Goal: Task Accomplishment & Management: Use online tool/utility

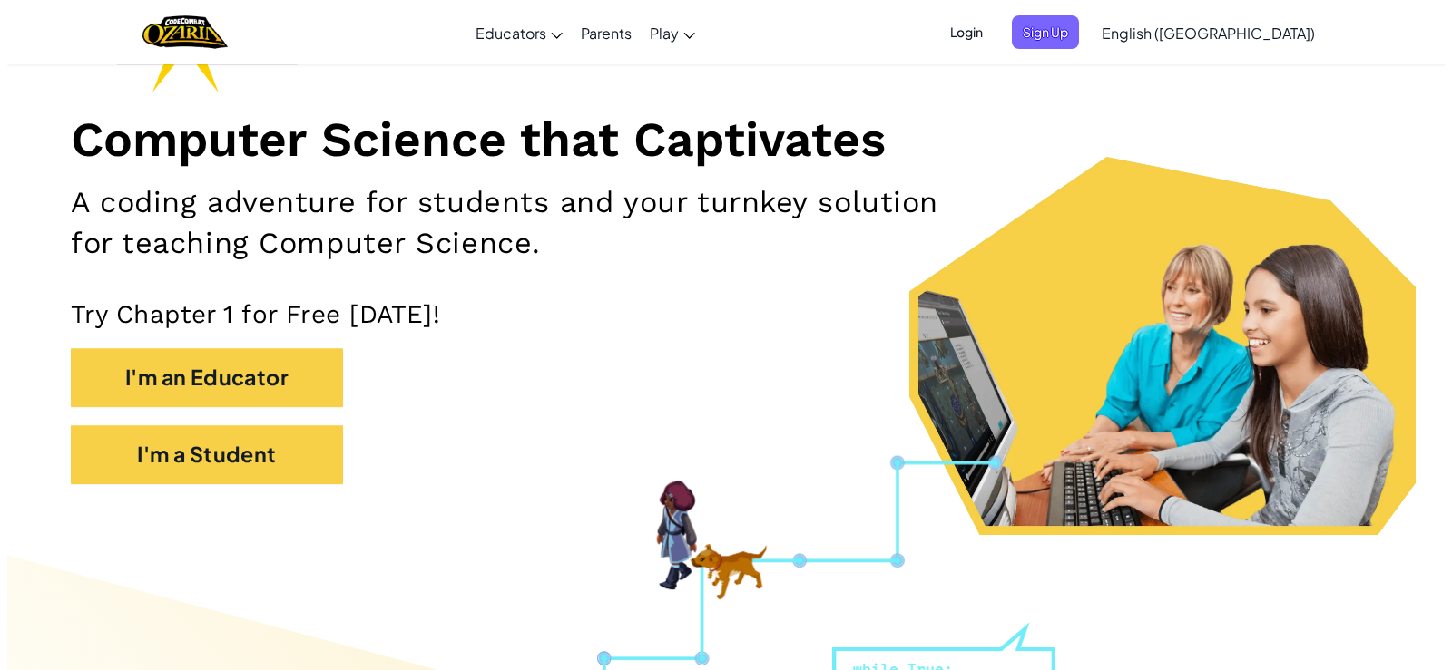
scroll to position [272, 0]
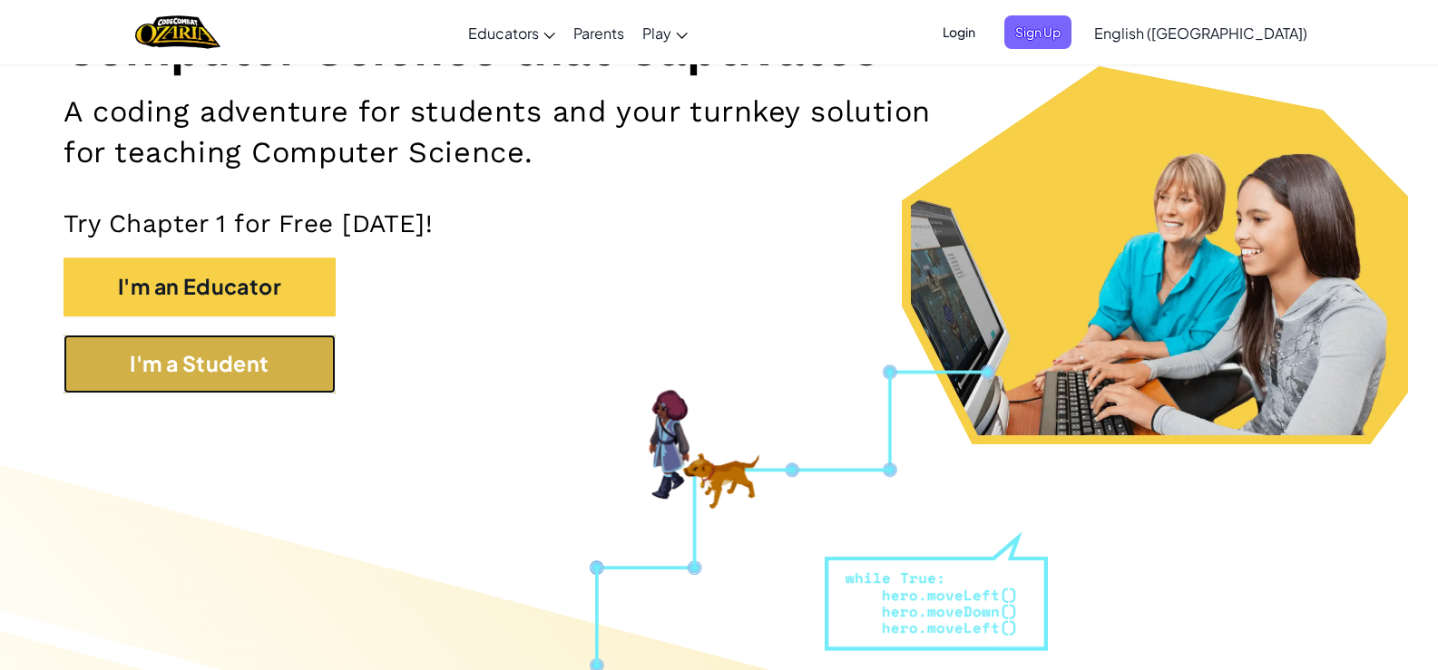
click at [299, 373] on button "I'm a Student" at bounding box center [200, 364] width 272 height 59
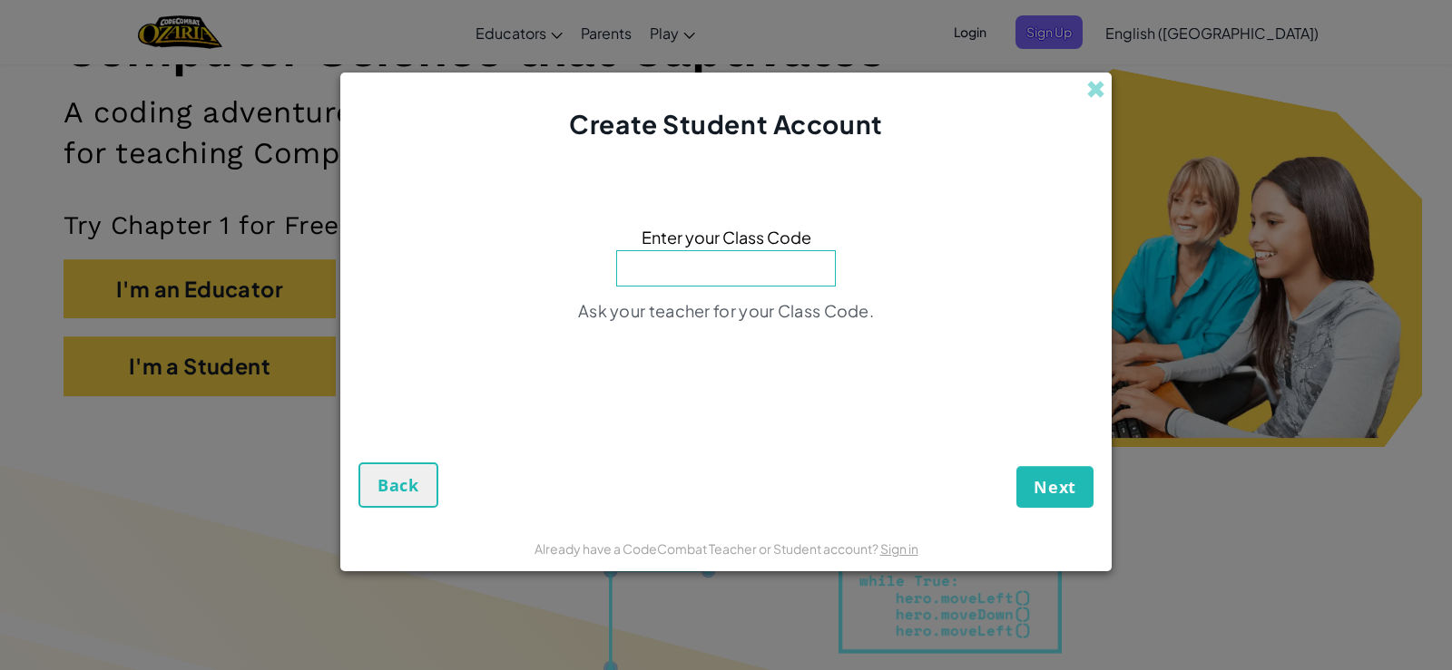
click at [719, 276] on input at bounding box center [726, 268] width 220 height 36
click at [663, 273] on input at bounding box center [726, 268] width 220 height 36
type input "p"
click at [745, 266] on input "PainT" at bounding box center [726, 269] width 220 height 36
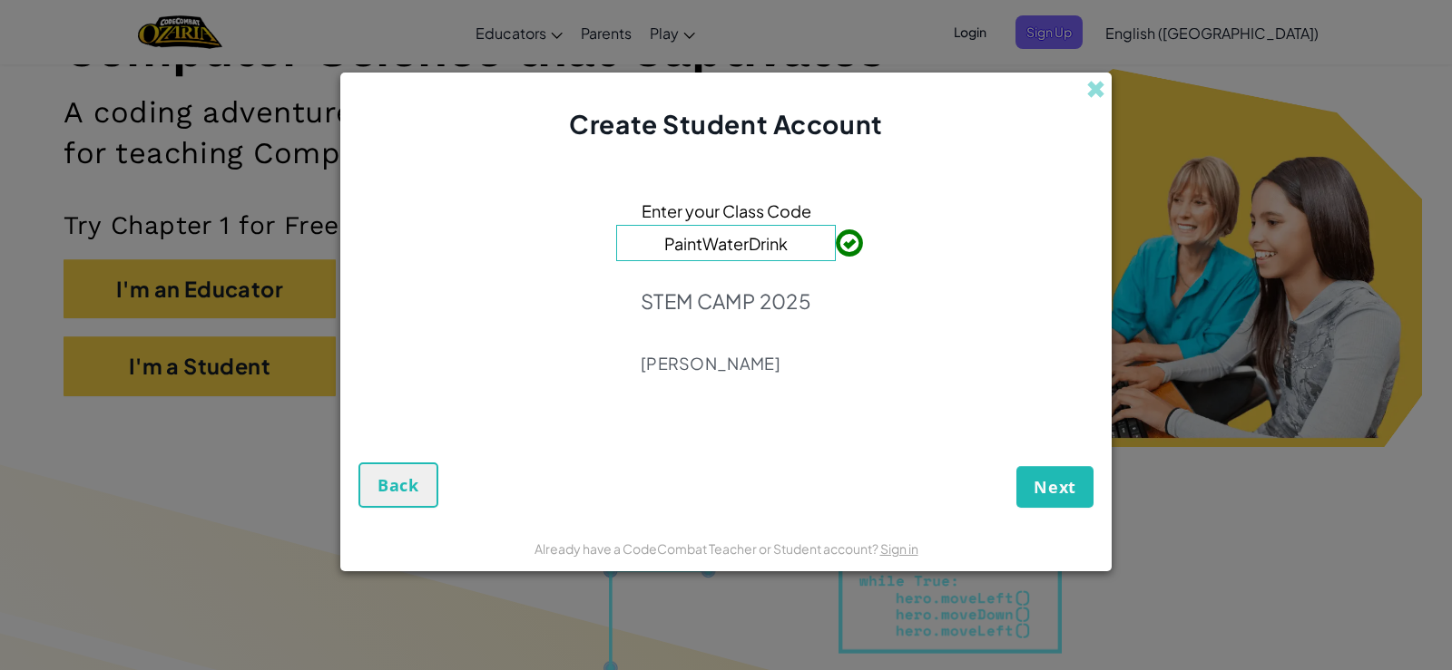
type input "PaintWaterDrink"
click at [1051, 483] on span "Next" at bounding box center [1054, 487] width 43 height 22
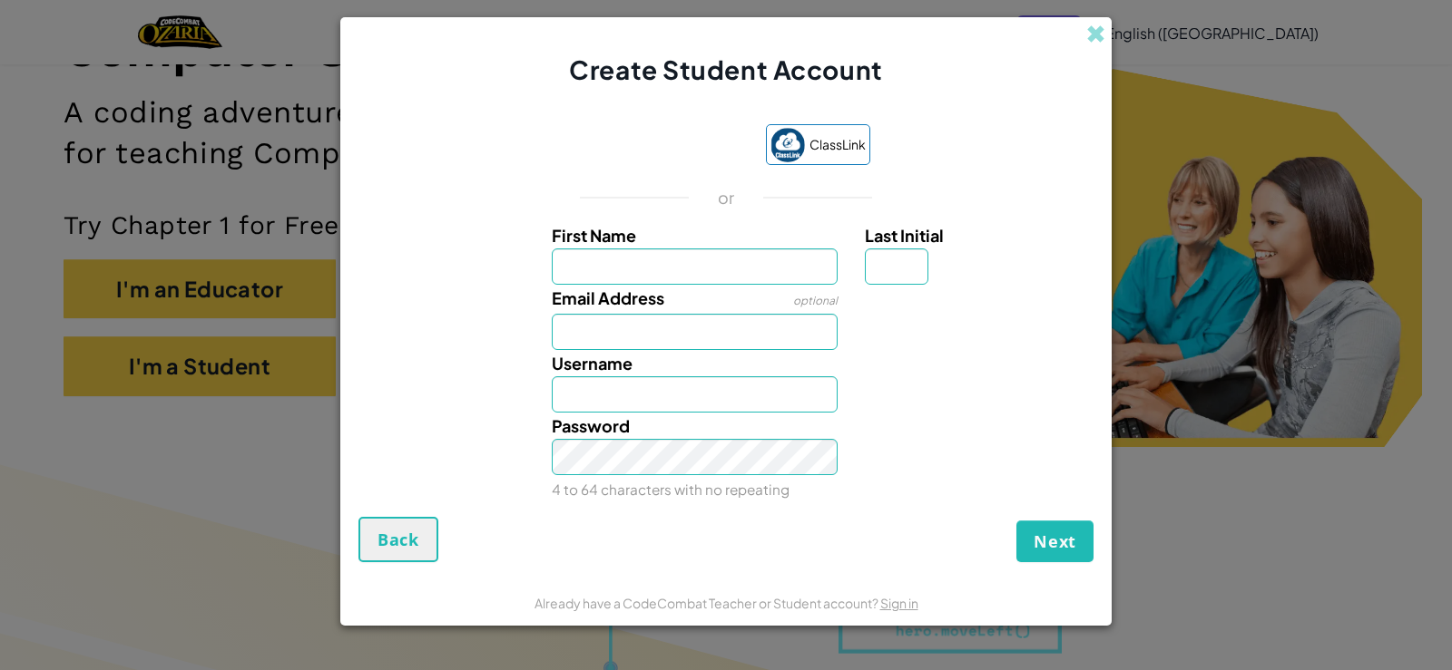
click at [791, 279] on input "First Name" at bounding box center [695, 267] width 287 height 36
type input "a"
click at [569, 267] on input "Afaf" at bounding box center [695, 267] width 287 height 36
click at [566, 265] on input "Afaf" at bounding box center [695, 267] width 287 height 36
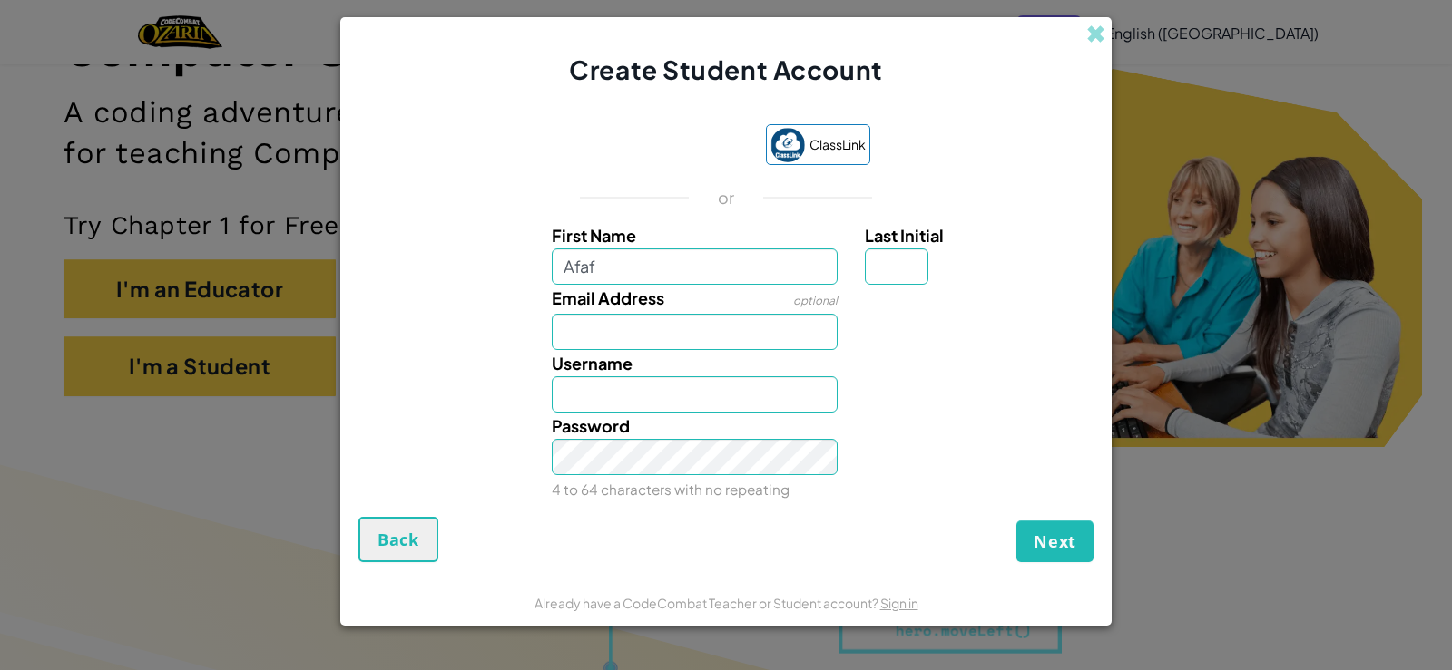
type input "Afaf"
click at [653, 387] on input "Afaf" at bounding box center [695, 394] width 287 height 36
click at [660, 400] on input "Afaf" at bounding box center [695, 394] width 287 height 36
type input "A"
click at [557, 391] on input "AFAF BINTI ABDUL BASIT" at bounding box center [695, 394] width 287 height 36
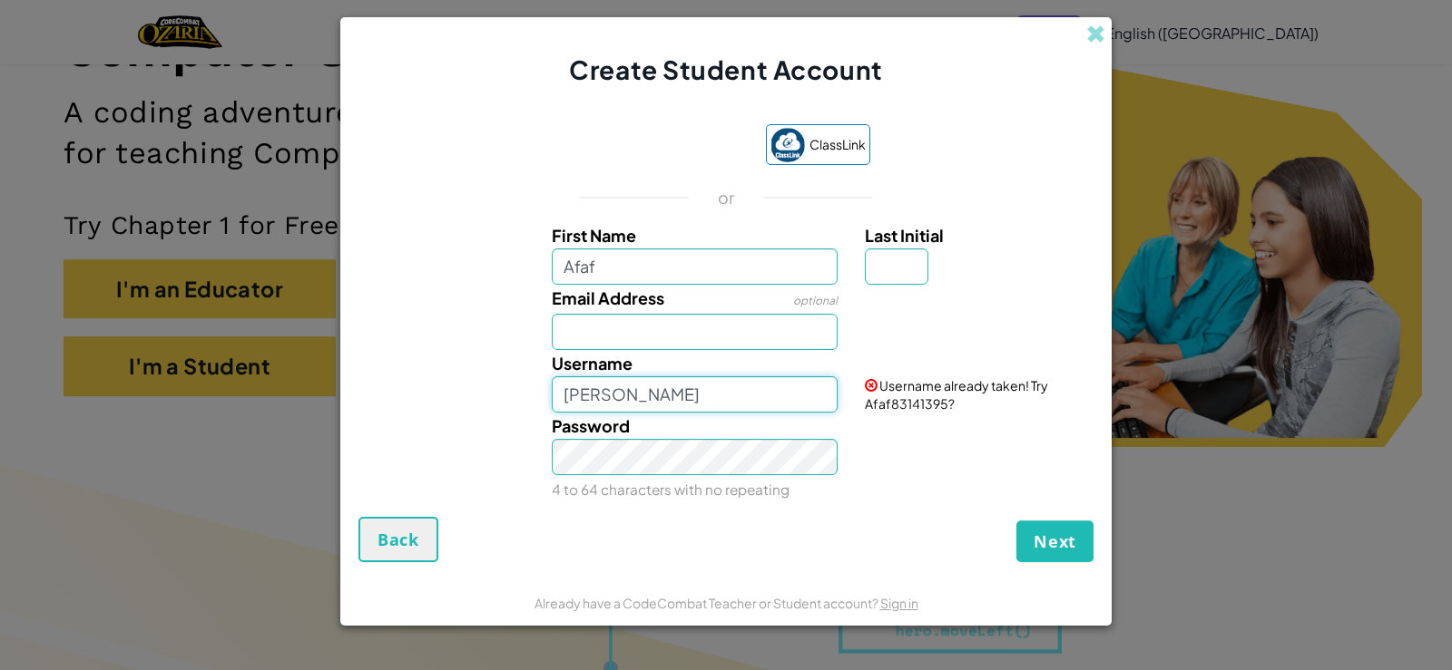
type input "AFAF BINTI ABDUL BASIT"
click at [631, 267] on input "Afaf" at bounding box center [695, 267] width 287 height 36
click at [592, 331] on input "Email Address" at bounding box center [695, 332] width 287 height 36
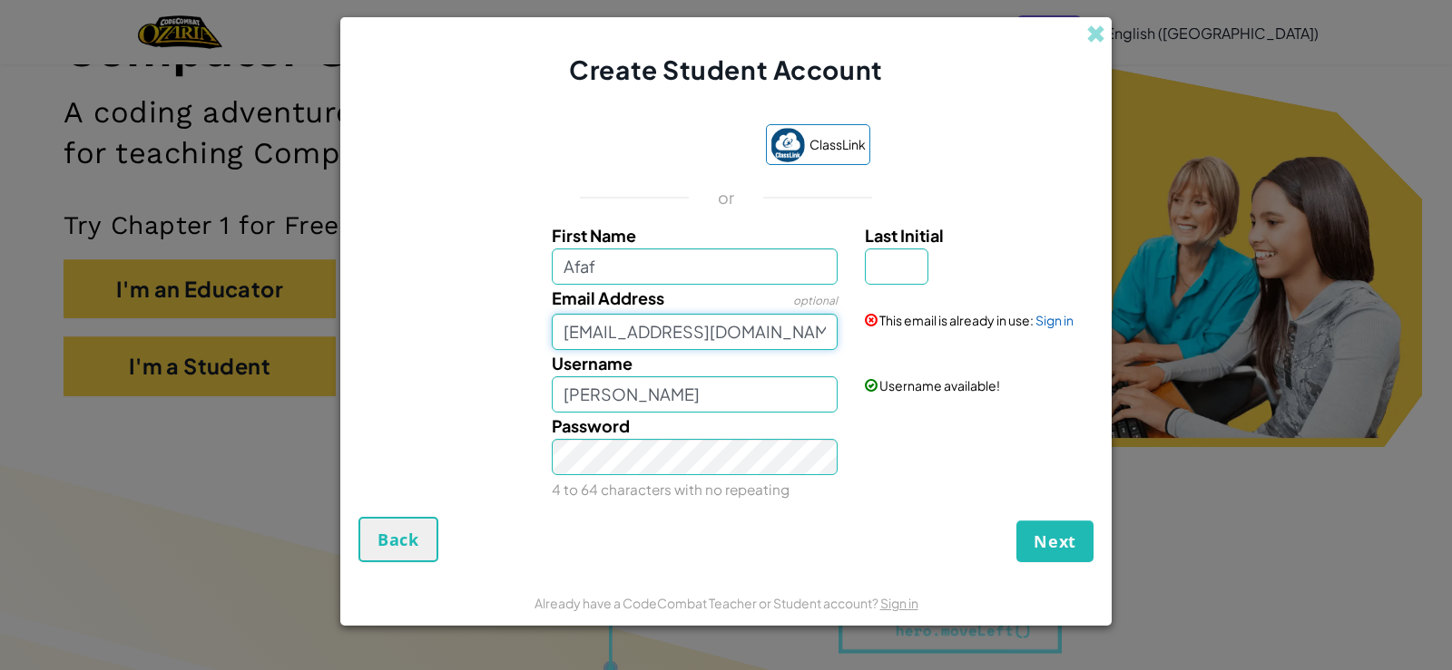
click at [749, 336] on input "Afaf@gmail.com" at bounding box center [695, 332] width 287 height 36
click at [561, 335] on input "Afaf@gmail.com" at bounding box center [695, 332] width 287 height 36
type input "'Afaf@gmail.com"
click at [891, 427] on div "Password 4 to 64 characters with no repeating" at bounding box center [725, 458] width 753 height 90
click at [866, 347] on div "Email Address optional 'Afaf@gmail.com" at bounding box center [725, 317] width 753 height 65
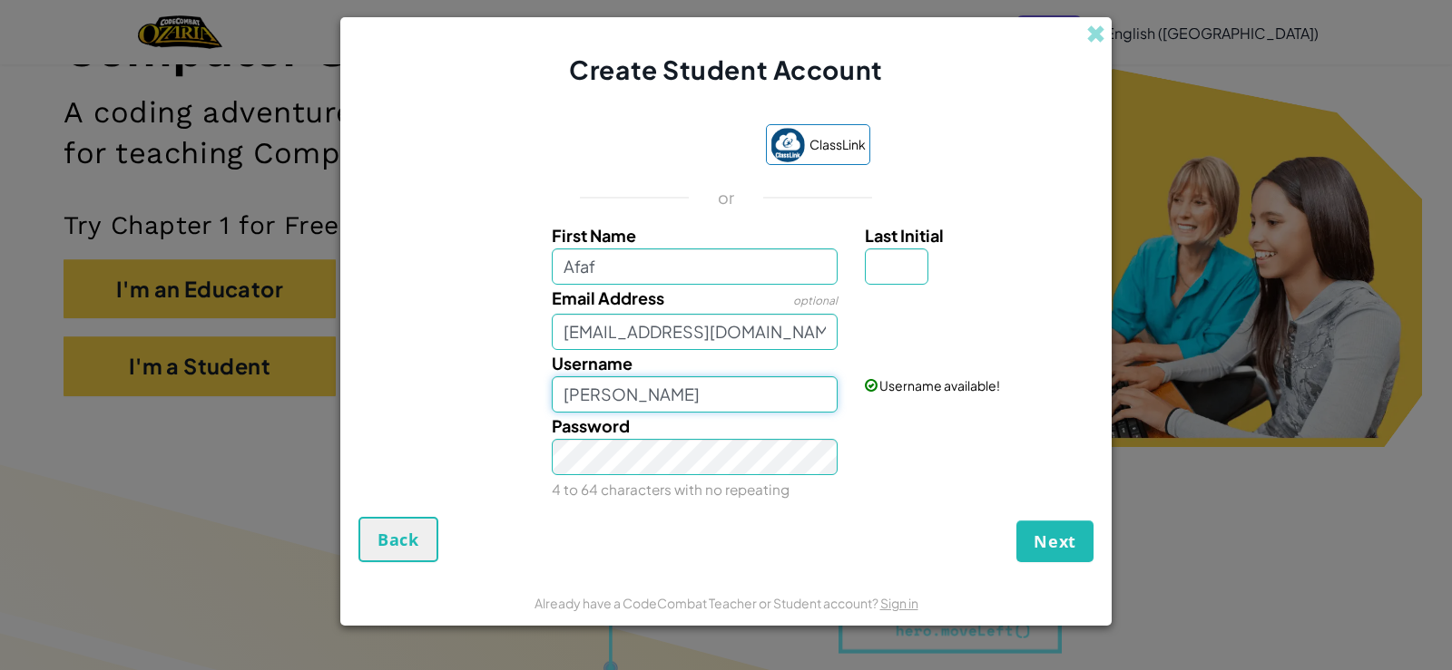
click at [757, 399] on input "AFAF BINTI ABDUL BASIT" at bounding box center [695, 394] width 287 height 36
type input "A"
click at [562, 399] on input "afaf" at bounding box center [695, 394] width 287 height 36
type input "'afaf"
click at [620, 273] on input "Afaf" at bounding box center [695, 267] width 287 height 36
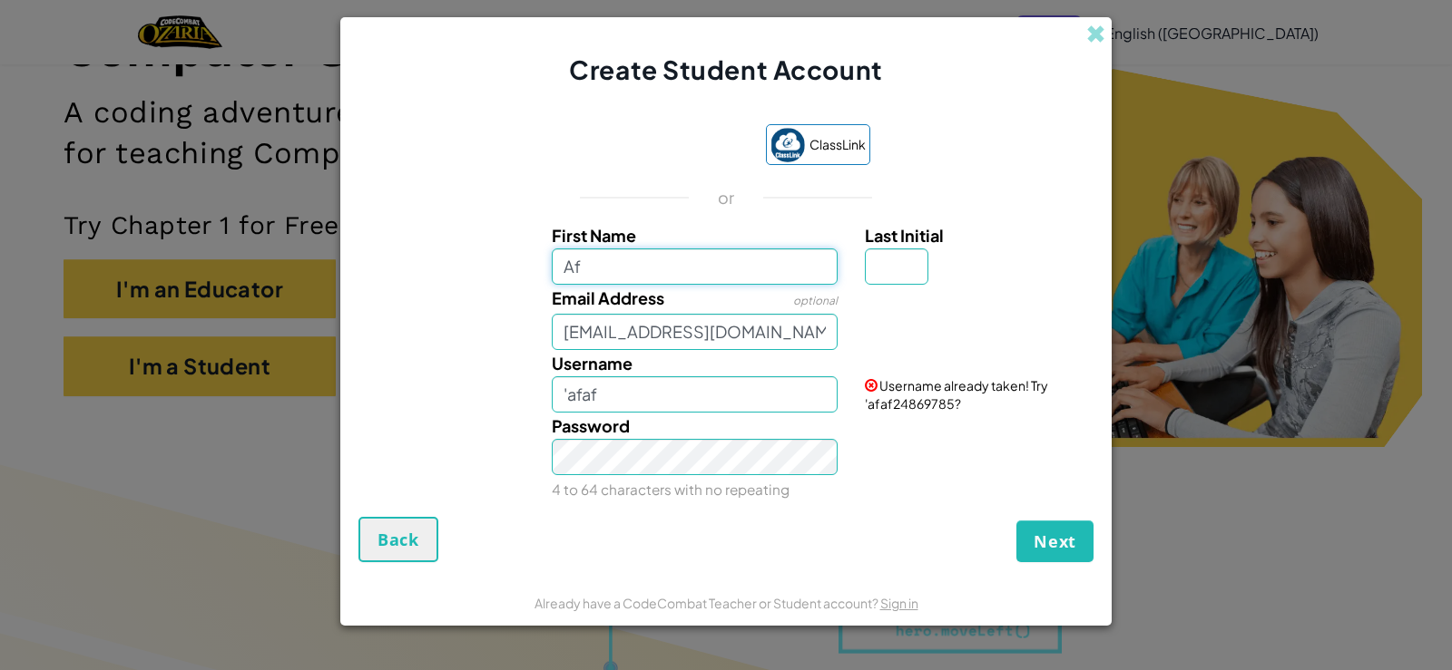
type input "A"
click at [554, 259] on input "AFAF BINTI ABDUL BASIT" at bounding box center [695, 267] width 287 height 36
type input "'AFAF BINTI ABDUL BASIT"
click at [763, 395] on input "'AFAF BINTI ABDUL BASIT" at bounding box center [695, 394] width 287 height 36
click at [987, 481] on div "Password 4 to 64 characters with no repeating" at bounding box center [725, 458] width 753 height 90
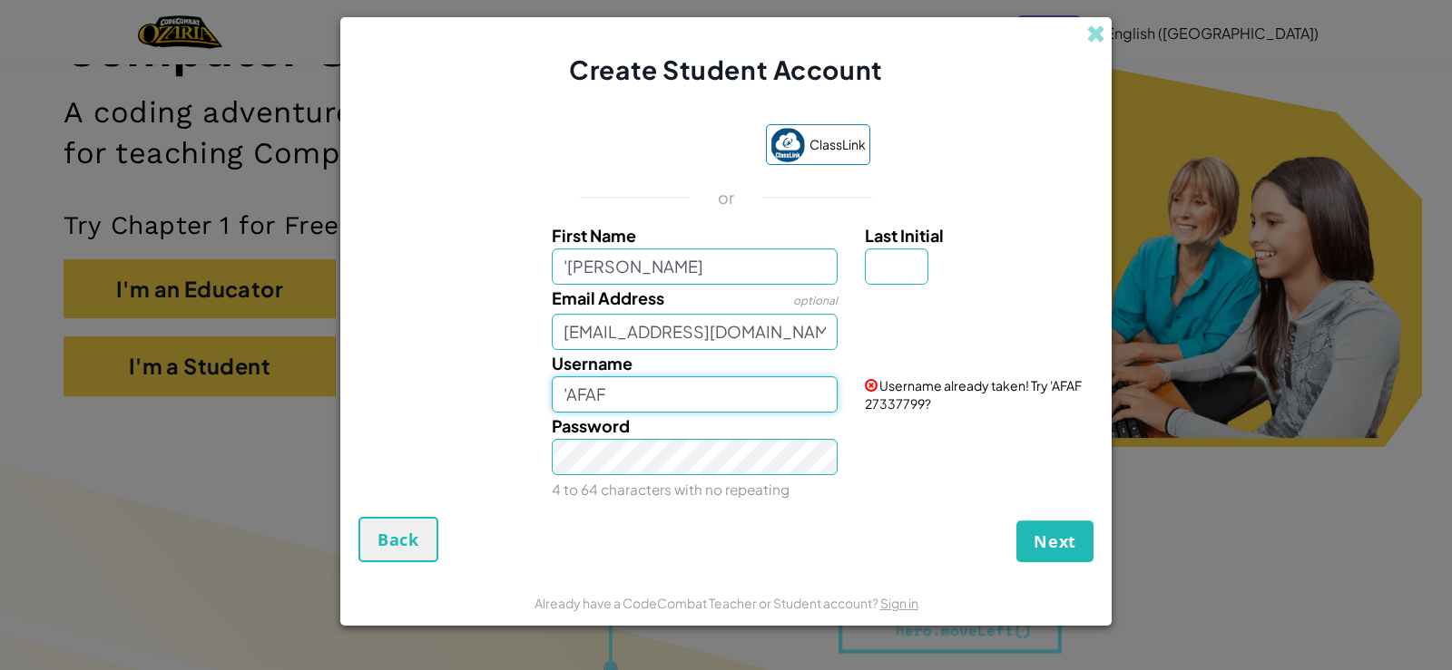
click at [610, 397] on input "'AFAF" at bounding box center [695, 394] width 287 height 36
click at [602, 396] on input "'AFAF 013" at bounding box center [695, 394] width 287 height 36
click at [650, 398] on input "'Afaf 013" at bounding box center [695, 394] width 287 height 36
click at [620, 398] on input "'Afaf" at bounding box center [695, 394] width 287 height 36
type input "'"
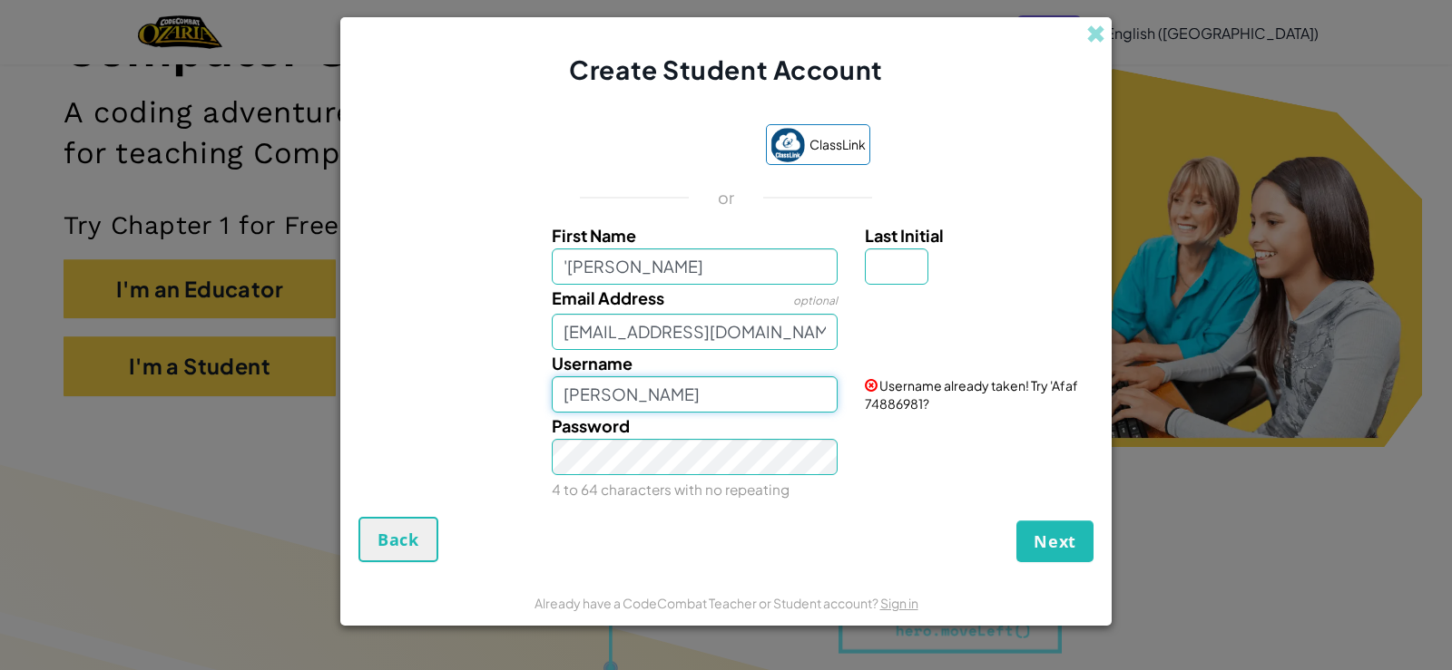
type input "AFAF BINTI ABDUL BASIT"
click at [888, 263] on input "Last Initial" at bounding box center [897, 267] width 64 height 36
type input "4"
type input "D"
type input "'AFAF BINTI ABDUL BASITD"
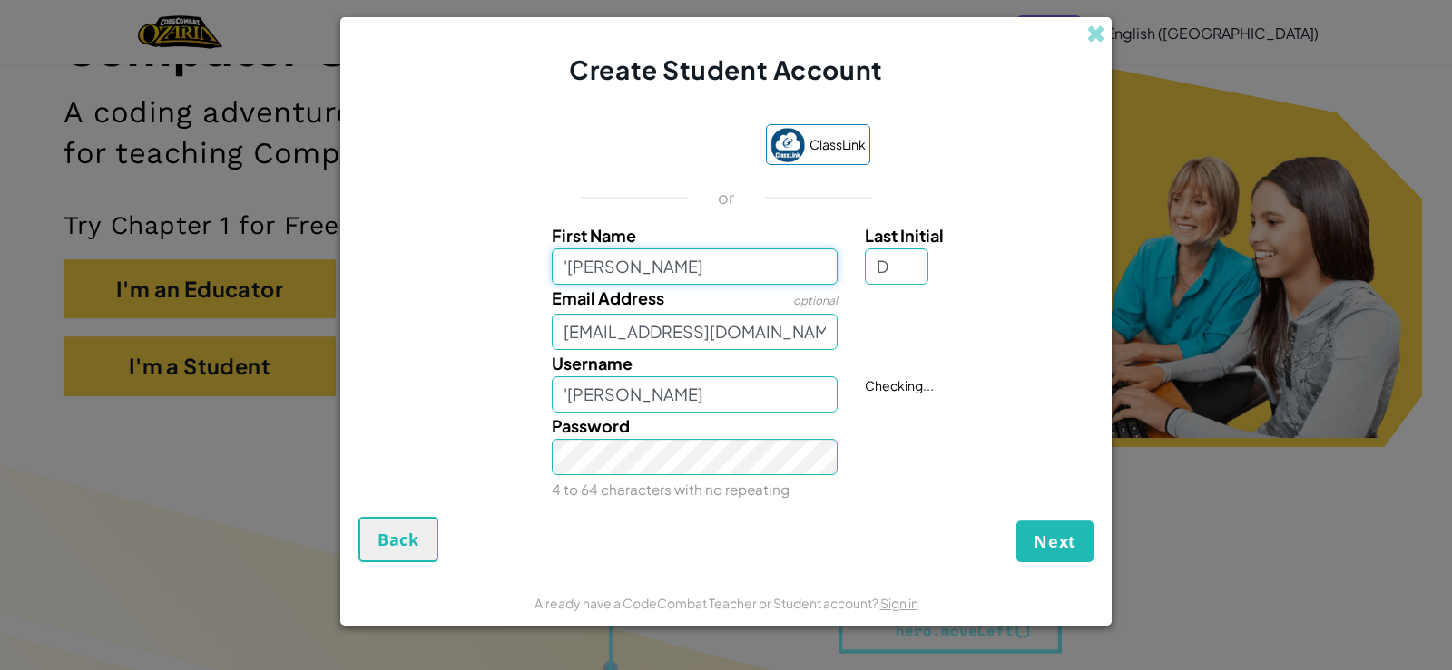
click at [754, 266] on input "'AFAF BINTI ABDUL BASIT" at bounding box center [695, 267] width 287 height 36
type input "'AFAF"
type input "'AFAF D"
click at [1053, 543] on span "Next" at bounding box center [1054, 542] width 43 height 22
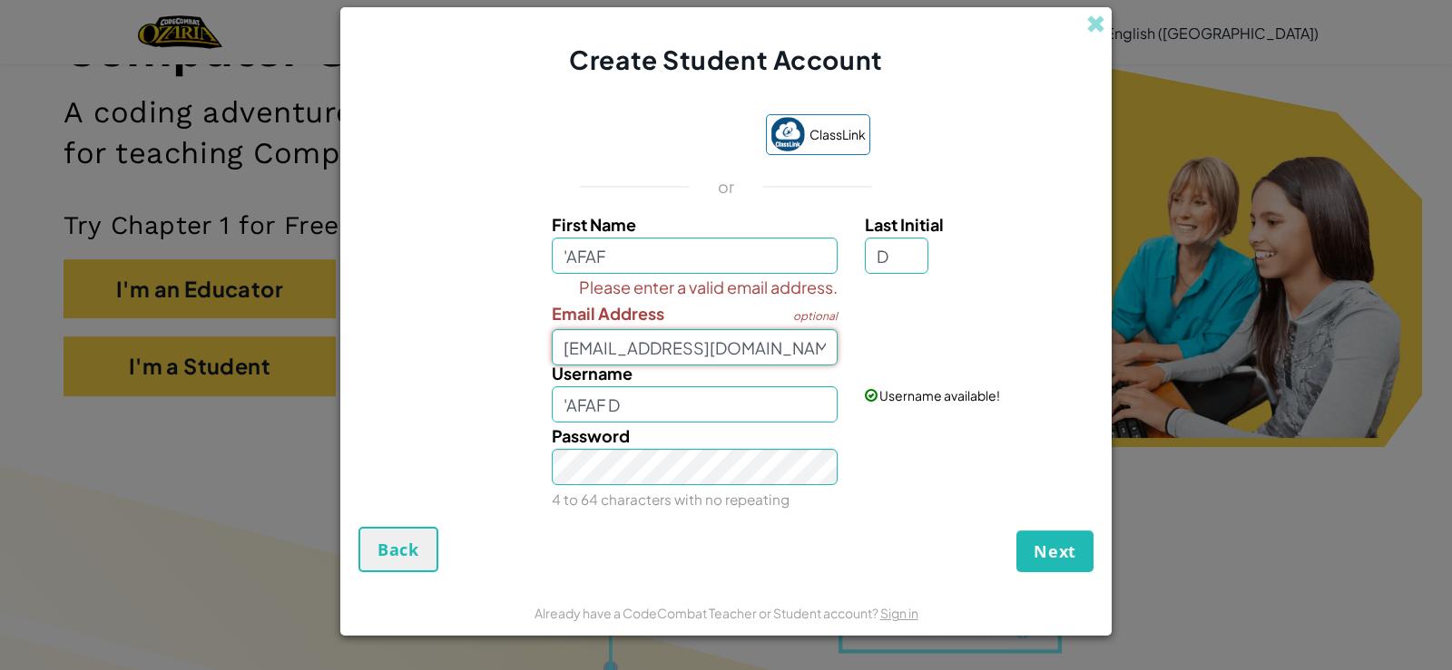
click at [597, 351] on input "'Afaf@gmail.com" at bounding box center [695, 347] width 287 height 36
type input "'Afaf013@gmail.com"
click at [863, 338] on div "Please enter a valid email address. Email Address optional 'Afaf013@gmail.com" at bounding box center [725, 320] width 753 height 92
click at [455, 288] on div "Please enter a valid email address. Email Address optional 'Afaf013@gmail.com" at bounding box center [725, 320] width 753 height 92
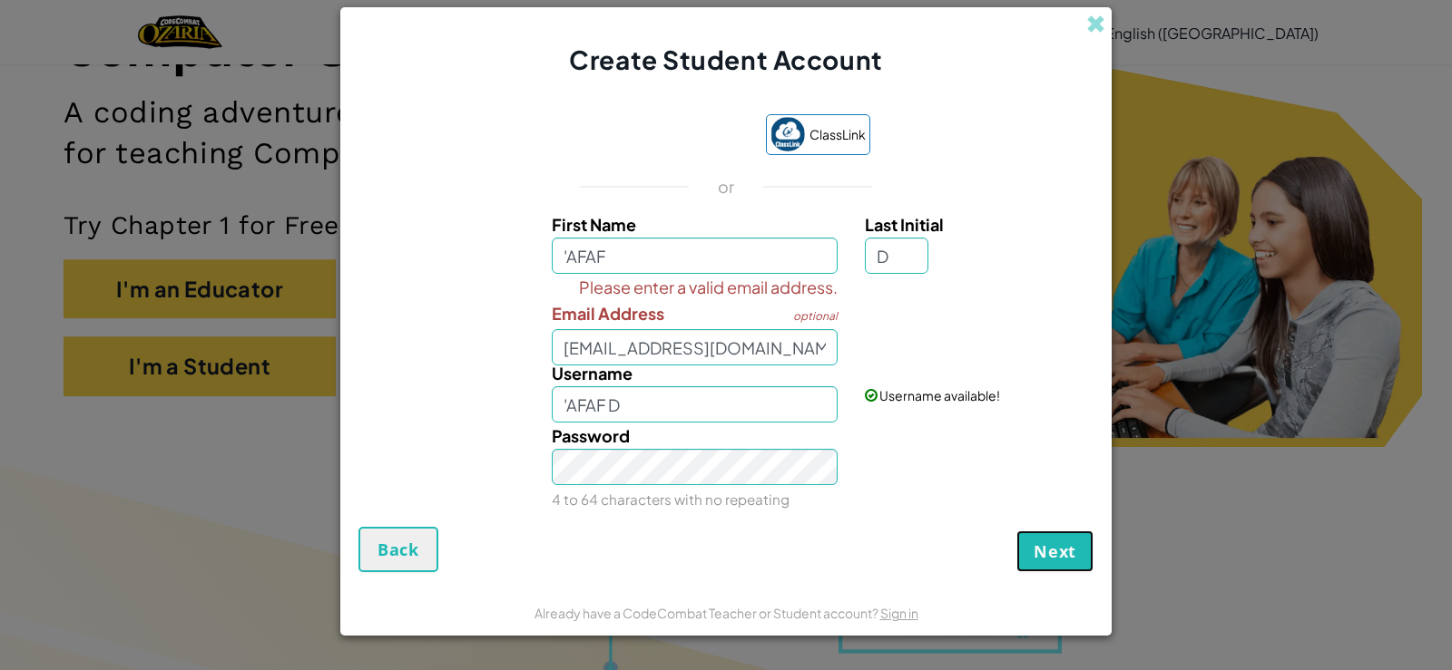
click at [1038, 555] on span "Next" at bounding box center [1054, 552] width 43 height 22
click at [1044, 548] on span "Next" at bounding box center [1054, 552] width 43 height 22
click at [645, 405] on input "'AFAF D" at bounding box center [695, 404] width 287 height 36
type input "'AFAF BINTI ABDUL BASIT"
click at [879, 411] on div "Username 'AFAF BINTI ABDUL BASIT Checking..." at bounding box center [725, 391] width 753 height 63
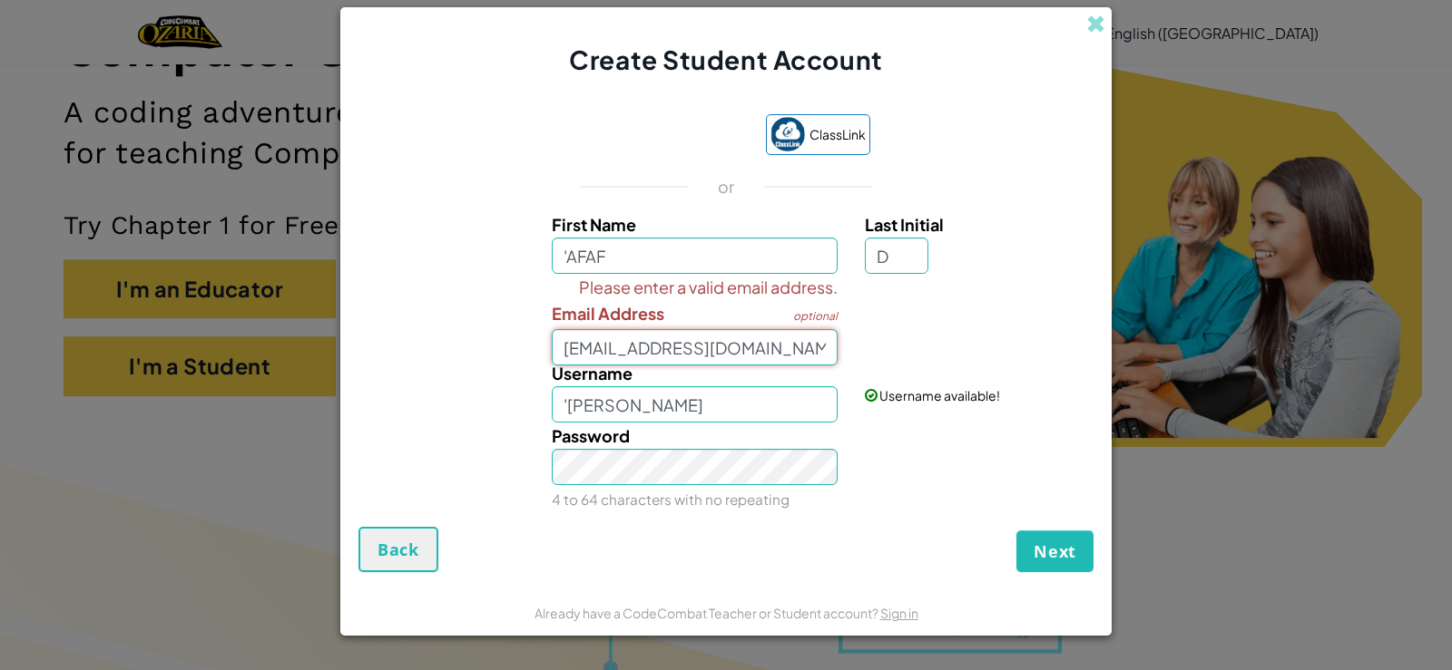
click at [763, 342] on input "'Afaf013@gmail.com" at bounding box center [695, 347] width 287 height 36
click at [776, 341] on input "'Afaf013@gmail.com" at bounding box center [695, 347] width 287 height 36
type input "'Afaf@gmail.com"
click at [608, 256] on input "'AFAF" at bounding box center [695, 256] width 287 height 36
type input "'"
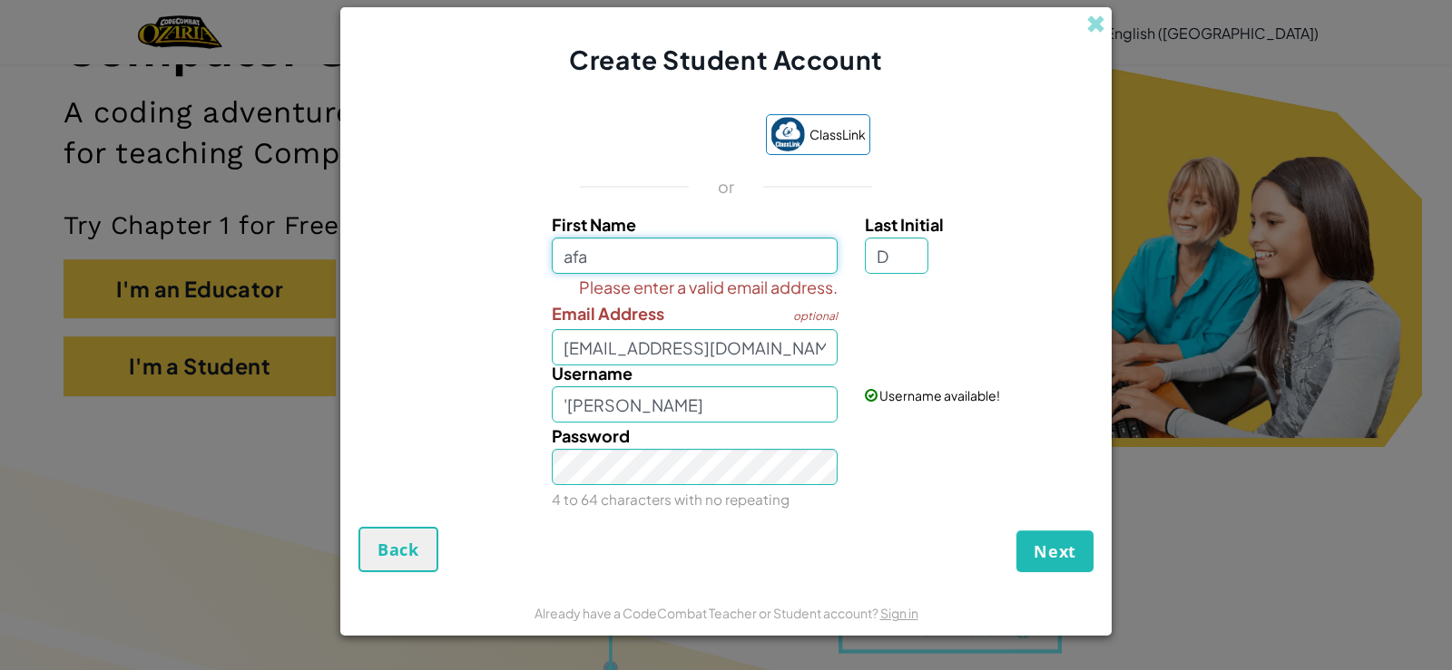
type input "afa"
click at [712, 401] on input "AfaD" at bounding box center [695, 404] width 287 height 36
type input "A"
click at [557, 406] on input "AFAF BINTI ABDUL BASIT" at bounding box center [695, 404] width 287 height 36
type input "'AFAF BINTI ABDUL BASIT"
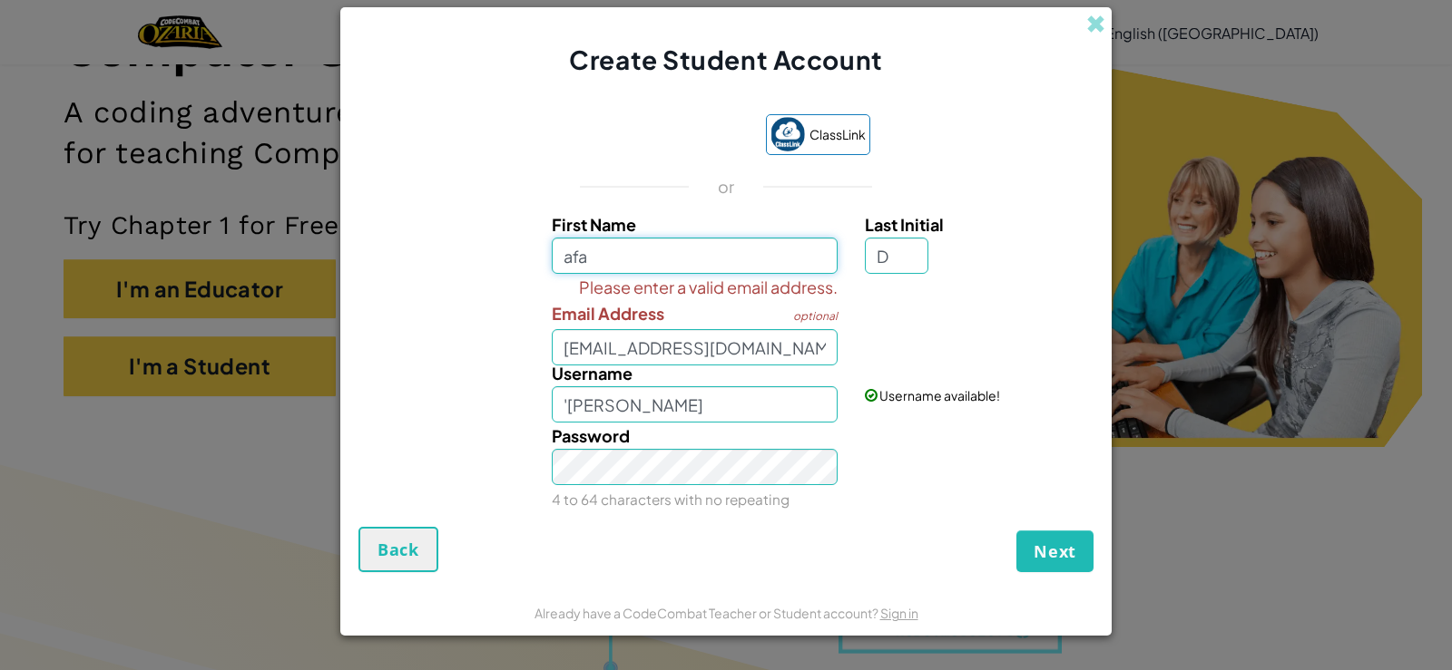
click at [630, 262] on input "afa" at bounding box center [695, 256] width 287 height 36
click at [709, 348] on input "'Afaf@gmail.com" at bounding box center [695, 347] width 287 height 36
type input "'"
click at [681, 347] on input "Email Address" at bounding box center [695, 347] width 287 height 36
click at [670, 351] on input "Email Address" at bounding box center [695, 347] width 287 height 36
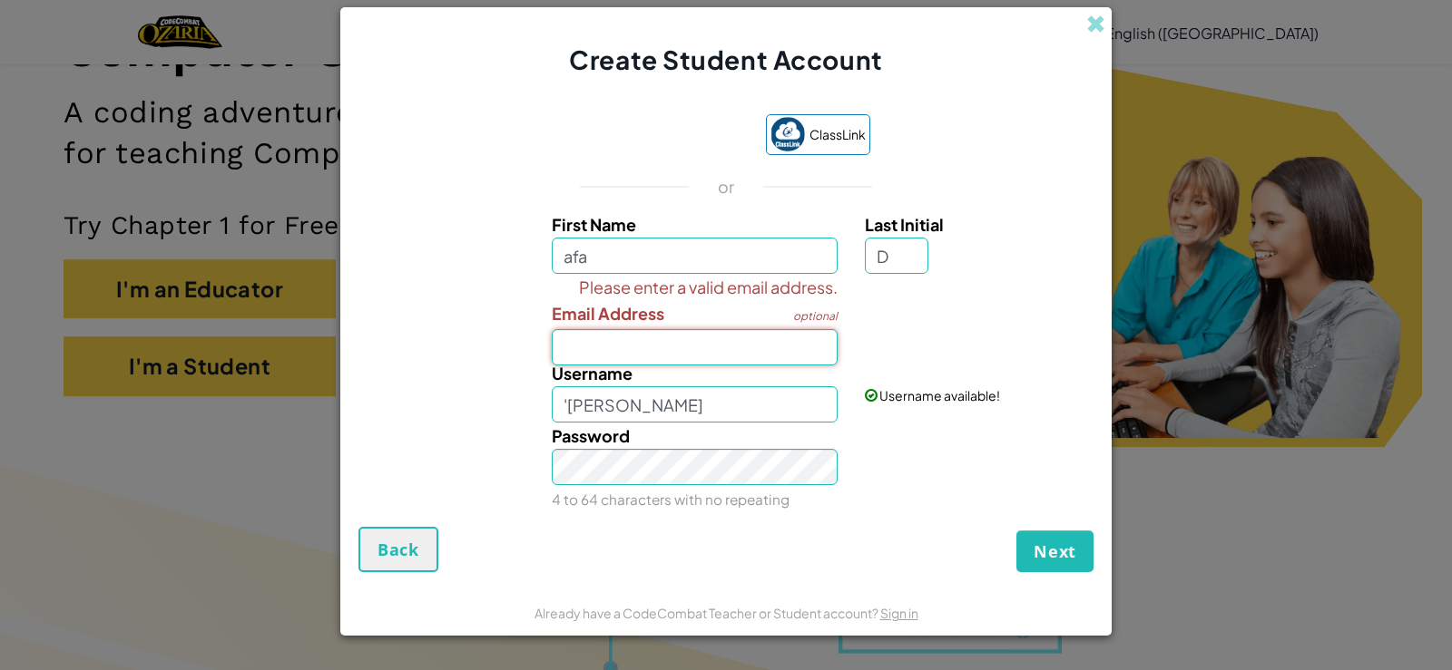
type input "A"
type input "afa@gmail.com"
click at [1070, 552] on span "Next" at bounding box center [1054, 552] width 43 height 22
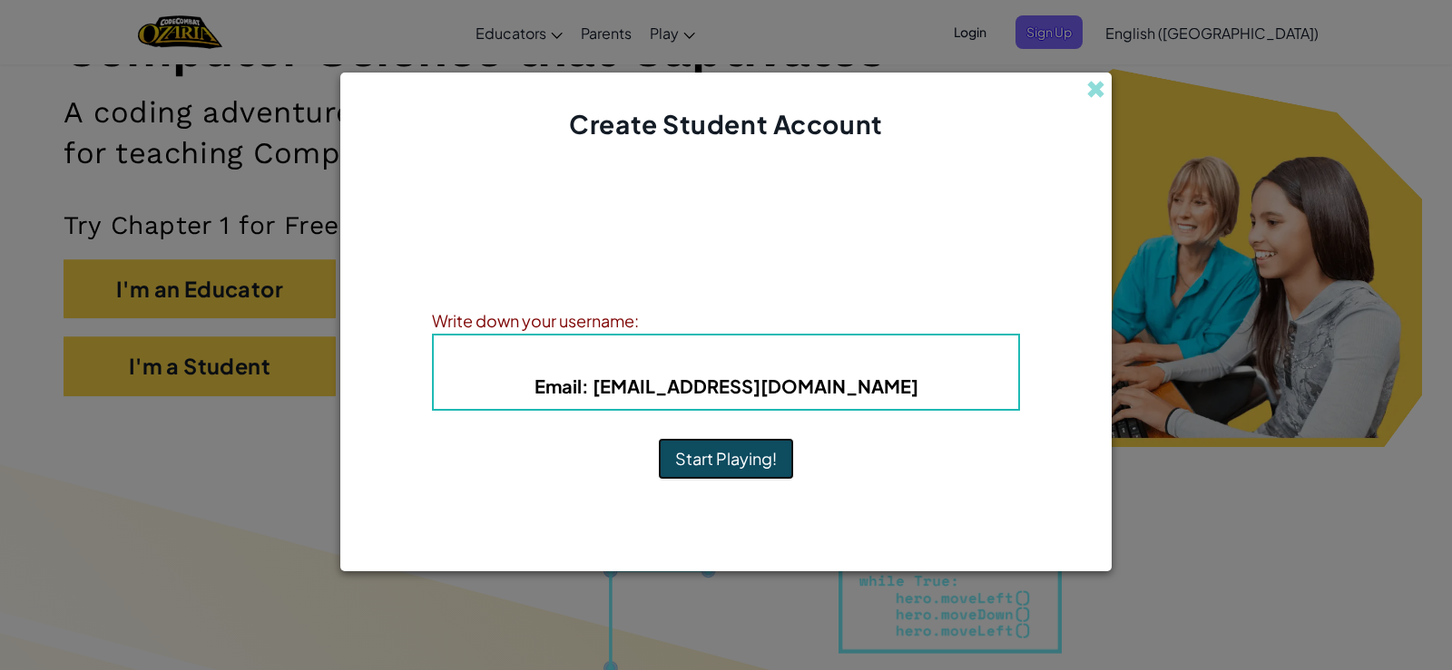
click at [729, 454] on button "Start Playing!" at bounding box center [726, 459] width 136 height 42
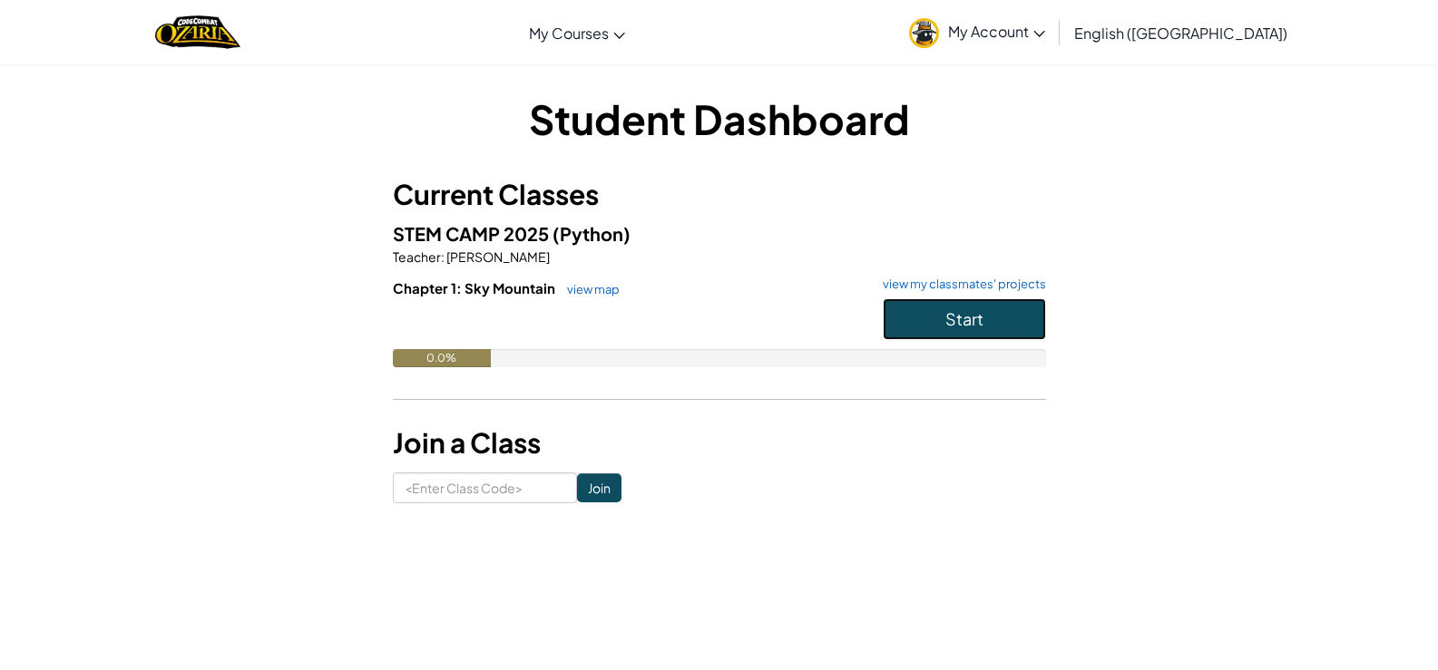
click at [986, 317] on button "Start" at bounding box center [964, 319] width 163 height 42
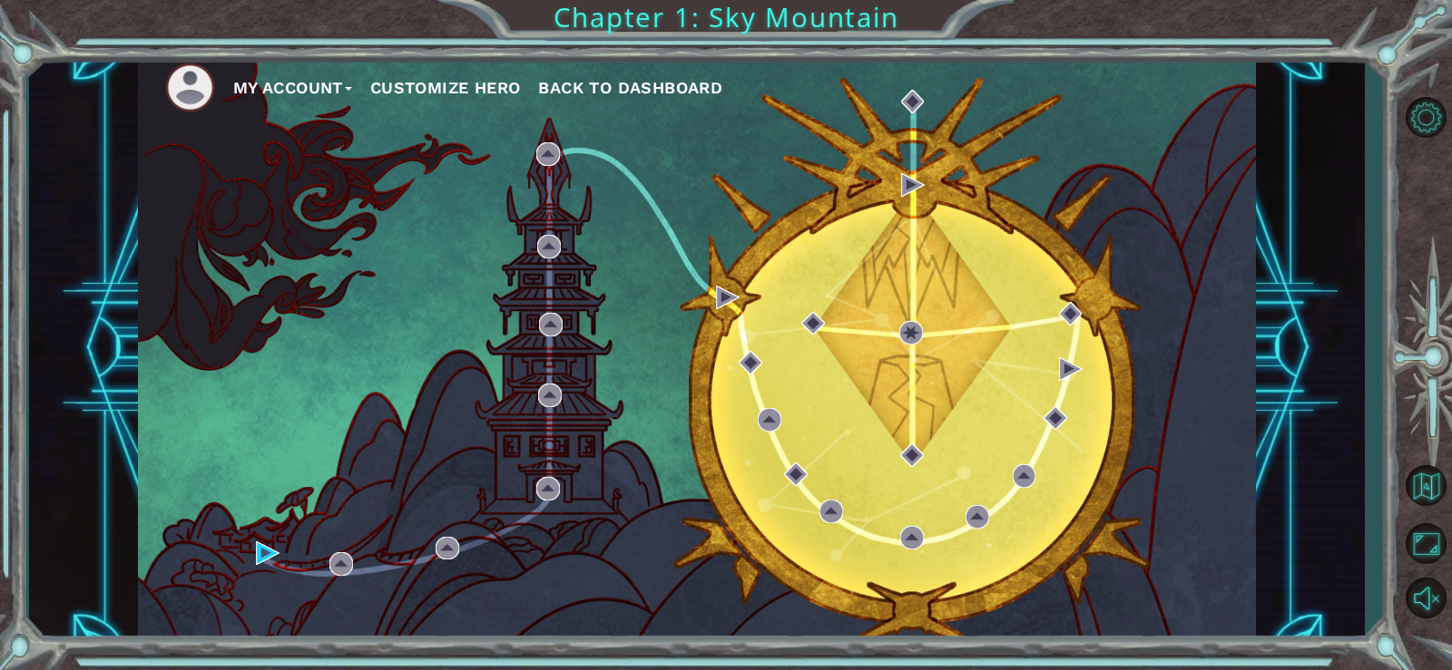
click at [492, 83] on button "Customize Hero" at bounding box center [445, 87] width 151 height 27
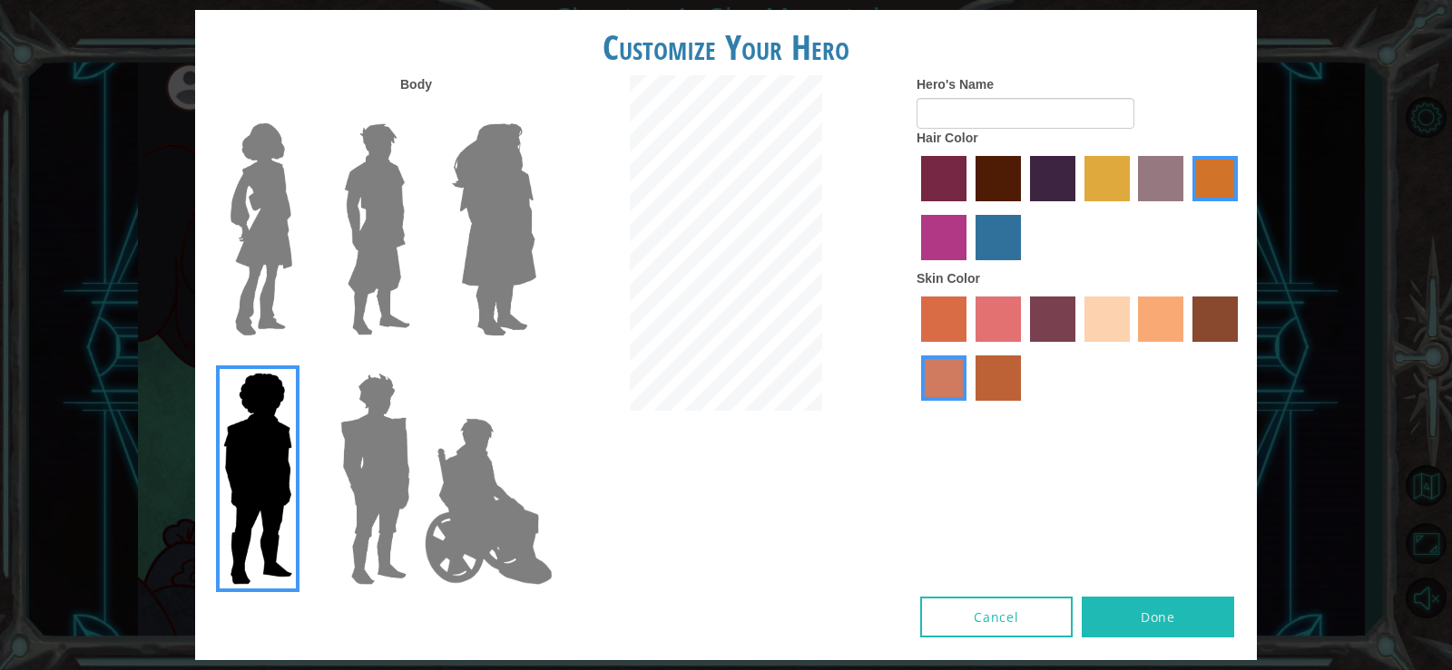
click at [288, 252] on img at bounding box center [261, 229] width 76 height 227
click at [299, 112] on input "Hero Connie" at bounding box center [299, 112] width 0 height 0
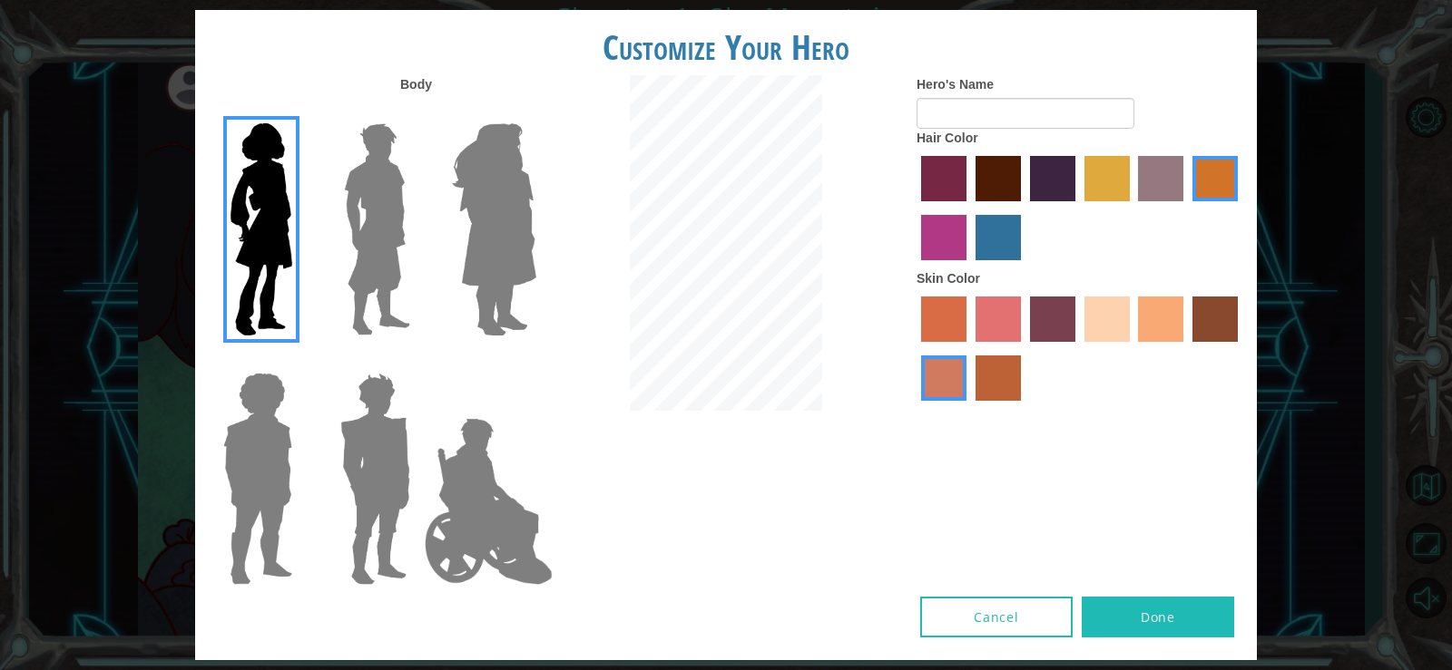
click at [379, 449] on img at bounding box center [375, 479] width 84 height 227
click at [417, 361] on input "Hero Garnet" at bounding box center [417, 361] width 0 height 0
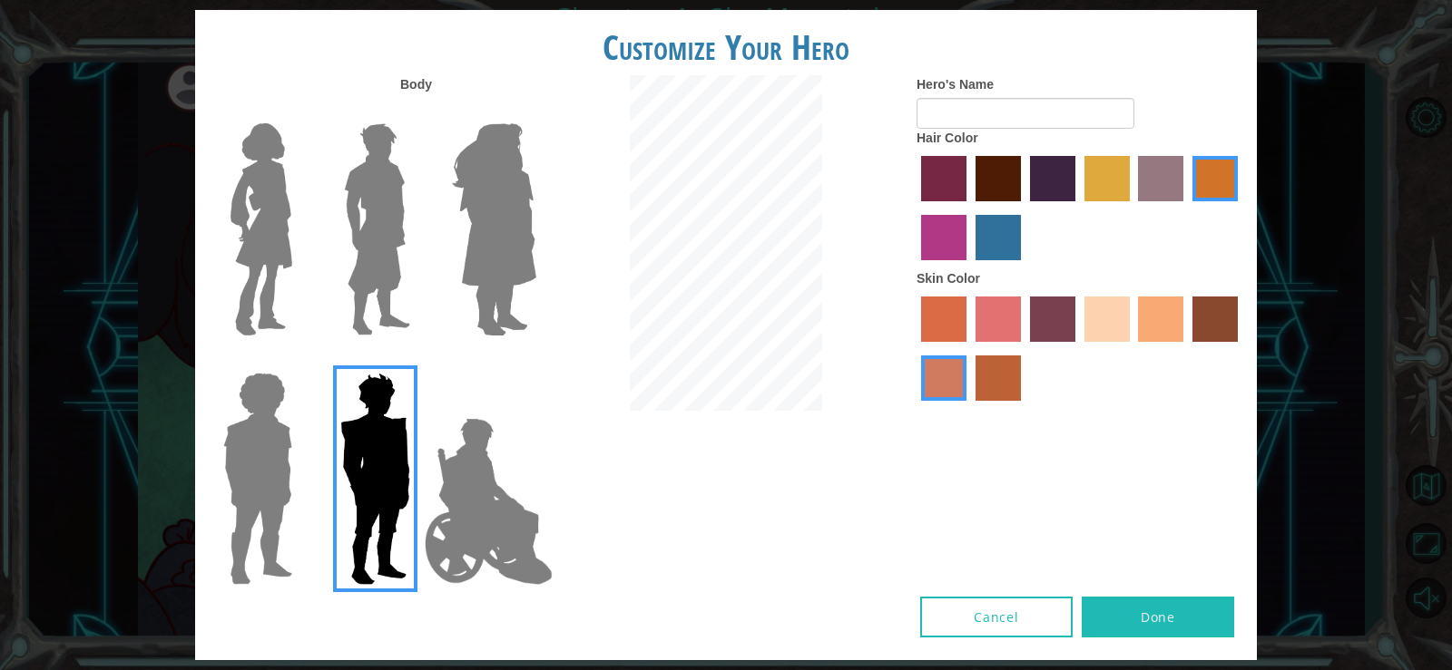
click at [367, 272] on img at bounding box center [377, 229] width 81 height 227
click at [417, 112] on input "Hero Lars" at bounding box center [417, 112] width 0 height 0
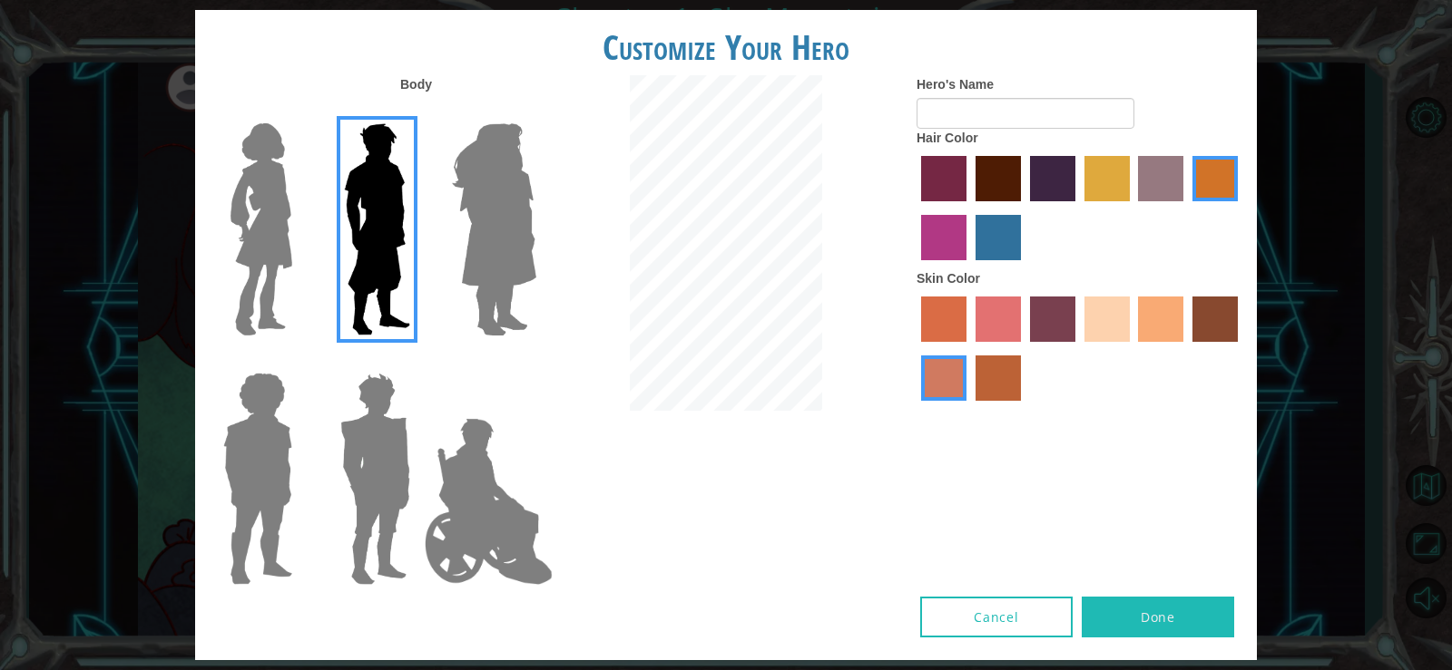
click at [485, 258] on img at bounding box center [494, 229] width 99 height 227
click at [535, 112] on input "Hero Amethyst" at bounding box center [535, 112] width 0 height 0
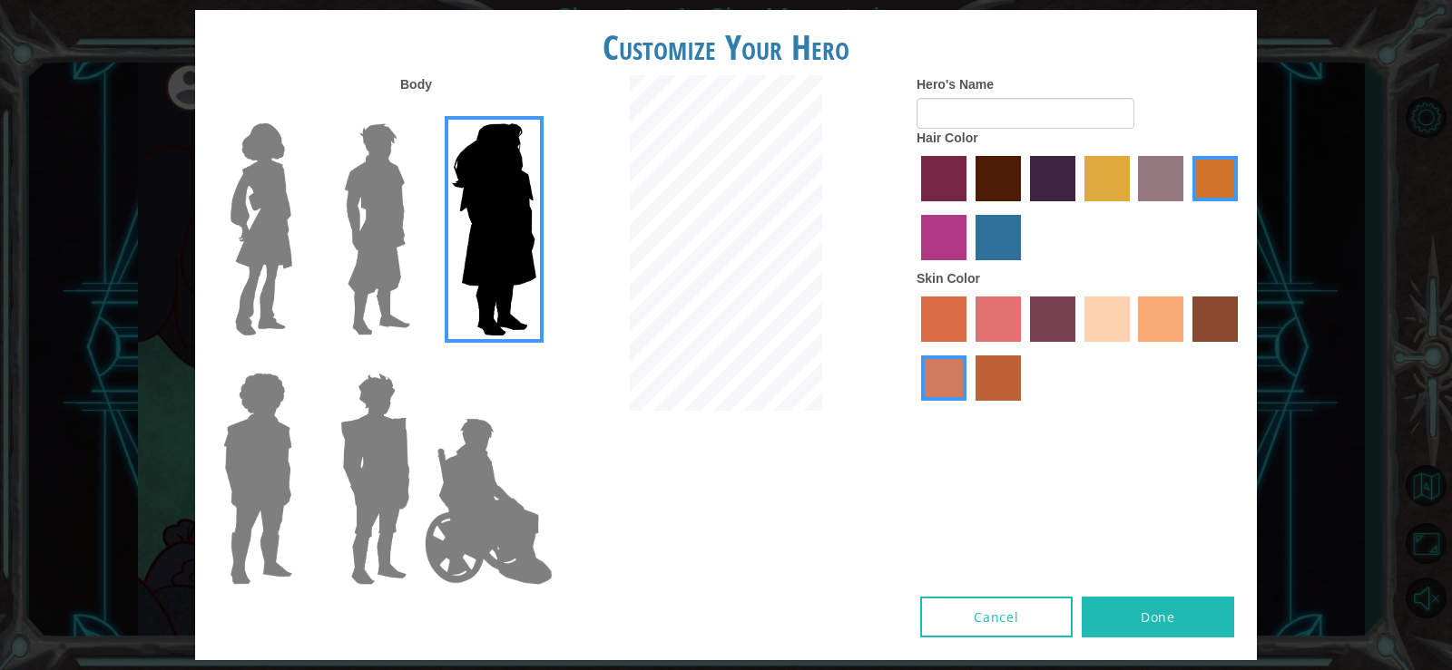
click at [371, 273] on img at bounding box center [377, 229] width 81 height 227
click at [417, 112] on input "Hero Lars" at bounding box center [417, 112] width 0 height 0
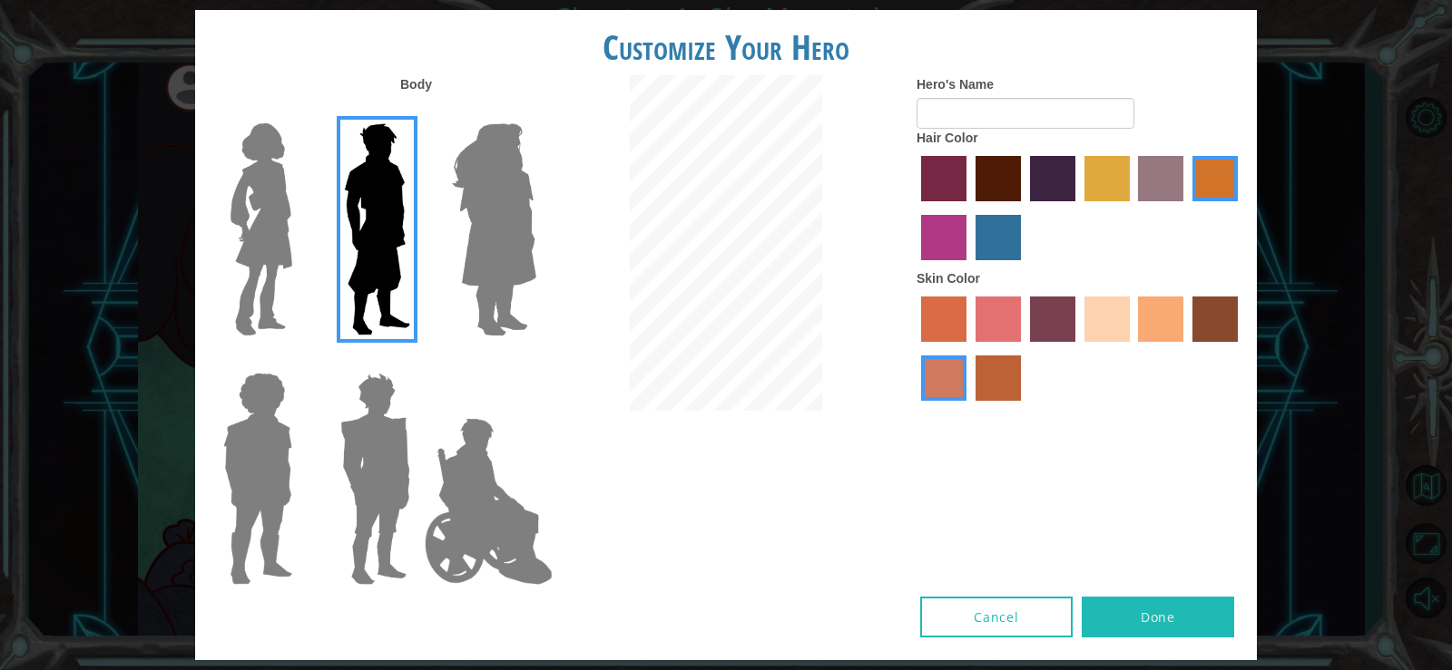
click at [936, 170] on label "paprika hair color" at bounding box center [943, 178] width 45 height 45
click at [914, 208] on input "paprika hair color" at bounding box center [914, 208] width 0 height 0
click at [1001, 174] on label "maroon hair color" at bounding box center [997, 178] width 45 height 45
click at [969, 208] on input "maroon hair color" at bounding box center [969, 208] width 0 height 0
click at [1042, 174] on label "hot purple hair color" at bounding box center [1052, 178] width 45 height 45
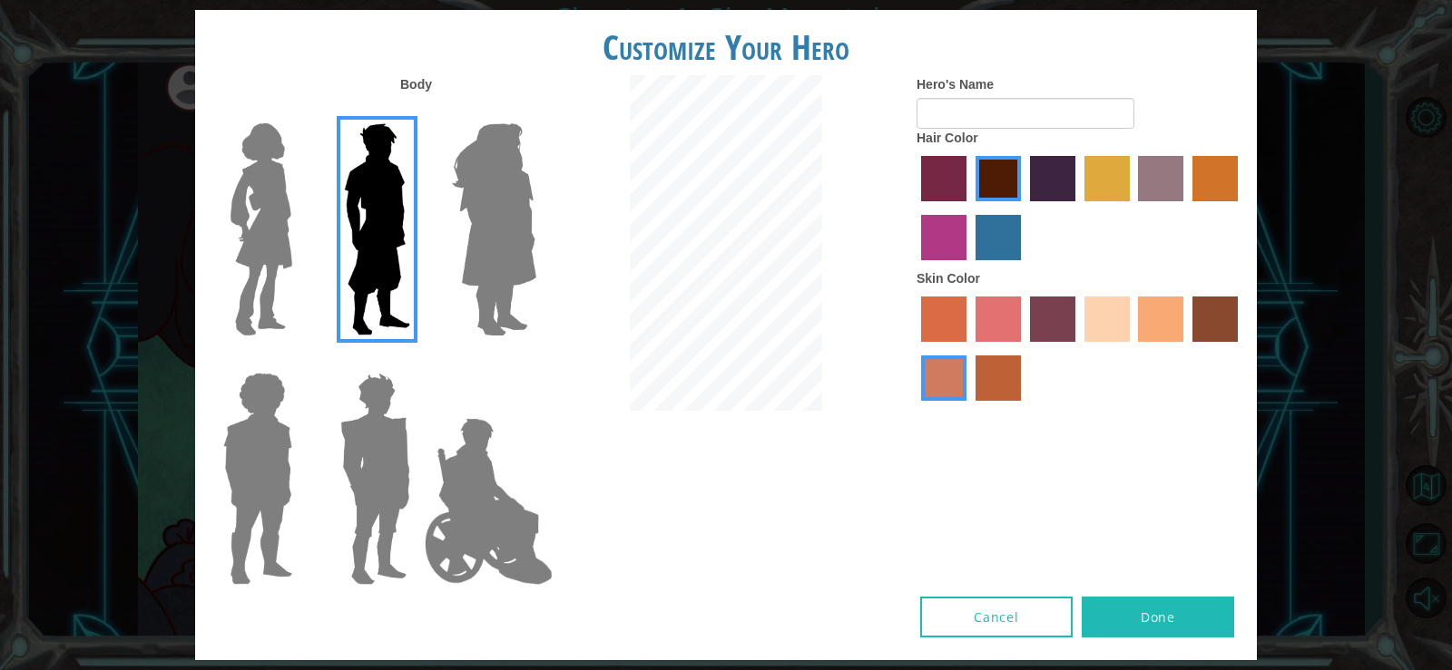
click at [1023, 208] on input "hot purple hair color" at bounding box center [1023, 208] width 0 height 0
click at [1104, 317] on label "sandy beach skin color" at bounding box center [1106, 319] width 45 height 45
click at [1078, 348] on input "sandy beach skin color" at bounding box center [1078, 348] width 0 height 0
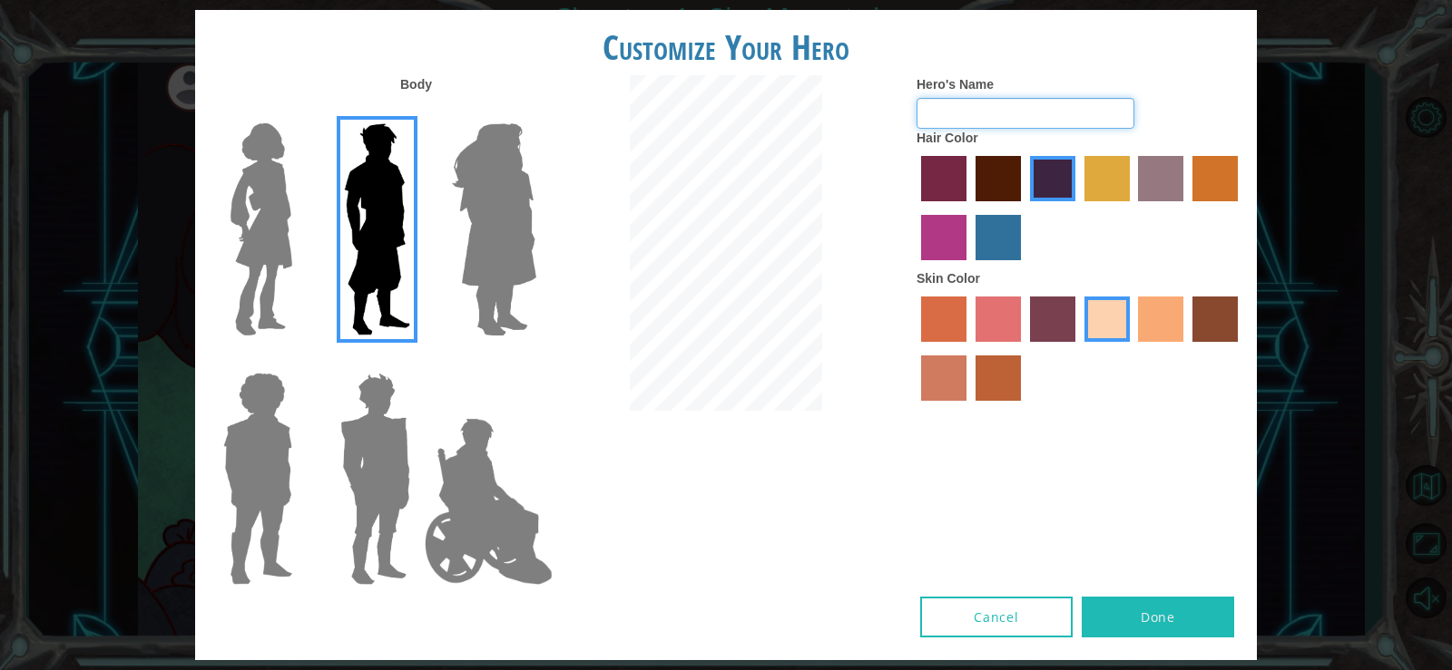
click at [992, 102] on input "Hero's Name" at bounding box center [1025, 113] width 218 height 31
type input "f"
type input "F"
type input "phainon"
click at [1134, 611] on button "Done" at bounding box center [1157, 617] width 152 height 41
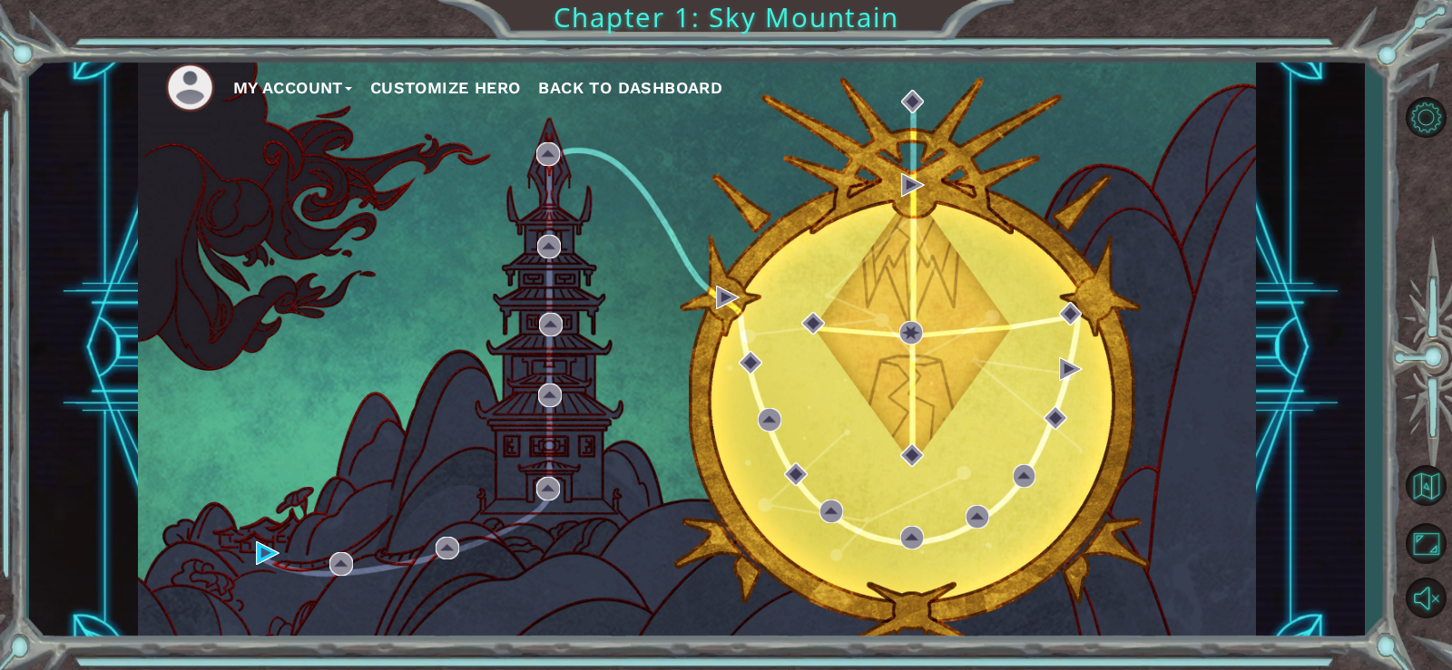
click at [908, 368] on div "My Account Customize Hero Back to Dashboard" at bounding box center [697, 349] width 1119 height 590
click at [849, 357] on div "My Account Customize Hero Back to Dashboard" at bounding box center [697, 349] width 1119 height 590
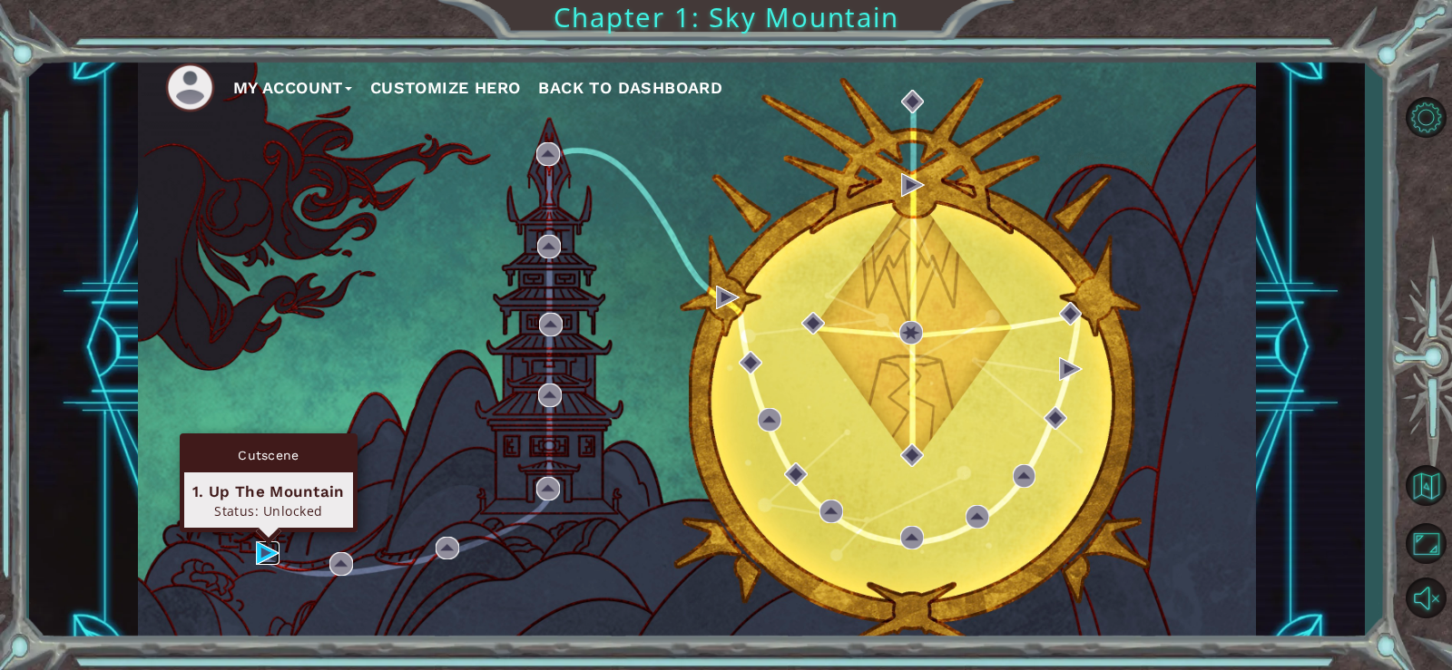
click at [260, 549] on img at bounding box center [268, 554] width 24 height 24
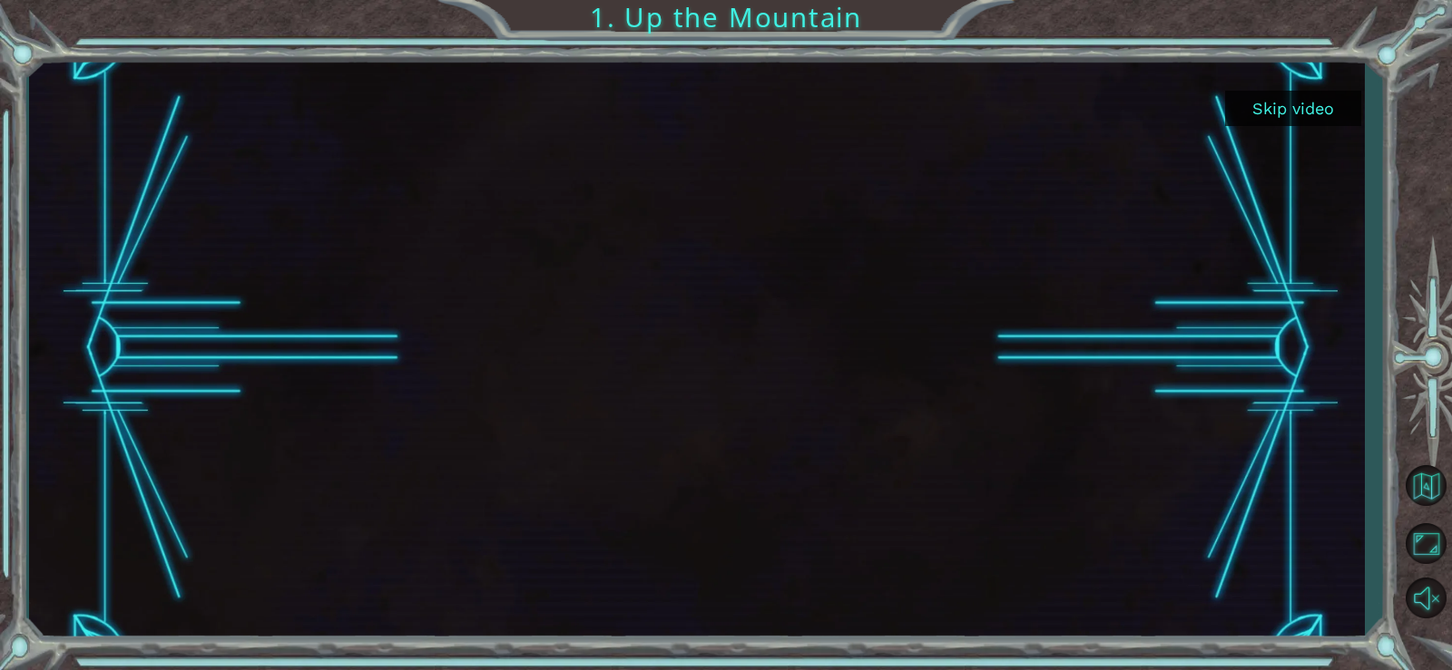
click at [1283, 108] on button "Skip video" at bounding box center [1293, 108] width 136 height 35
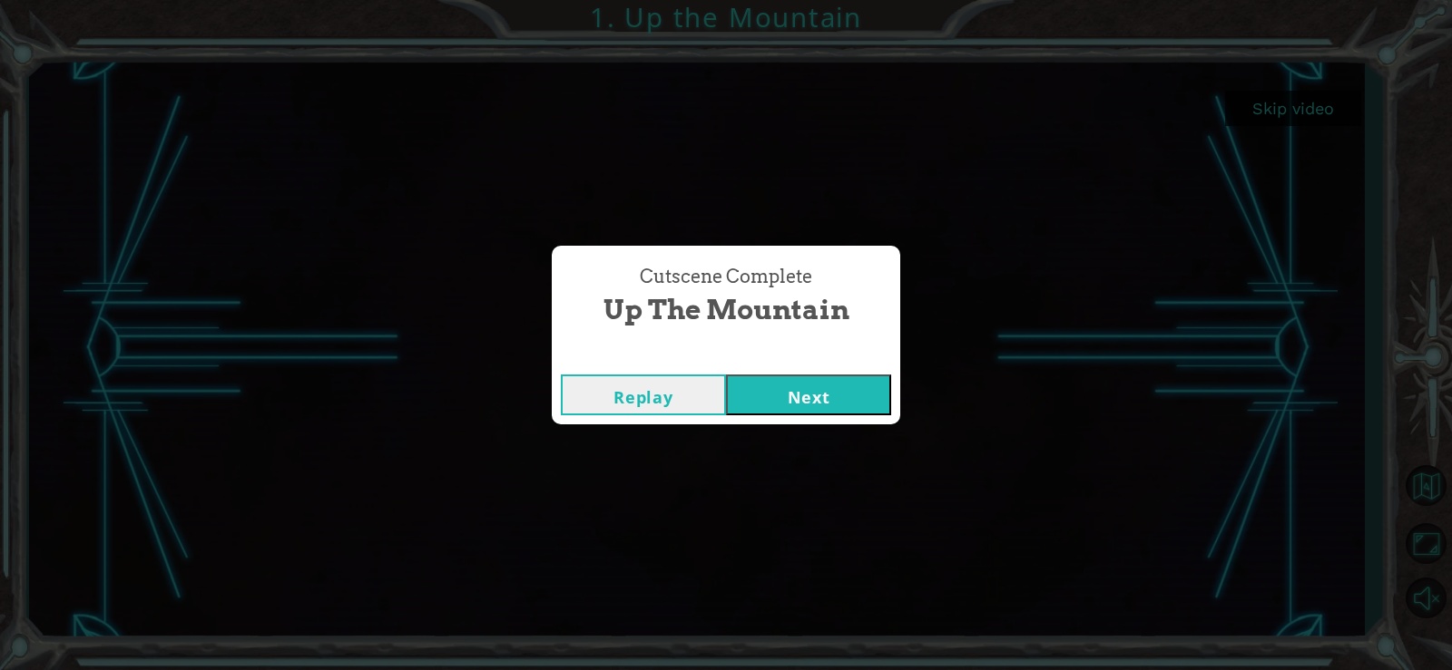
click at [842, 396] on button "Next" at bounding box center [808, 395] width 165 height 41
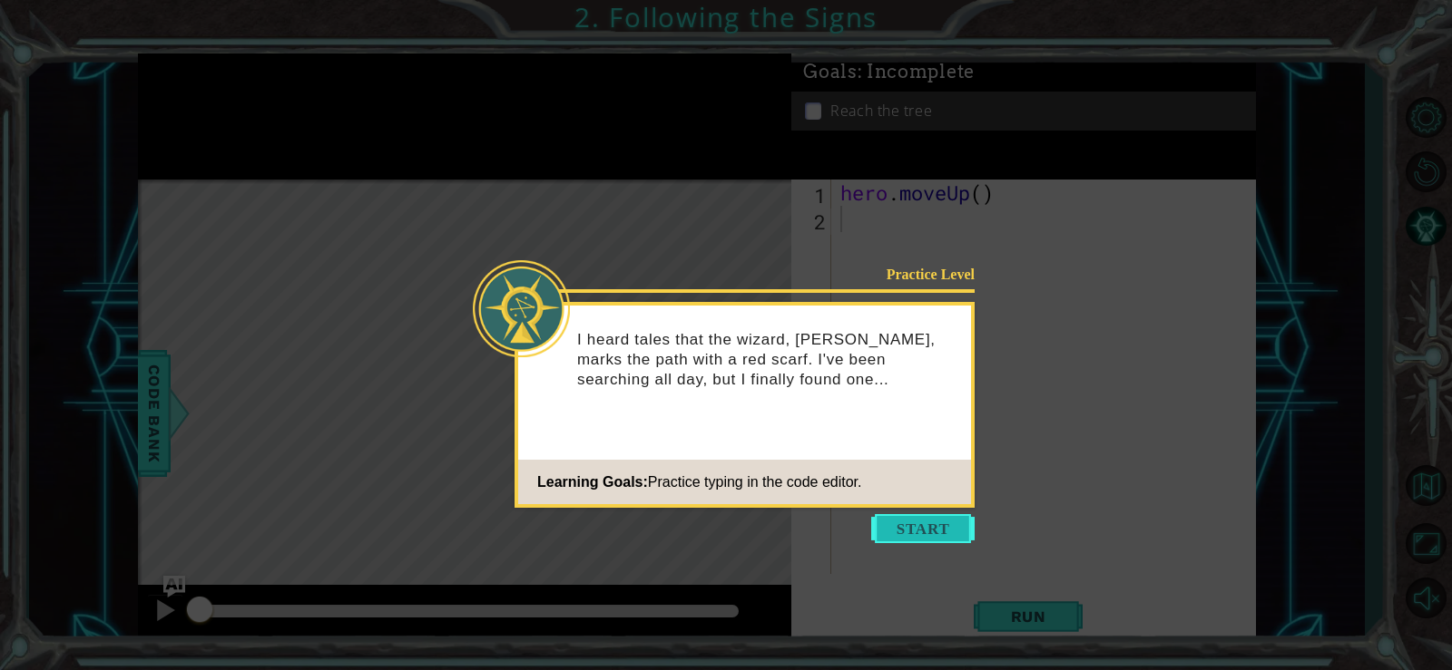
click at [916, 523] on button "Start" at bounding box center [922, 528] width 103 height 29
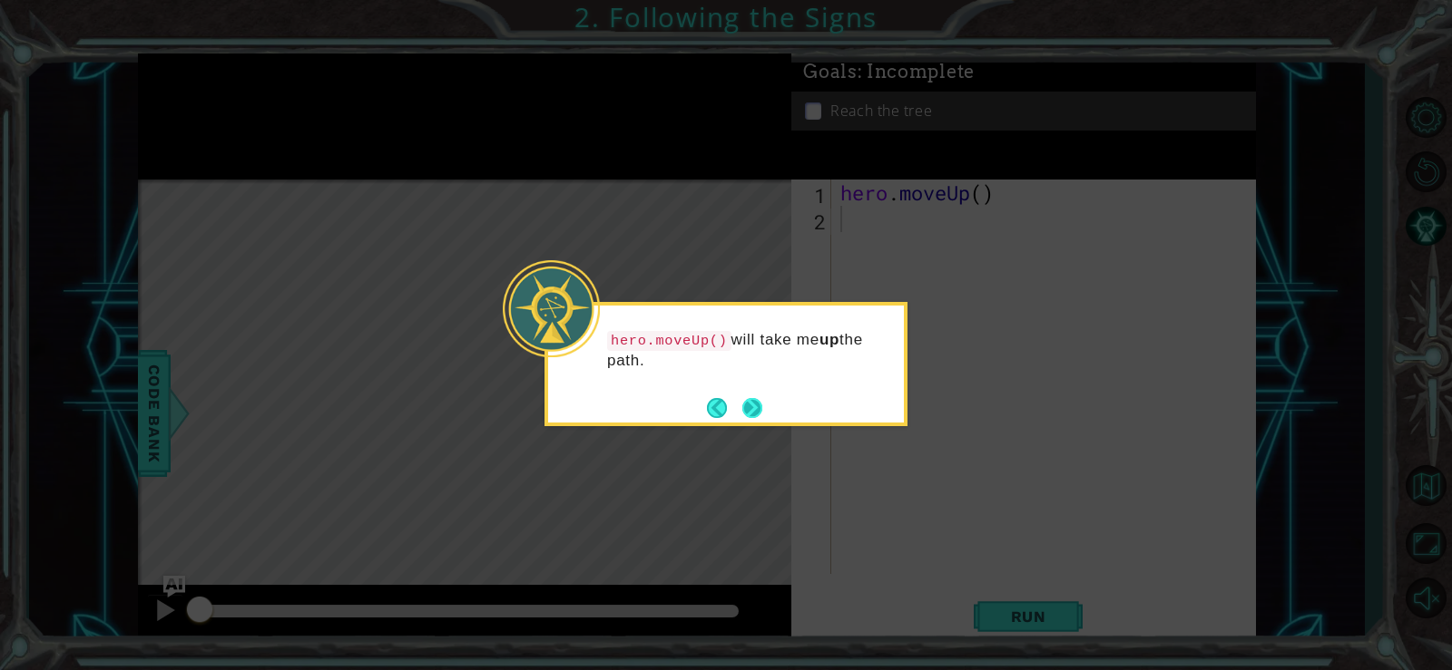
click at [749, 405] on button "Next" at bounding box center [752, 408] width 20 height 20
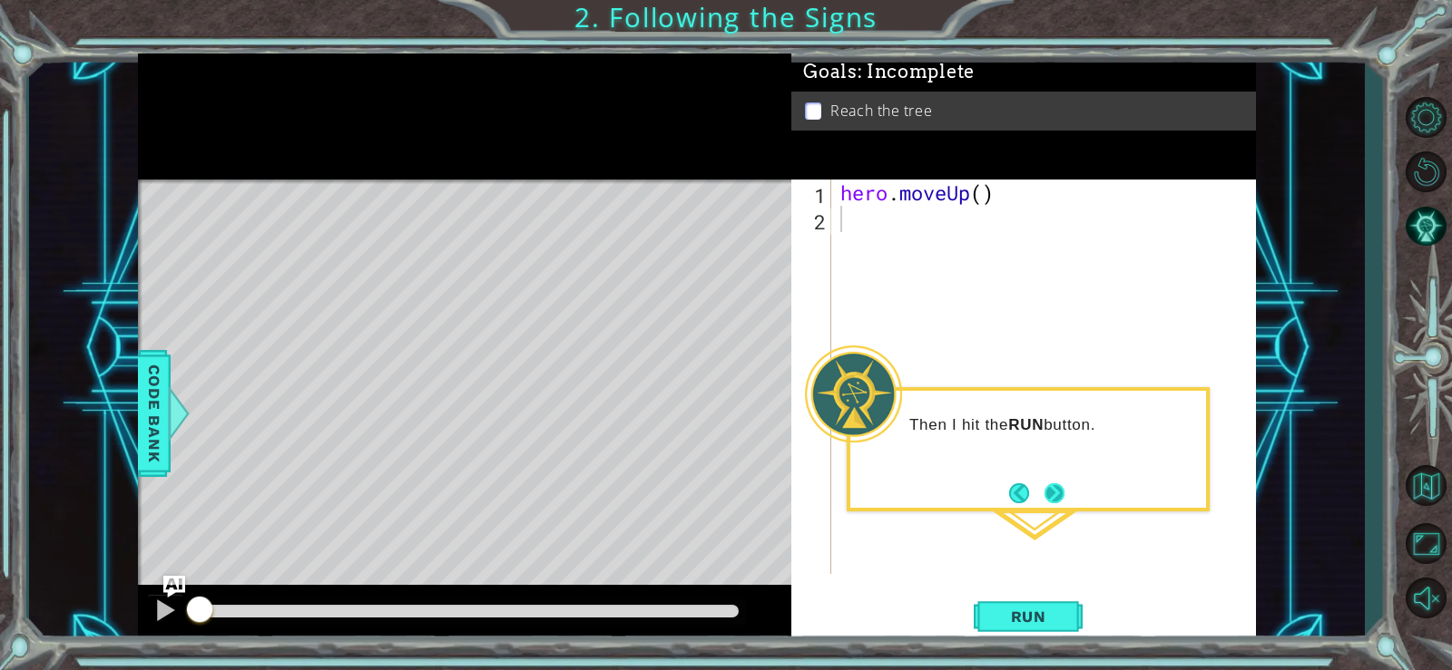
click at [1046, 493] on button "Next" at bounding box center [1054, 494] width 20 height 20
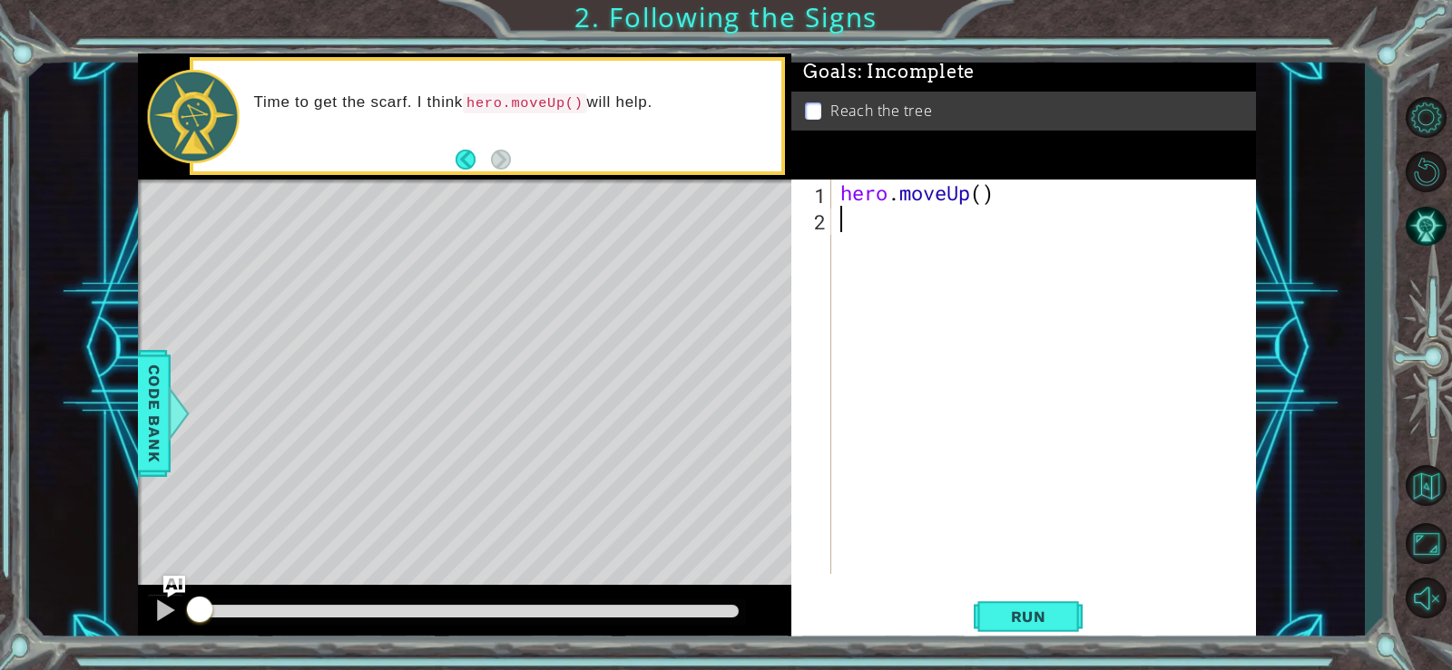
click at [897, 276] on div "hero . moveUp ( )" at bounding box center [1048, 403] width 424 height 447
type textarea "r"
type textarea "hero.moveUp()"
click at [998, 611] on span "Run" at bounding box center [1029, 617] width 72 height 18
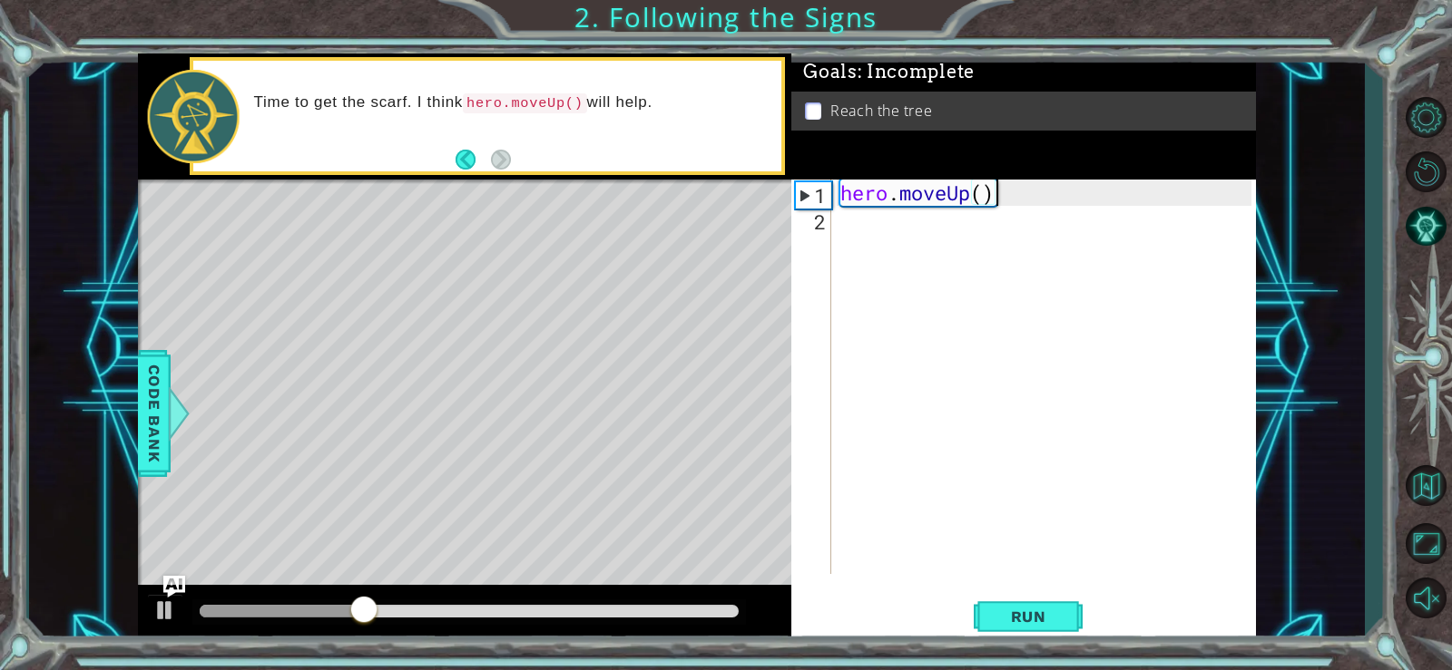
click at [905, 240] on div "hero . moveUp ( )" at bounding box center [1048, 403] width 424 height 447
type textarea "h"
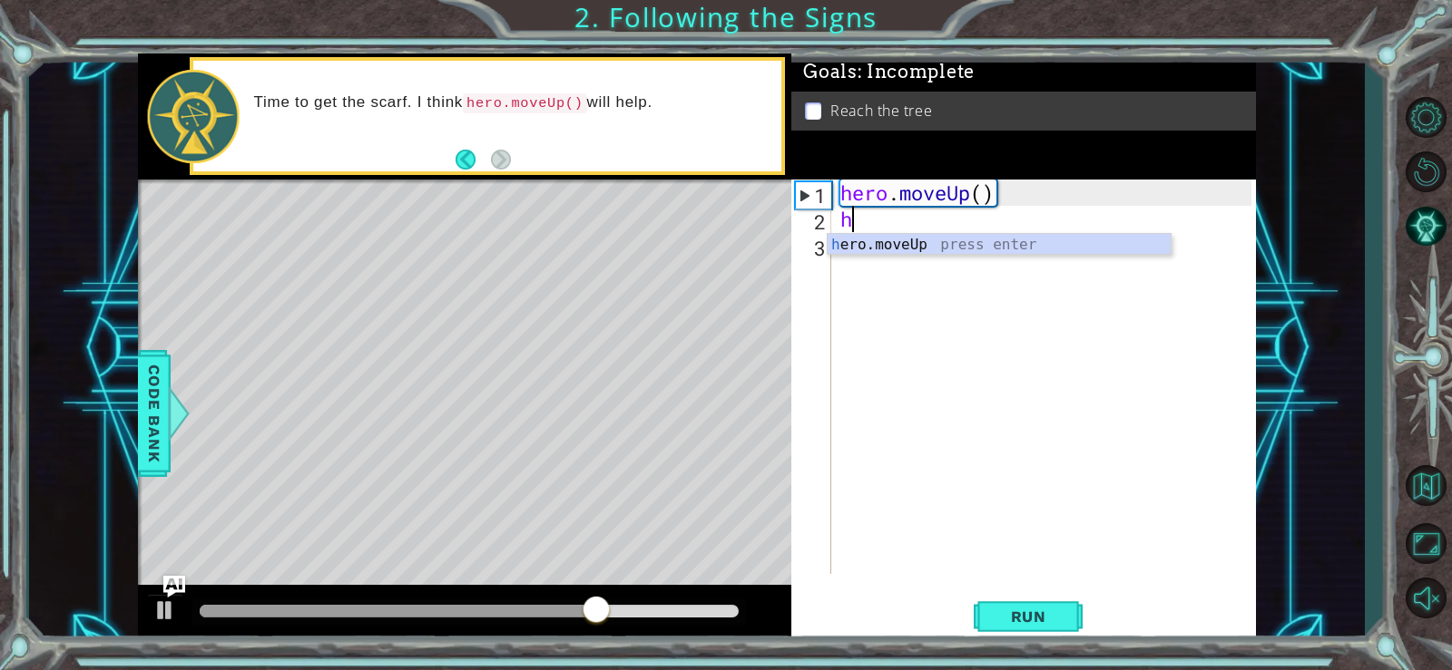
click at [892, 239] on div "h ero.moveUp press enter" at bounding box center [998, 266] width 343 height 65
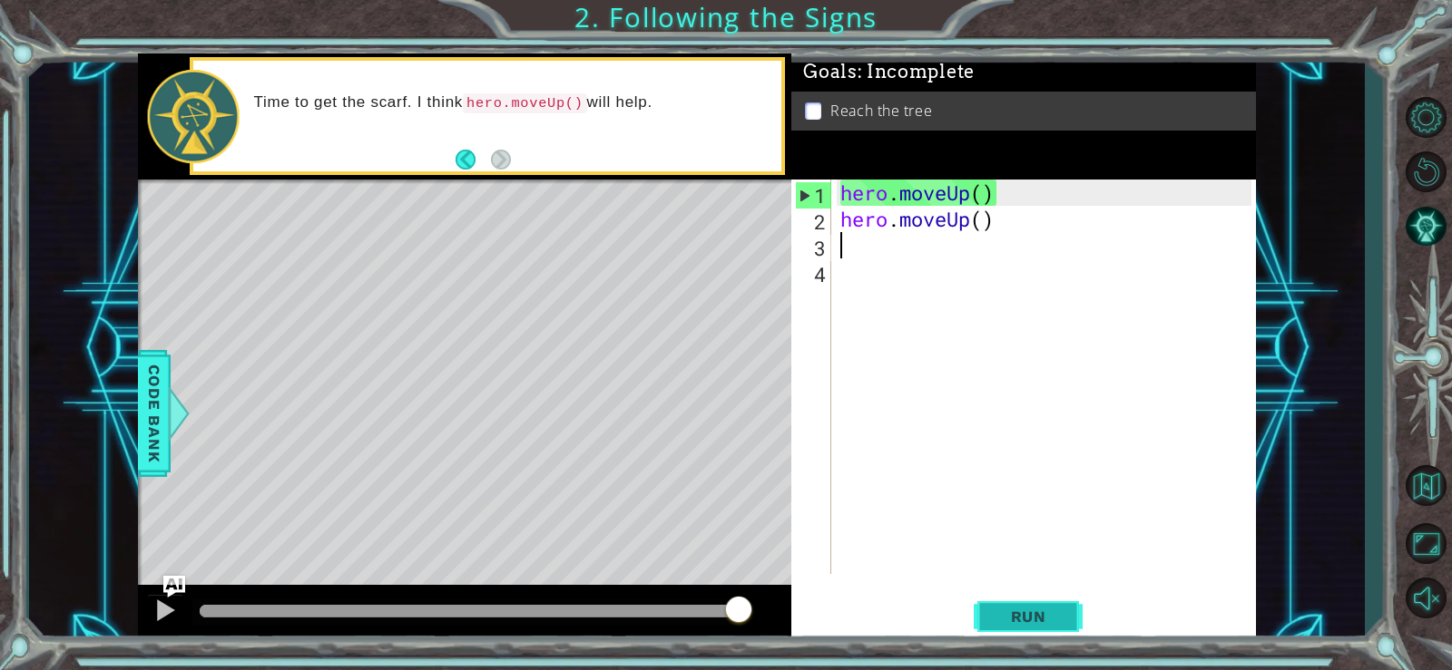
click at [1022, 608] on span "Run" at bounding box center [1029, 617] width 72 height 18
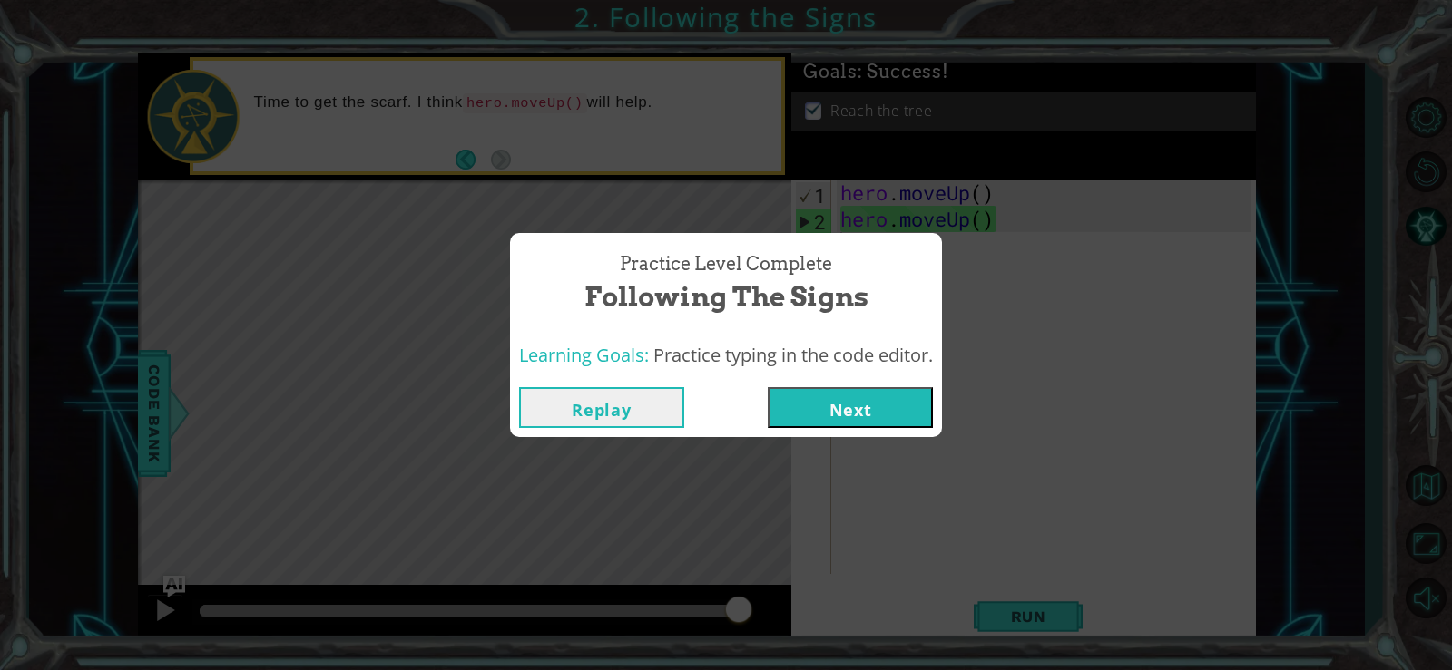
click at [888, 400] on button "Next" at bounding box center [850, 407] width 165 height 41
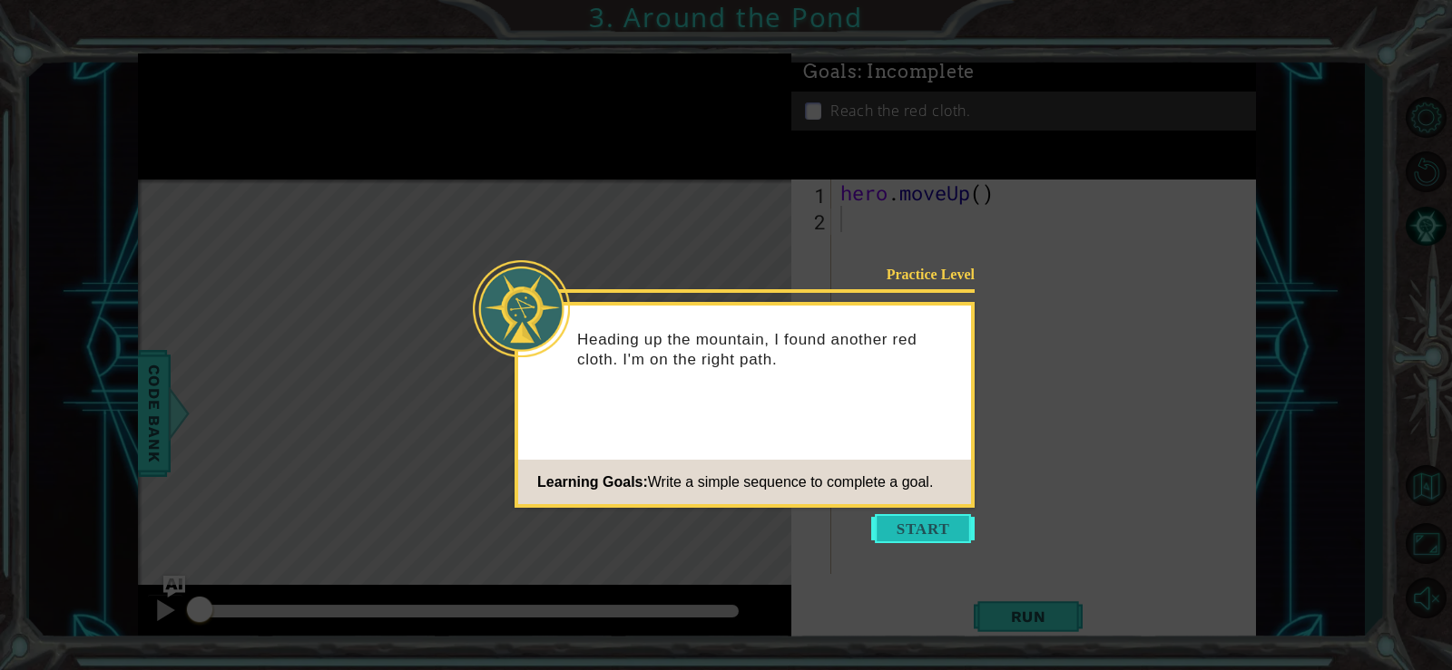
click at [910, 519] on button "Start" at bounding box center [922, 528] width 103 height 29
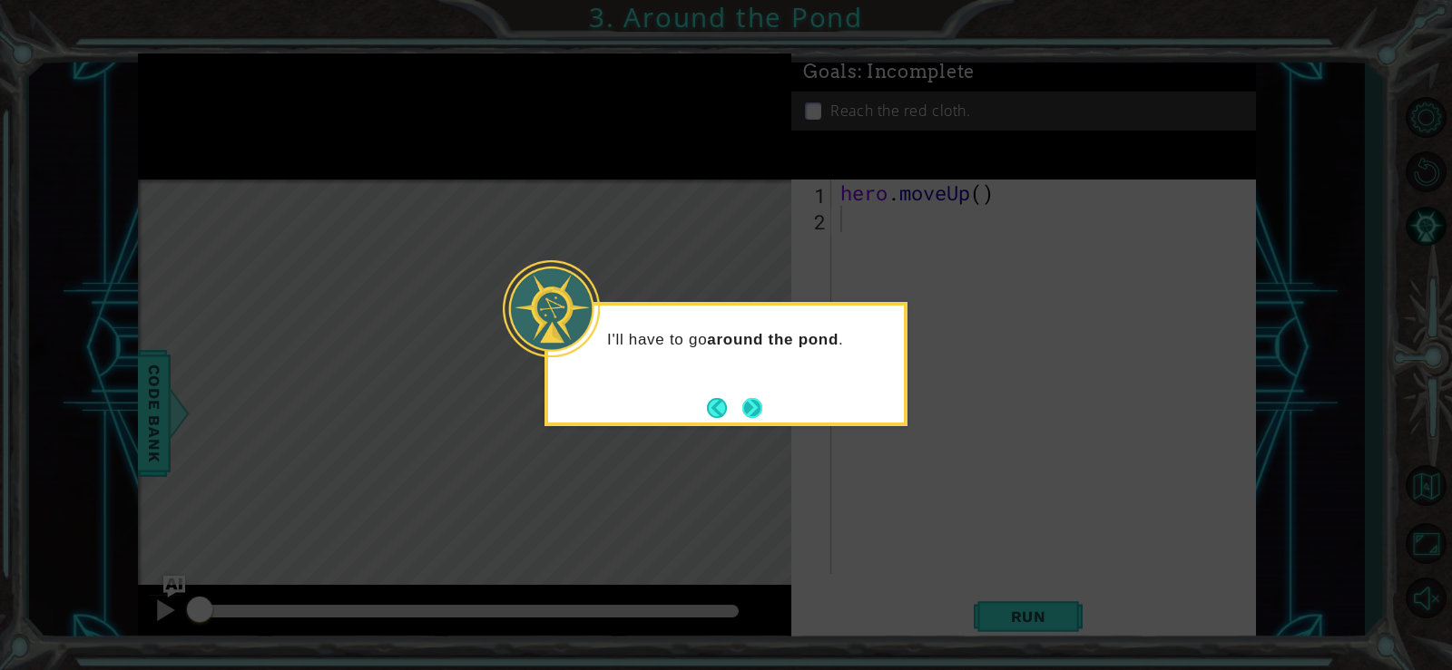
click at [748, 404] on button "Next" at bounding box center [752, 408] width 20 height 20
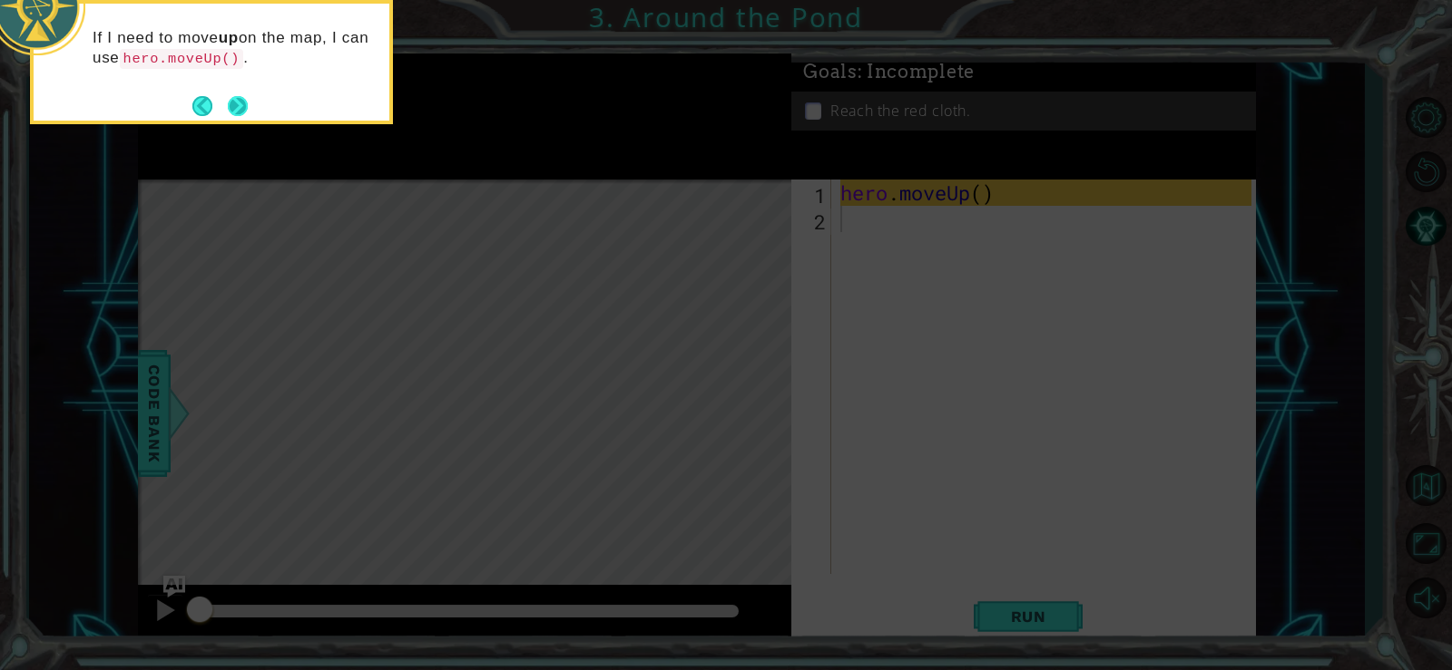
click at [237, 96] on button "Next" at bounding box center [238, 106] width 20 height 20
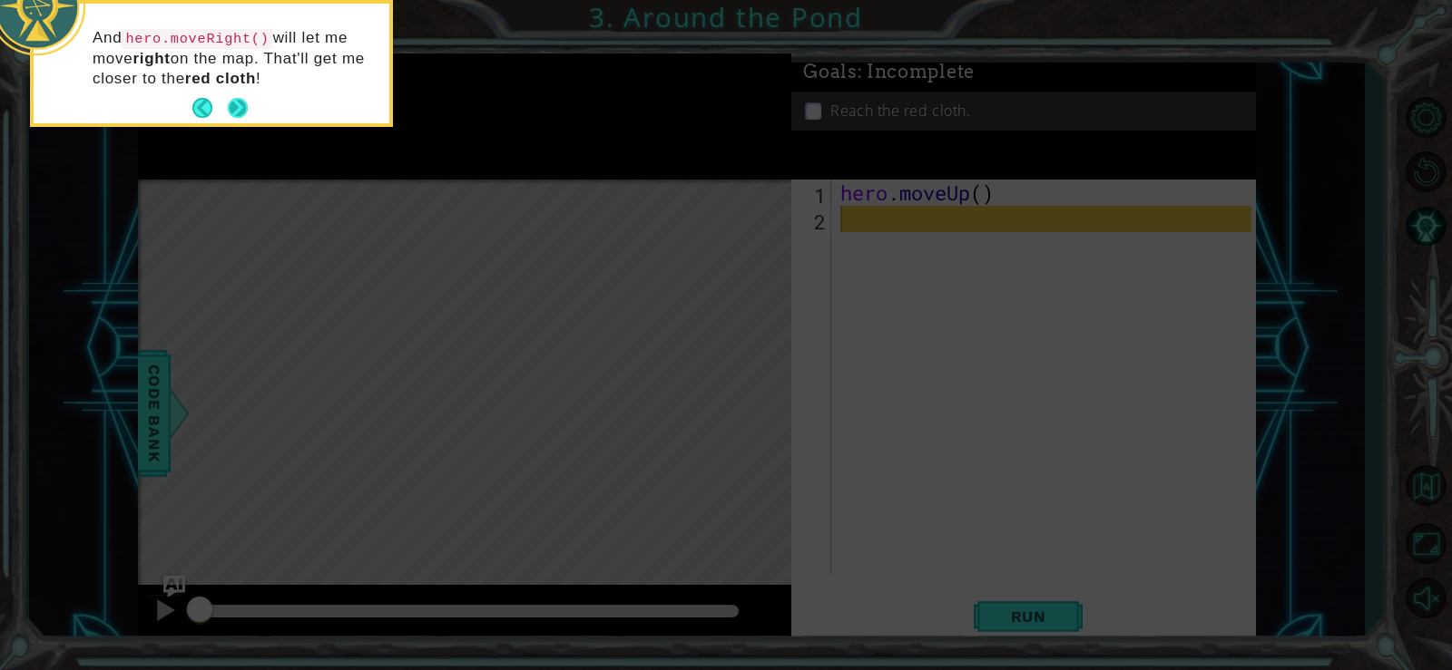
click at [234, 98] on button "Next" at bounding box center [238, 108] width 20 height 20
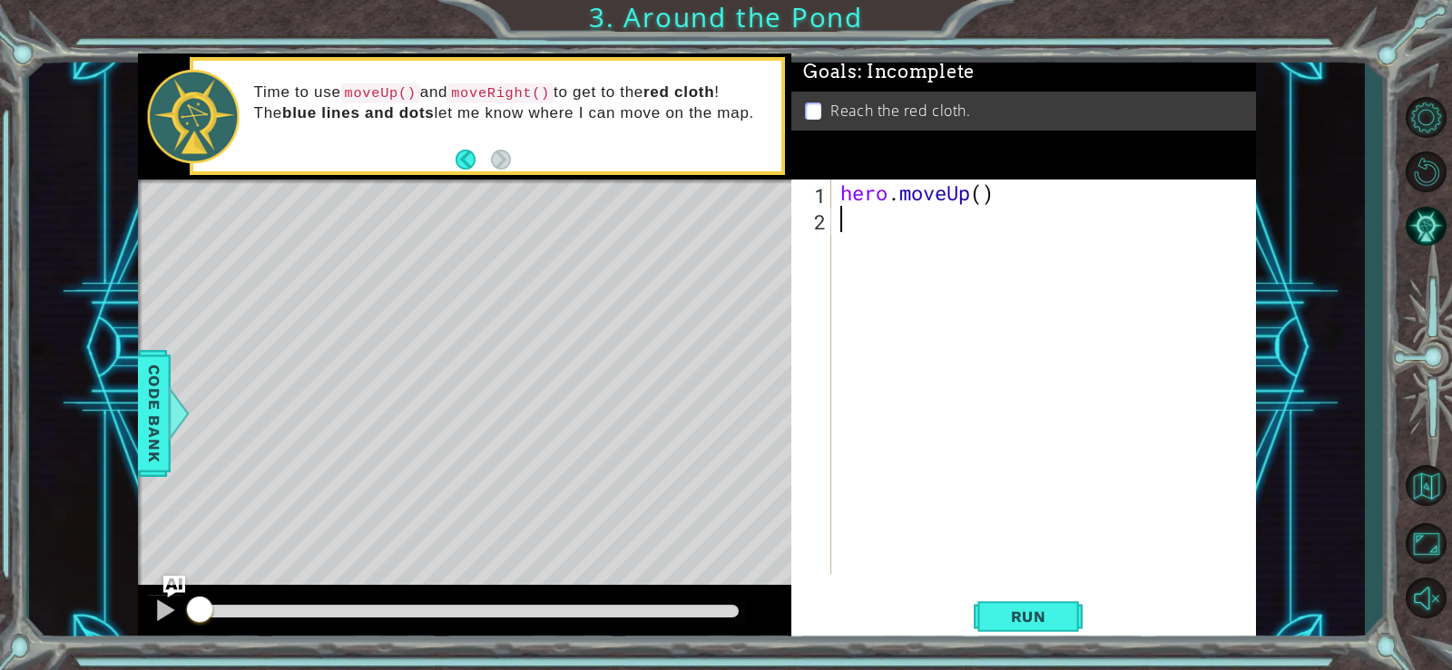
click at [922, 249] on div "hero . moveUp ( )" at bounding box center [1048, 403] width 424 height 447
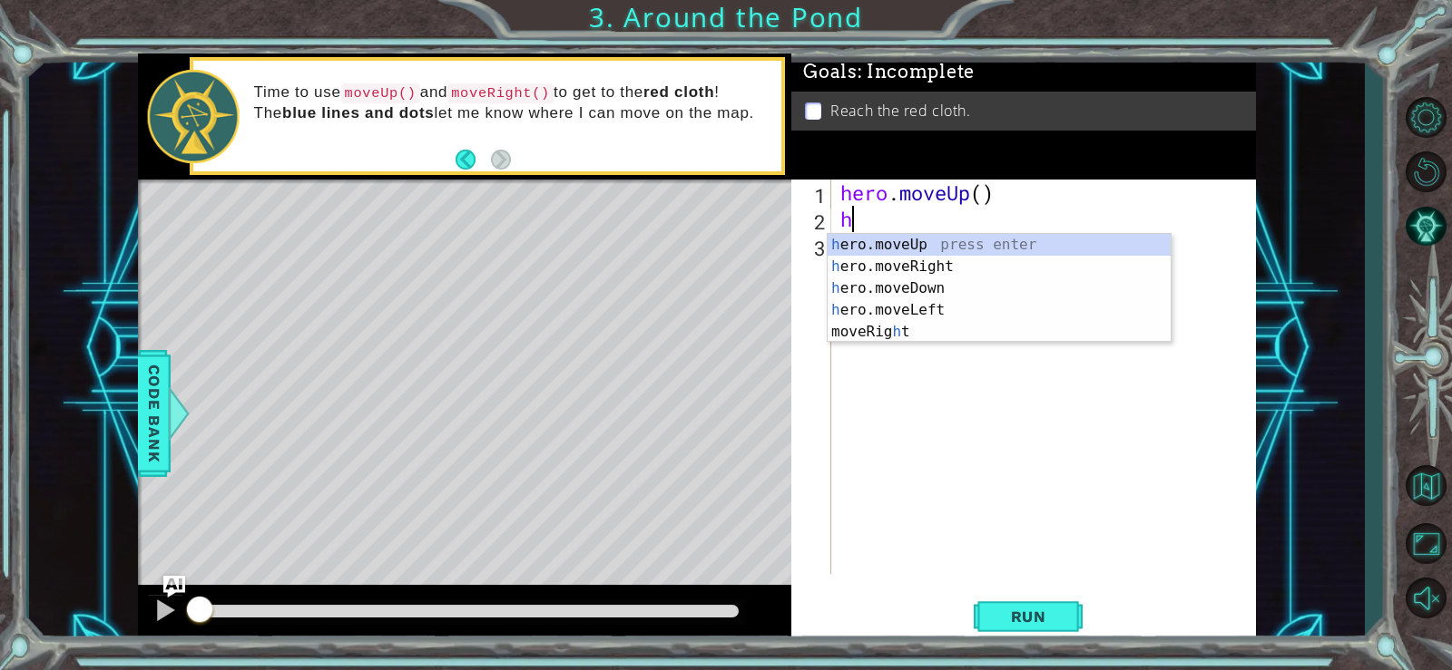
type textarea "her"
click at [920, 240] on div "her o.moveUp press enter her o.moveRight press enter her o.moveDown press enter…" at bounding box center [998, 299] width 343 height 131
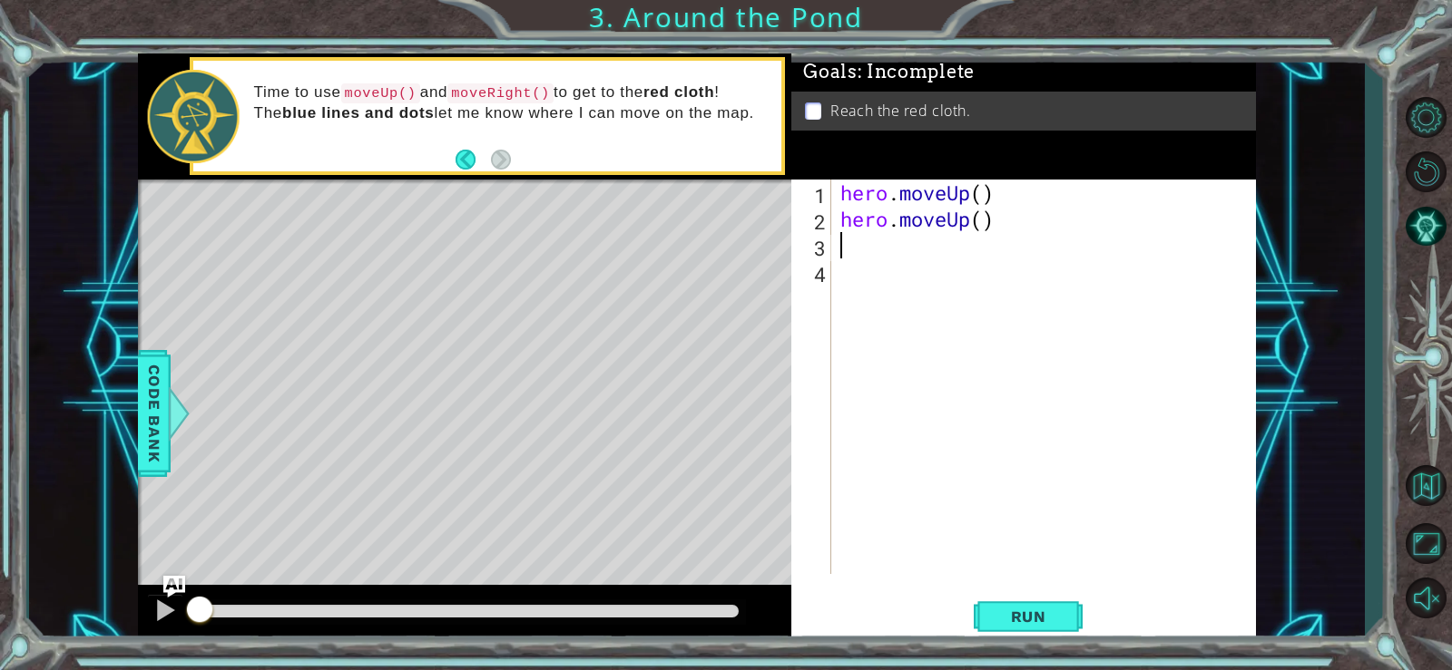
click at [862, 256] on div "hero . moveUp ( ) hero . moveUp ( )" at bounding box center [1048, 403] width 424 height 447
click at [997, 613] on span "Run" at bounding box center [1029, 617] width 72 height 18
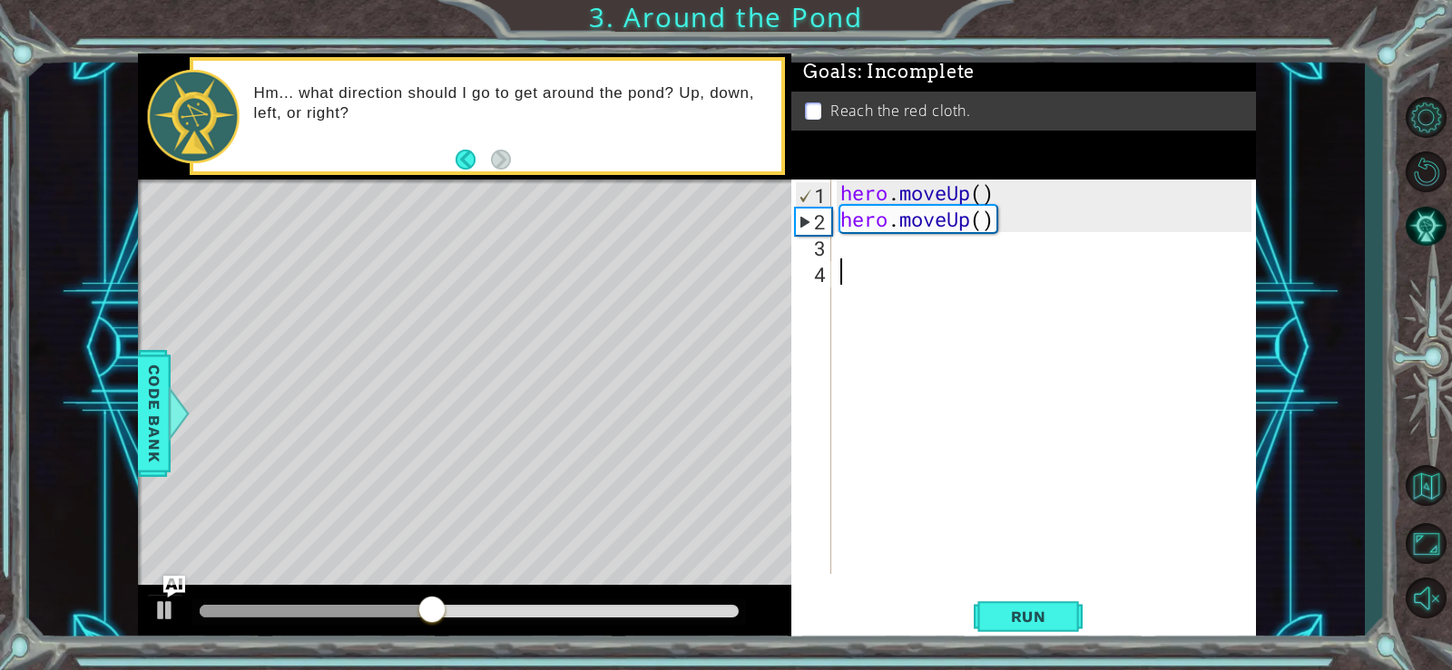
click at [920, 264] on div "hero . moveUp ( ) hero . moveUp ( )" at bounding box center [1048, 403] width 424 height 447
click at [917, 249] on div "hero . moveUp ( ) hero . moveUp ( )" at bounding box center [1048, 403] width 424 height 447
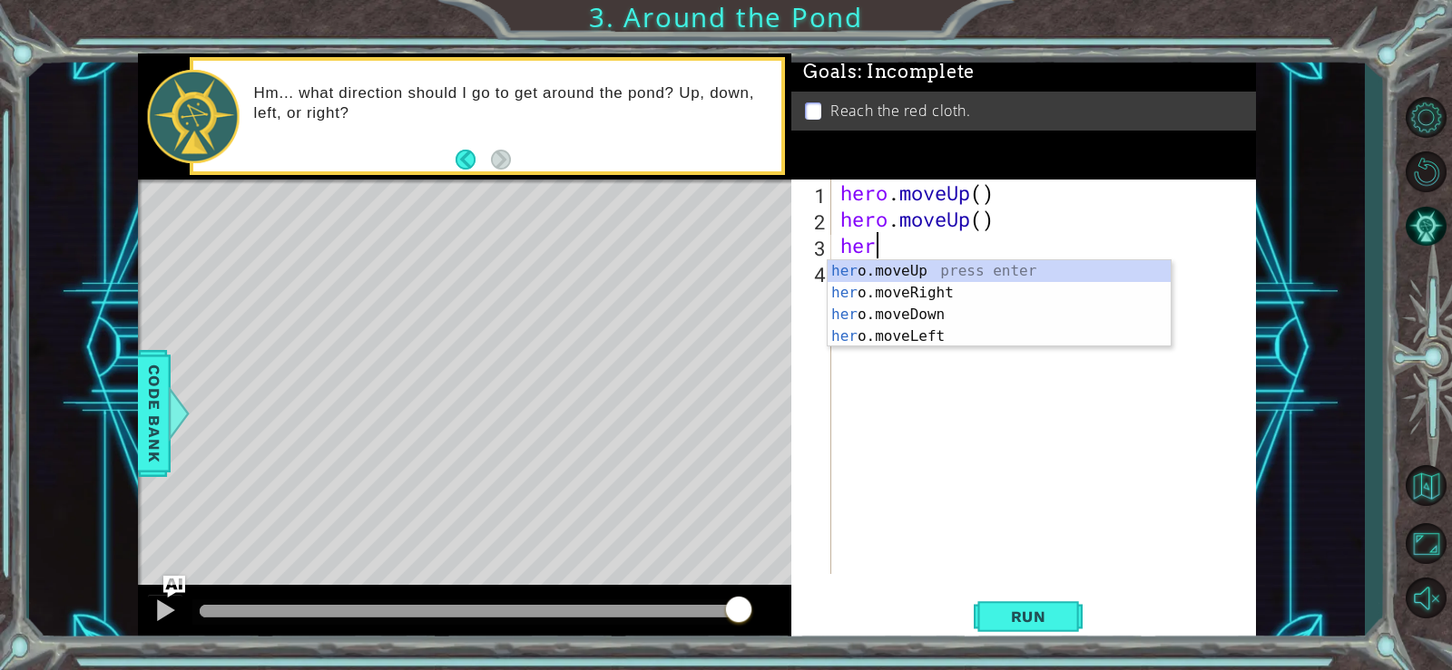
scroll to position [0, 1]
type textarea "hero"
click at [915, 288] on div "hero .moveUp press enter hero .moveRight press enter hero .moveDown press enter…" at bounding box center [998, 325] width 343 height 131
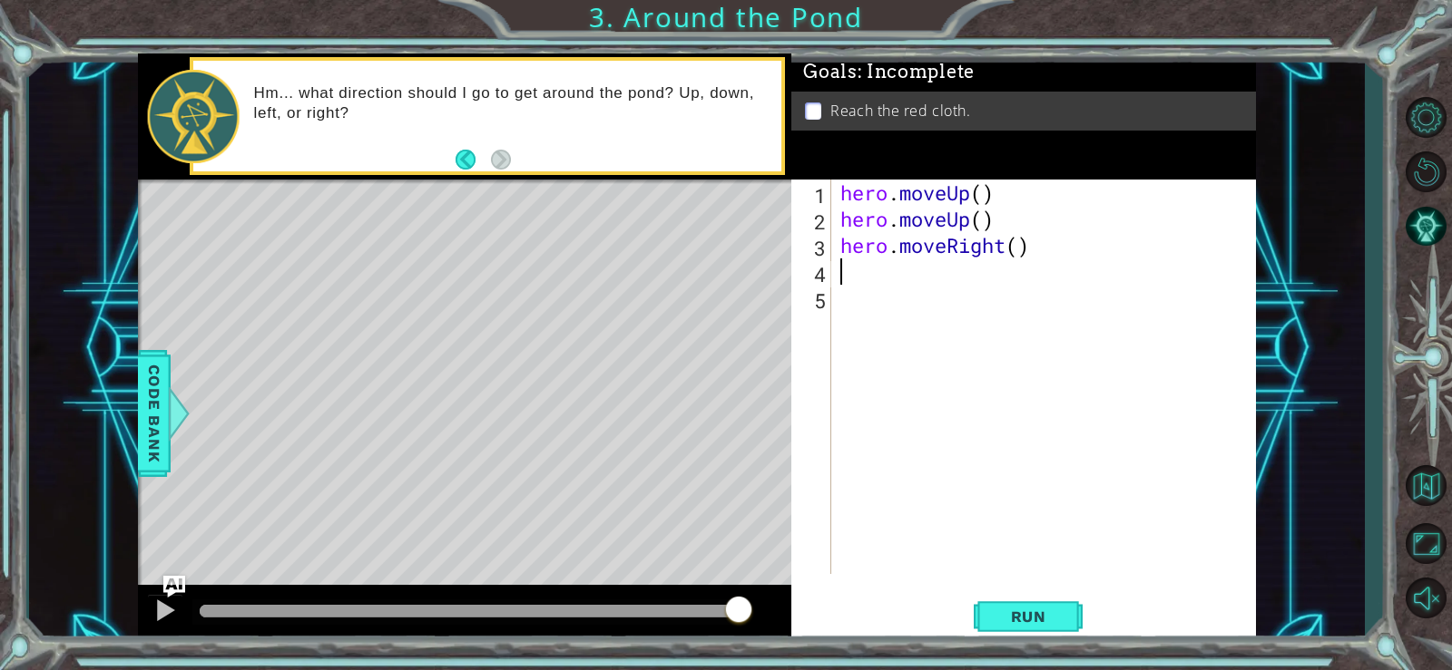
click at [911, 287] on div "hero . moveUp ( ) hero . moveUp ( ) hero . moveRight ( )" at bounding box center [1048, 403] width 424 height 447
click at [907, 277] on div "hero . moveUp ( ) hero . moveUp ( ) hero . moveRight ( )" at bounding box center [1048, 403] width 424 height 447
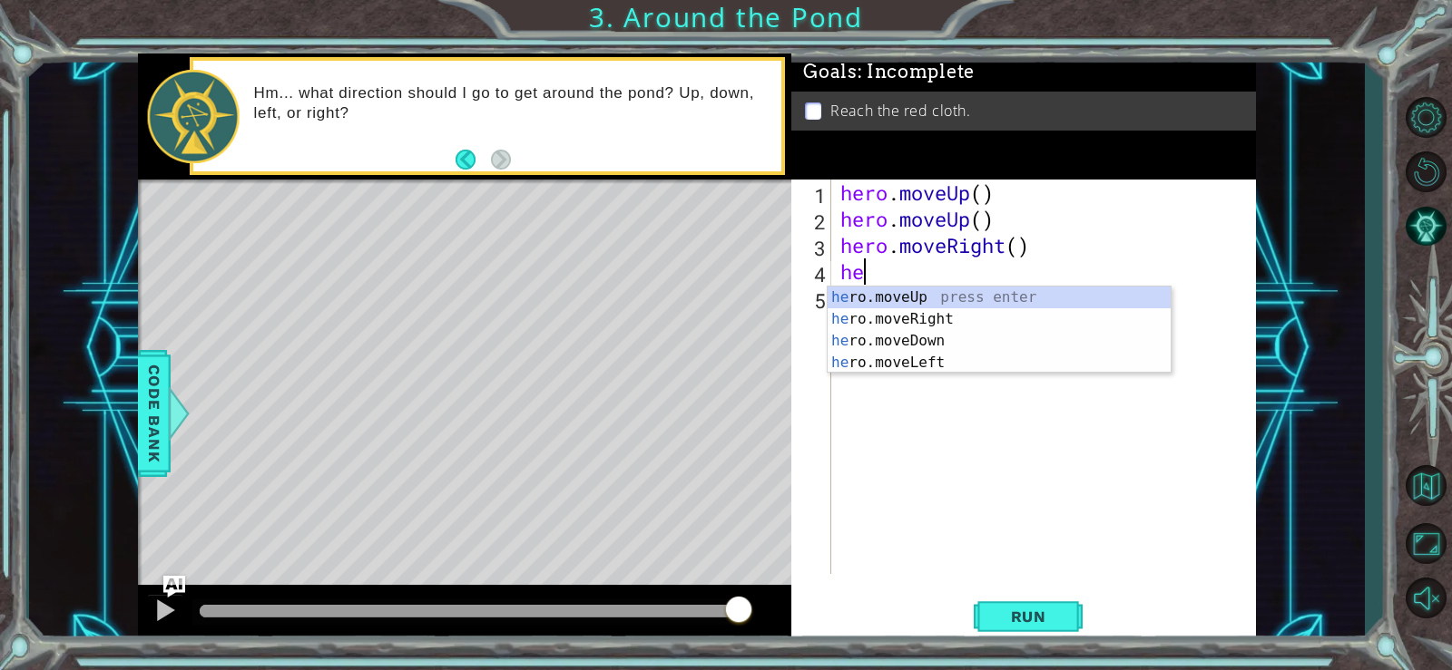
scroll to position [0, 1]
type textarea "hero"
click at [909, 295] on div "hero .moveUp press enter hero .moveRight press enter hero .moveDown press enter…" at bounding box center [998, 352] width 343 height 131
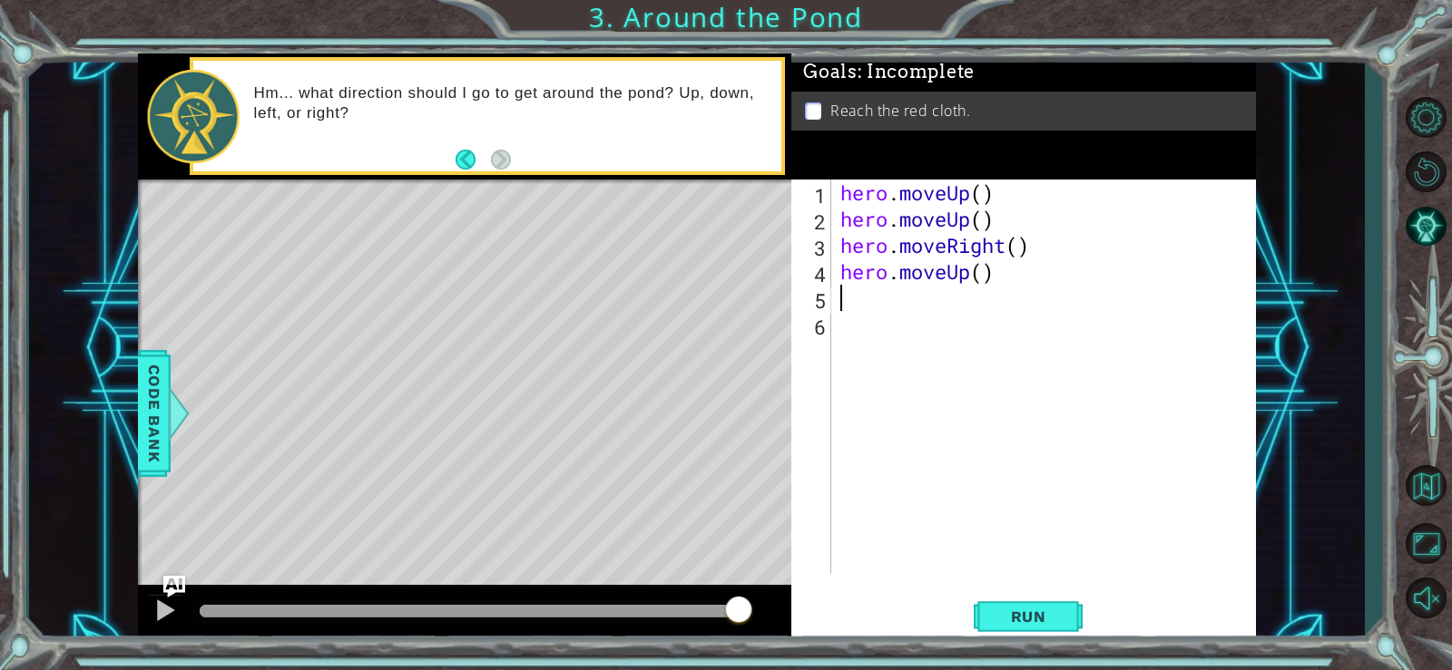
scroll to position [0, 0]
click at [843, 300] on div "hero . moveUp ( ) hero . moveUp ( ) hero . moveRight ( ) hero . moveUp ( )" at bounding box center [1048, 403] width 424 height 447
type textarea "h"
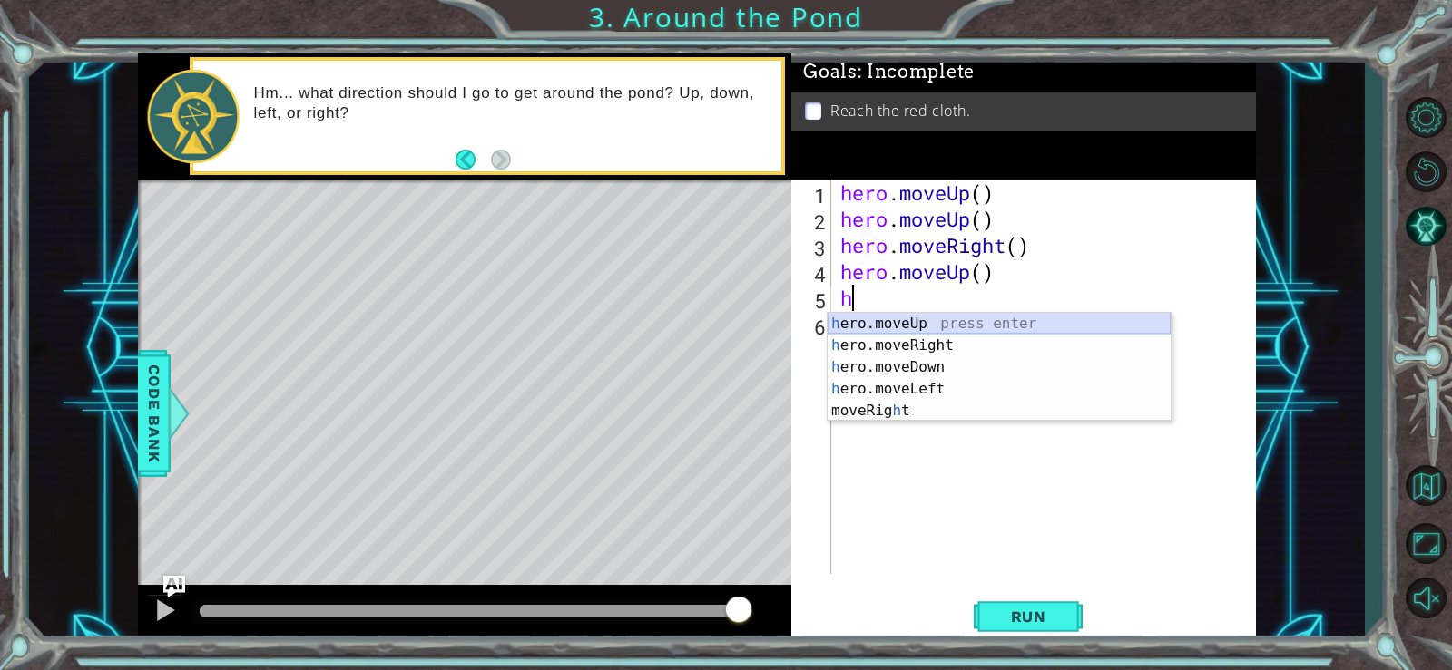
click at [863, 318] on div "h ero.moveUp press enter h ero.moveRight press enter h ero.moveDown press enter…" at bounding box center [998, 389] width 343 height 152
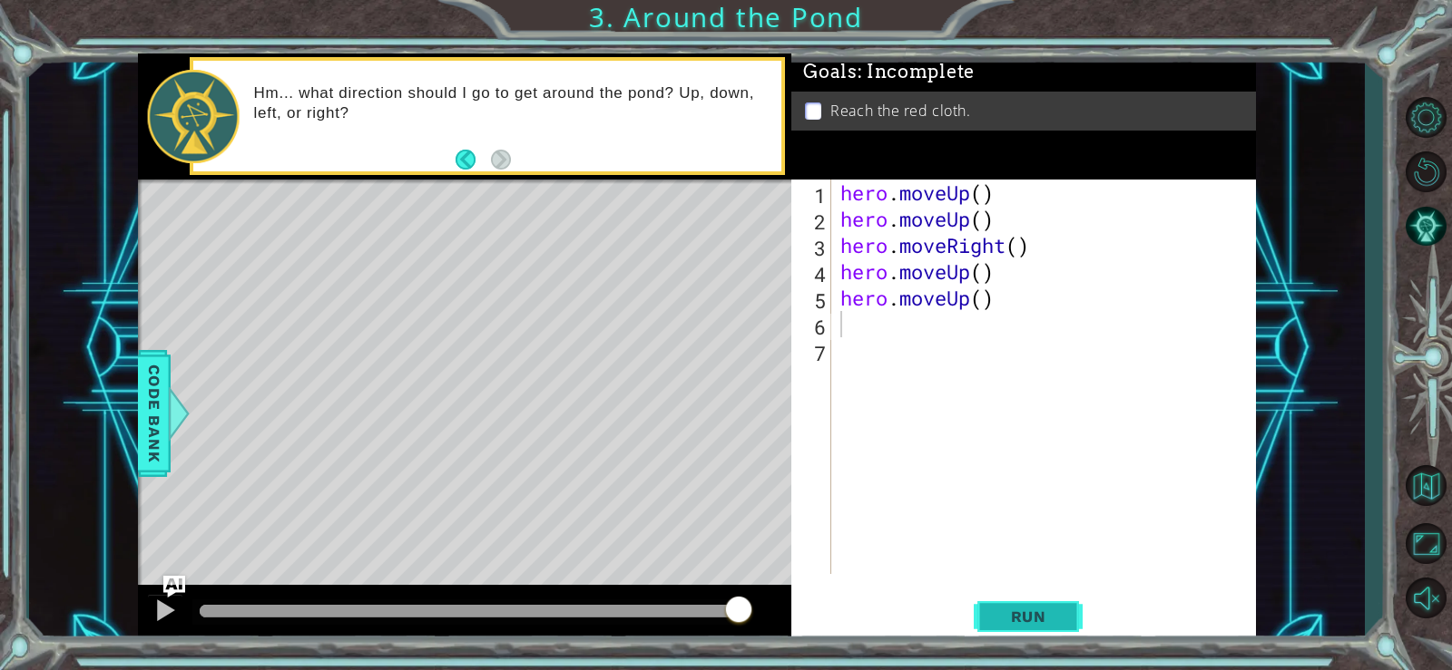
click at [989, 610] on button "Run" at bounding box center [1027, 616] width 109 height 46
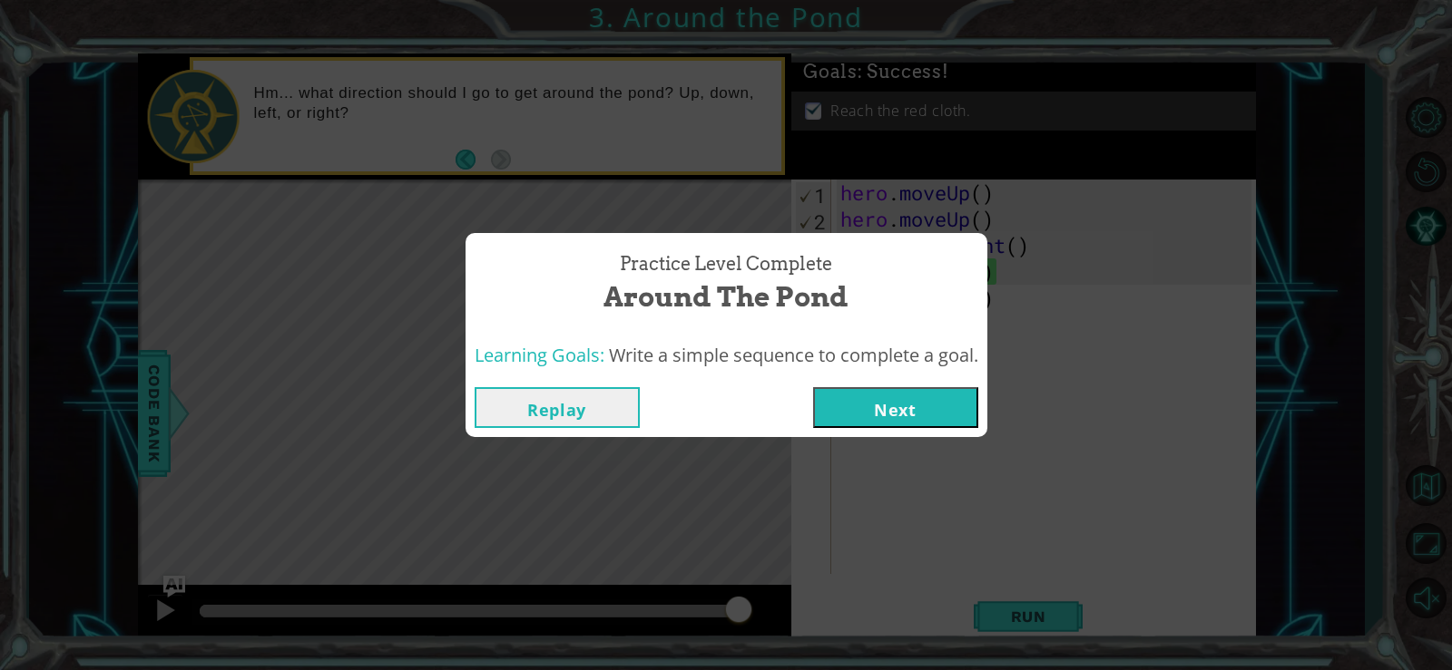
click at [611, 407] on button "Replay" at bounding box center [556, 407] width 165 height 41
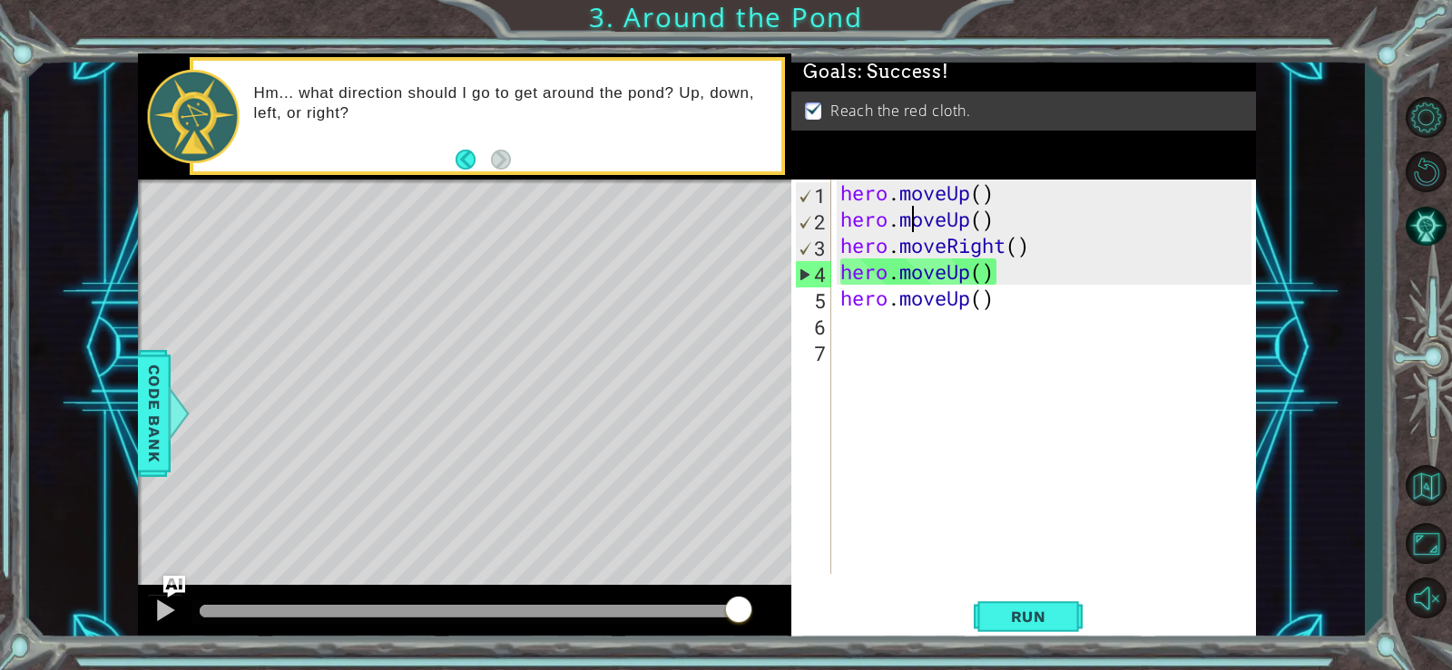
click at [906, 219] on div "hero . moveUp ( ) hero . moveUp ( ) hero . moveRight ( ) hero . moveUp ( ) hero…" at bounding box center [1048, 403] width 424 height 447
click at [967, 222] on div "hero . moveUp ( ) hero . moveUp ( ) hero . moveRight ( ) hero . moveUp ( ) hero…" at bounding box center [1048, 403] width 424 height 447
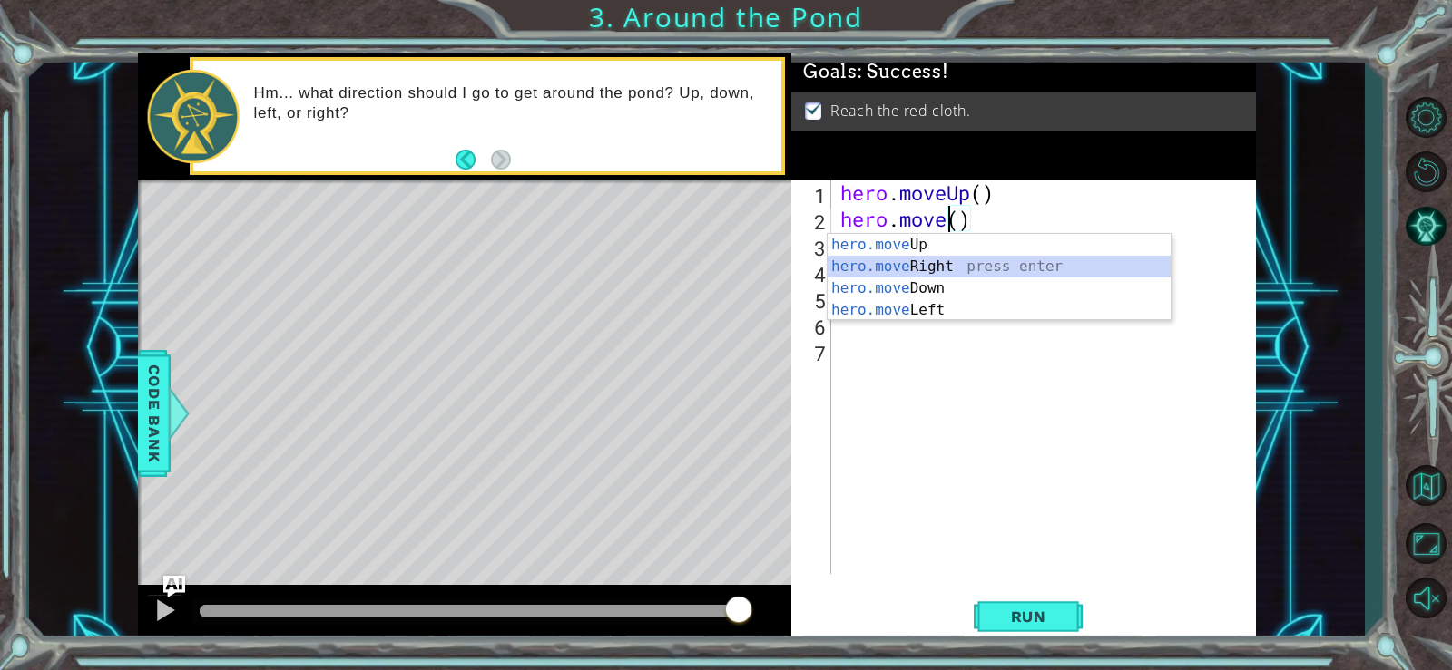
click at [975, 258] on div "hero.move Up press enter hero.move Right press enter hero.move Down press enter…" at bounding box center [998, 299] width 343 height 131
type textarea "hero.moveRight"
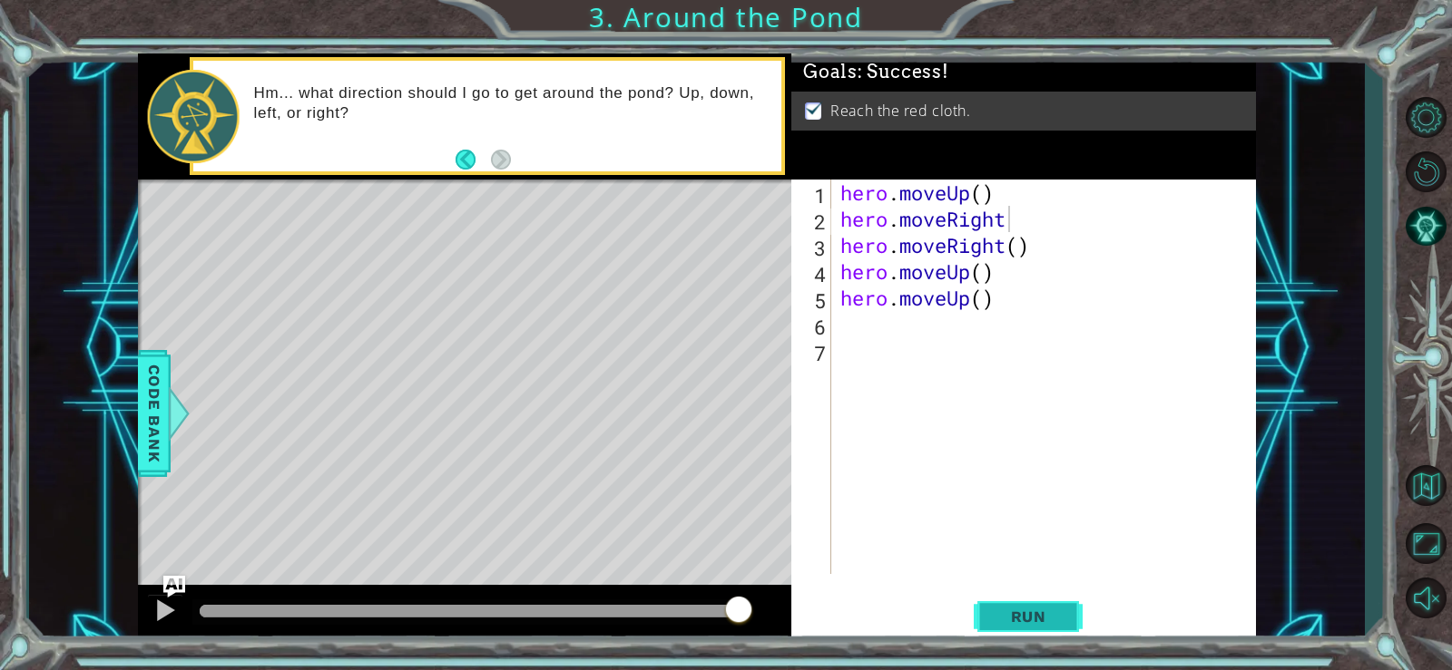
click at [1022, 608] on span "Run" at bounding box center [1029, 617] width 72 height 18
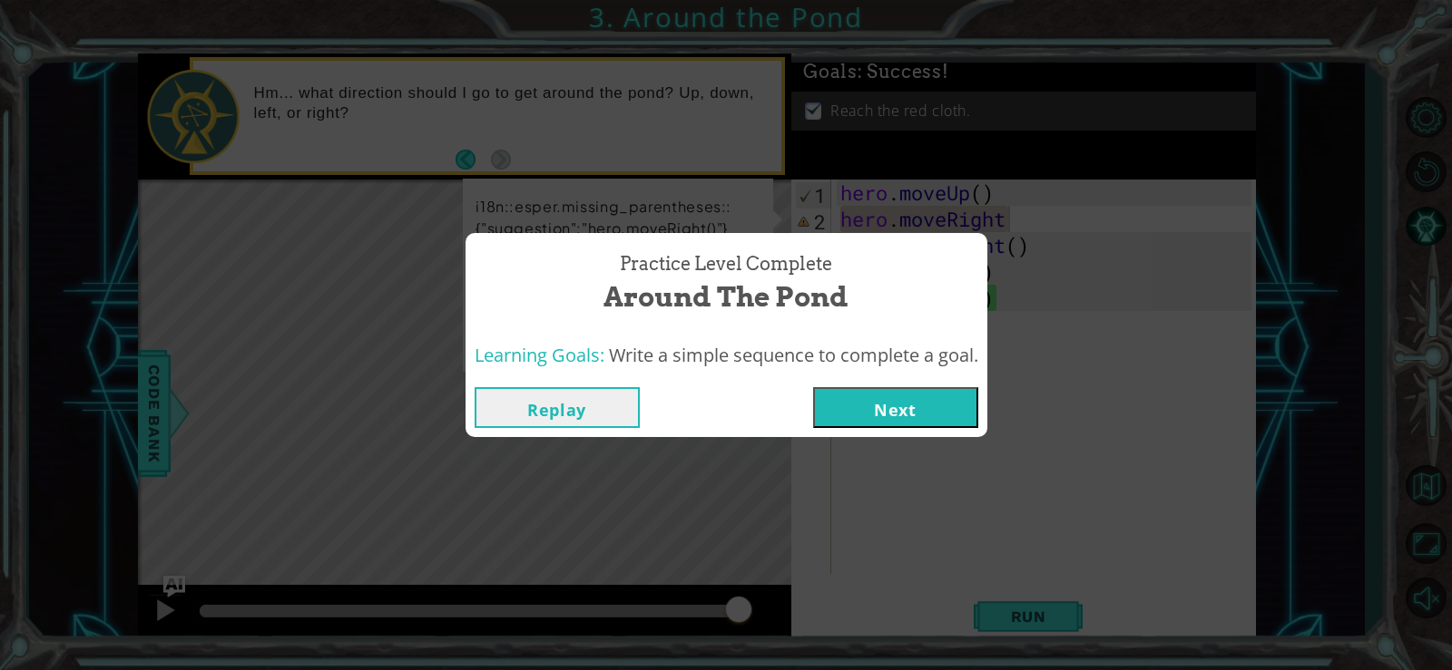
click at [882, 406] on button "Next" at bounding box center [895, 407] width 165 height 41
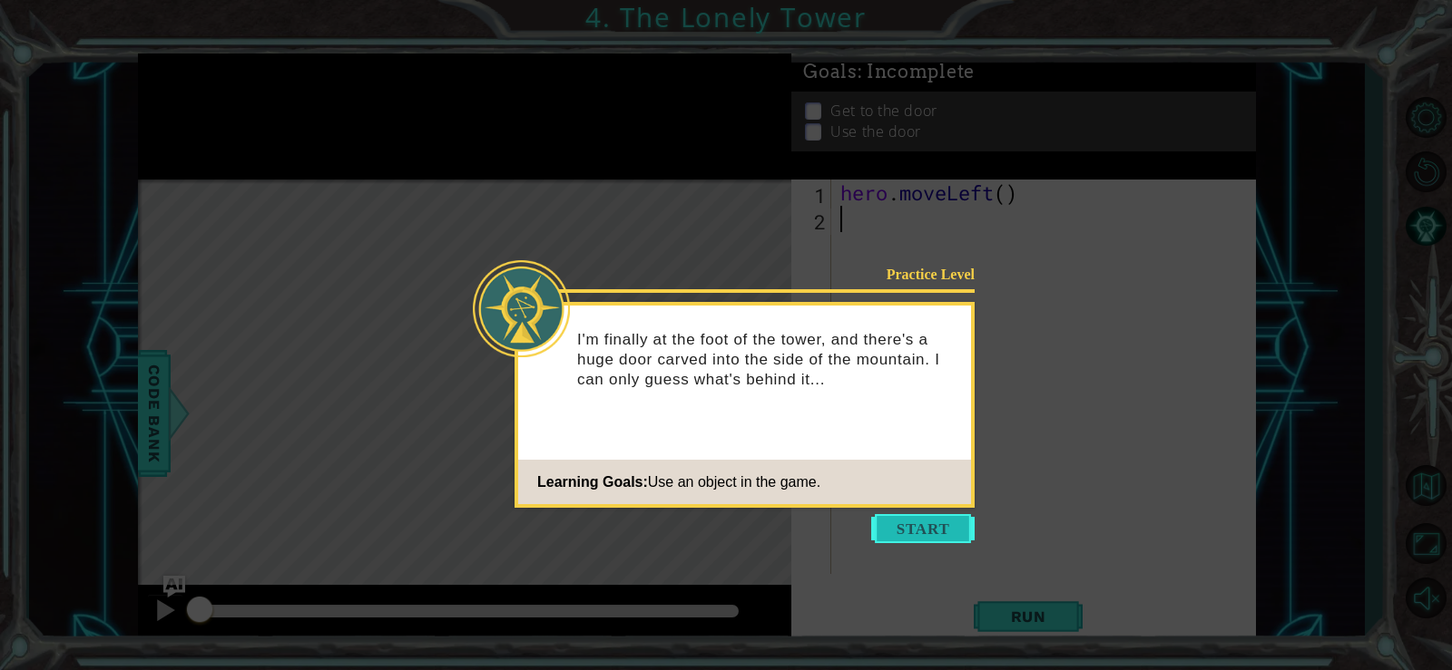
click at [914, 523] on button "Start" at bounding box center [922, 528] width 103 height 29
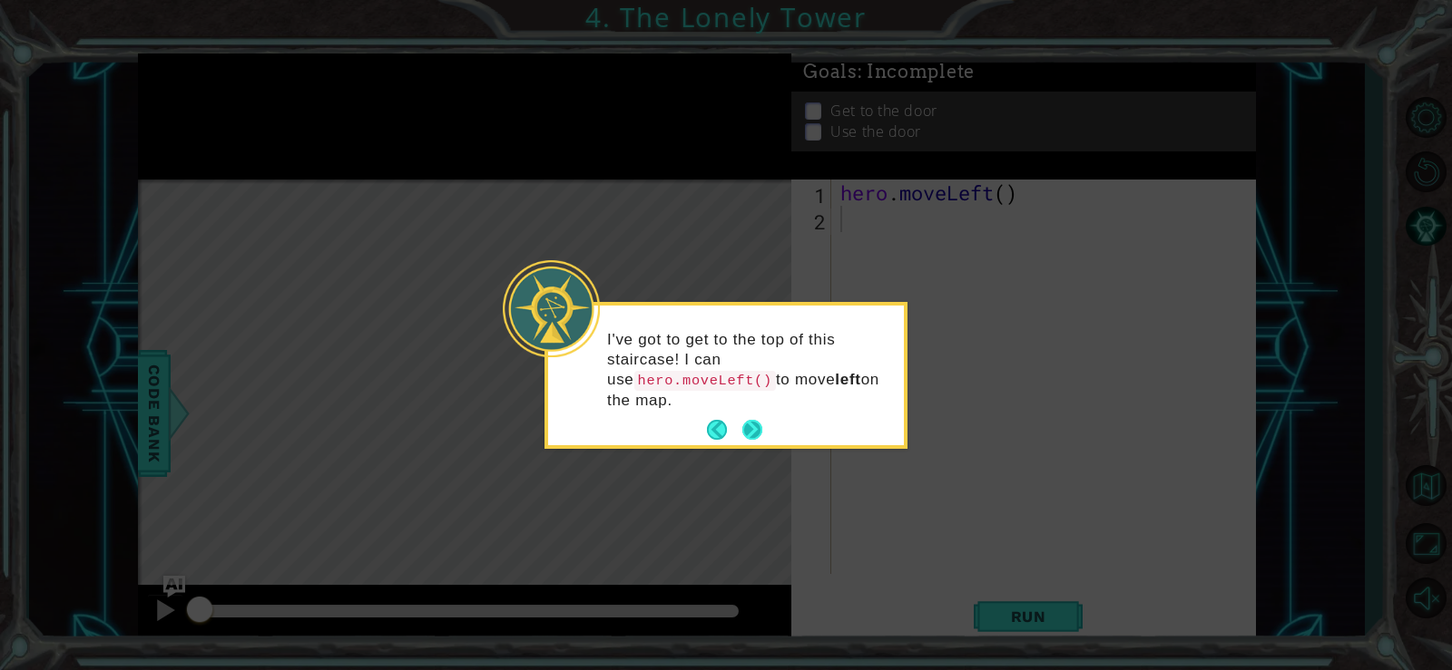
click at [758, 420] on button "Next" at bounding box center [752, 430] width 20 height 20
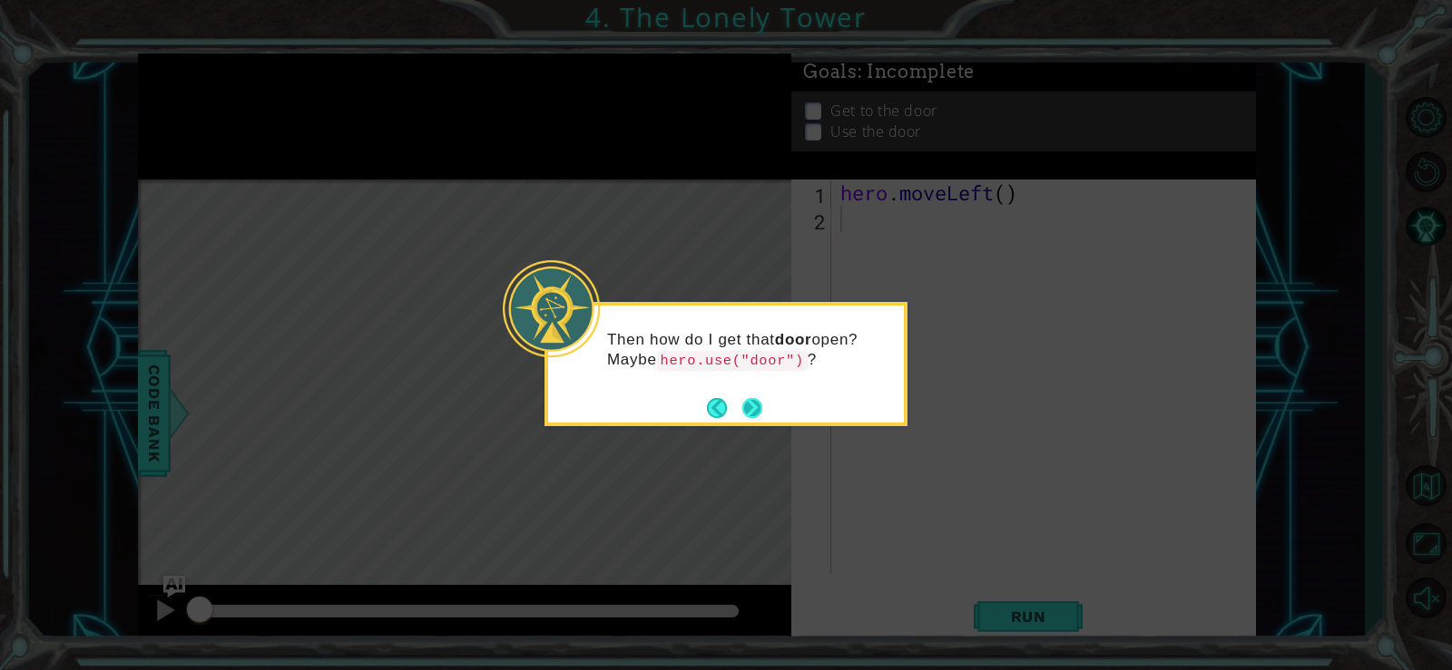
click at [753, 398] on button "Next" at bounding box center [752, 408] width 20 height 20
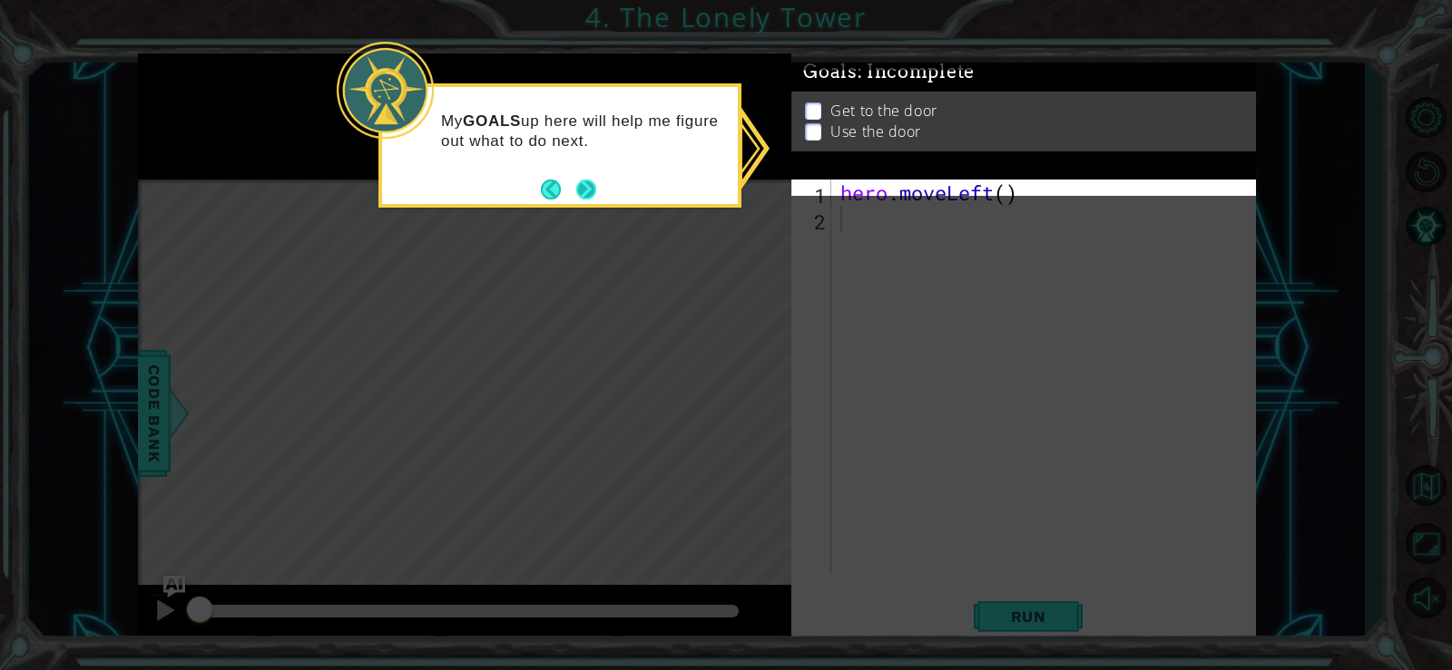
click at [592, 196] on button "Next" at bounding box center [586, 190] width 20 height 20
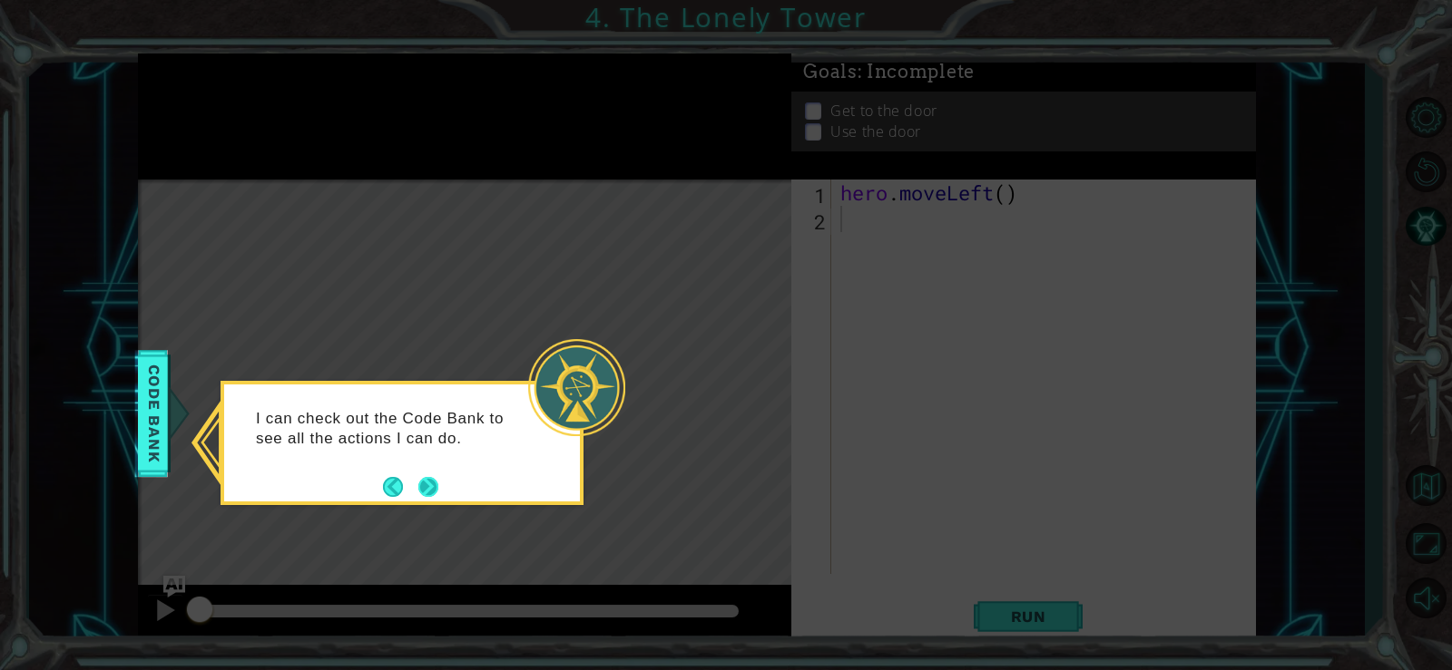
click at [425, 481] on button "Next" at bounding box center [428, 487] width 20 height 20
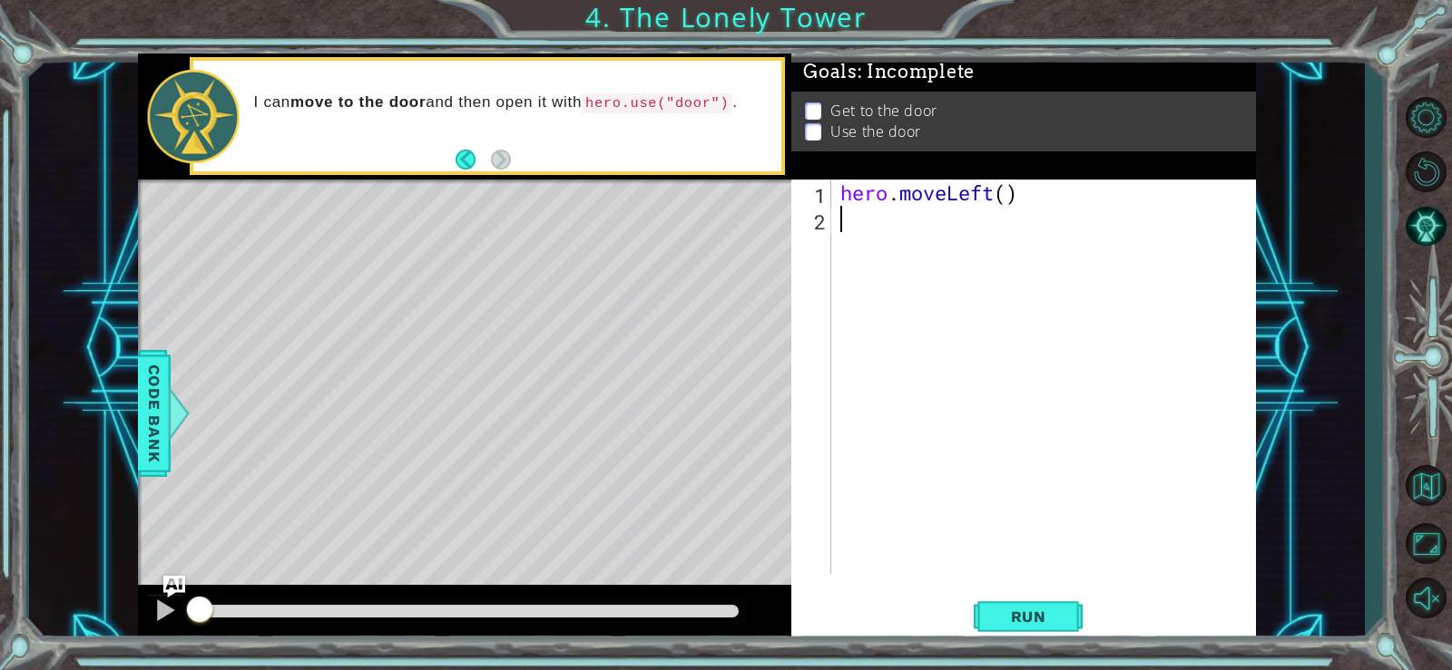
click at [871, 229] on div "hero . moveLeft ( )" at bounding box center [1048, 403] width 424 height 447
click at [990, 193] on div "hero . moveLeft ( )" at bounding box center [1048, 403] width 424 height 447
click at [995, 192] on div "hero . moveLeft ( )" at bounding box center [1048, 403] width 424 height 447
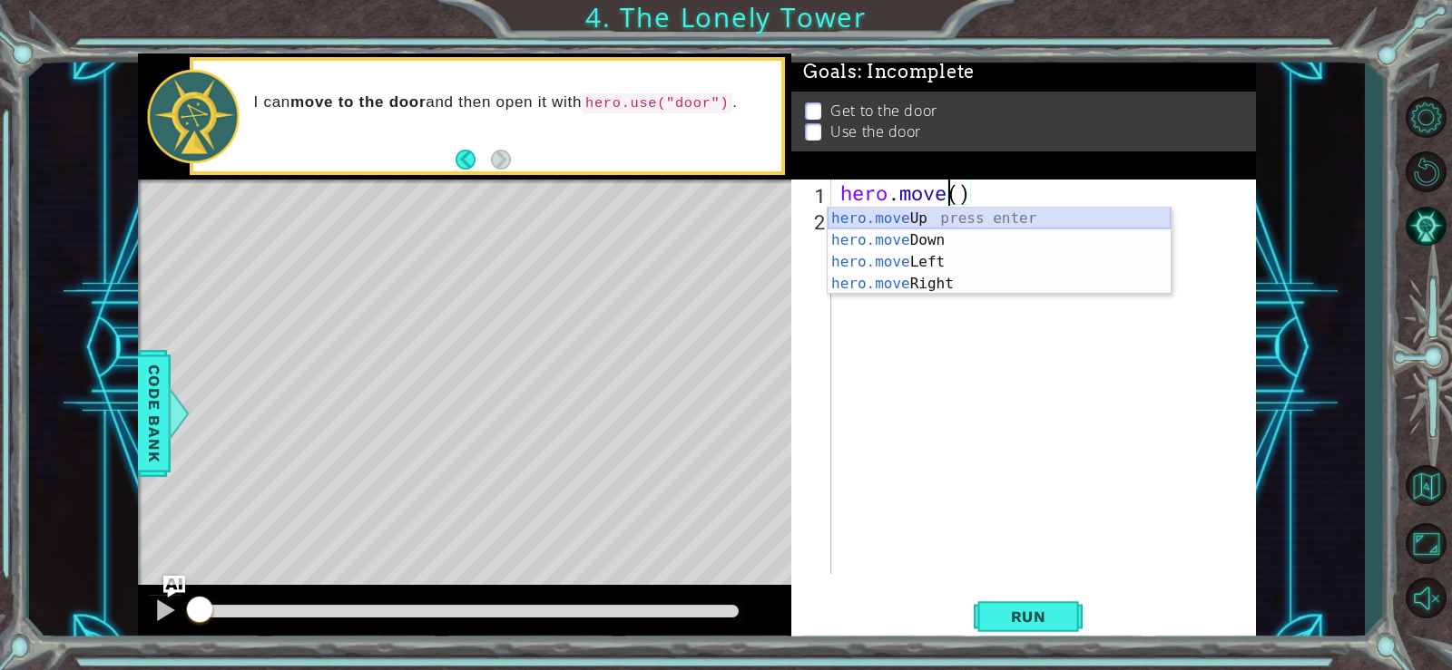
click at [1010, 220] on div "hero.move Up press enter hero.move Down press enter hero.move Left press enter …" at bounding box center [998, 273] width 343 height 131
type textarea "hero.moveUp"
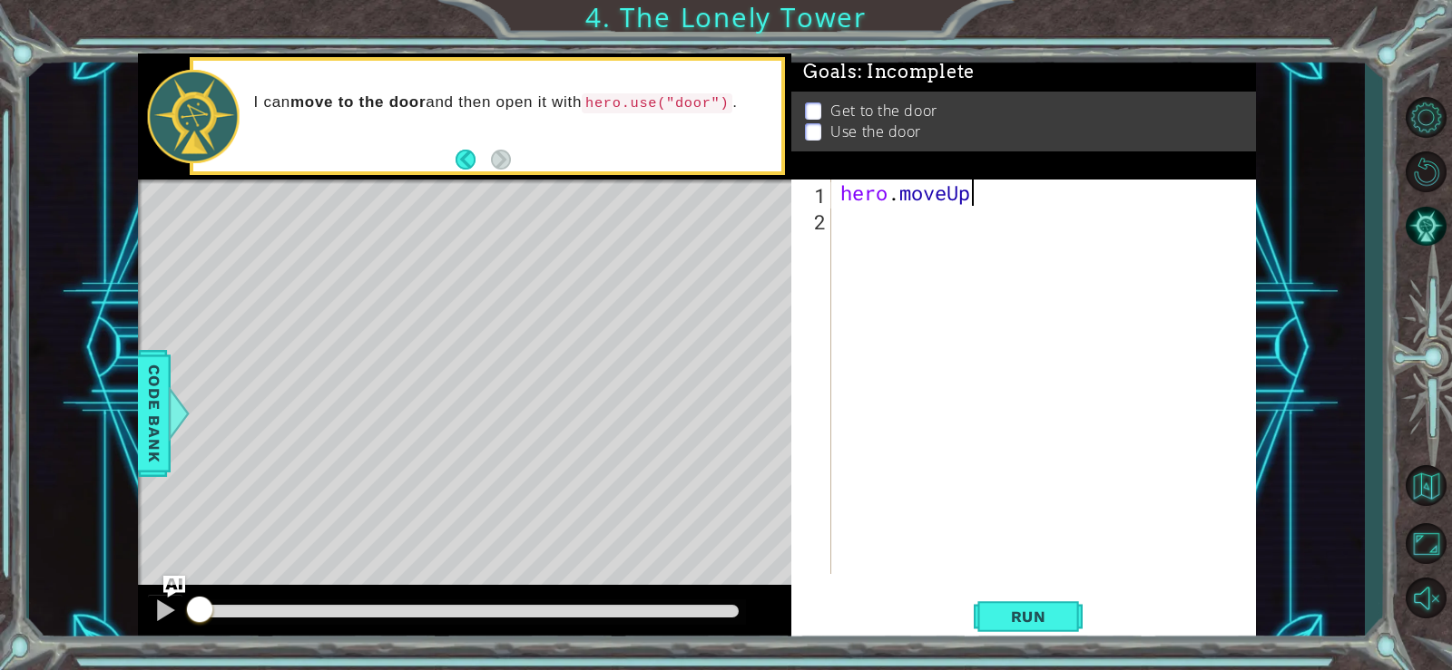
click at [860, 224] on div "hero . moveUp" at bounding box center [1048, 403] width 424 height 447
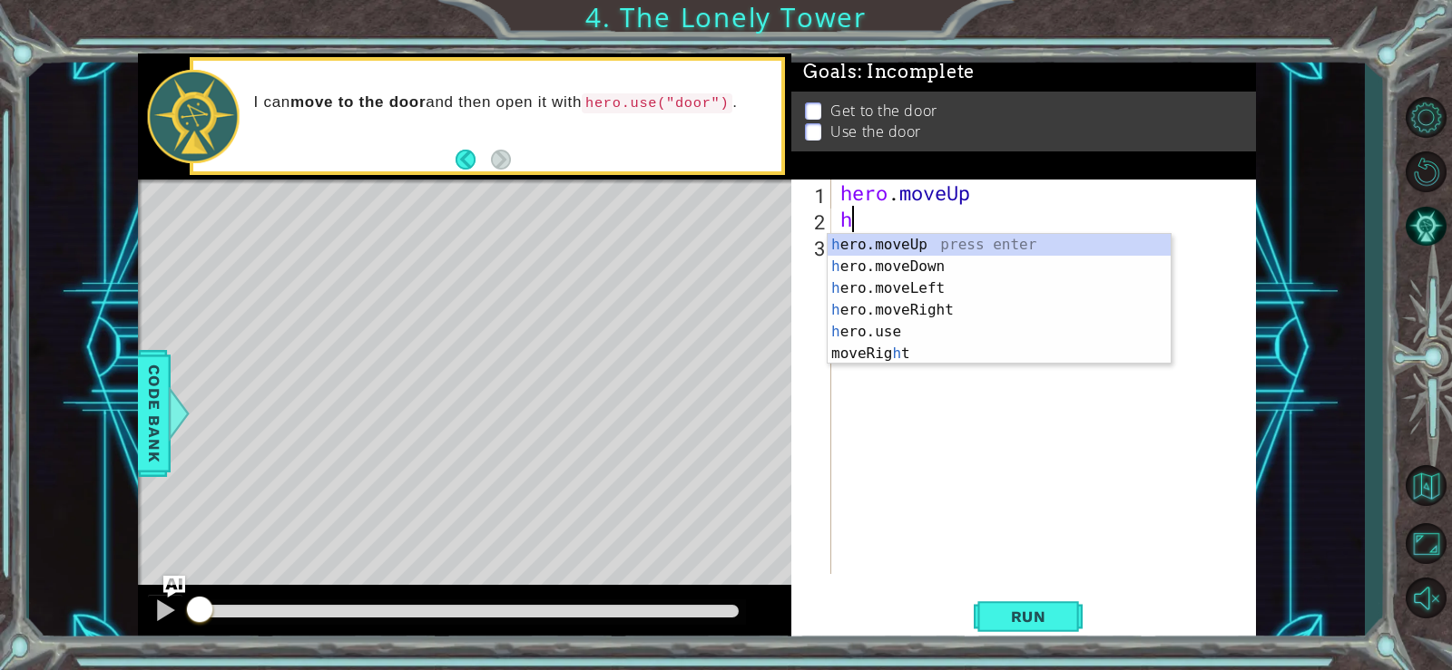
type textarea "he"
click at [845, 239] on div "he ro.moveUp press enter he ro.moveDown press enter he ro.moveLeft press enter …" at bounding box center [998, 310] width 343 height 152
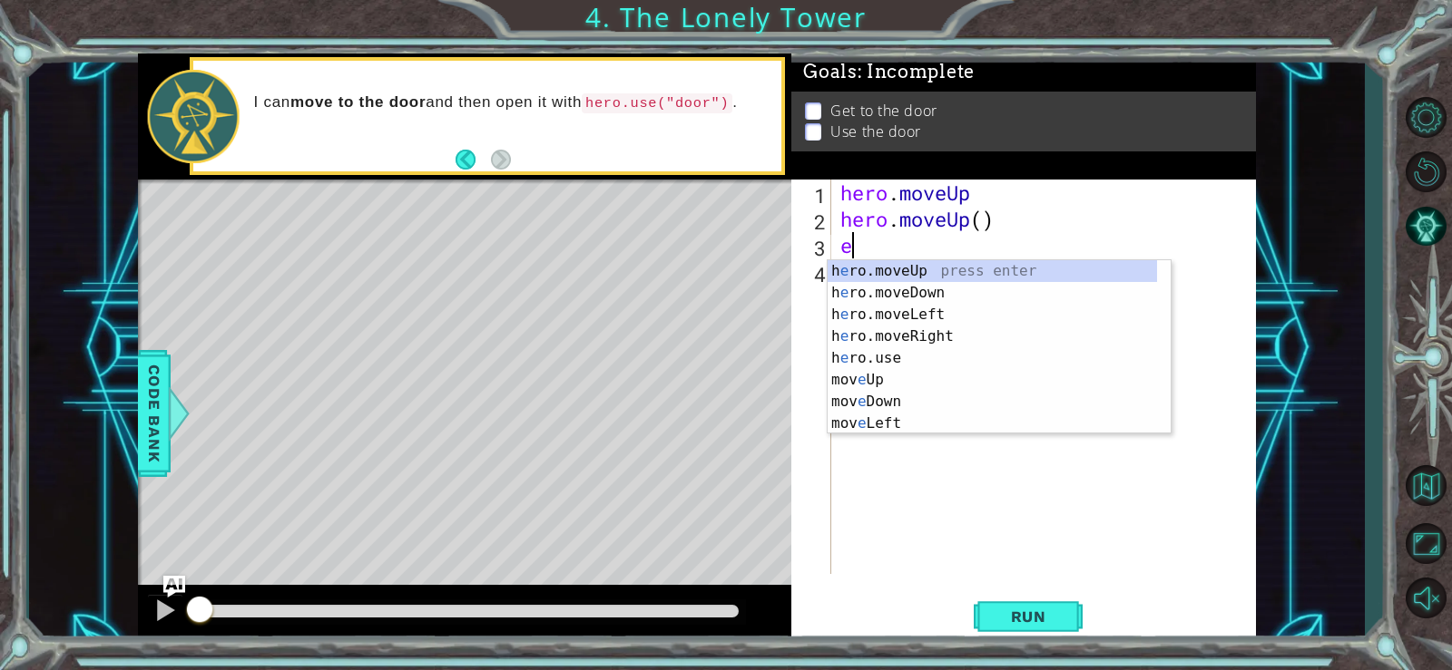
type textarea "er"
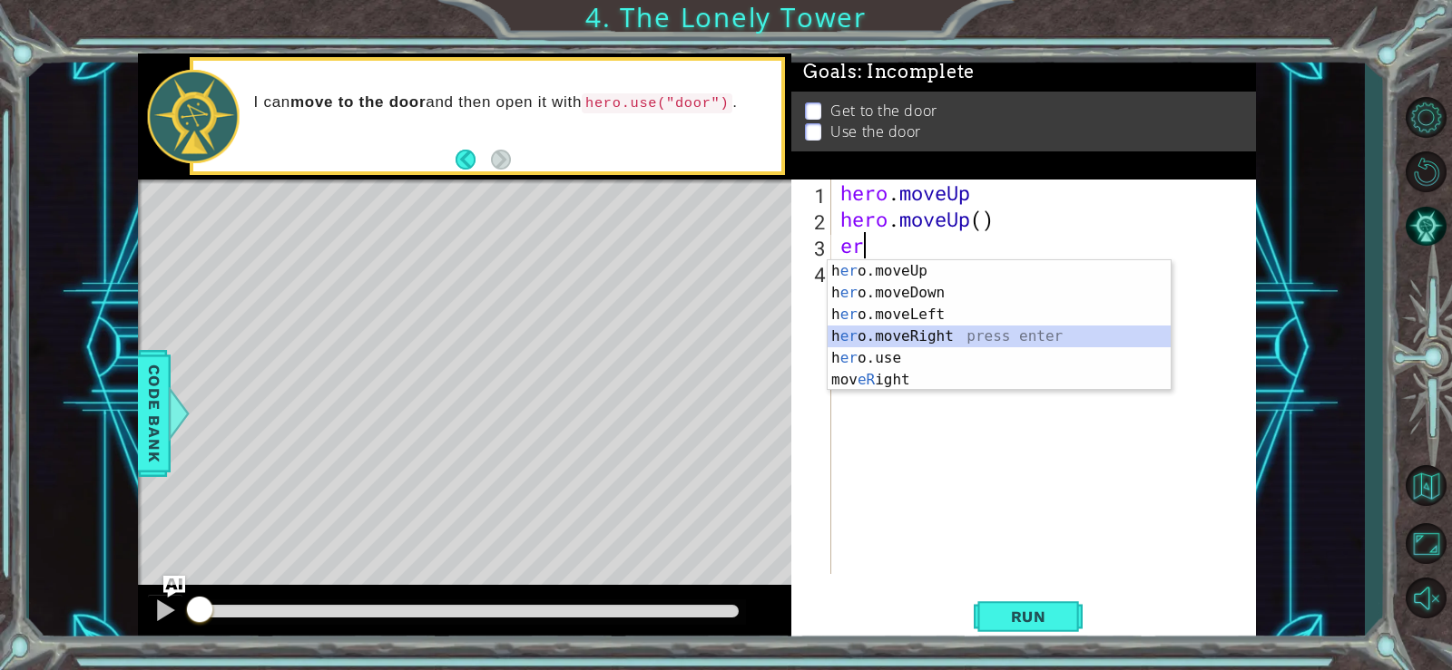
click at [919, 333] on div "h [PERSON_NAME]moveUp press enter h [PERSON_NAME]moveDown press enter h [PERSON…" at bounding box center [998, 347] width 343 height 174
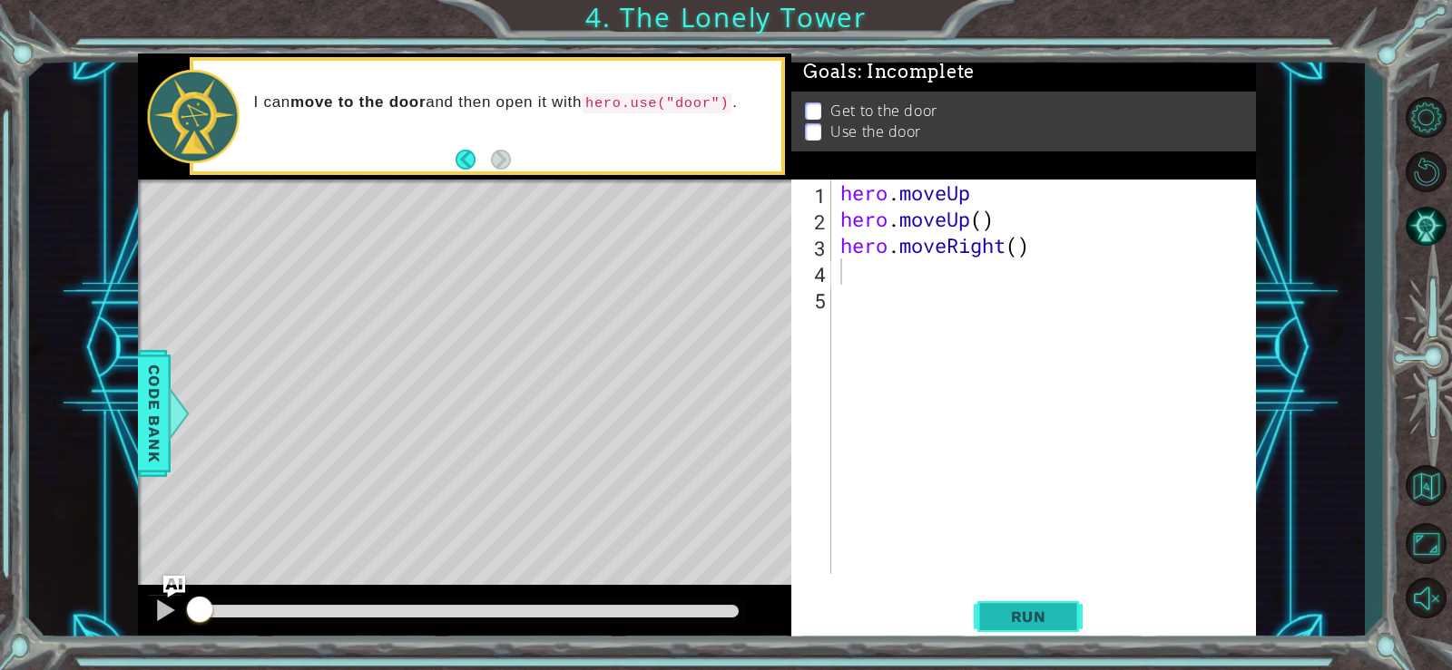
click at [1056, 624] on span "Run" at bounding box center [1029, 617] width 72 height 18
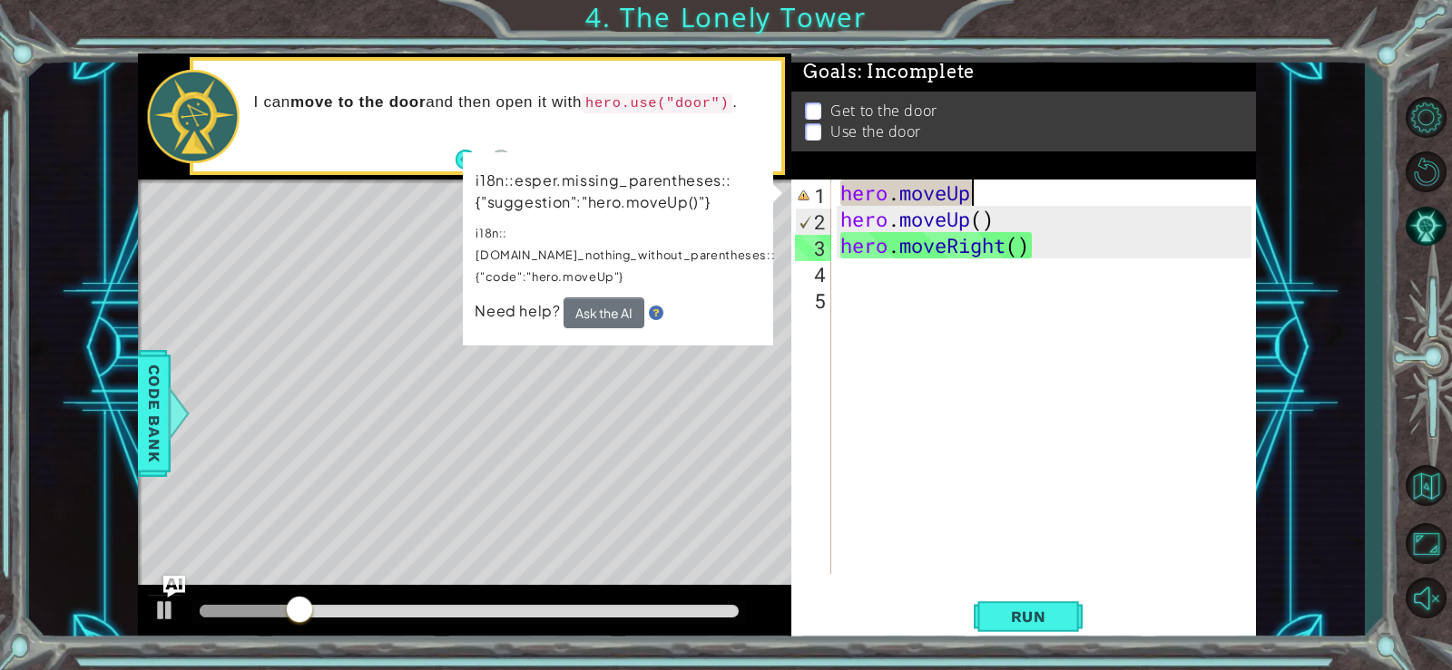
click at [974, 189] on div "hero . moveUp hero . moveUp ( ) hero . moveRight ( )" at bounding box center [1048, 403] width 424 height 447
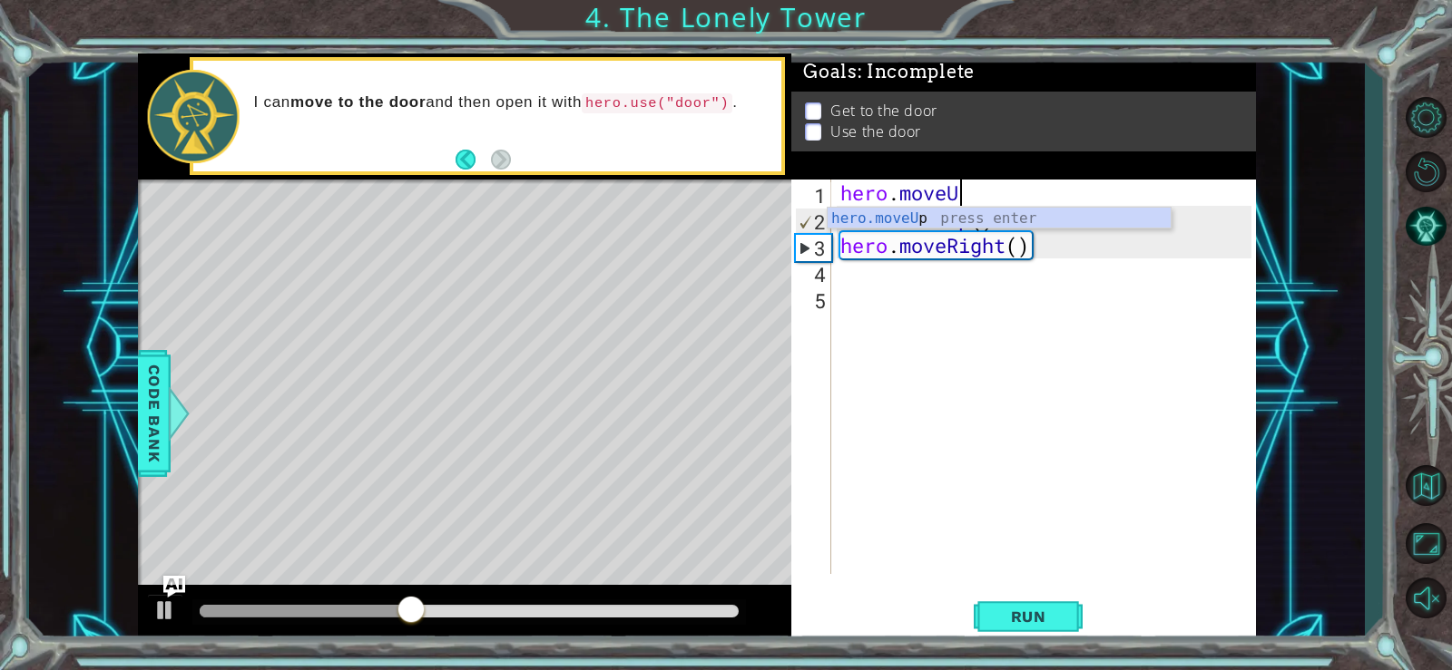
type textarea "hero.move"
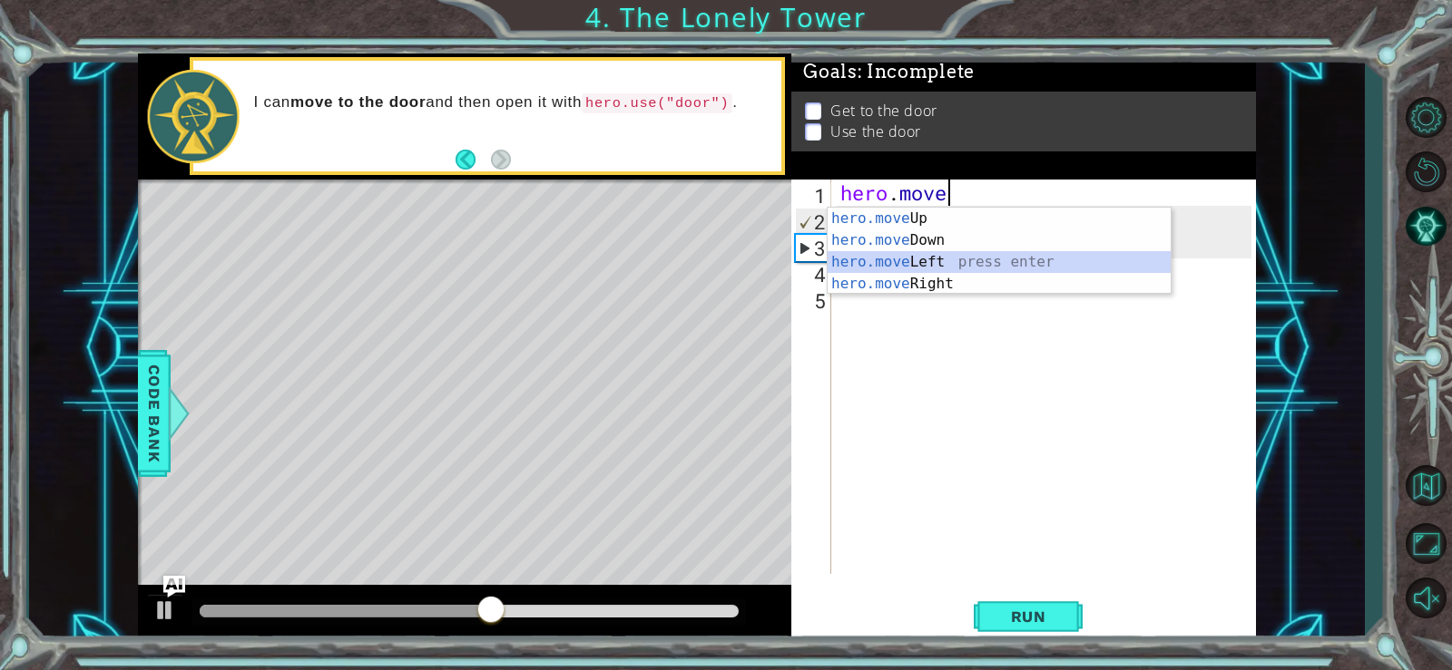
click at [1002, 263] on div "hero.move Up press enter hero.move Down press enter hero.move Left press enter …" at bounding box center [998, 273] width 343 height 131
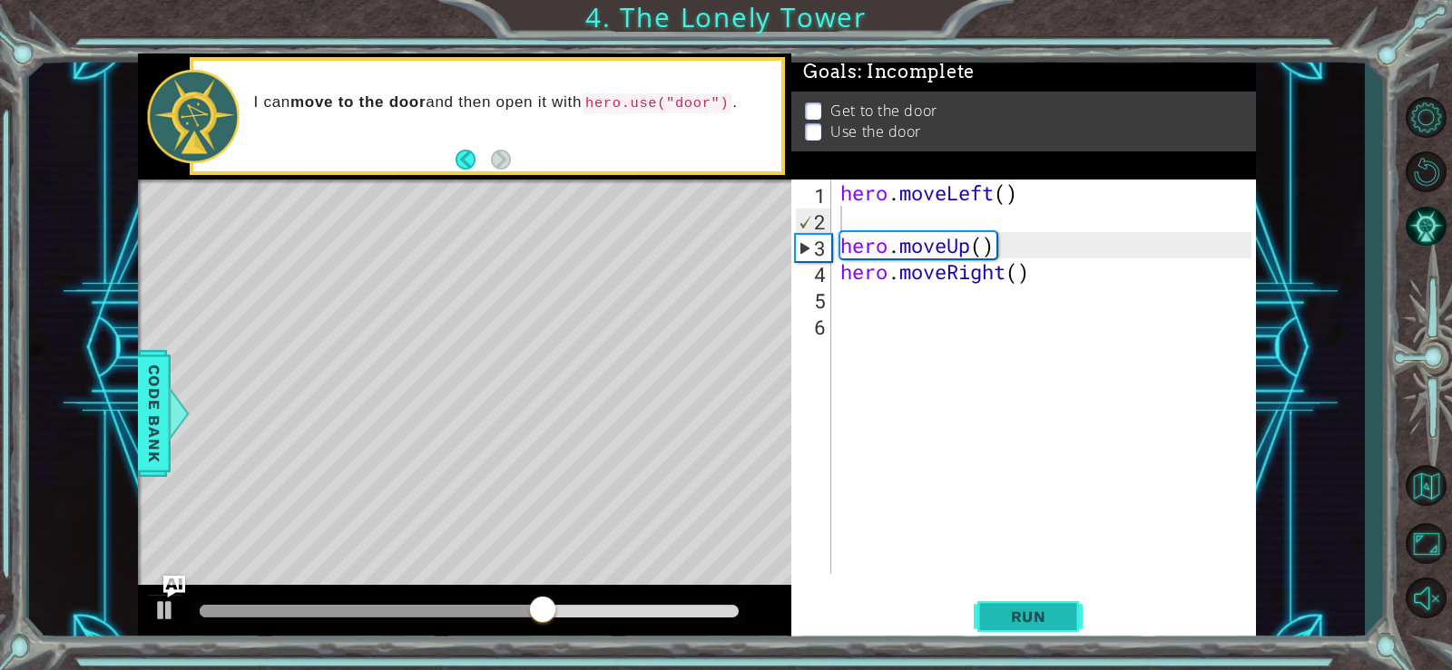
click at [1012, 617] on span "Run" at bounding box center [1029, 617] width 72 height 18
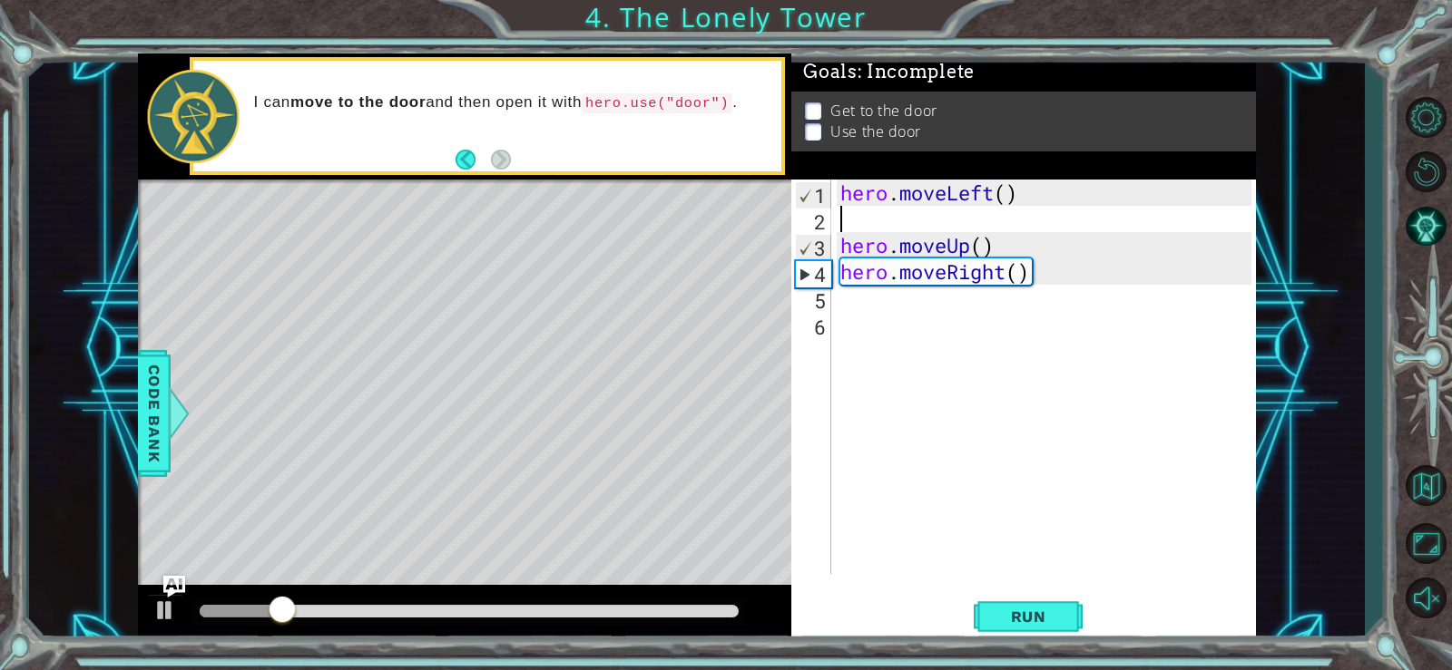
click at [999, 276] on div "hero . moveLeft ( ) hero . moveUp ( ) hero . moveRight ( )" at bounding box center [1048, 403] width 424 height 447
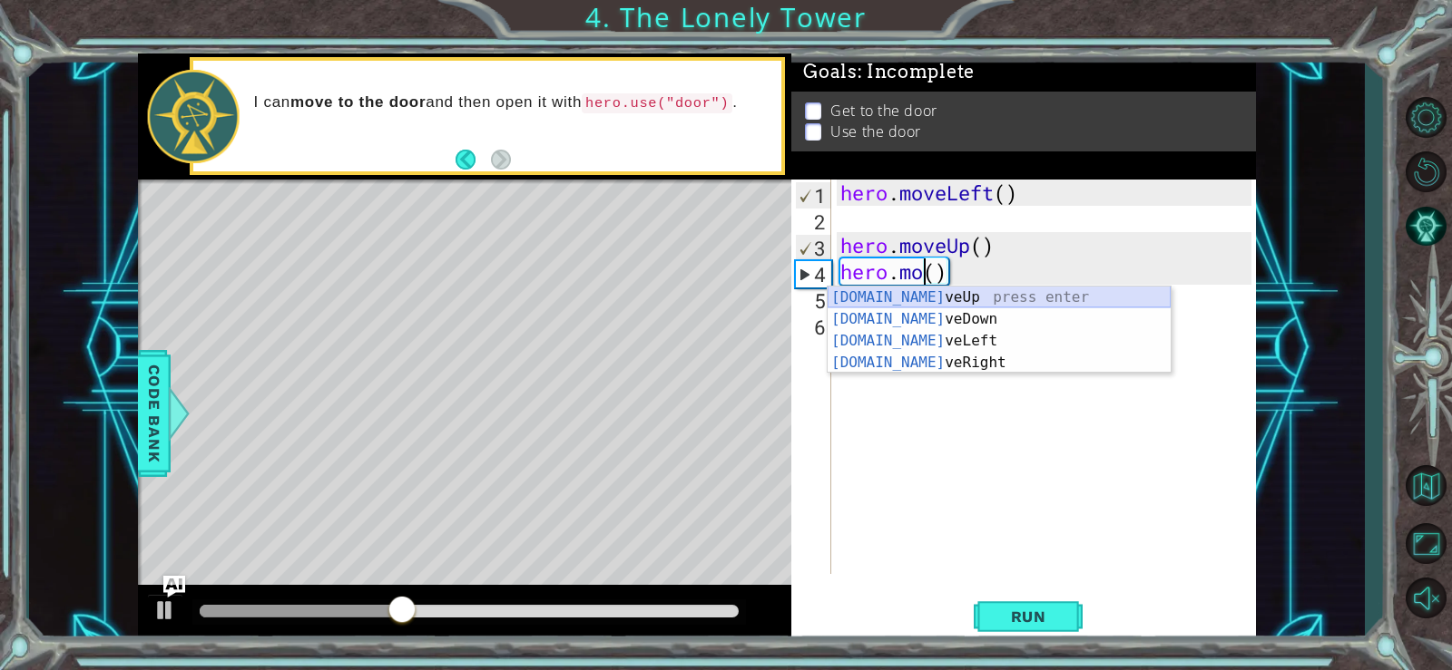
click at [993, 291] on div "[DOMAIN_NAME] veUp press enter [DOMAIN_NAME] veDown press enter [DOMAIN_NAME] v…" at bounding box center [998, 352] width 343 height 131
type textarea "hero.moveUp"
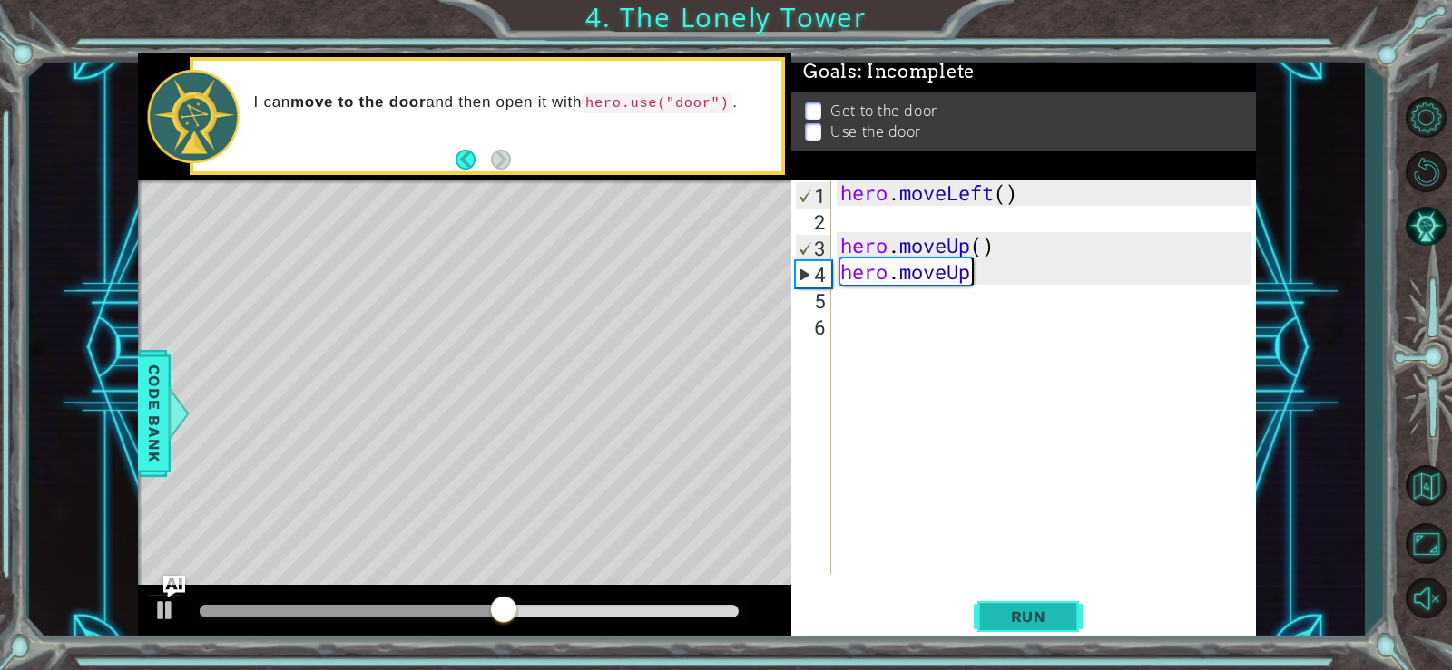
click at [1041, 625] on span "Run" at bounding box center [1029, 617] width 72 height 18
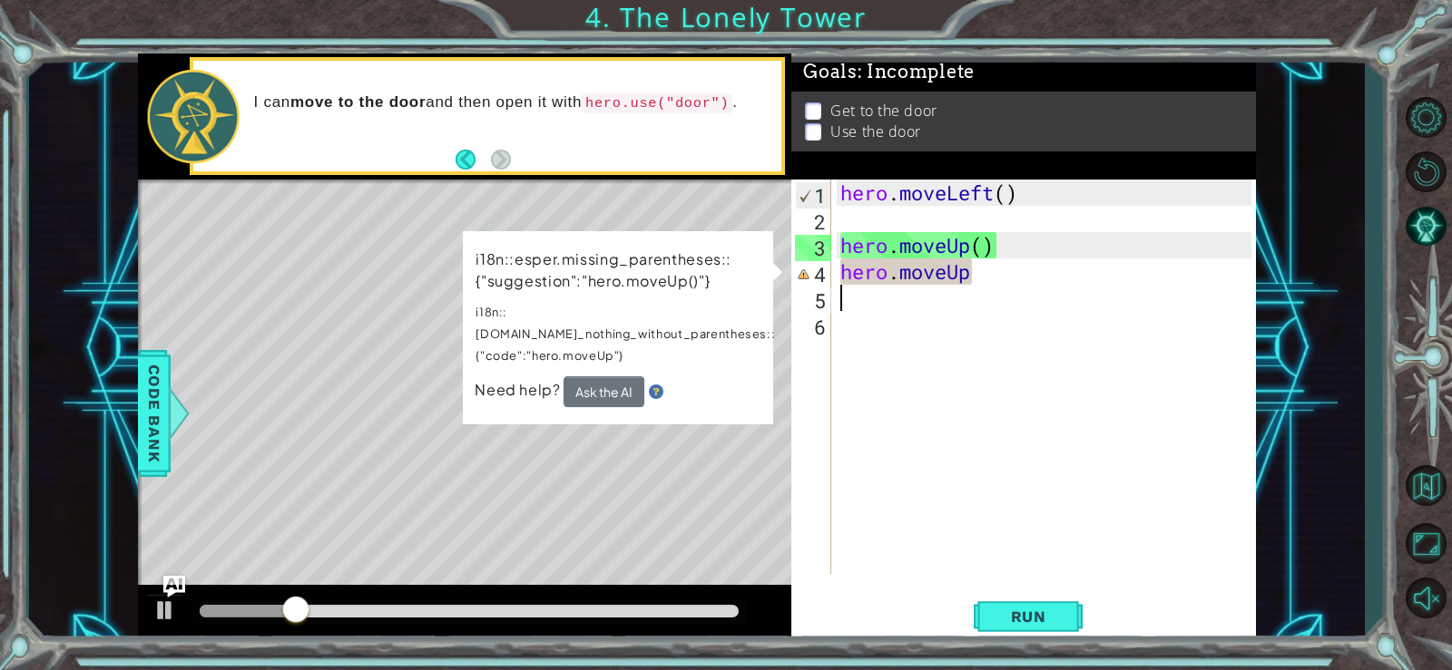
click at [901, 310] on div "hero . moveLeft ( ) hero . moveUp ( ) hero . moveUp" at bounding box center [1048, 403] width 424 height 447
click at [977, 257] on div "hero . moveLeft ( ) hero . moveUp ( ) hero . moveUp" at bounding box center [1048, 403] width 424 height 447
type textarea "hero.moveUp()"
click at [944, 306] on div "hero . moveLeft ( ) hero . moveUp ( ) hero . moveUp" at bounding box center [1048, 403] width 424 height 447
type textarea "he"
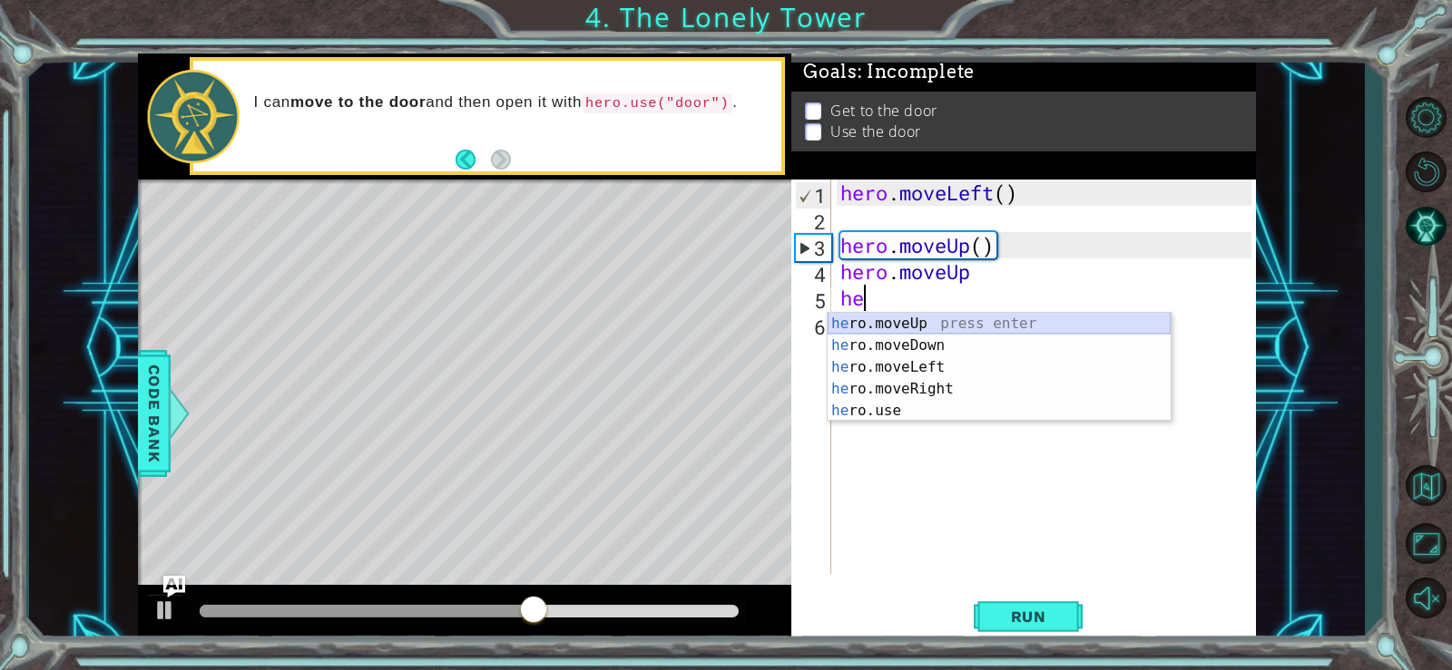
click at [934, 319] on div "he ro.moveUp press enter he ro.moveDown press enter he ro.moveLeft press enter …" at bounding box center [998, 389] width 343 height 152
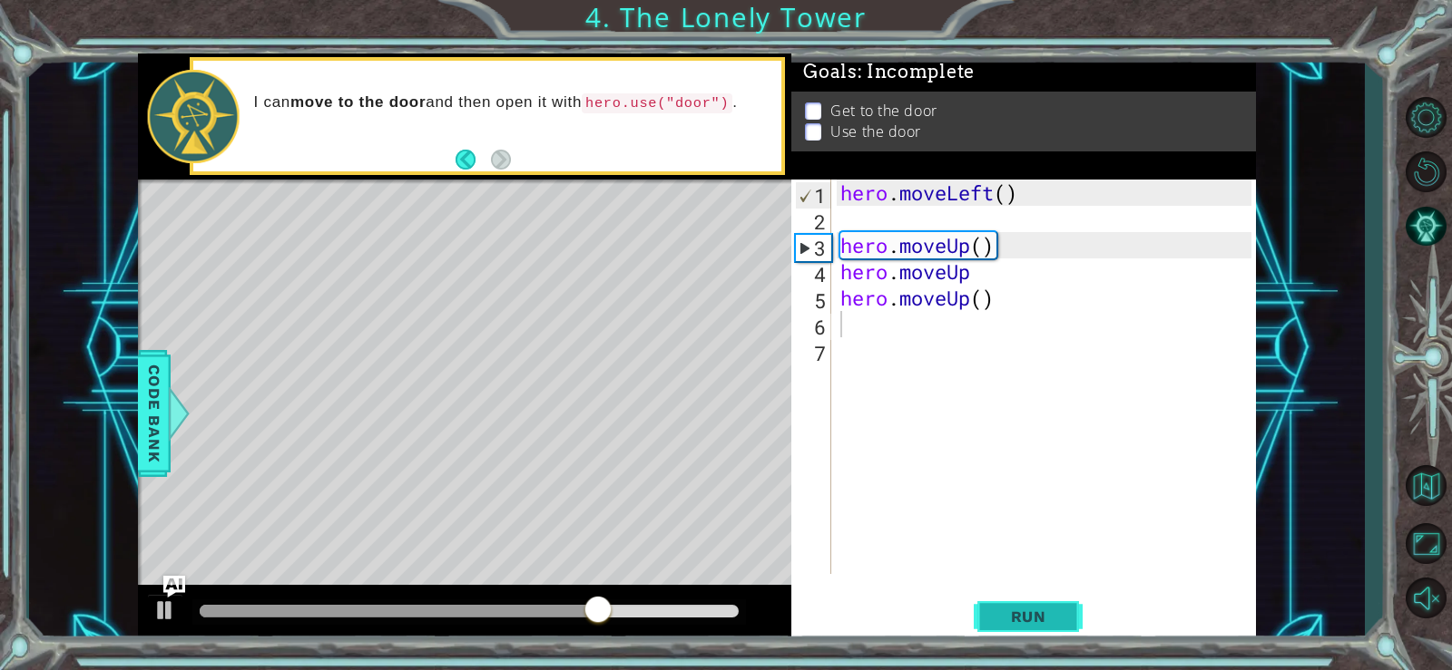
click at [1017, 617] on span "Run" at bounding box center [1029, 617] width 72 height 18
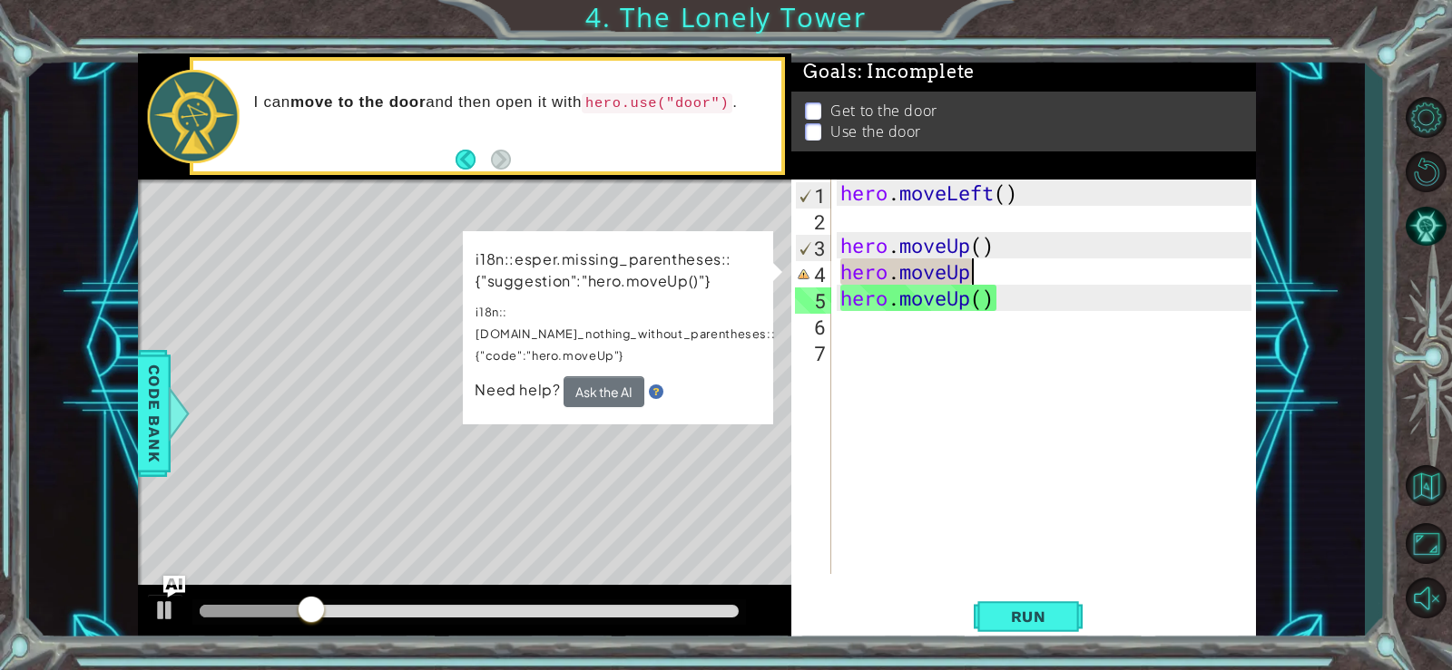
click at [979, 274] on div "hero . moveLeft ( ) hero . moveUp ( ) hero . moveUp hero . moveUp ( )" at bounding box center [1048, 403] width 424 height 447
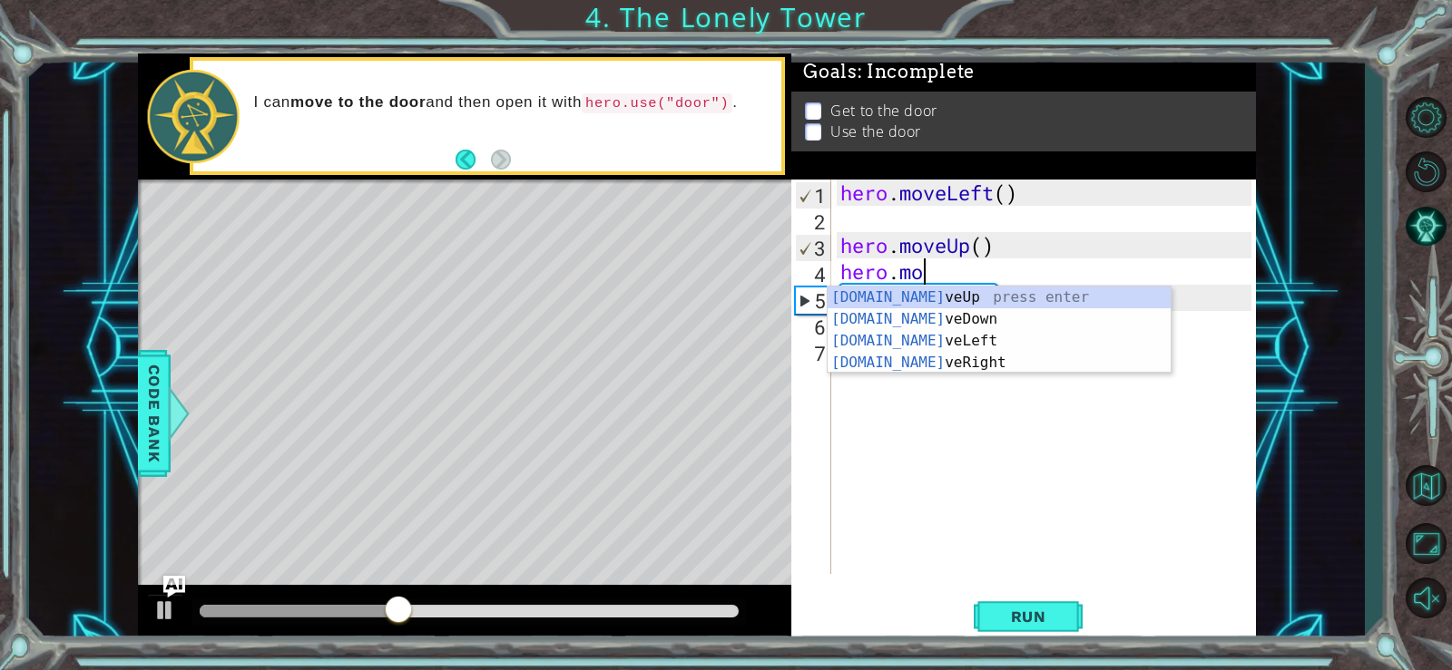
type textarea "hero.m"
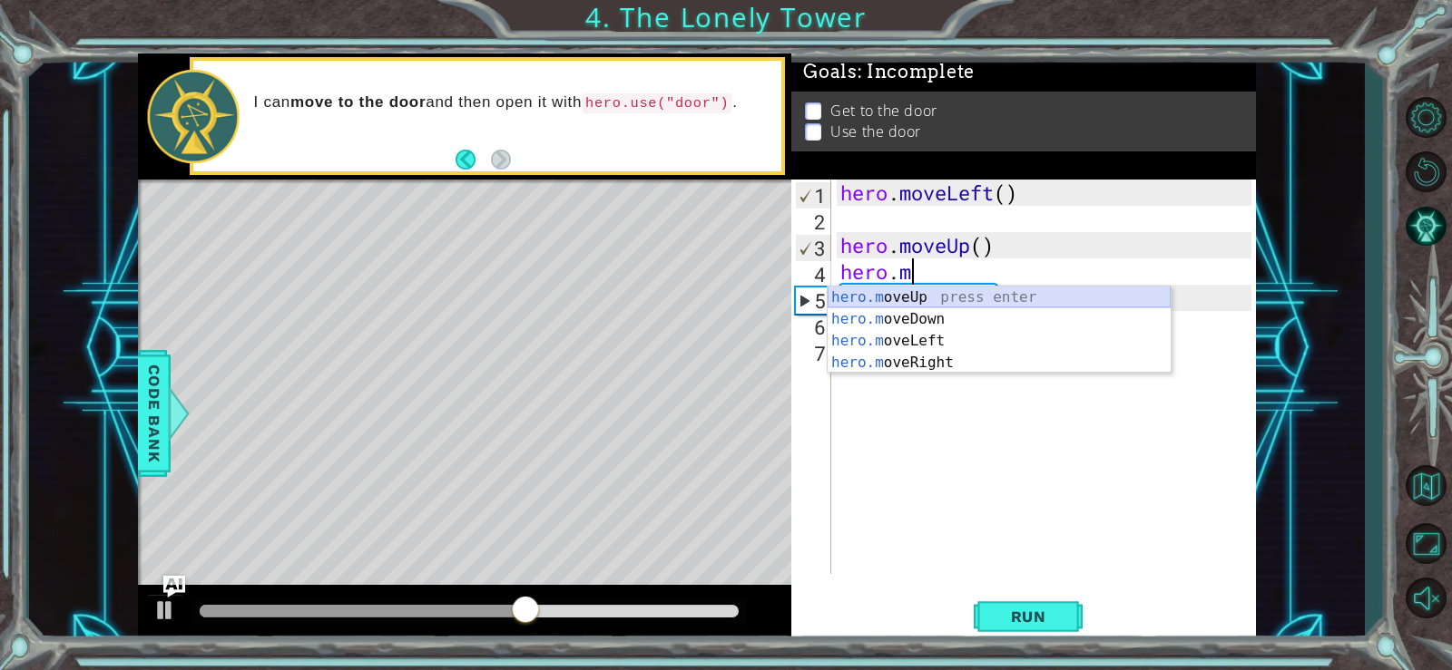
click at [914, 296] on div "hero.m oveUp press enter hero.m oveDown press enter hero.m oveLeft press enter …" at bounding box center [998, 352] width 343 height 131
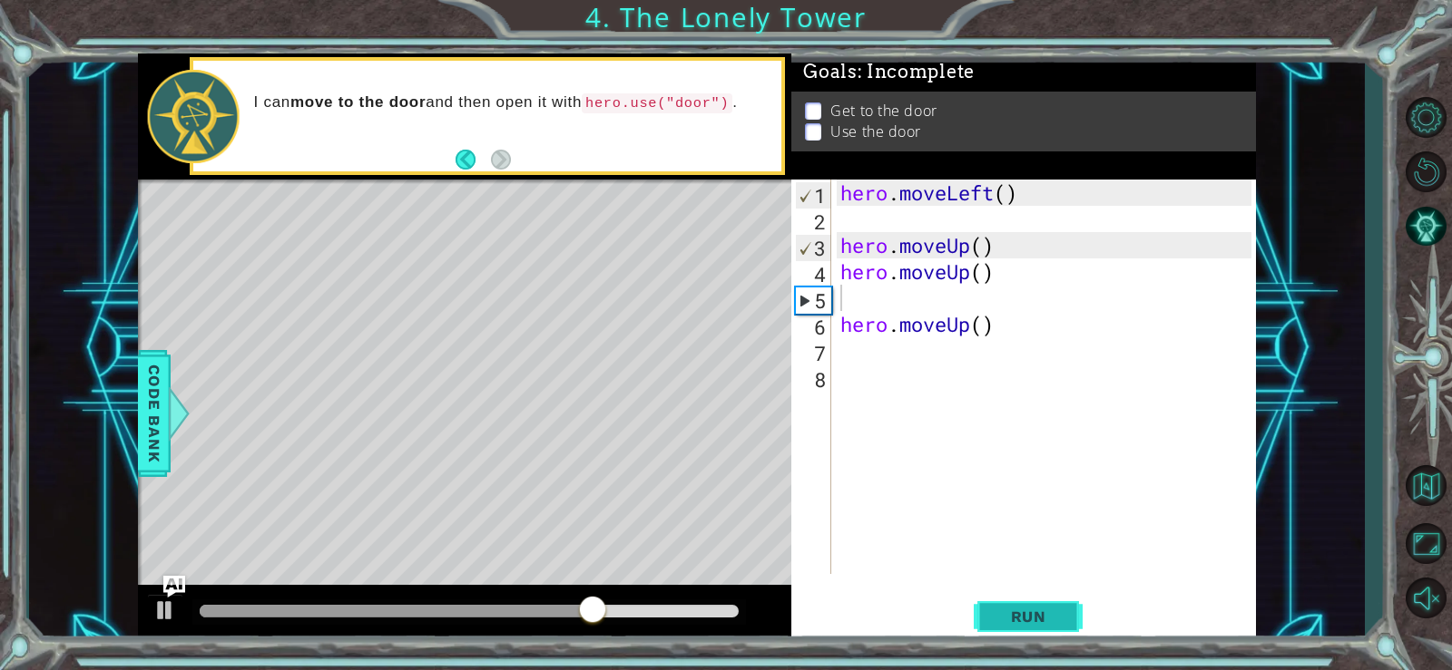
click at [1003, 609] on span "Run" at bounding box center [1029, 617] width 72 height 18
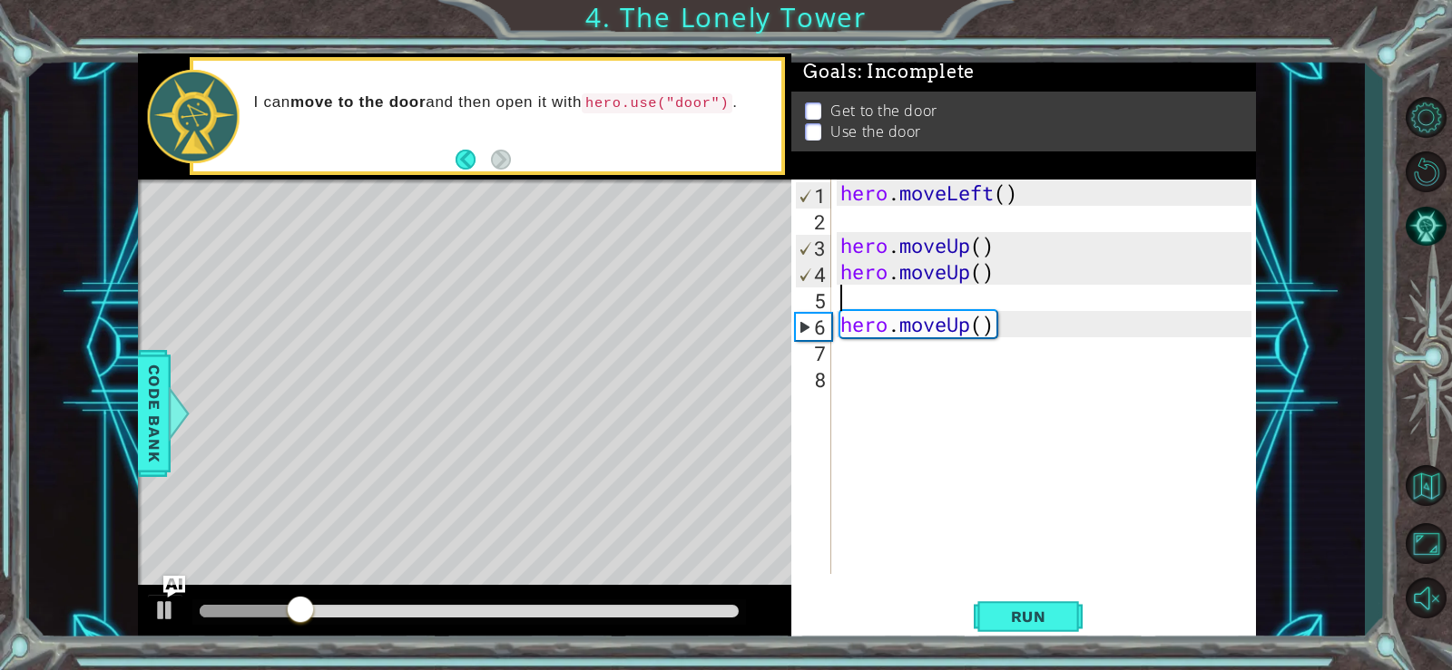
click at [888, 291] on div "hero . moveLeft ( ) hero . moveUp ( ) hero . moveUp ( ) hero . moveUp ( )" at bounding box center [1048, 403] width 424 height 447
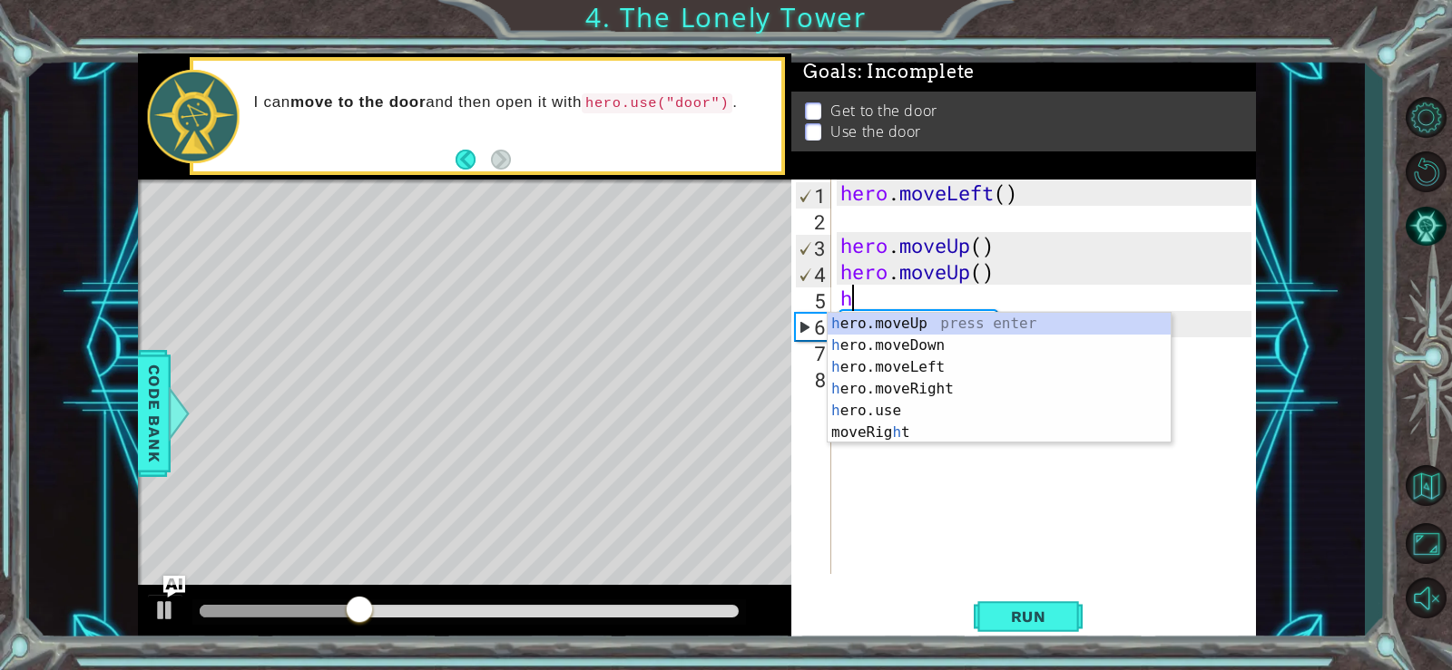
type textarea "he"
click at [899, 323] on div "he ro.moveUp press enter he ro.moveDown press enter he ro.moveLeft press enter …" at bounding box center [998, 389] width 343 height 152
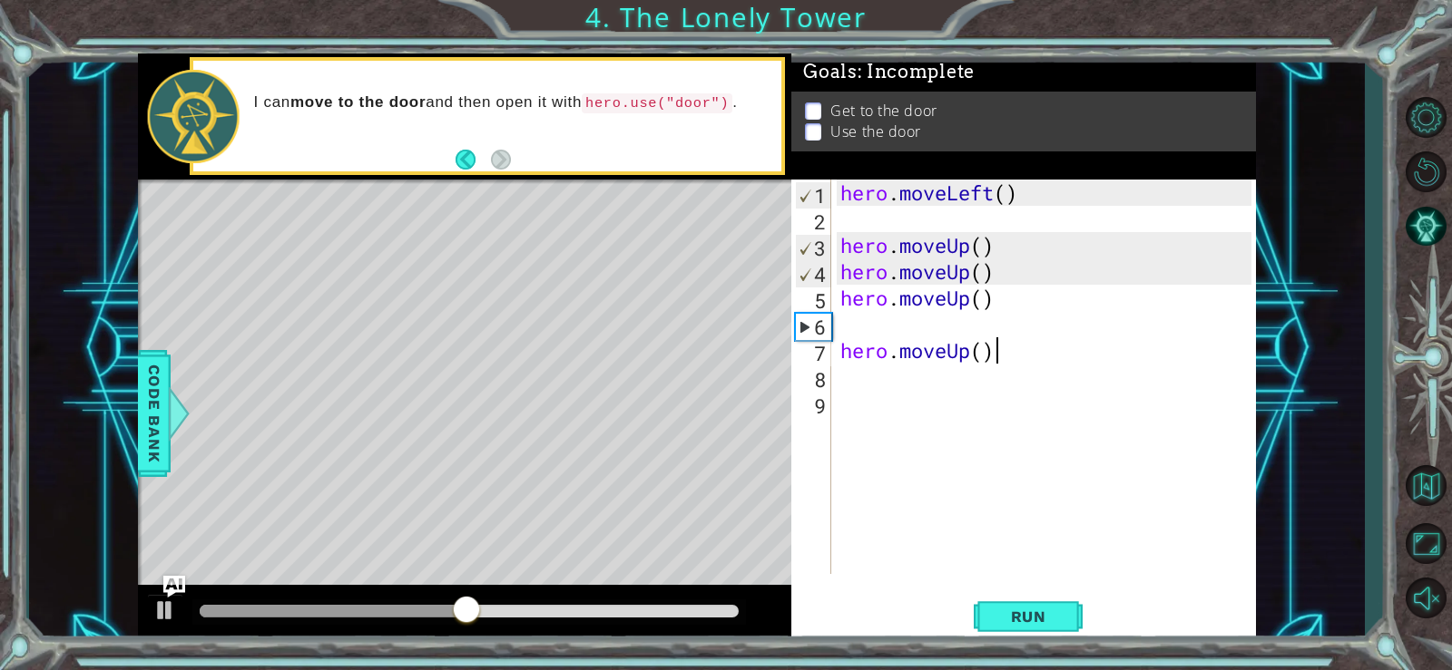
click at [993, 352] on div "hero . moveLeft ( ) hero . moveUp ( ) hero . moveUp ( ) hero . moveUp ( ) hero …" at bounding box center [1048, 403] width 424 height 447
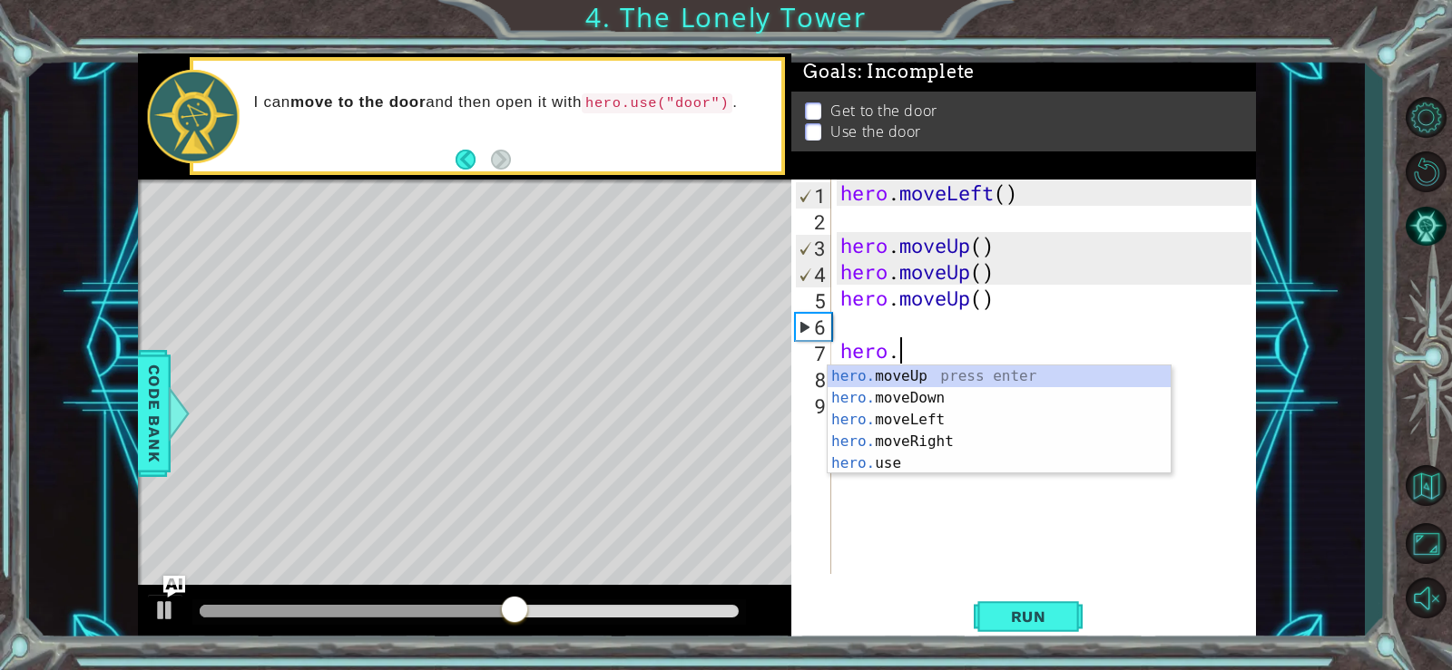
type textarea "h"
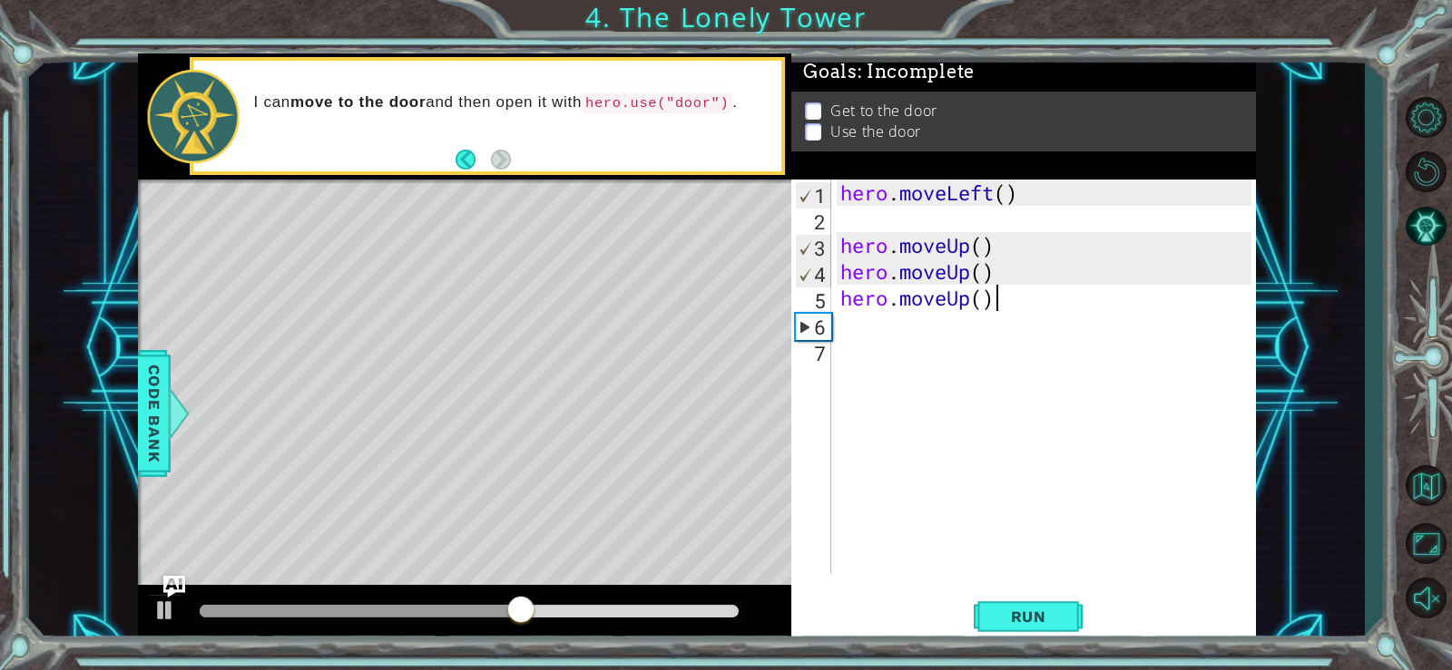
type textarea "[DOMAIN_NAME]"
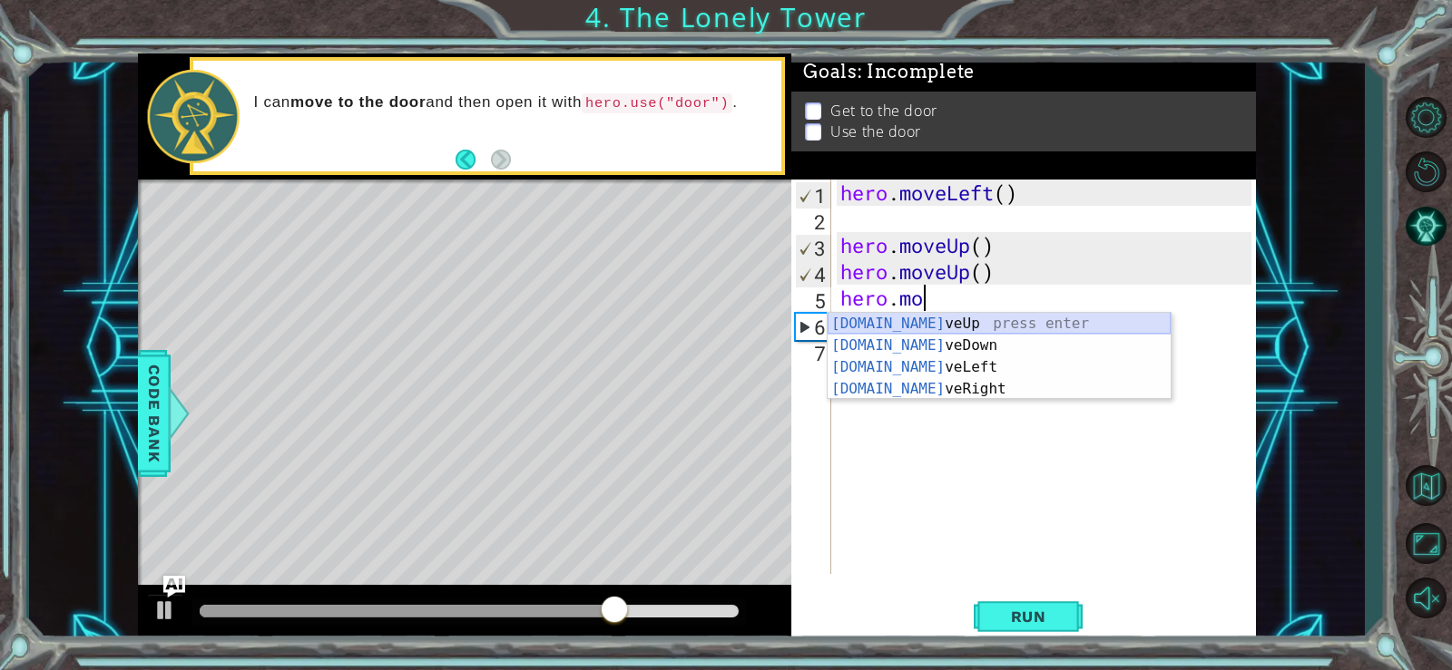
click at [993, 319] on div "[DOMAIN_NAME] veUp press enter [DOMAIN_NAME] veDown press enter [DOMAIN_NAME] v…" at bounding box center [998, 378] width 343 height 131
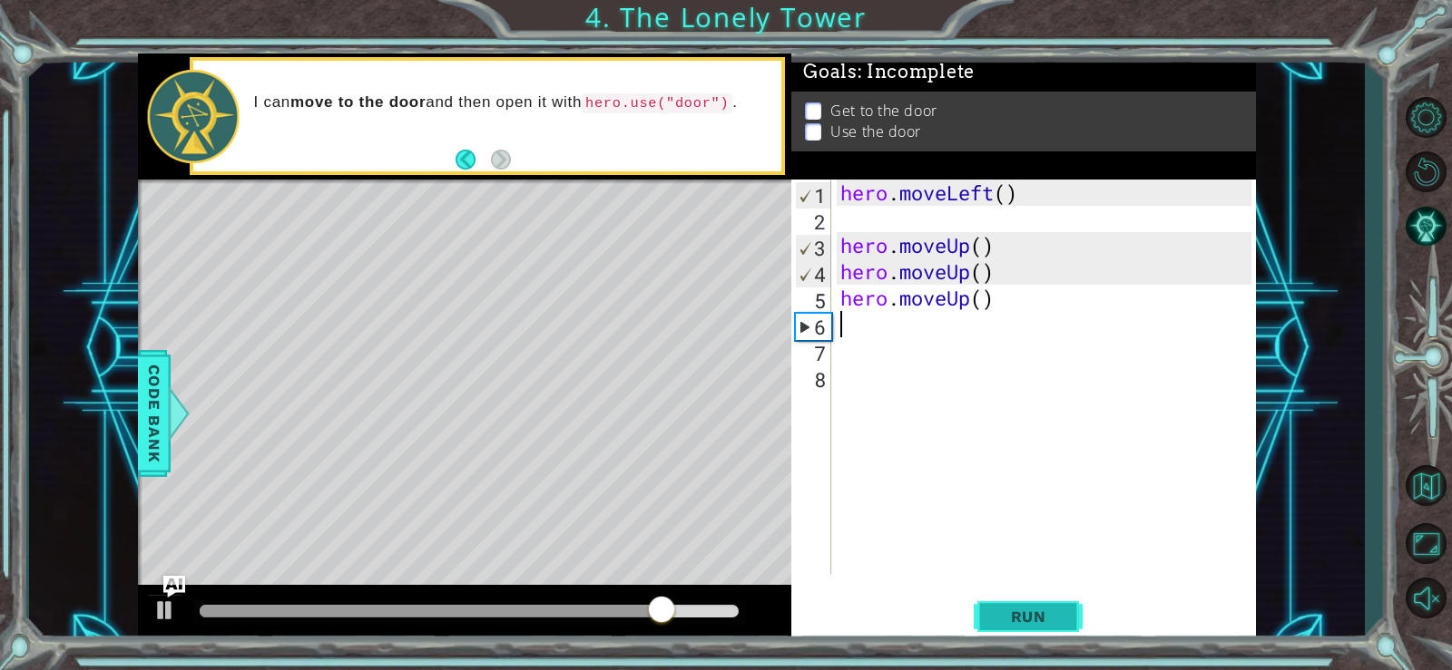
click at [1006, 618] on span "Run" at bounding box center [1029, 617] width 72 height 18
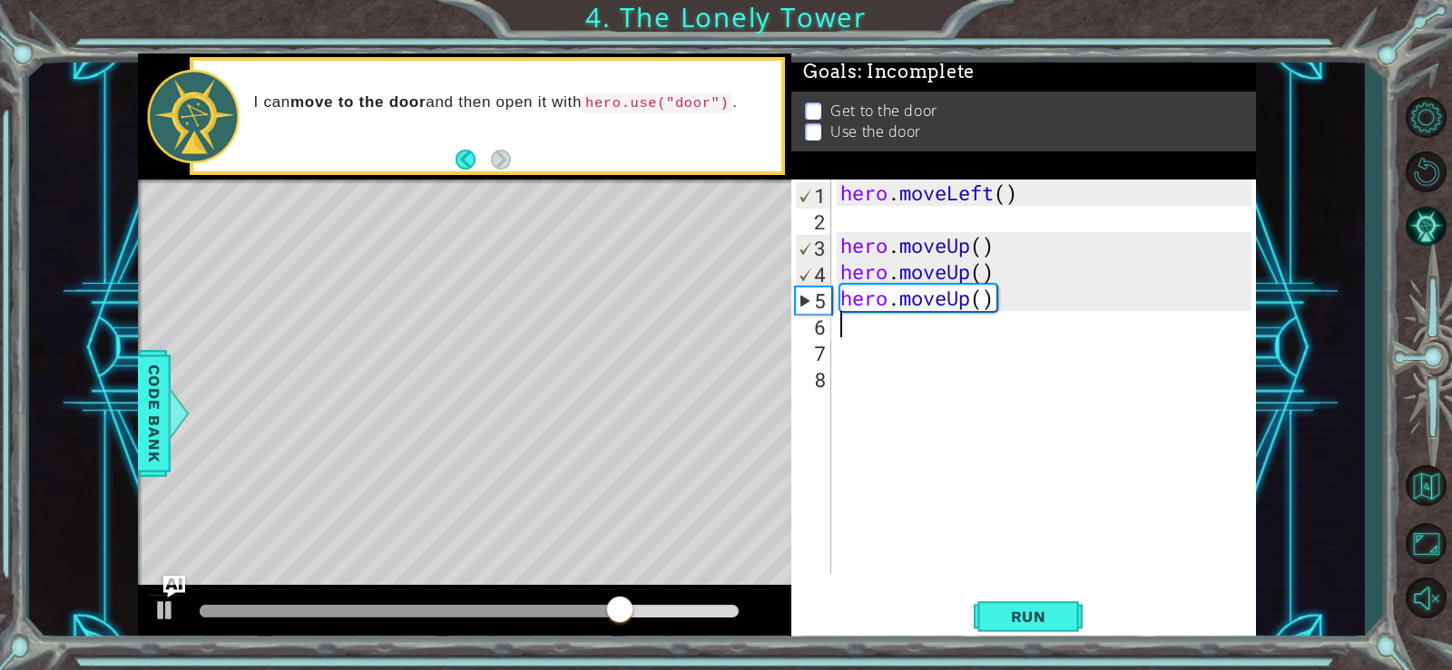
type textarea "h"
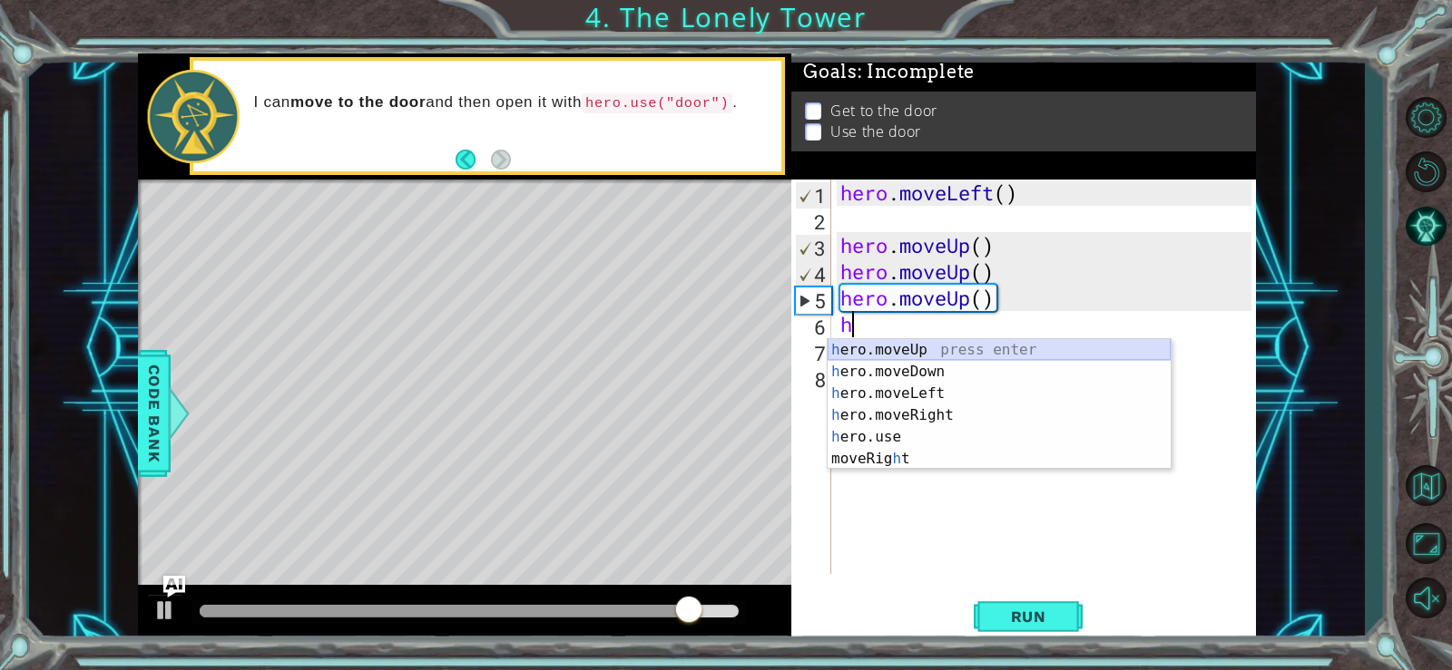
click at [895, 345] on div "h ero.moveUp press enter h ero.moveDown press enter h ero.moveLeft press enter …" at bounding box center [998, 426] width 343 height 174
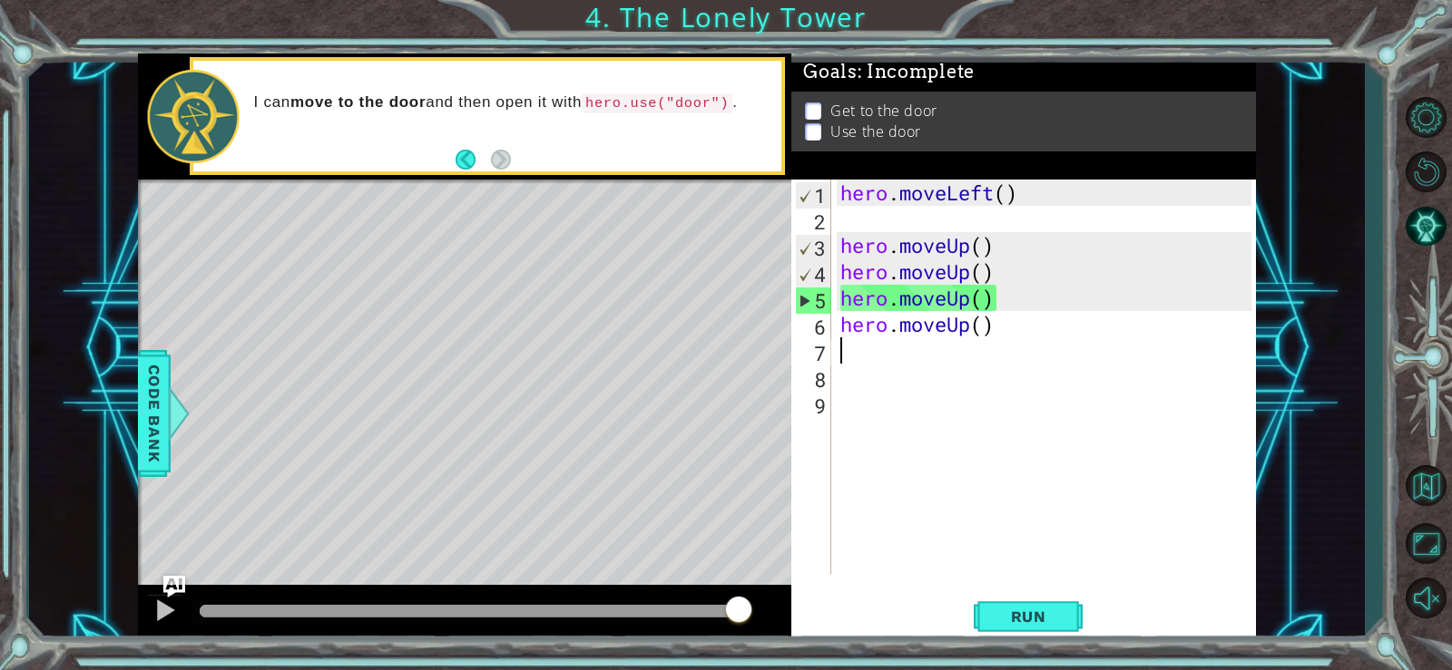
click at [895, 357] on div "hero . moveLeft ( ) hero . moveUp ( ) hero . moveUp ( ) hero . moveUp ( ) hero …" at bounding box center [1048, 403] width 424 height 447
type textarea "h"
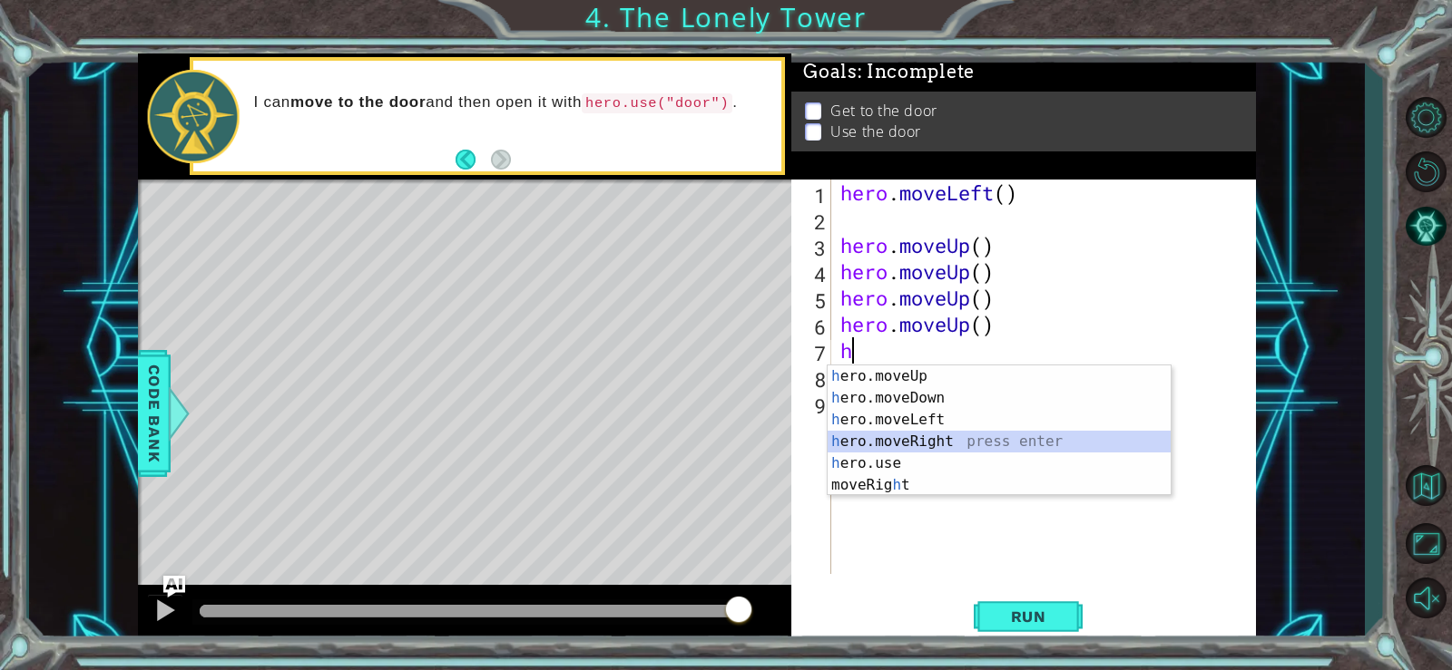
click at [936, 436] on div "h ero.moveUp press enter h ero.moveDown press enter h ero.moveLeft press enter …" at bounding box center [998, 453] width 343 height 174
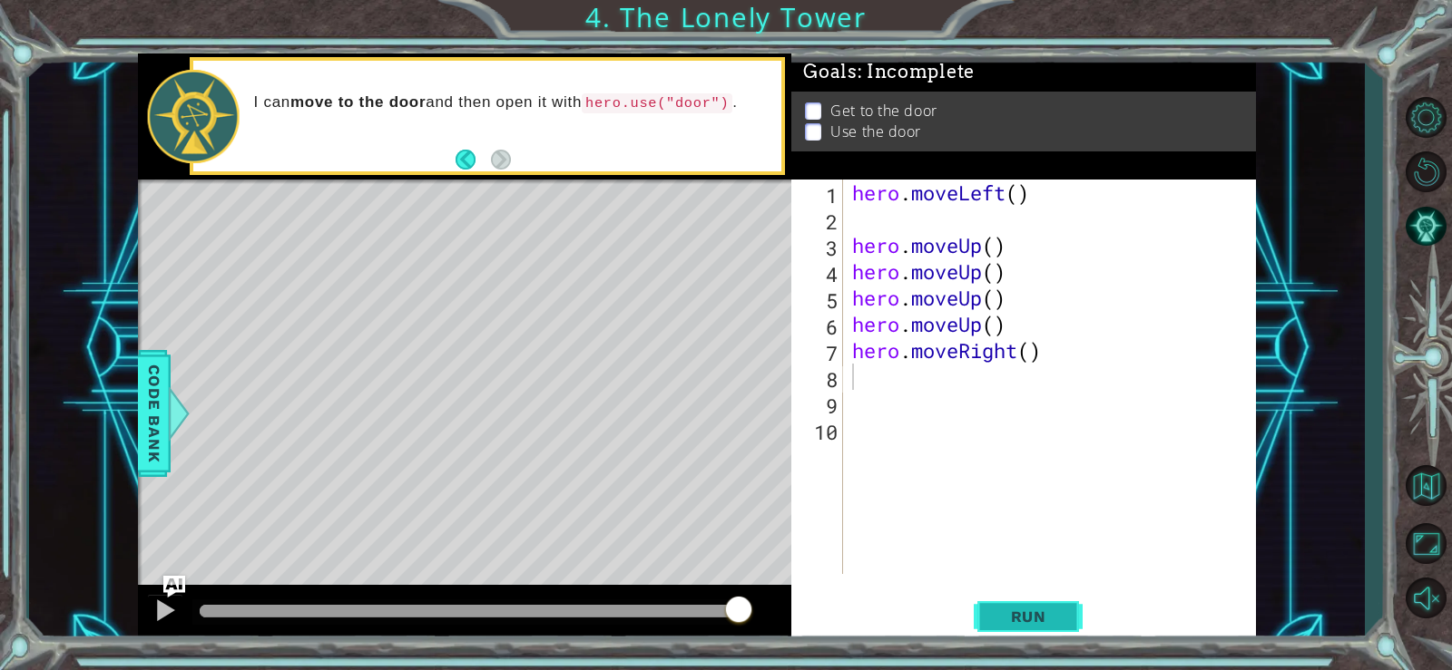
click at [1026, 608] on button "Run" at bounding box center [1027, 616] width 109 height 46
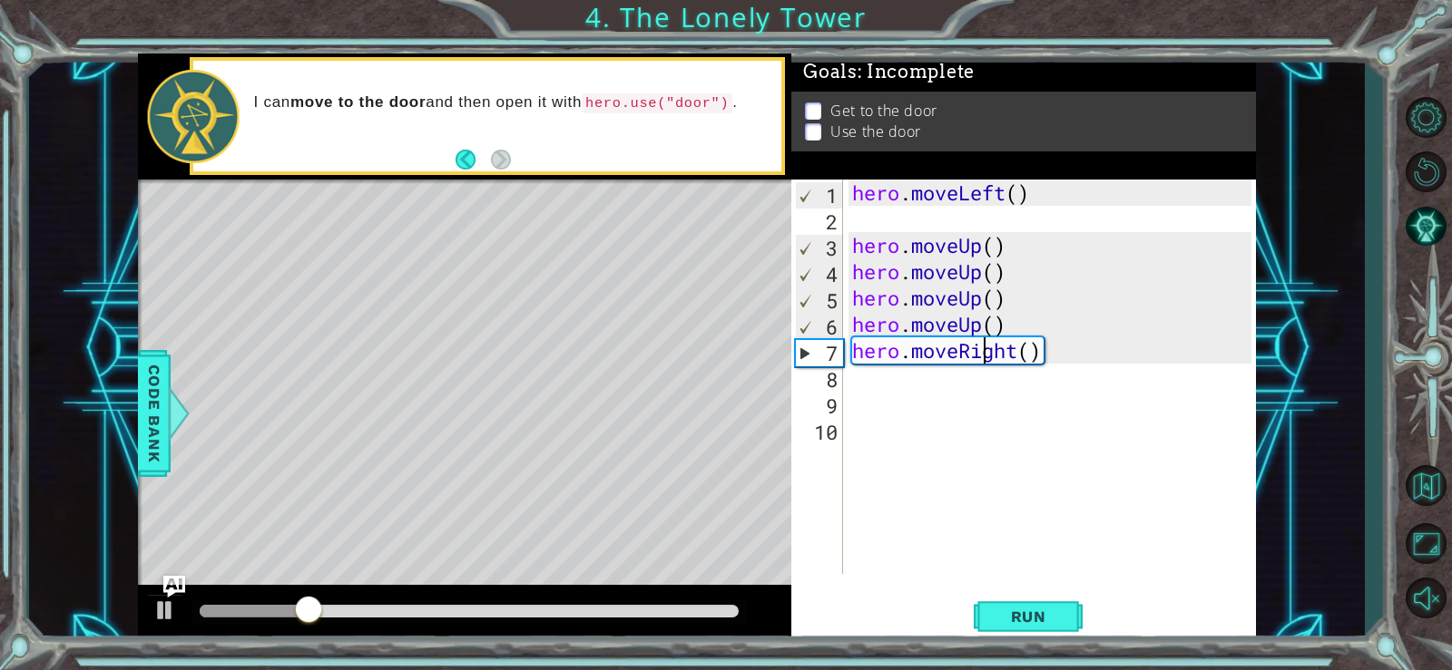
click at [979, 348] on div "hero . moveLeft ( ) hero . moveUp ( ) hero . moveUp ( ) hero . moveUp ( ) hero …" at bounding box center [1054, 403] width 413 height 447
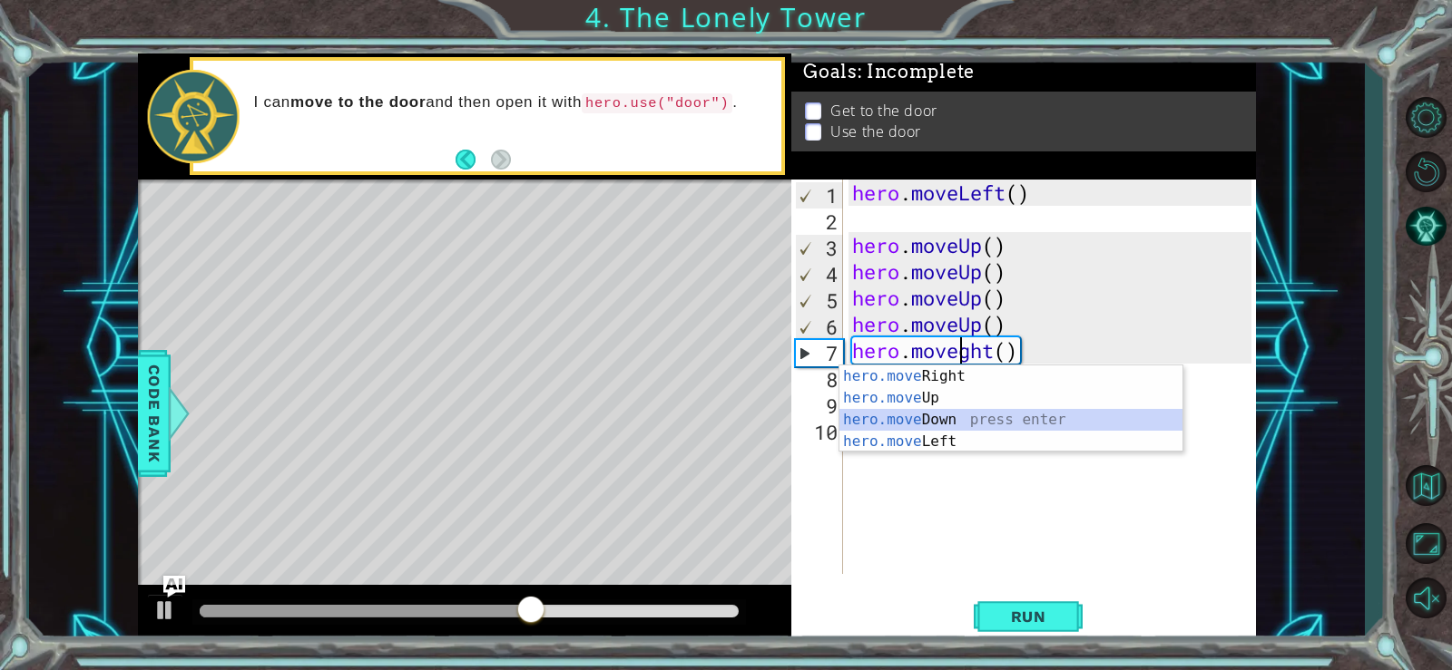
click at [958, 412] on div "hero.move Right press enter hero.move Up press enter hero.move Down press enter…" at bounding box center [1010, 431] width 343 height 131
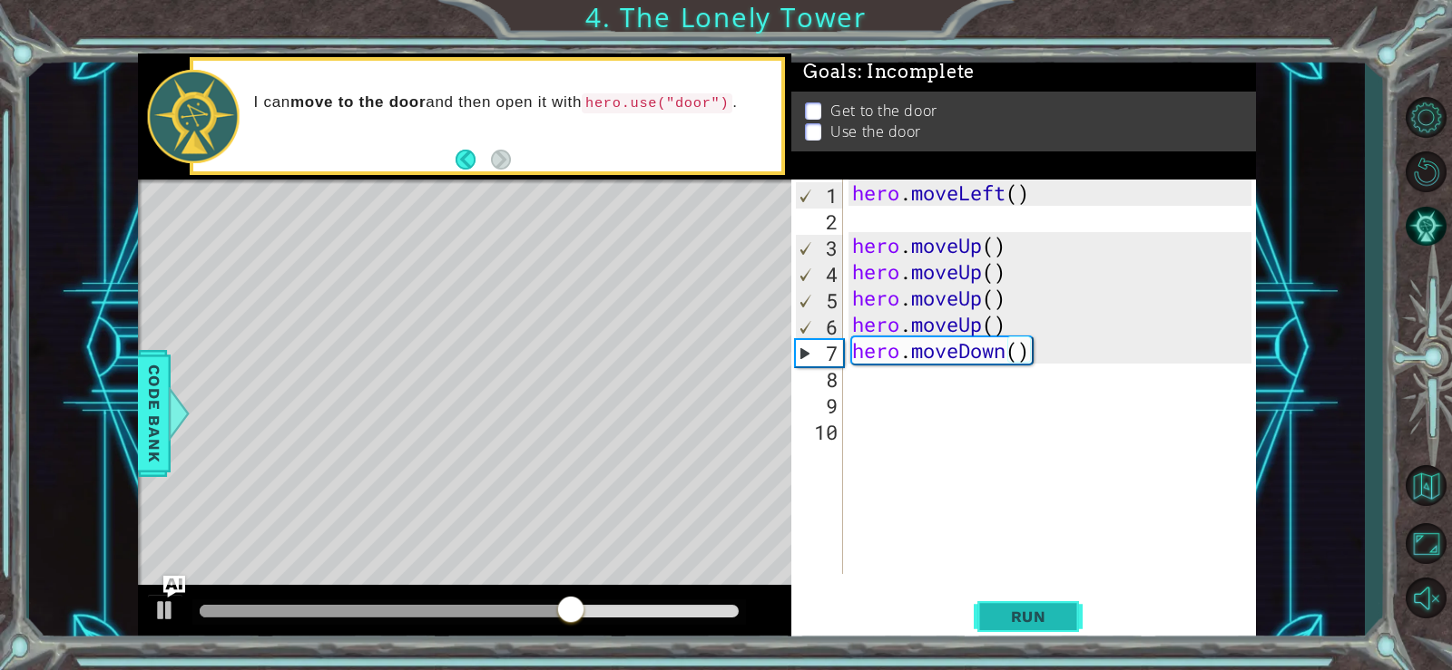
click at [1021, 614] on span "Run" at bounding box center [1029, 617] width 72 height 18
click at [1001, 354] on div "hero . moveLeft ( ) hero . moveUp ( ) hero . moveUp ( ) hero . moveUp ( ) hero …" at bounding box center [1054, 403] width 413 height 447
click at [1009, 354] on div "hero . moveLeft ( ) hero . moveUp ( ) hero . moveUp ( ) hero . moveUp ( ) hero …" at bounding box center [1054, 403] width 413 height 447
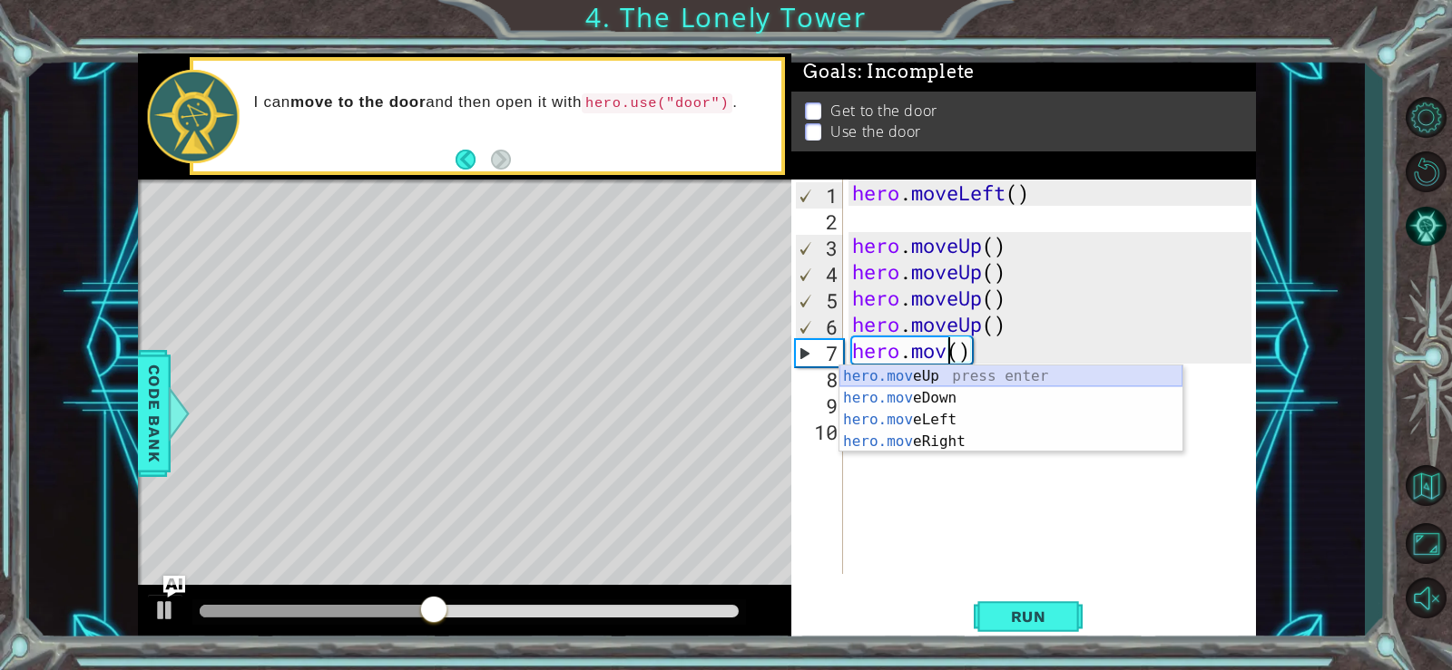
click at [1000, 369] on div "hero.mov eUp press enter hero.mov eDown press enter hero.mov eLeft press enter …" at bounding box center [1010, 431] width 343 height 131
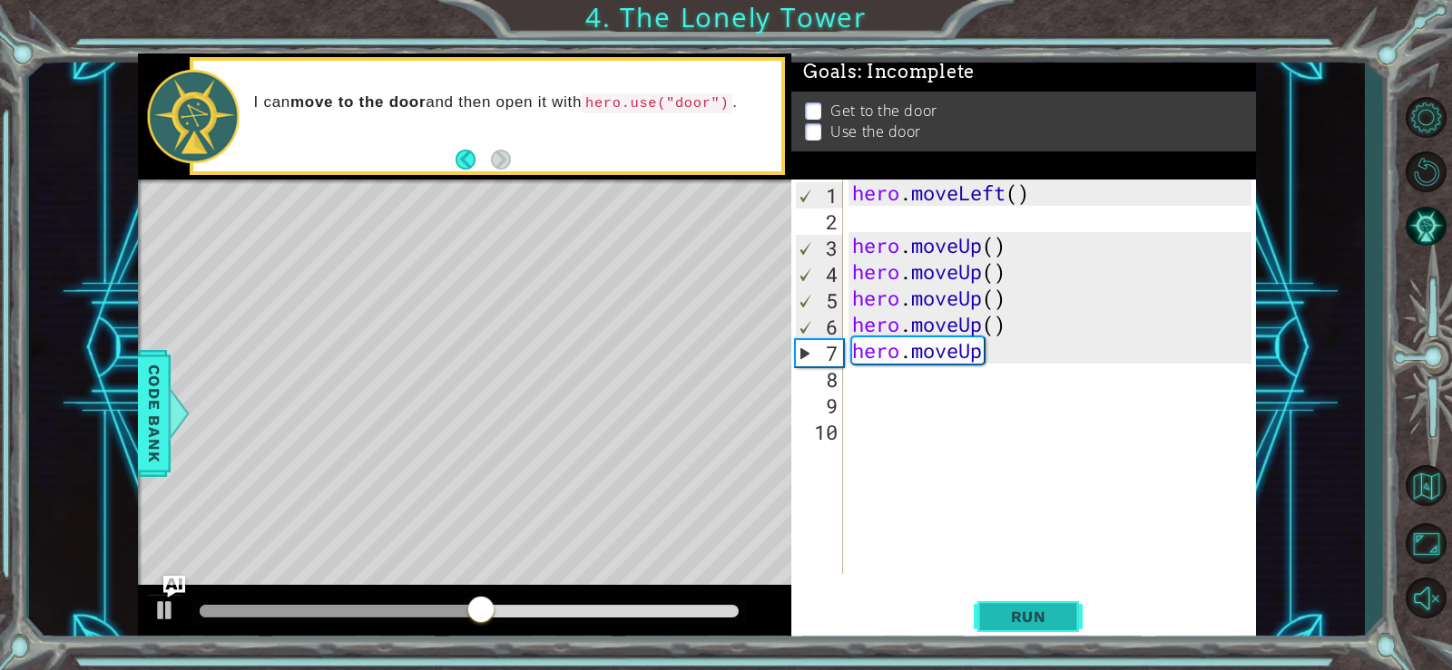
drag, startPoint x: 1005, startPoint y: 615, endPoint x: 993, endPoint y: 600, distance: 19.4
click at [1004, 614] on span "Run" at bounding box center [1029, 617] width 72 height 18
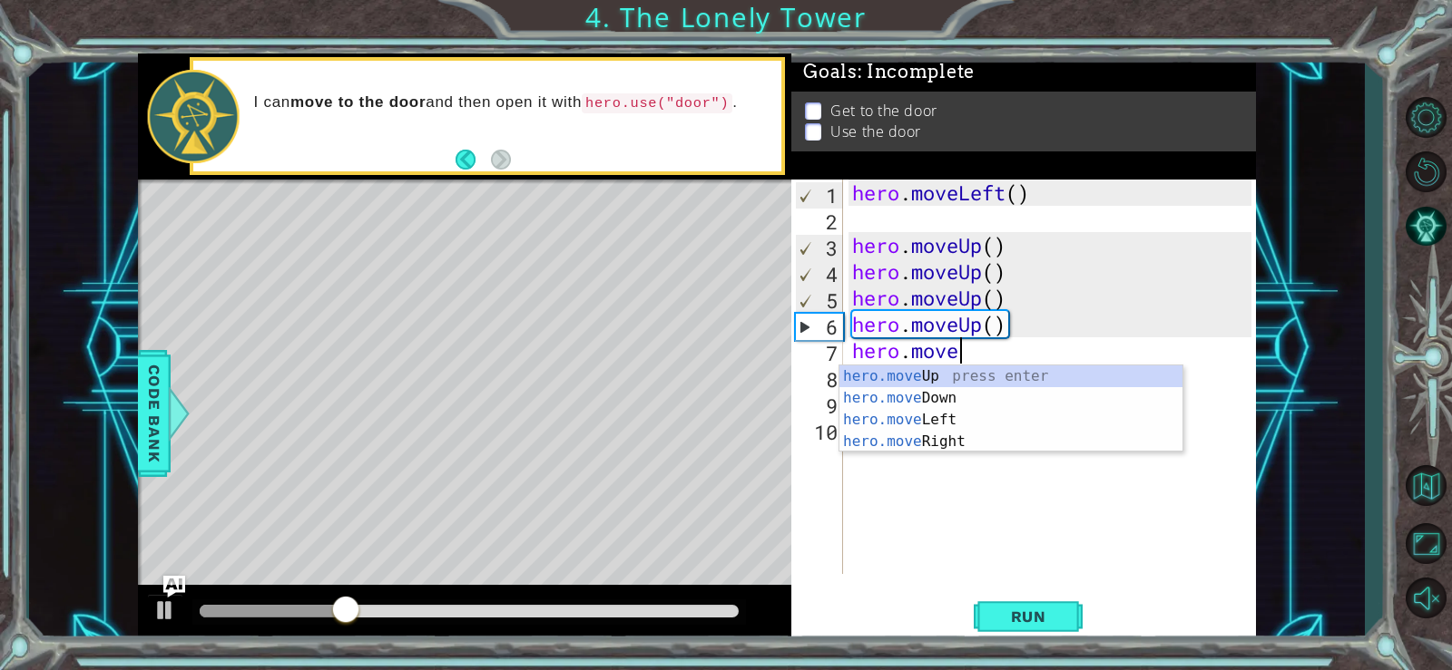
type textarea "hero.mov"
click at [979, 416] on div "hero.mov eUp press enter hero.mov eDown press enter hero.mov eLeft press enter …" at bounding box center [1010, 431] width 343 height 131
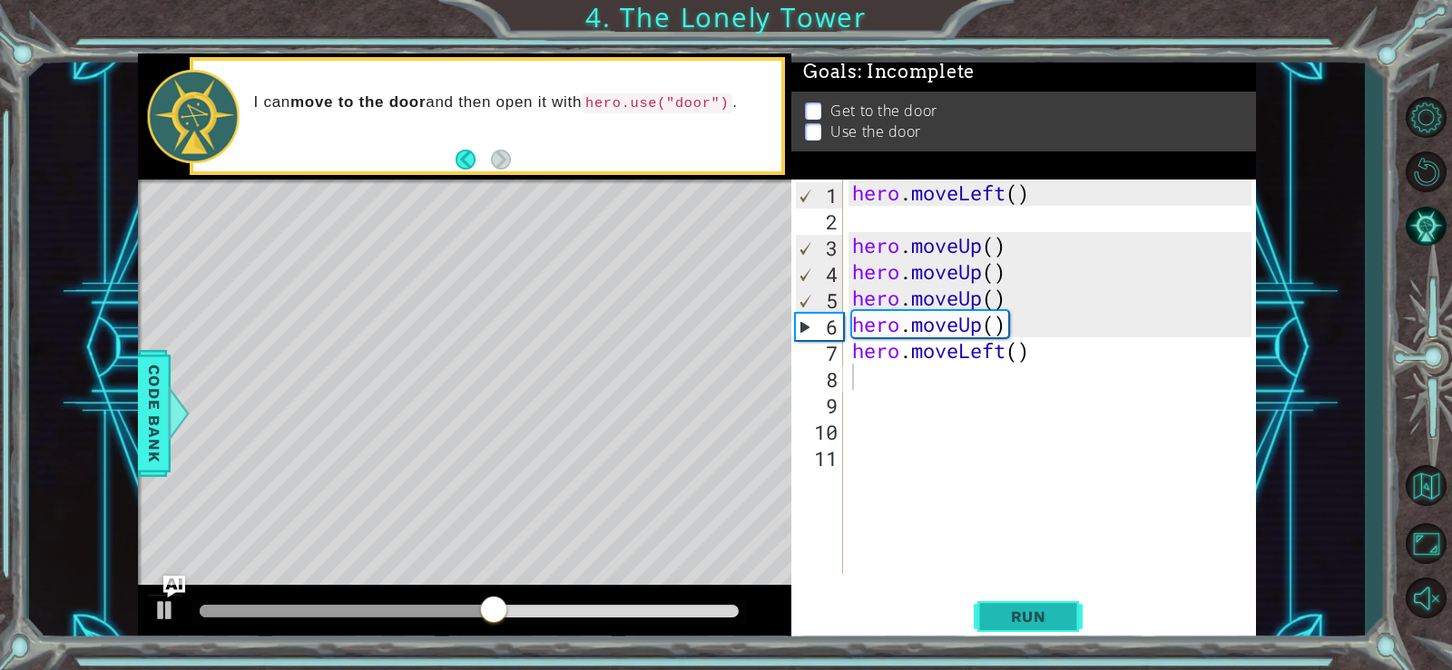
click at [1041, 609] on span "Run" at bounding box center [1029, 617] width 72 height 18
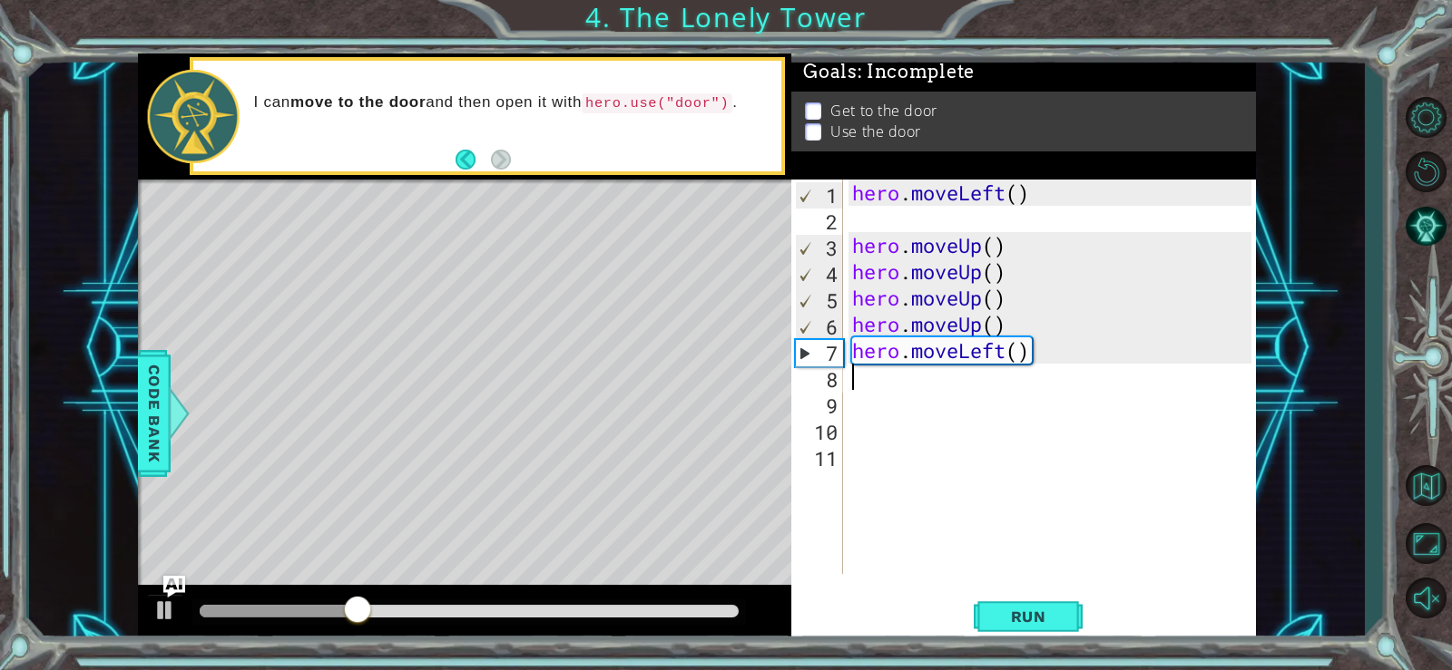
click at [915, 381] on div "hero . moveLeft ( ) hero . moveUp ( ) hero . moveUp ( ) hero . moveUp ( ) hero …" at bounding box center [1054, 403] width 413 height 447
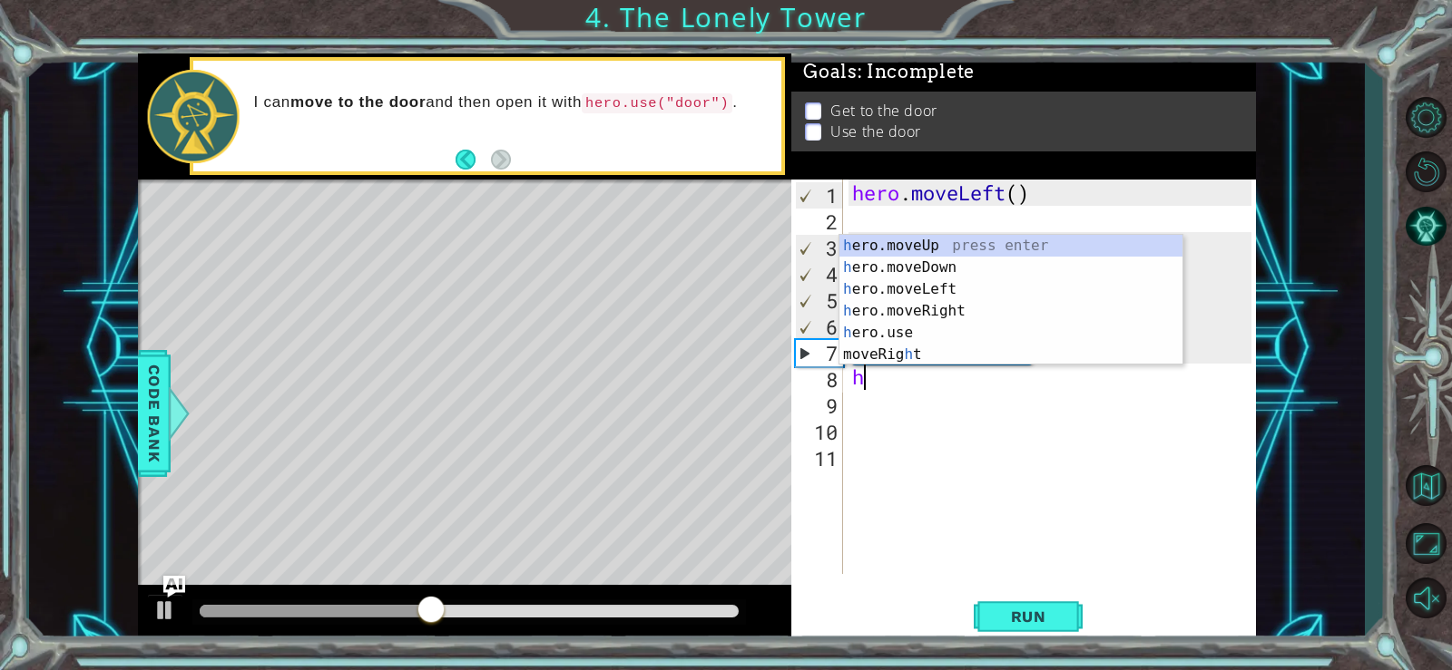
type textarea "he"
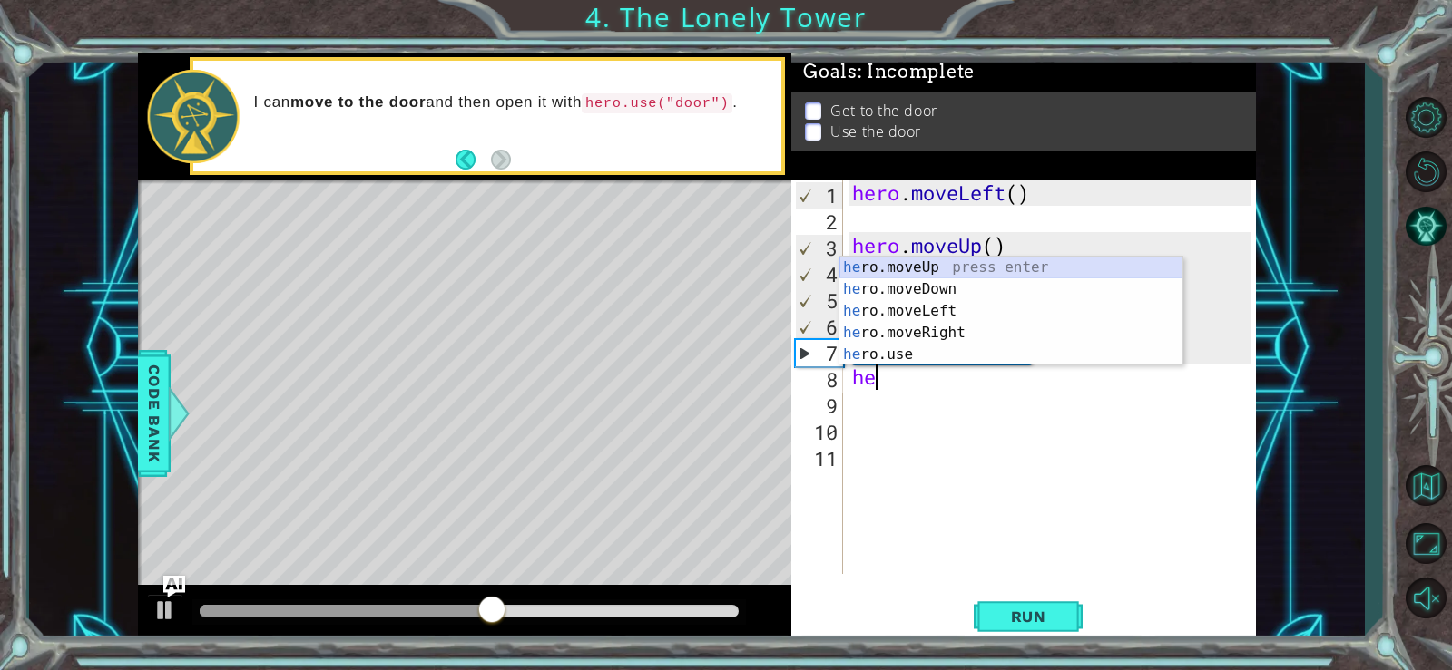
click at [981, 268] on div "he ro.moveUp press enter he ro.moveDown press enter he ro.moveLeft press enter …" at bounding box center [1010, 333] width 343 height 152
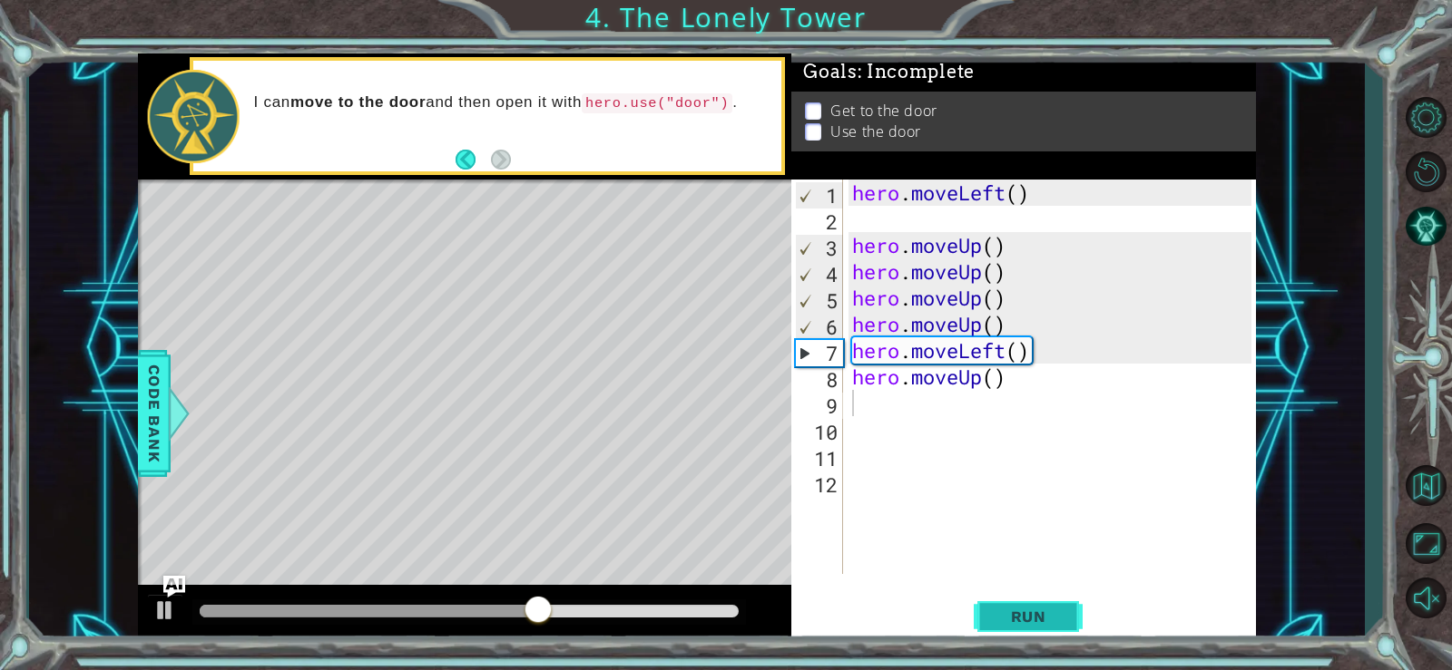
click at [1008, 611] on span "Run" at bounding box center [1029, 617] width 72 height 18
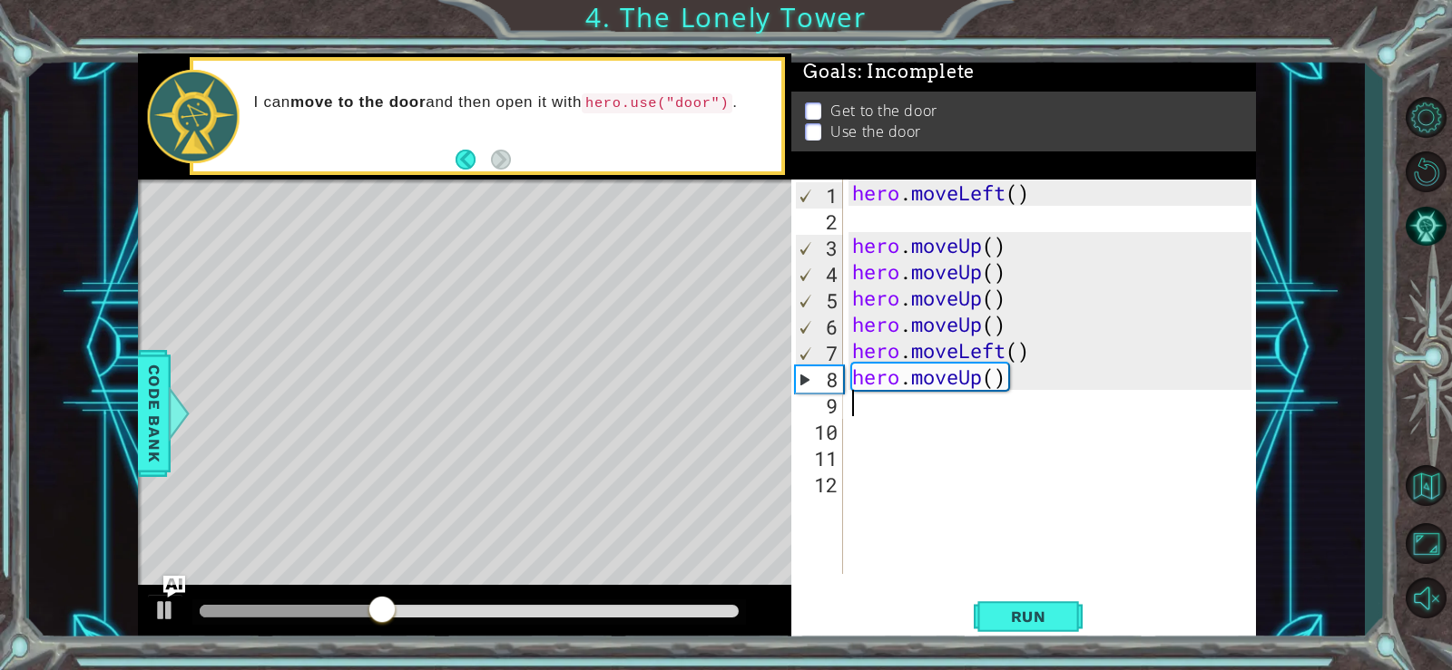
click at [875, 411] on div "hero . moveLeft ( ) hero . moveUp ( ) hero . moveUp ( ) hero . moveUp ( ) hero …" at bounding box center [1054, 403] width 413 height 447
type textarea "h"
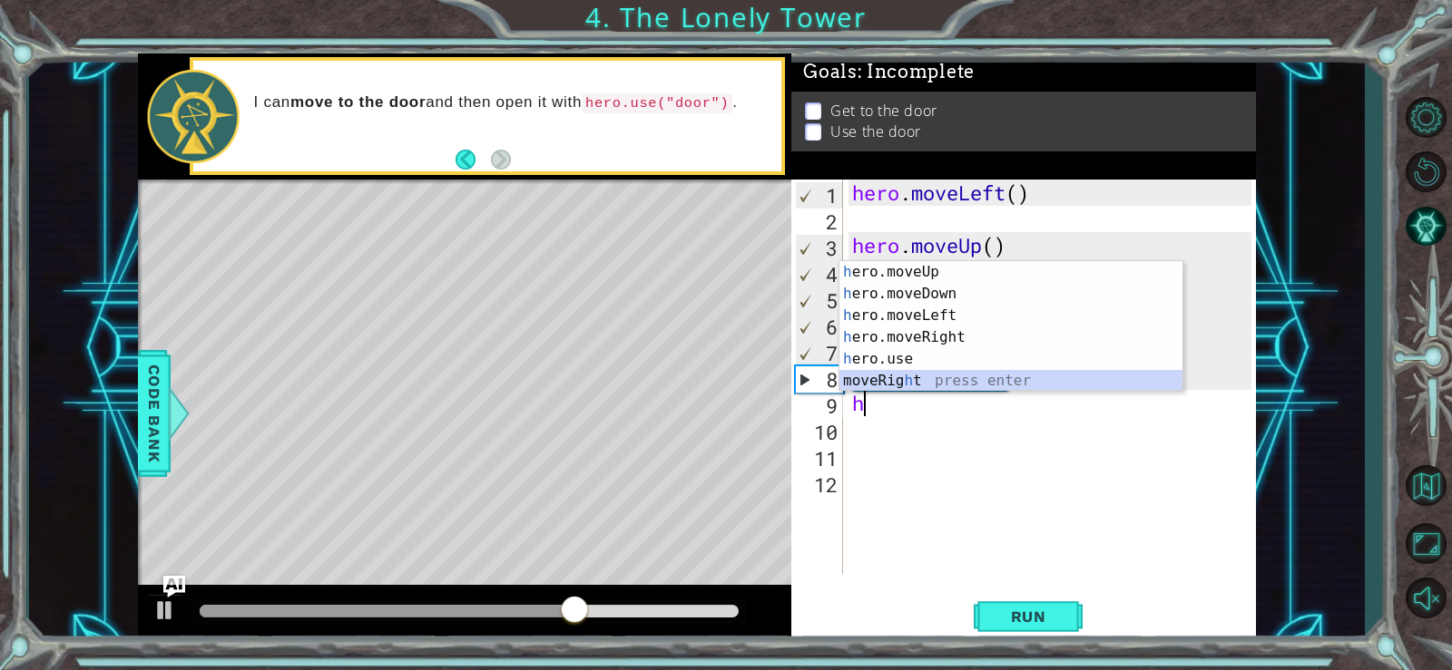
click at [937, 371] on div "h ero.moveUp press enter h ero.moveDown press enter h ero.moveLeft press enter …" at bounding box center [1010, 348] width 343 height 174
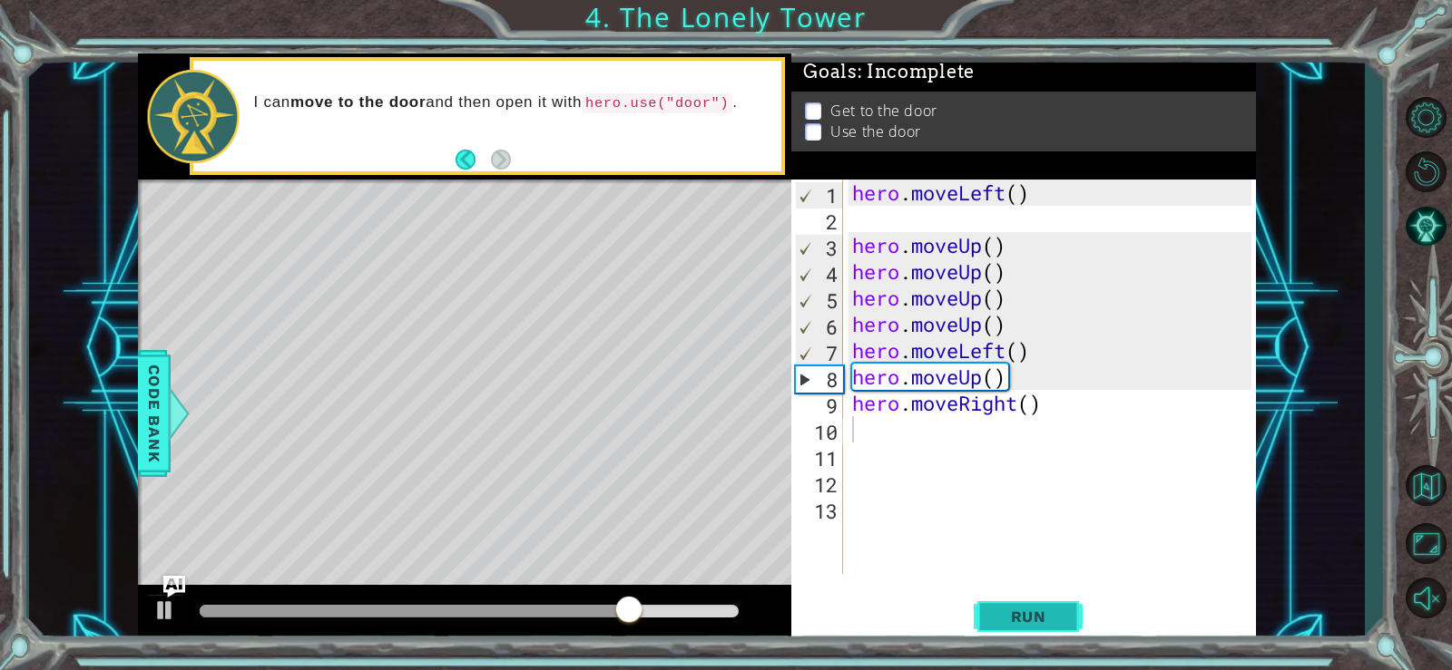
click at [1002, 601] on button "Run" at bounding box center [1027, 616] width 109 height 46
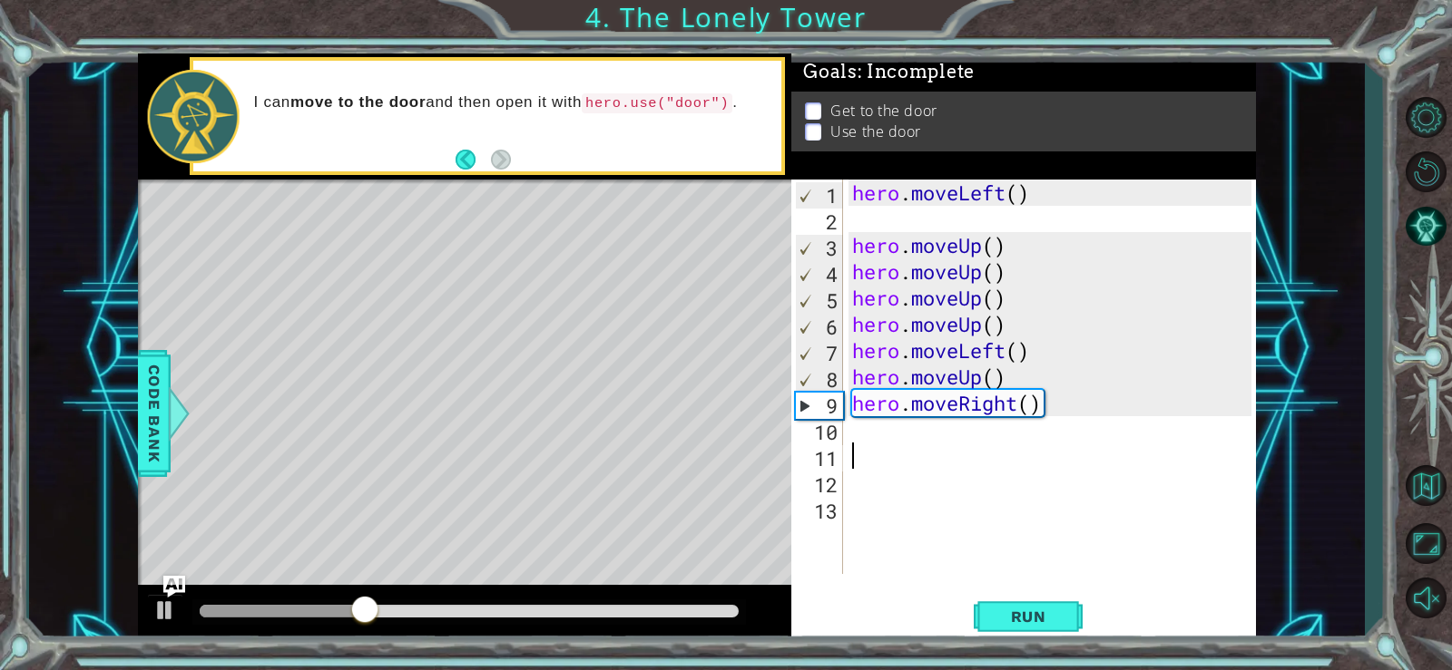
click at [930, 453] on div "hero . moveLeft ( ) hero . moveUp ( ) hero . moveUp ( ) hero . moveUp ( ) hero …" at bounding box center [1054, 403] width 413 height 447
click at [931, 439] on div "hero . moveLeft ( ) hero . moveUp ( ) hero . moveUp ( ) hero . moveUp ( ) hero …" at bounding box center [1054, 403] width 413 height 447
click at [894, 220] on div "hero . moveLeft ( ) hero . moveUp ( ) hero . moveUp ( ) hero . moveUp ( ) hero …" at bounding box center [1054, 403] width 413 height 447
type textarea "h"
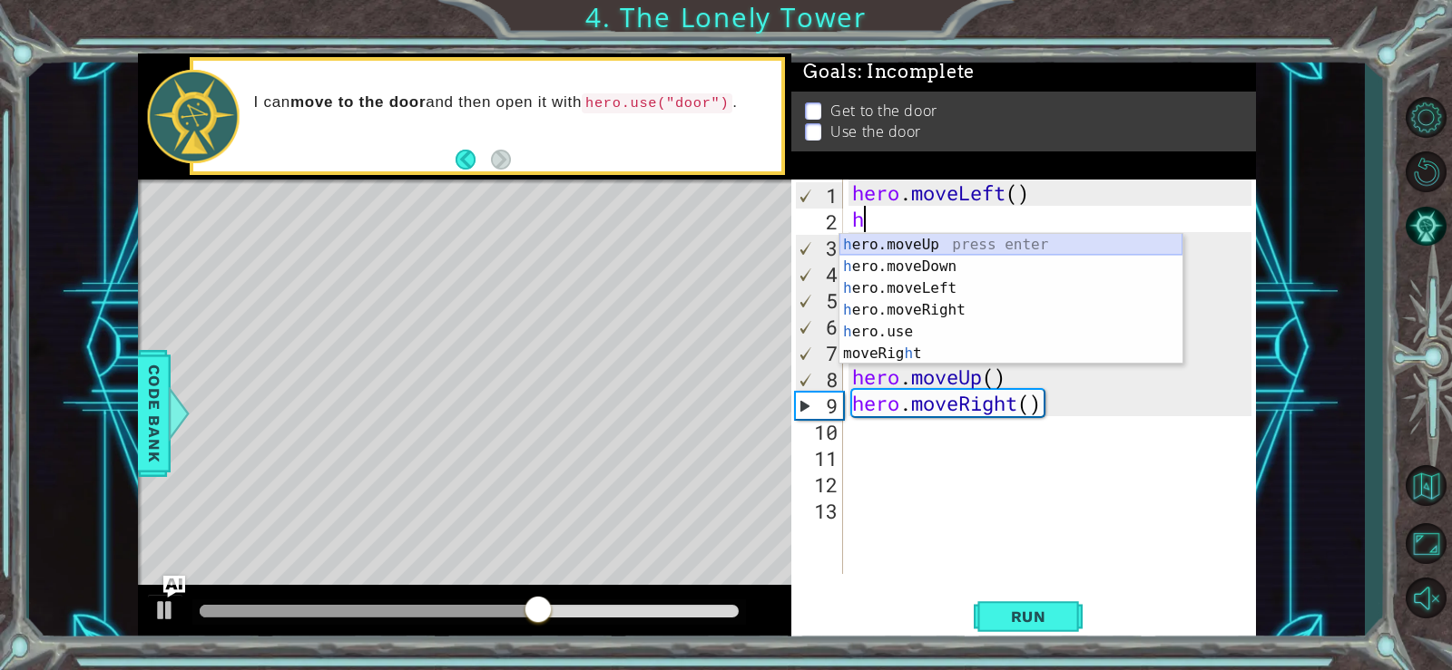
click at [879, 238] on div "h ero.moveUp press enter h ero.moveDown press enter h ero.moveLeft press enter …" at bounding box center [1010, 321] width 343 height 174
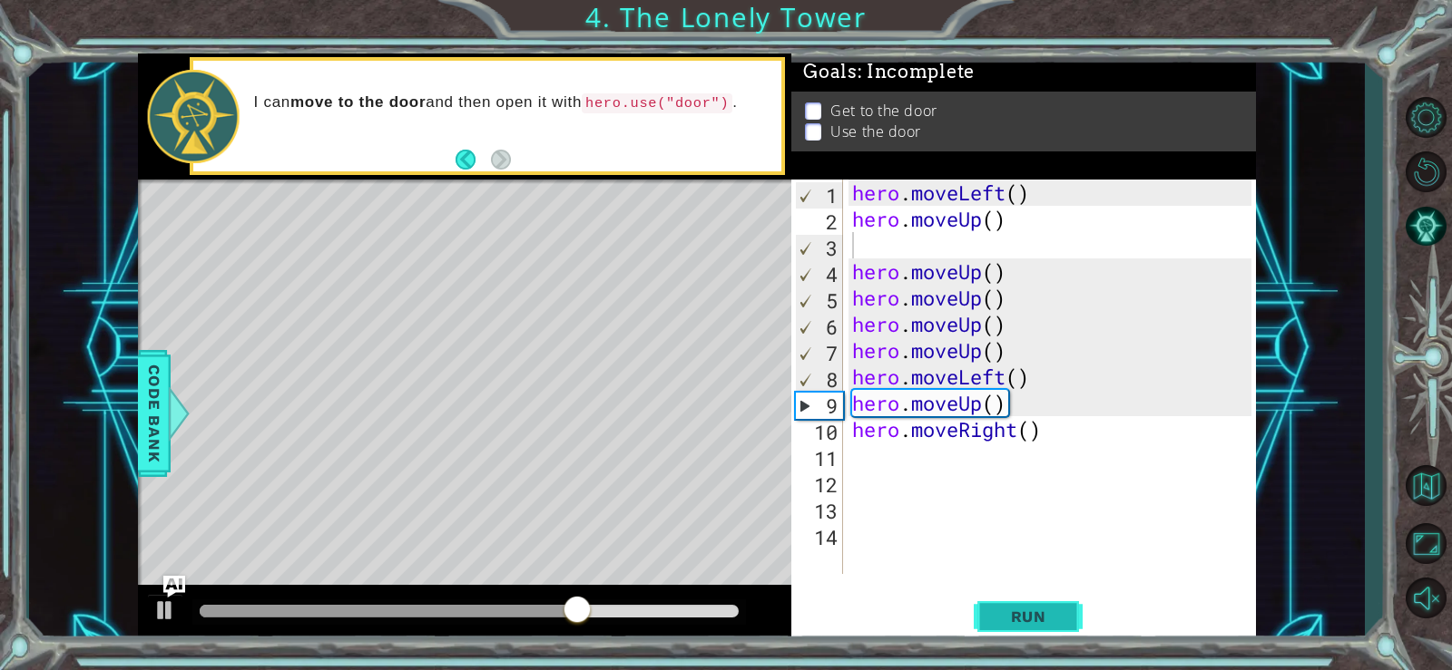
click at [993, 612] on span "Run" at bounding box center [1029, 617] width 72 height 18
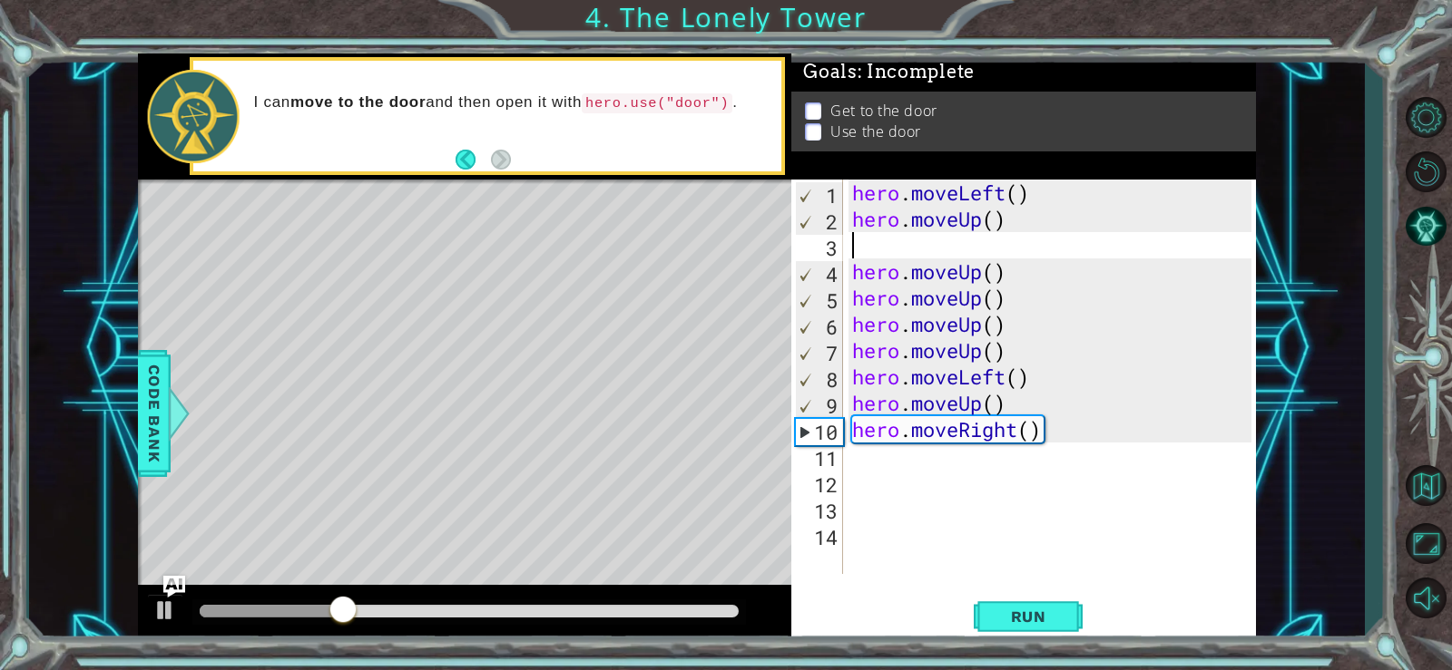
click at [1051, 247] on div "hero . moveLeft ( ) hero . moveUp ( ) hero . moveUp ( ) hero . moveUp ( ) hero …" at bounding box center [1054, 403] width 413 height 447
type textarea "h"
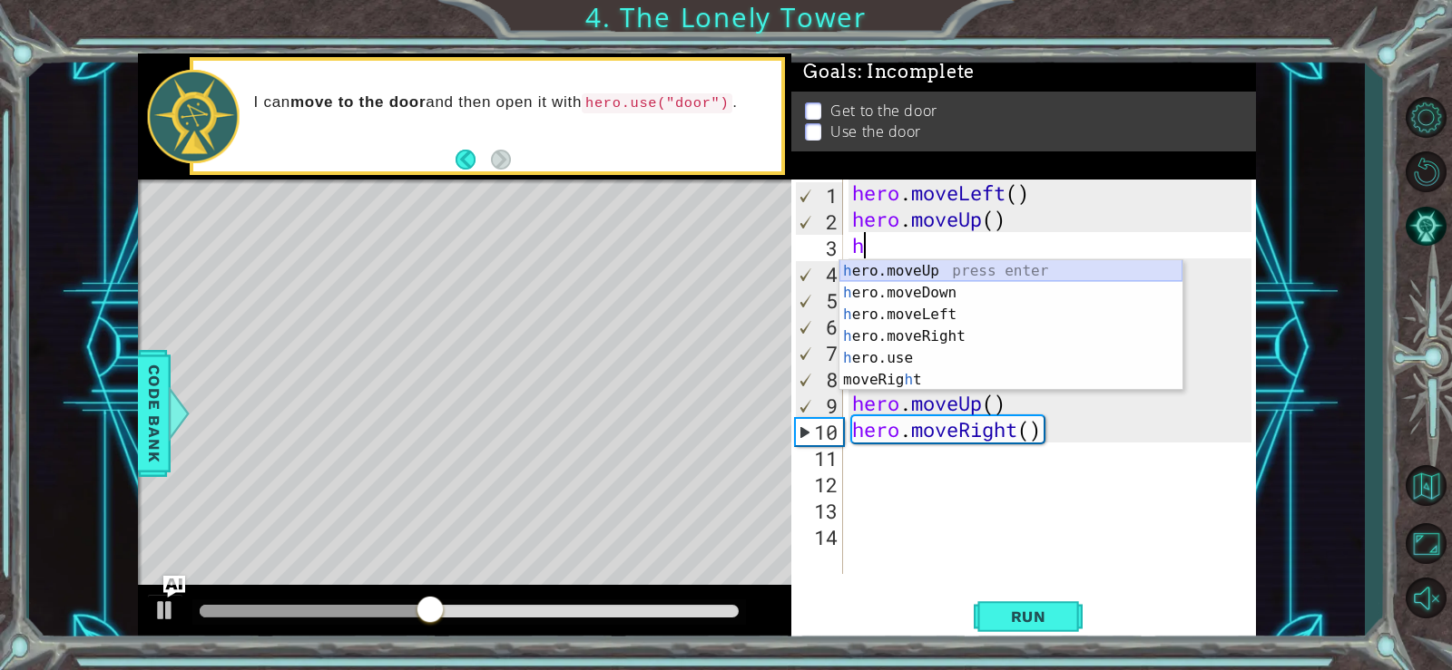
click at [1041, 270] on div "h ero.moveUp press enter h ero.moveDown press enter h ero.moveLeft press enter …" at bounding box center [1010, 347] width 343 height 174
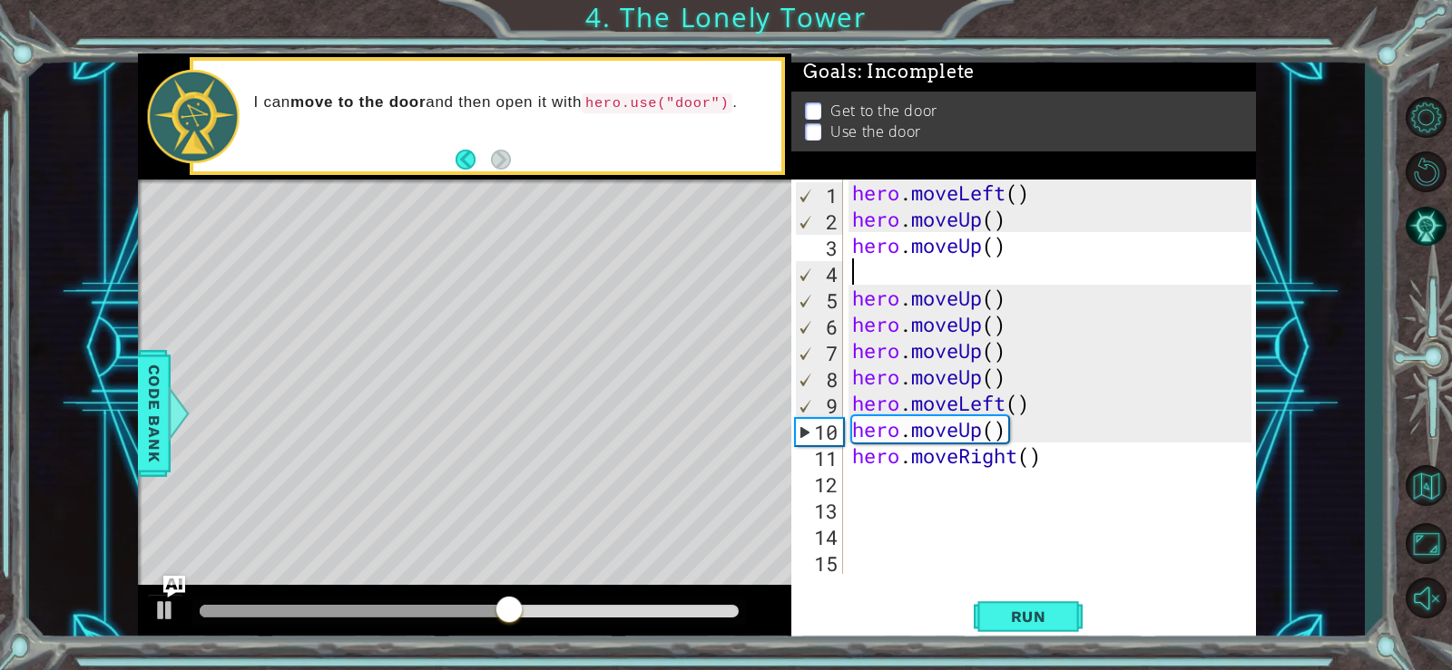
type textarea "h"
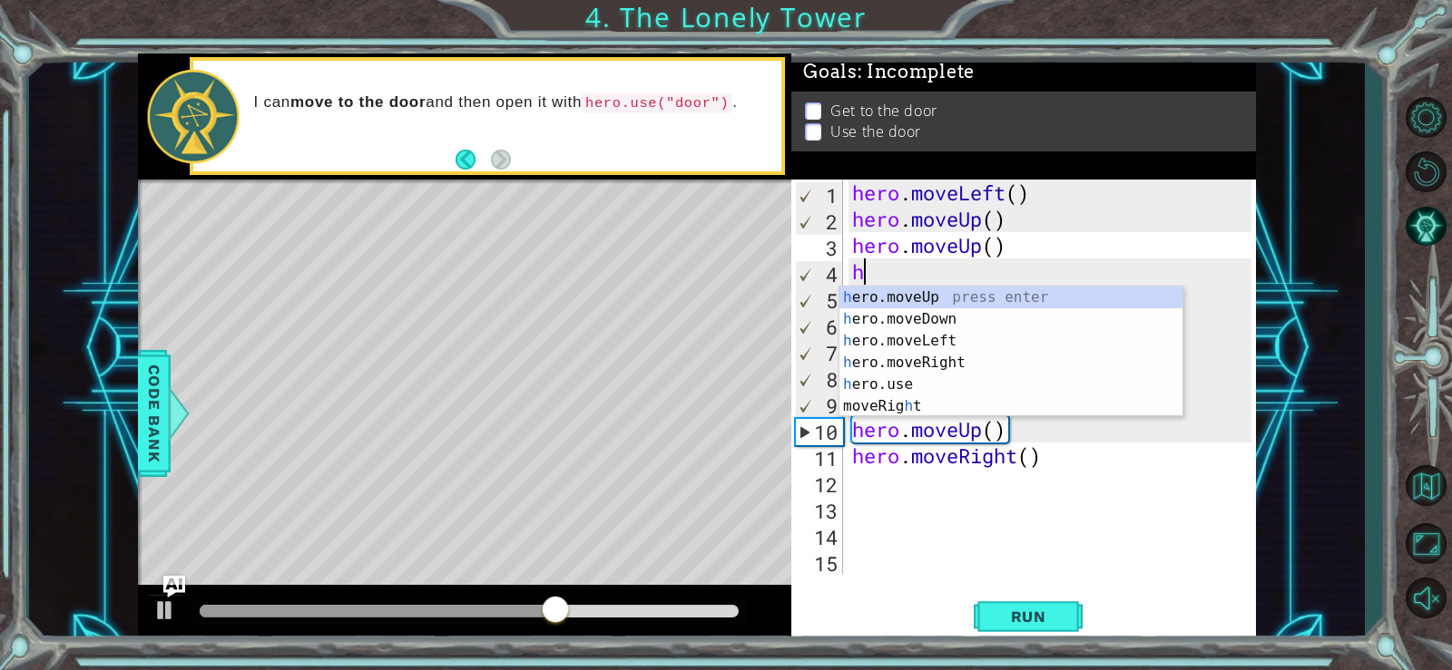
click at [967, 291] on div "h ero.moveUp press enter h ero.moveDown press enter h ero.moveLeft press enter …" at bounding box center [1010, 374] width 343 height 174
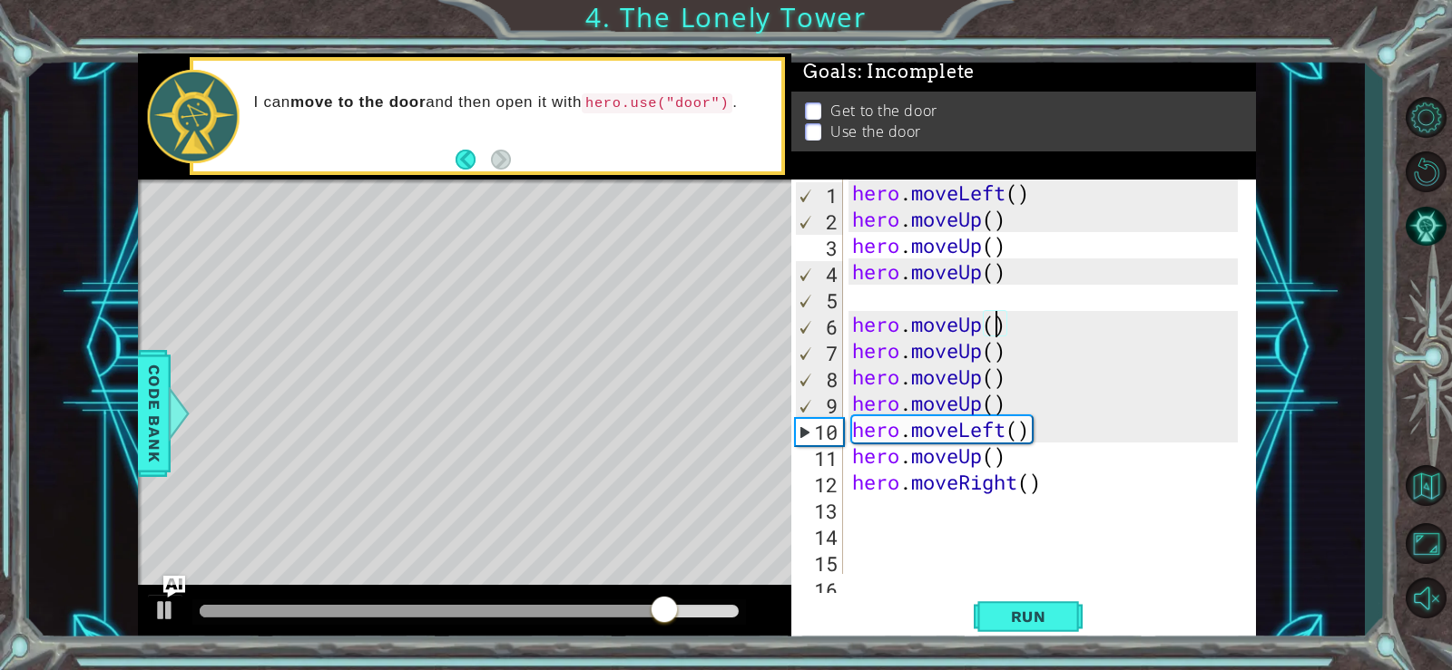
click at [993, 328] on div "hero . moveLeft ( ) hero . moveUp ( ) hero . moveUp ( ) hero . moveUp ( ) hero …" at bounding box center [1047, 403] width 398 height 447
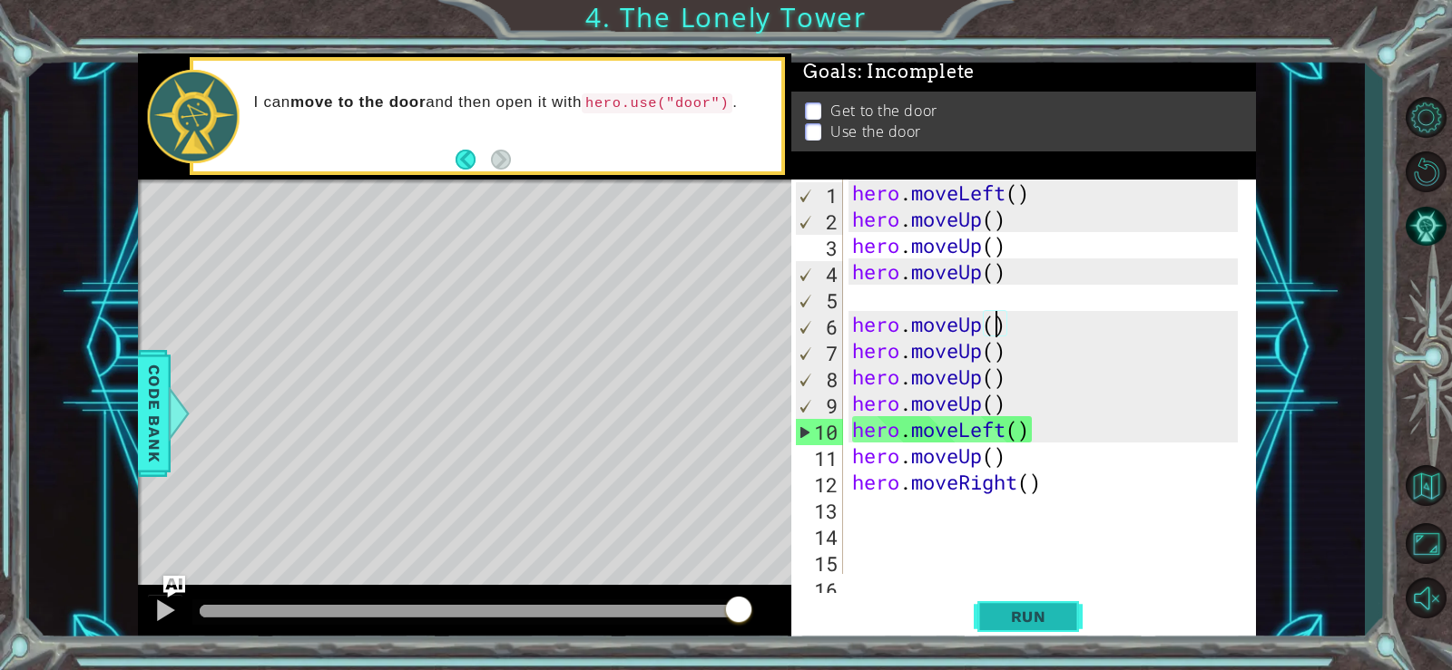
type textarea "hero.moveUp()"
click at [991, 606] on button "Run" at bounding box center [1027, 616] width 109 height 46
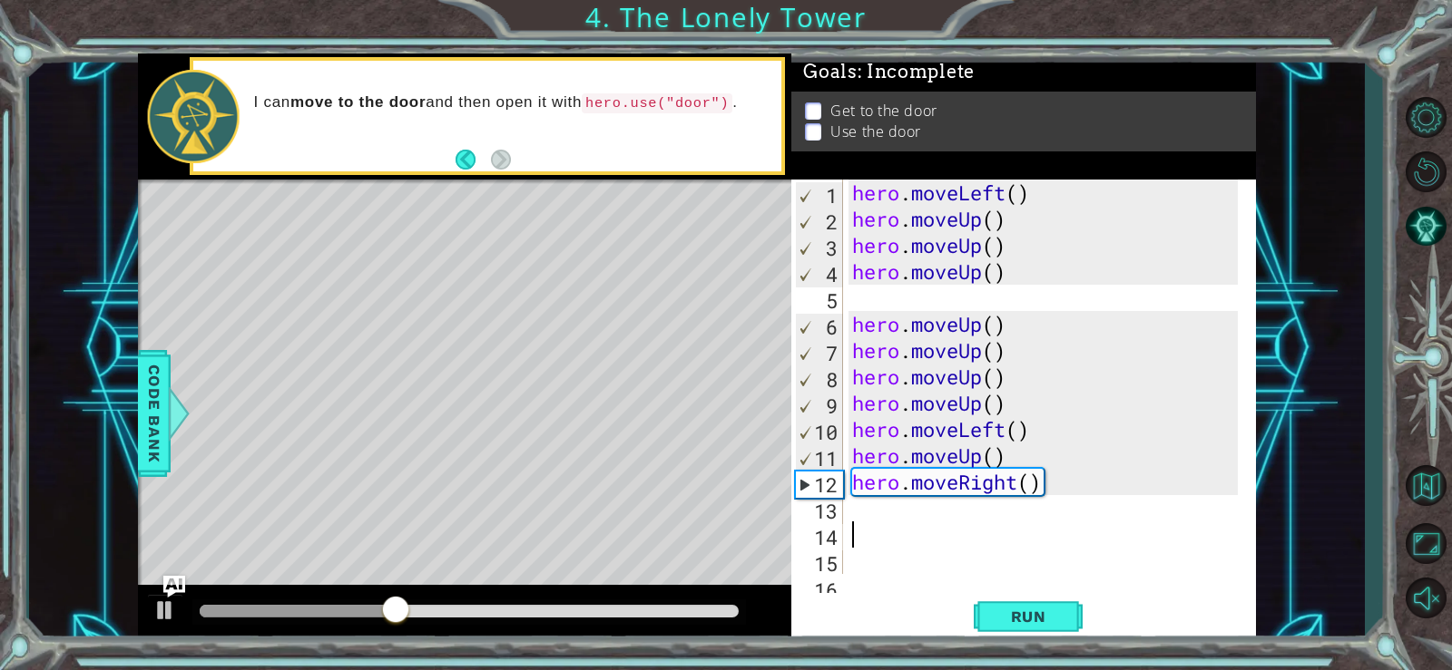
click at [918, 523] on div "hero . moveLeft ( ) hero . moveUp ( ) hero . moveUp ( ) hero . moveUp ( ) hero …" at bounding box center [1047, 403] width 398 height 447
click at [917, 516] on div "hero . moveLeft ( ) hero . moveUp ( ) hero . moveUp ( ) hero . moveUp ( ) hero …" at bounding box center [1047, 403] width 398 height 447
type textarea "h"
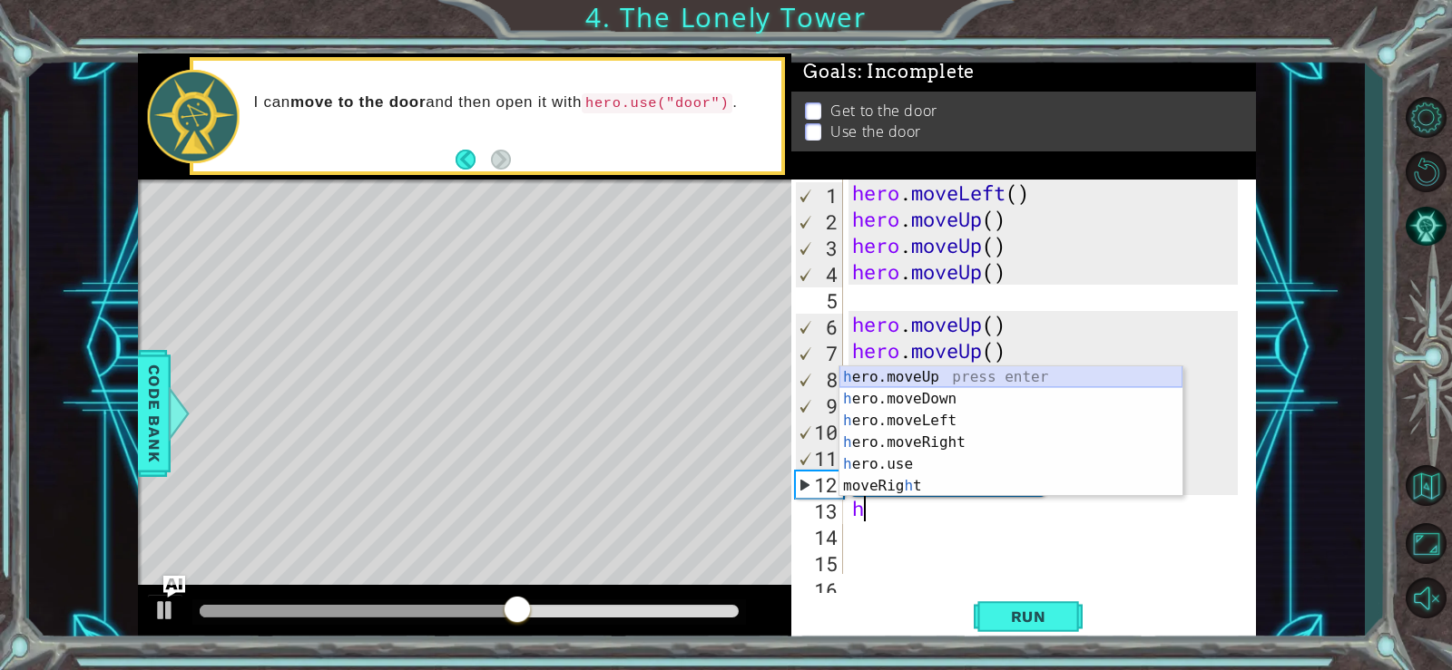
click at [1017, 377] on div "h ero.moveUp press enter h ero.moveDown press enter h ero.moveLeft press enter …" at bounding box center [1010, 454] width 343 height 174
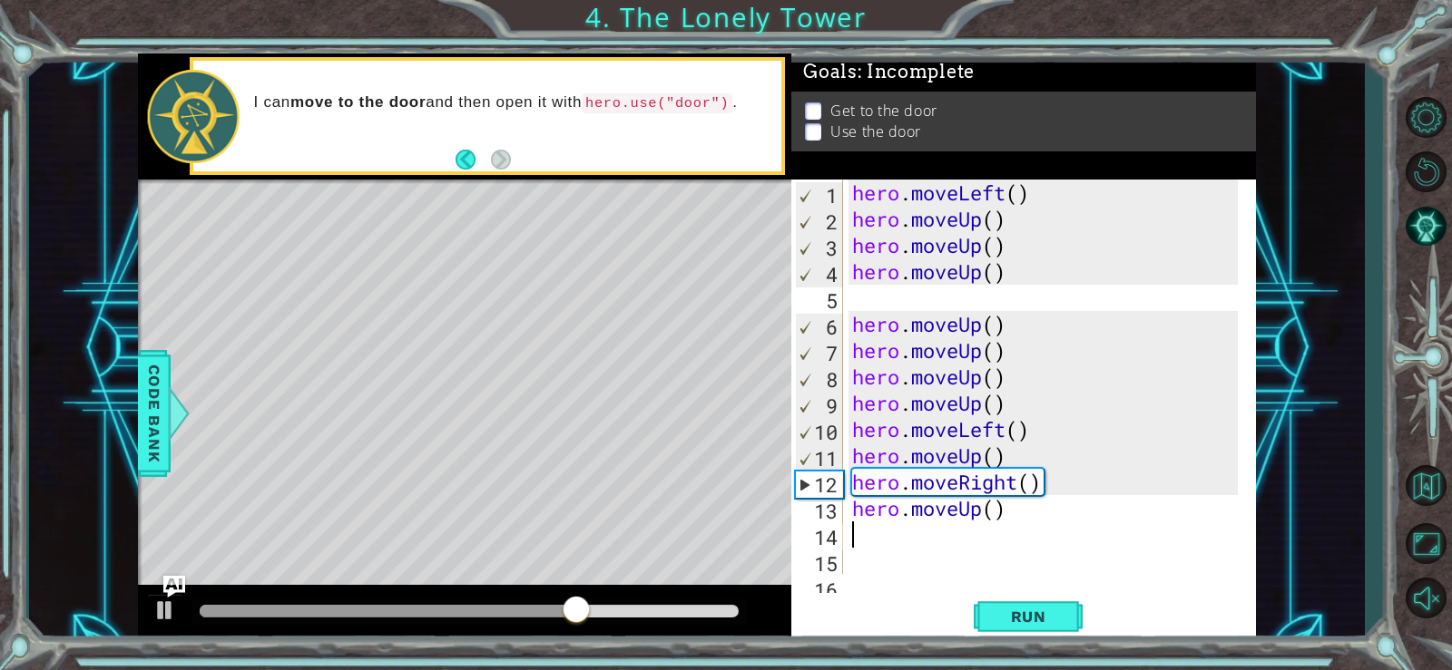
click at [855, 523] on div "hero . moveLeft ( ) hero . moveUp ( ) hero . moveUp ( ) hero . moveUp ( ) hero …" at bounding box center [1047, 403] width 398 height 447
click at [860, 526] on div "hero . moveLeft ( ) hero . moveUp ( ) hero . moveUp ( ) hero . moveUp ( ) hero …" at bounding box center [1047, 403] width 398 height 447
type textarea "h"
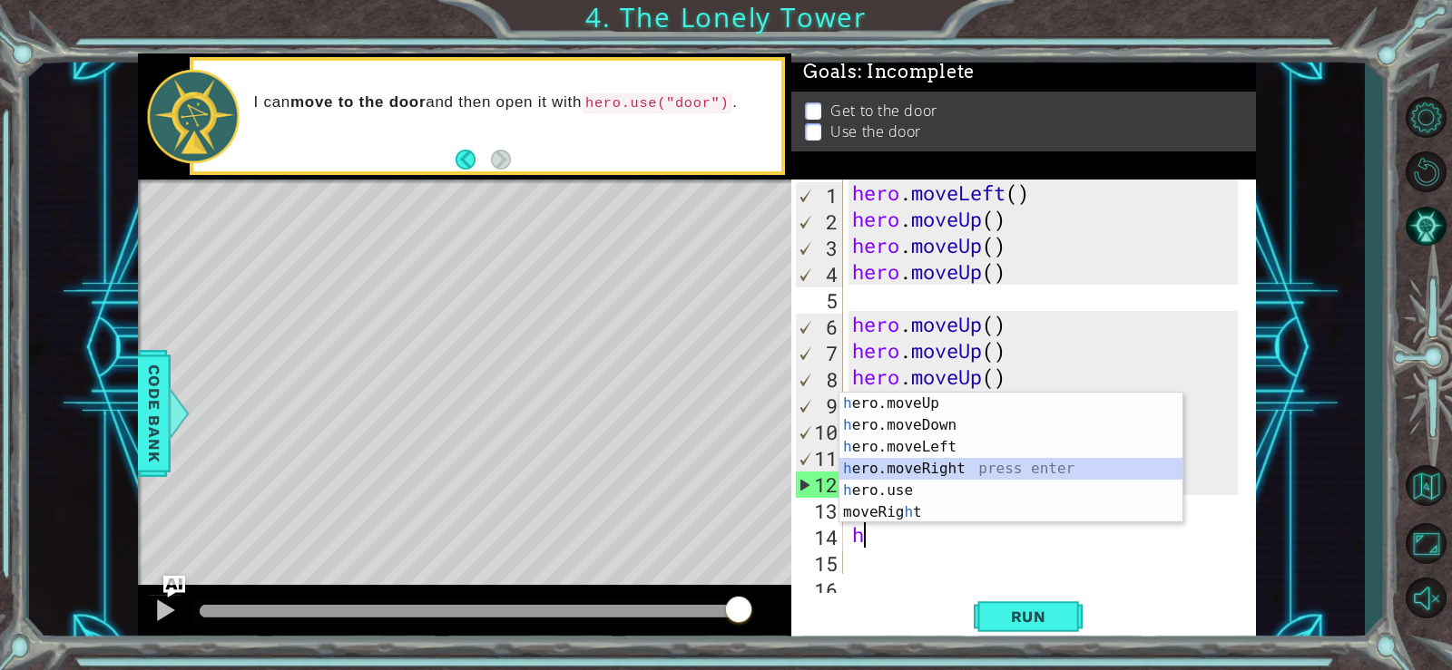
click at [918, 463] on div "h ero.moveUp press enter h ero.moveDown press enter h ero.moveLeft press enter …" at bounding box center [1010, 480] width 343 height 174
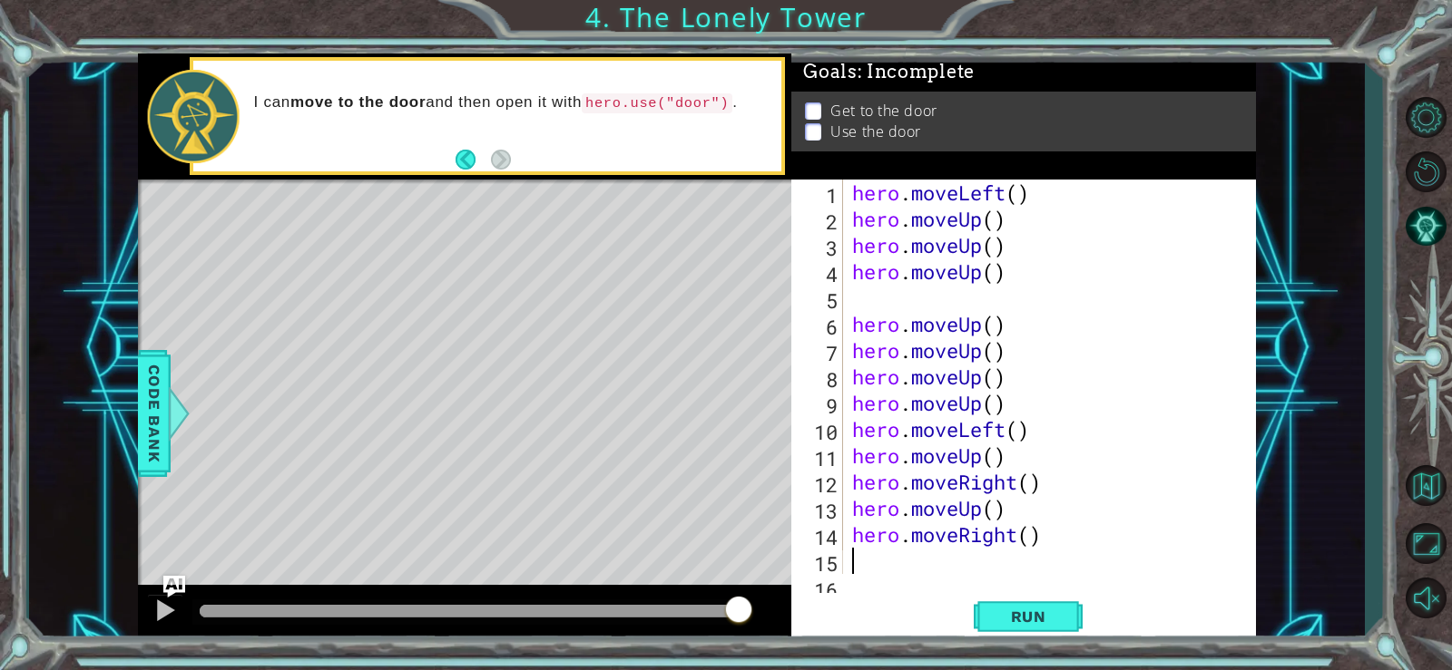
click at [903, 561] on div "hero . moveLeft ( ) hero . moveUp ( ) hero . moveUp ( ) hero . moveUp ( ) hero …" at bounding box center [1047, 403] width 398 height 447
click at [989, 611] on button "Run" at bounding box center [1027, 616] width 109 height 46
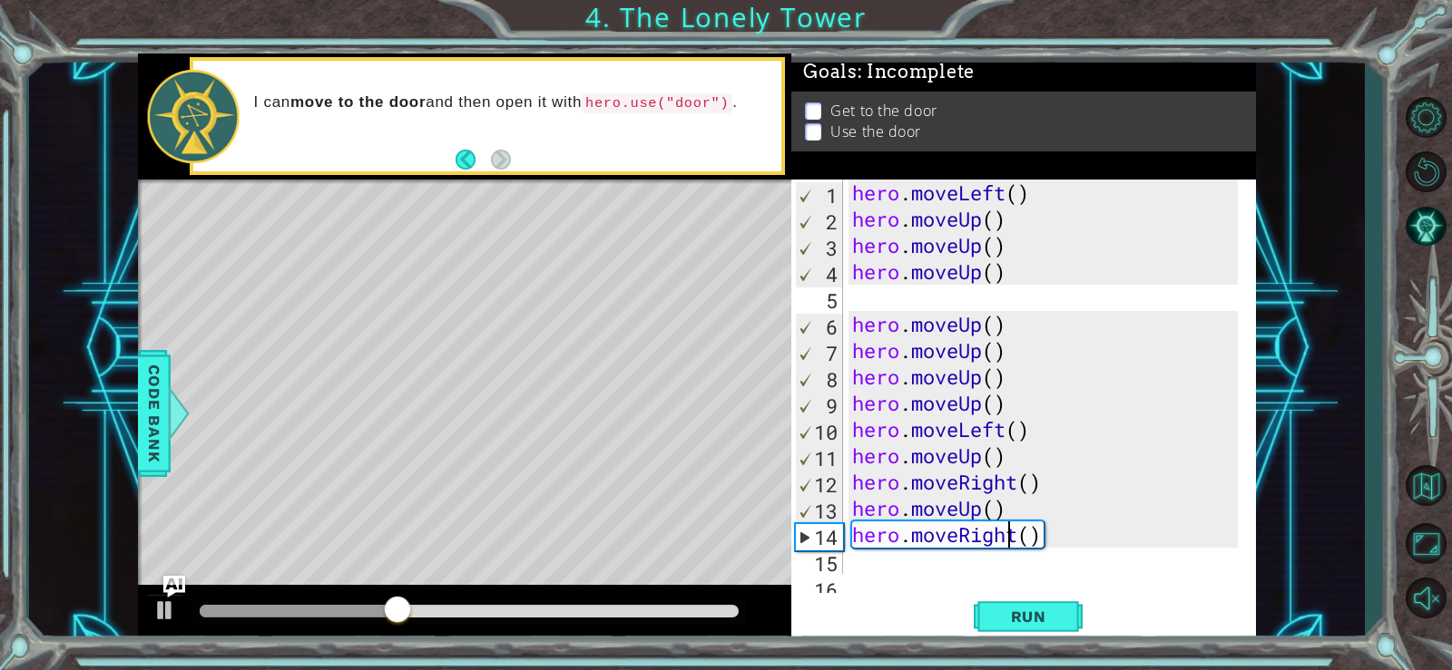
click at [1012, 537] on div "hero . moveLeft ( ) hero . moveUp ( ) hero . moveUp ( ) hero . moveUp ( ) hero …" at bounding box center [1047, 403] width 398 height 447
click at [1018, 534] on div "hero . moveLeft ( ) hero . moveUp ( ) hero . moveUp ( ) hero . moveUp ( ) hero …" at bounding box center [1047, 403] width 398 height 447
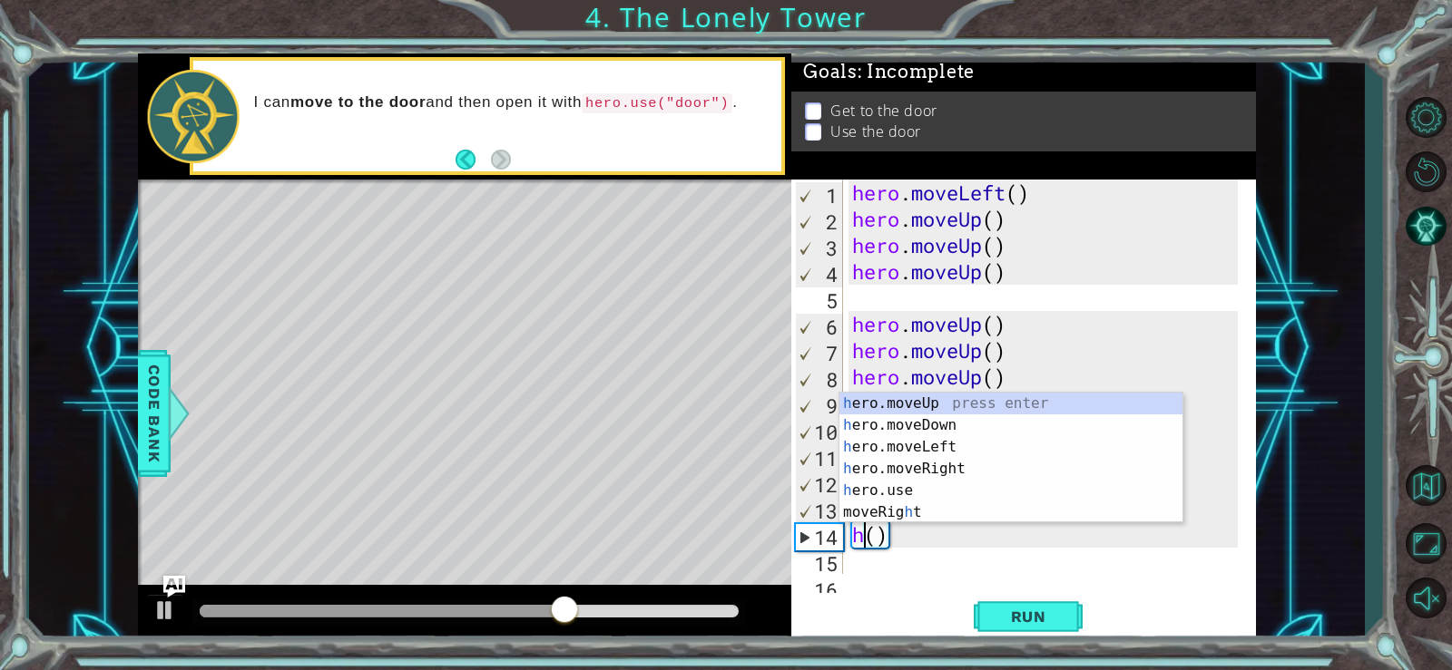
scroll to position [0, 1]
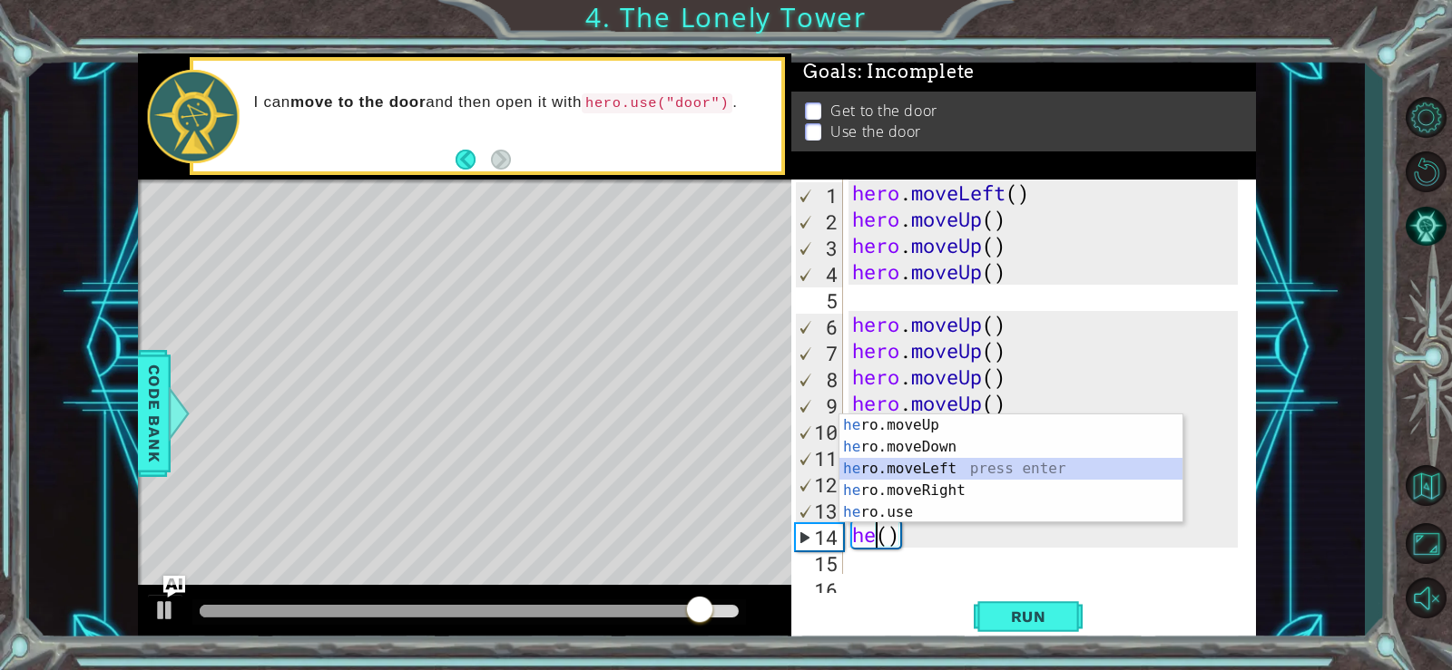
click at [949, 464] on div "he ro.moveUp press enter he ro.moveDown press enter he ro.moveLeft press enter …" at bounding box center [1010, 491] width 343 height 152
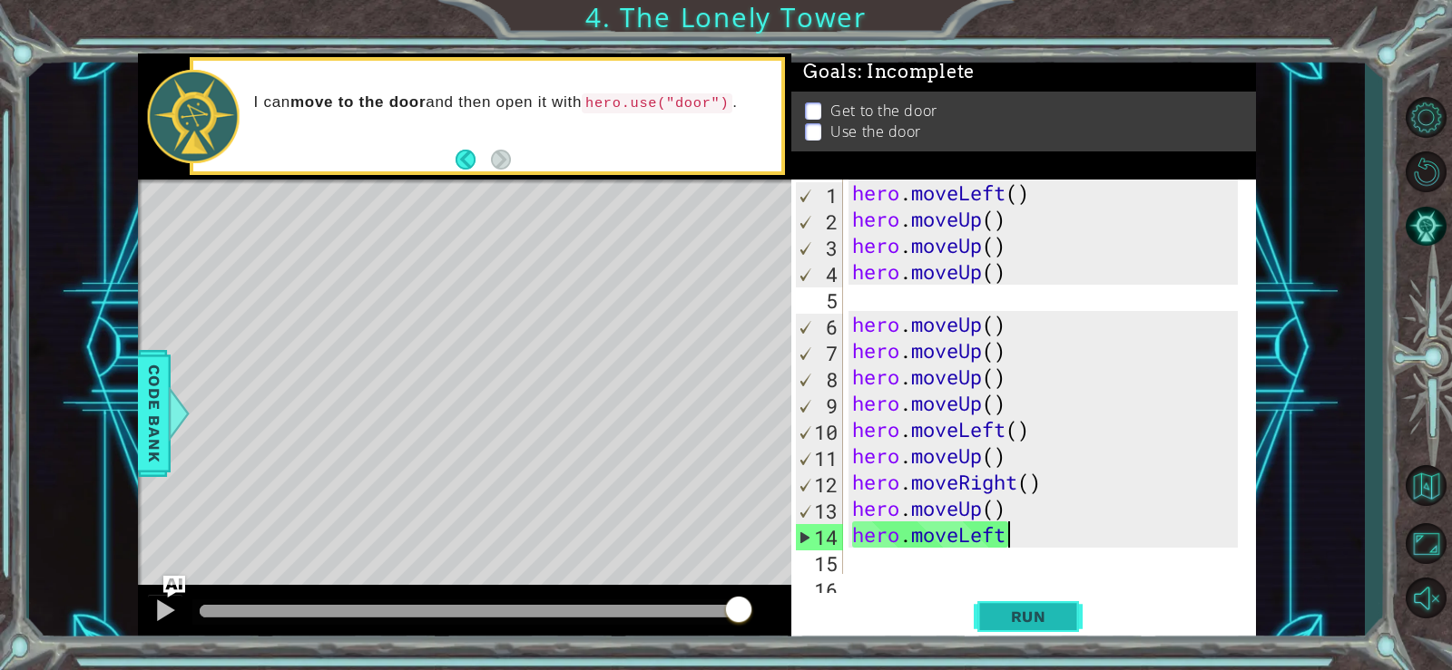
click at [1009, 605] on button "Run" at bounding box center [1027, 616] width 109 height 46
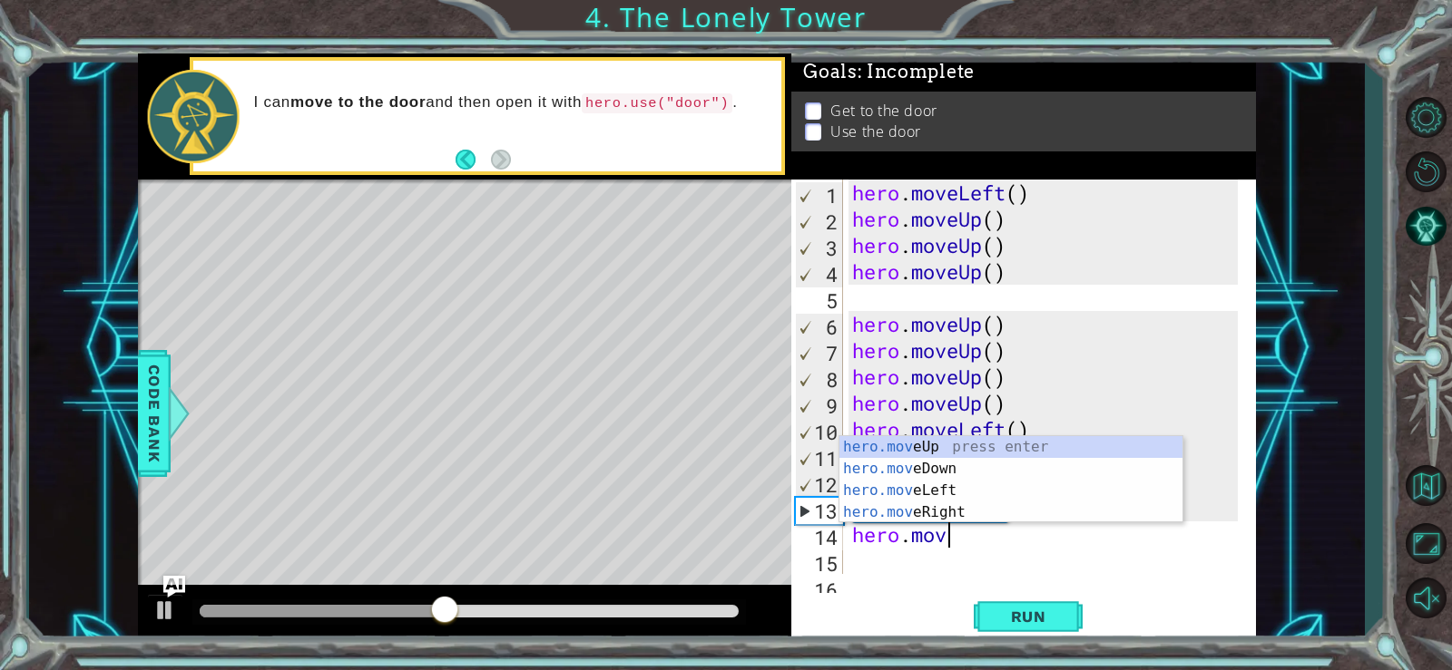
type textarea "h"
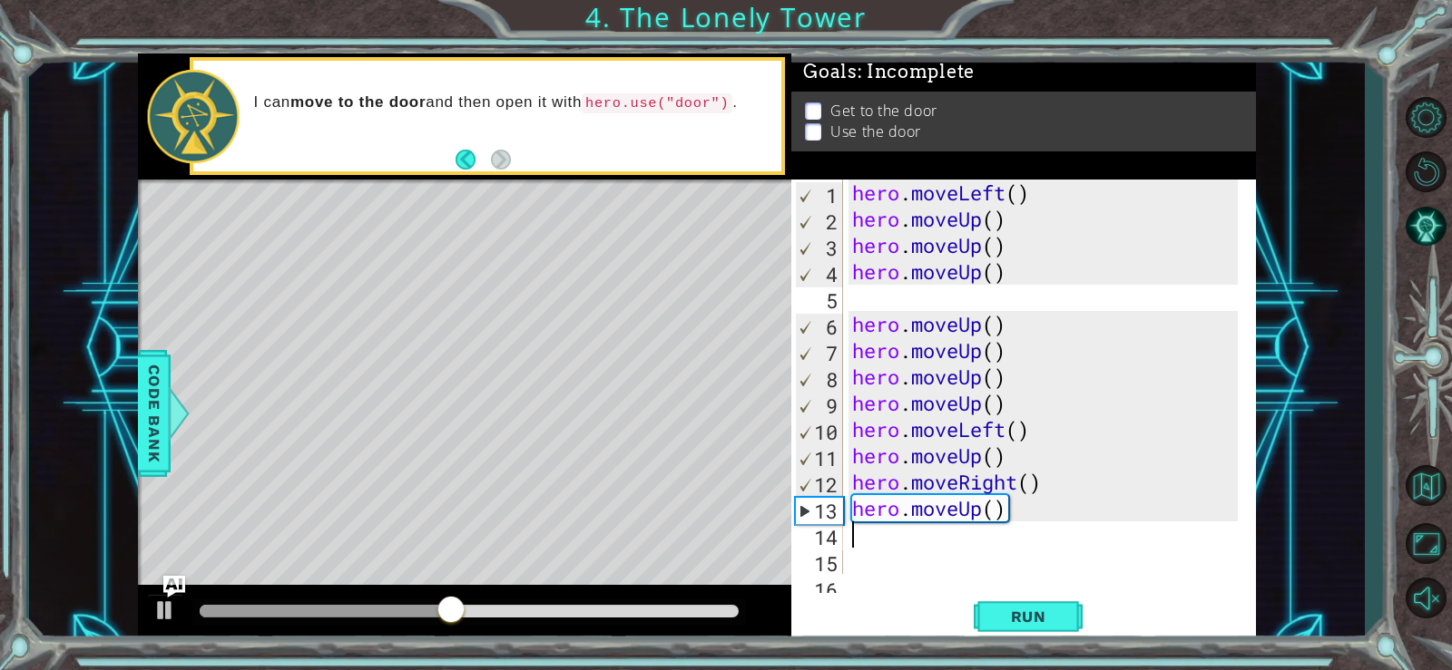
scroll to position [0, 0]
click at [1033, 612] on span "Run" at bounding box center [1029, 617] width 72 height 18
click at [1014, 481] on div "hero . moveLeft ( ) hero . moveUp ( ) hero . moveUp ( ) hero . moveUp ( ) hero …" at bounding box center [1047, 403] width 398 height 447
click at [981, 481] on div "hero . moveLeft ( ) hero . moveUp ( ) hero . moveUp ( ) hero . moveUp ( ) hero …" at bounding box center [1047, 403] width 398 height 447
click at [956, 483] on div "hero . moveLeft ( ) hero . moveUp ( ) hero . moveUp ( ) hero . moveUp ( ) hero …" at bounding box center [1047, 403] width 398 height 447
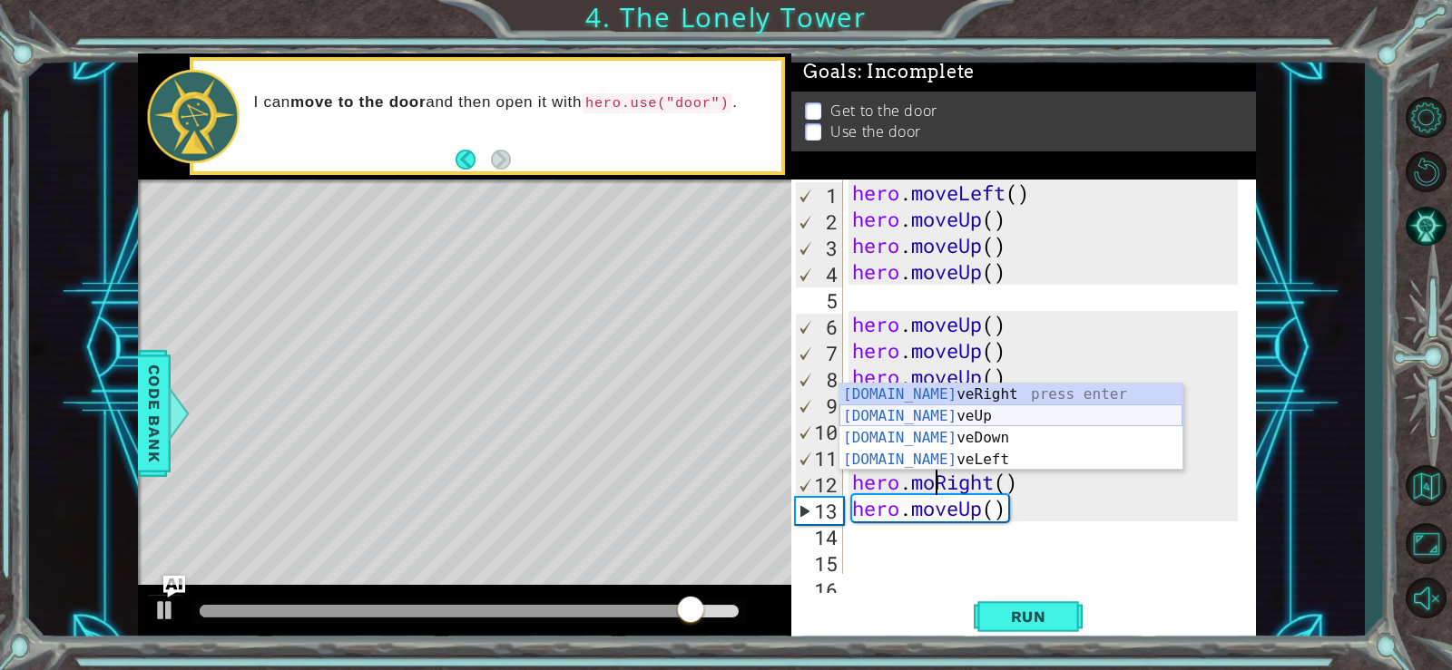
click at [985, 410] on div "[DOMAIN_NAME] veRight press enter [DOMAIN_NAME] veUp press enter [DOMAIN_NAME] …" at bounding box center [1010, 449] width 343 height 131
type textarea "hero.moveUp()"
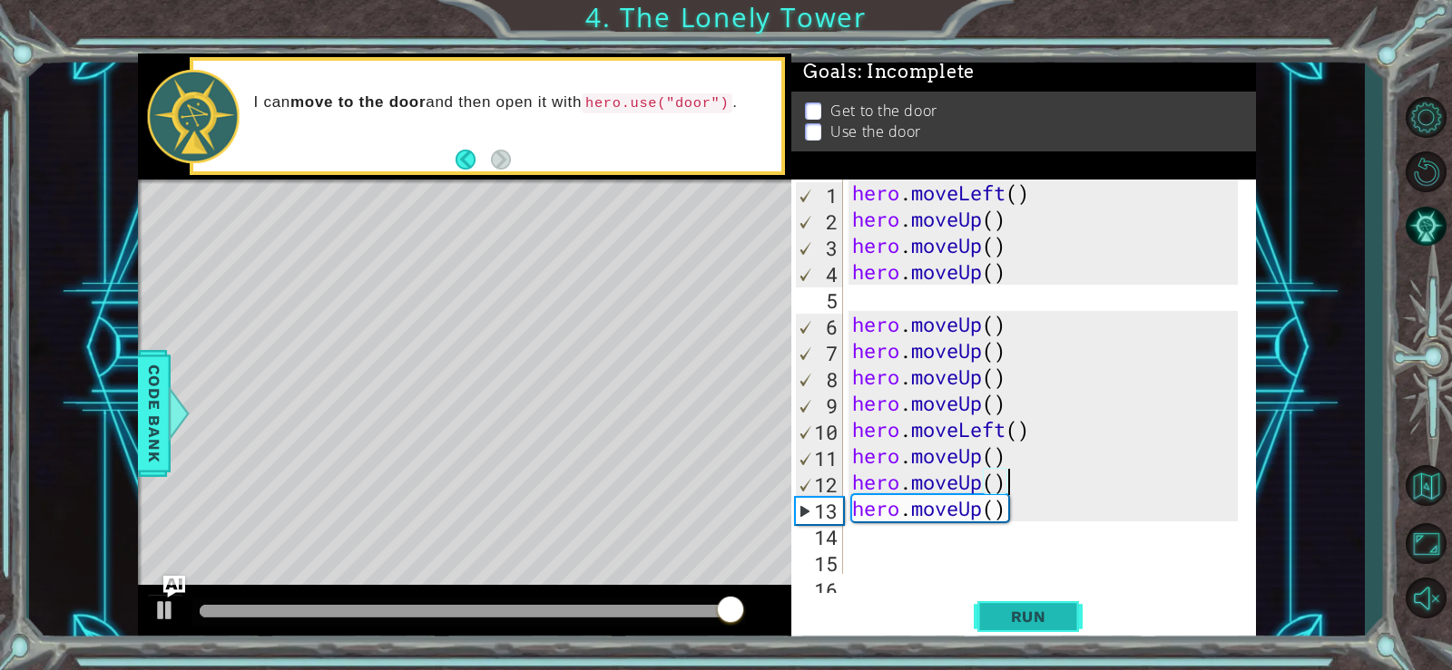
click at [1032, 603] on button "Run" at bounding box center [1027, 616] width 109 height 46
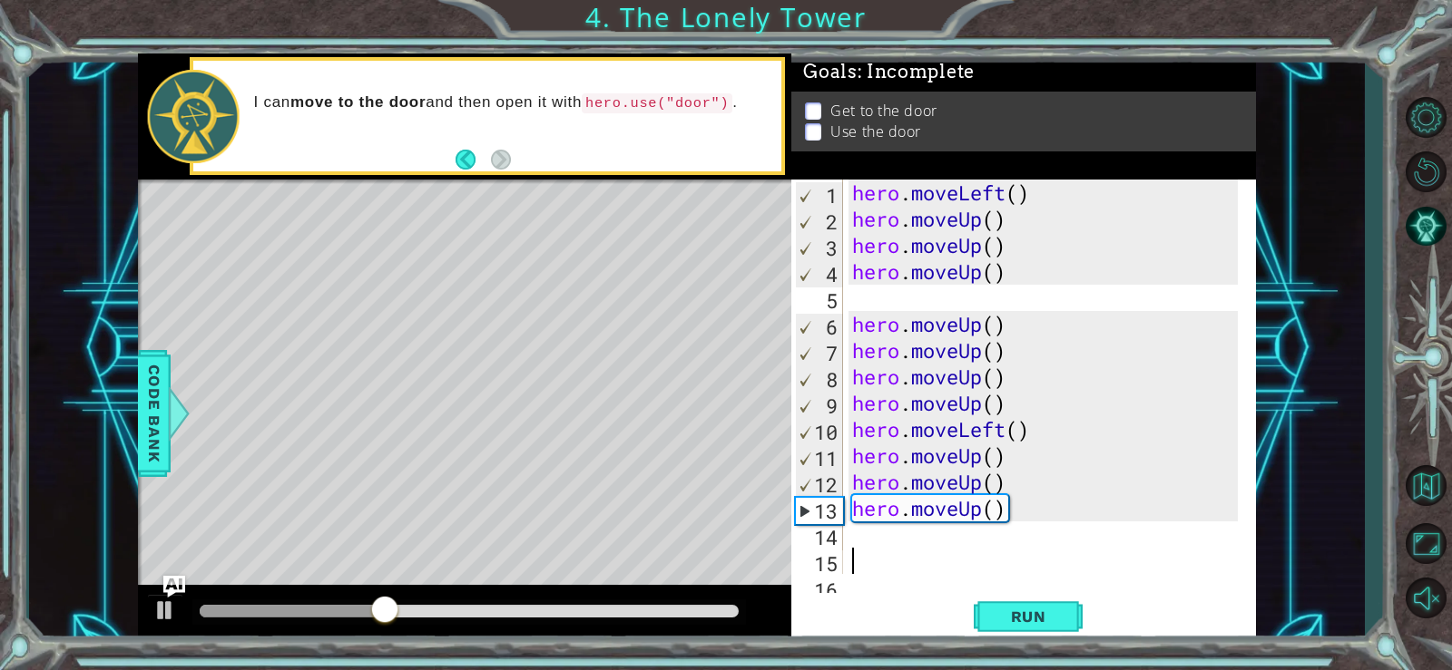
click at [915, 545] on div "hero . moveLeft ( ) hero . moveUp ( ) hero . moveUp ( ) hero . moveUp ( ) hero …" at bounding box center [1047, 403] width 398 height 447
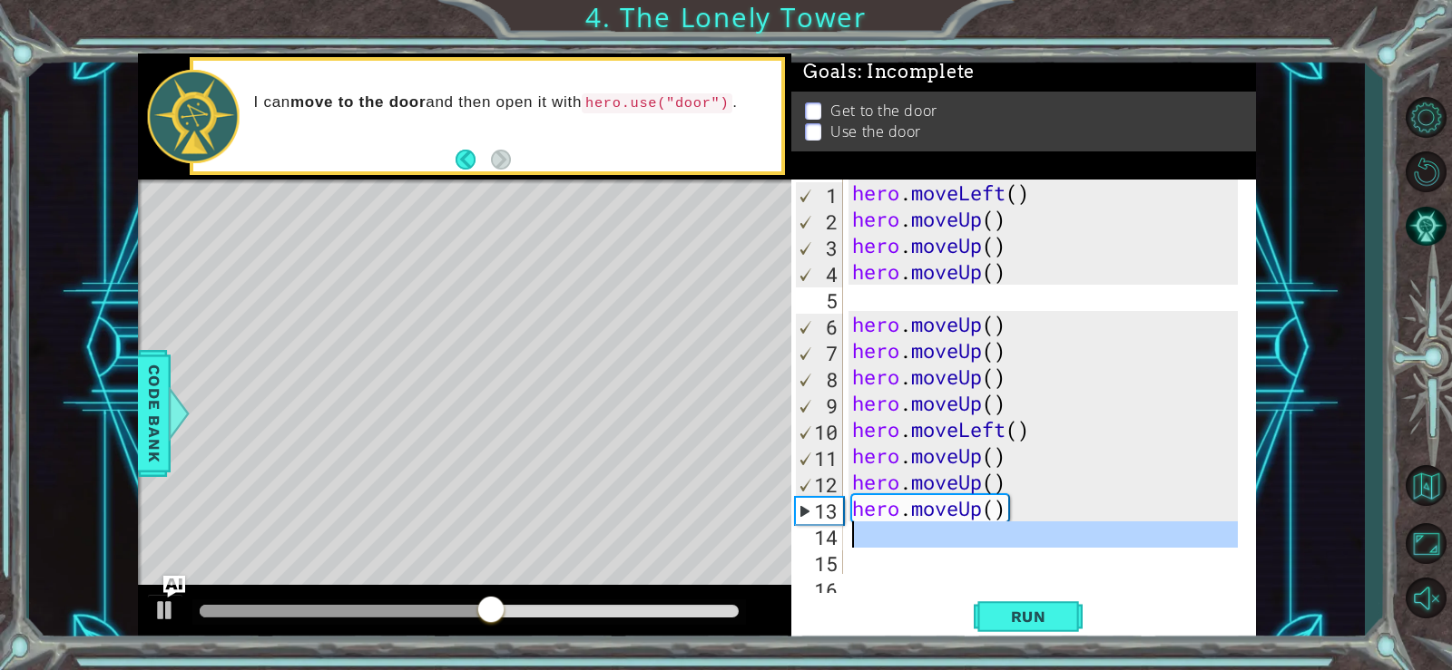
type textarea "m"
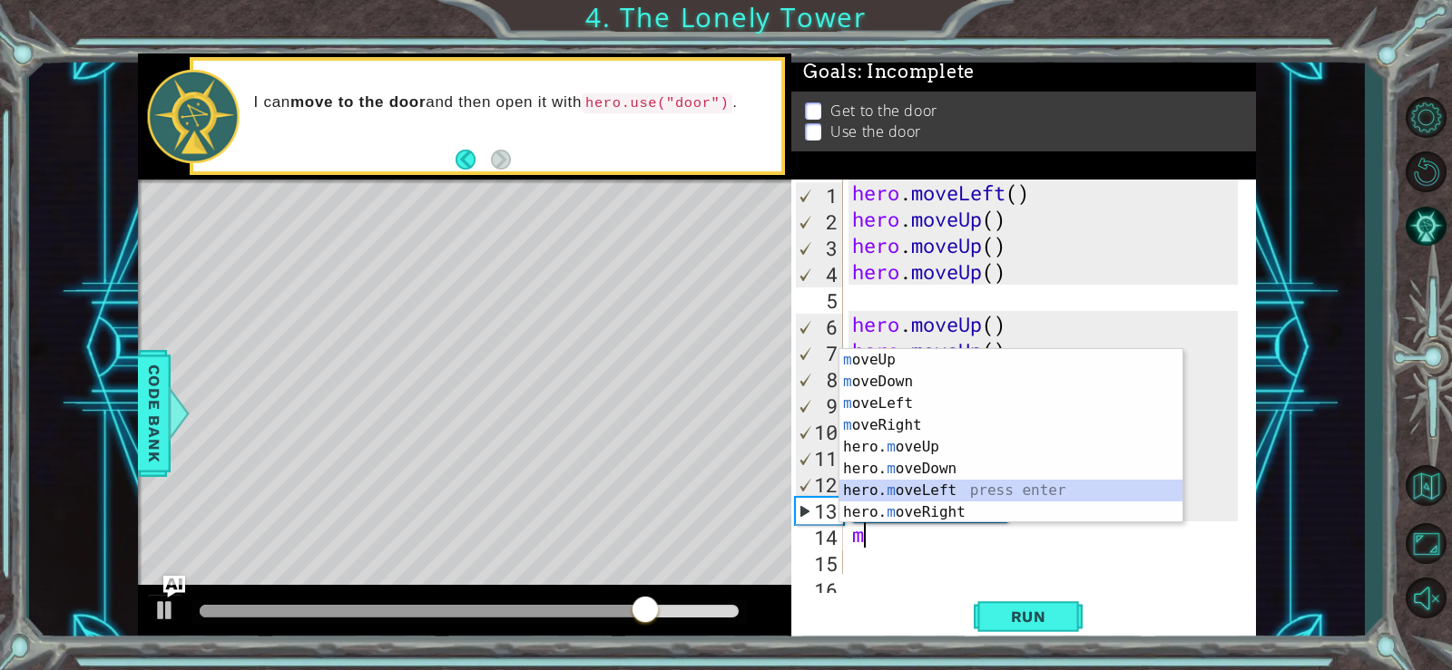
click at [948, 484] on div "m oveUp press enter m oveDown press enter m oveLeft press enter m oveRight pres…" at bounding box center [1010, 458] width 343 height 218
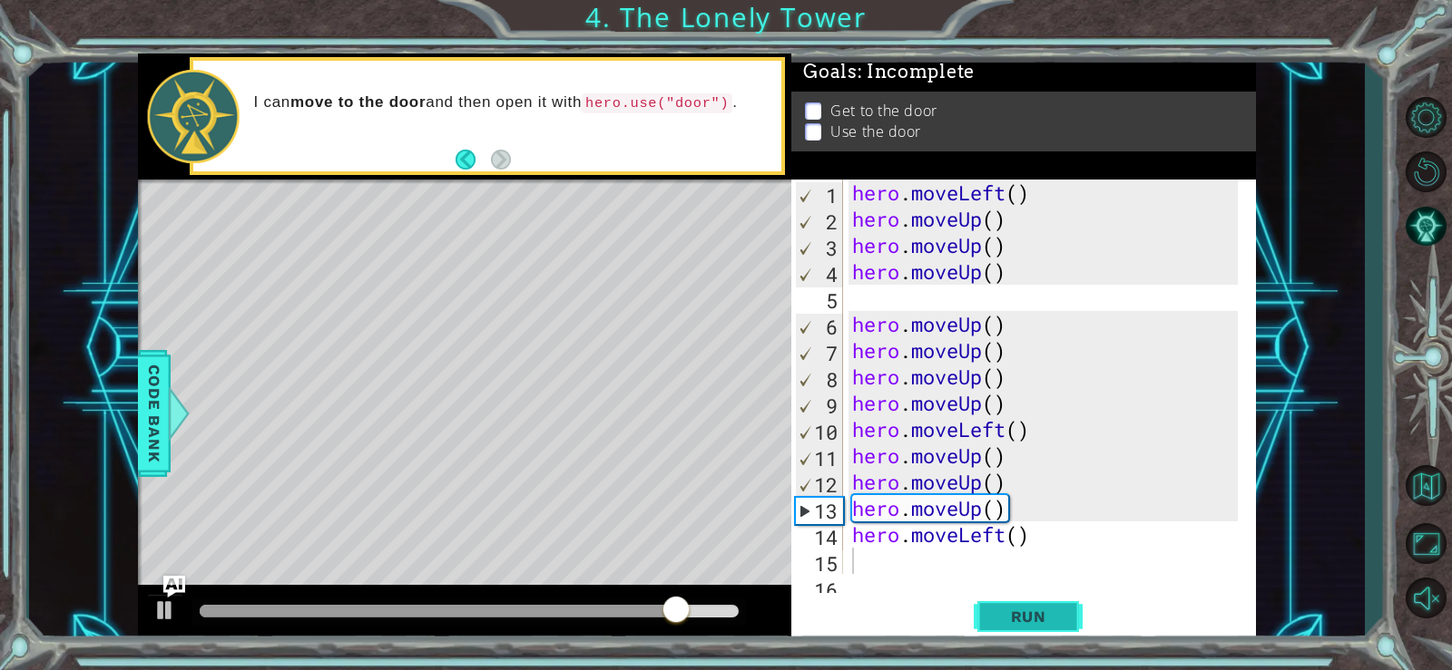
click at [979, 601] on button "Run" at bounding box center [1027, 616] width 109 height 46
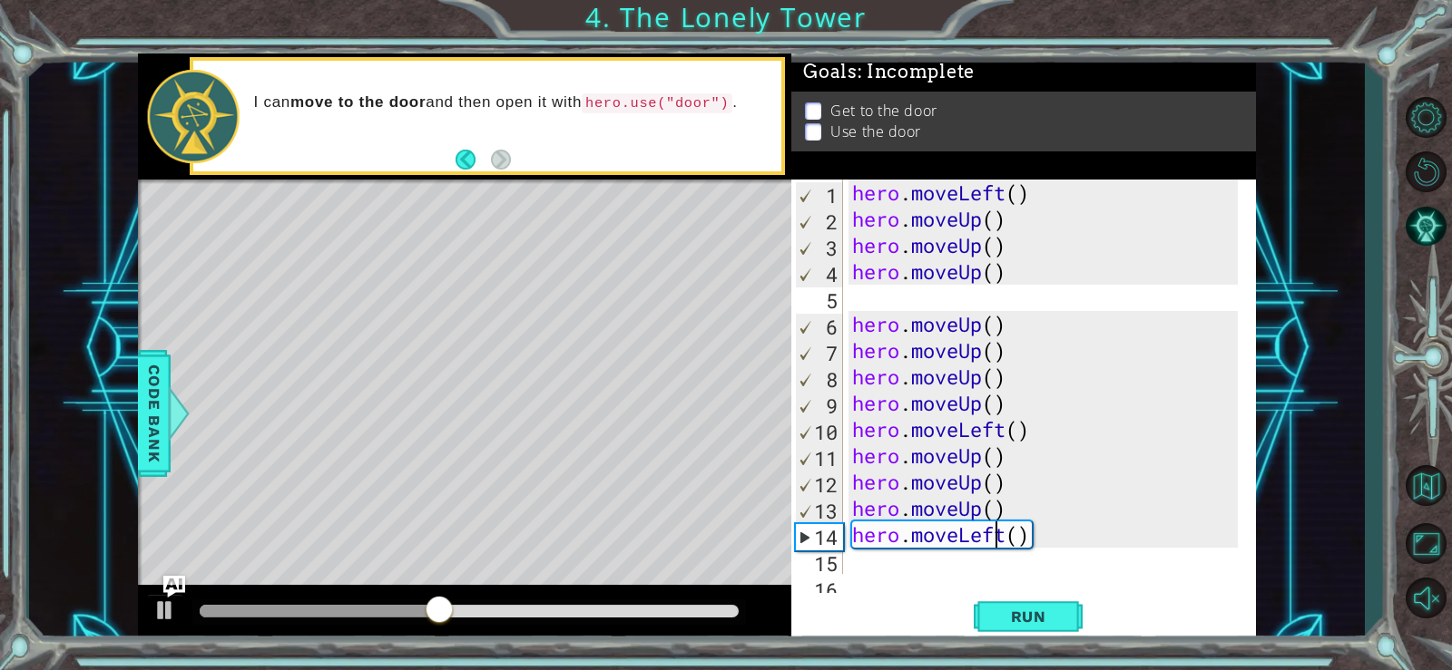
click at [1001, 533] on div "hero . moveLeft ( ) hero . moveUp ( ) hero . moveUp ( ) hero . moveUp ( ) hero …" at bounding box center [1047, 403] width 398 height 447
click at [1006, 534] on div "hero . moveLeft ( ) hero . moveUp ( ) hero . moveUp ( ) hero . moveUp ( ) hero …" at bounding box center [1047, 403] width 398 height 447
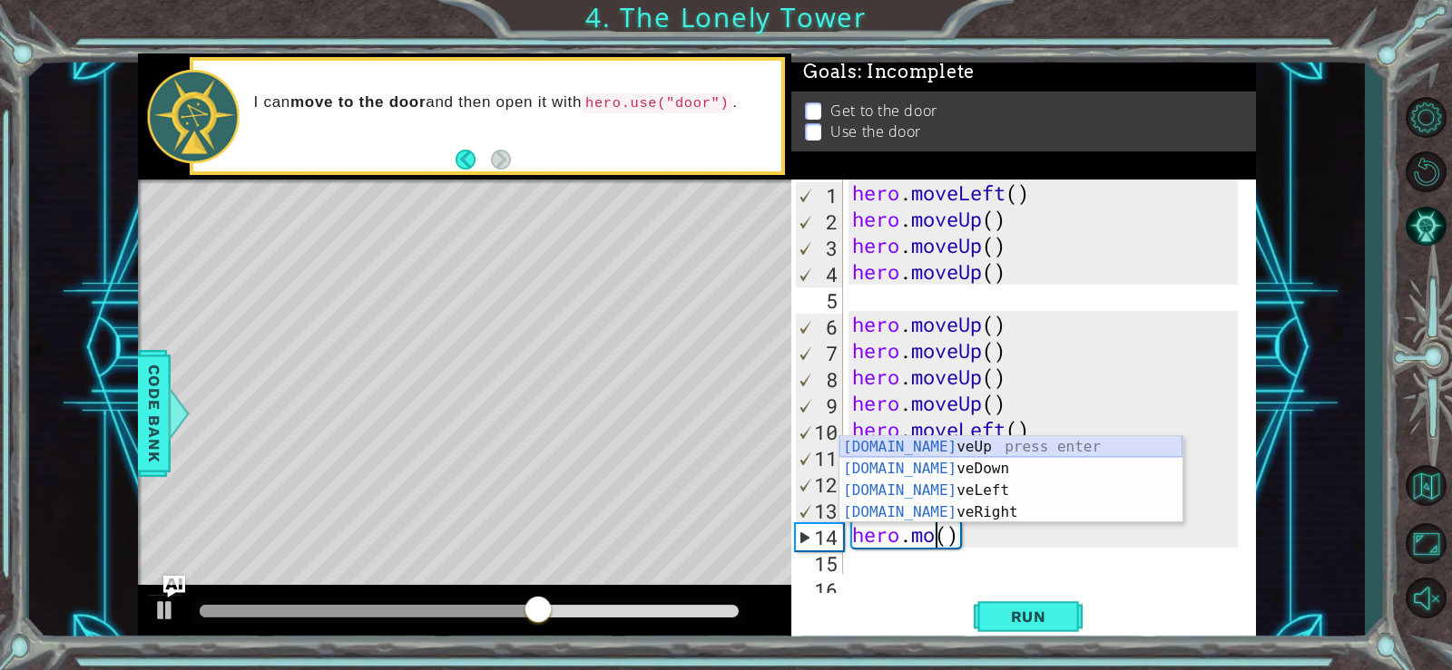
click at [1029, 444] on div "[DOMAIN_NAME] veUp press enter [DOMAIN_NAME] veDown press enter [DOMAIN_NAME] v…" at bounding box center [1010, 501] width 343 height 131
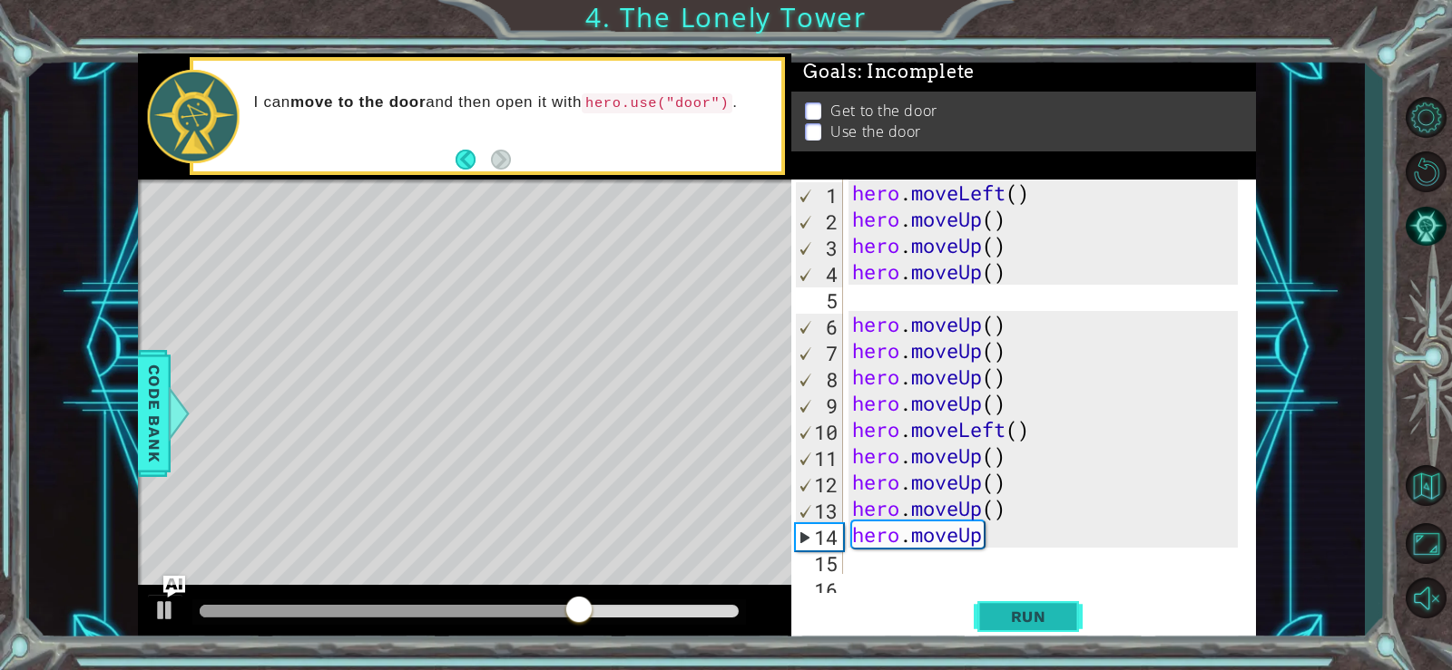
click at [1007, 609] on span "Run" at bounding box center [1029, 617] width 72 height 18
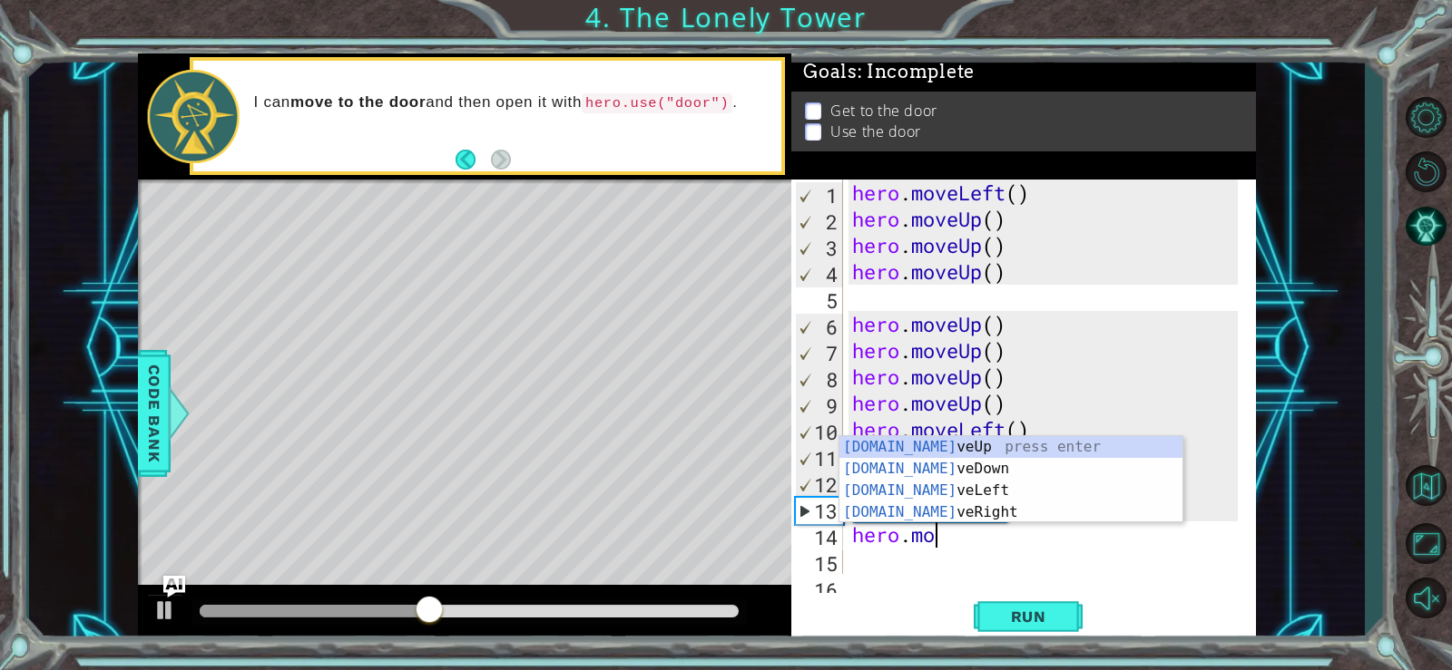
type textarea "hero.m"
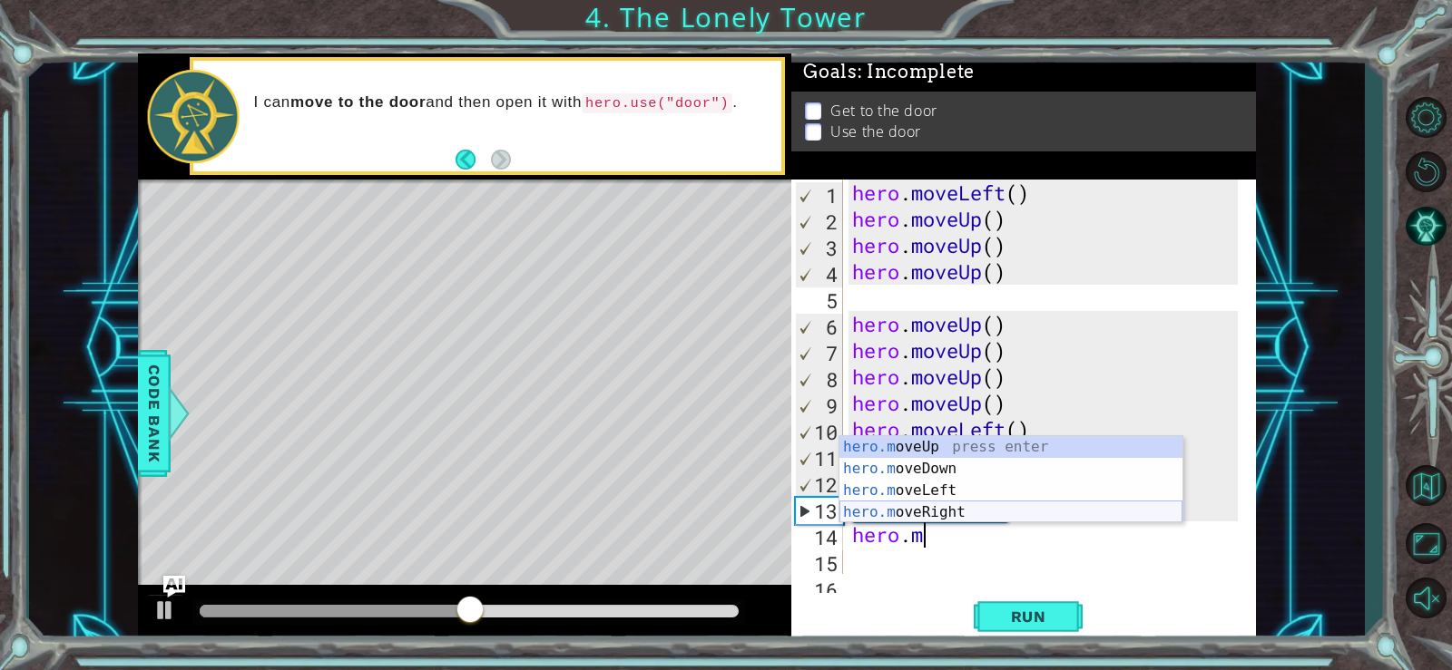
click at [970, 504] on div "hero.m oveUp press enter hero.m oveDown press enter hero.m oveLeft press enter …" at bounding box center [1010, 501] width 343 height 131
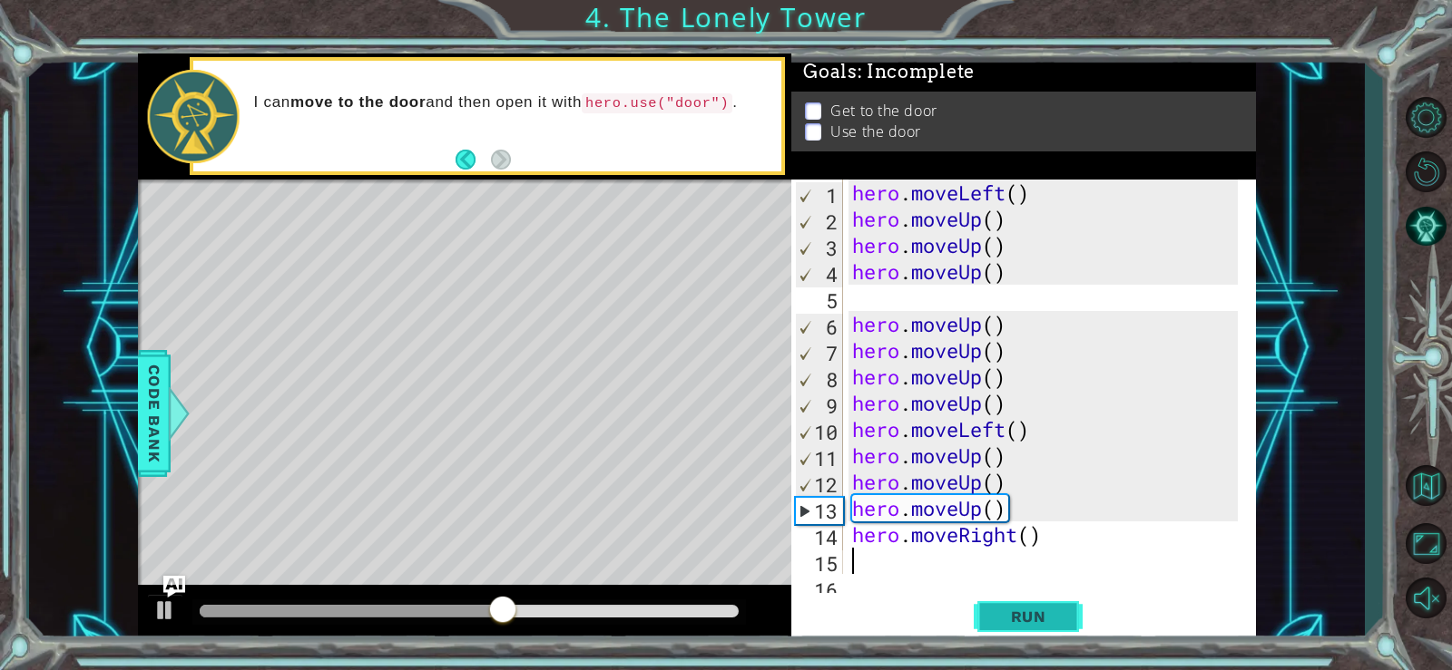
click at [1020, 601] on button "Run" at bounding box center [1027, 616] width 109 height 46
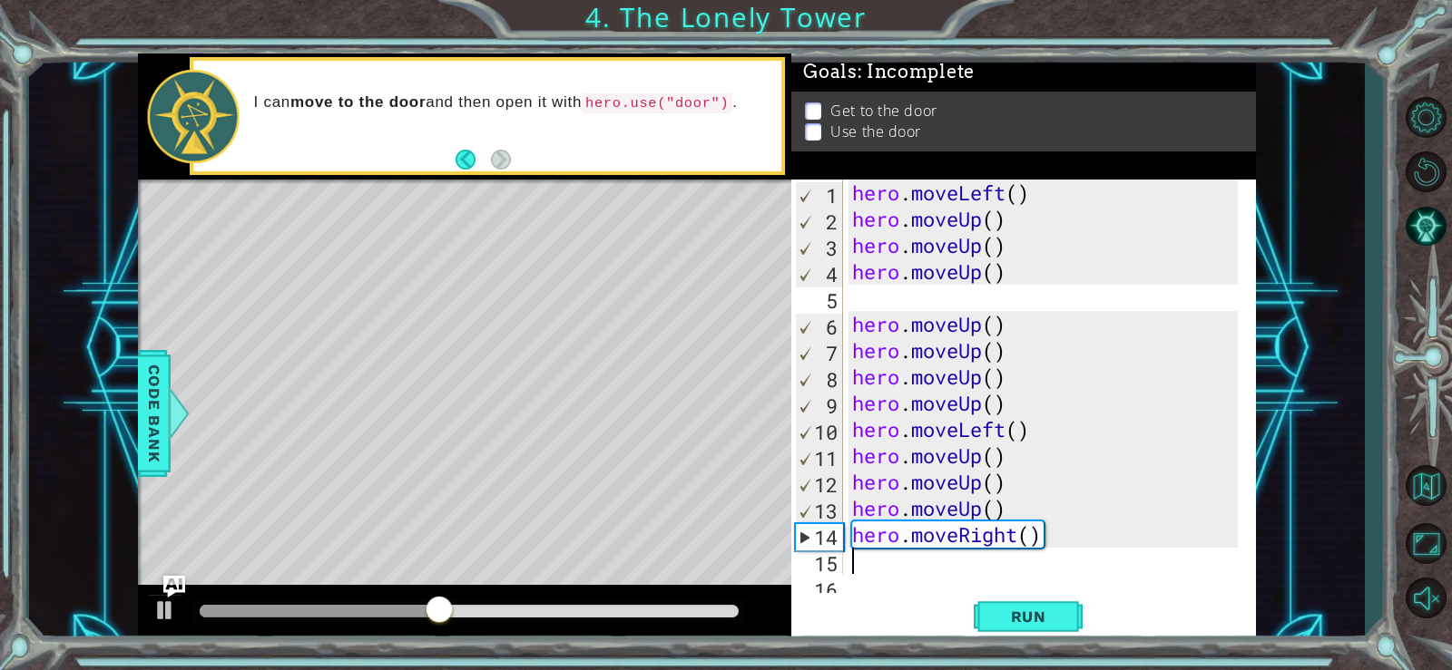
type textarea "h"
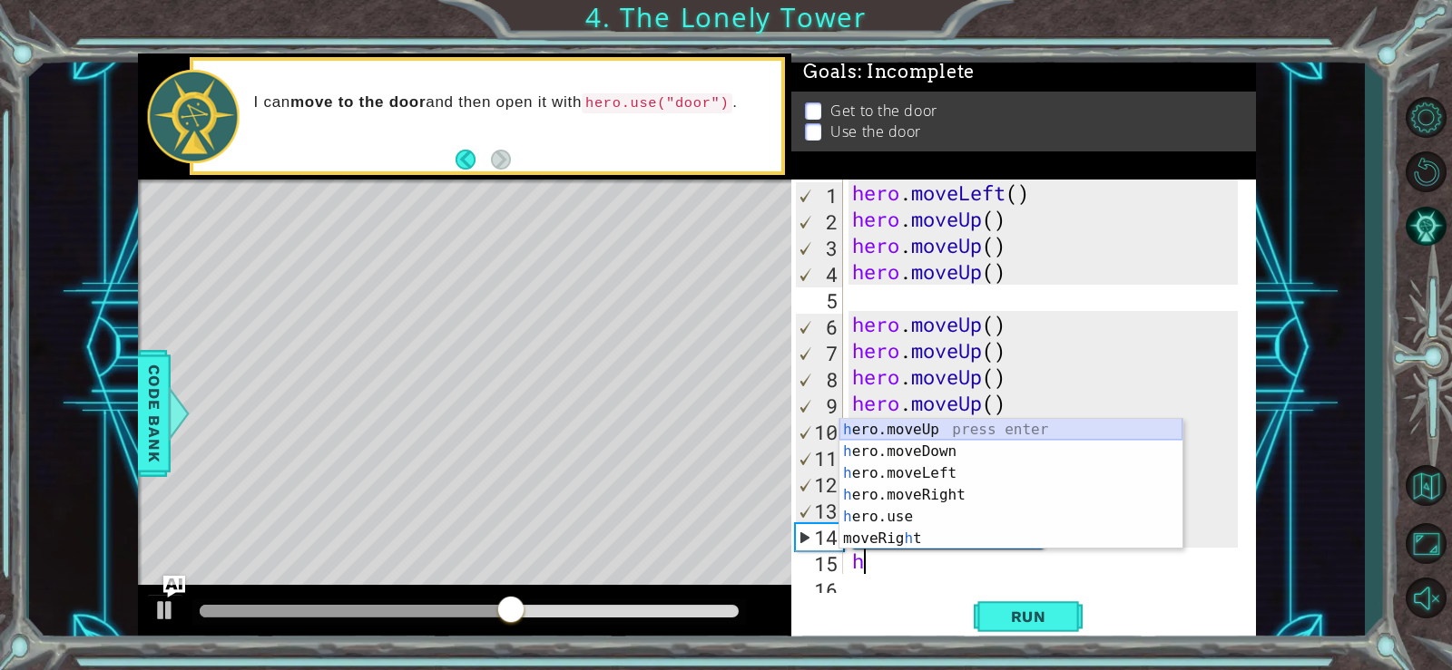
click at [864, 433] on div "h ero.moveUp press enter h ero.moveDown press enter h ero.moveLeft press enter …" at bounding box center [1010, 506] width 343 height 174
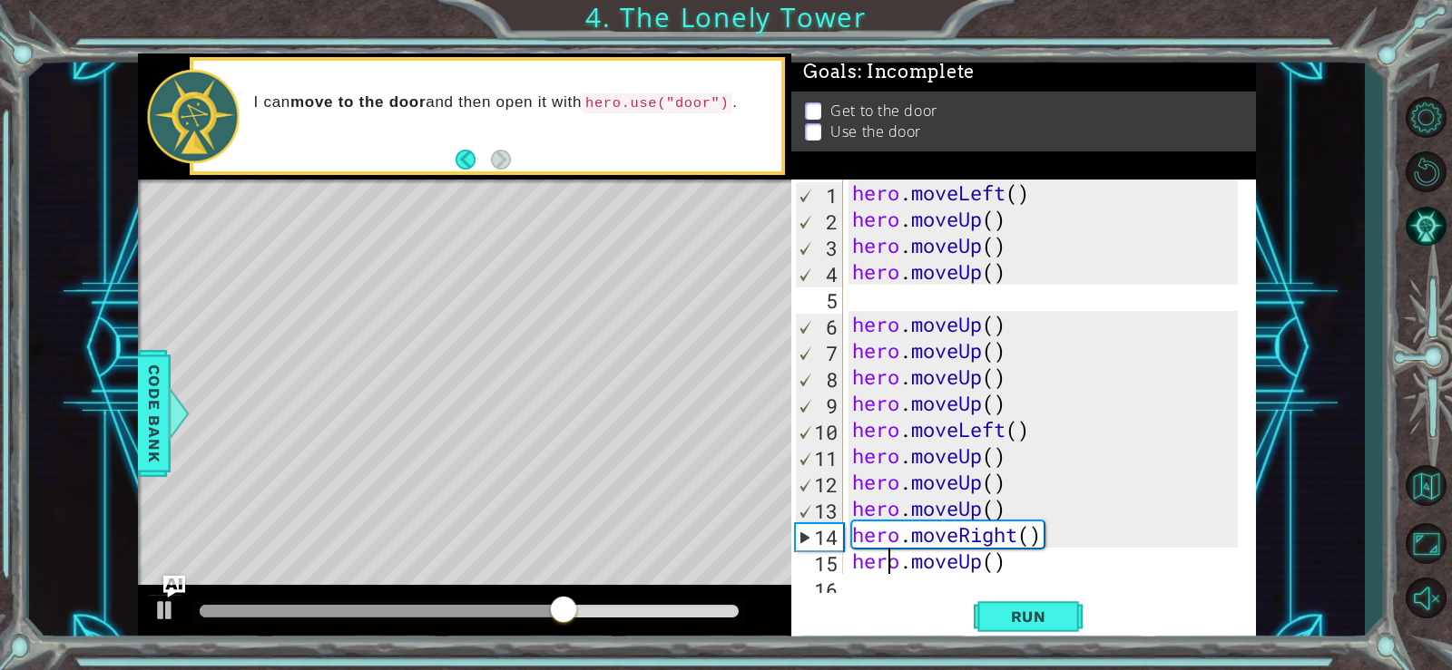
click at [889, 572] on div "hero . moveLeft ( ) hero . moveUp ( ) hero . moveUp ( ) hero . moveUp ( ) hero …" at bounding box center [1047, 403] width 398 height 447
type textarea "hero.moveUp()"
click at [890, 579] on div "hero.moveUp() 1 2 3 4 5 6 7 8 9 10 11 12 13 14 15 16 hero . moveLeft ( ) hero .…" at bounding box center [1023, 412] width 464 height 464
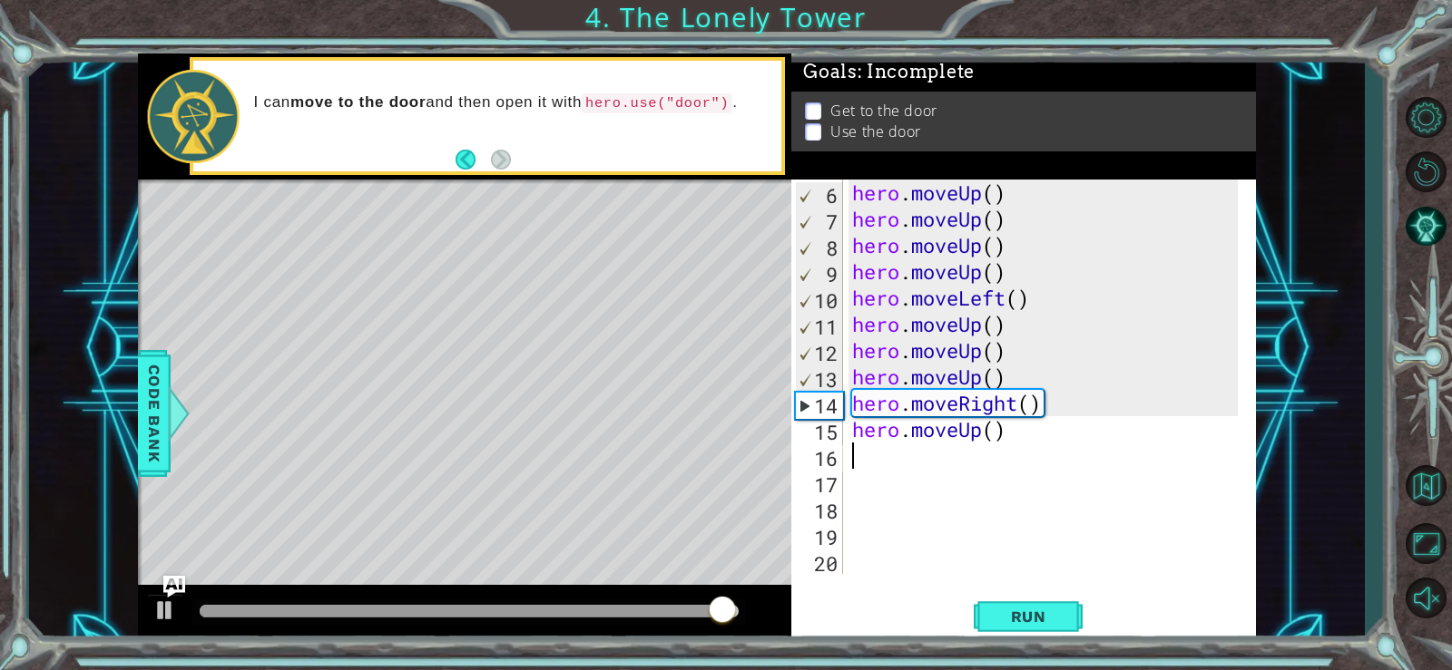
click at [925, 467] on div "hero . moveUp ( ) hero . moveUp ( ) hero . moveUp ( ) hero . moveUp ( ) hero . …" at bounding box center [1047, 403] width 398 height 447
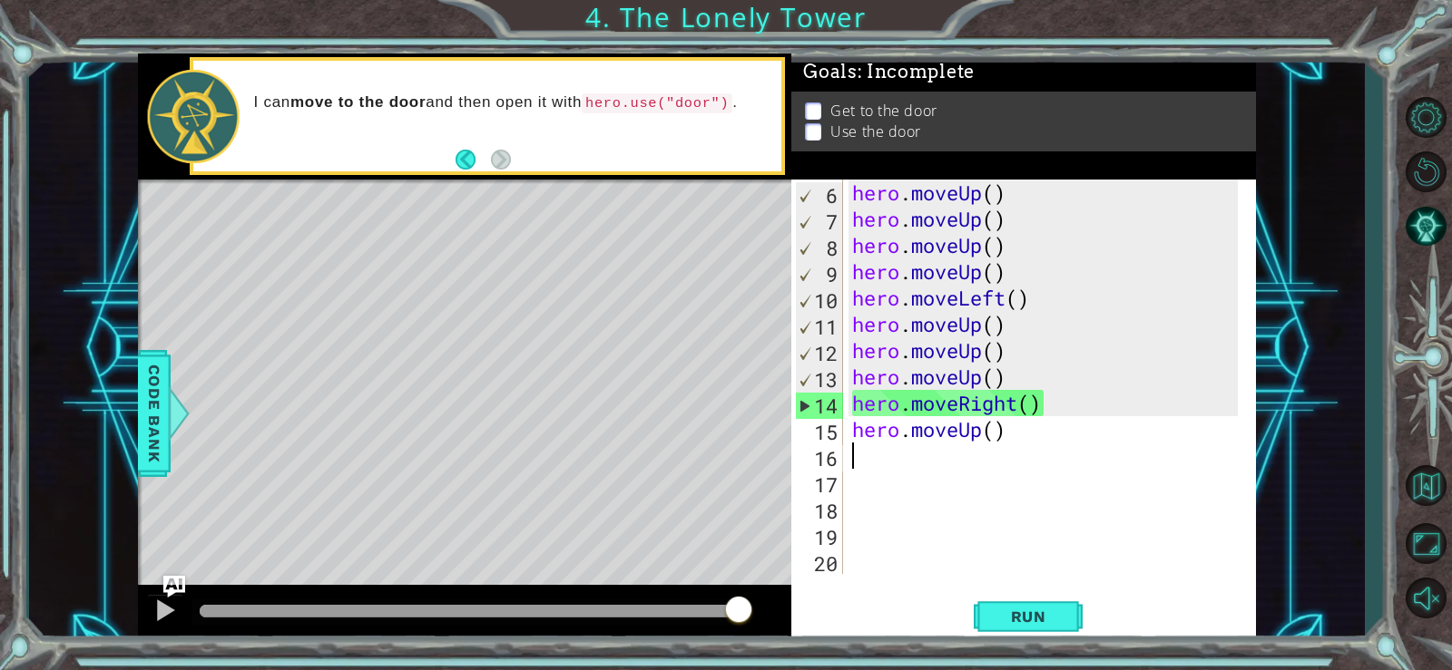
type textarea "h"
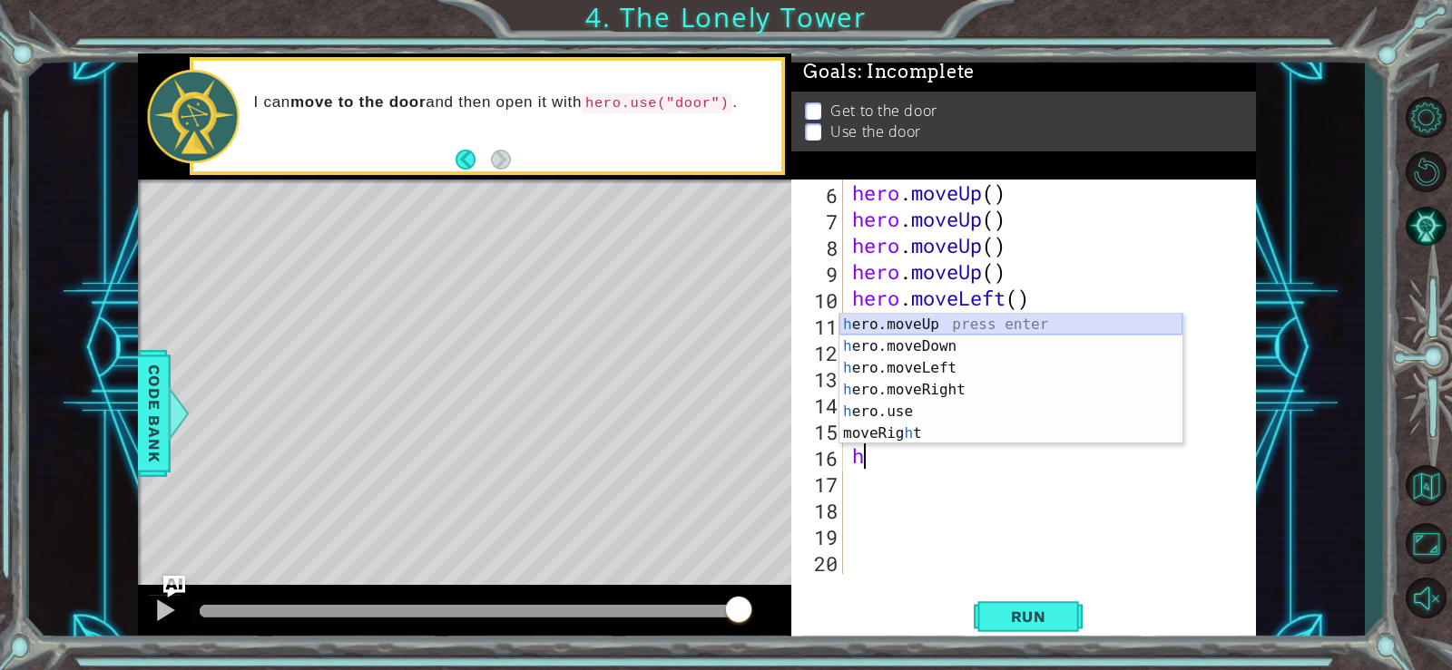
click at [953, 325] on div "h ero.moveUp press enter h ero.moveDown press enter h ero.moveLeft press enter …" at bounding box center [1010, 401] width 343 height 174
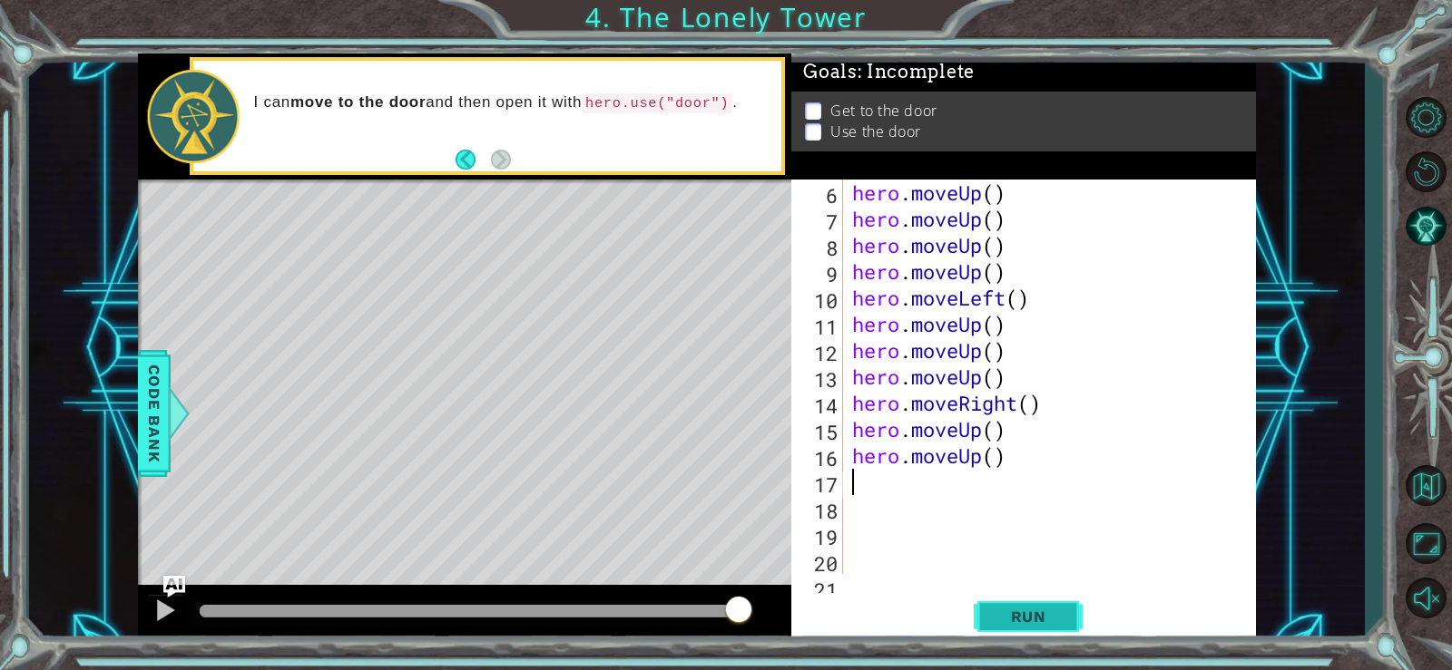
click at [998, 606] on button "Run" at bounding box center [1027, 616] width 109 height 46
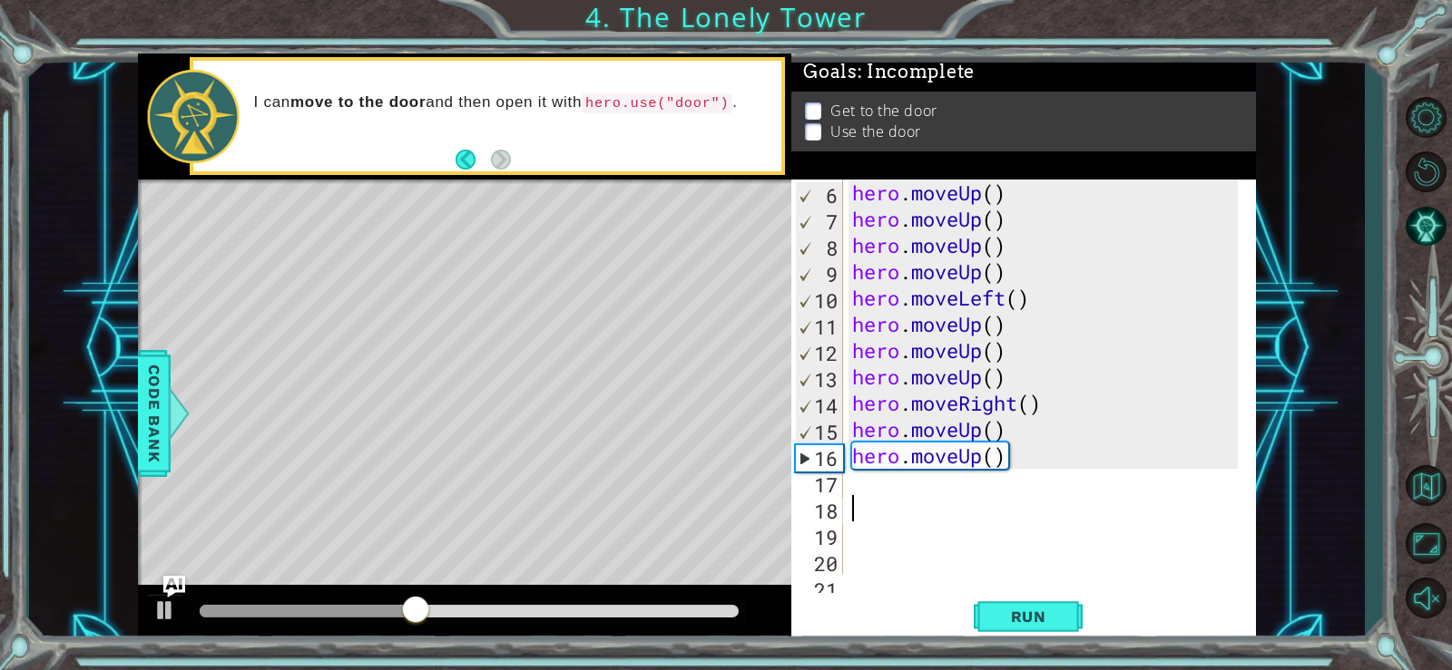
click at [924, 504] on div "hero . moveUp ( ) hero . moveUp ( ) hero . moveUp ( ) hero . moveUp ( ) hero . …" at bounding box center [1047, 403] width 398 height 447
drag, startPoint x: 937, startPoint y: 471, endPoint x: 932, endPoint y: 492, distance: 21.6
click at [933, 490] on div "hero . moveUp ( ) hero . moveUp ( ) hero . moveUp ( ) hero . moveUp ( ) hero . …" at bounding box center [1047, 403] width 398 height 447
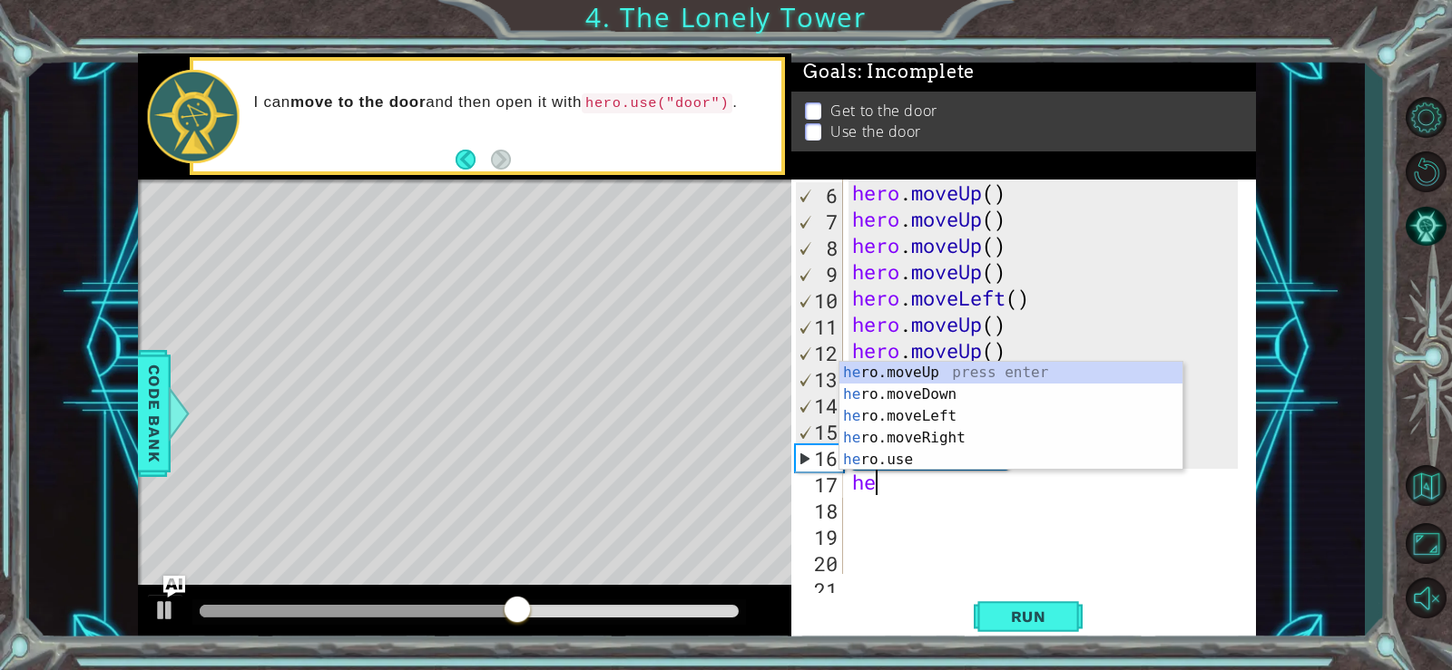
click at [954, 359] on div "hero . moveUp ( ) hero . moveUp ( ) hero . moveUp ( ) hero . moveUp ( ) hero . …" at bounding box center [1047, 403] width 398 height 447
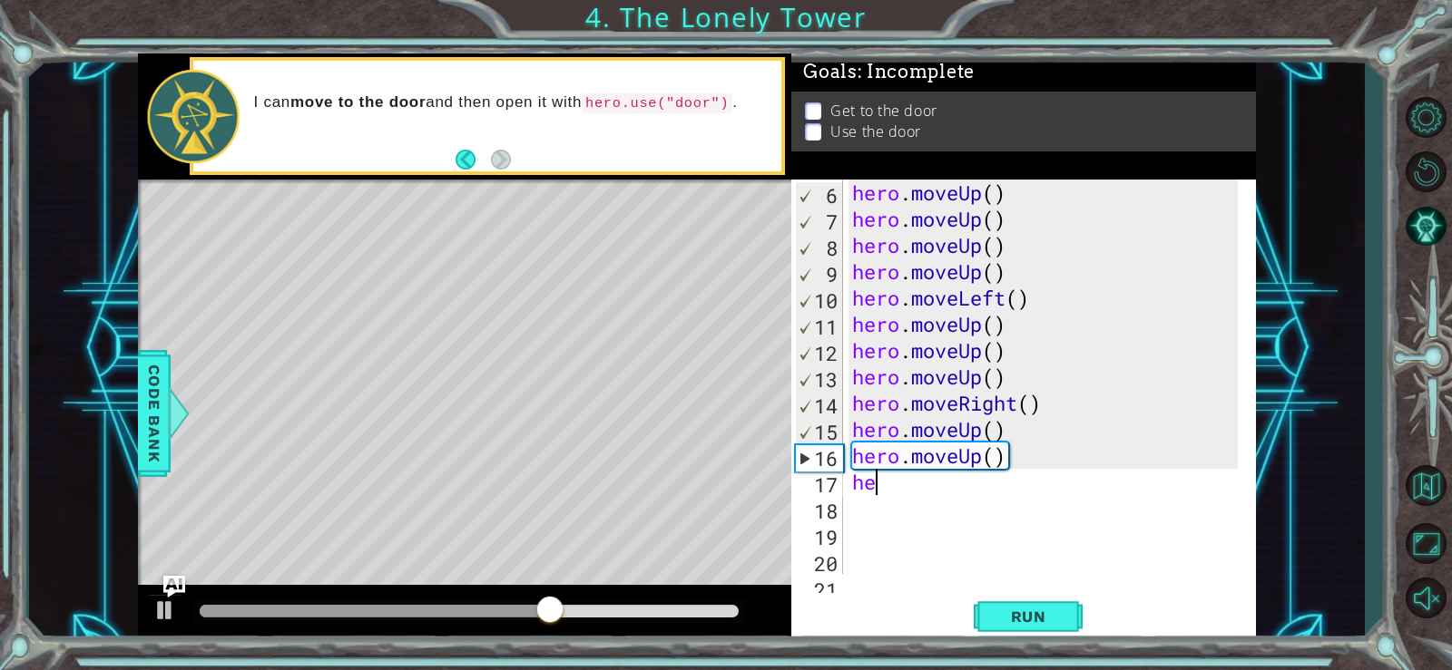
click at [939, 494] on div "hero . moveUp ( ) hero . moveUp ( ) hero . moveUp ( ) hero . moveUp ( ) hero . …" at bounding box center [1047, 403] width 398 height 447
type textarea "her"
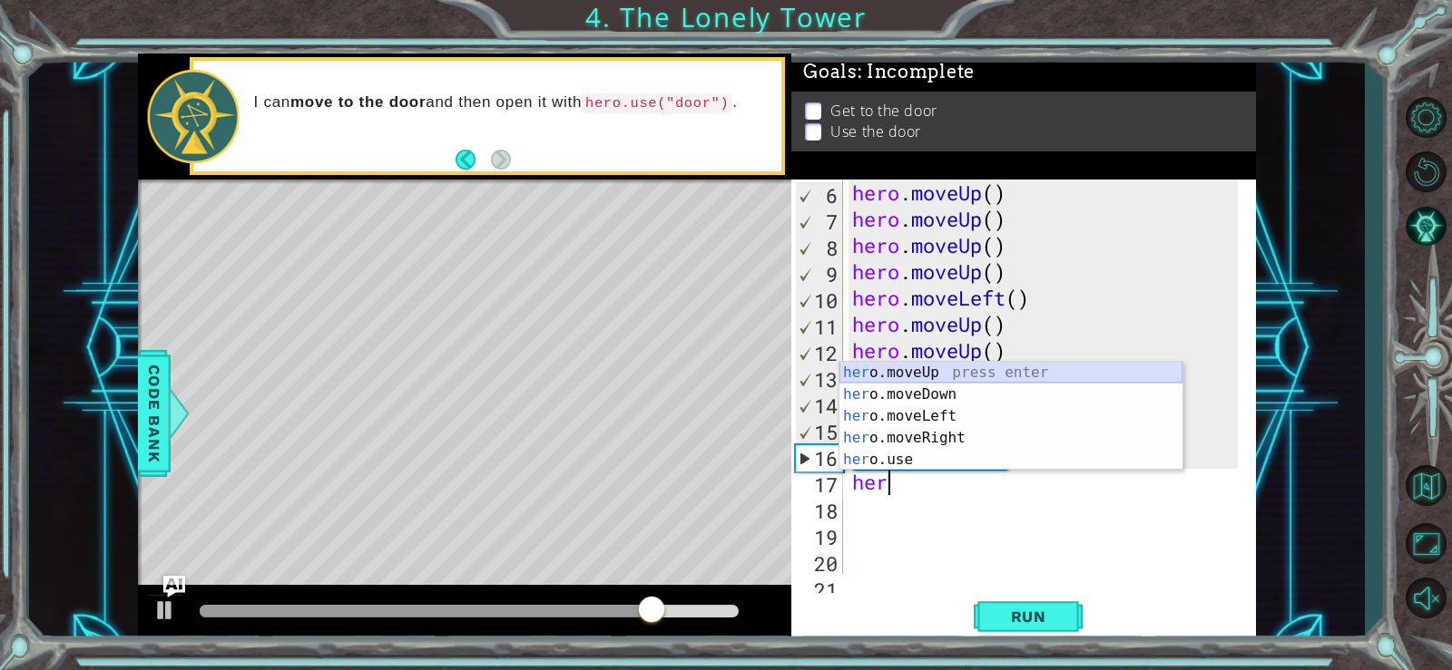
click at [913, 368] on div "her o.moveUp press enter her o.moveDown press enter her o.moveLeft press enter …" at bounding box center [1010, 438] width 343 height 152
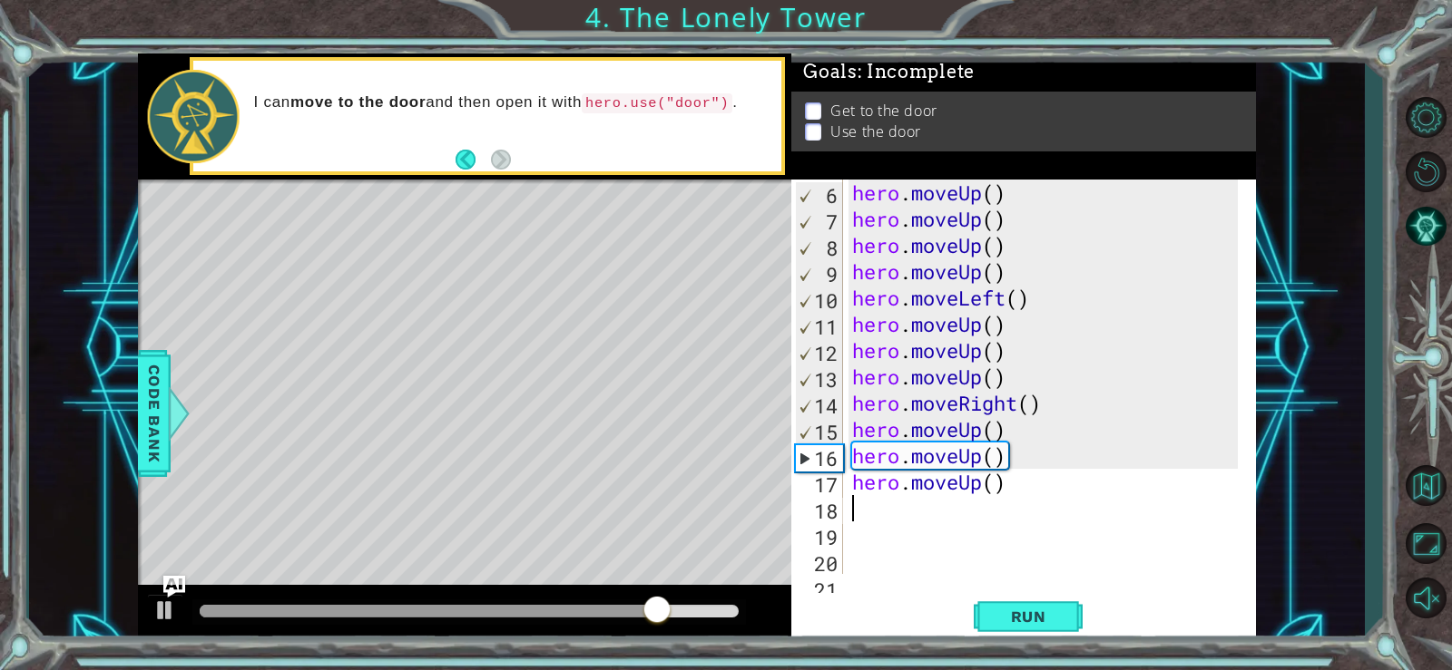
scroll to position [0, 0]
click at [982, 606] on button "Run" at bounding box center [1027, 616] width 109 height 46
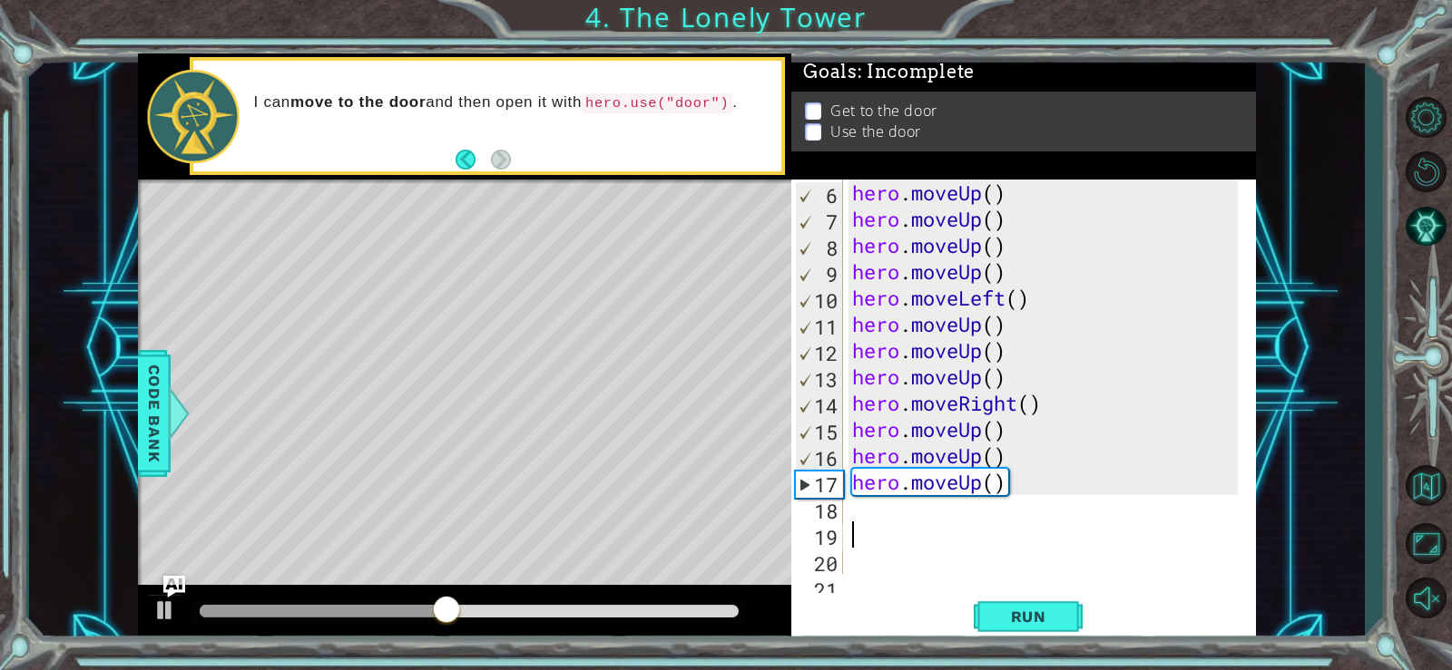
click at [954, 522] on div "hero . moveUp ( ) hero . moveUp ( ) hero . moveUp ( ) hero . moveUp ( ) hero . …" at bounding box center [1047, 403] width 398 height 447
click at [948, 507] on div "hero . moveUp ( ) hero . moveUp ( ) hero . moveUp ( ) hero . moveUp ( ) hero . …" at bounding box center [1047, 403] width 398 height 447
type textarea "h"
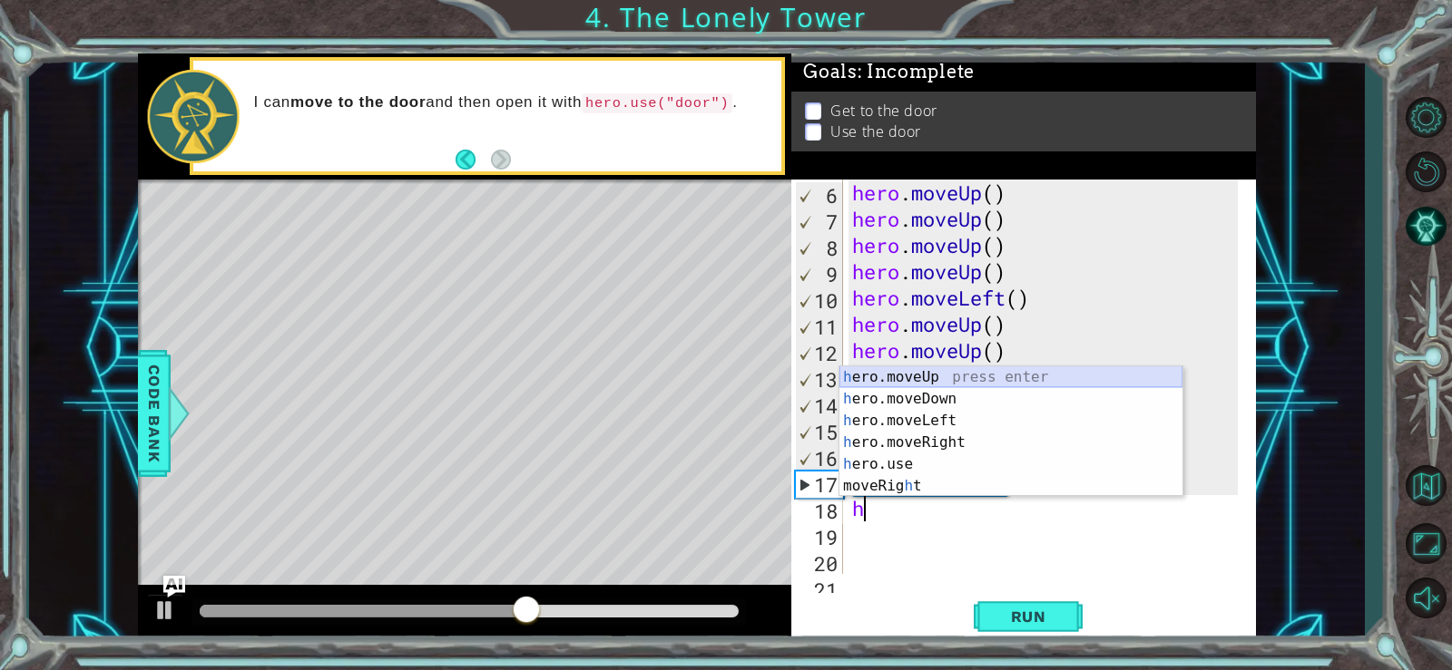
click at [917, 380] on div "h ero.moveUp press enter h ero.moveDown press enter h ero.moveLeft press enter …" at bounding box center [1010, 454] width 343 height 174
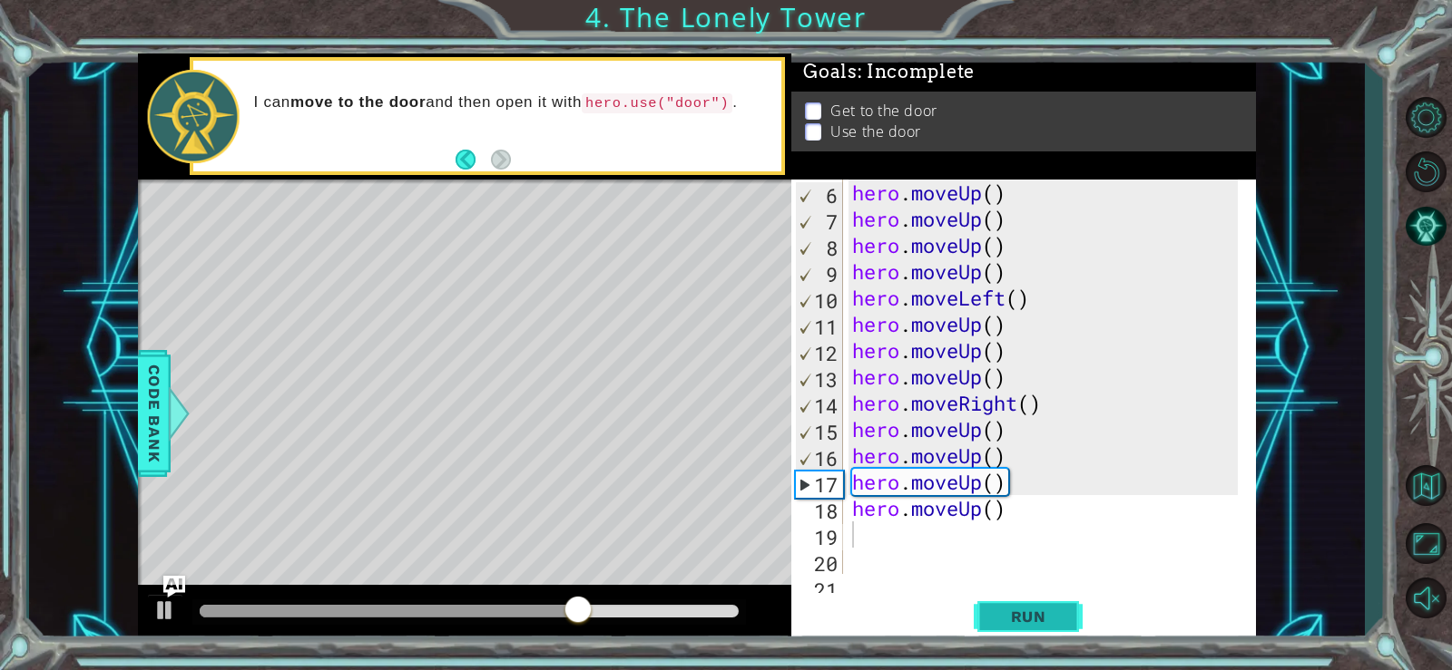
click at [993, 608] on span "Run" at bounding box center [1029, 617] width 72 height 18
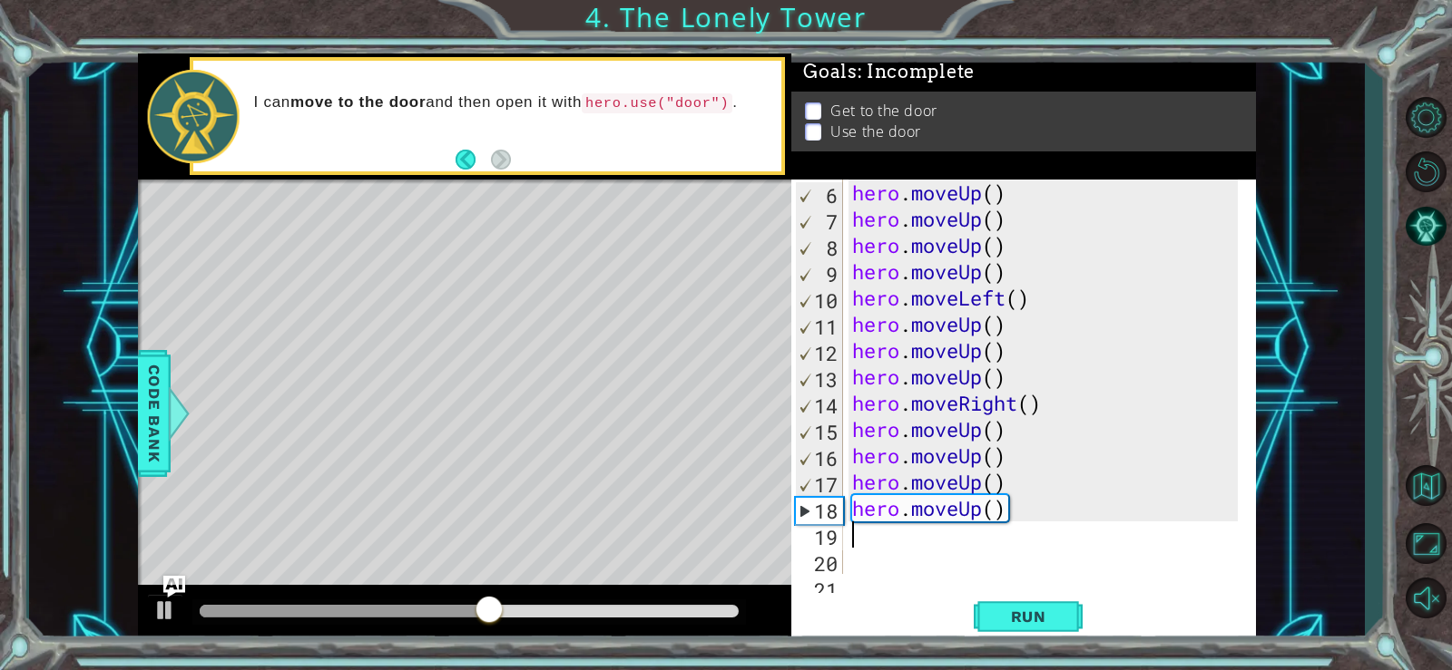
click at [954, 547] on div "hero . moveUp ( ) hero . moveUp ( ) hero . moveUp ( ) hero . moveUp ( ) hero . …" at bounding box center [1047, 403] width 398 height 447
type textarea "h"
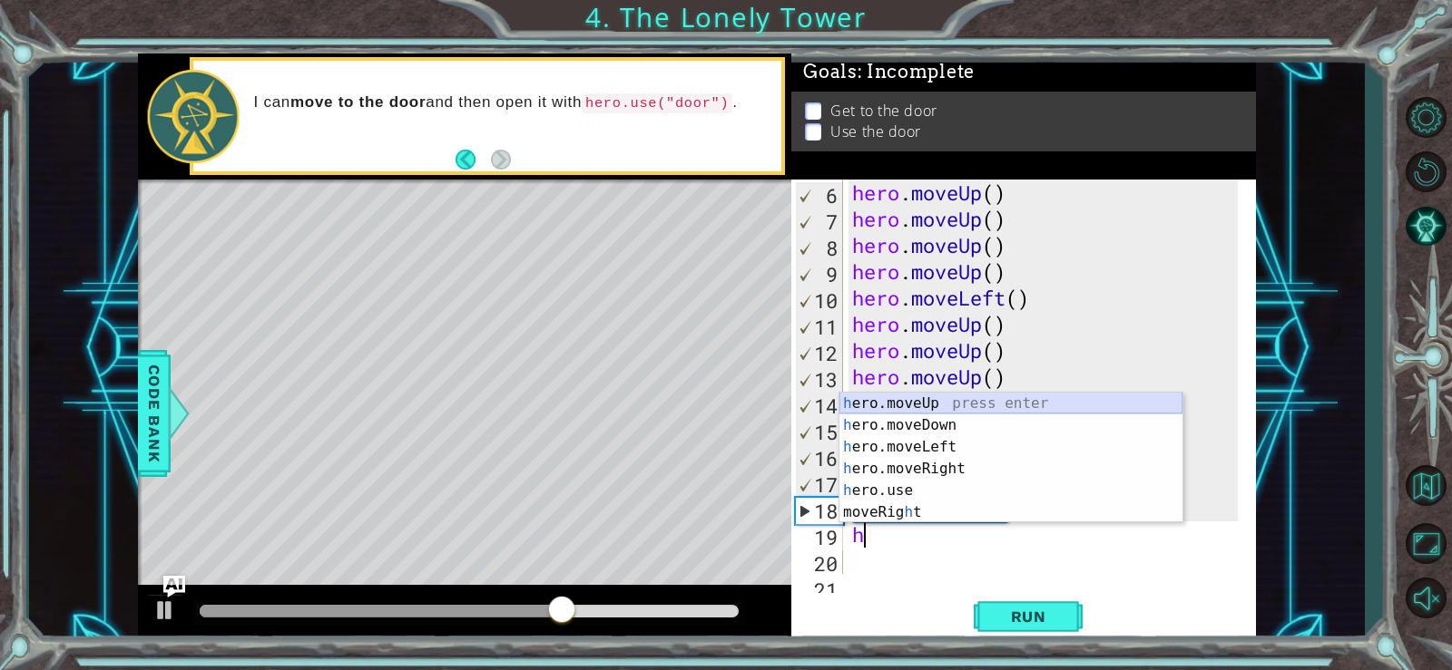
click at [948, 393] on div "h ero.moveUp press enter h ero.moveDown press enter h ero.moveLeft press enter …" at bounding box center [1010, 480] width 343 height 174
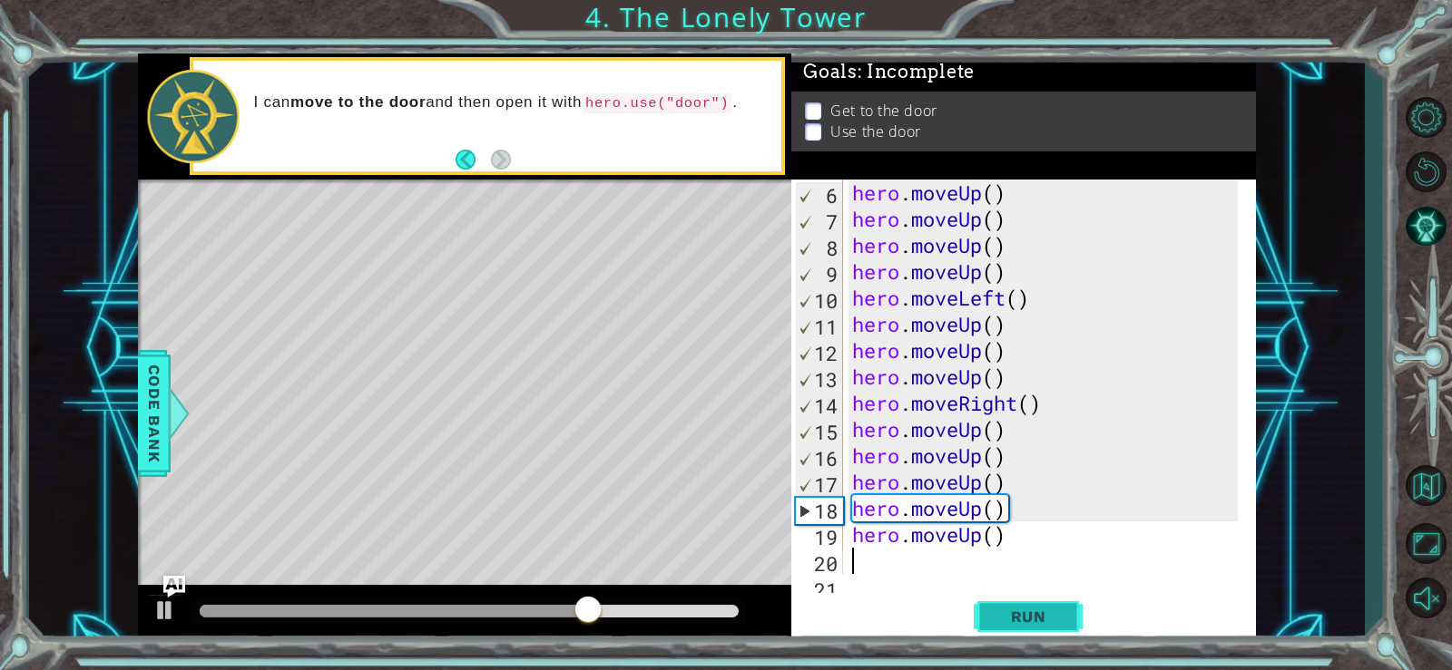
click at [989, 605] on button "Run" at bounding box center [1027, 616] width 109 height 46
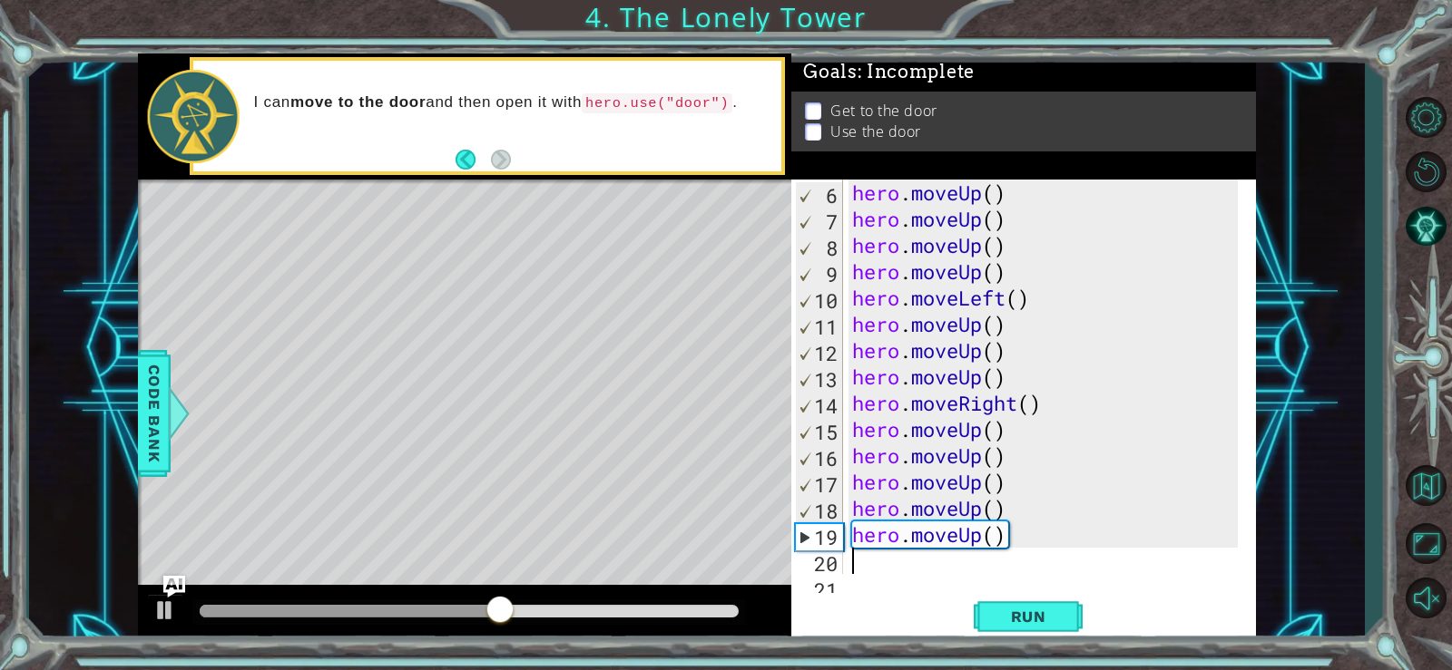
type textarea "h"
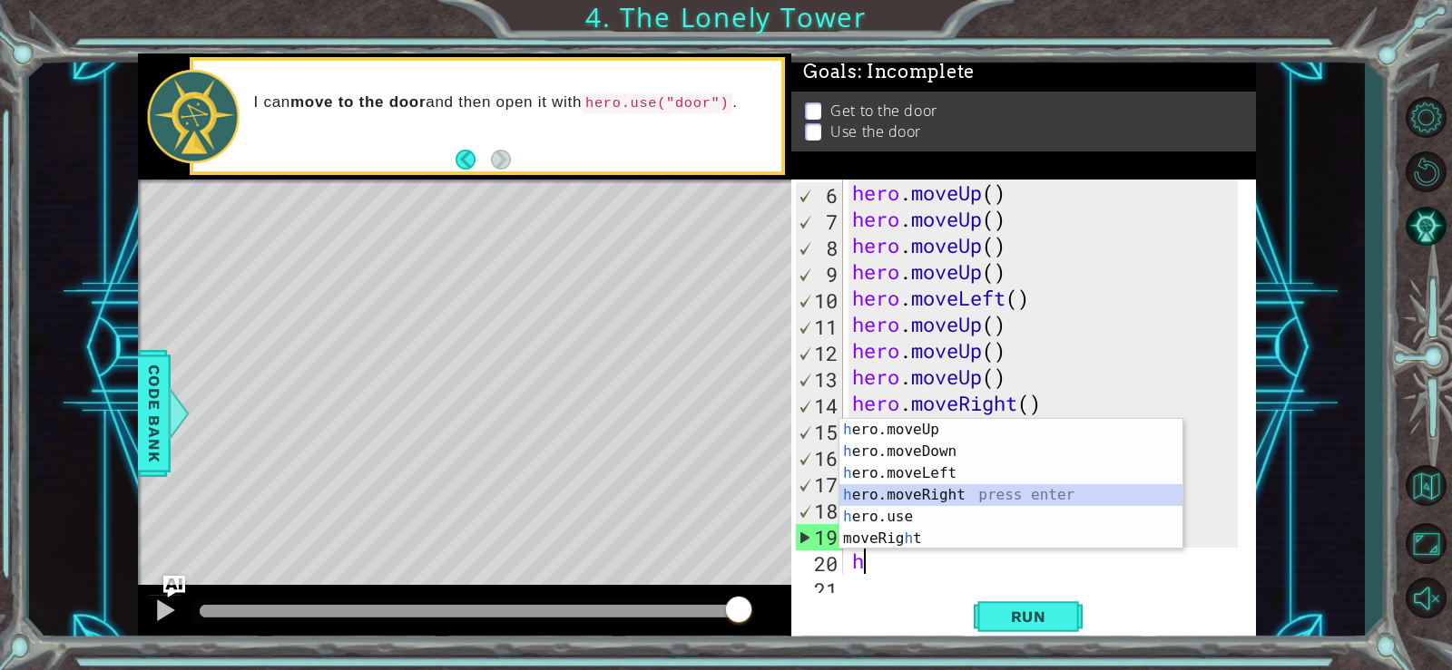
click at [957, 488] on div "h ero.moveUp press enter h ero.moveDown press enter h ero.moveLeft press enter …" at bounding box center [1010, 506] width 343 height 174
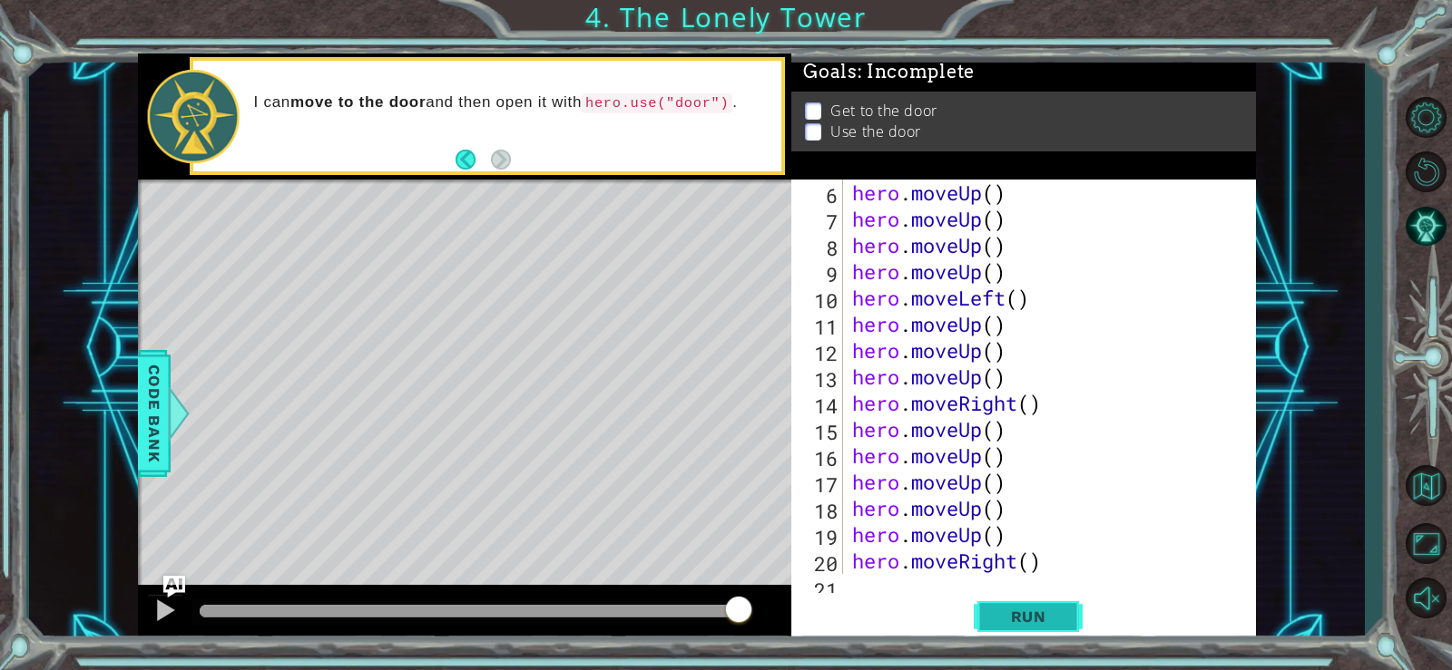
click at [983, 599] on button "Run" at bounding box center [1027, 616] width 109 height 46
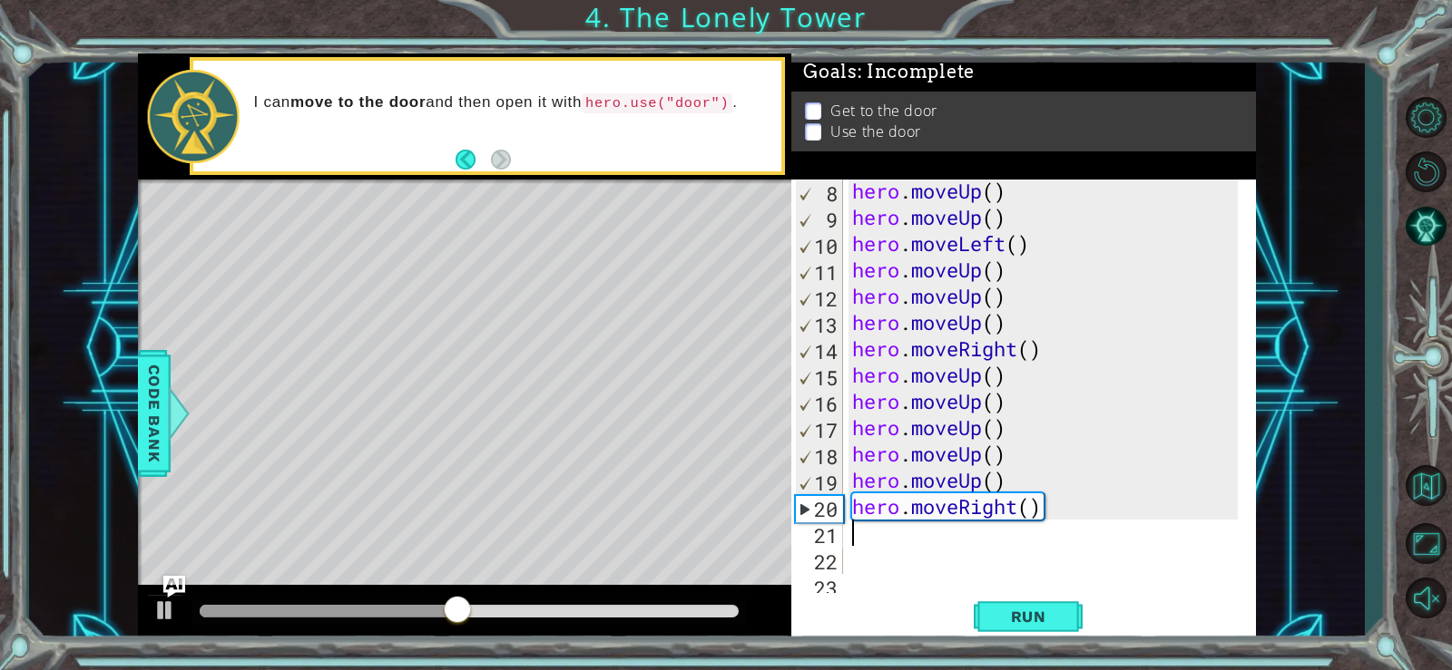
scroll to position [240, 0]
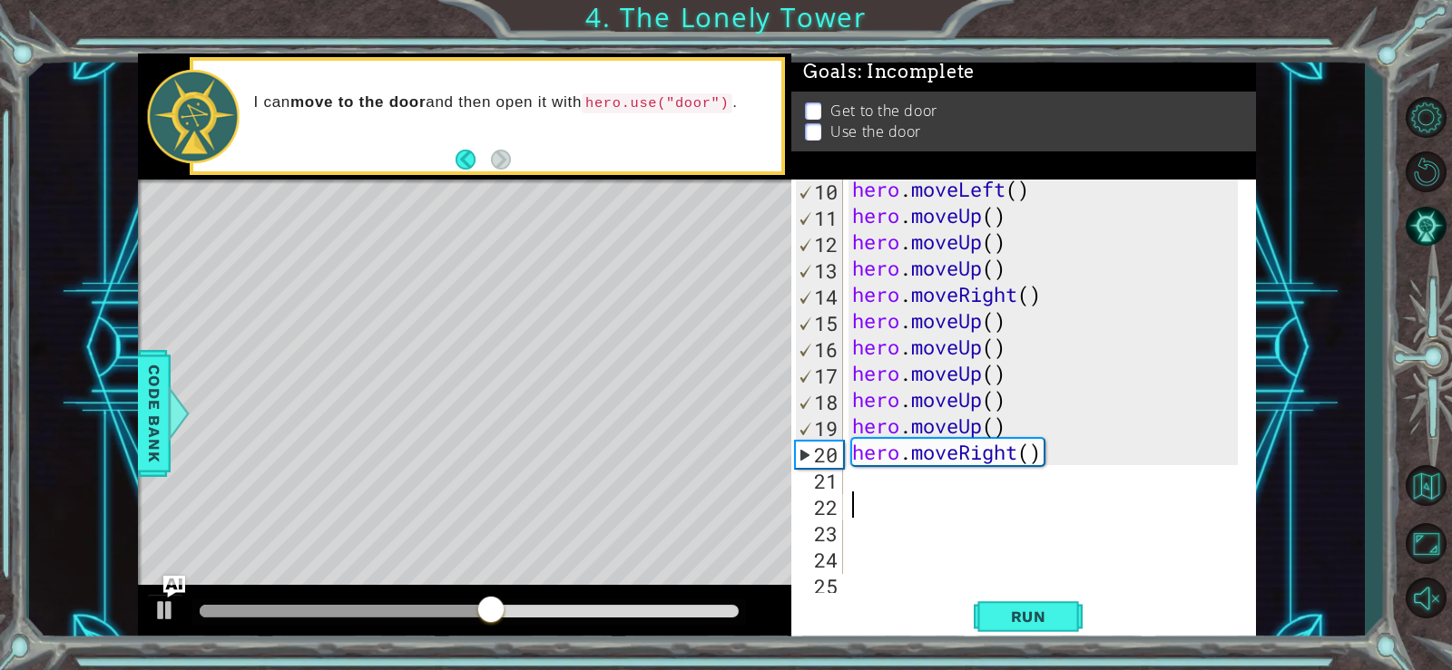
click at [927, 493] on div "hero . moveLeft ( ) hero . moveUp ( ) hero . moveUp ( ) hero . moveUp ( ) hero …" at bounding box center [1047, 399] width 398 height 447
click at [925, 492] on div "hero . moveLeft ( ) hero . moveUp ( ) hero . moveUp ( ) hero . moveUp ( ) hero …" at bounding box center [1047, 399] width 398 height 447
click at [914, 478] on div "hero . moveLeft ( ) hero . moveUp ( ) hero . moveUp ( ) hero . moveUp ( ) hero …" at bounding box center [1047, 399] width 398 height 447
type textarea "h"
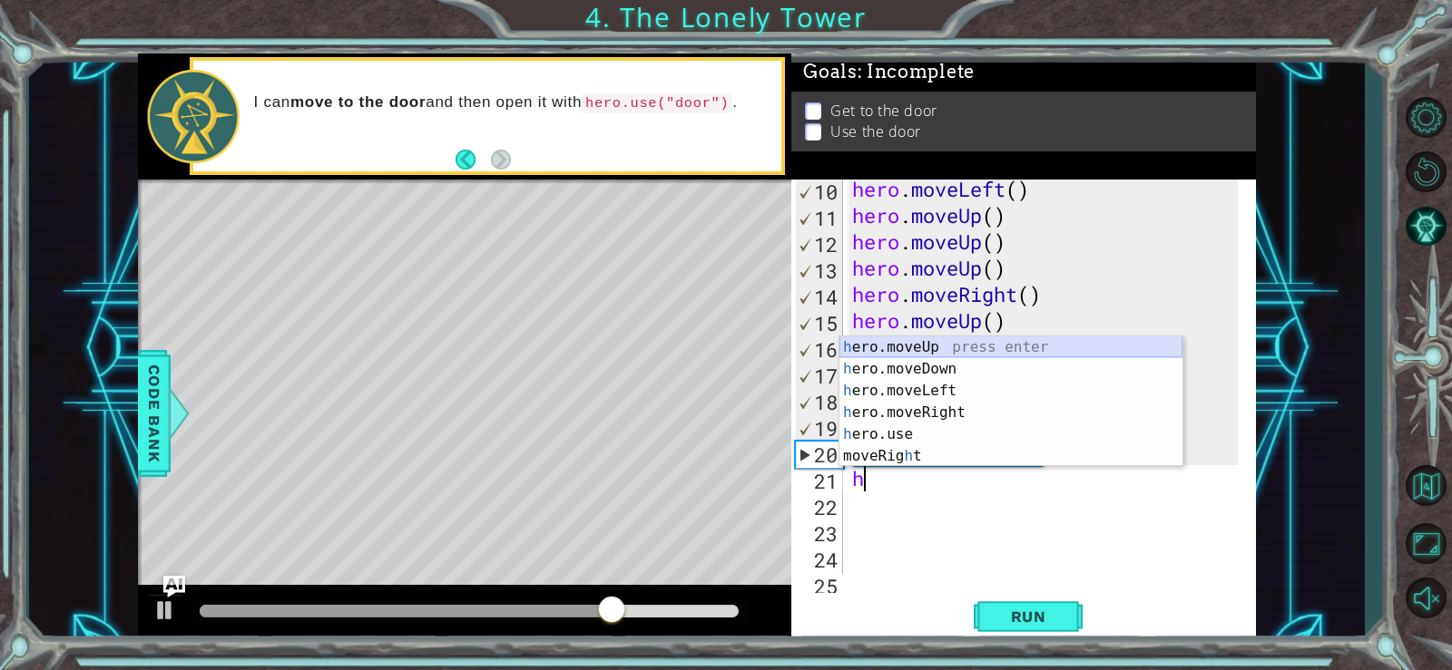
click at [909, 339] on div "h ero.moveUp press enter h ero.moveDown press enter h ero.moveLeft press enter …" at bounding box center [1010, 424] width 343 height 174
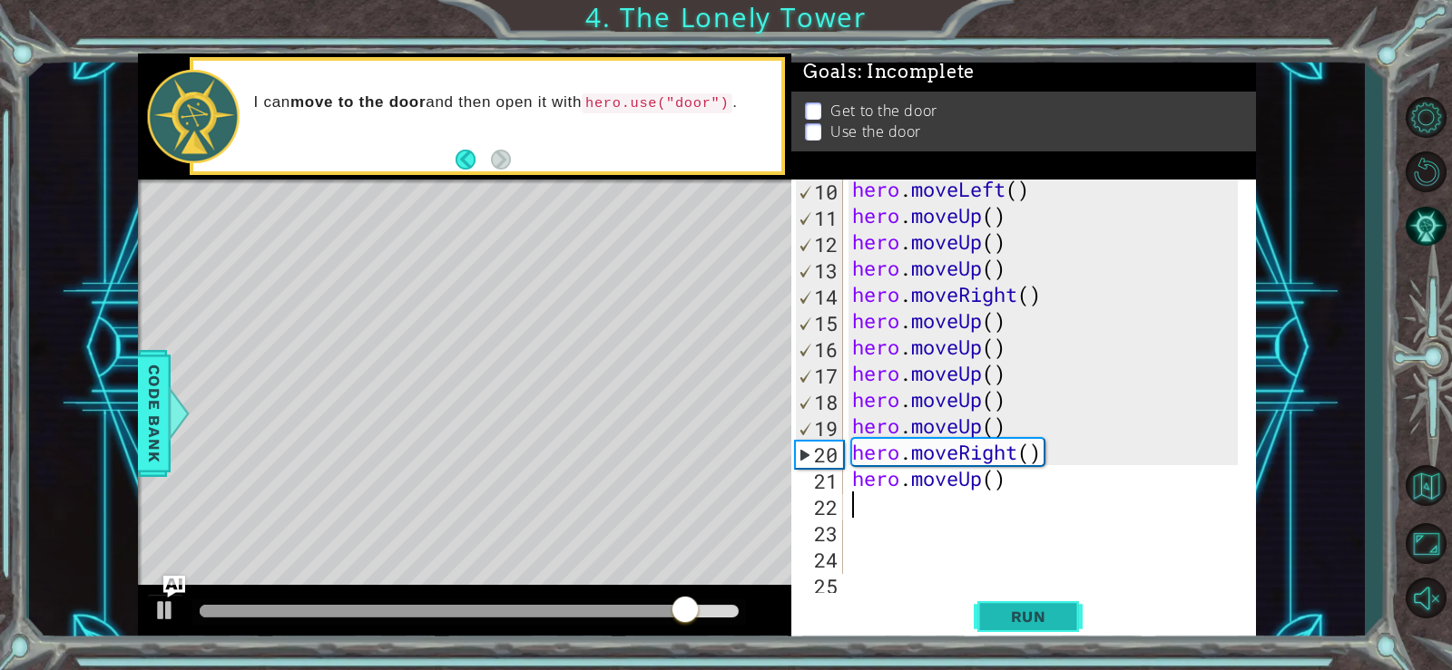
click at [1014, 614] on span "Run" at bounding box center [1029, 617] width 72 height 18
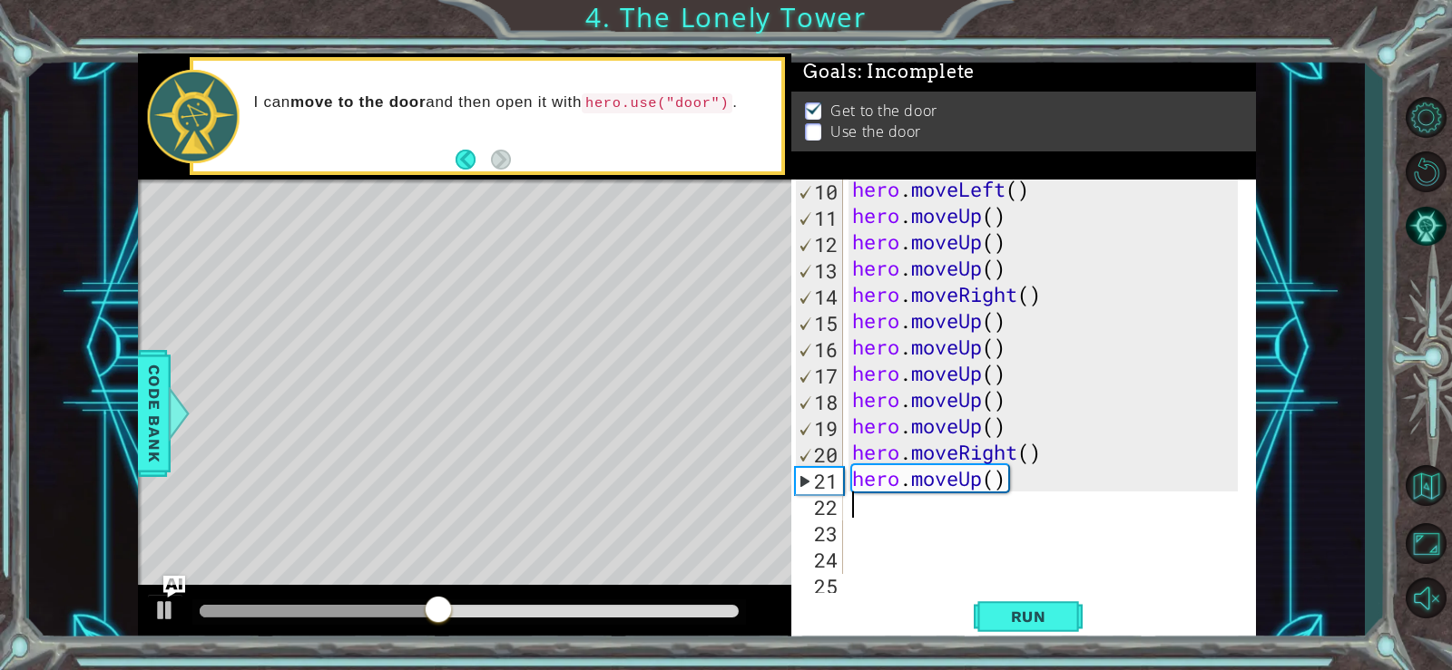
click at [893, 519] on div "hero . moveLeft ( ) hero . moveUp ( ) hero . moveUp ( ) hero . moveUp ( ) hero …" at bounding box center [1047, 399] width 398 height 447
click at [891, 512] on div "hero . moveLeft ( ) hero . moveUp ( ) hero . moveUp ( ) hero . moveUp ( ) hero …" at bounding box center [1047, 399] width 398 height 447
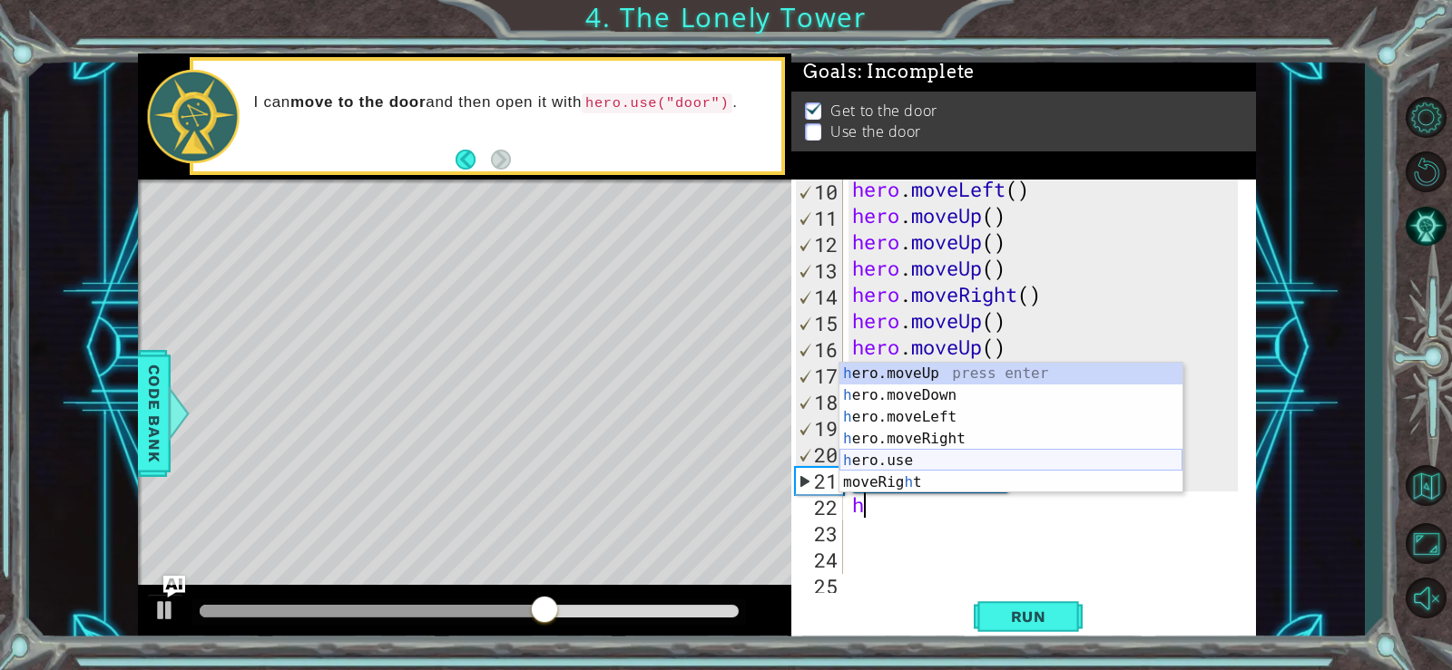
click at [900, 451] on div "h ero.moveUp press enter h ero.moveDown press enter h ero.moveLeft press enter …" at bounding box center [1010, 450] width 343 height 174
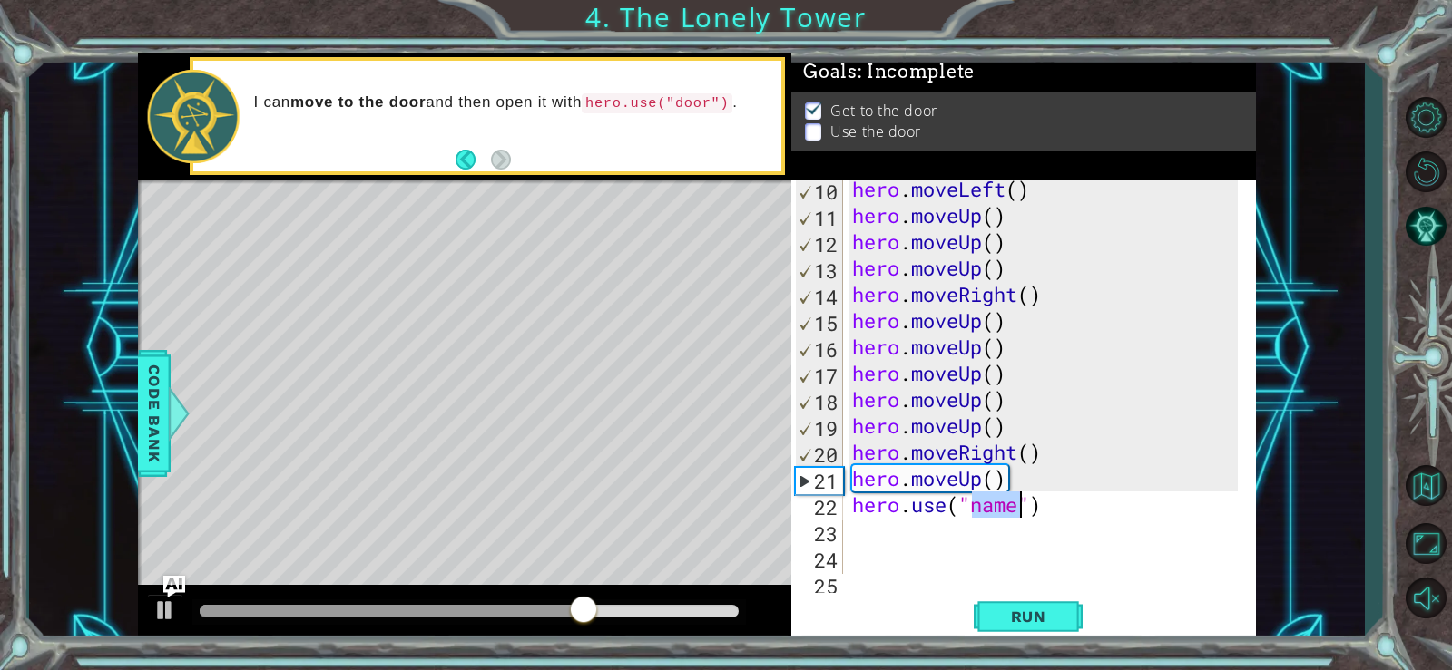
click at [998, 502] on div "hero . moveLeft ( ) hero . moveUp ( ) hero . moveUp ( ) hero . moveUp ( ) hero …" at bounding box center [1042, 377] width 389 height 395
click at [1013, 506] on div "hero . moveLeft ( ) hero . moveUp ( ) hero . moveUp ( ) hero . moveUp ( ) hero …" at bounding box center [1047, 399] width 398 height 447
click at [1019, 506] on div "hero . moveLeft ( ) hero . moveUp ( ) hero . moveUp ( ) hero . moveUp ( ) hero …" at bounding box center [1047, 399] width 398 height 447
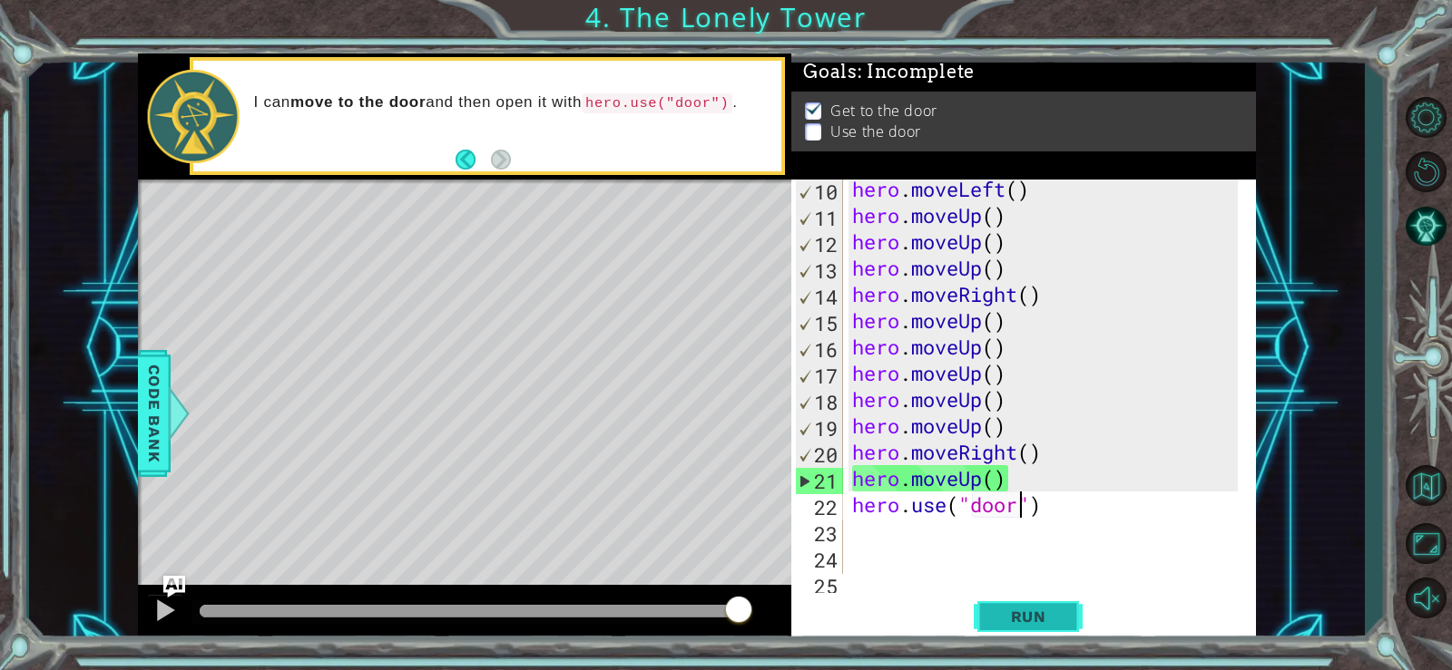
type textarea "hero.use("door")"
click at [1018, 605] on button "Run" at bounding box center [1027, 616] width 109 height 46
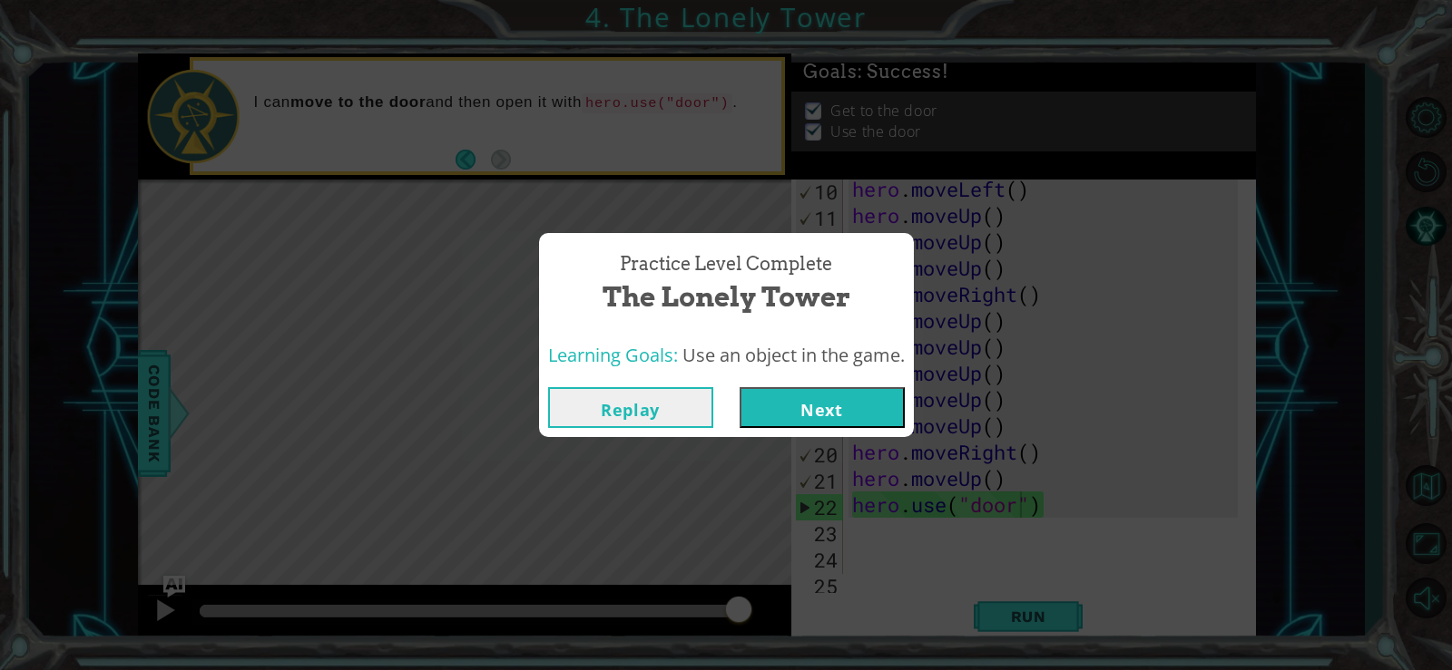
click at [826, 406] on button "Next" at bounding box center [821, 407] width 165 height 41
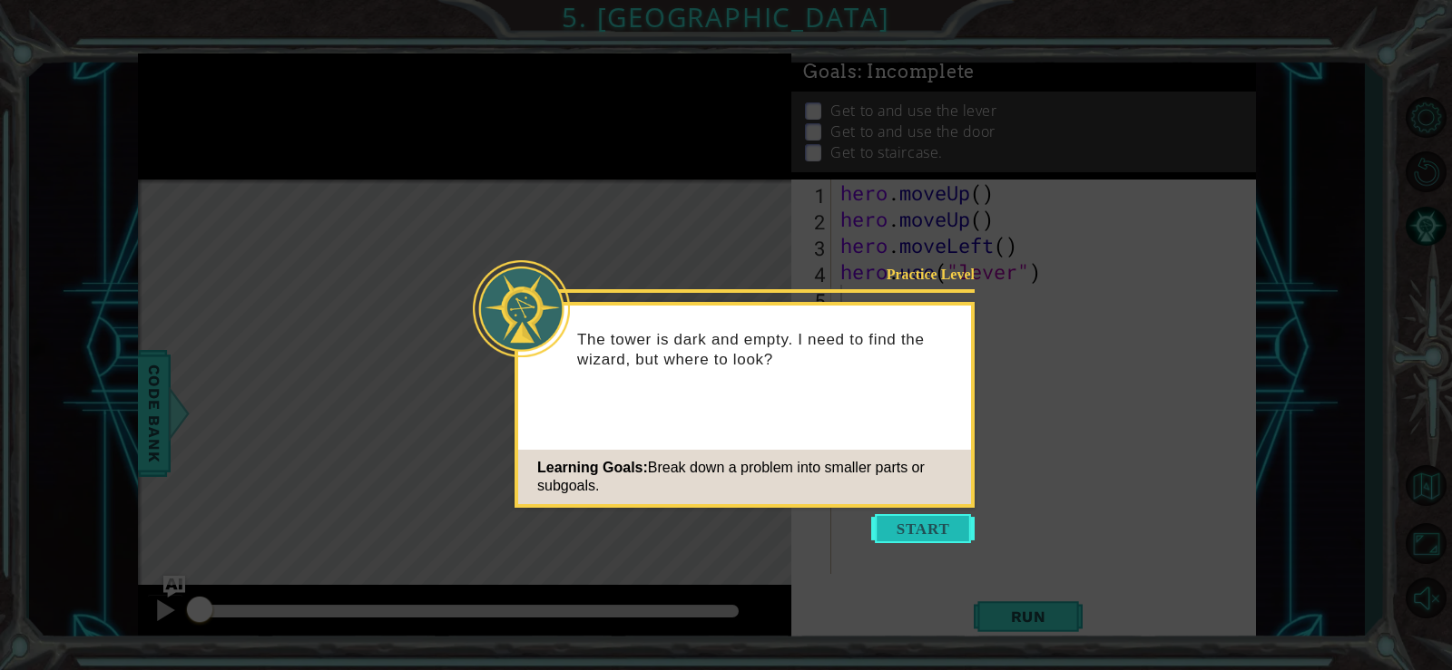
click at [913, 519] on button "Start" at bounding box center [922, 528] width 103 height 29
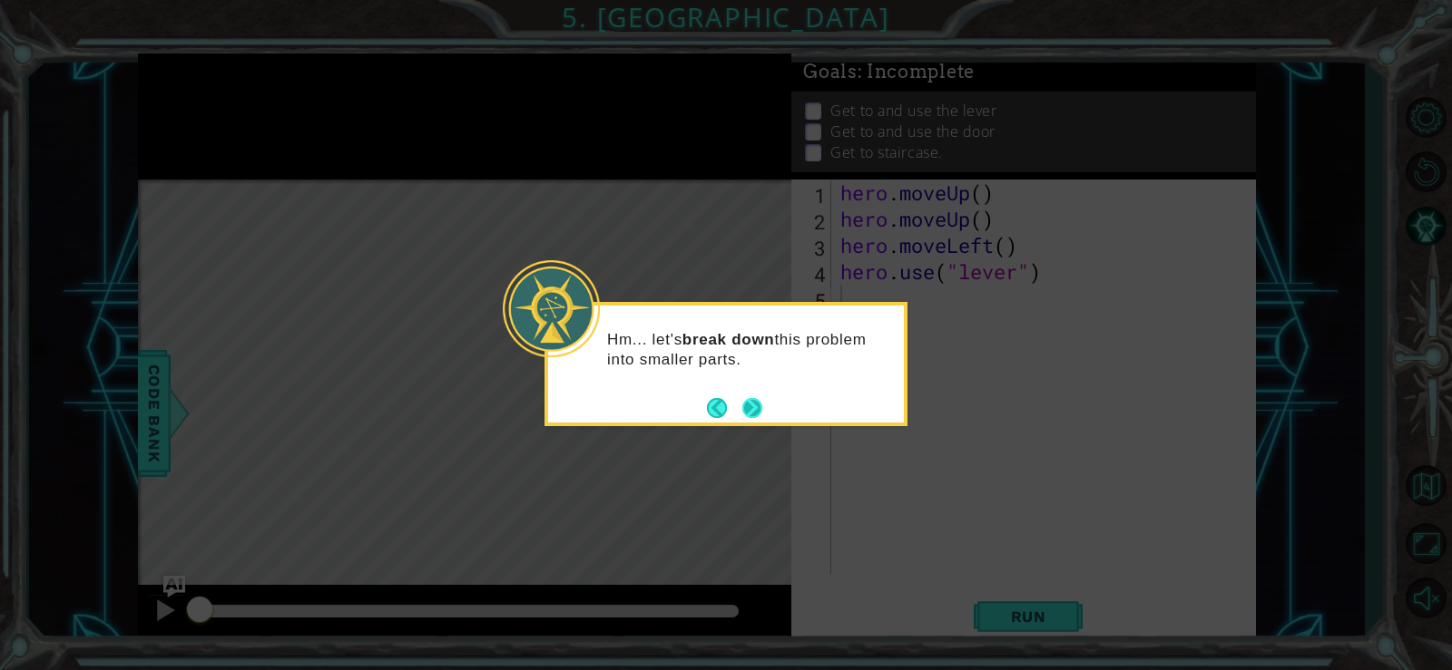
click at [748, 408] on button "Next" at bounding box center [752, 408] width 20 height 20
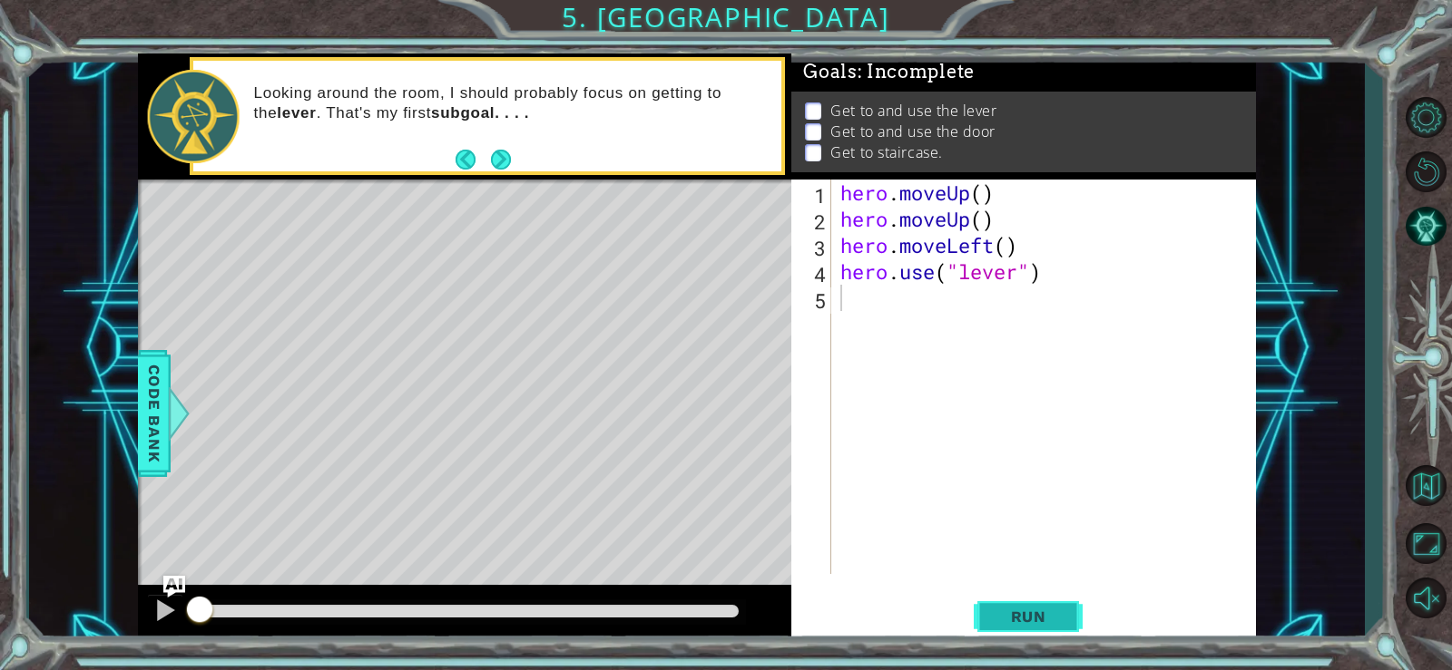
click at [1049, 605] on button "Run" at bounding box center [1027, 616] width 109 height 46
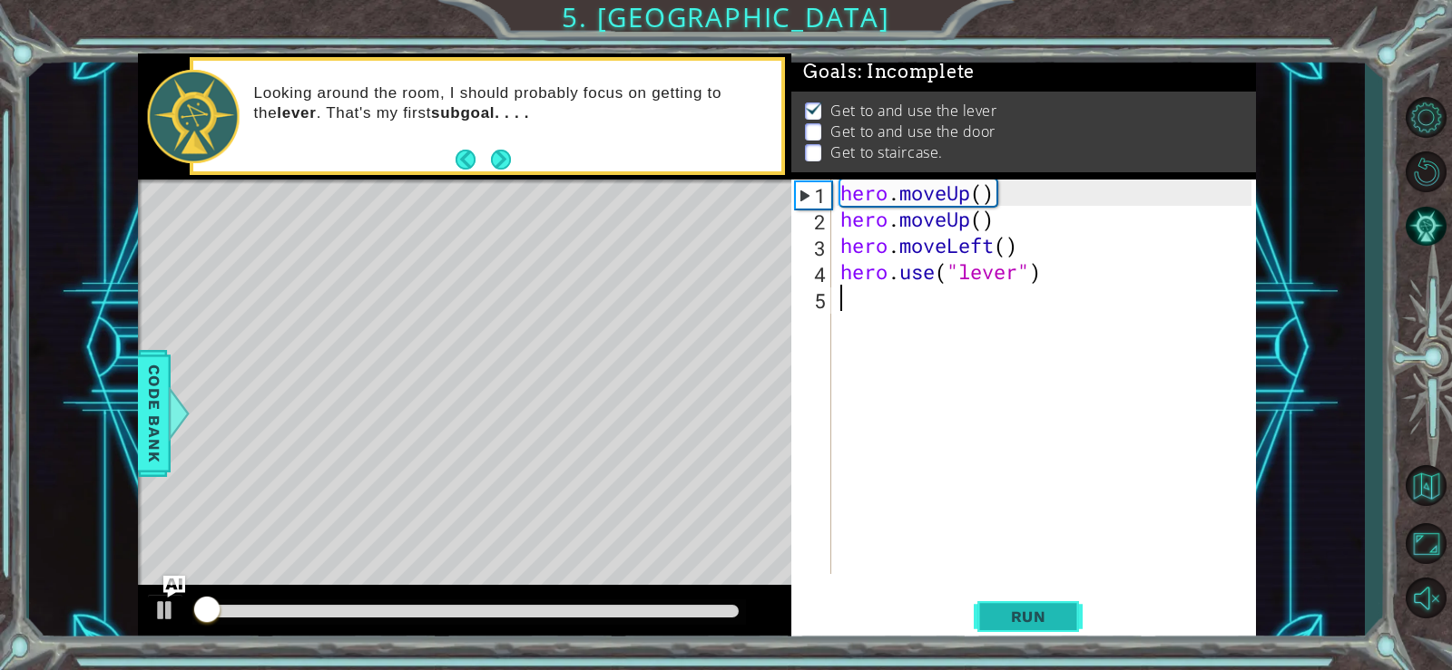
scroll to position [8, 0]
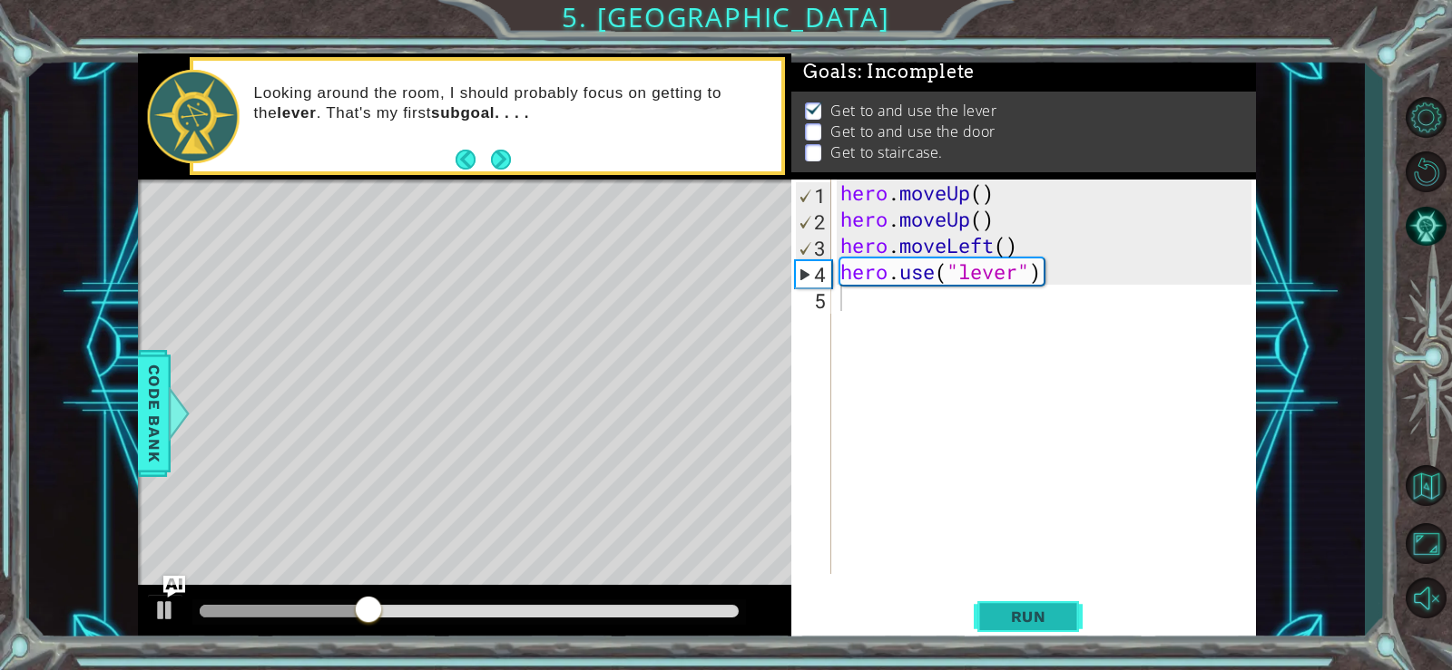
click at [1001, 615] on span "Run" at bounding box center [1029, 617] width 72 height 18
click at [1025, 606] on button "Run" at bounding box center [1027, 616] width 109 height 46
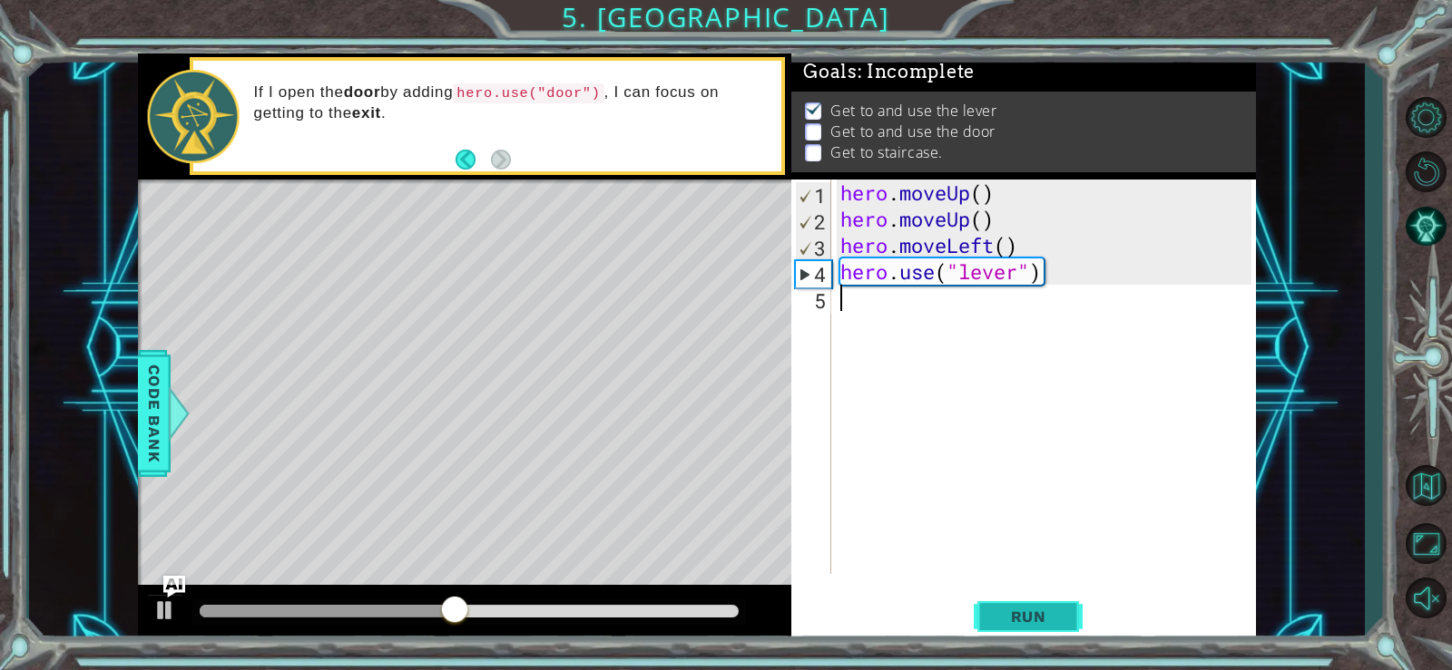
click at [1059, 610] on span "Run" at bounding box center [1029, 617] width 72 height 18
click at [890, 309] on div "hero . moveUp ( ) hero . moveUp ( ) hero . moveLeft ( ) hero . use ( "lever" )" at bounding box center [1048, 403] width 424 height 447
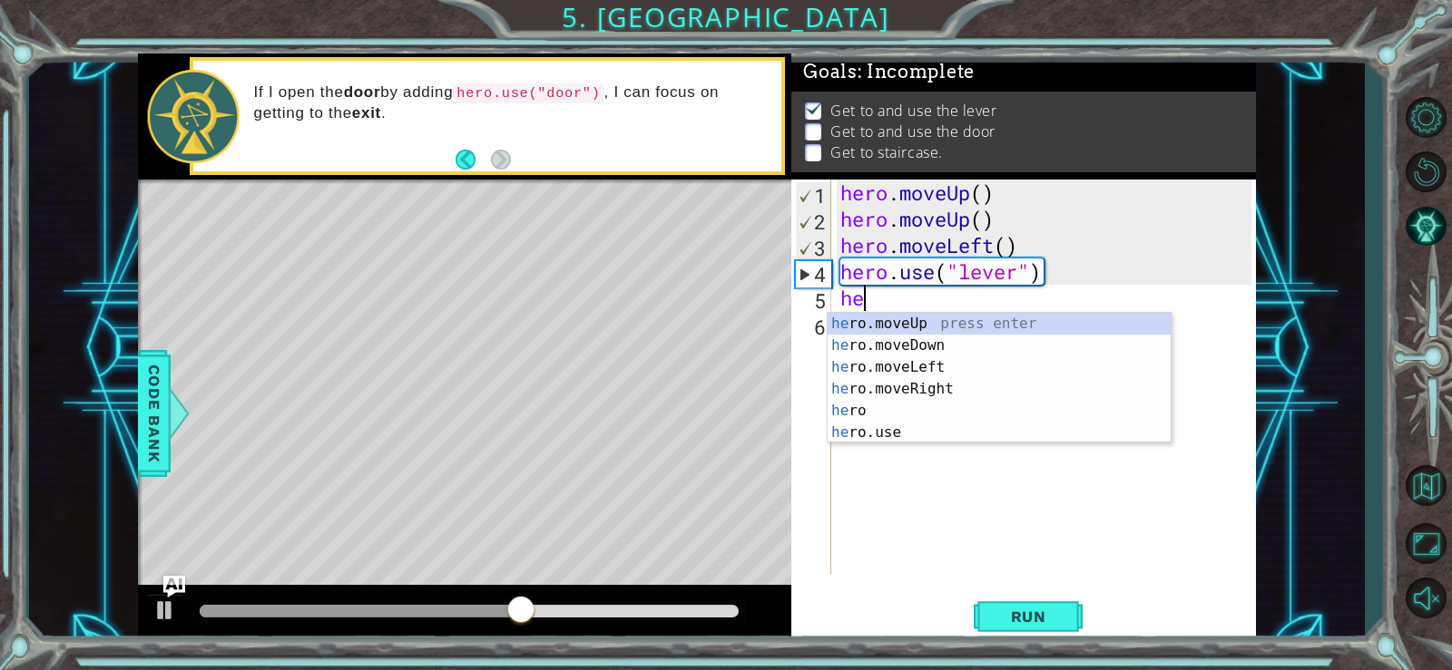
type textarea "her"
click at [915, 323] on div "her o.moveUp press enter her o.moveDown press enter her o.moveLeft press enter …" at bounding box center [998, 400] width 343 height 174
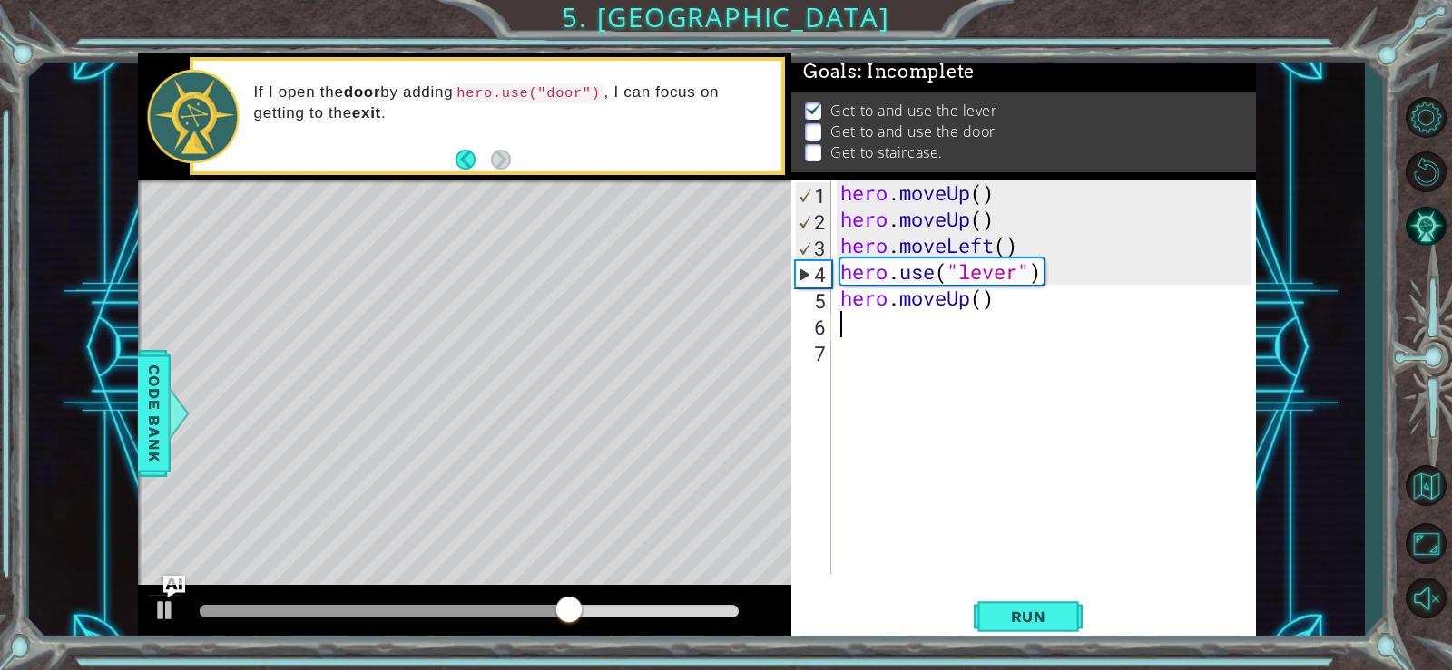
click at [993, 301] on div "hero . moveUp ( ) hero . moveUp ( ) hero . moveLeft ( ) hero . use ( "lever" ) …" at bounding box center [1048, 403] width 424 height 447
click at [967, 299] on div "hero . moveUp ( ) hero . moveUp ( ) hero . moveLeft ( ) hero . use ( "lever" ) …" at bounding box center [1048, 403] width 424 height 447
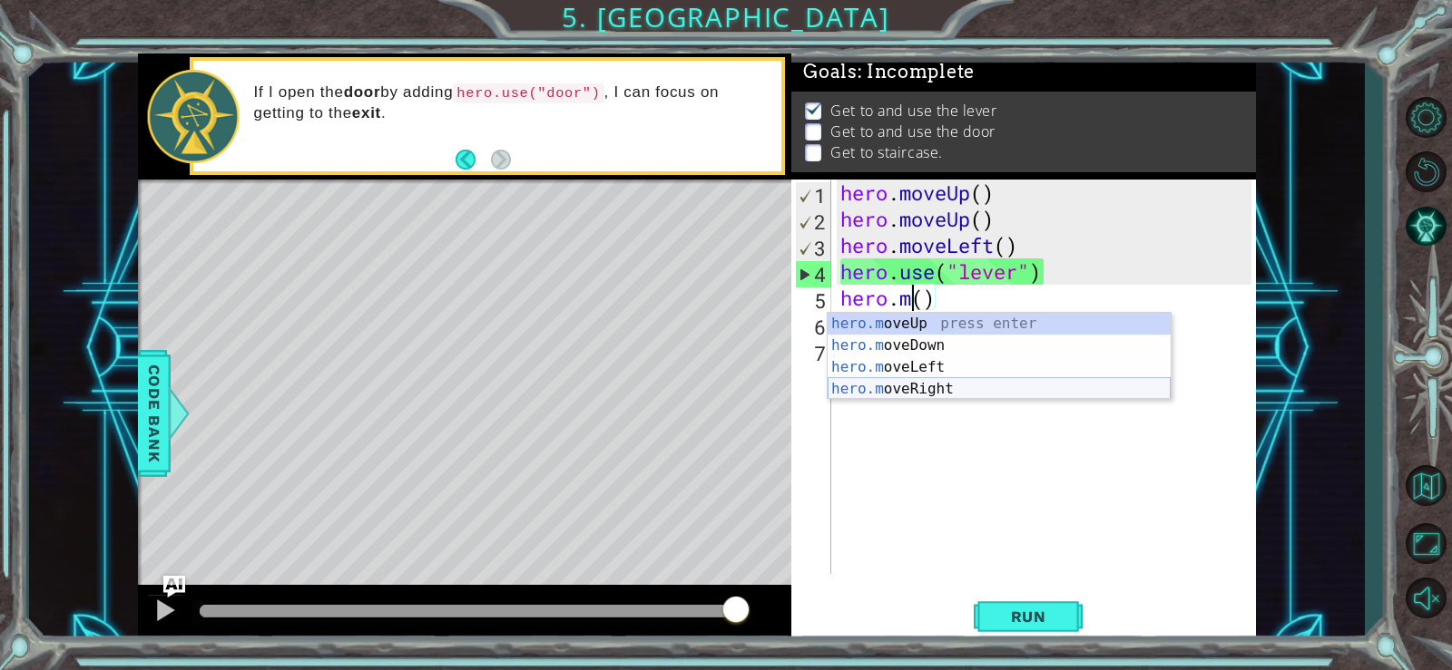
click at [969, 386] on div "hero.m oveUp press enter hero.m oveDown press enter hero.m oveLeft press enter …" at bounding box center [998, 378] width 343 height 131
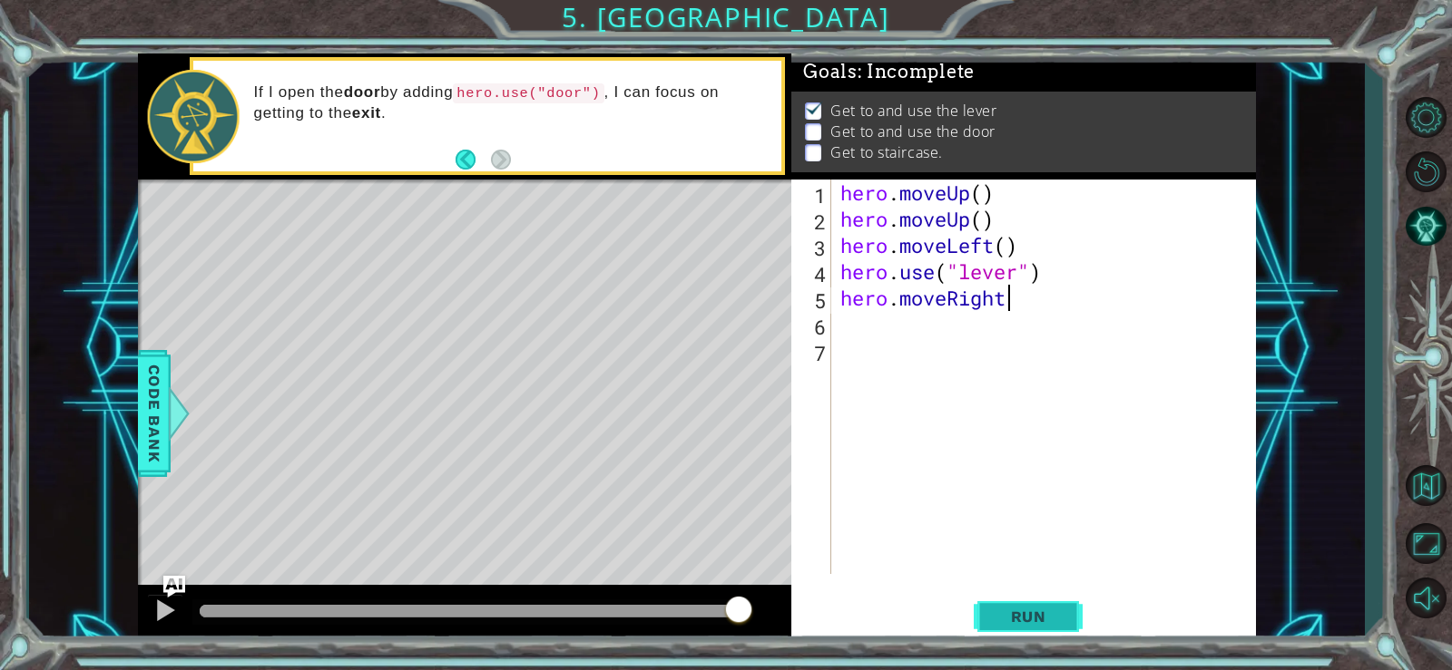
click at [981, 620] on button "Run" at bounding box center [1027, 616] width 109 height 46
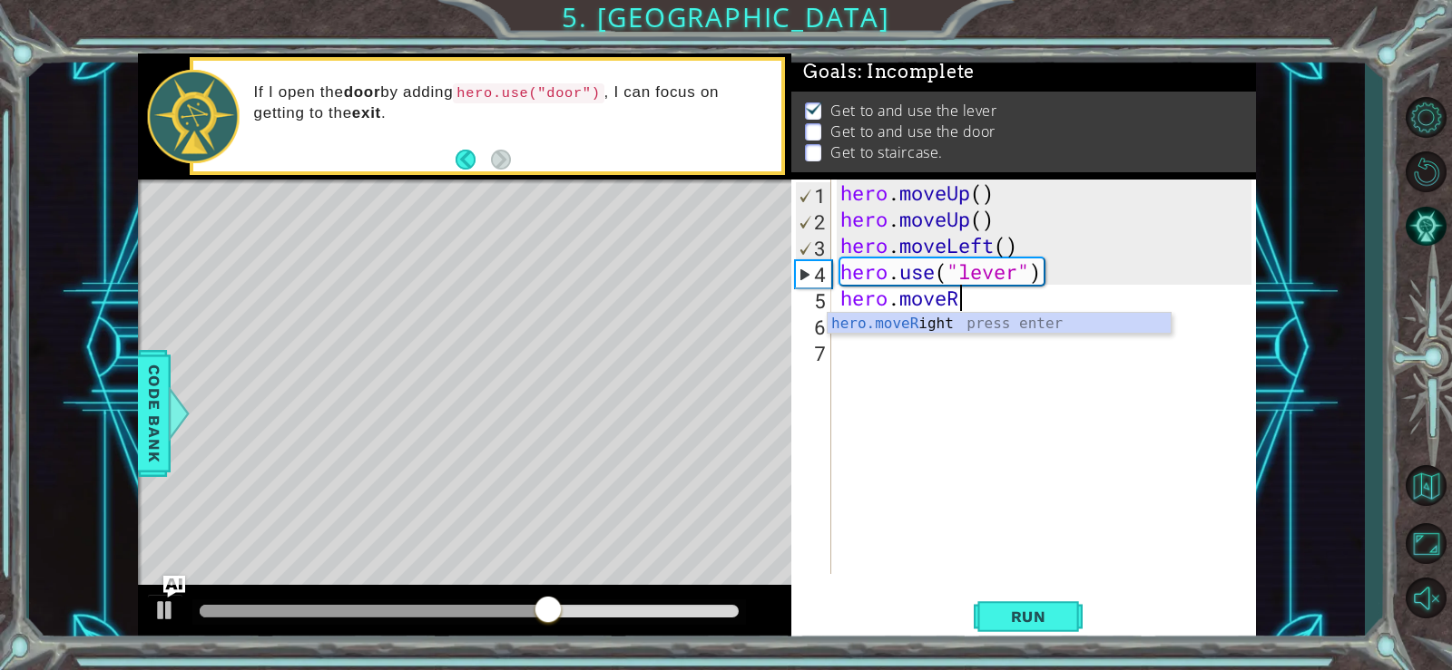
type textarea "hero.move"
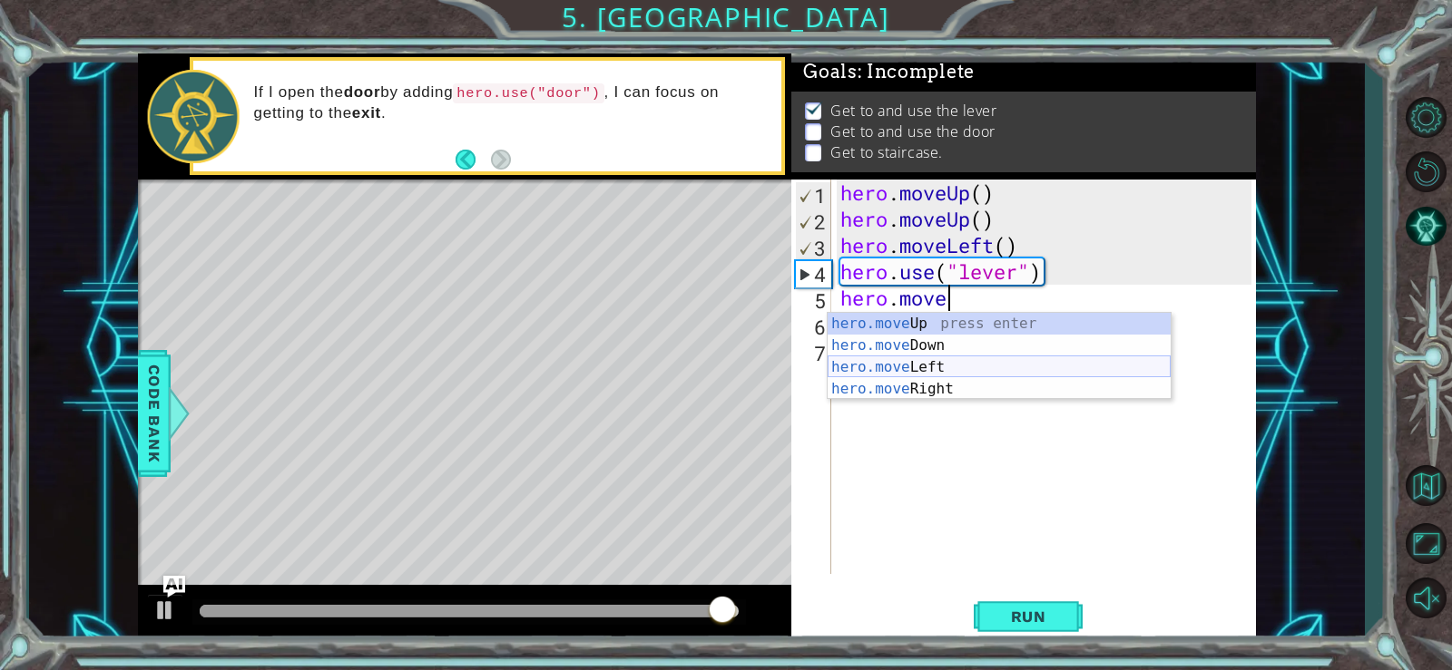
click at [1031, 365] on div "hero.move Up press enter hero.move Down press enter hero.move Left press enter …" at bounding box center [998, 378] width 343 height 131
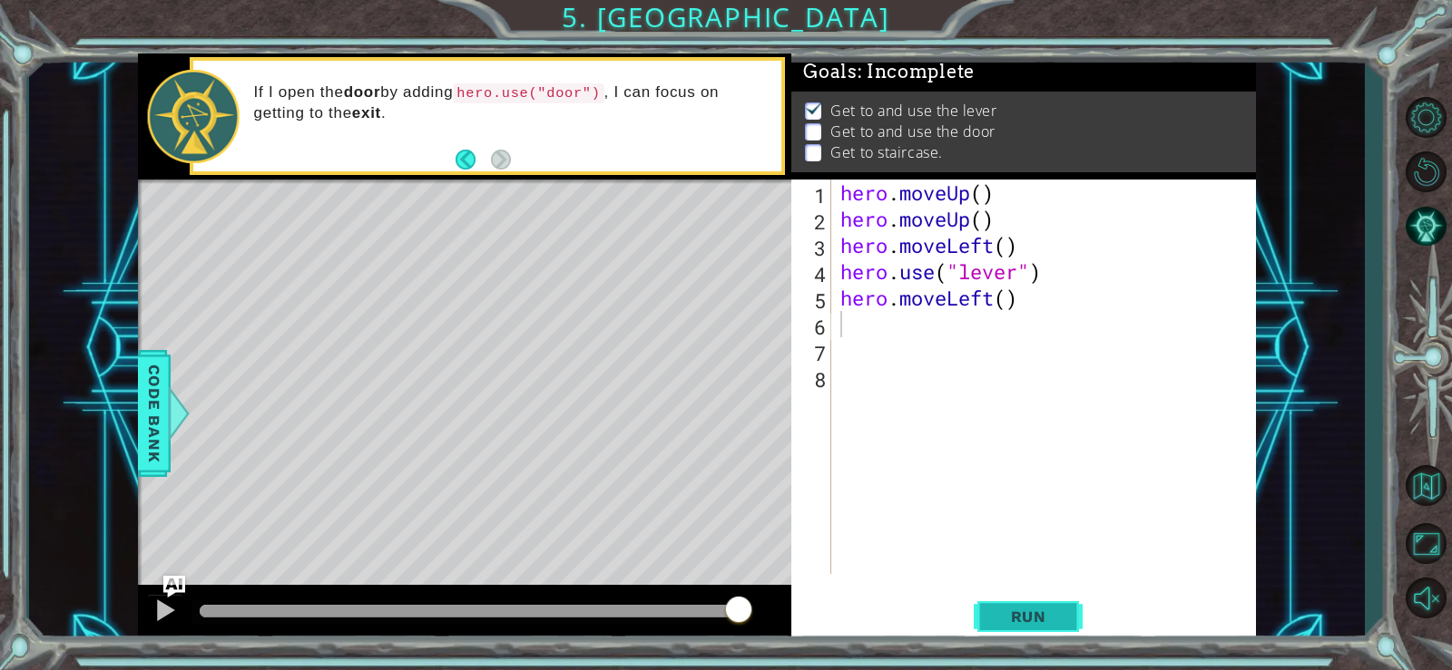
click at [1014, 603] on button "Run" at bounding box center [1027, 616] width 109 height 46
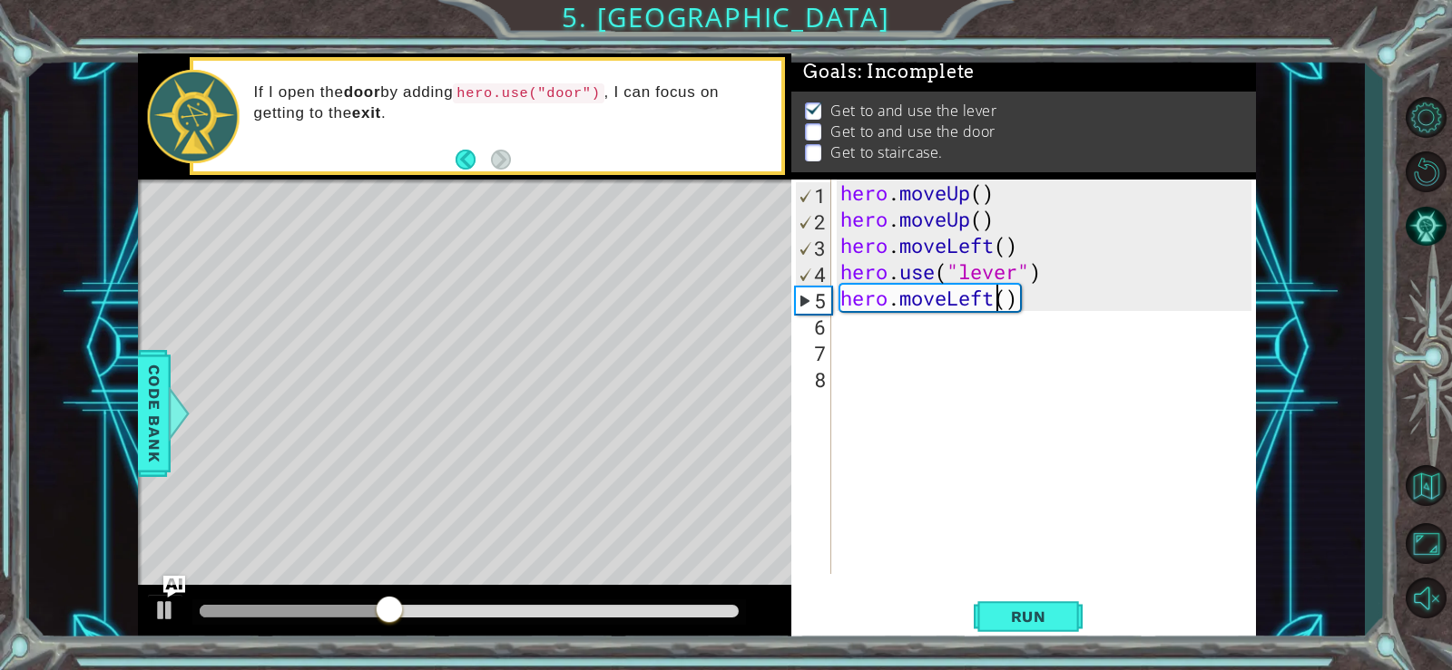
click at [993, 299] on div "hero . moveUp ( ) hero . moveUp ( ) hero . moveLeft ( ) hero . use ( "lever" ) …" at bounding box center [1048, 403] width 424 height 447
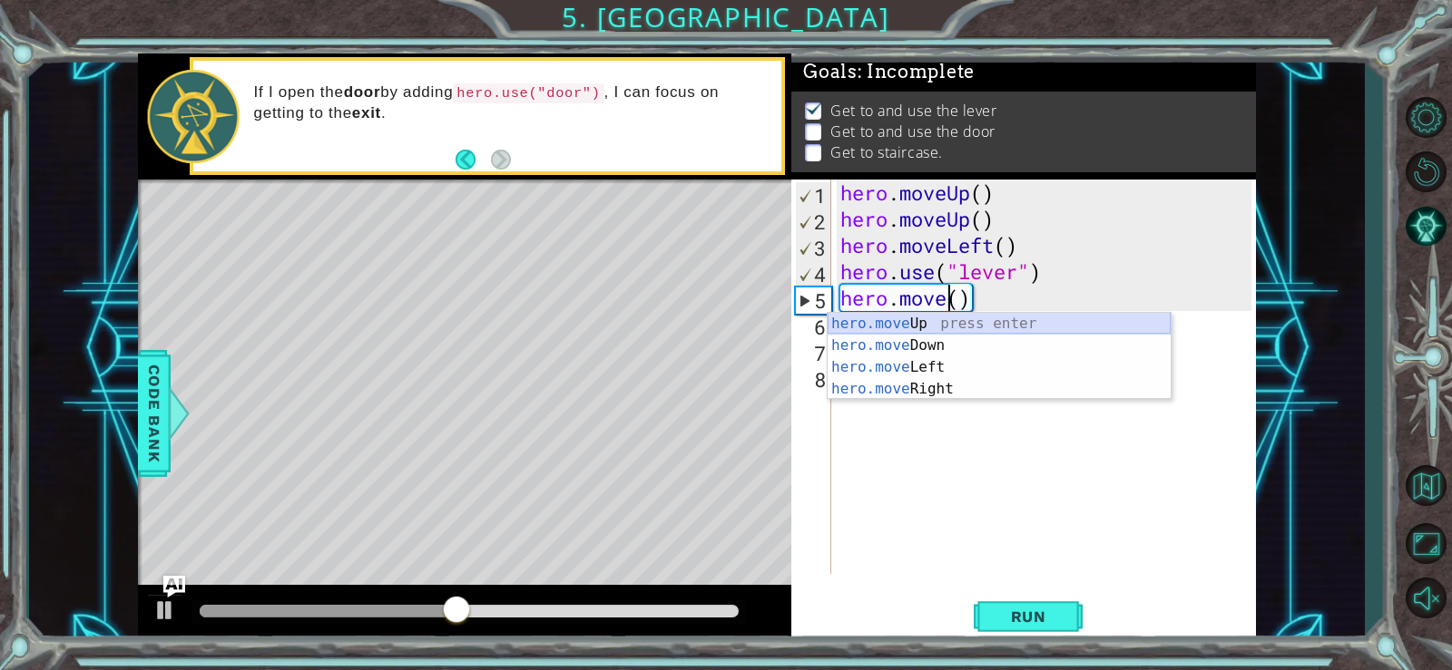
click at [974, 320] on div "hero.move Up press enter hero.move Down press enter hero.move Left press enter …" at bounding box center [998, 378] width 343 height 131
type textarea "hero.moveUp"
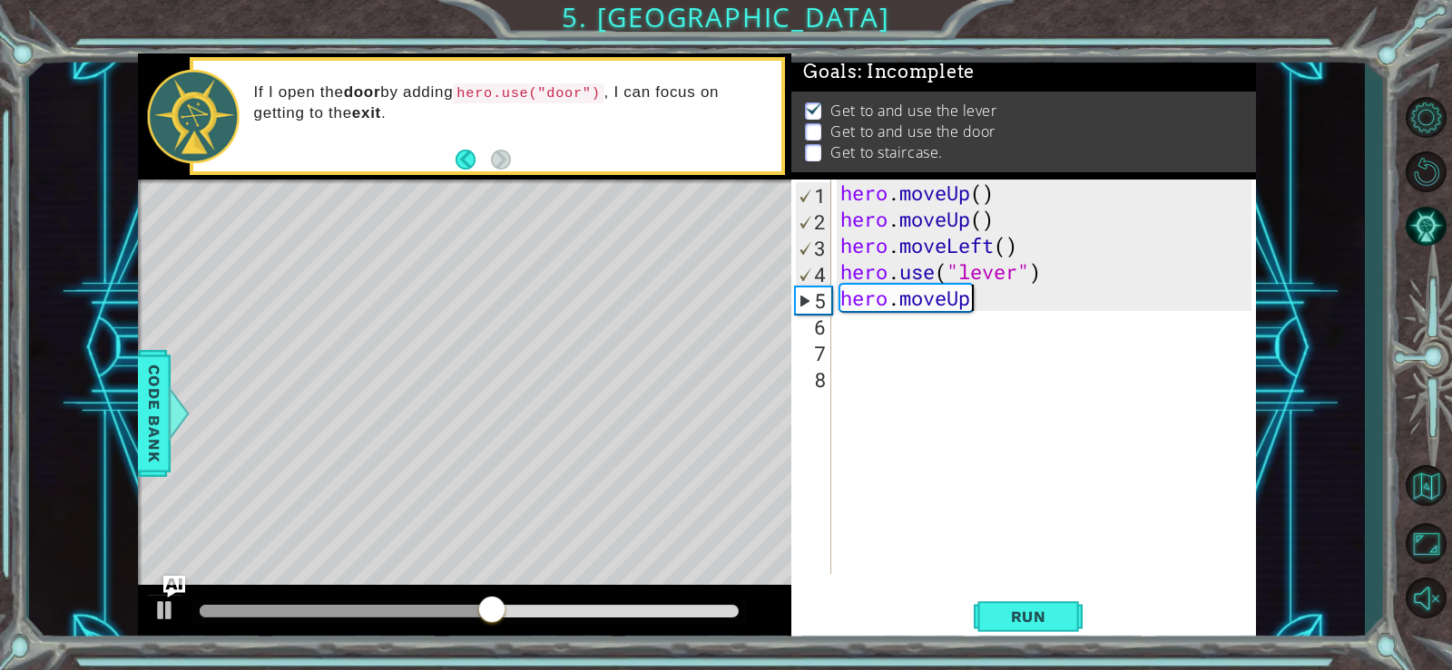
click at [886, 333] on div "hero . moveUp ( ) hero . moveUp ( ) hero . moveLeft ( ) hero . use ( "lever" ) …" at bounding box center [1048, 403] width 424 height 447
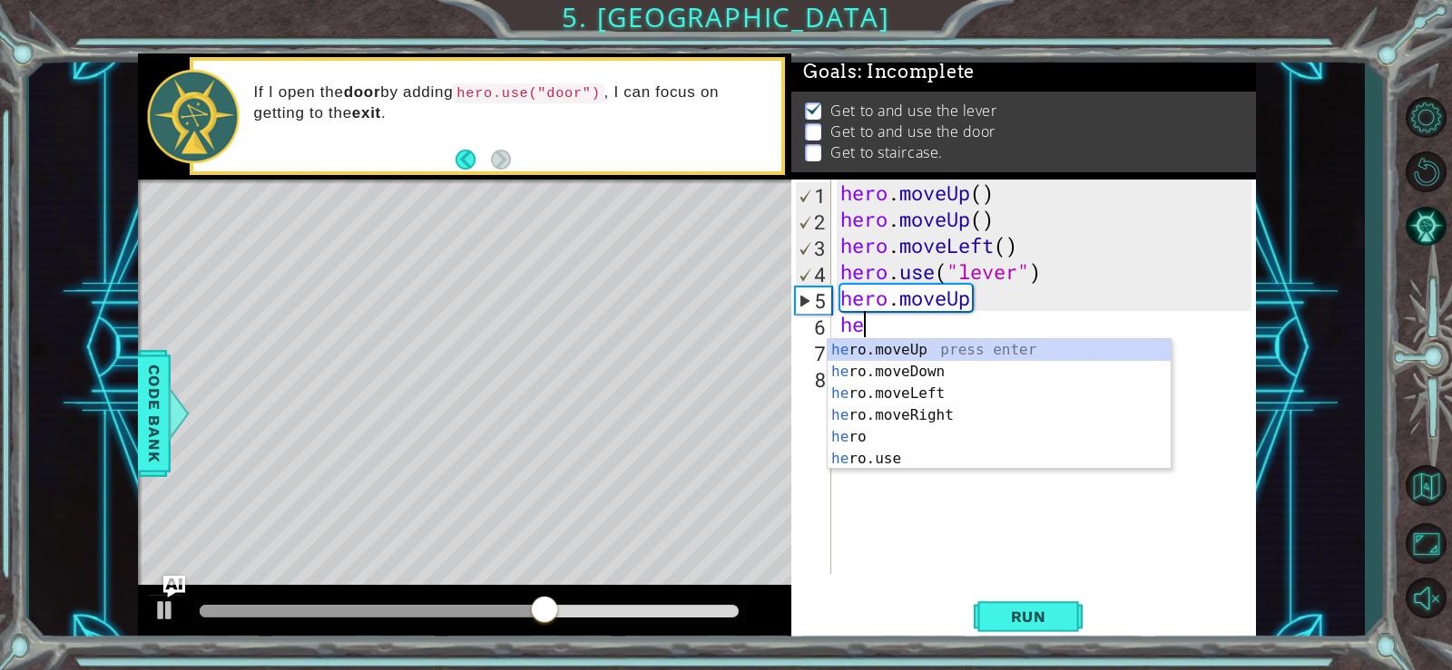
type textarea "her"
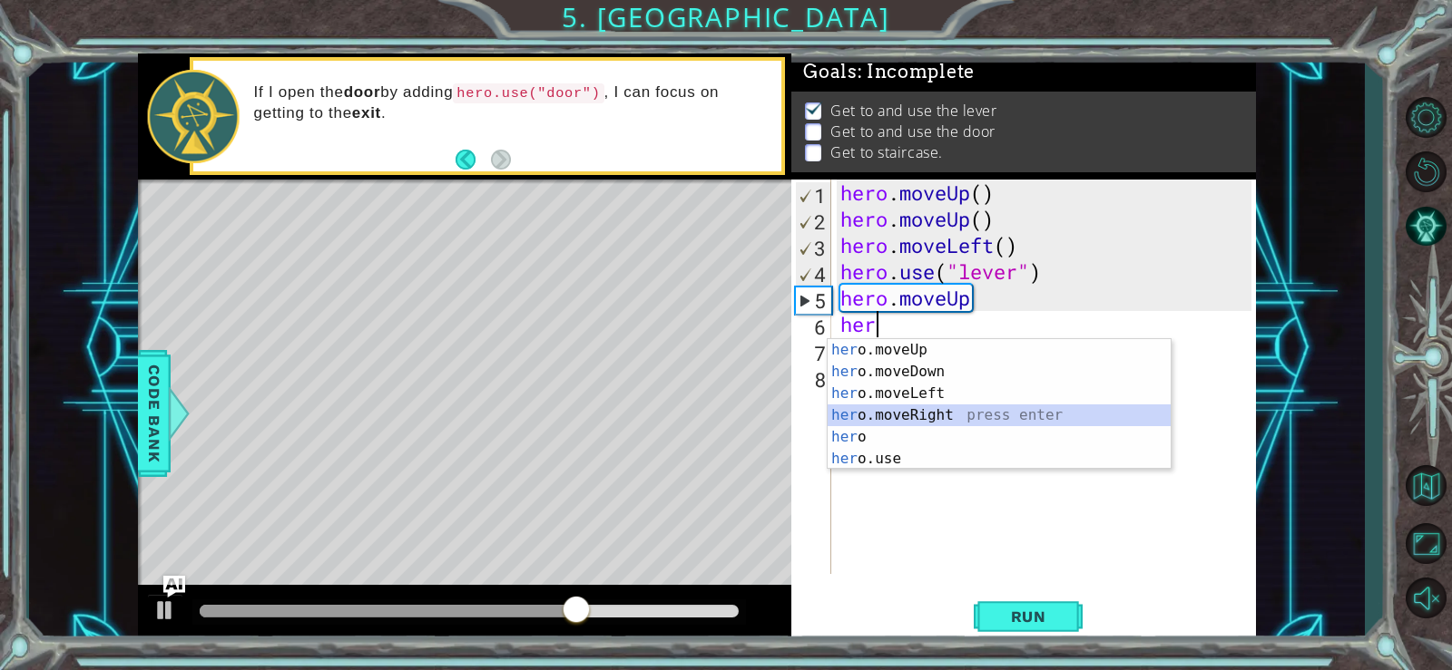
click at [948, 416] on div "her o.moveUp press enter her o.moveDown press enter her o.moveLeft press enter …" at bounding box center [998, 426] width 343 height 174
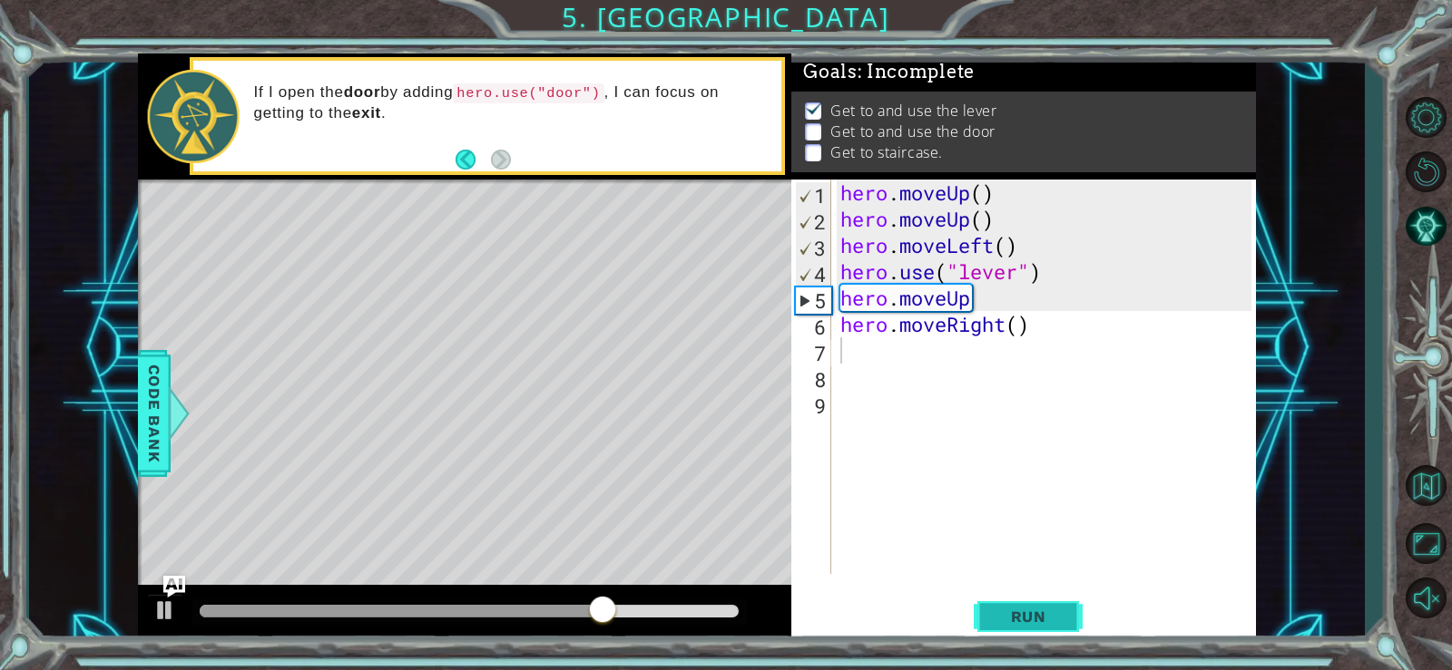
click at [1019, 605] on button "Run" at bounding box center [1027, 616] width 109 height 46
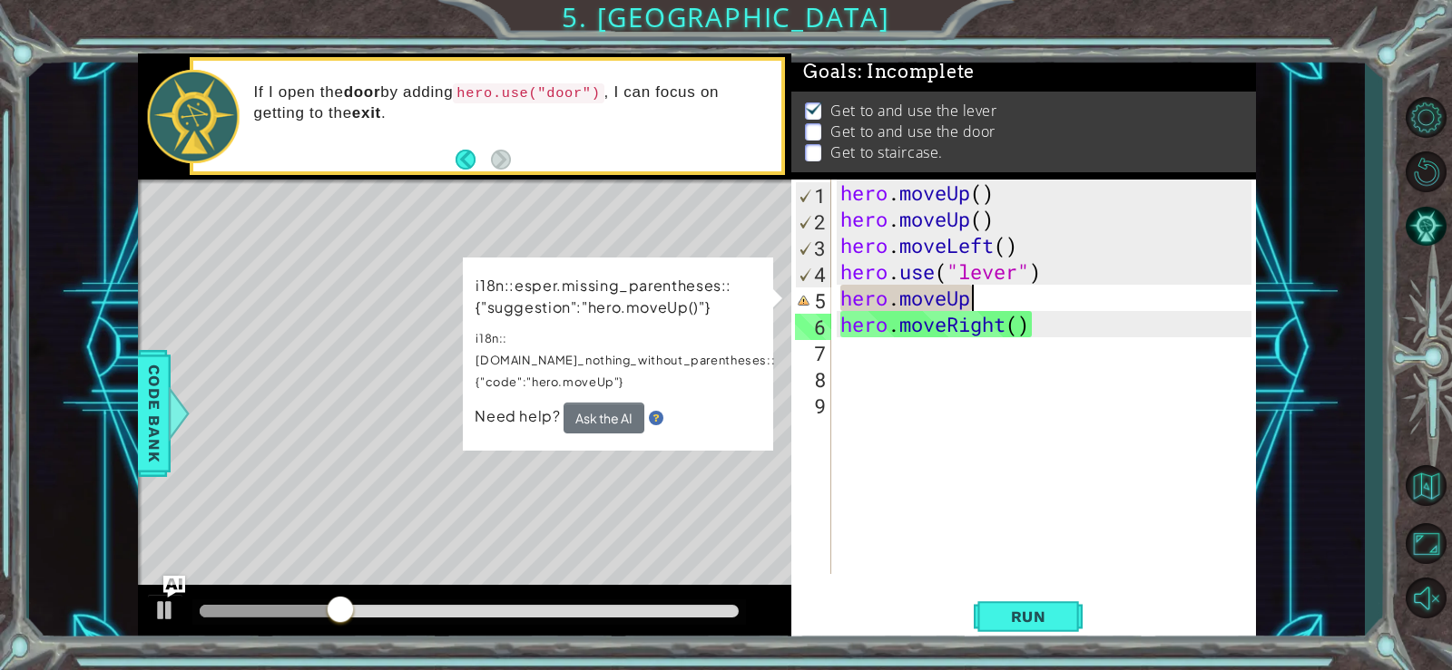
click at [979, 297] on div "hero . moveUp ( ) hero . moveUp ( ) hero . moveLeft ( ) hero . use ( "lever" ) …" at bounding box center [1048, 403] width 424 height 447
type textarea "hero.moveU"
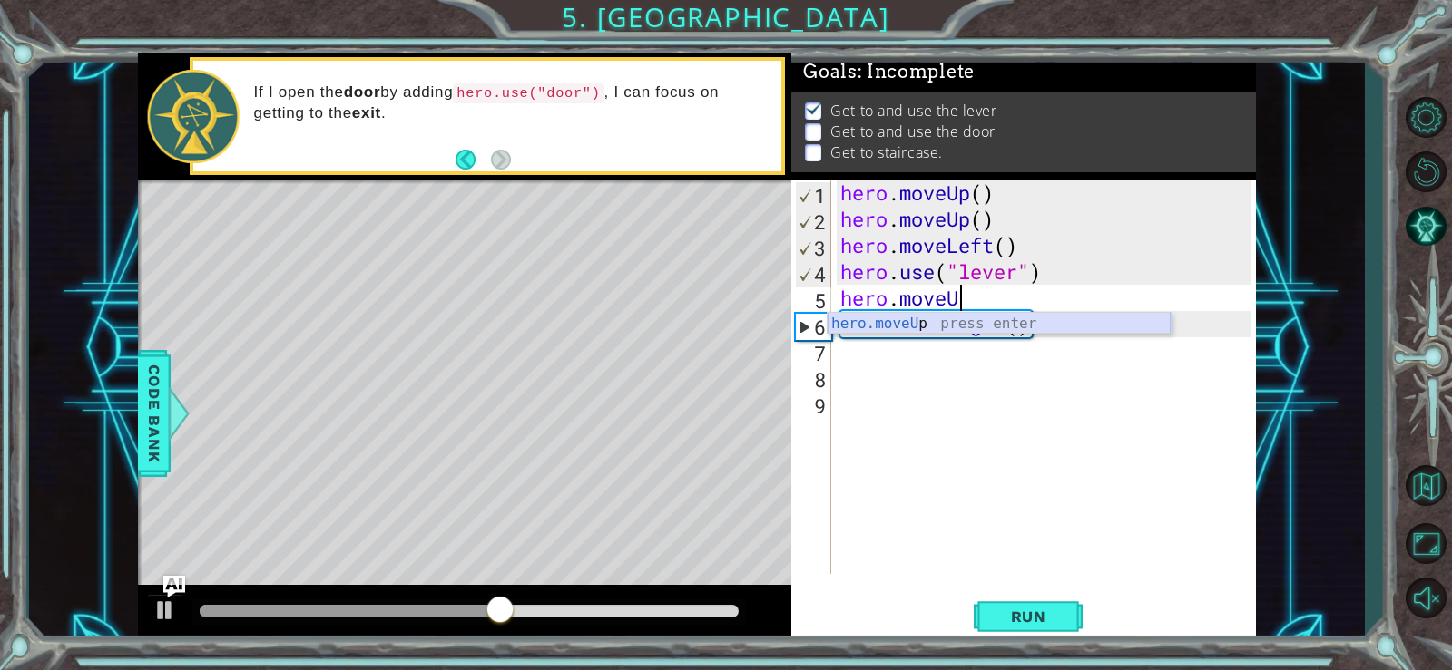
click at [946, 324] on div "hero.moveU p press enter" at bounding box center [998, 345] width 343 height 65
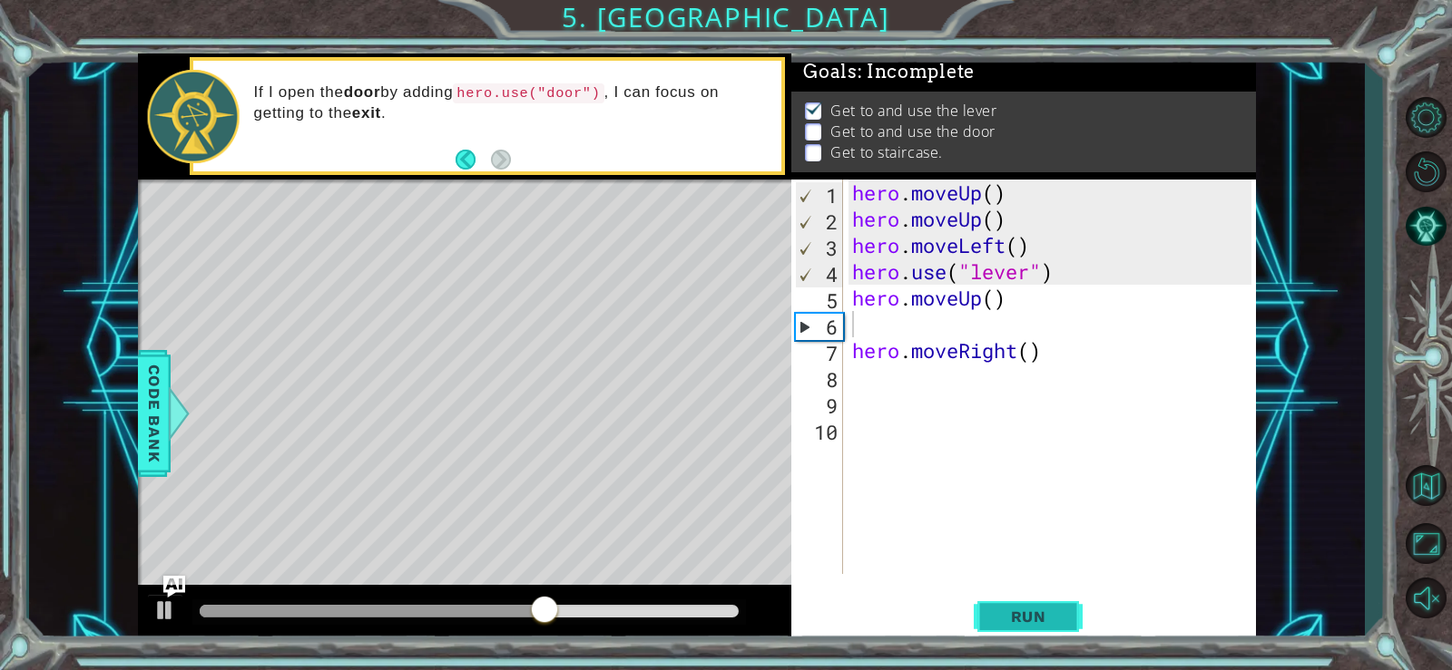
click at [989, 615] on button "Run" at bounding box center [1027, 616] width 109 height 46
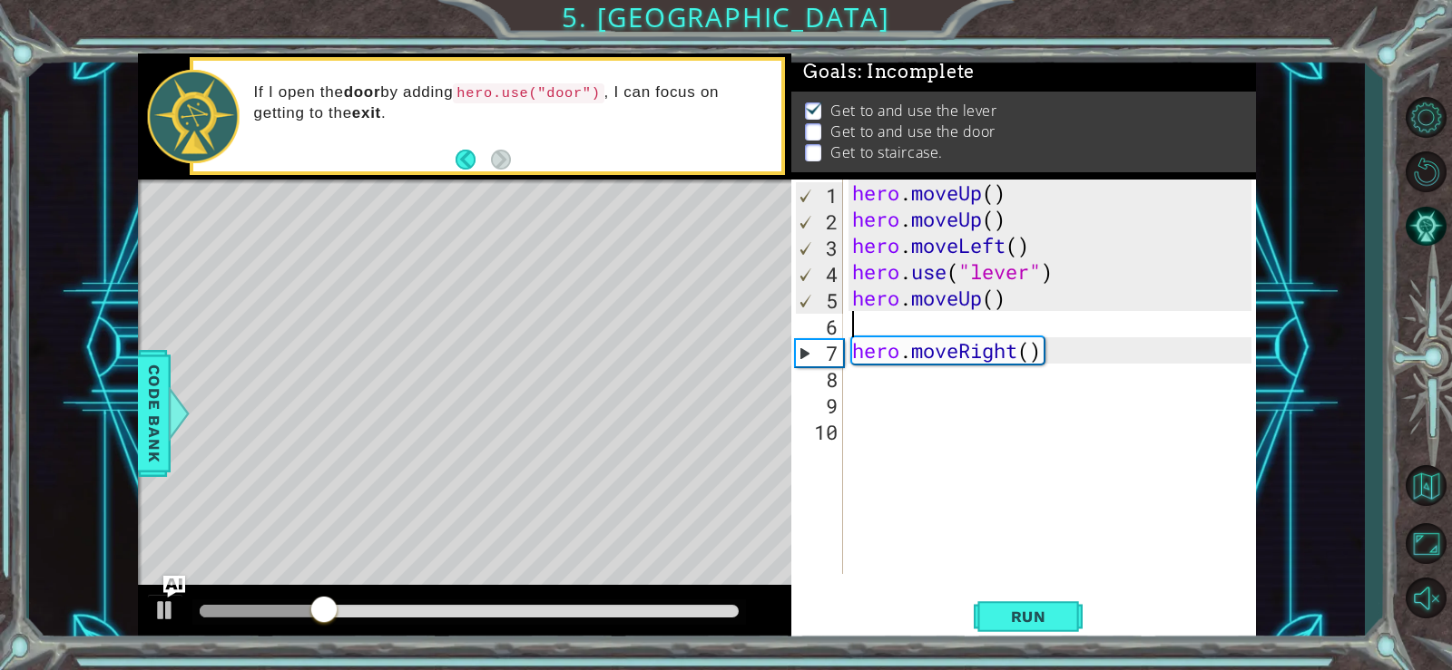
click at [980, 321] on div "hero . moveUp ( ) hero . moveUp ( ) hero . moveLeft ( ) hero . use ( "lever" ) …" at bounding box center [1054, 403] width 413 height 447
type textarea "h"
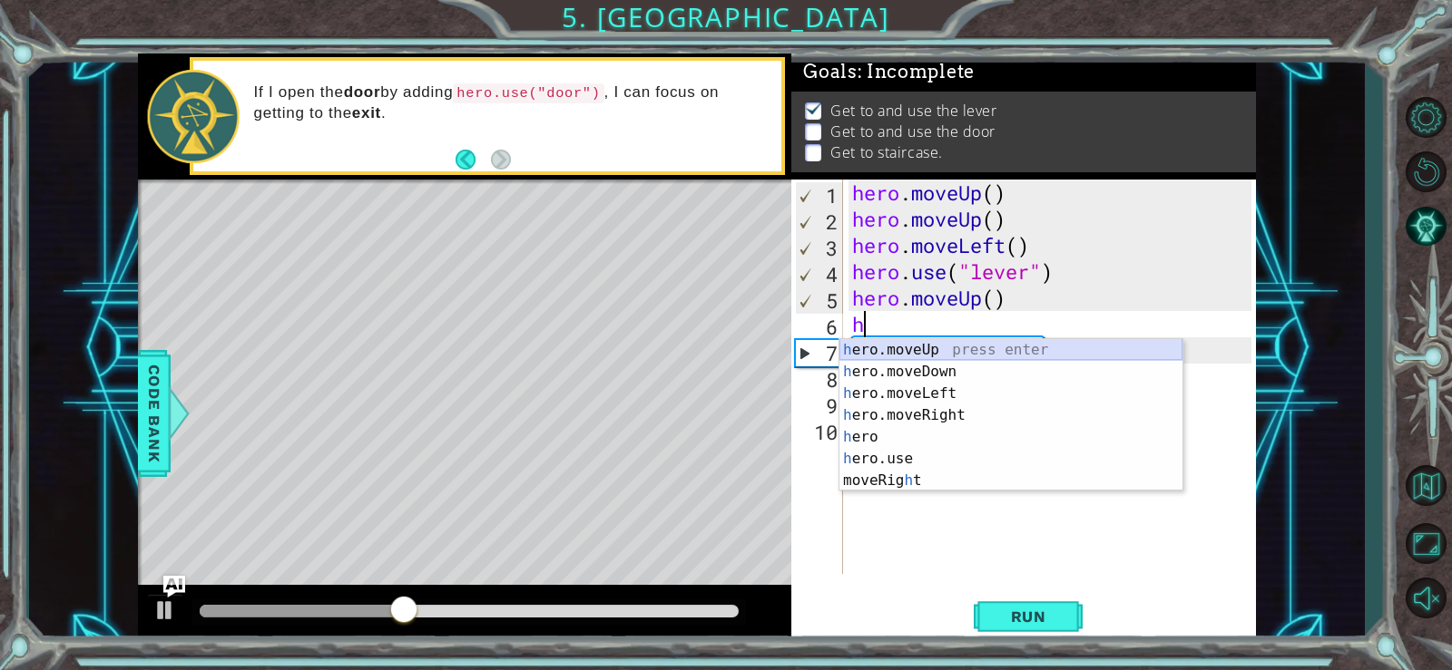
click at [980, 346] on div "h ero.moveUp press enter h ero.moveDown press enter h ero.moveLeft press enter …" at bounding box center [1010, 437] width 343 height 196
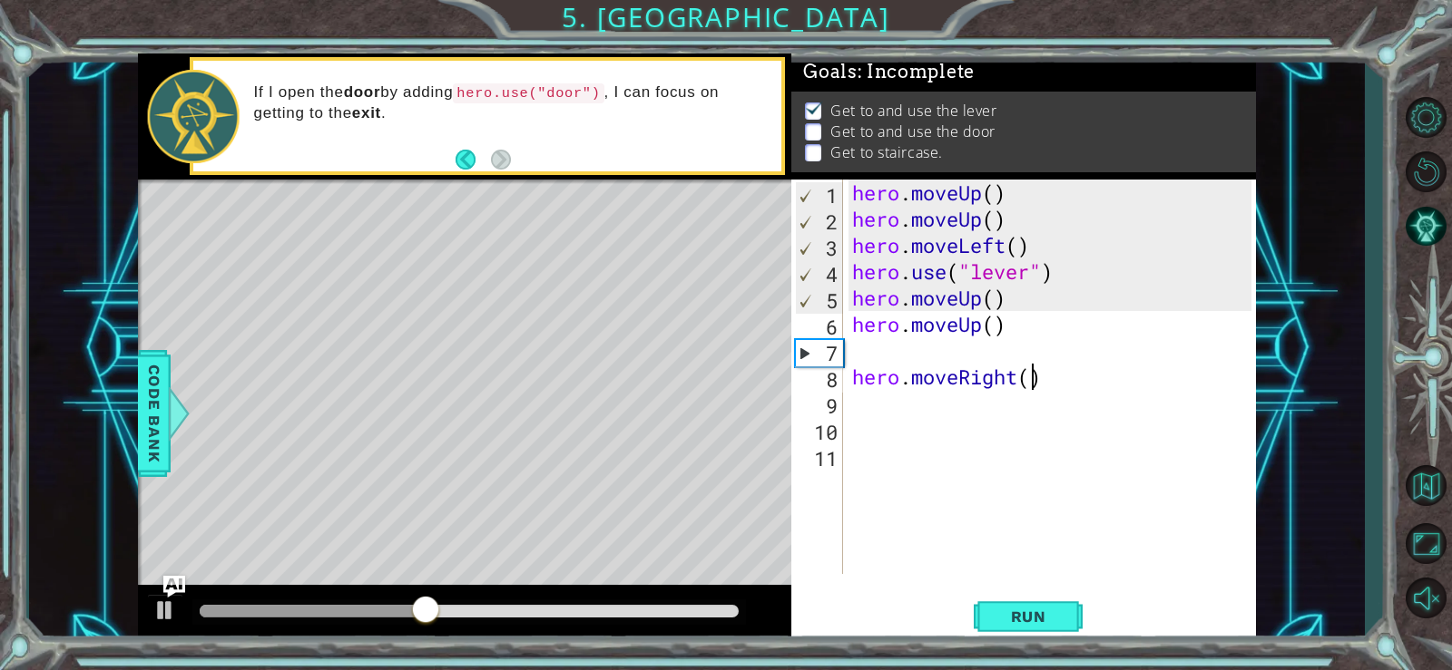
click at [1037, 381] on div "hero . moveUp ( ) hero . moveUp ( ) hero . moveLeft ( ) hero . use ( "lever" ) …" at bounding box center [1054, 403] width 413 height 447
click at [1055, 381] on div "hero . moveUp ( ) hero . moveUp ( ) hero . moveLeft ( ) hero . use ( "lever" ) …" at bounding box center [1054, 403] width 413 height 447
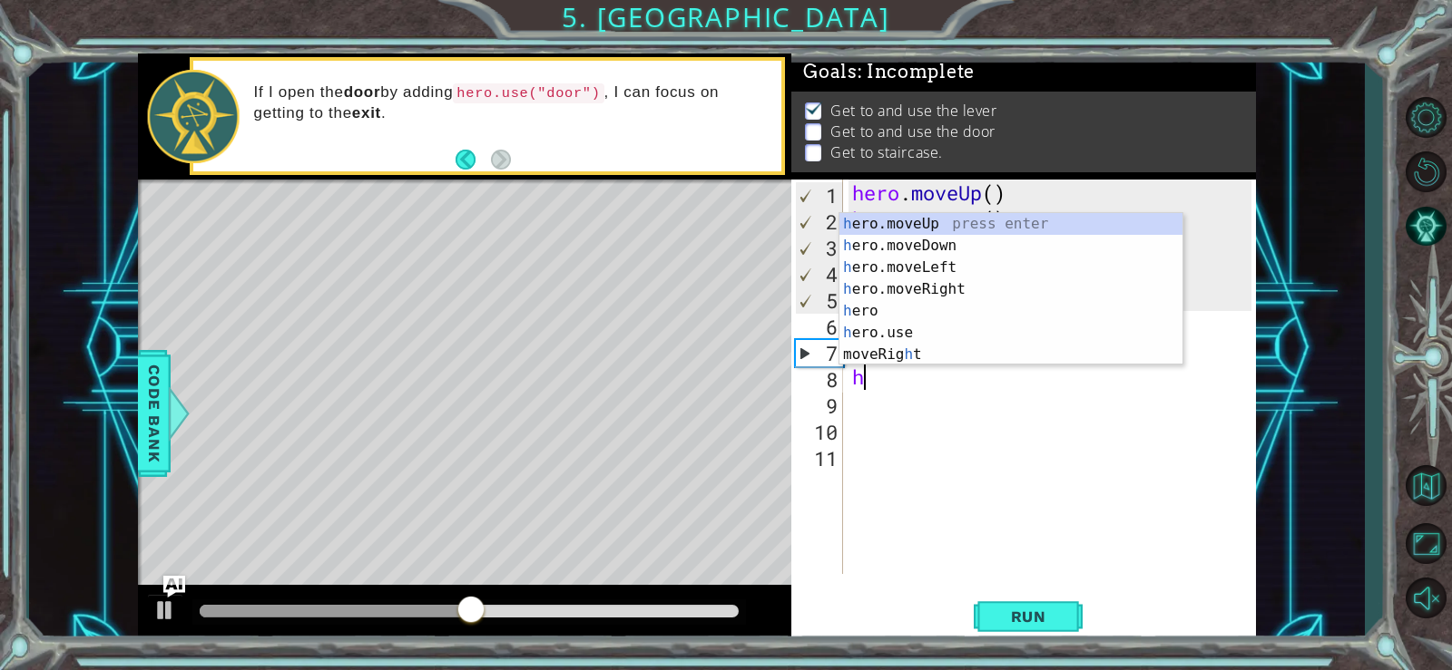
type textarea "h"
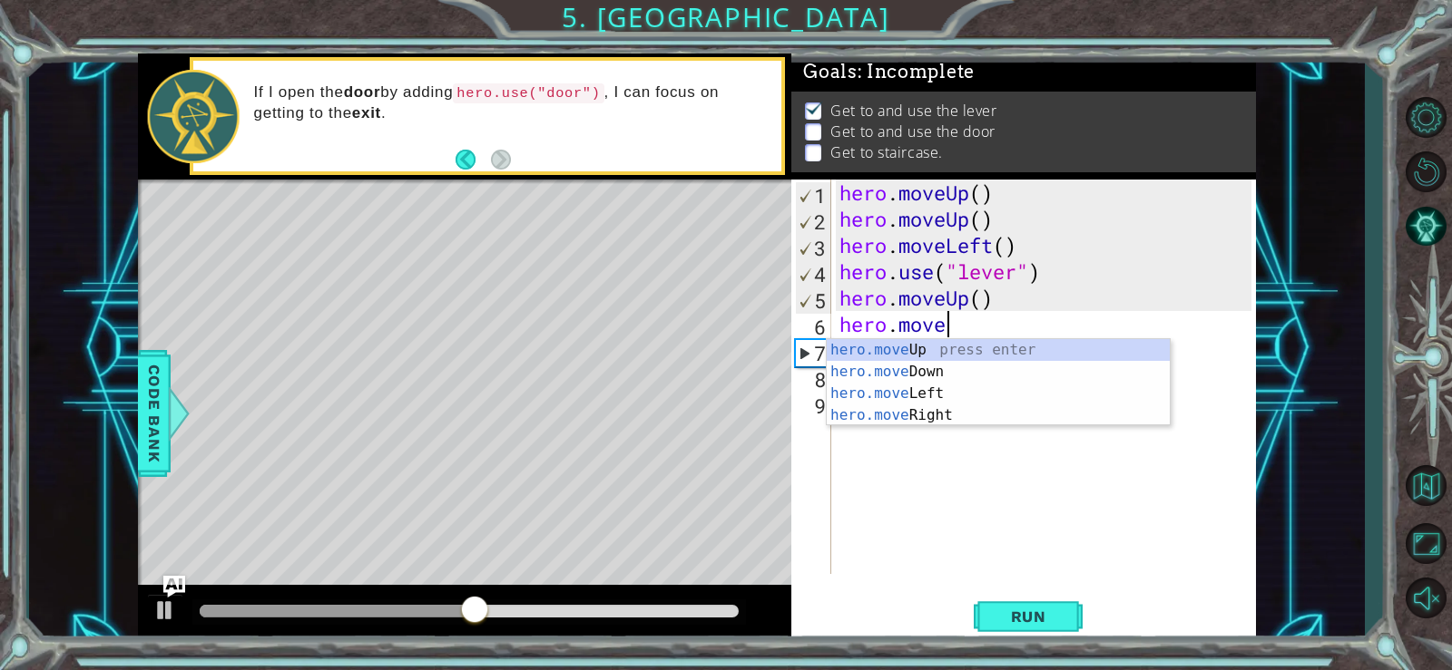
type textarea "hero.mov"
click at [1016, 345] on div "hero.mov eUp press enter hero.mov eDown press enter hero.mov eLeft press enter …" at bounding box center [997, 404] width 343 height 131
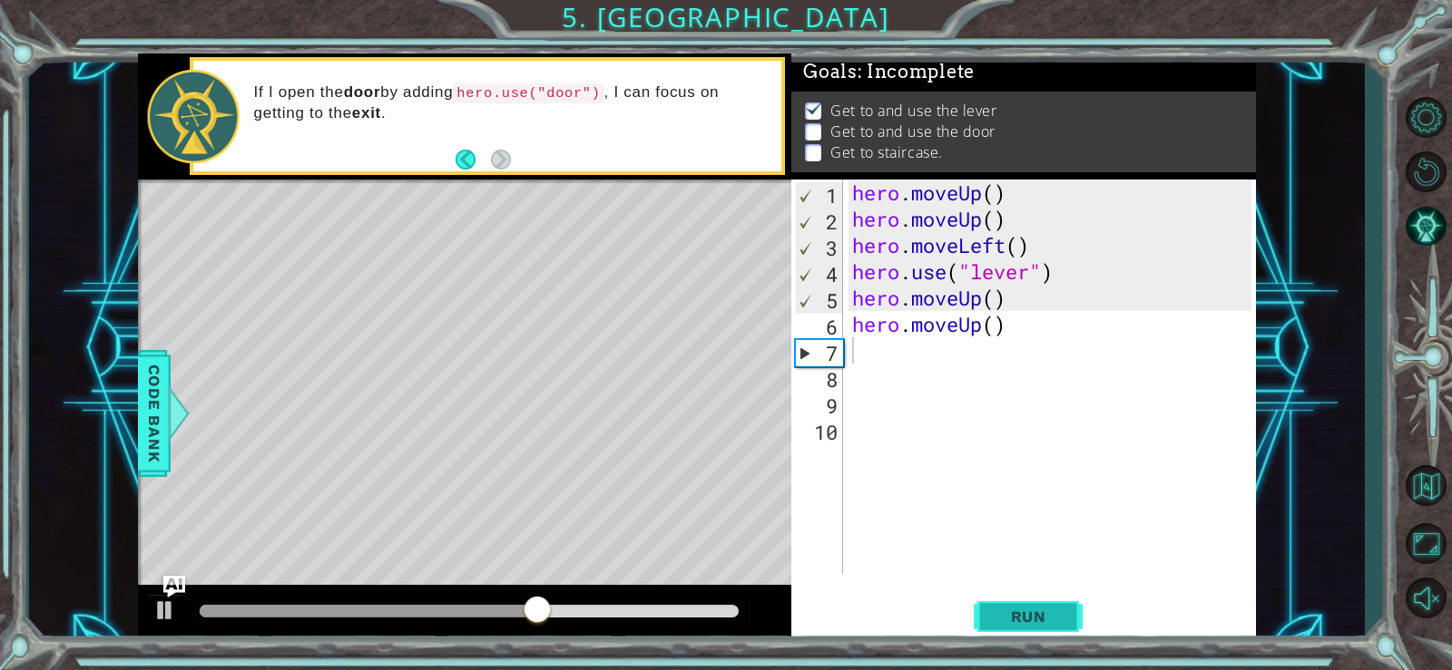
click at [1012, 617] on span "Run" at bounding box center [1029, 617] width 72 height 18
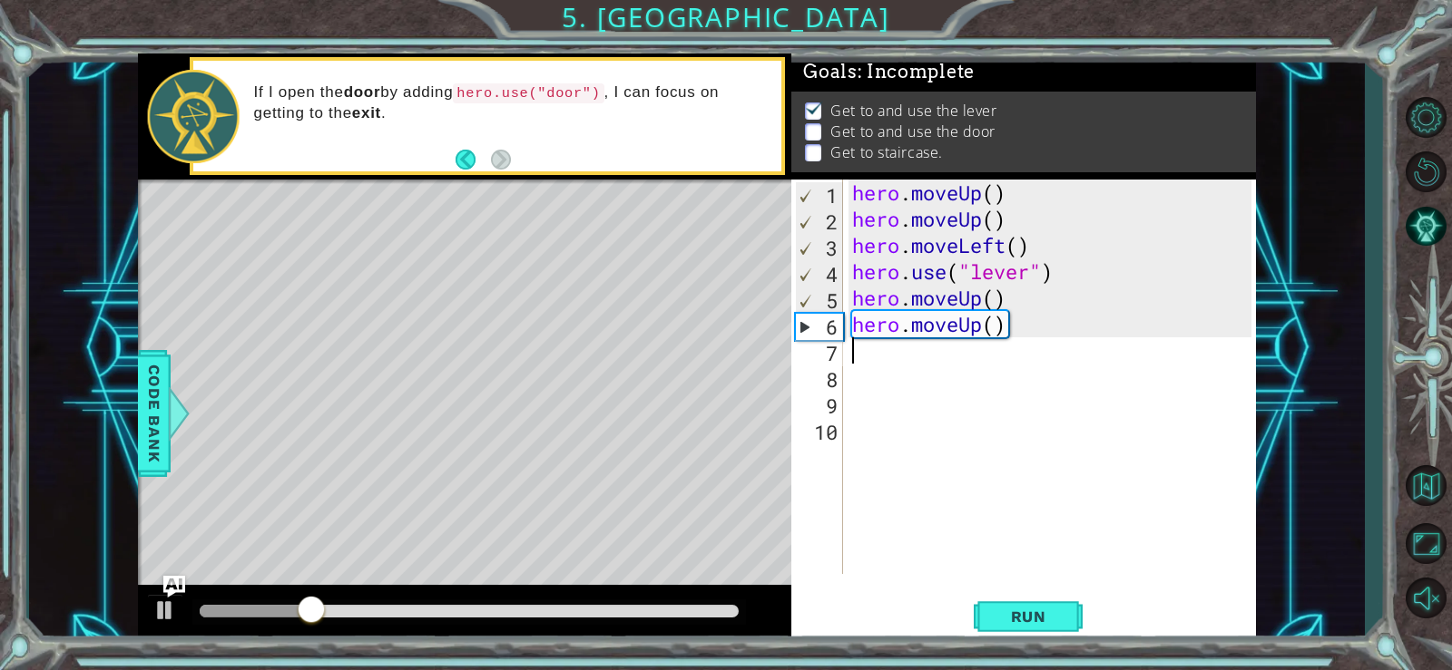
click at [981, 367] on div "hero . moveUp ( ) hero . moveUp ( ) hero . moveLeft ( ) hero . use ( "lever" ) …" at bounding box center [1054, 403] width 413 height 447
click at [981, 357] on div "hero . moveUp ( ) hero . moveUp ( ) hero . moveLeft ( ) hero . use ( "lever" ) …" at bounding box center [1054, 403] width 413 height 447
type textarea "h"
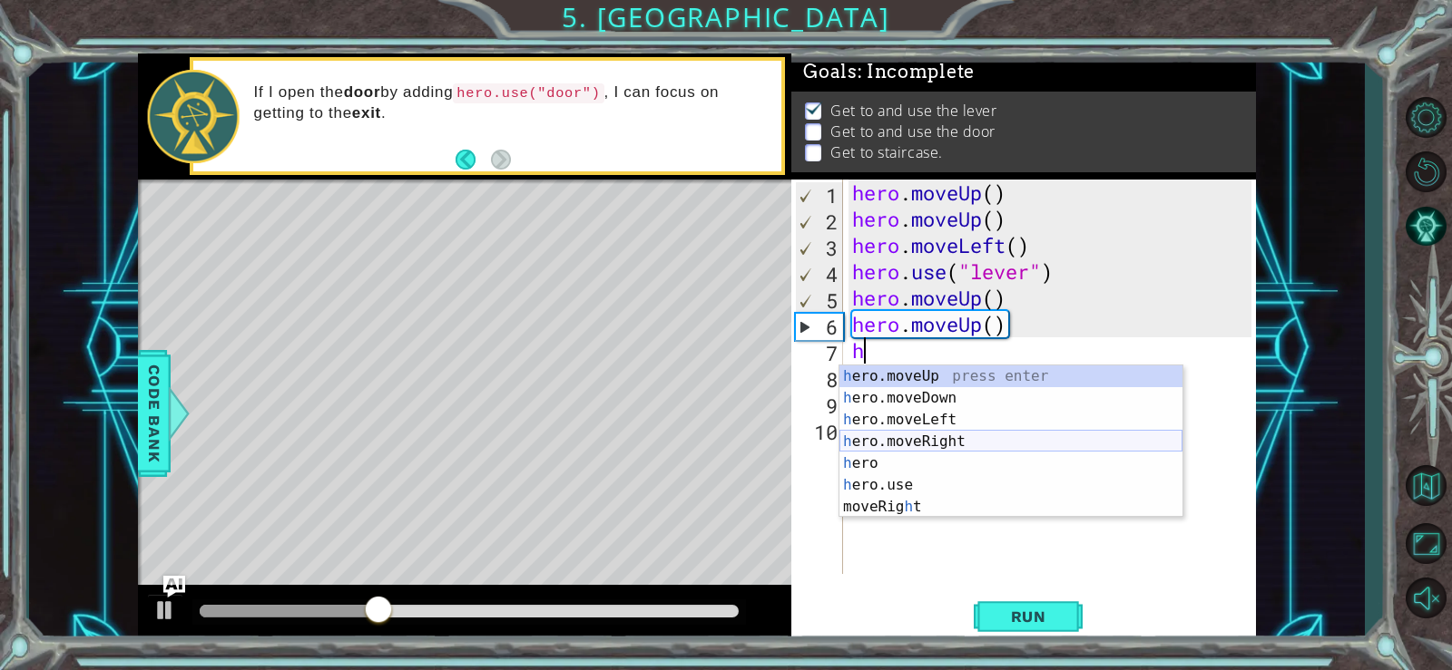
click at [979, 436] on div "h ero.moveUp press enter h ero.moveDown press enter h ero.moveLeft press enter …" at bounding box center [1010, 464] width 343 height 196
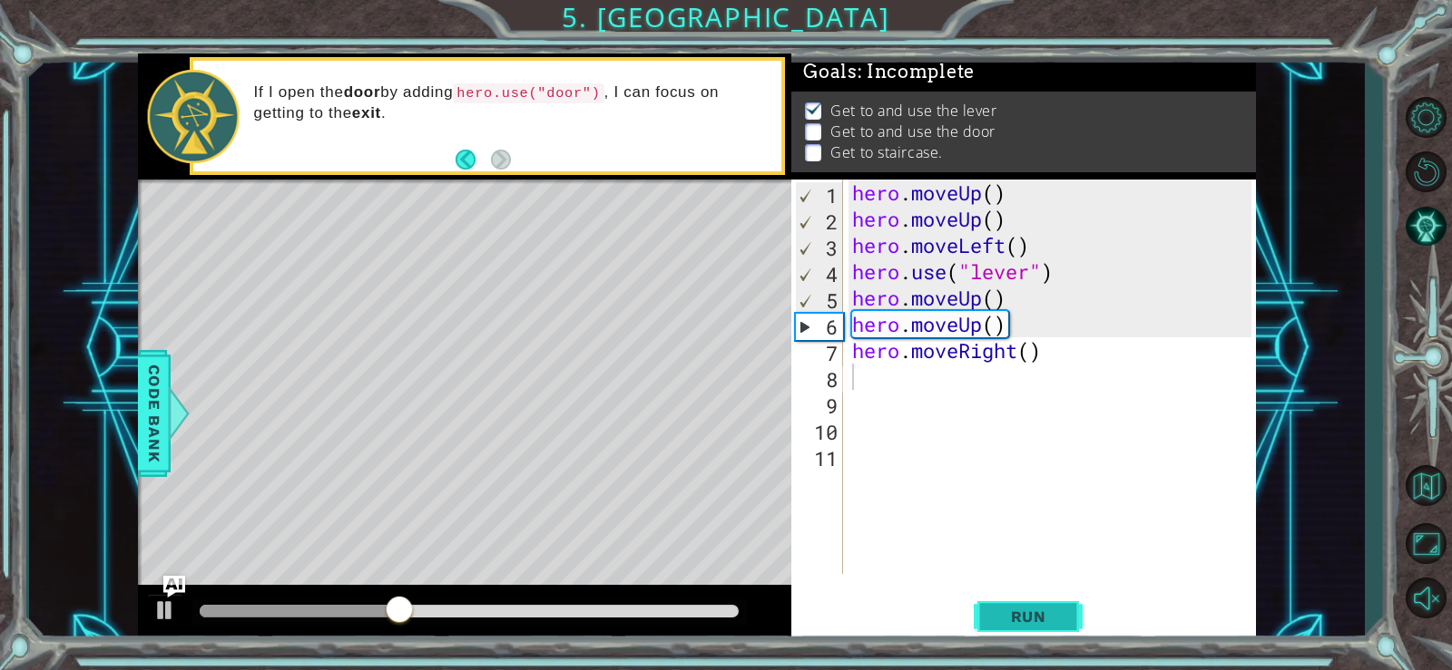
click at [1002, 610] on span "Run" at bounding box center [1029, 617] width 72 height 18
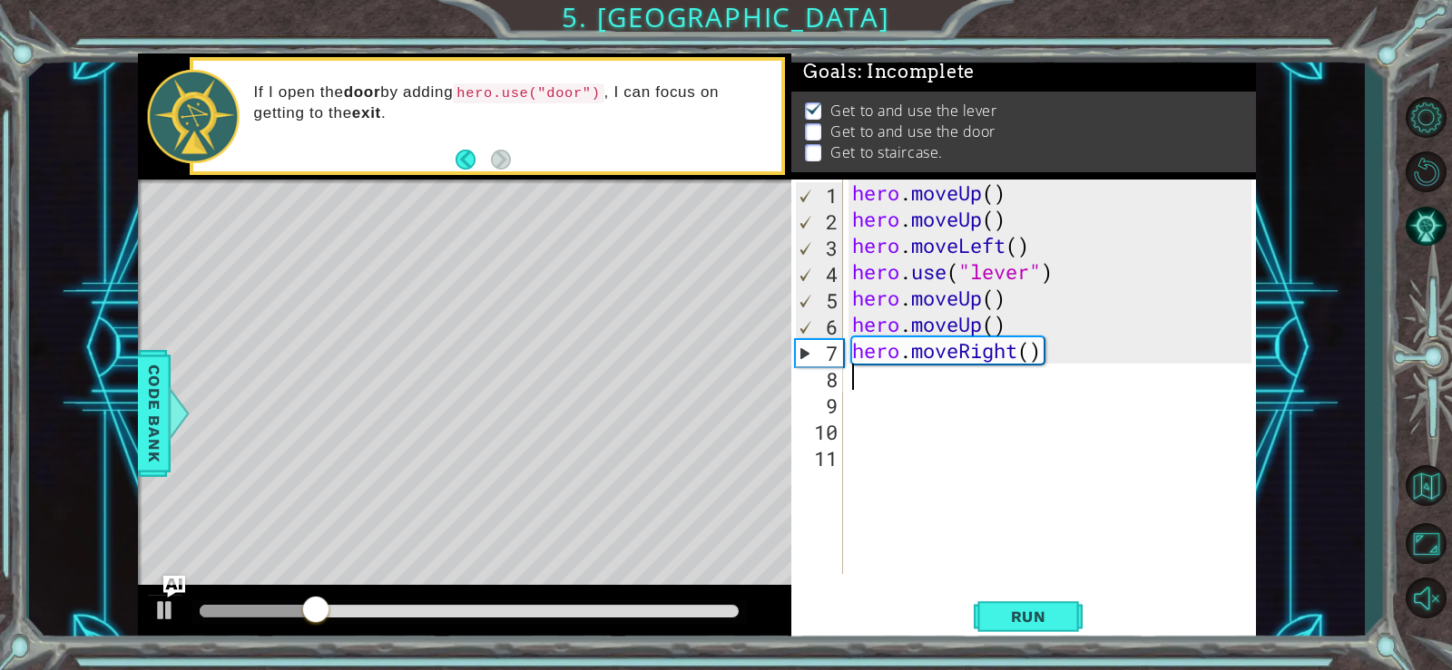
click at [917, 384] on div "hero . moveUp ( ) hero . moveUp ( ) hero . moveLeft ( ) hero . use ( "lever" ) …" at bounding box center [1054, 403] width 413 height 447
type textarea "h"
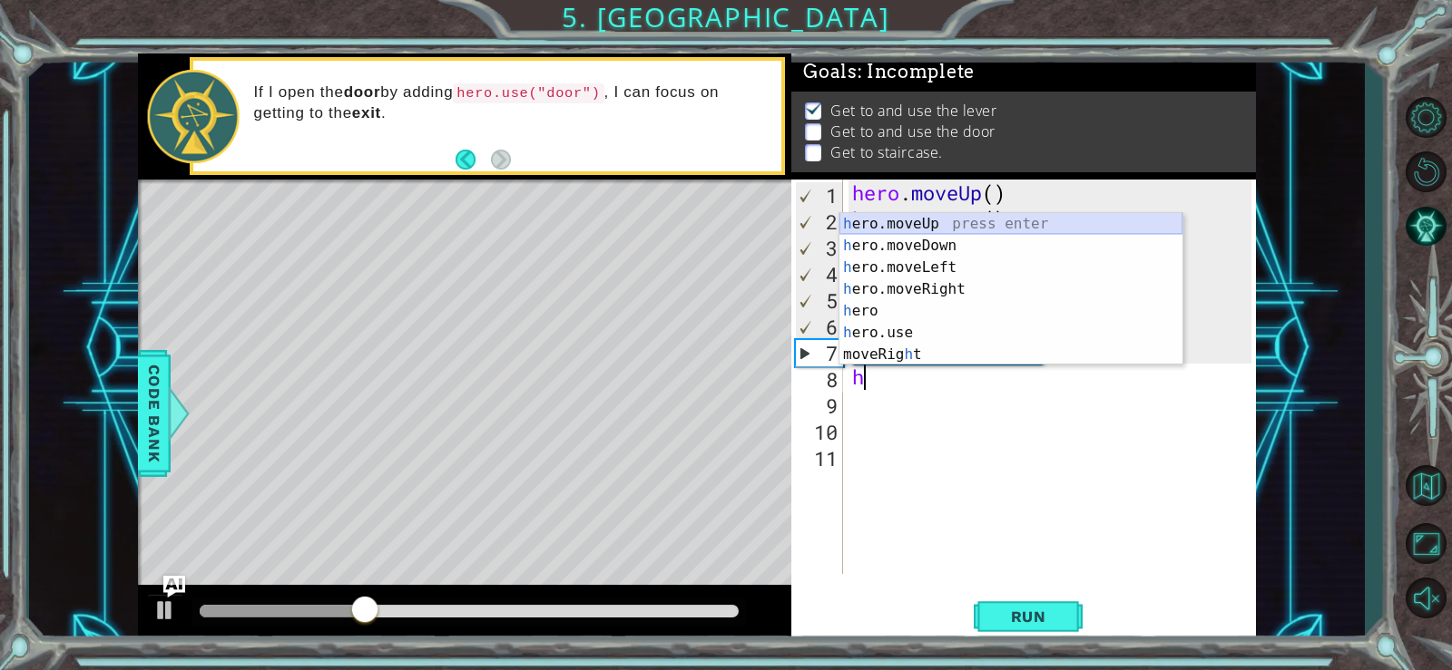
click at [922, 225] on div "h ero.moveUp press enter h ero.moveDown press enter h ero.moveLeft press enter …" at bounding box center [1010, 311] width 343 height 196
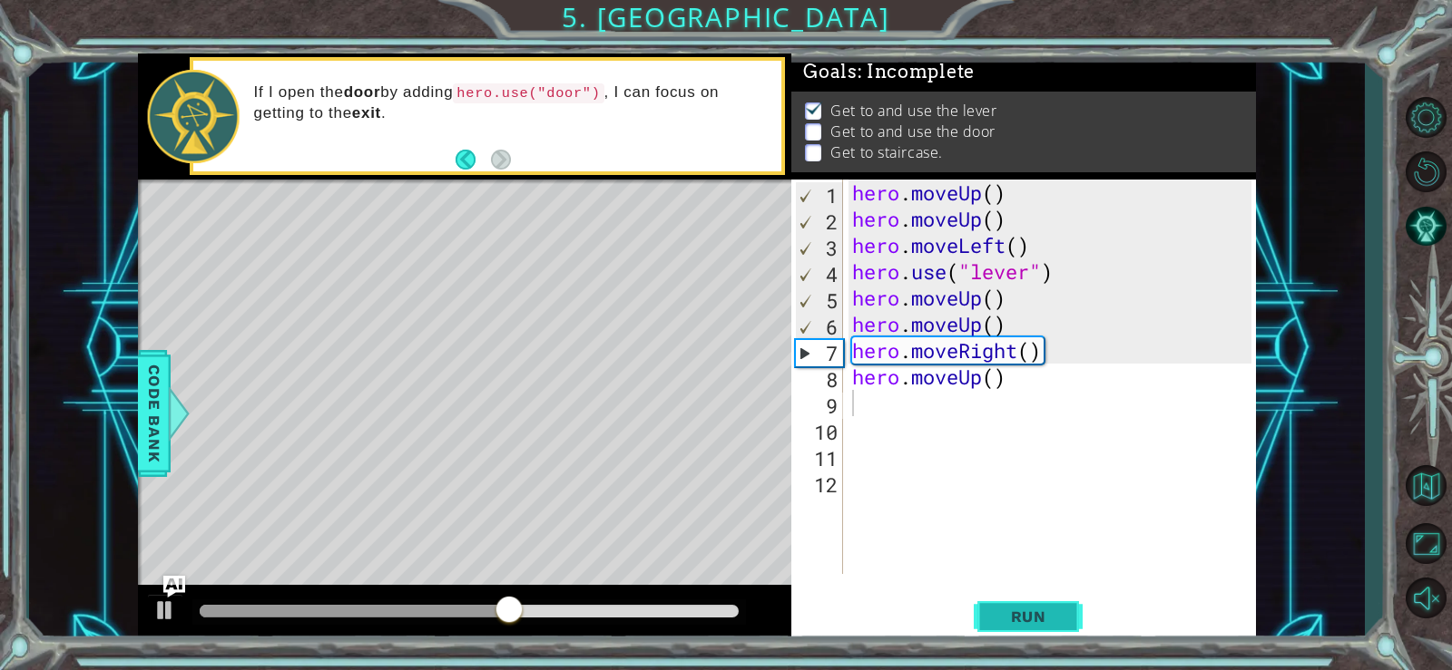
click at [996, 611] on span "Run" at bounding box center [1029, 617] width 72 height 18
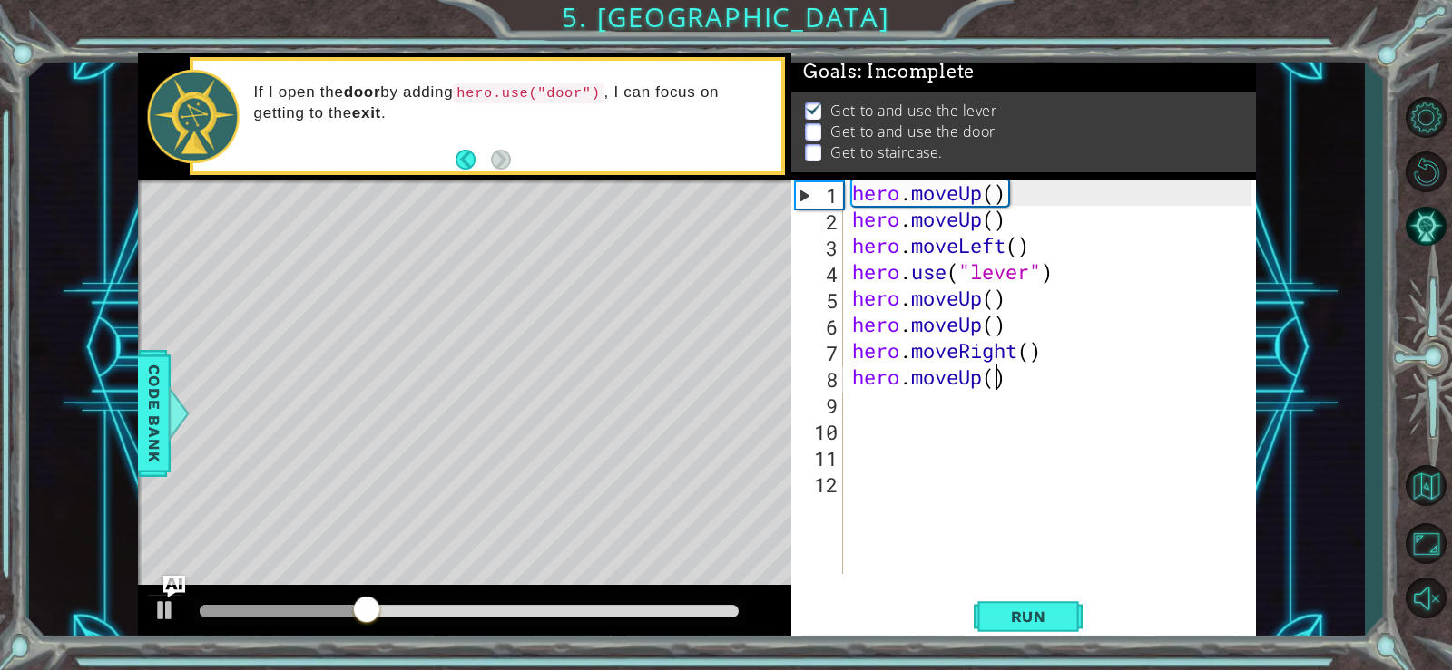
click at [998, 375] on div "hero . moveUp ( ) hero . moveUp ( ) hero . moveLeft ( ) hero . use ( "lever" ) …" at bounding box center [1054, 403] width 413 height 447
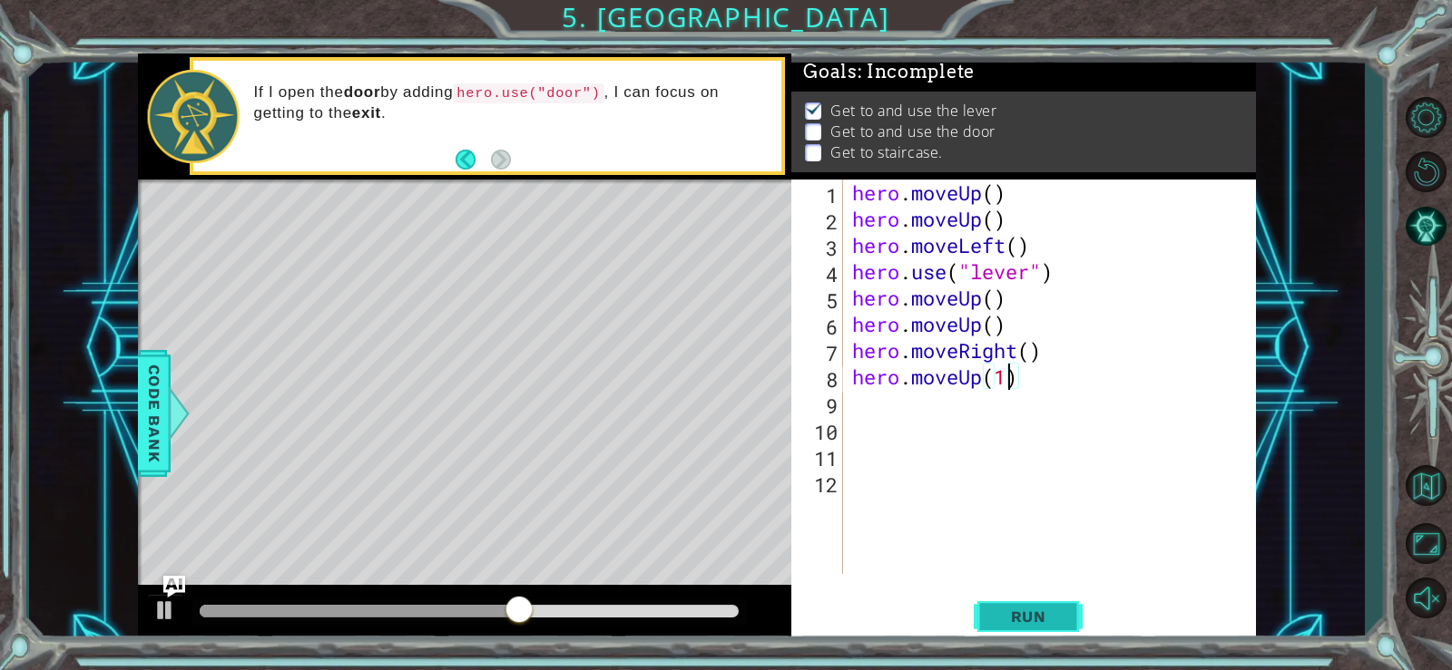
click at [983, 611] on button "Run" at bounding box center [1027, 616] width 109 height 46
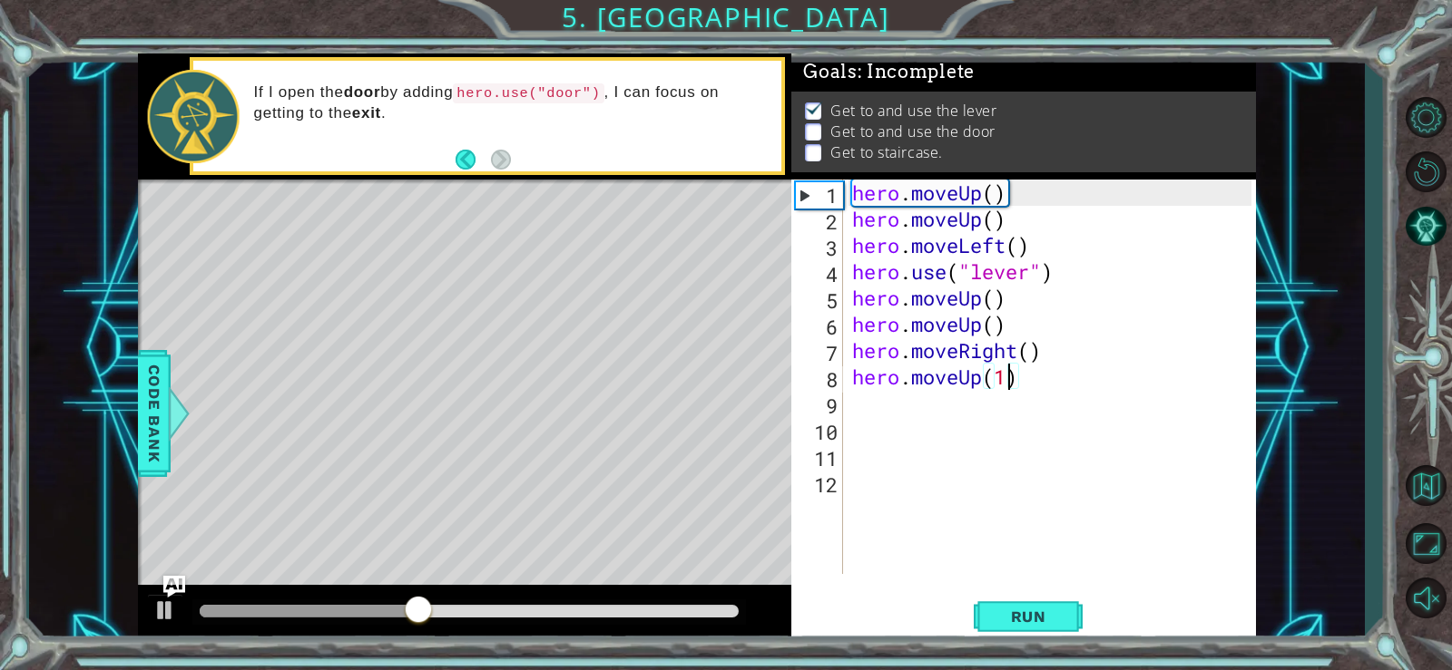
type textarea "hero.moveUp()"
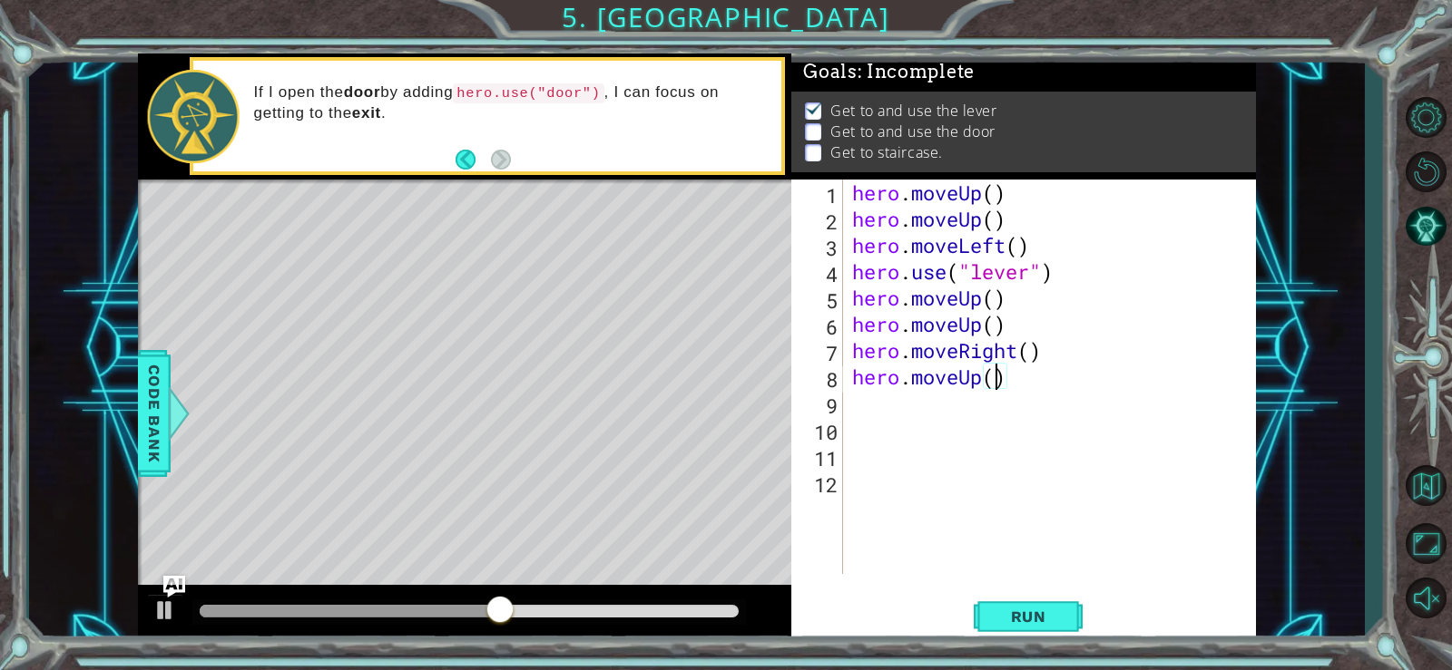
click at [926, 396] on div "hero . moveUp ( ) hero . moveUp ( ) hero . moveLeft ( ) hero . use ( "lever" ) …" at bounding box center [1054, 403] width 413 height 447
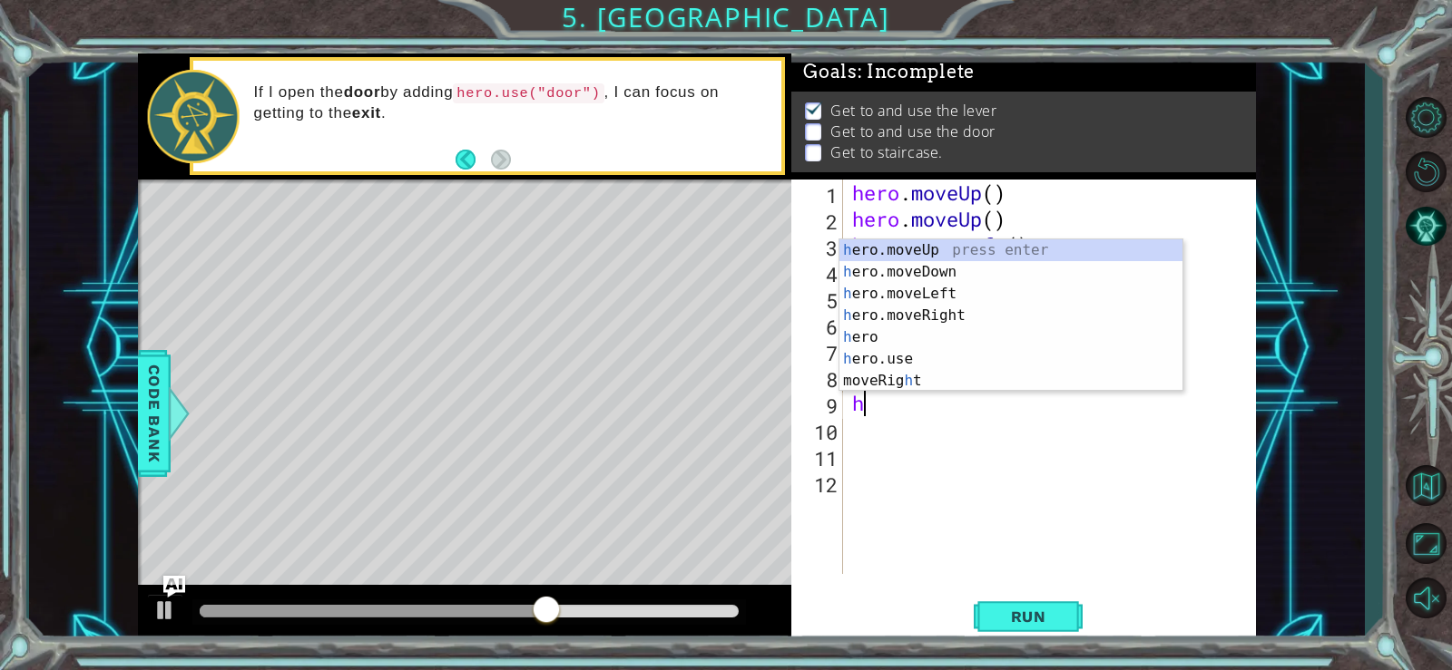
type textarea "hr"
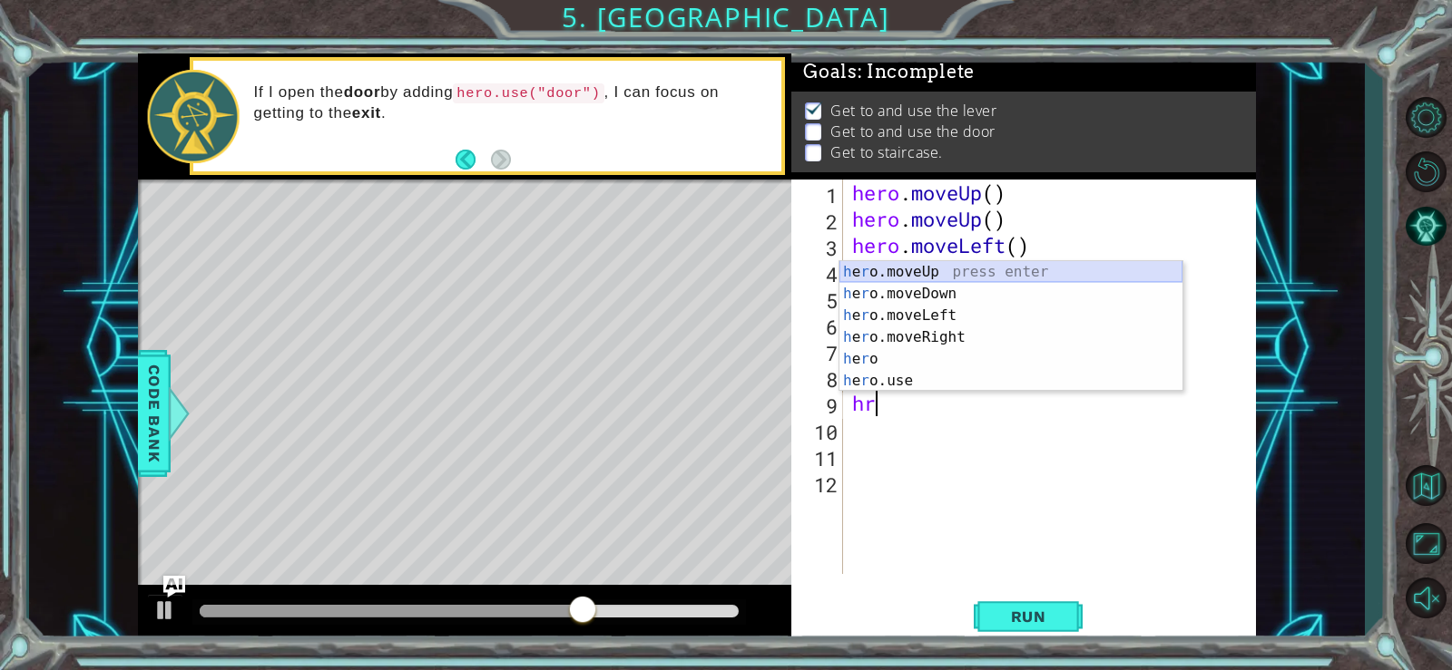
click at [876, 266] on div "h e r o.moveUp press enter h e r o.moveDown press enter h e r o.moveLeft press …" at bounding box center [1010, 348] width 343 height 174
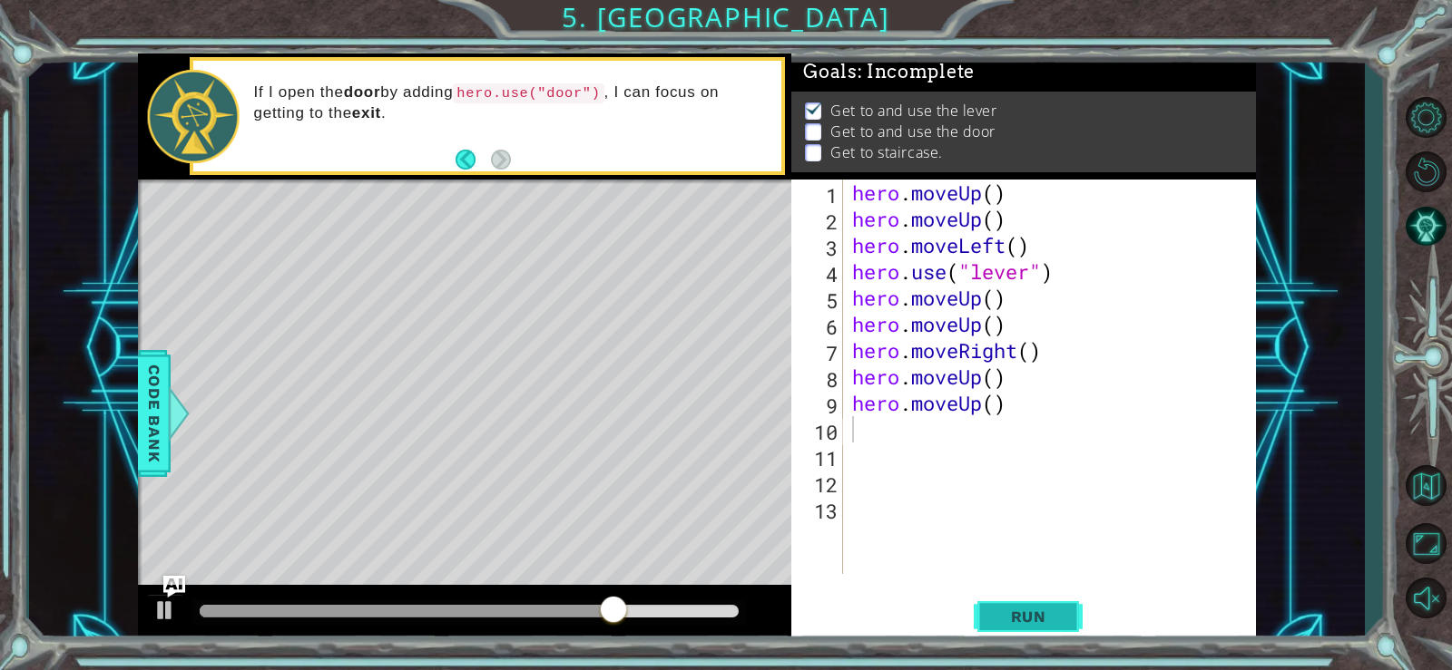
click at [988, 600] on button "Run" at bounding box center [1027, 616] width 109 height 46
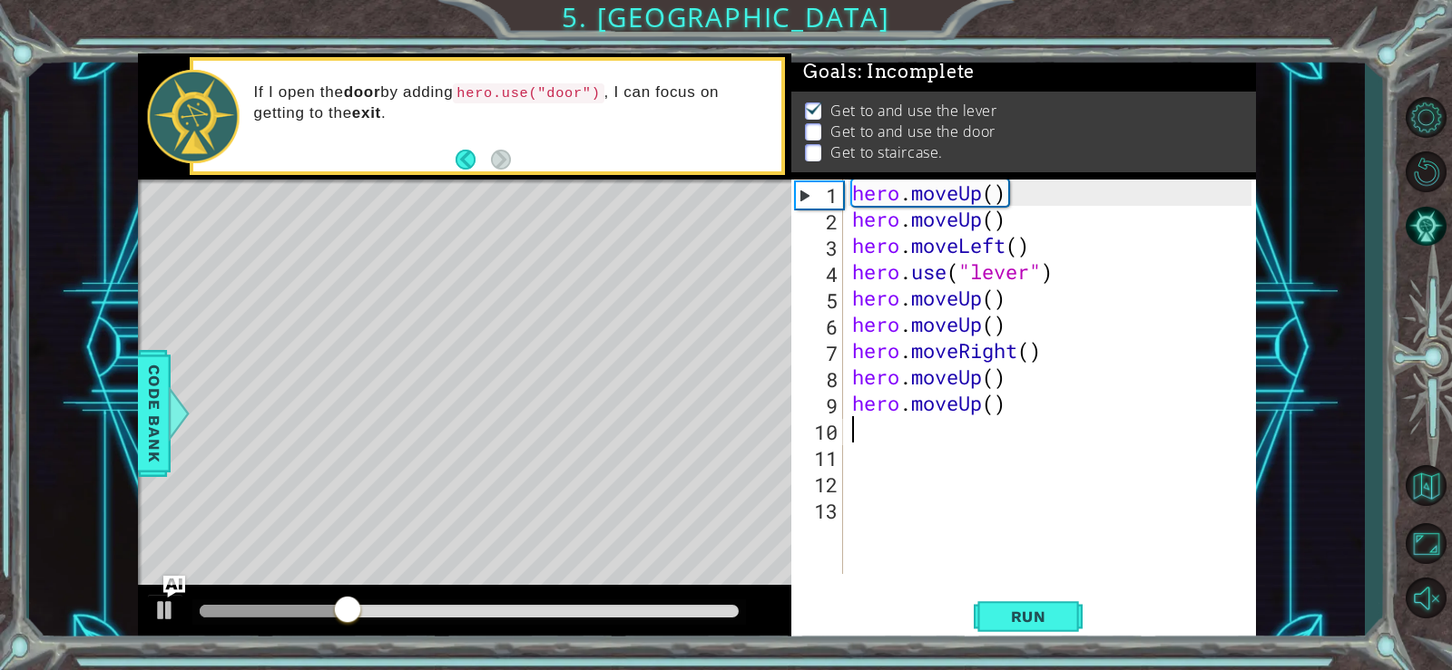
click at [905, 427] on div "hero . moveUp ( ) hero . moveUp ( ) hero . moveLeft ( ) hero . use ( "lever" ) …" at bounding box center [1054, 403] width 413 height 447
type textarea "h"
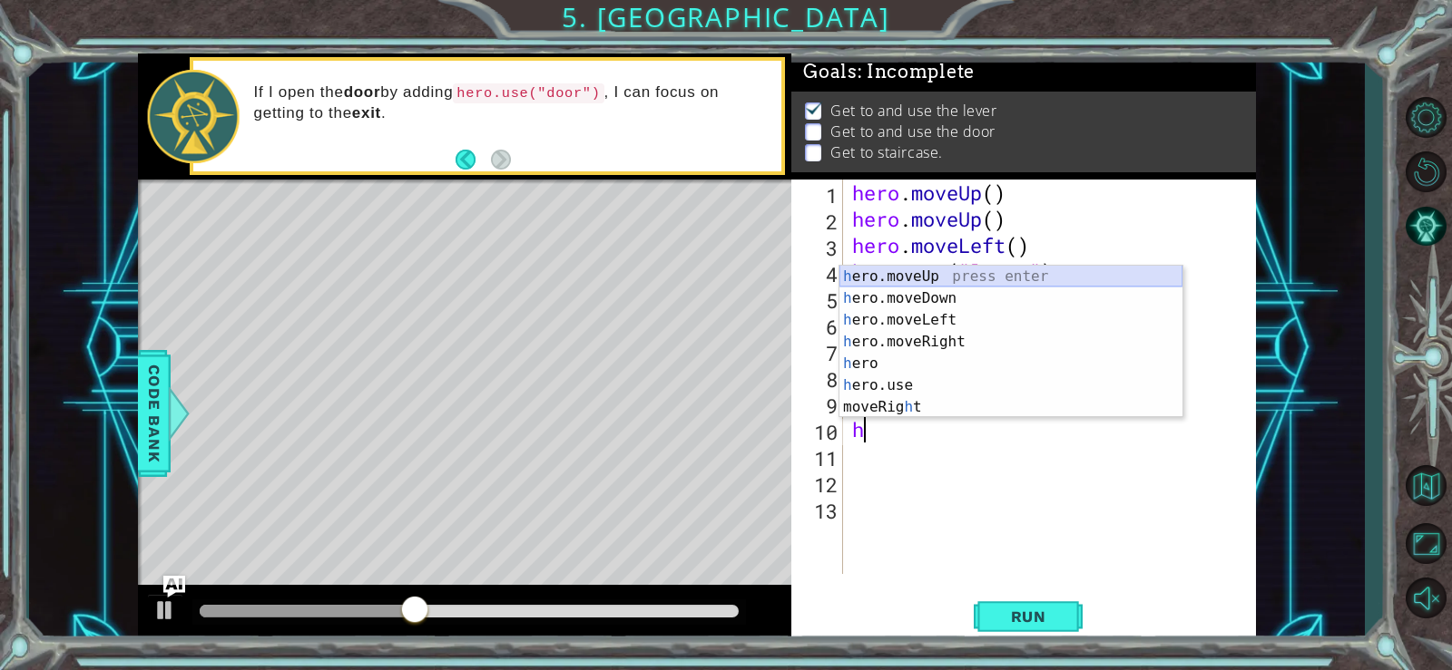
click at [886, 276] on div "h ero.moveUp press enter h ero.moveDown press enter h ero.moveLeft press enter …" at bounding box center [1010, 364] width 343 height 196
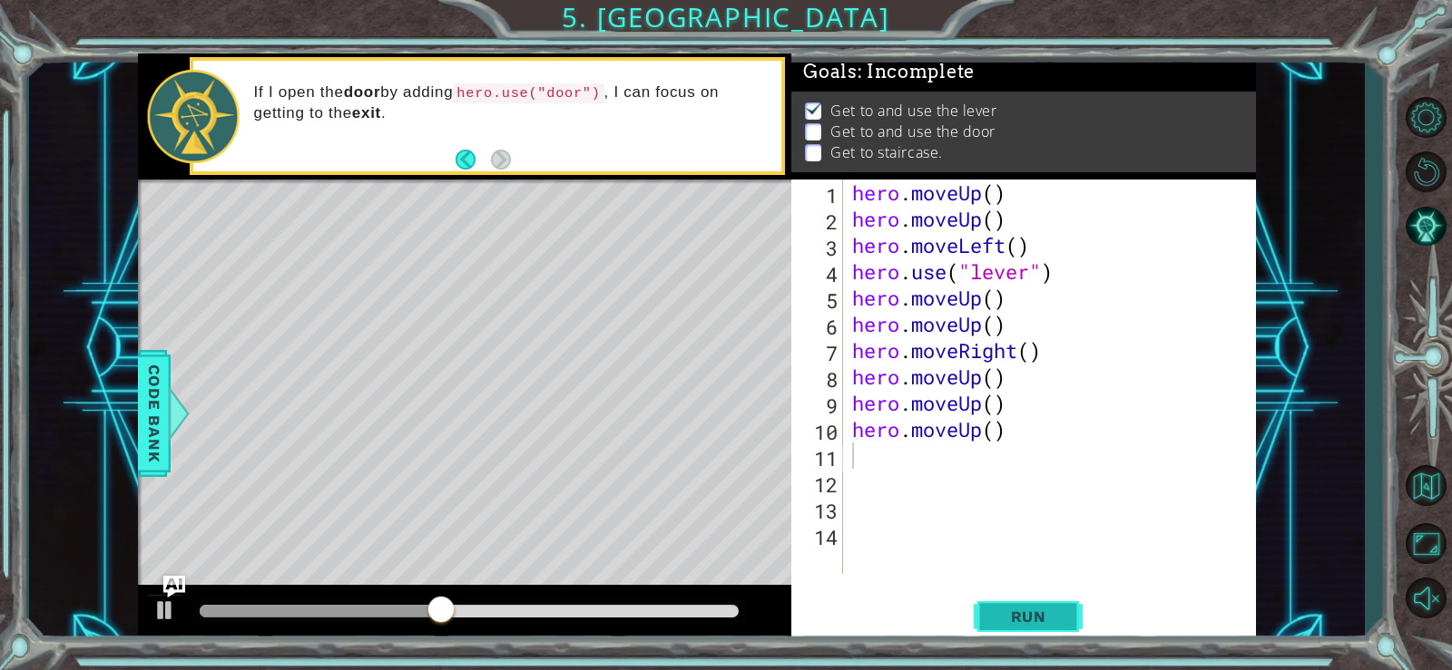
click at [1012, 614] on span "Run" at bounding box center [1029, 617] width 72 height 18
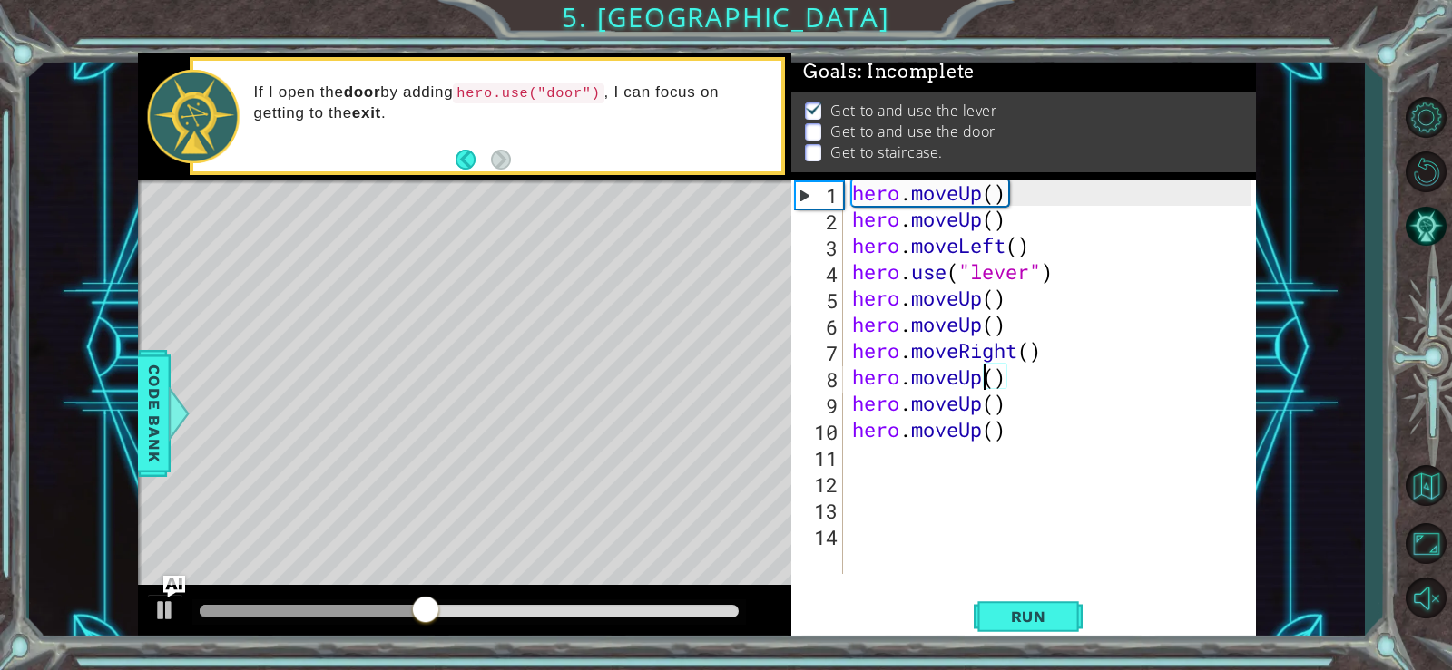
click at [981, 371] on div "hero . moveUp ( ) hero . moveUp ( ) hero . moveLeft ( ) hero . use ( "lever" ) …" at bounding box center [1054, 403] width 413 height 447
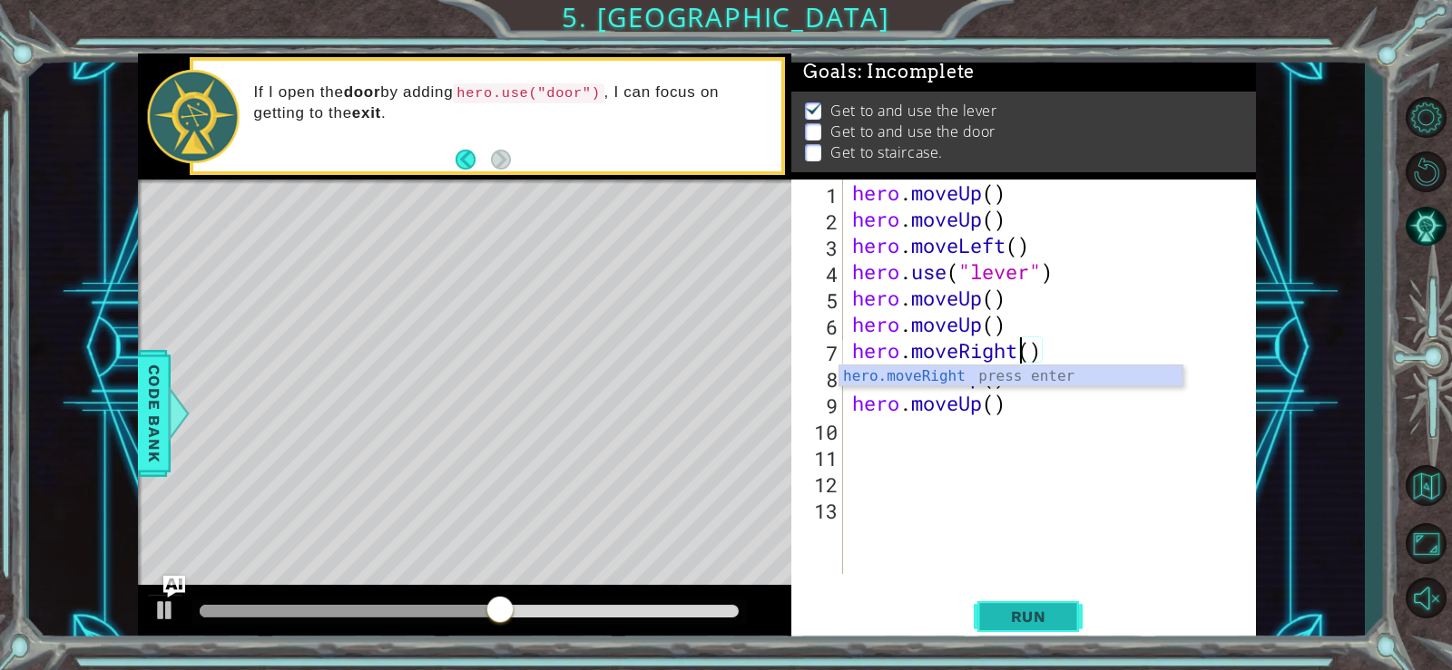
click at [1041, 601] on button "Run" at bounding box center [1027, 616] width 109 height 46
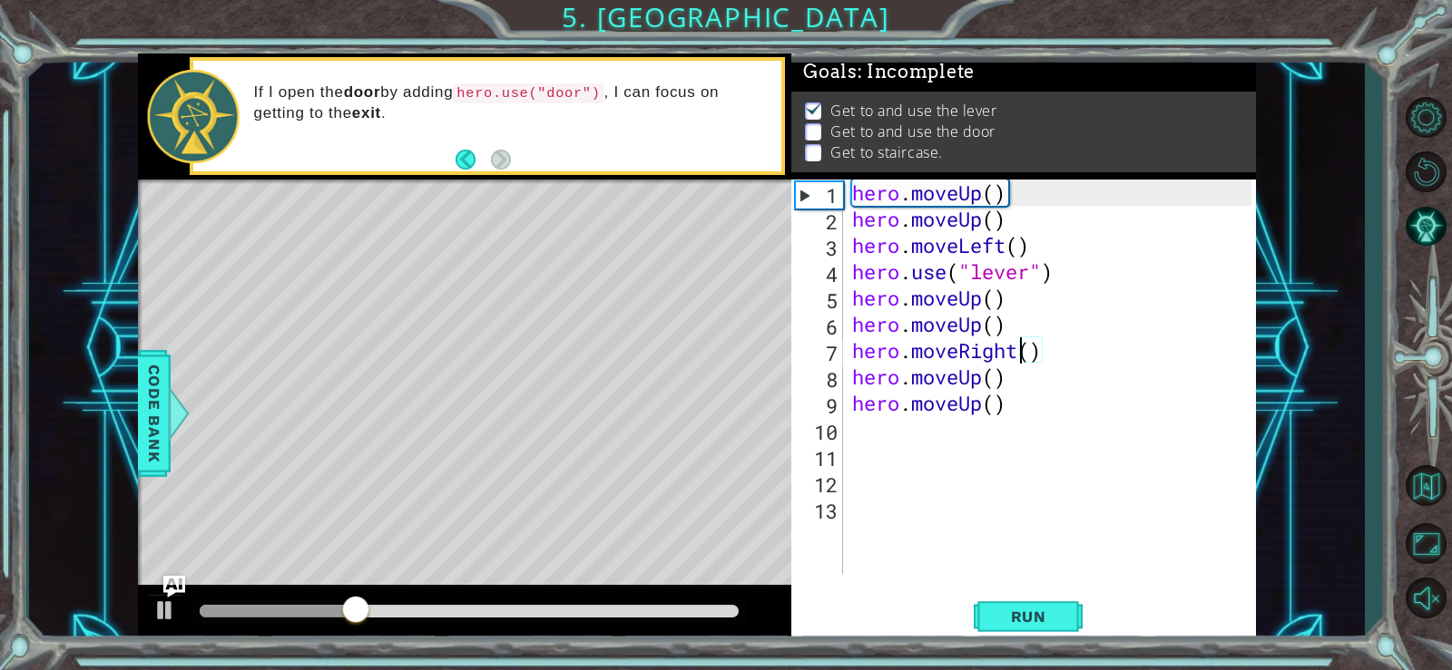
click at [1012, 402] on div "hero . moveUp ( ) hero . moveUp ( ) hero . moveLeft ( ) hero . use ( "lever" ) …" at bounding box center [1054, 403] width 413 height 447
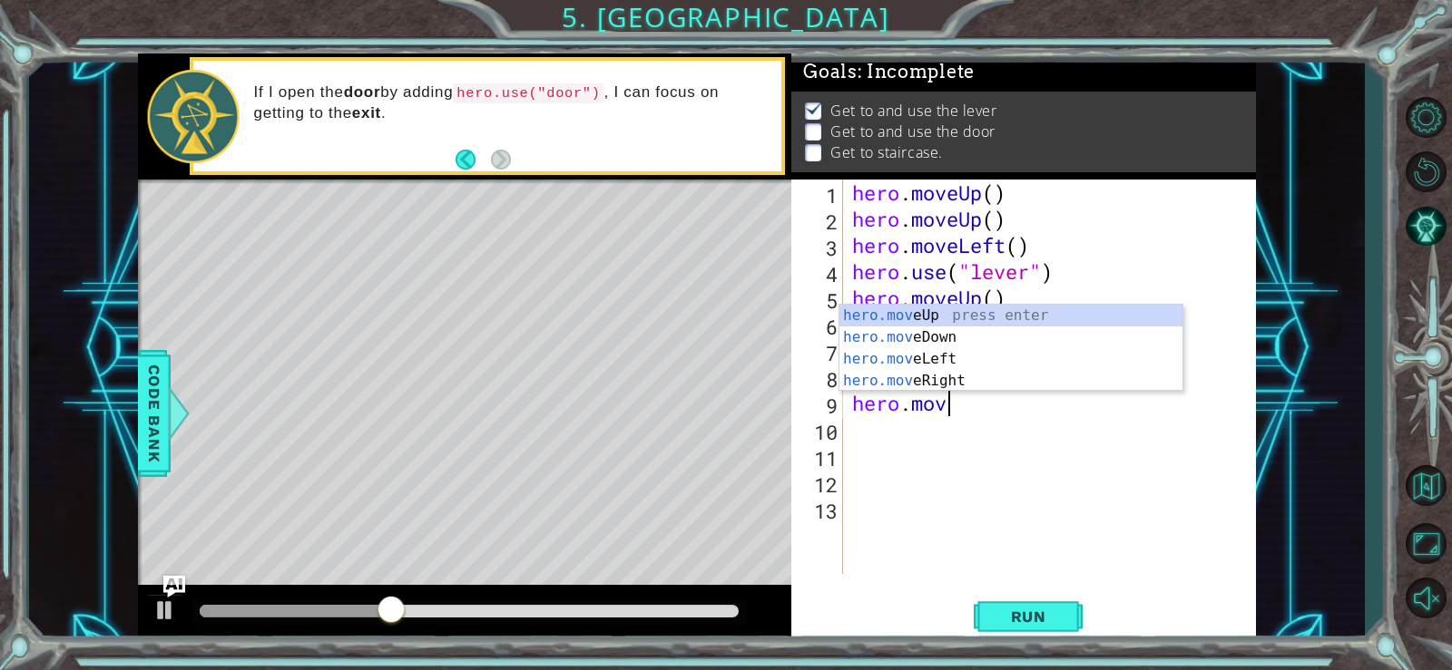
type textarea "h"
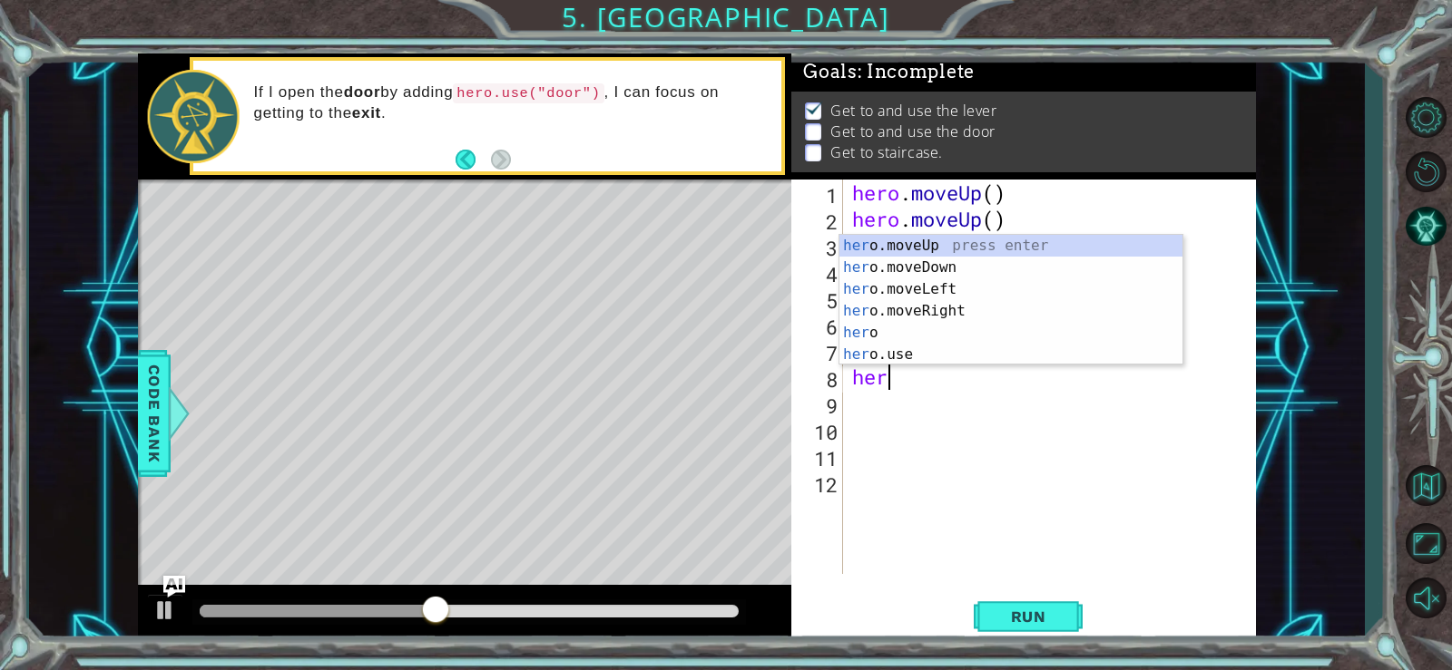
type textarea "h"
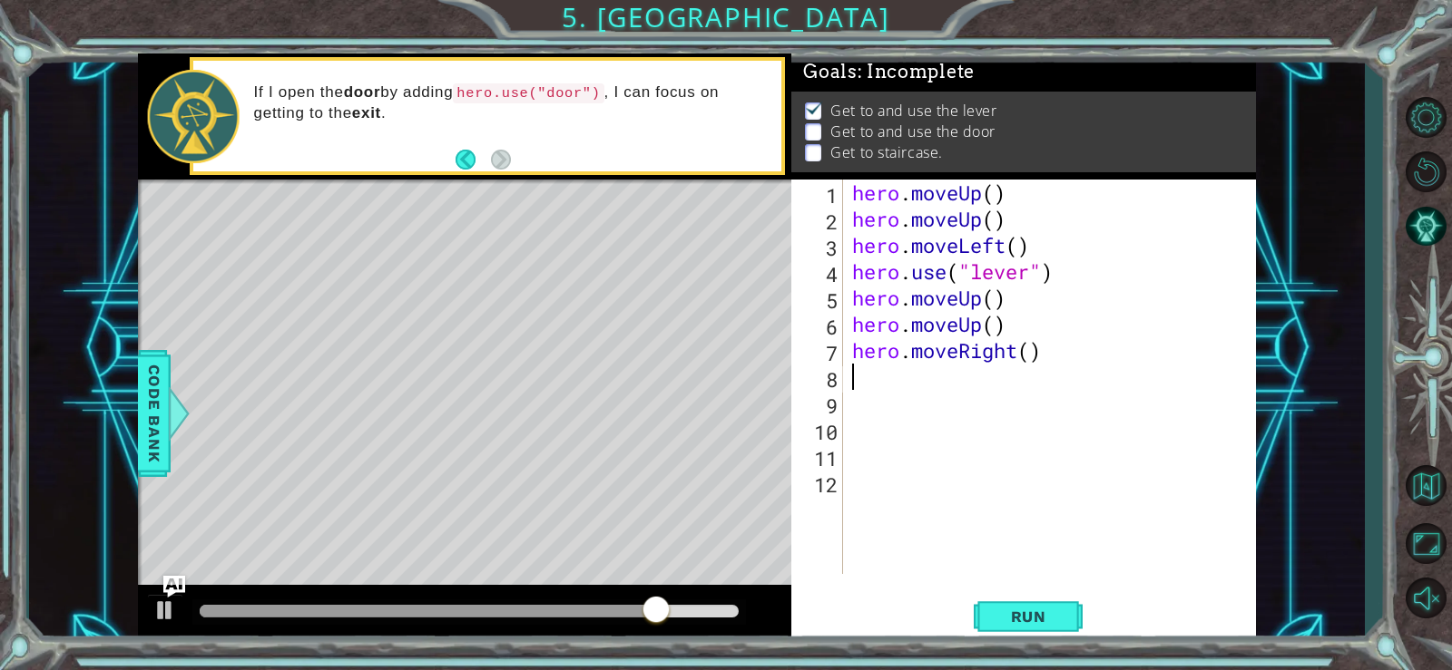
type textarea "h"
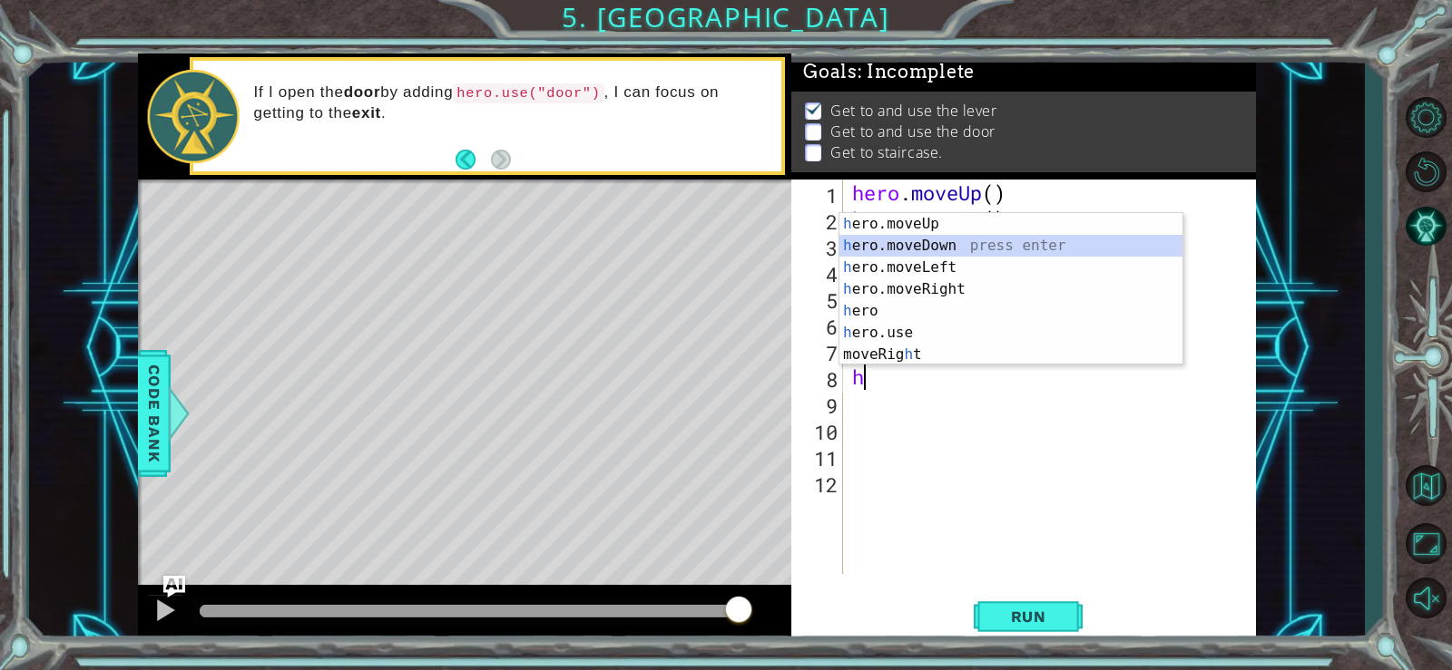
click at [915, 242] on div "h ero.moveUp press enter h ero.moveDown press enter h ero.moveLeft press enter …" at bounding box center [1010, 311] width 343 height 196
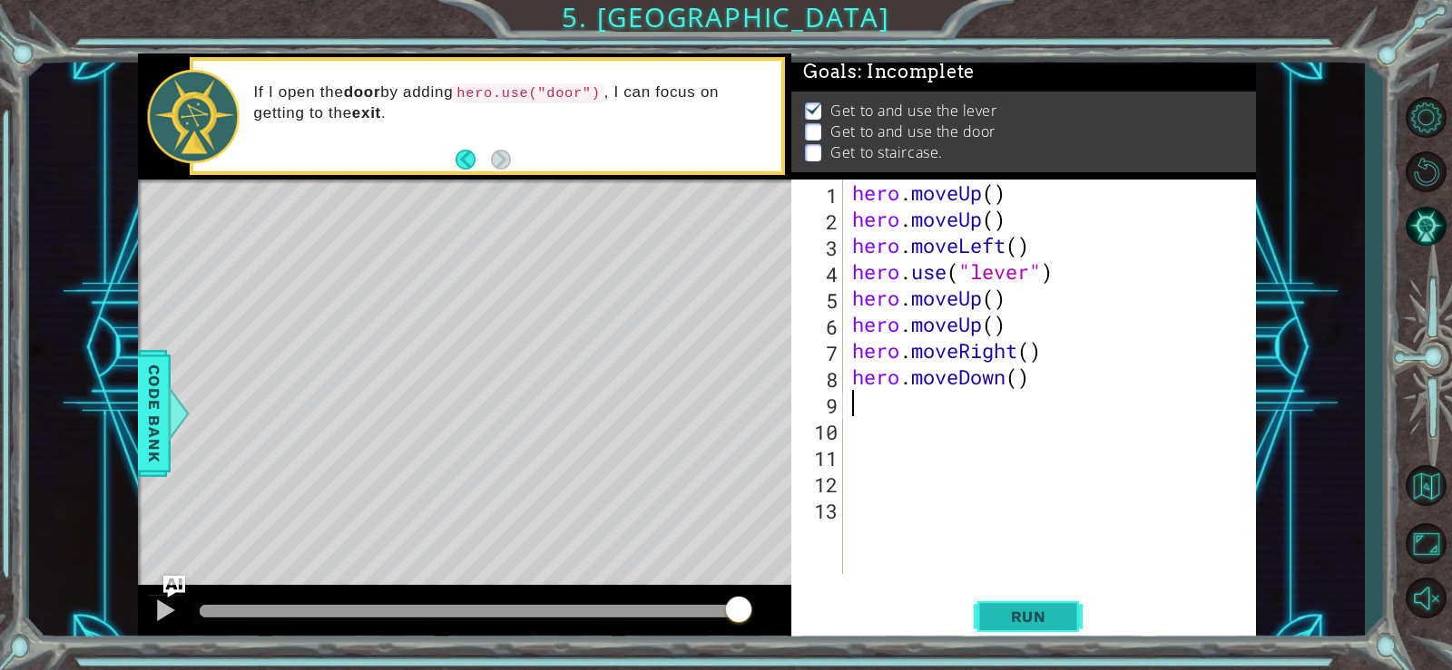
click at [1038, 604] on button "Run" at bounding box center [1027, 616] width 109 height 46
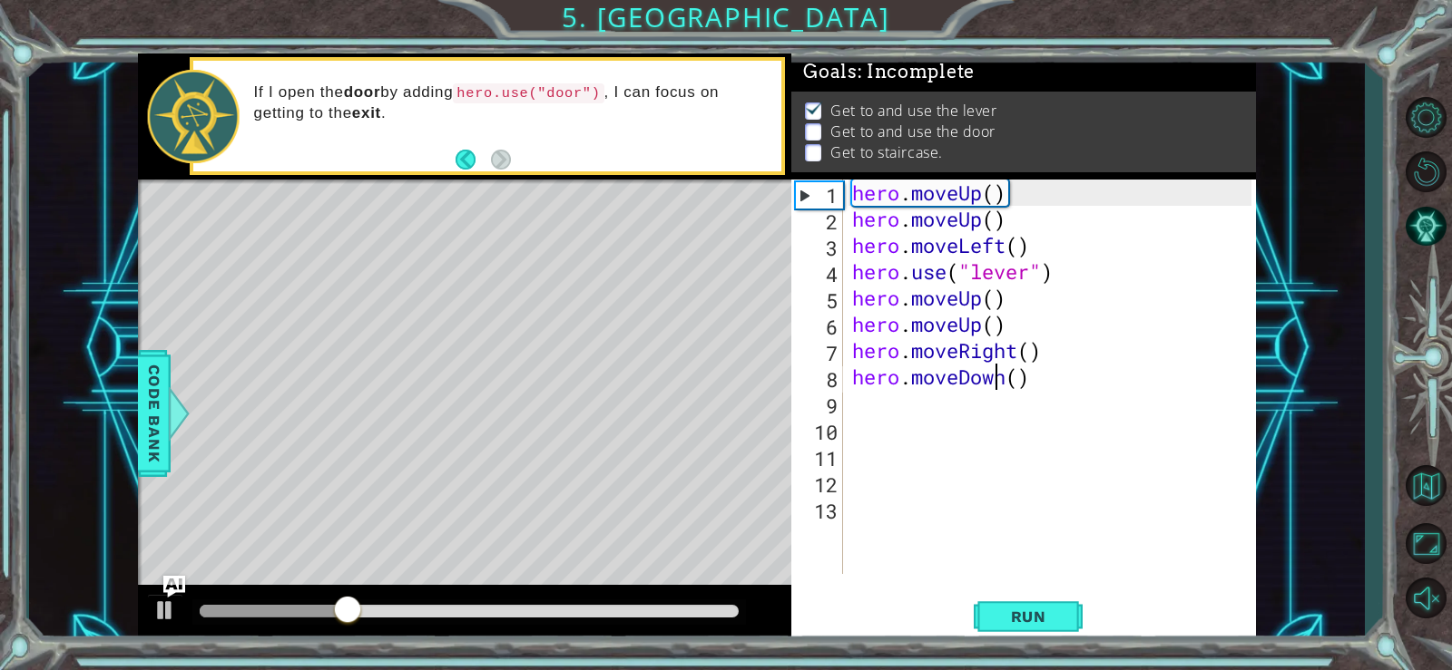
click at [1000, 384] on div "hero . moveUp ( ) hero . moveUp ( ) hero . moveLeft ( ) hero . use ( "lever" ) …" at bounding box center [1054, 403] width 413 height 447
click at [1004, 382] on div "hero . moveUp ( ) hero . moveUp ( ) hero . moveLeft ( ) hero . use ( "lever" ) …" at bounding box center [1054, 403] width 413 height 447
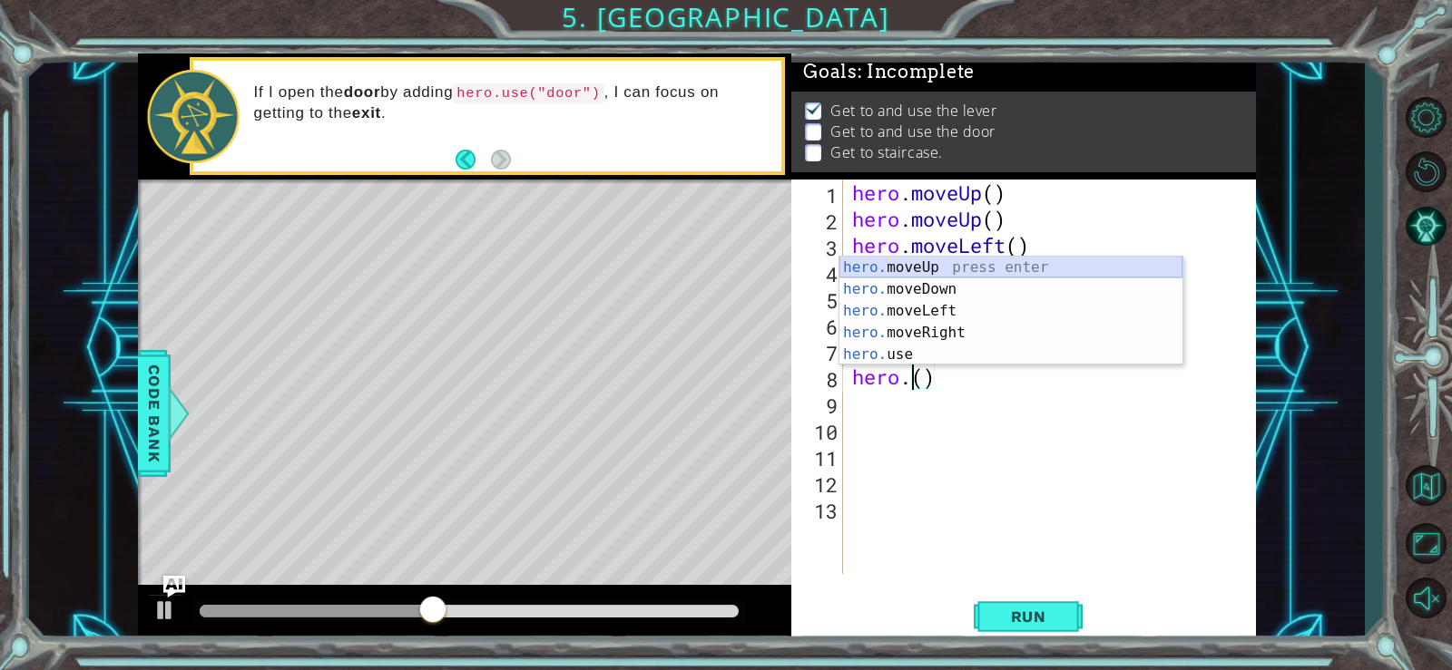
click at [969, 265] on div "hero. moveUp press enter hero. moveDown press enter hero. moveLeft press enter …" at bounding box center [1010, 333] width 343 height 152
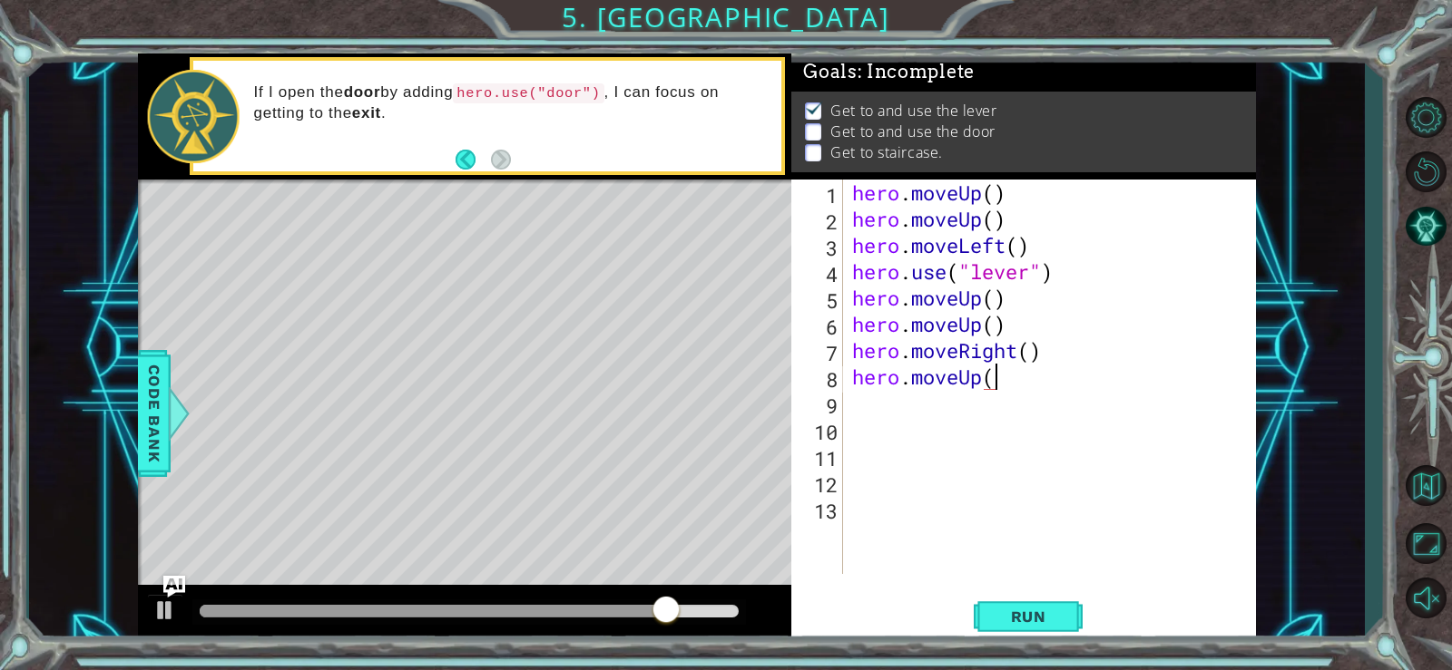
scroll to position [0, 6]
click at [1006, 604] on button "Run" at bounding box center [1027, 616] width 109 height 46
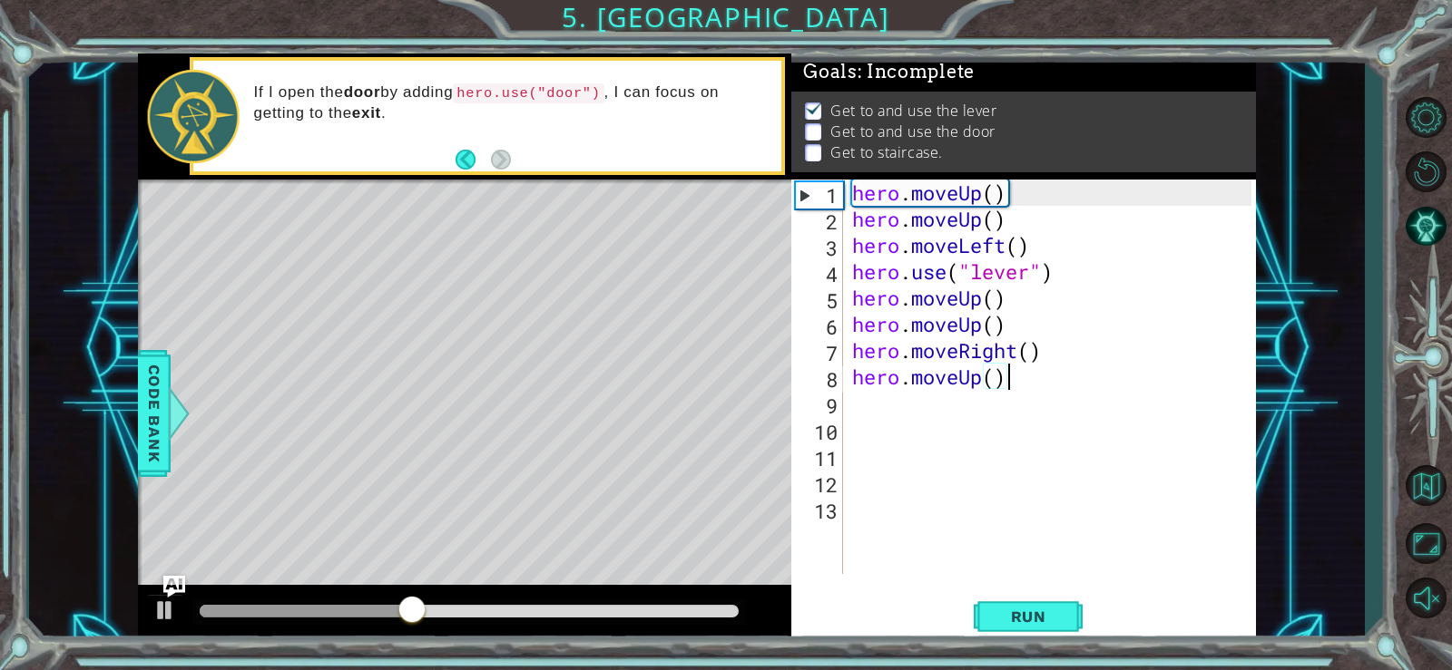
click at [982, 377] on div "hero . moveUp ( ) hero . moveUp ( ) hero . moveLeft ( ) hero . use ( "lever" ) …" at bounding box center [1054, 403] width 413 height 447
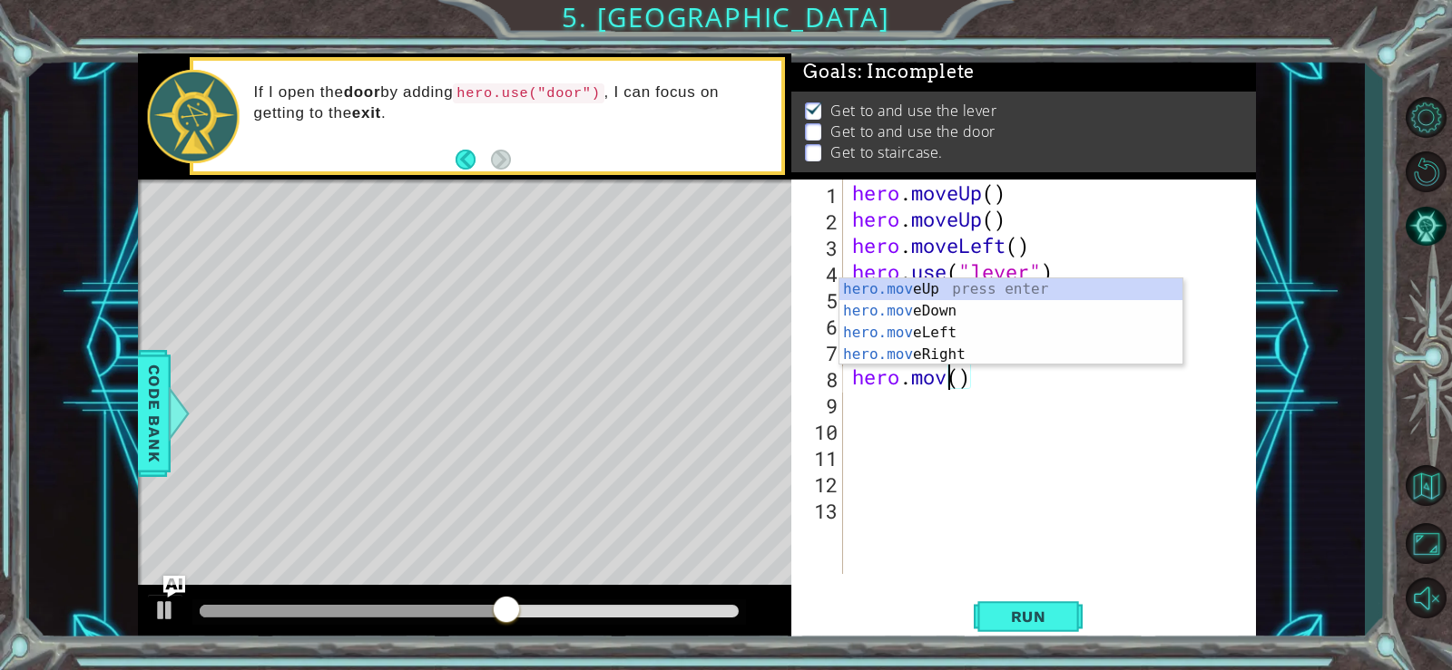
scroll to position [0, 5]
click at [923, 332] on div "hero.mov eUp press enter hero.mov eDown press enter hero.mov eLeft press enter …" at bounding box center [1010, 344] width 343 height 131
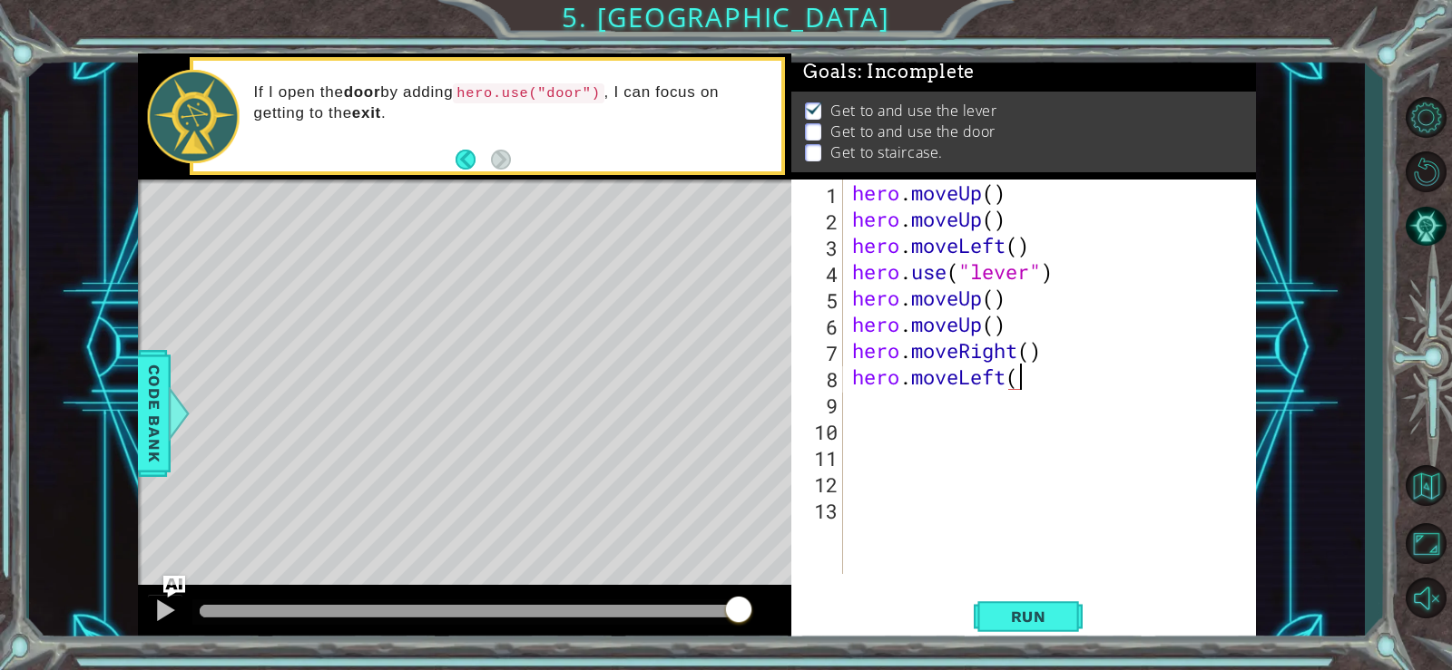
scroll to position [0, 7]
click at [1036, 608] on button "Run" at bounding box center [1027, 616] width 109 height 46
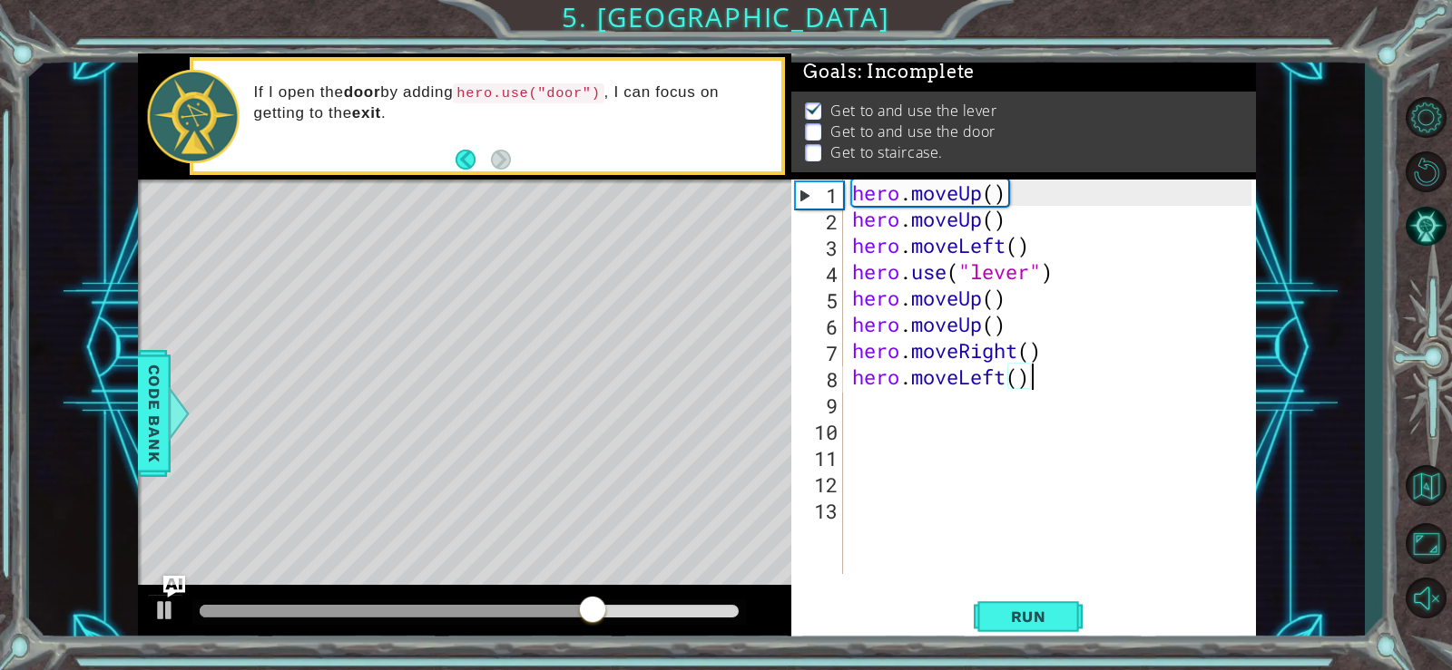
click at [1005, 386] on div "hero . moveUp ( ) hero . moveUp ( ) hero . moveLeft ( ) hero . use ( "lever" ) …" at bounding box center [1054, 403] width 413 height 447
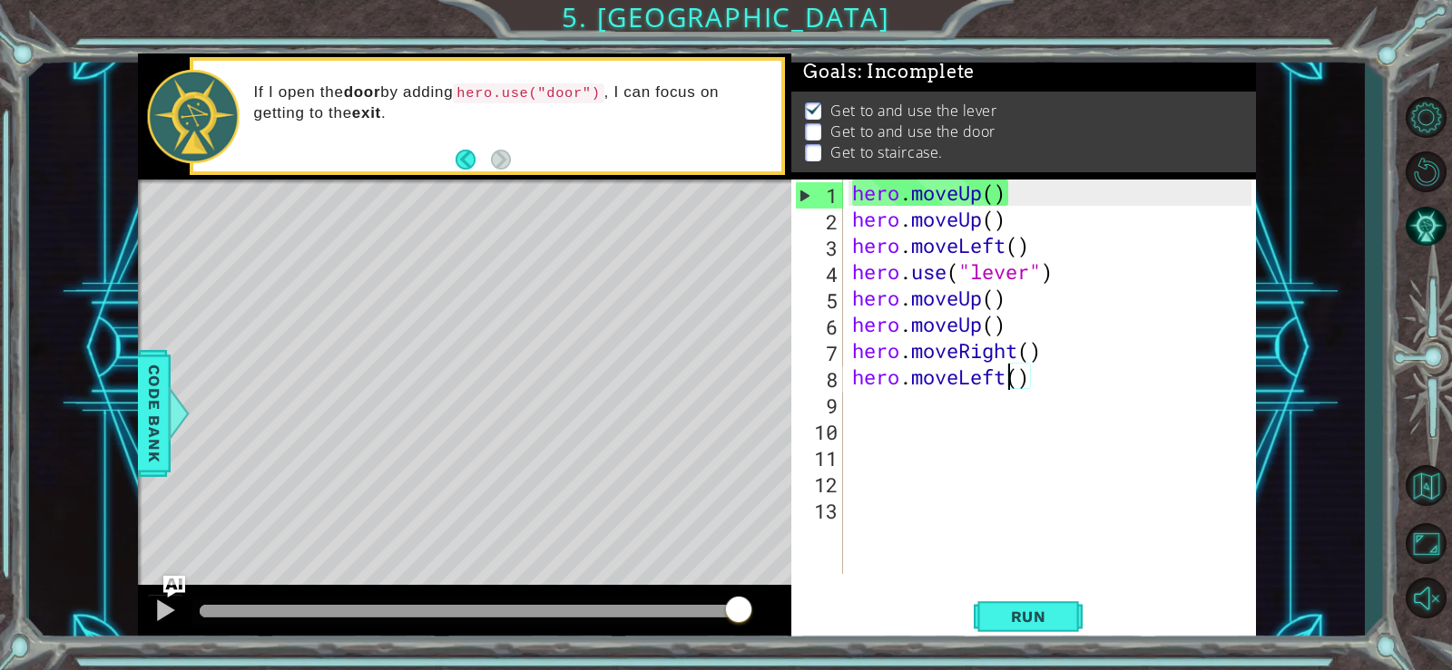
click at [1005, 381] on div "hero . moveUp ( ) hero . moveUp ( ) hero . moveLeft ( ) hero . use ( "lever" ) …" at bounding box center [1054, 403] width 413 height 447
click at [1036, 618] on span "Run" at bounding box center [1029, 617] width 72 height 18
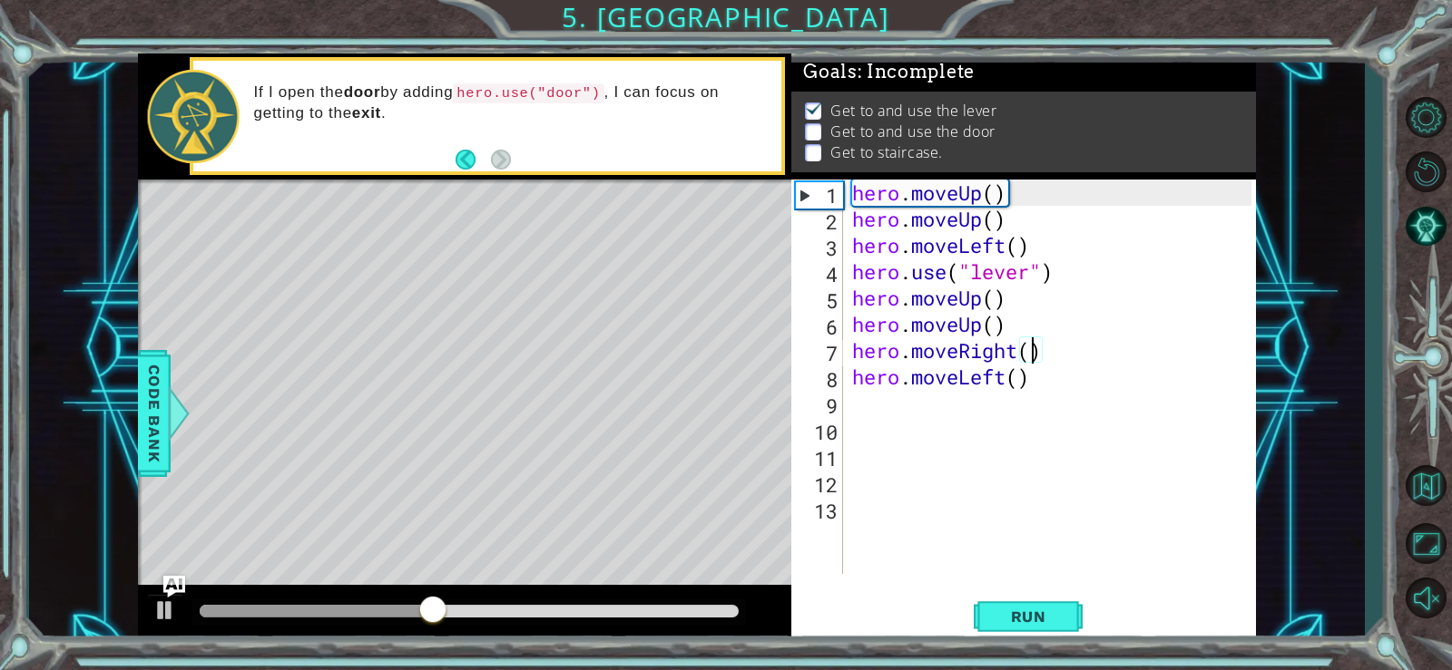
click at [1027, 353] on div "hero . moveUp ( ) hero . moveUp ( ) hero . moveLeft ( ) hero . use ( "lever" ) …" at bounding box center [1054, 403] width 413 height 447
click at [1013, 355] on div "hero . moveUp ( ) hero . moveUp ( ) hero . moveLeft ( ) hero . use ( "lever" ) …" at bounding box center [1054, 403] width 413 height 447
click at [1004, 380] on div "hero . moveUp ( ) hero . moveUp ( ) hero . moveLeft ( ) hero . use ( "lever" ) …" at bounding box center [1054, 403] width 413 height 447
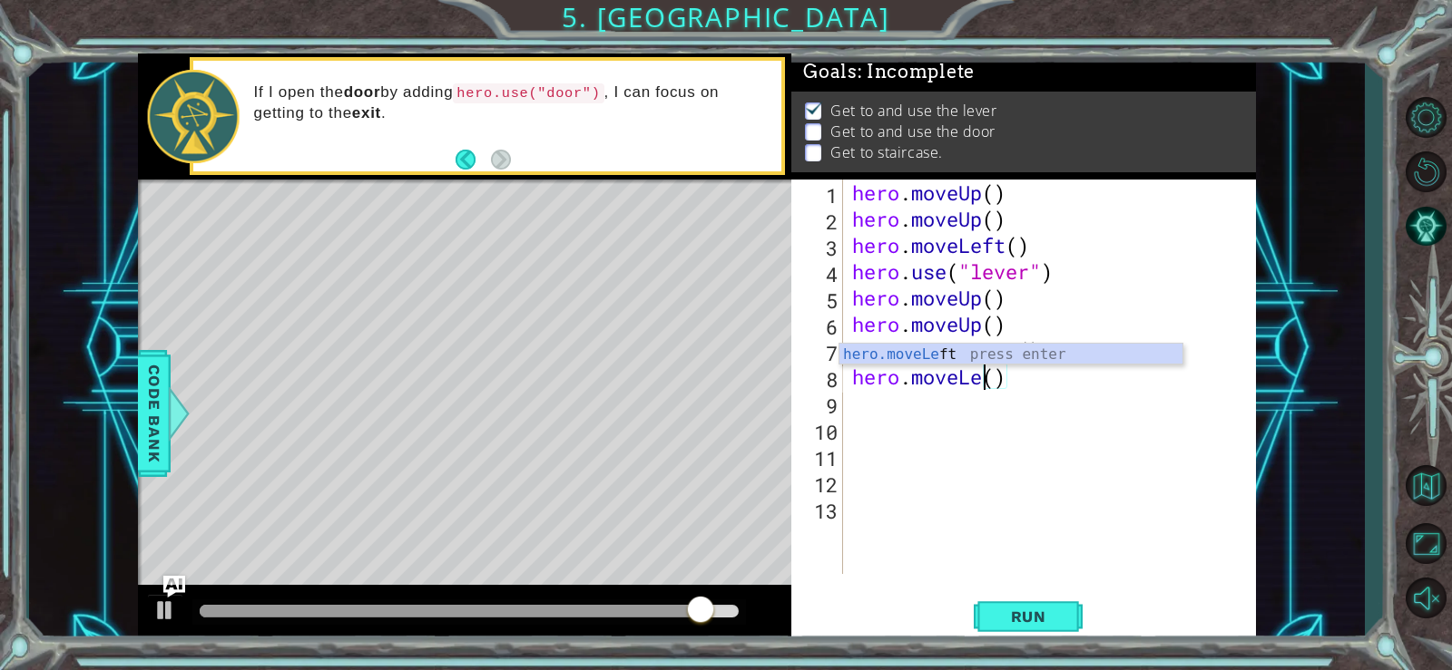
scroll to position [0, 4]
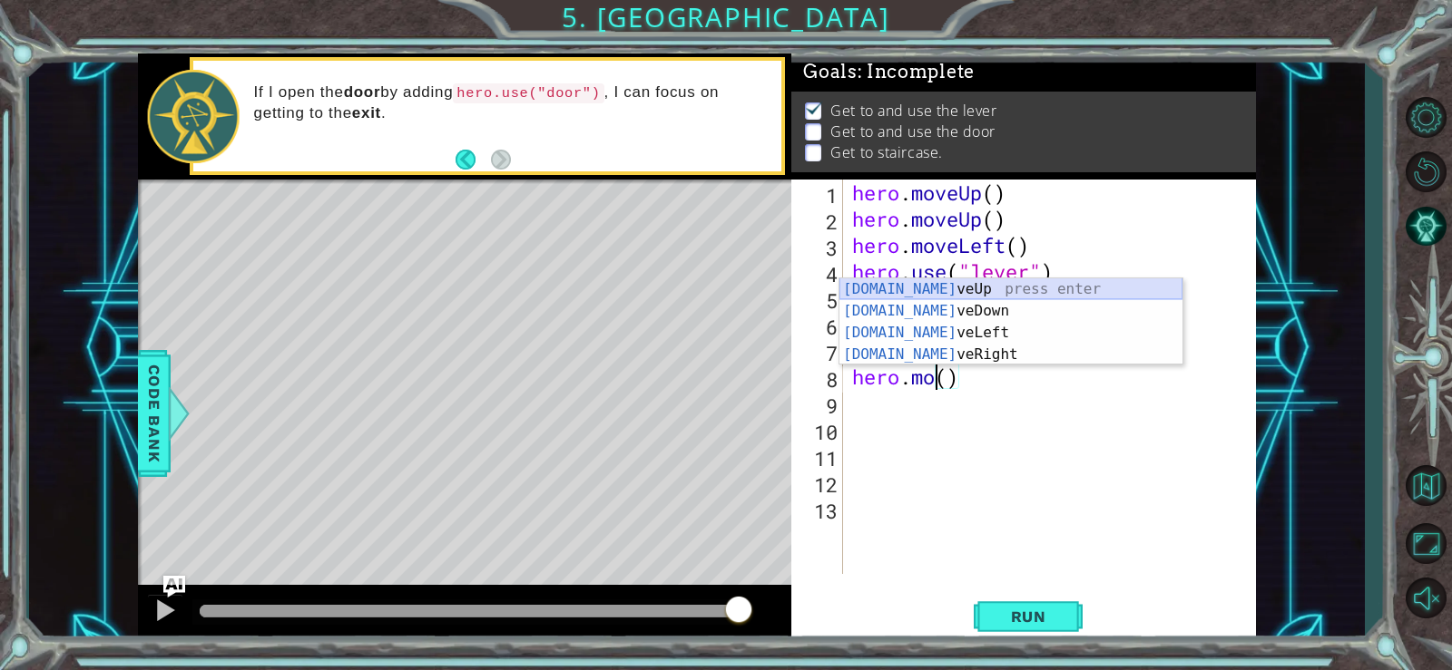
click at [979, 289] on div "[DOMAIN_NAME] veUp press enter [DOMAIN_NAME] veDown press enter [DOMAIN_NAME] v…" at bounding box center [1010, 344] width 343 height 131
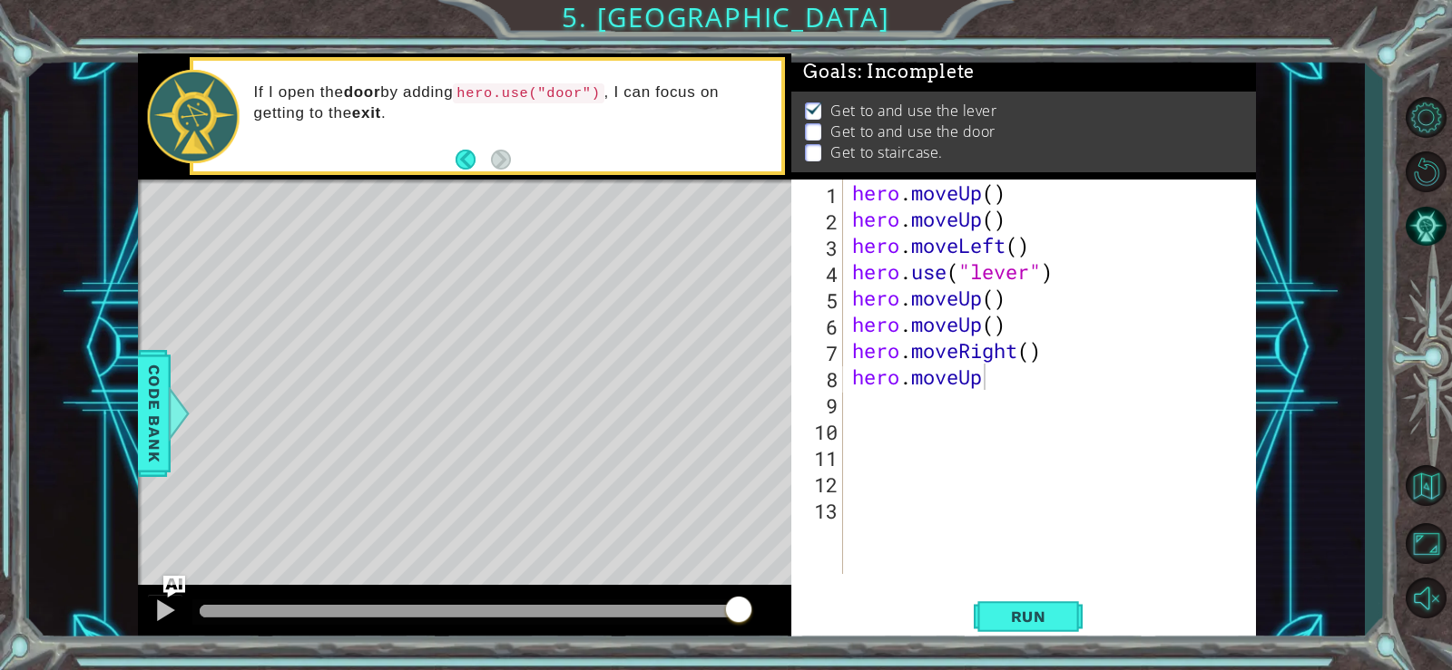
click at [494, 147] on footer at bounding box center [482, 159] width 55 height 27
click at [979, 583] on div "hero.moveUp 1 2 3 4 5 6 7 8 9 10 11 12 13 hero . moveUp ( ) hero . moveUp ( ) h…" at bounding box center [1023, 412] width 464 height 464
click at [983, 602] on button "Run" at bounding box center [1027, 616] width 109 height 46
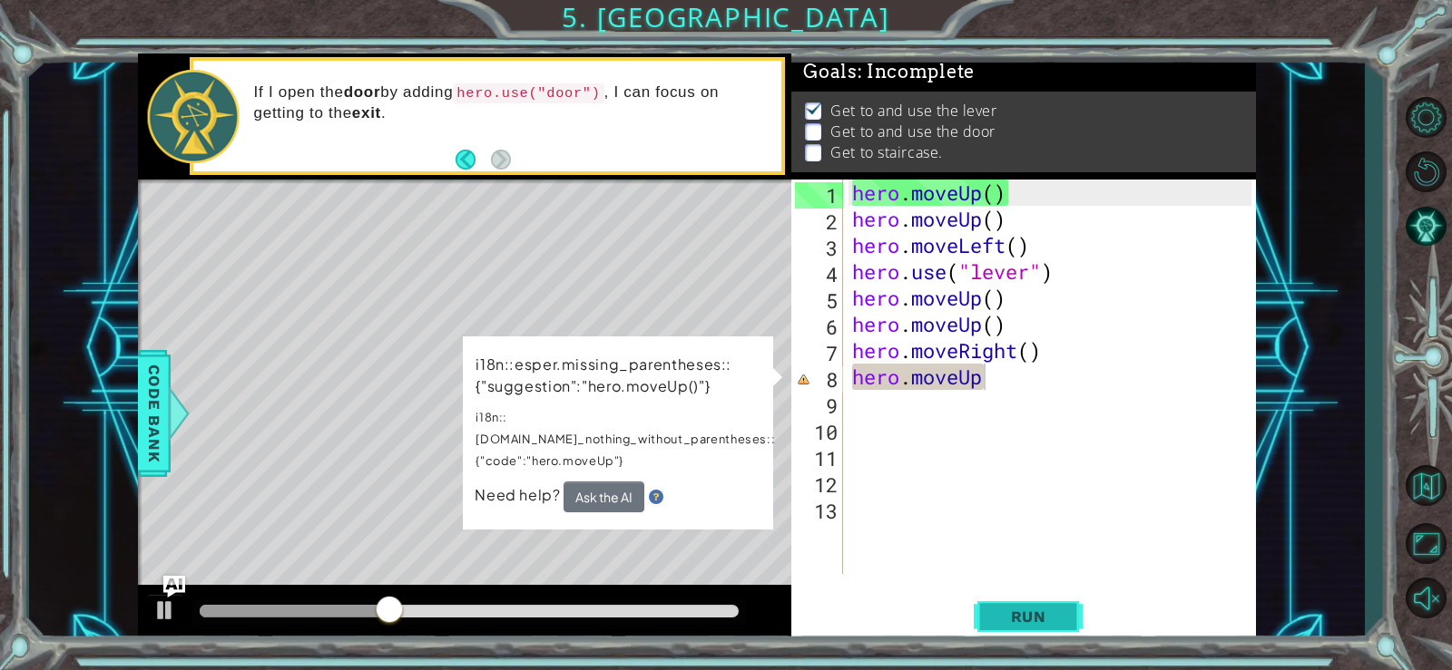
click at [1000, 595] on button "Run" at bounding box center [1027, 616] width 109 height 46
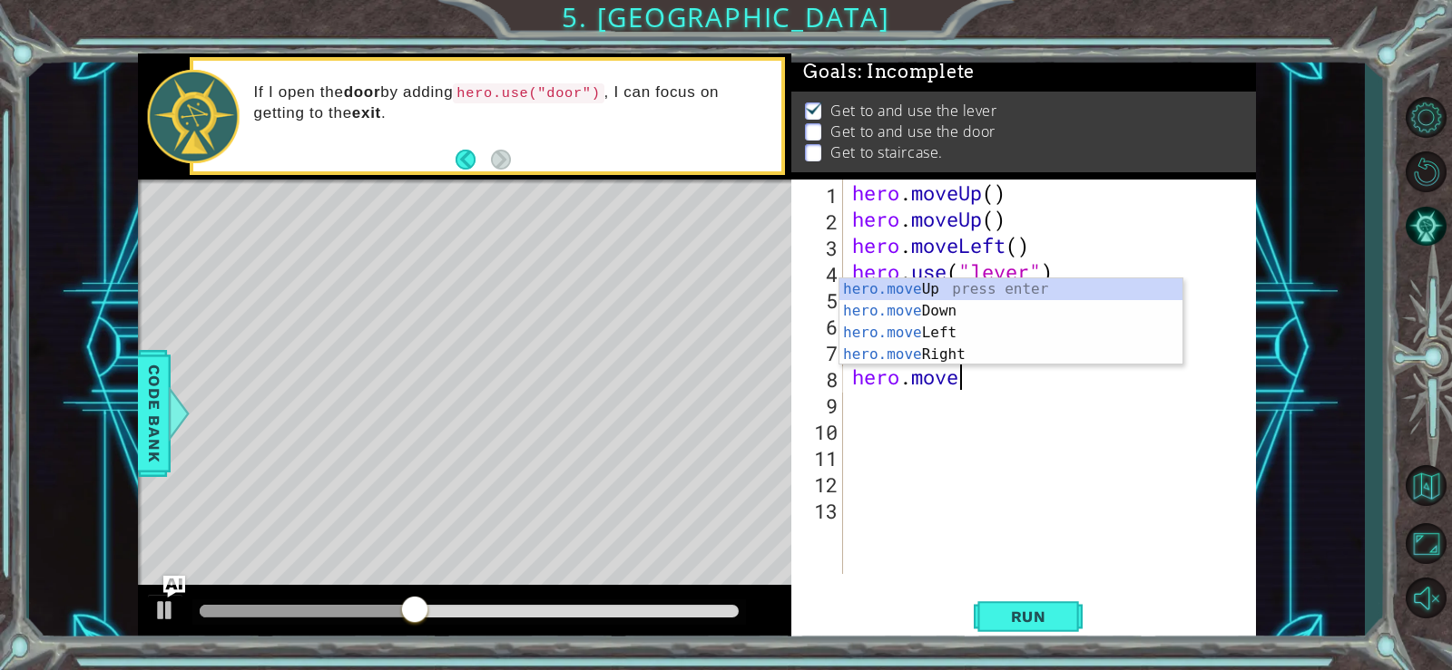
type textarea "hero.mov"
click at [889, 351] on div "hero.mov eUp press enter hero.mov eDown press enter hero.mov eLeft press enter …" at bounding box center [1010, 344] width 343 height 131
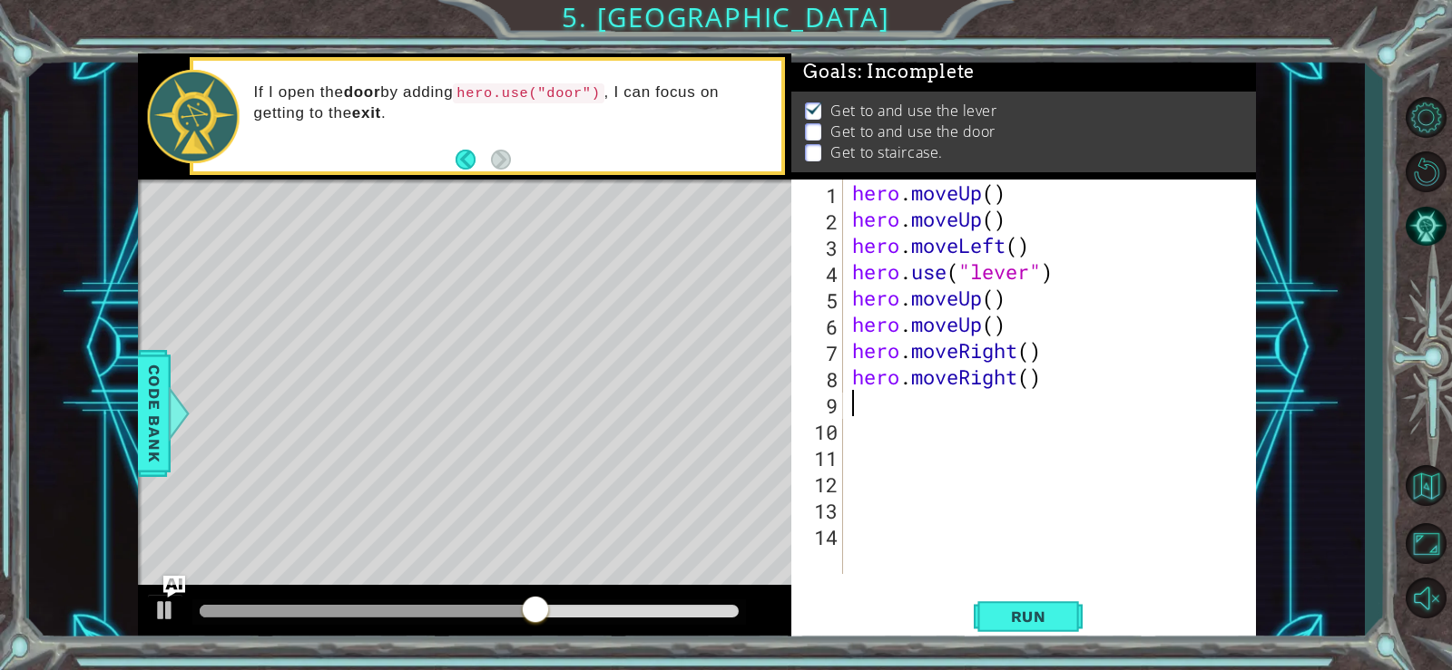
scroll to position [0, 0]
click at [1028, 612] on span "Run" at bounding box center [1029, 617] width 72 height 18
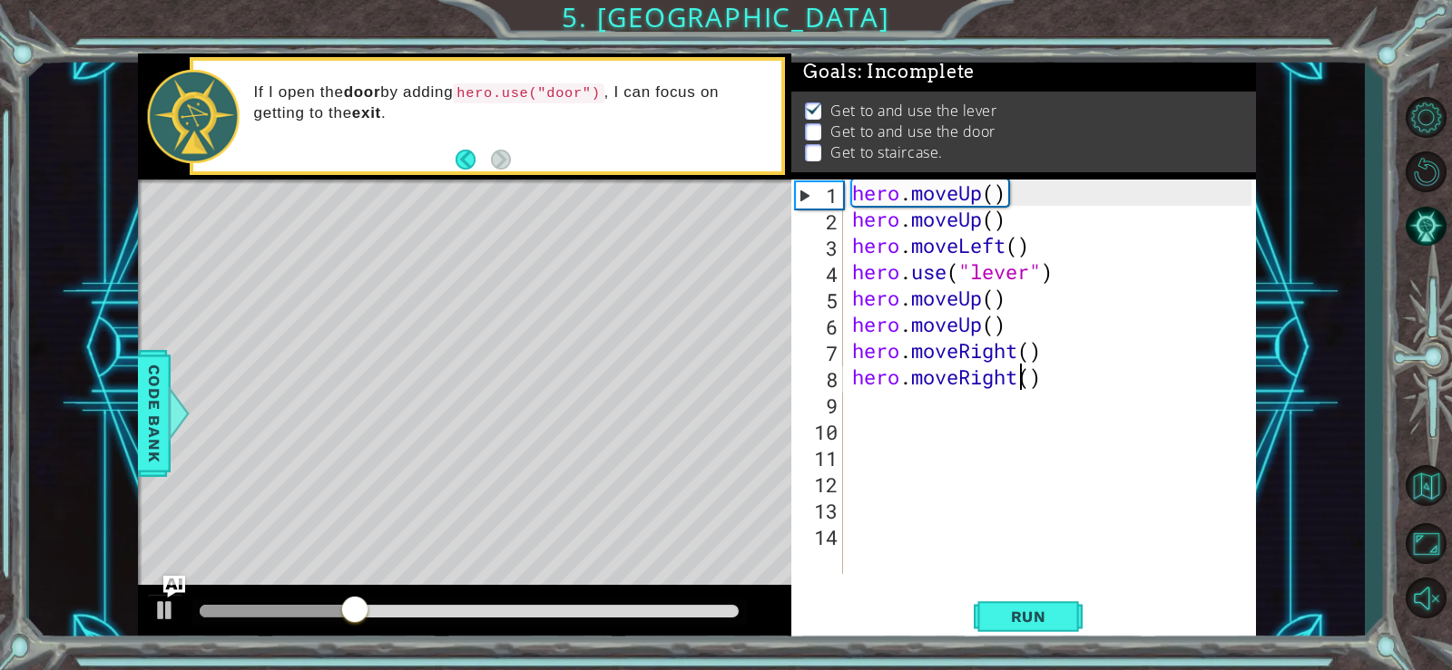
click at [1015, 378] on div "hero . moveUp ( ) hero . moveUp ( ) hero . moveLeft ( ) hero . use ( "lever" ) …" at bounding box center [1054, 403] width 413 height 447
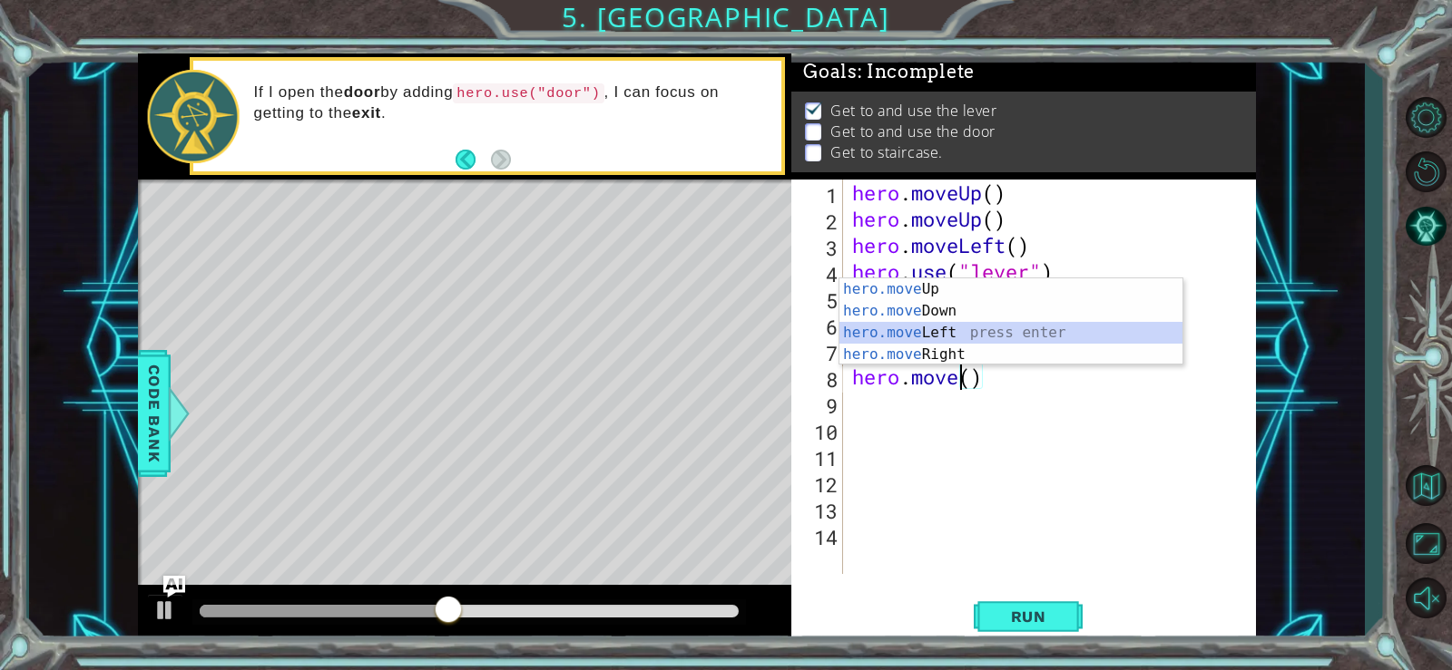
click at [993, 331] on div "hero.move Up press enter hero.move Down press enter hero.move Left press enter …" at bounding box center [1010, 344] width 343 height 131
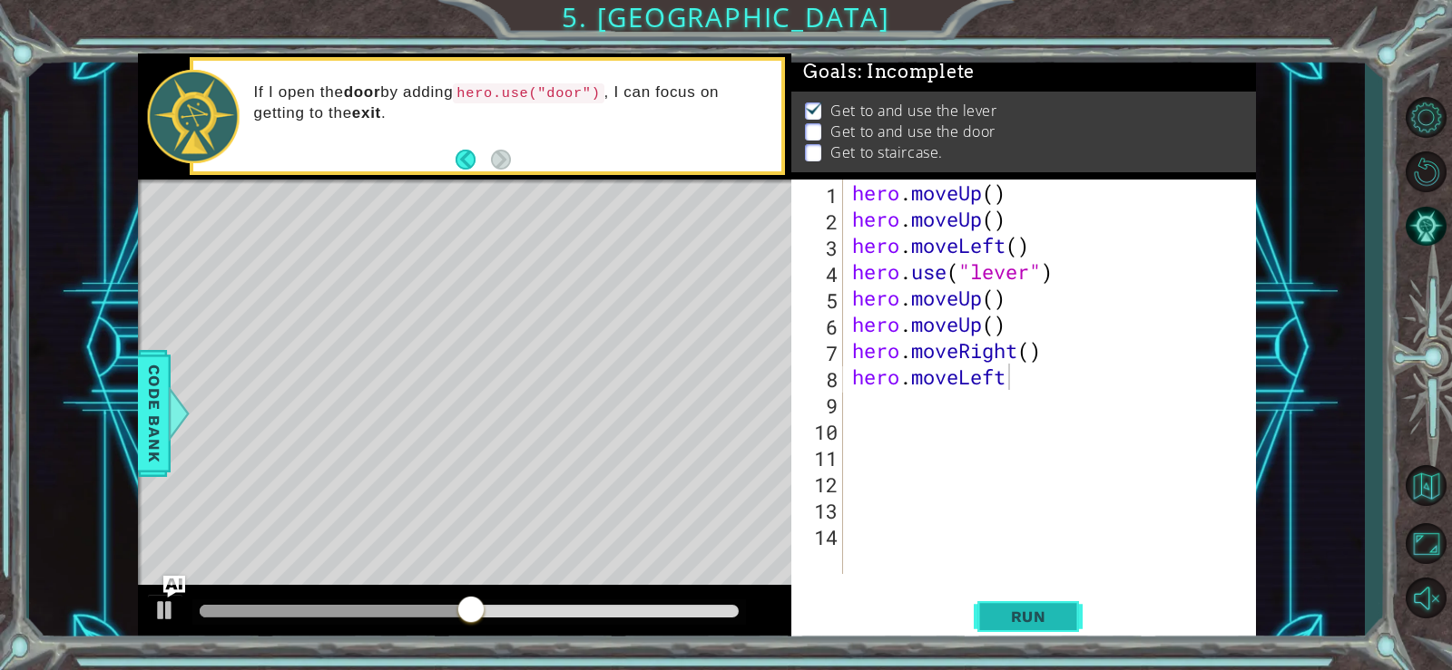
click at [1051, 608] on span "Run" at bounding box center [1029, 617] width 72 height 18
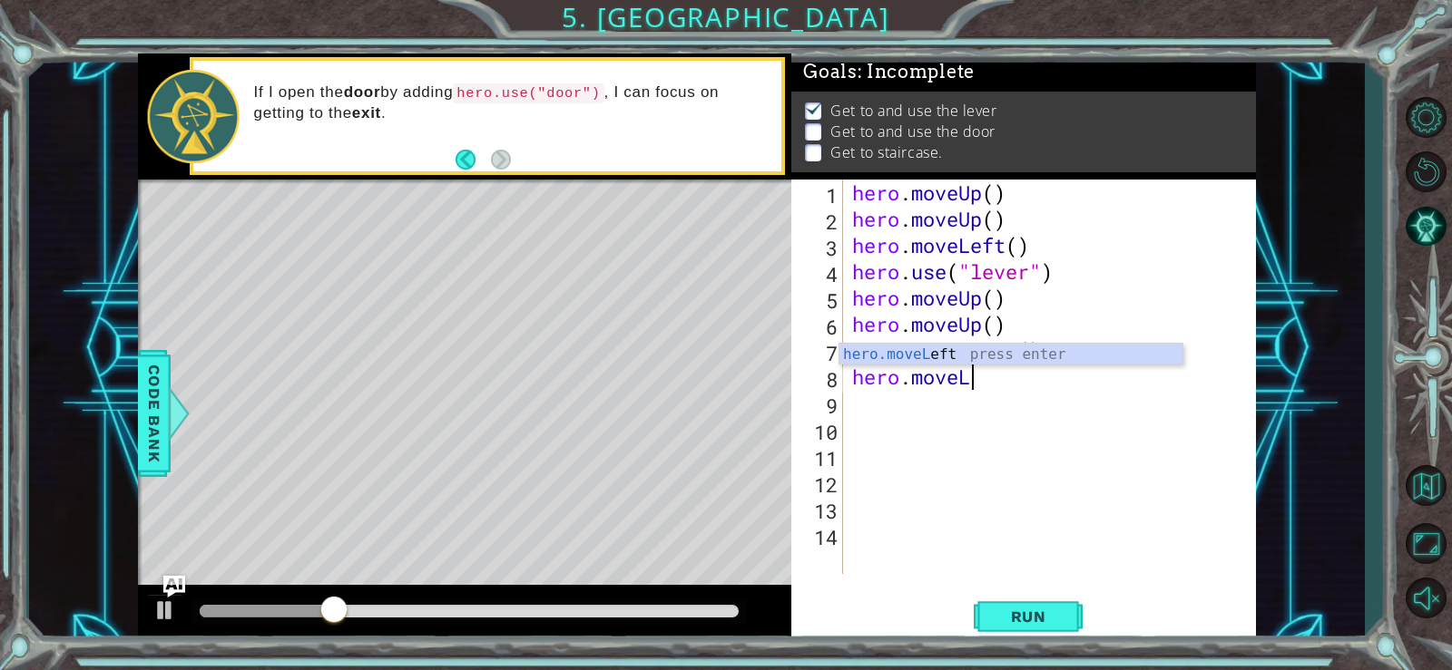
type textarea "hero.move"
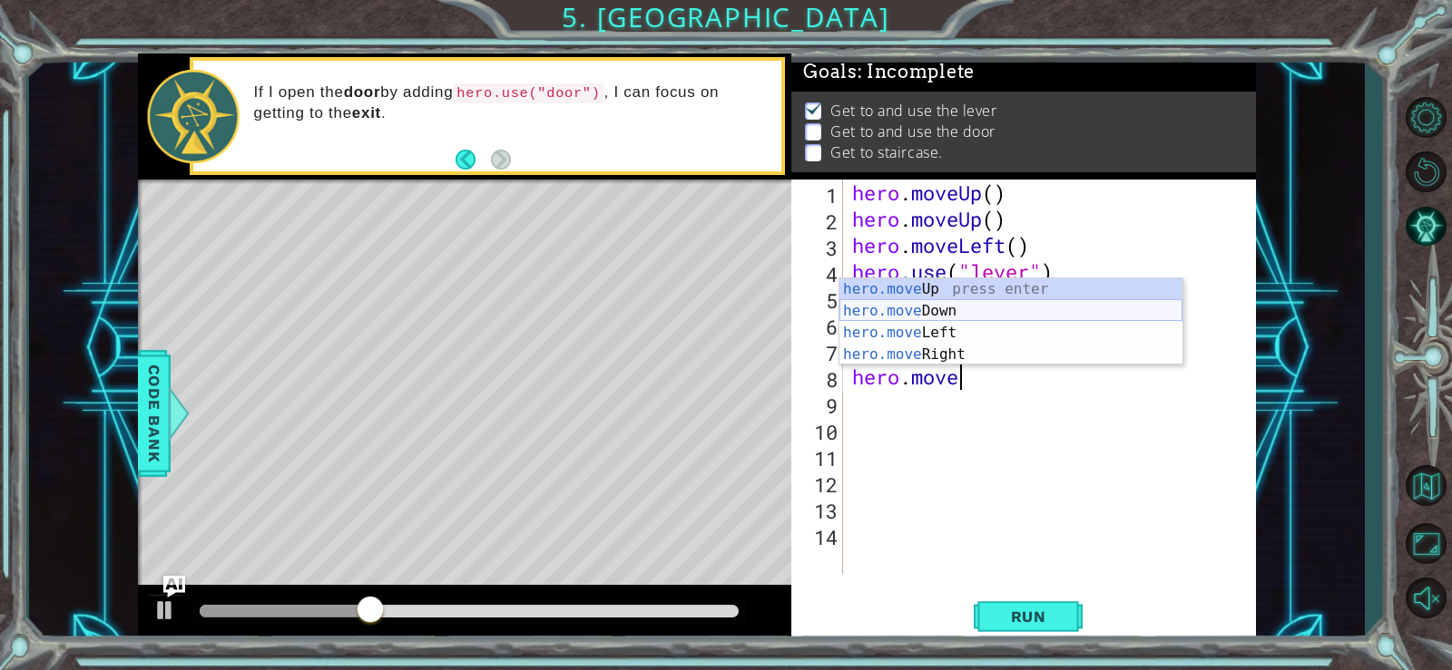
click at [988, 310] on div "hero.move Up press enter hero.move Down press enter hero.move Left press enter …" at bounding box center [1010, 344] width 343 height 131
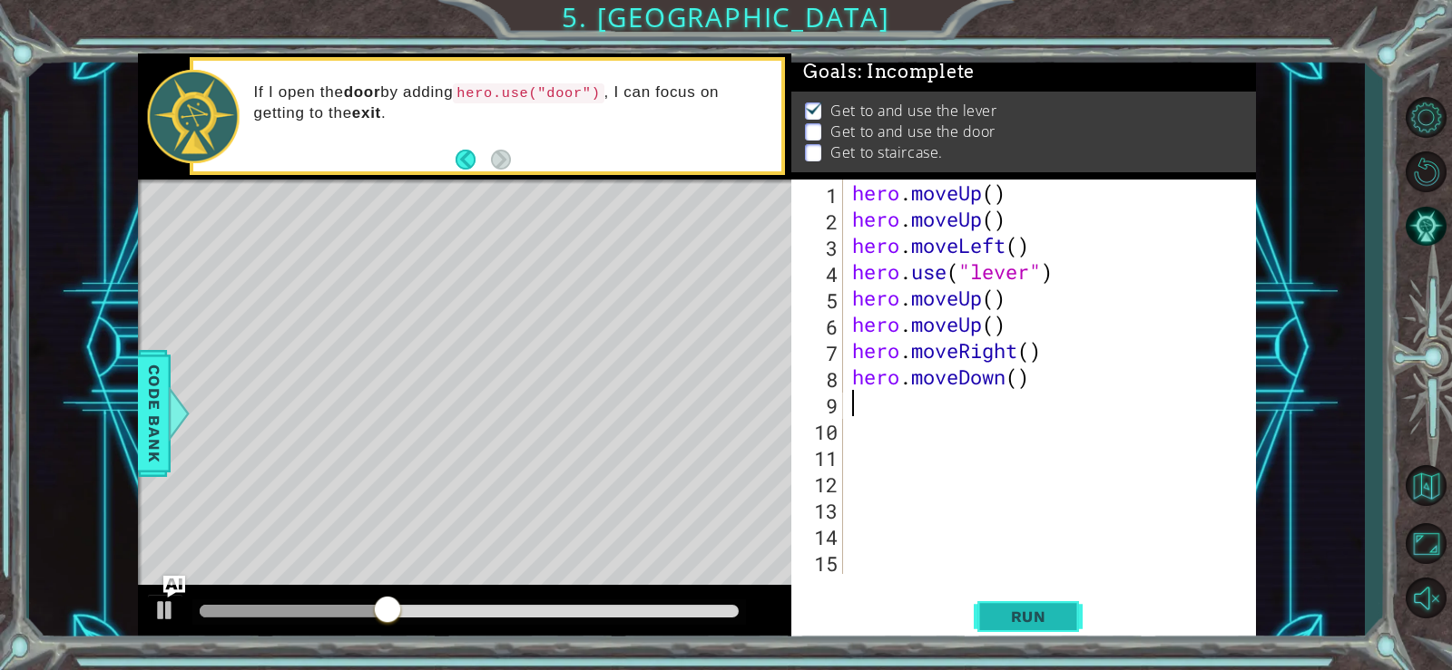
click at [1026, 621] on span "Run" at bounding box center [1029, 617] width 72 height 18
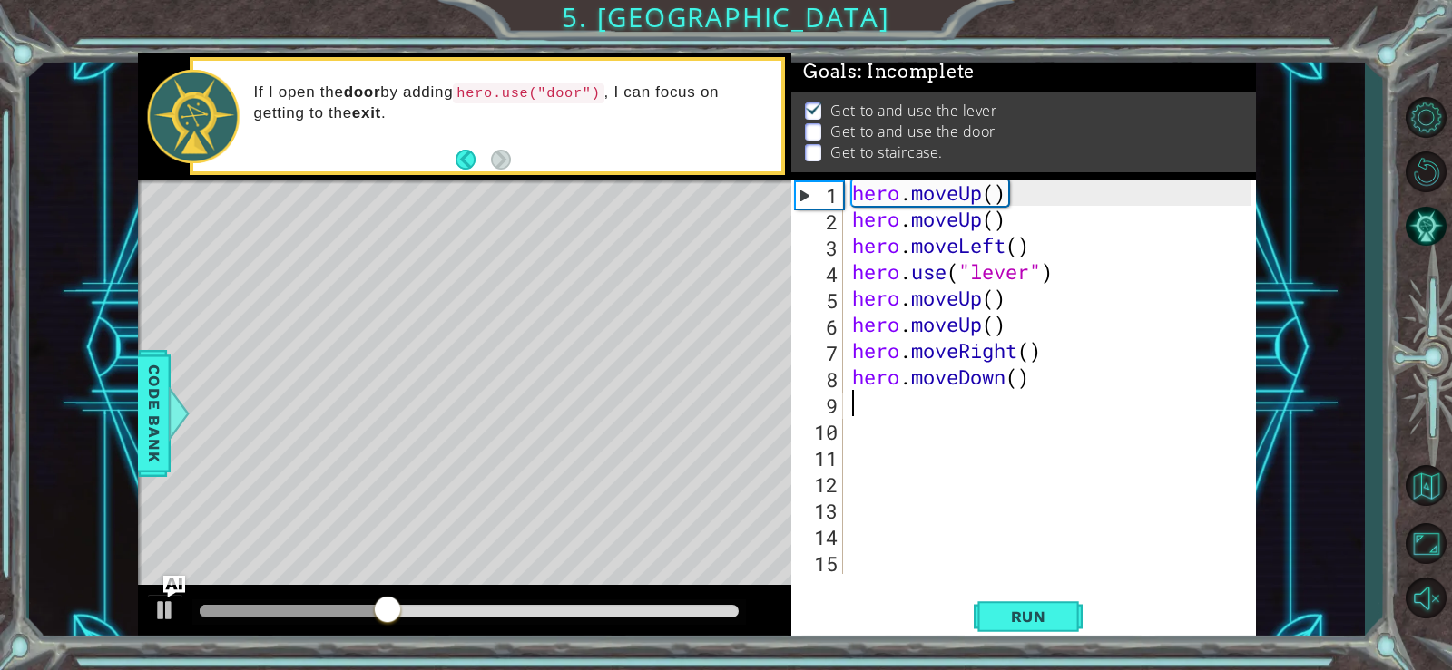
type textarea "h"
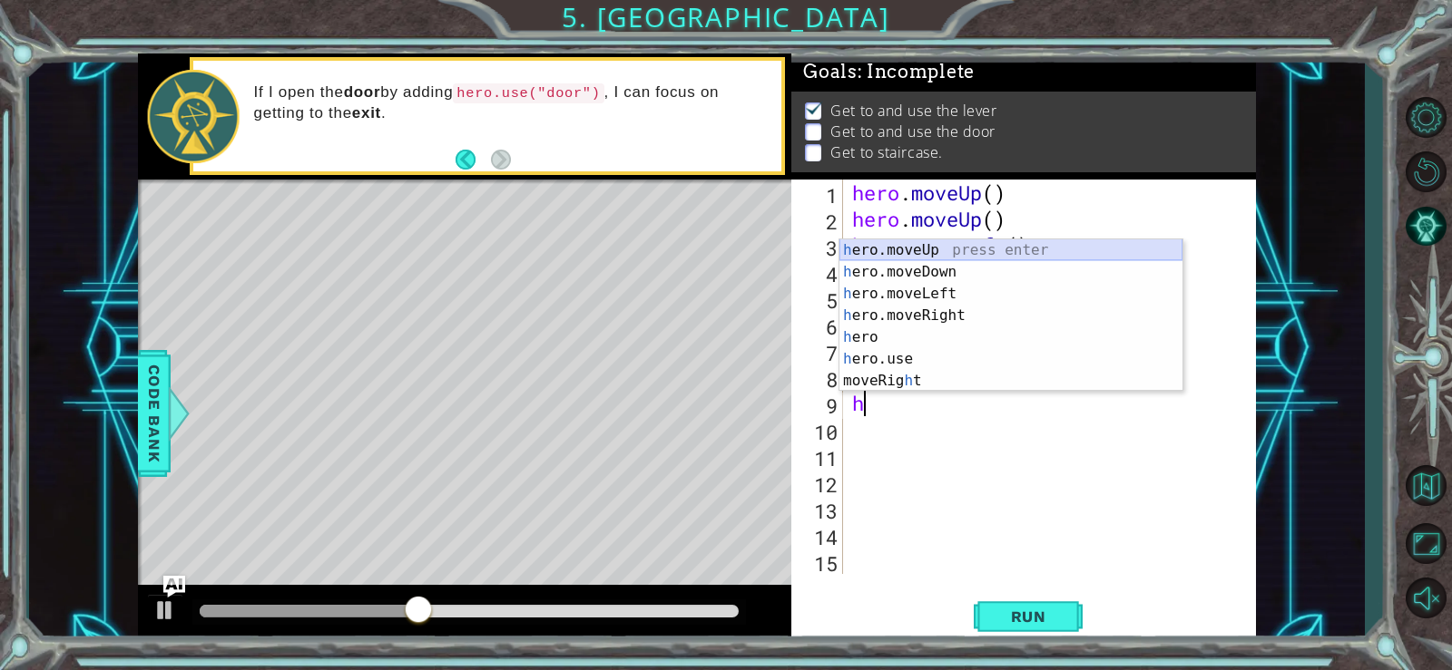
click at [944, 248] on div "h ero.moveUp press enter h ero.moveDown press enter h ero.moveLeft press enter …" at bounding box center [1010, 338] width 343 height 196
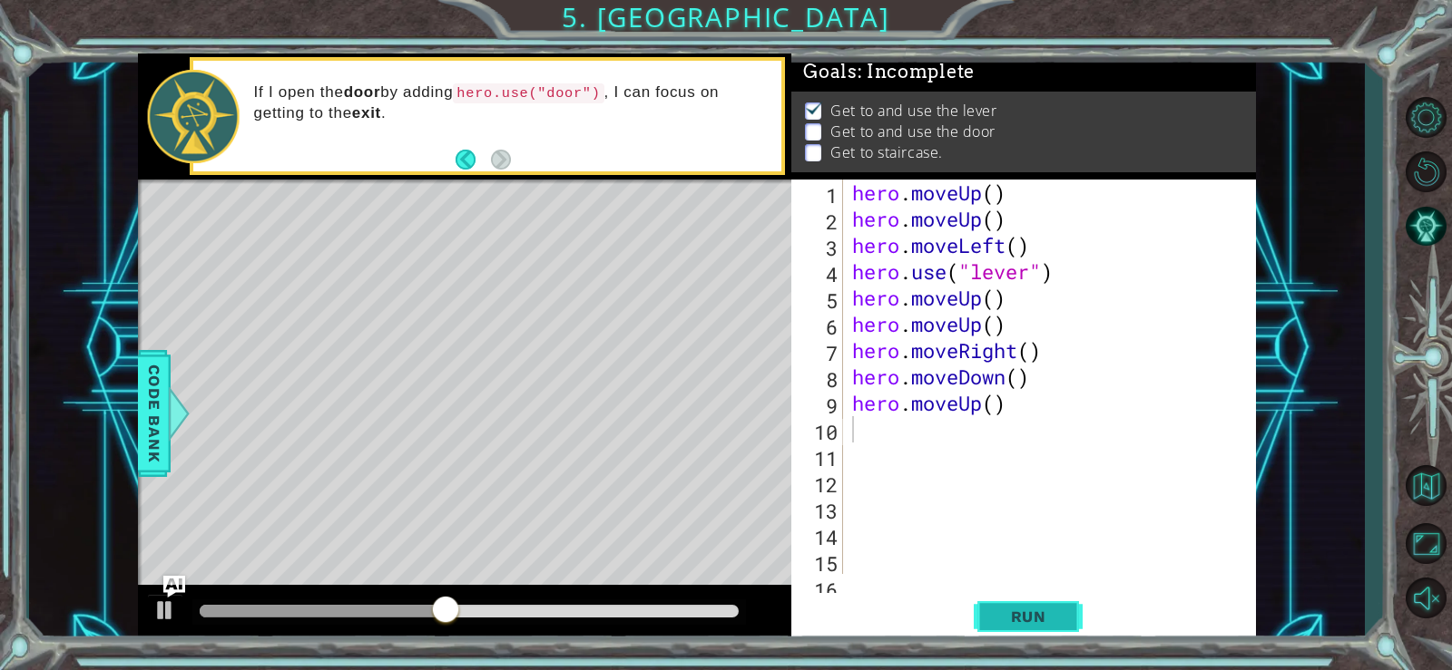
click at [993, 608] on span "Run" at bounding box center [1029, 617] width 72 height 18
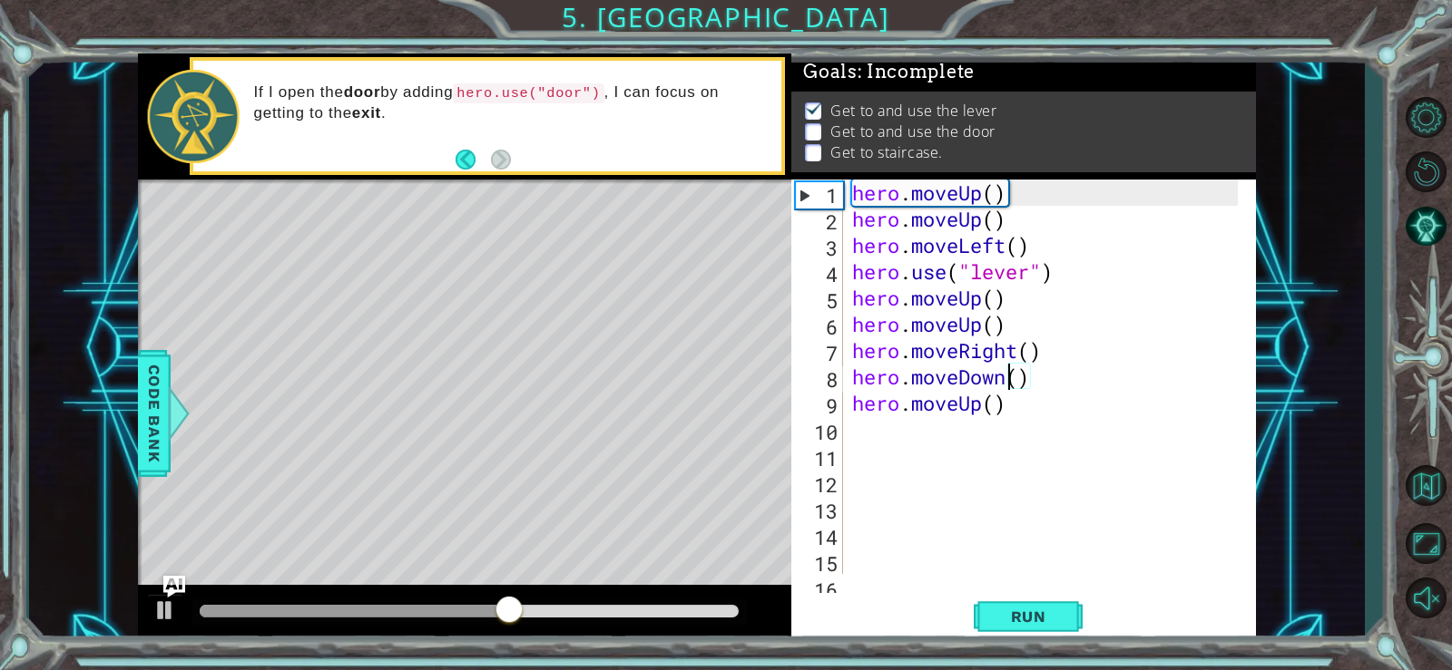
click at [1003, 382] on div "hero . moveUp ( ) hero . moveUp ( ) hero . moveLeft ( ) hero . use ( "lever" ) …" at bounding box center [1047, 403] width 398 height 447
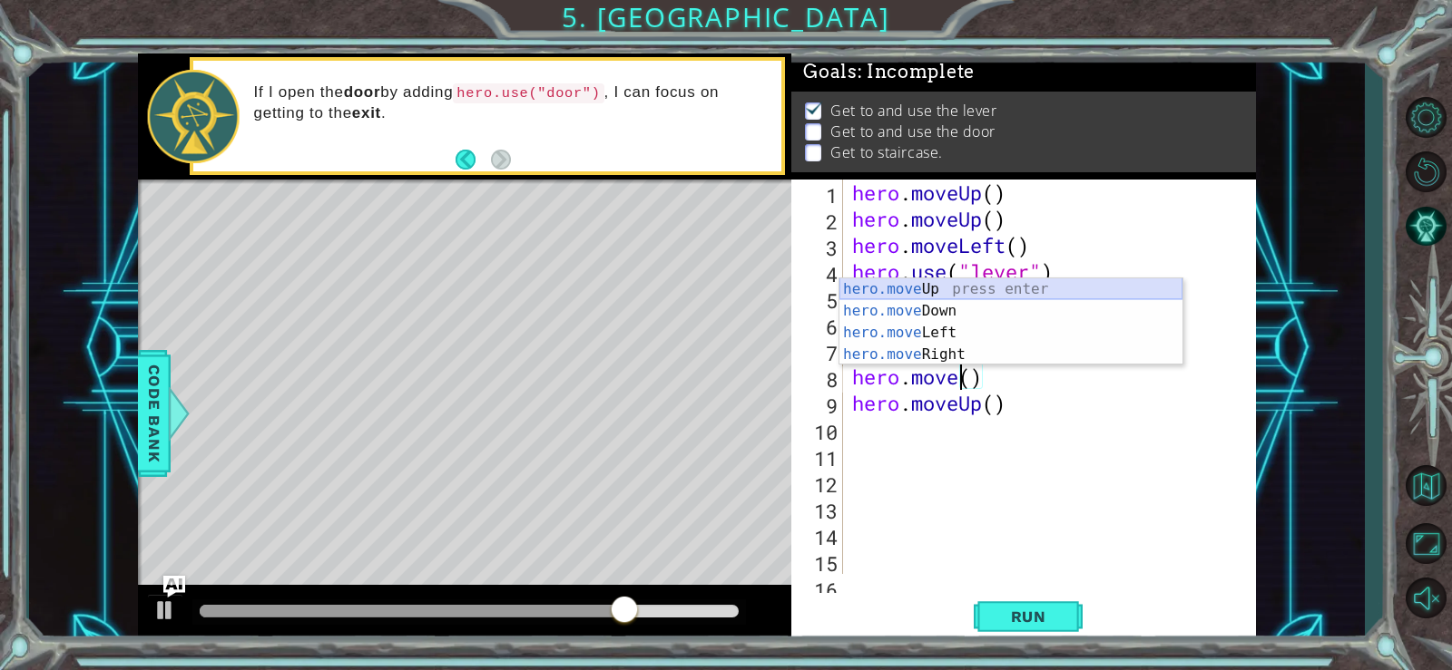
click at [1002, 287] on div "hero.move Up press enter hero.move Down press enter hero.move Left press enter …" at bounding box center [1010, 344] width 343 height 131
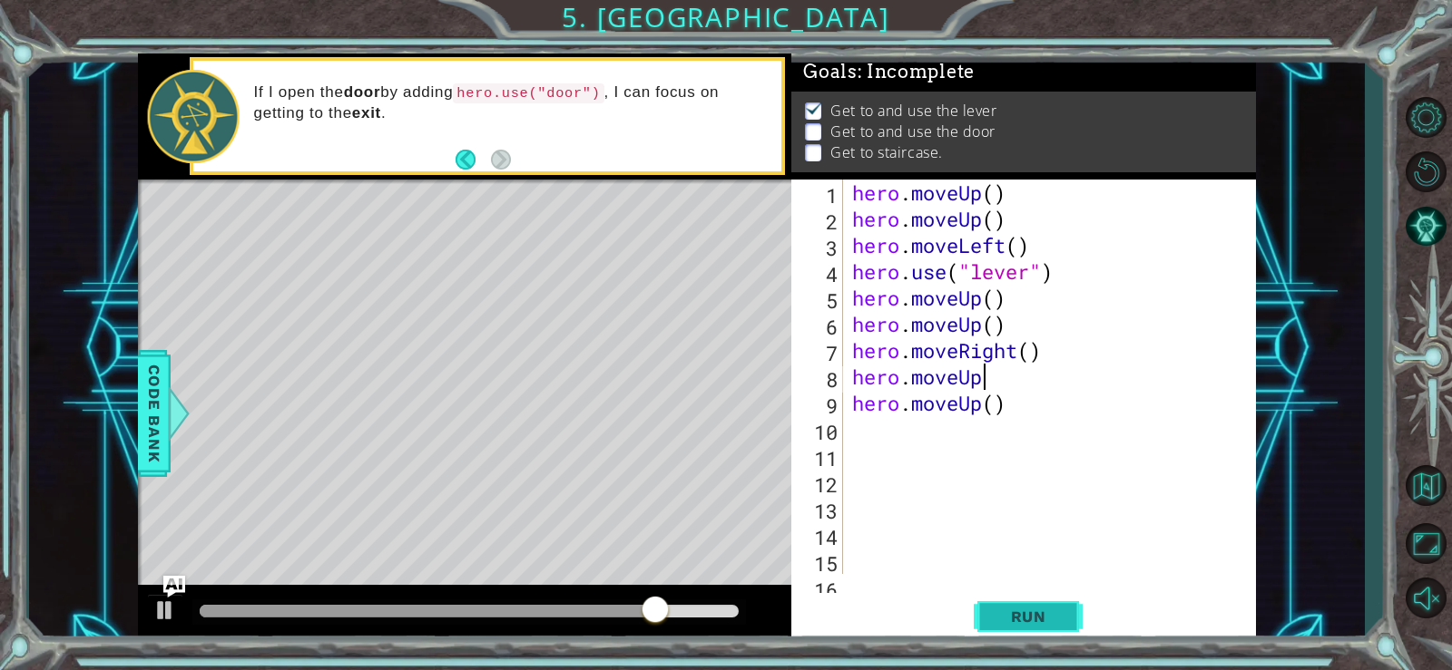
click at [993, 603] on button "Run" at bounding box center [1027, 616] width 109 height 46
type textarea "hero.moveUp()"
click at [1041, 611] on span "Run" at bounding box center [1029, 617] width 72 height 18
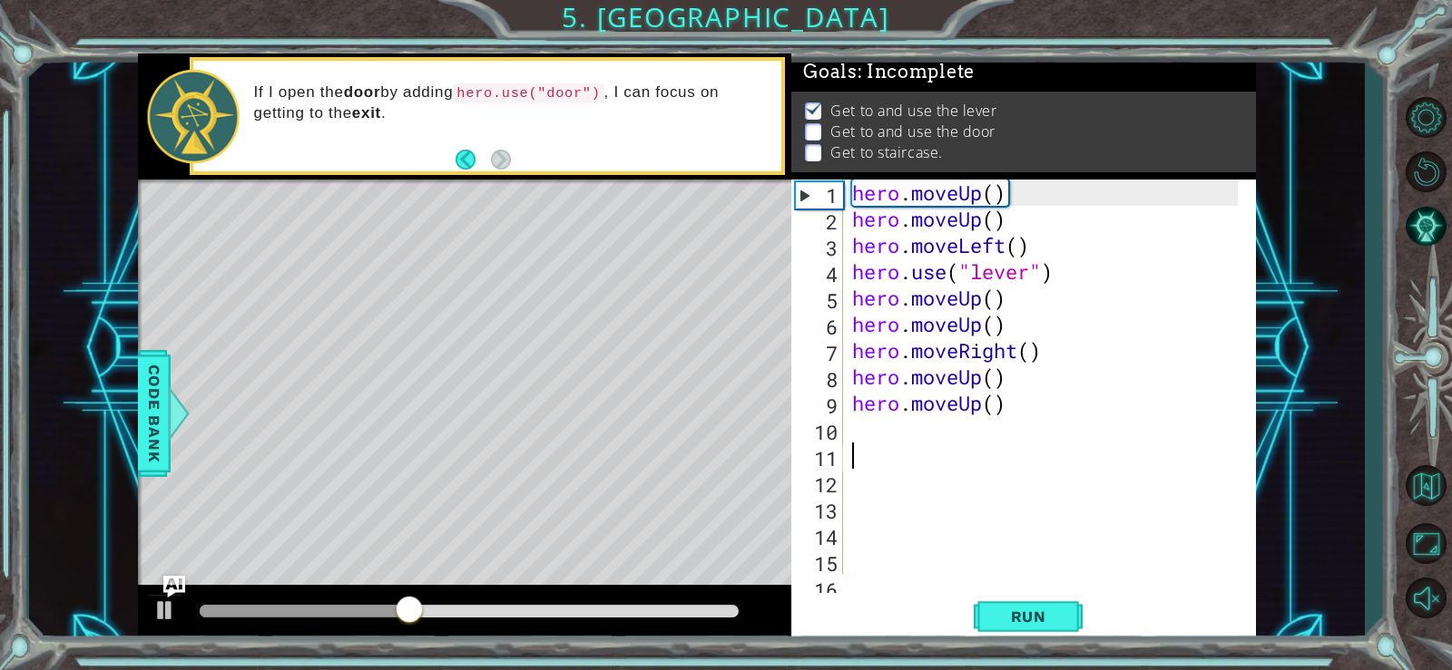
drag, startPoint x: 997, startPoint y: 446, endPoint x: 1045, endPoint y: 579, distance: 140.9
click at [1011, 516] on div "hero . moveUp ( ) hero . moveUp ( ) hero . moveLeft ( ) hero . use ( "lever" ) …" at bounding box center [1047, 403] width 398 height 447
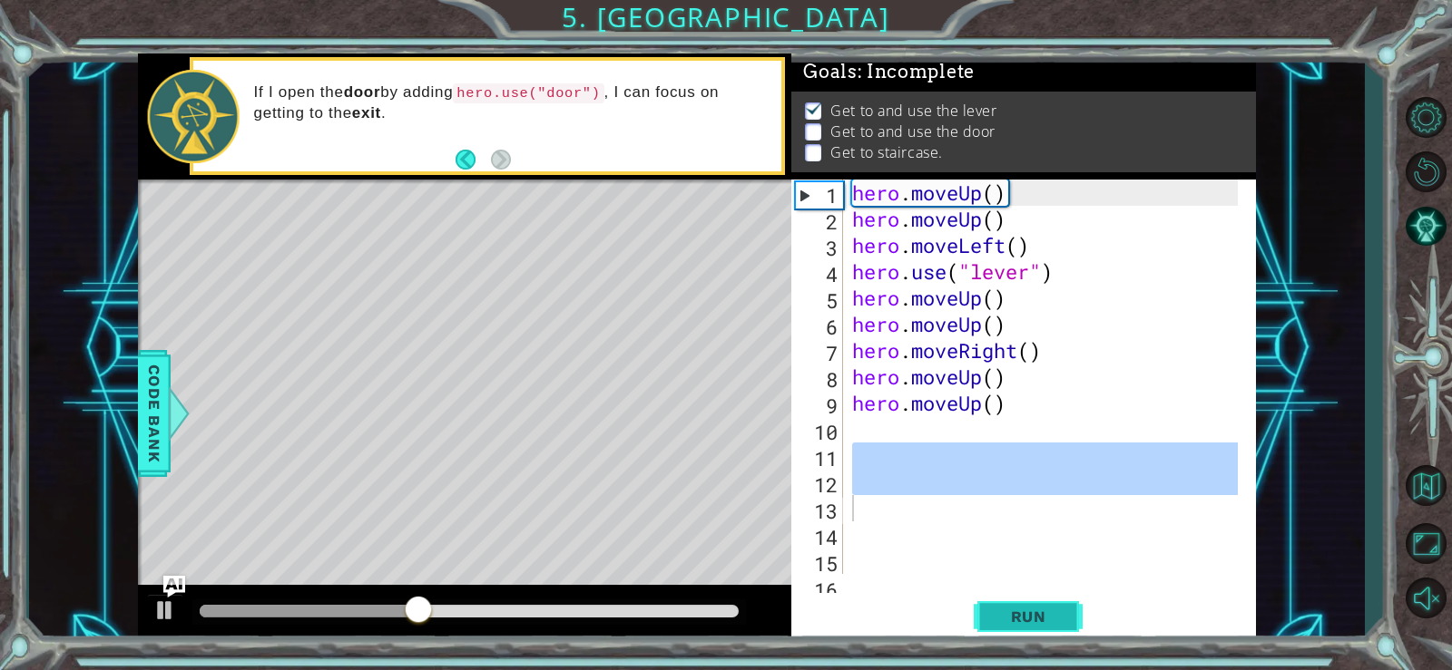
click at [1048, 621] on span "Run" at bounding box center [1029, 617] width 72 height 18
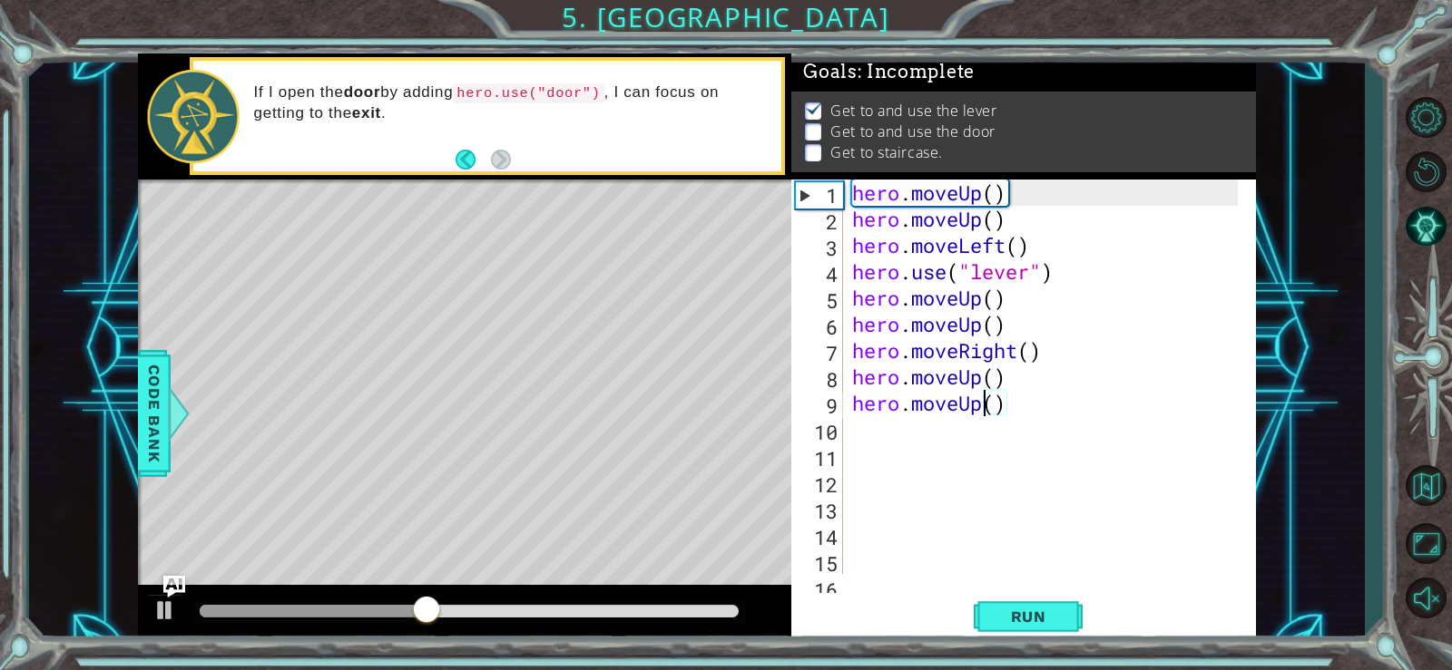
click at [979, 402] on div "hero . moveUp ( ) hero . moveUp ( ) hero . moveLeft ( ) hero . use ( "lever" ) …" at bounding box center [1047, 403] width 398 height 447
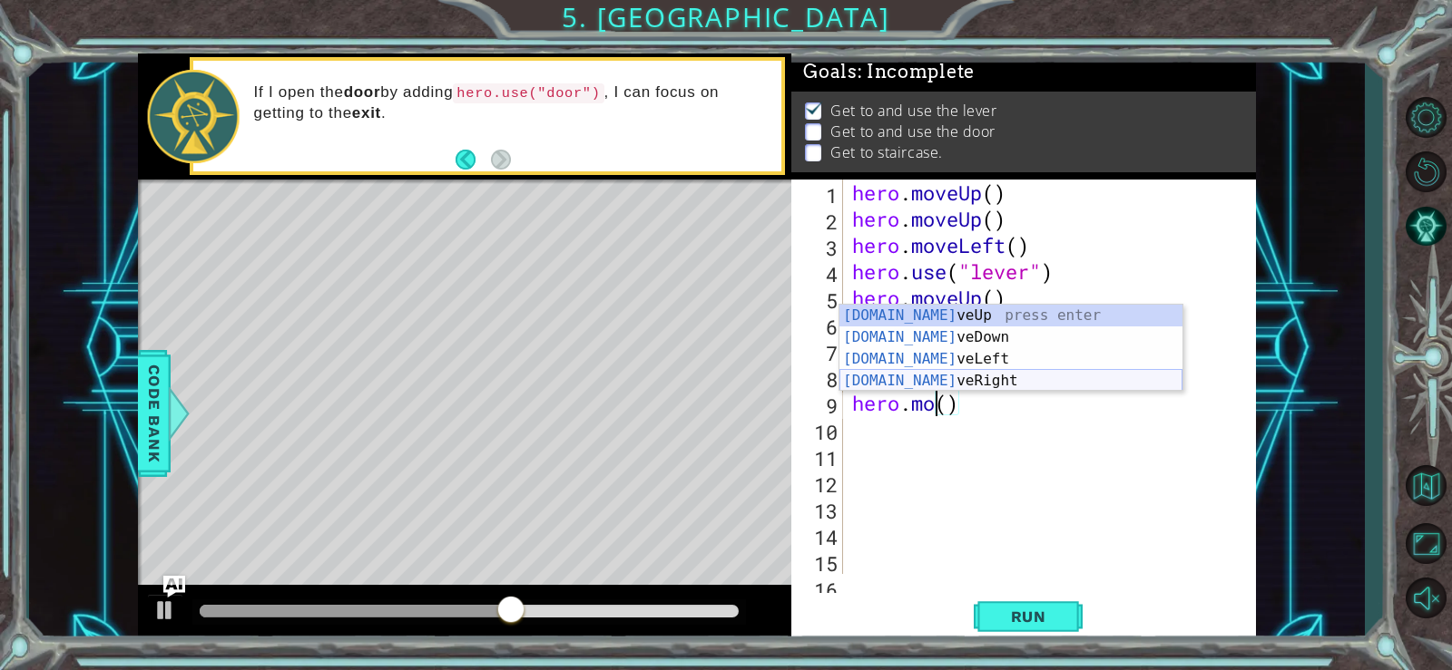
click at [966, 373] on div "[DOMAIN_NAME] veUp press enter [DOMAIN_NAME] veDown press enter [DOMAIN_NAME] v…" at bounding box center [1010, 370] width 343 height 131
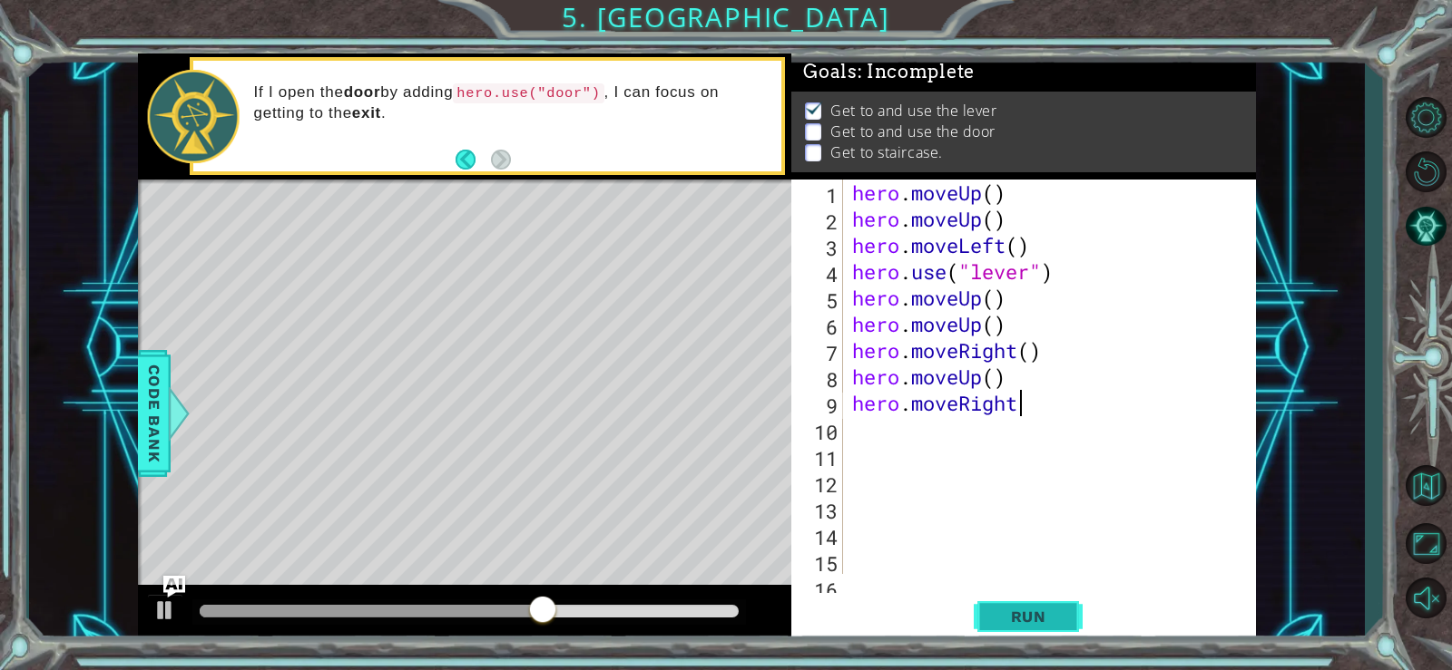
click at [983, 604] on button "Run" at bounding box center [1027, 616] width 109 height 46
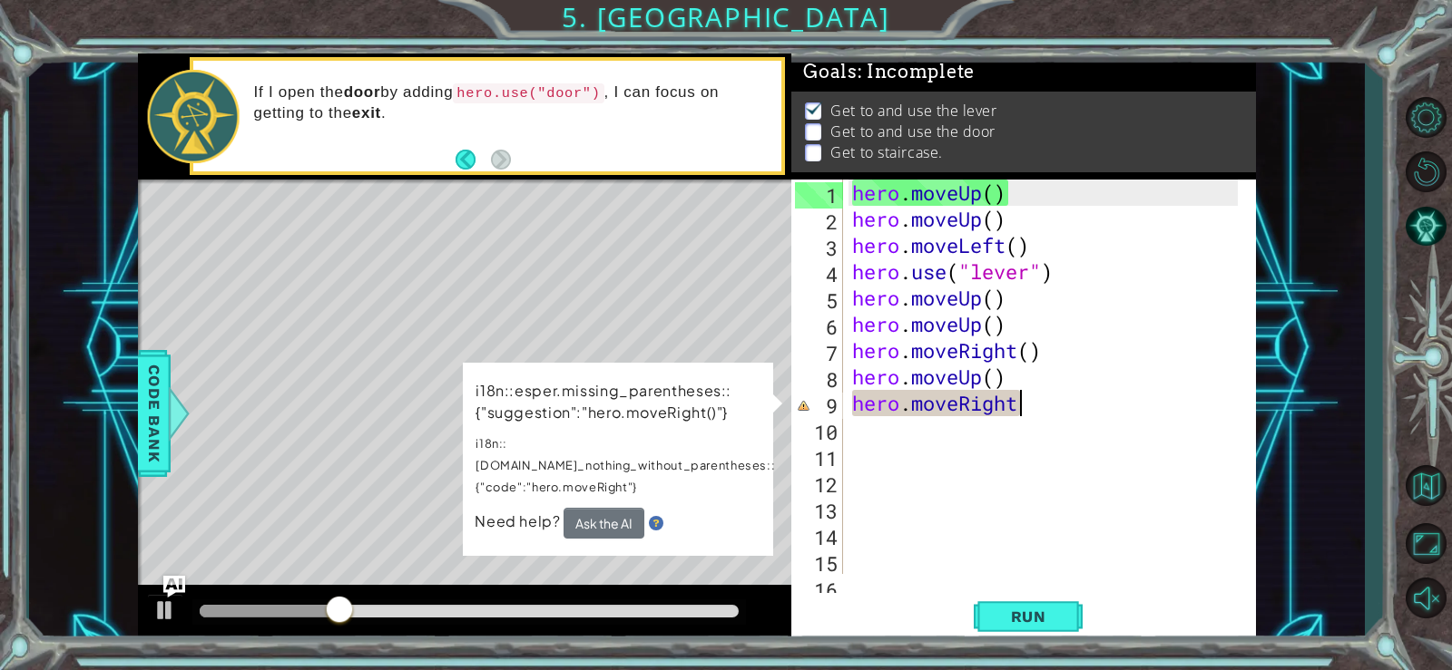
click at [1031, 402] on div "hero . moveUp ( ) hero . moveUp ( ) hero . moveLeft ( ) hero . use ( "lever" ) …" at bounding box center [1047, 403] width 398 height 447
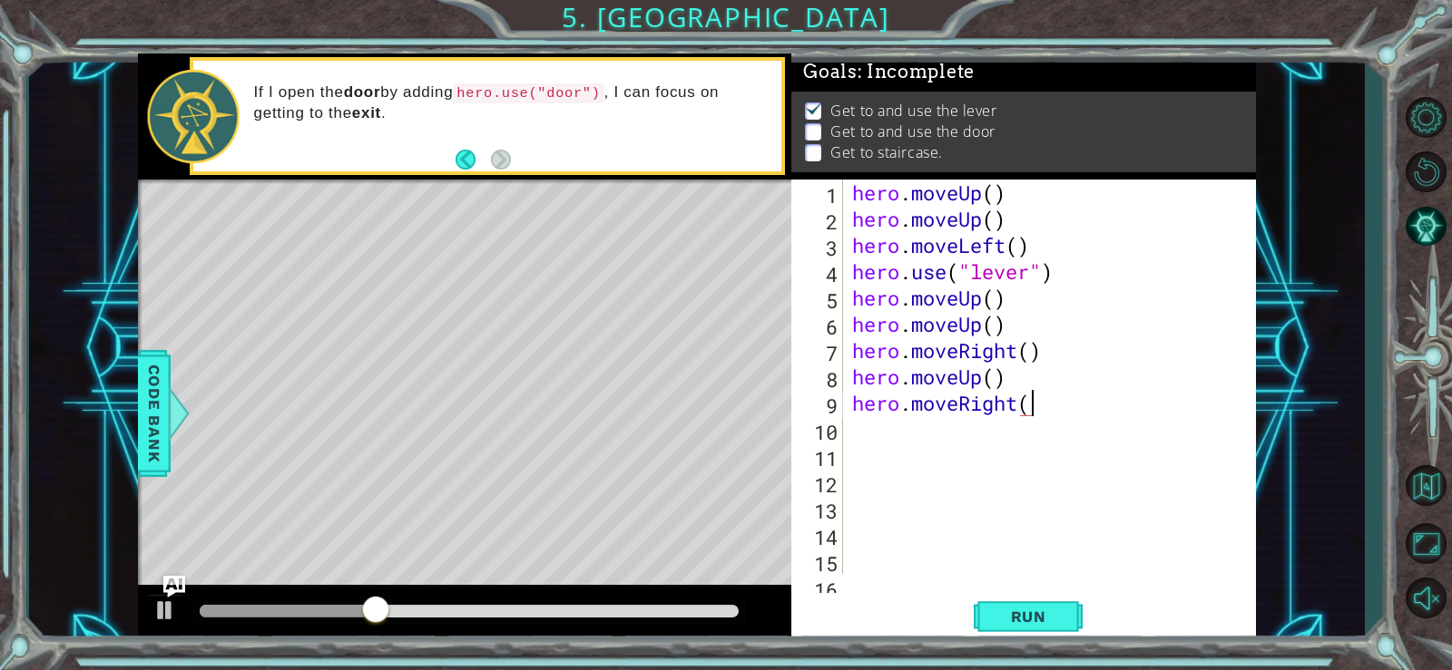
scroll to position [0, 8]
click at [1024, 613] on span "Run" at bounding box center [1029, 617] width 72 height 18
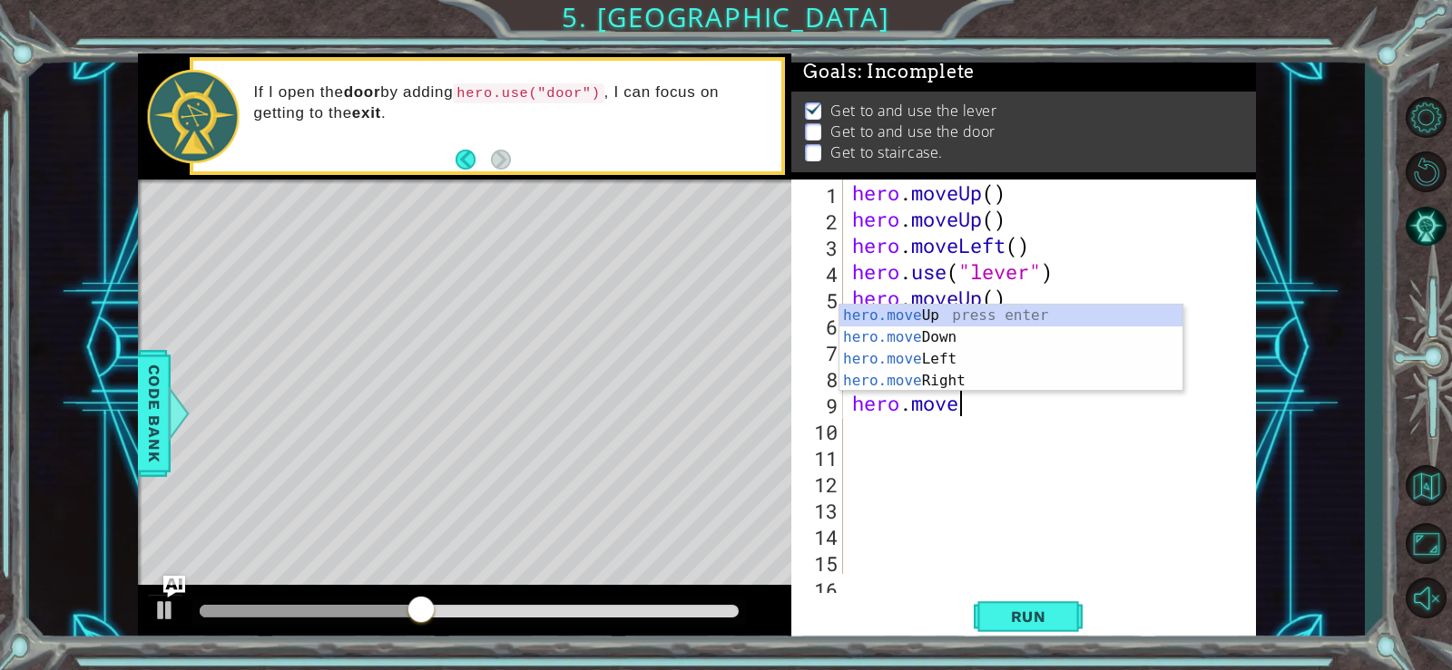
type textarea "hero.move"
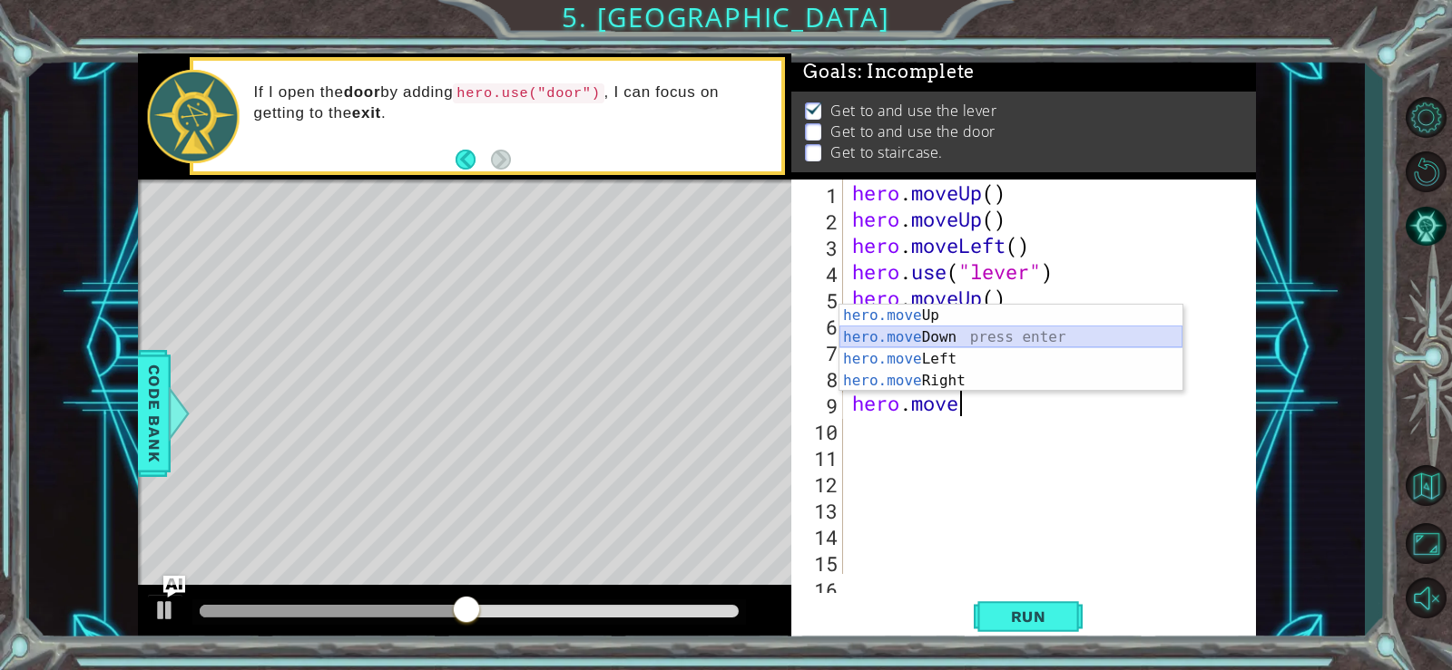
click at [1022, 331] on div "hero.move Up press enter hero.move Down press enter hero.move Left press enter …" at bounding box center [1010, 370] width 343 height 131
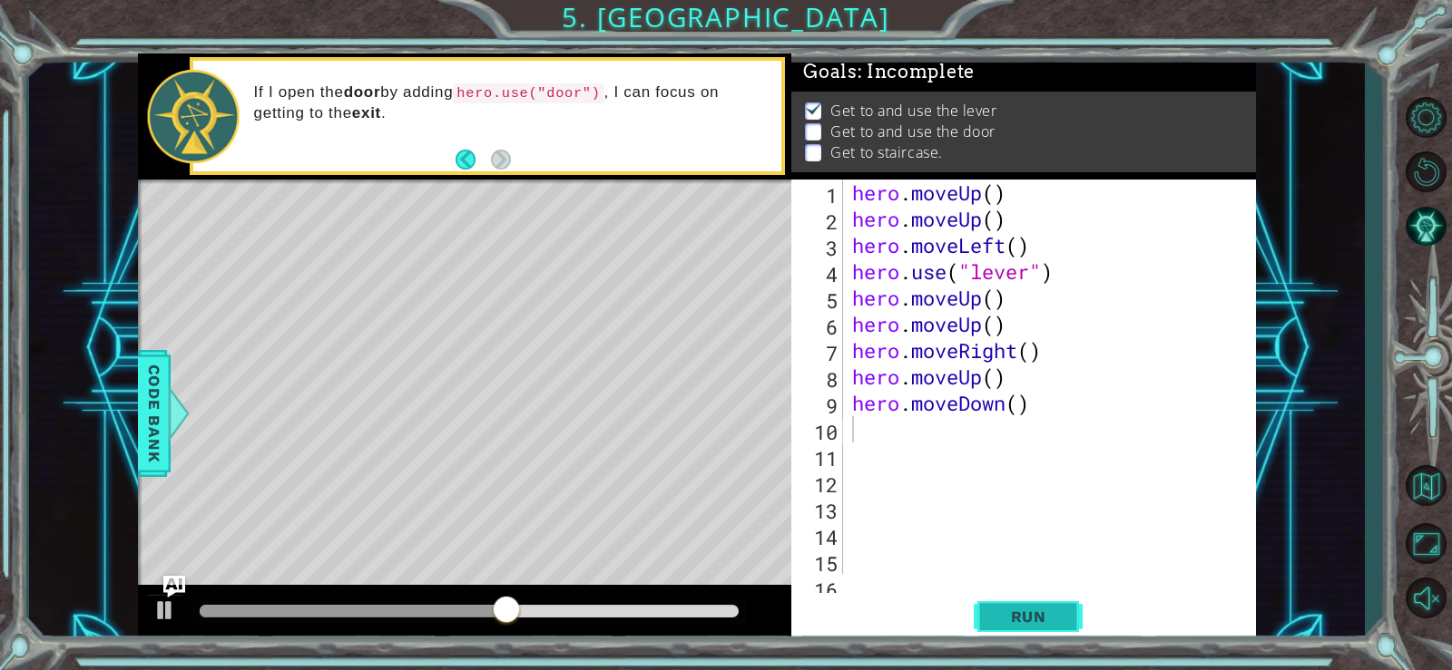
click at [994, 598] on button "Run" at bounding box center [1027, 616] width 109 height 46
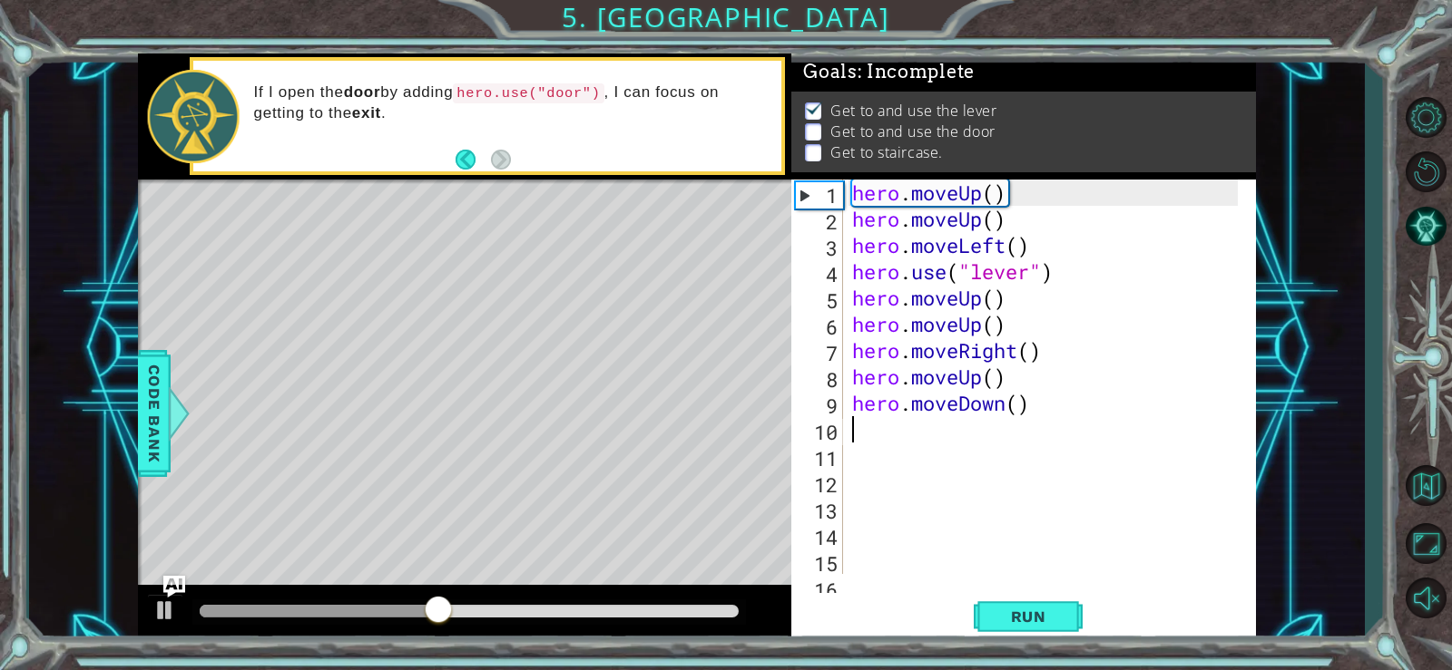
type textarea "h"
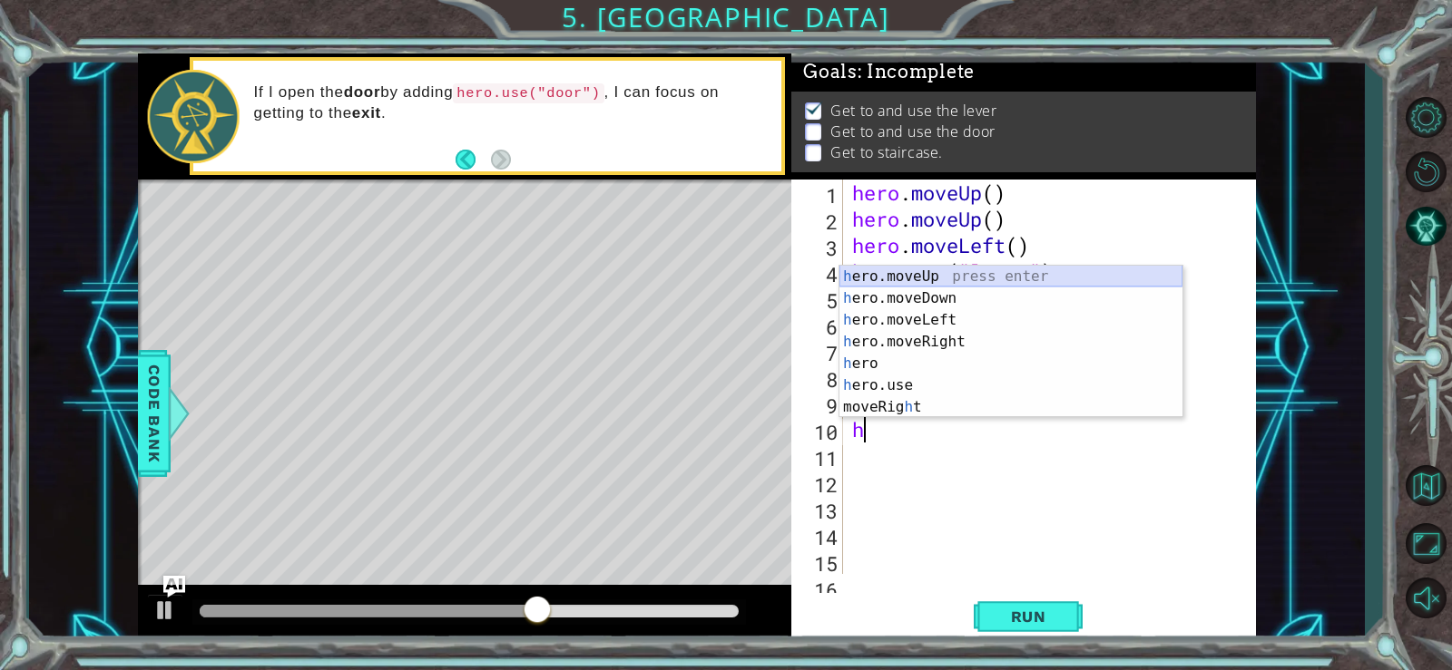
click at [1031, 279] on div "h ero.moveUp press enter h ero.moveDown press enter h ero.moveLeft press enter …" at bounding box center [1010, 364] width 343 height 196
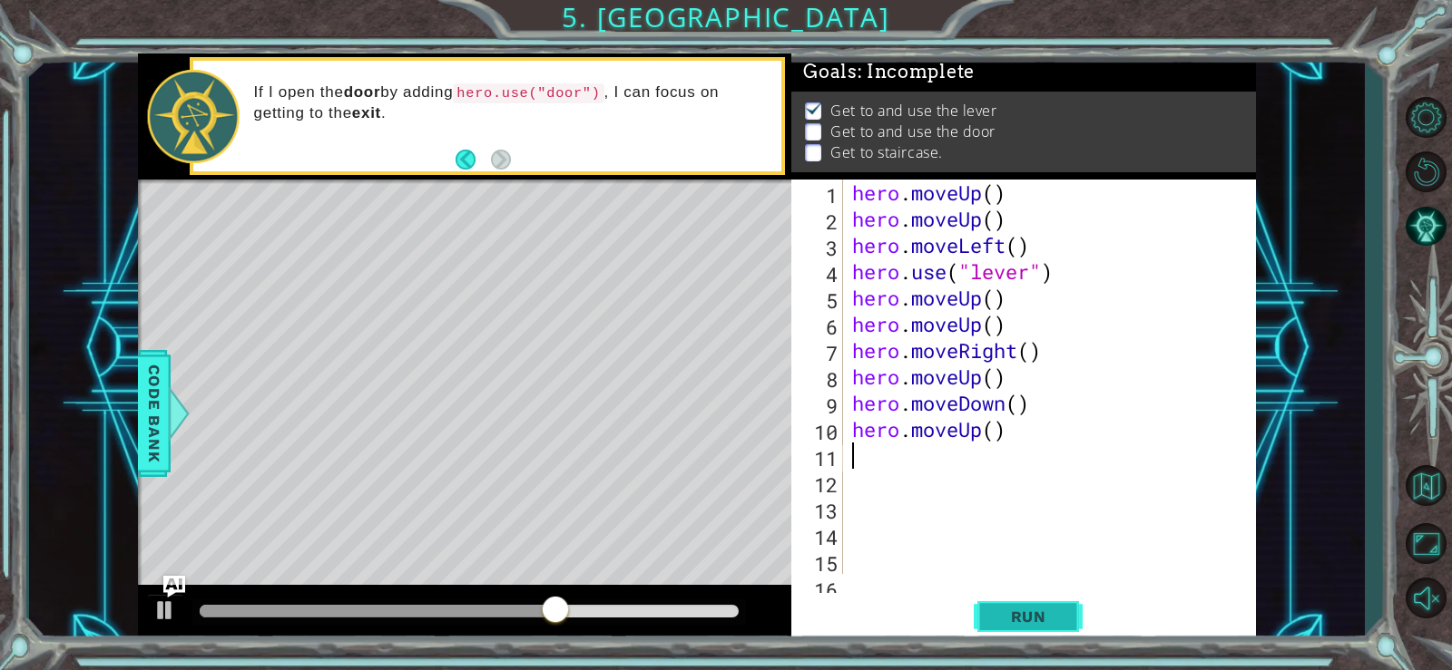
click at [1004, 616] on span "Run" at bounding box center [1029, 617] width 72 height 18
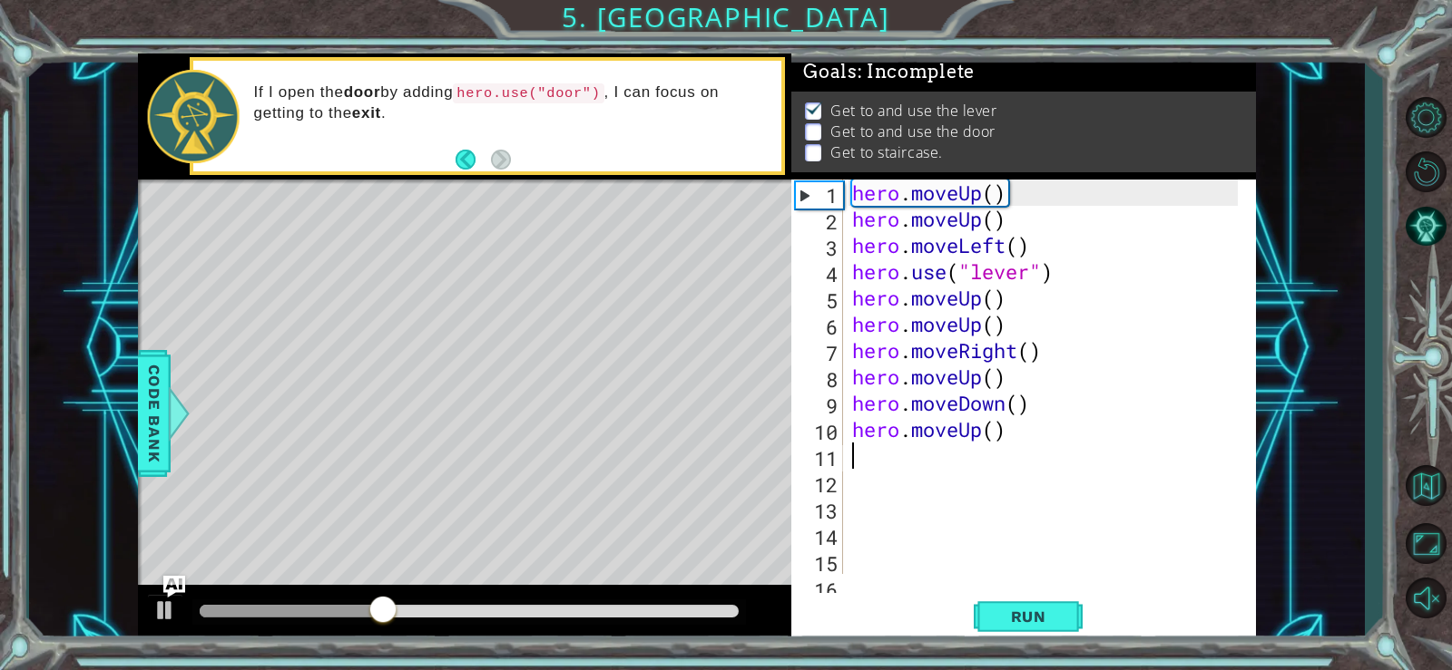
click at [1037, 408] on div "hero . moveUp ( ) hero . moveUp ( ) hero . moveLeft ( ) hero . use ( "lever" ) …" at bounding box center [1047, 403] width 398 height 447
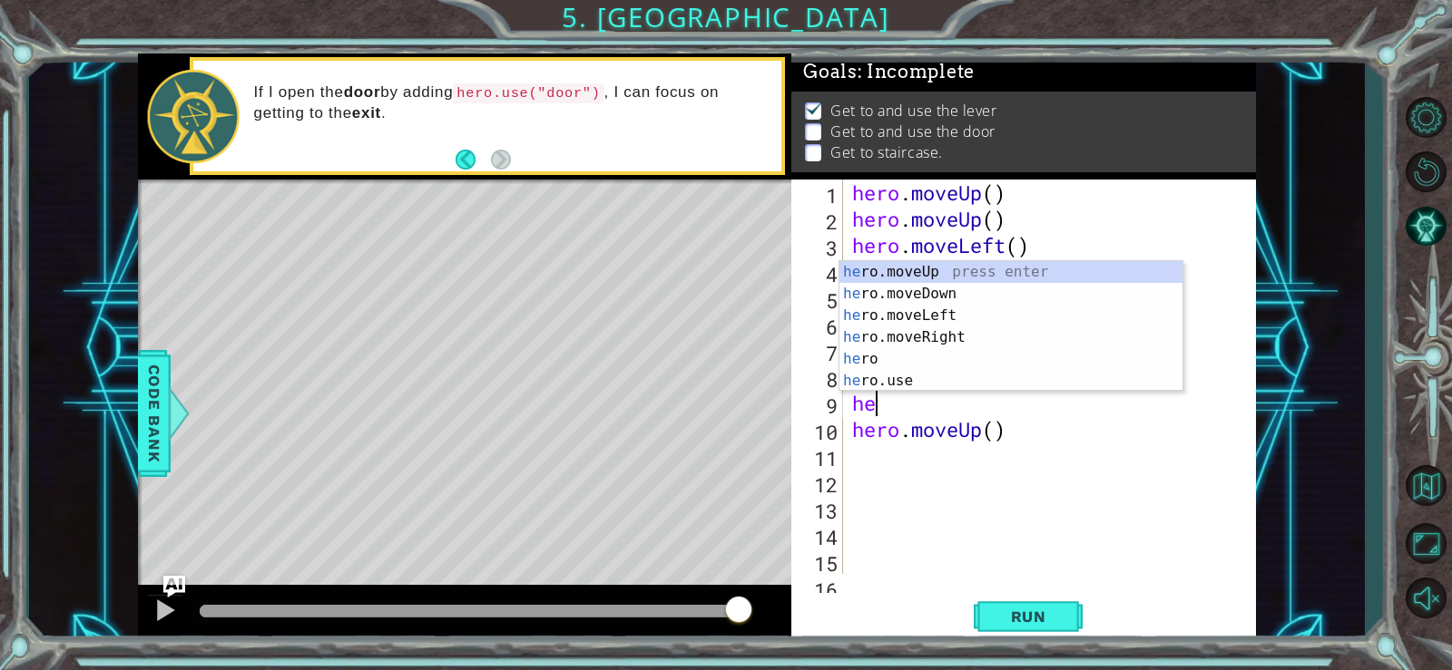
type textarea "h"
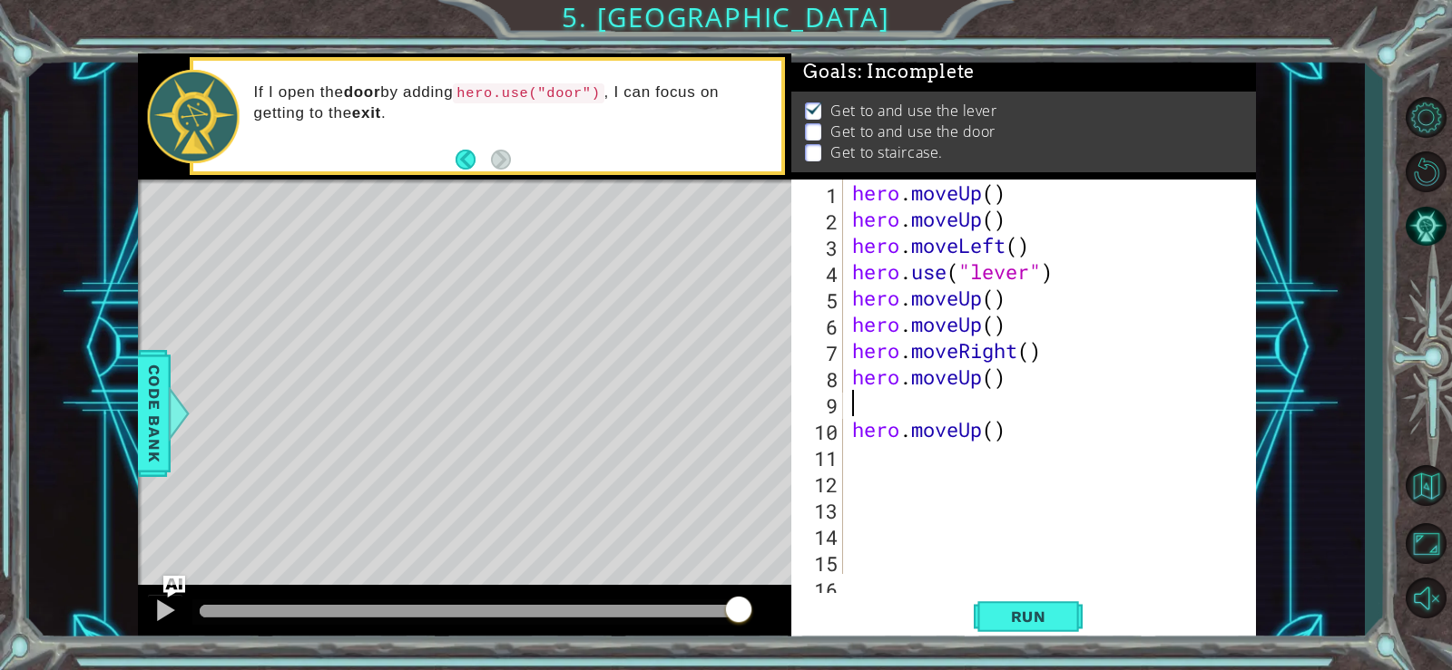
type textarea "hero.moveUp()"
click at [1016, 601] on button "Run" at bounding box center [1027, 616] width 109 height 46
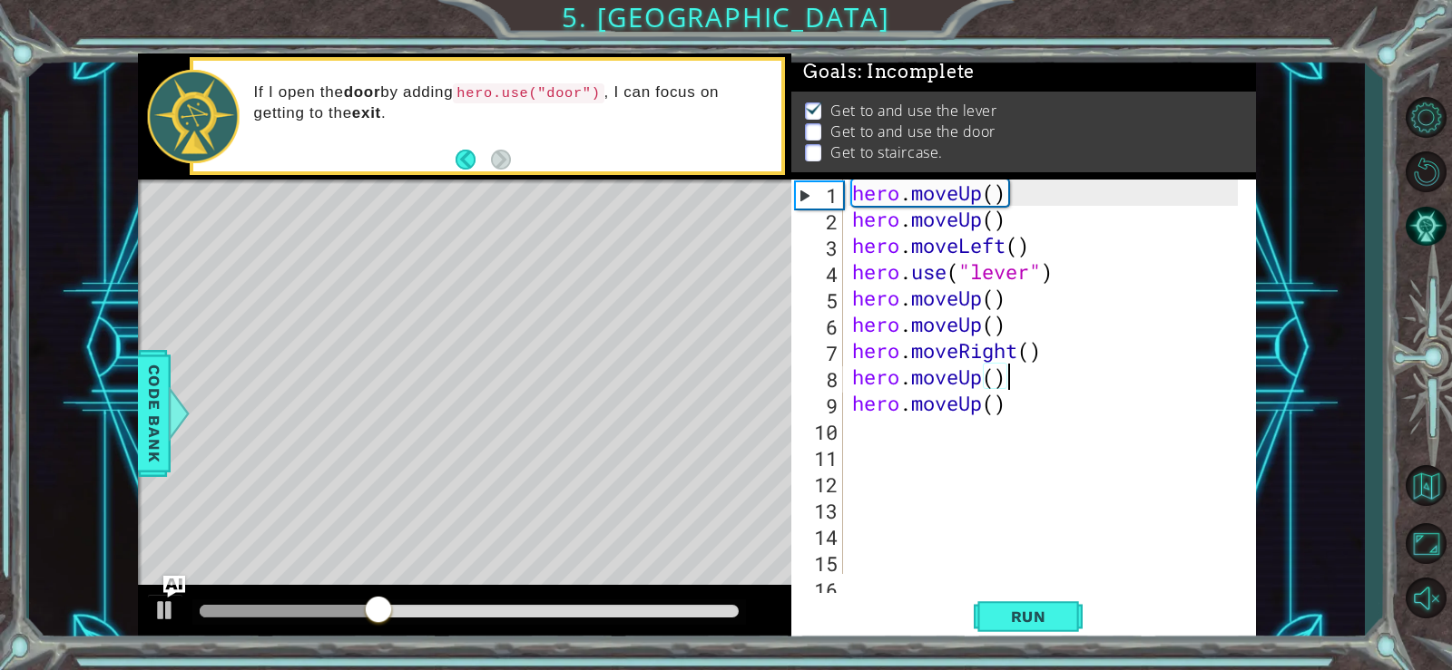
click at [935, 449] on div "hero . moveUp ( ) hero . moveUp ( ) hero . moveLeft ( ) hero . use ( "lever" ) …" at bounding box center [1047, 403] width 398 height 447
click at [939, 431] on div "hero . moveUp ( ) hero . moveUp ( ) hero . moveLeft ( ) hero . use ( "lever" ) …" at bounding box center [1047, 403] width 398 height 447
click at [1015, 355] on div "hero . moveUp ( ) hero . moveUp ( ) hero . moveLeft ( ) hero . use ( "lever" ) …" at bounding box center [1047, 403] width 398 height 447
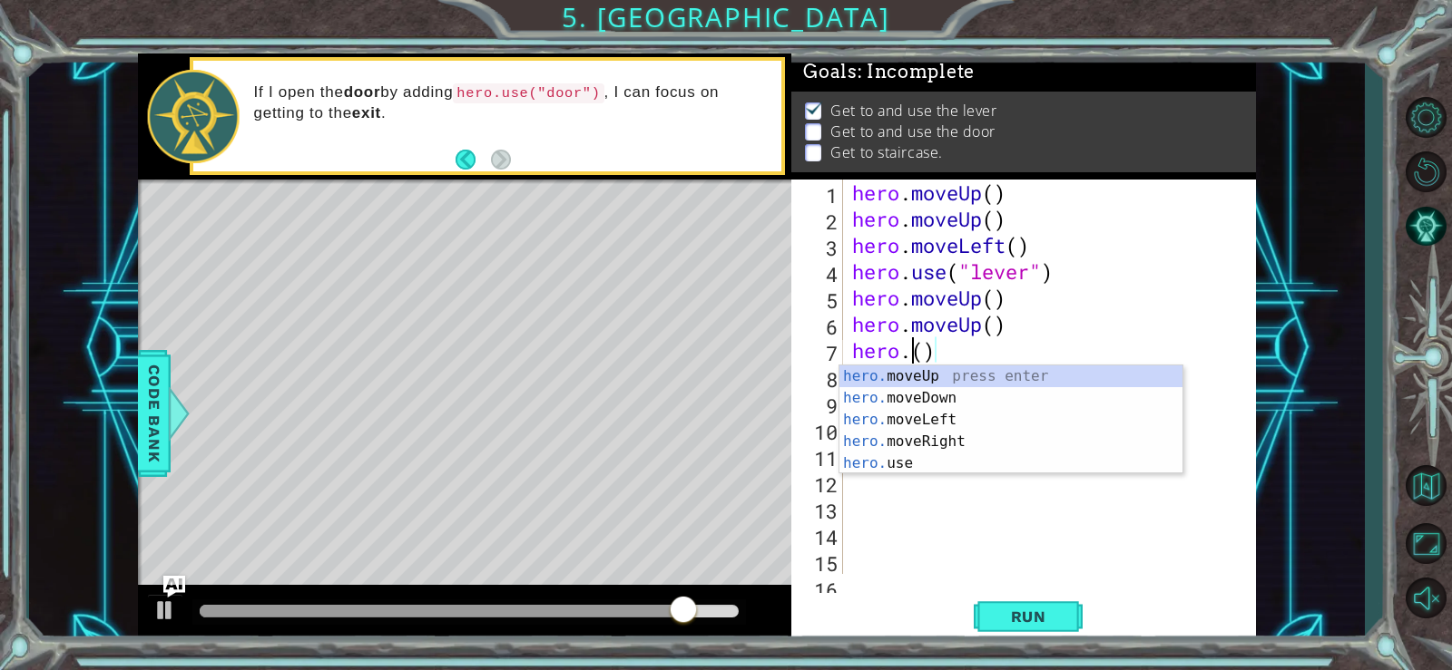
type textarea "hero.moveUp()"
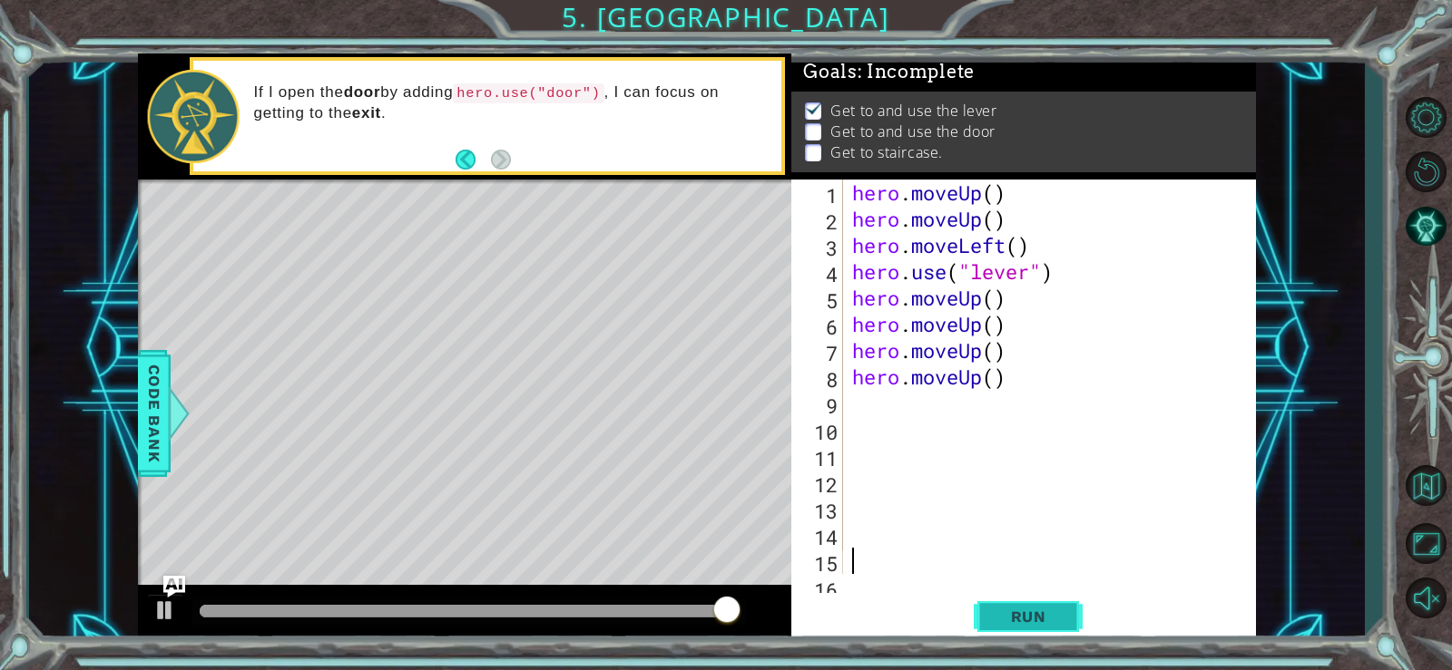
drag, startPoint x: 1054, startPoint y: 577, endPoint x: 1034, endPoint y: 609, distance: 37.5
click at [1035, 609] on div "hero.moveUp() 1 2 3 4 5 6 7 8 9 10 11 12 13 14 15 16 hero . moveUp ( ) hero . m…" at bounding box center [1023, 412] width 464 height 464
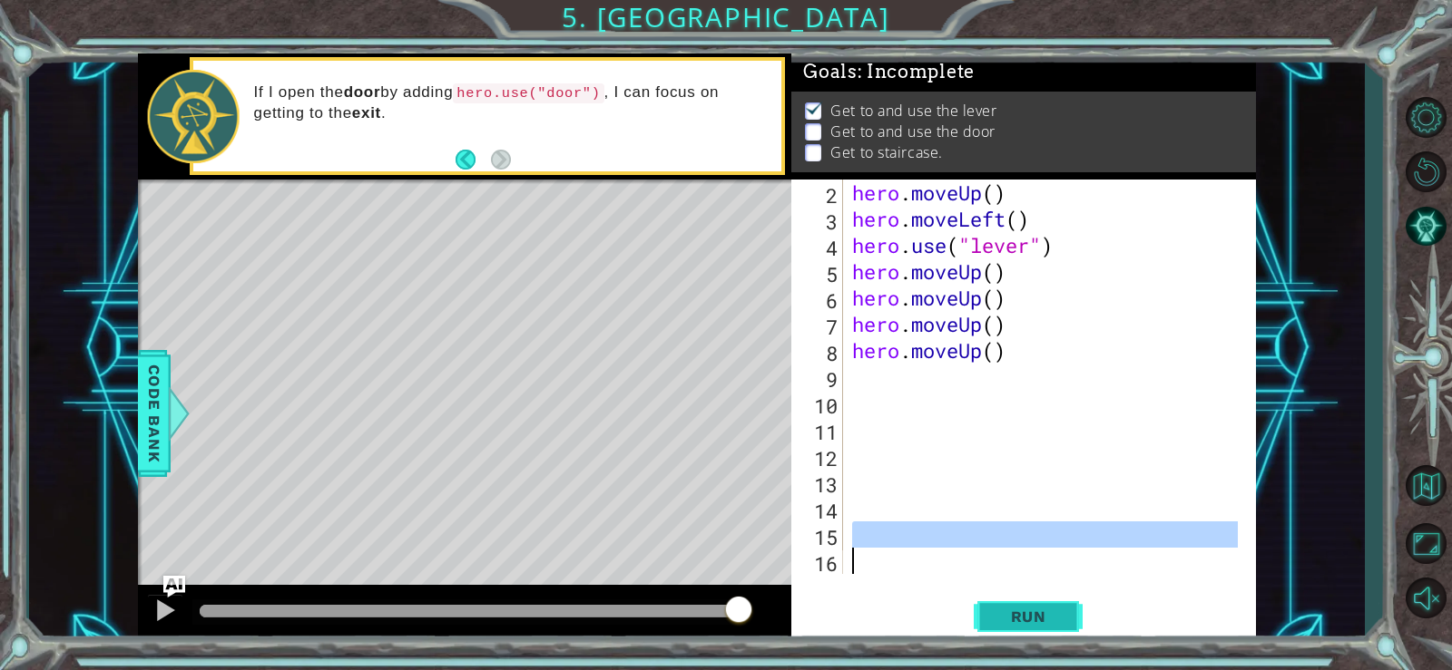
click at [1034, 609] on span "Run" at bounding box center [1029, 617] width 72 height 18
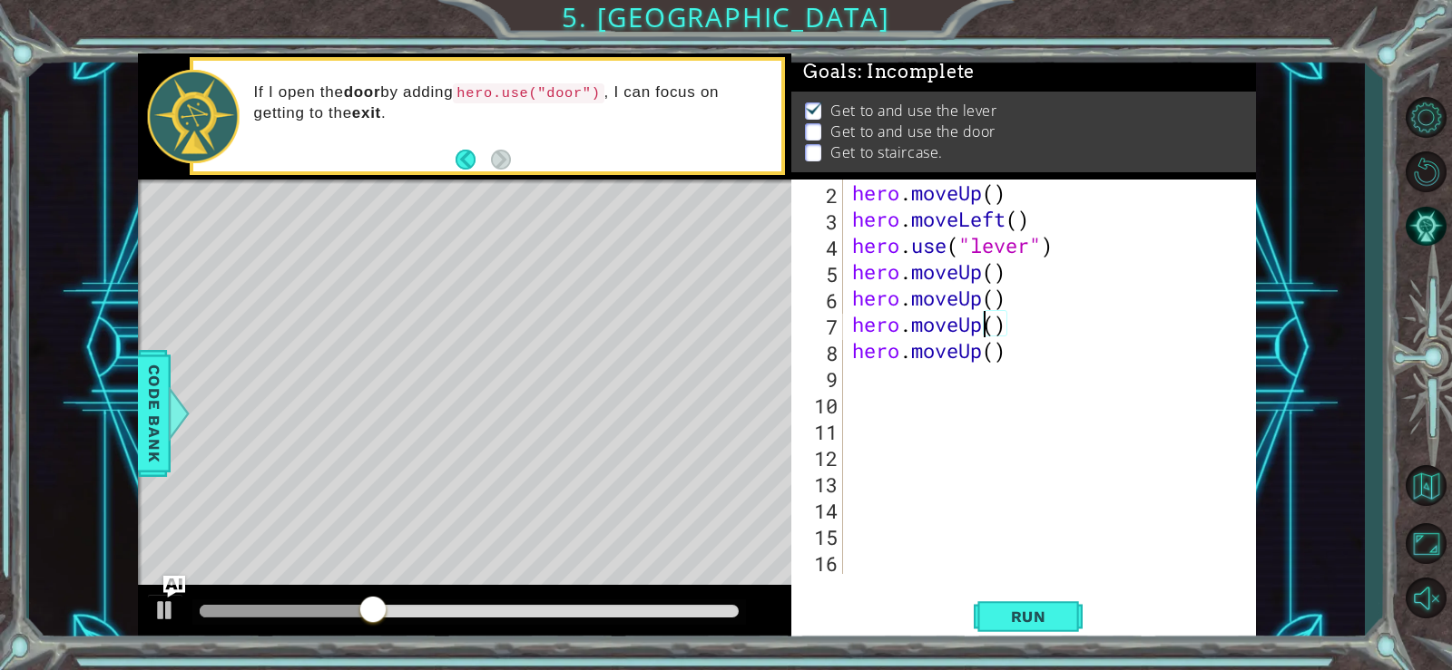
click at [979, 328] on div "hero . moveUp ( ) hero . moveLeft ( ) hero . use ( "lever" ) hero . moveUp ( ) …" at bounding box center [1047, 403] width 398 height 447
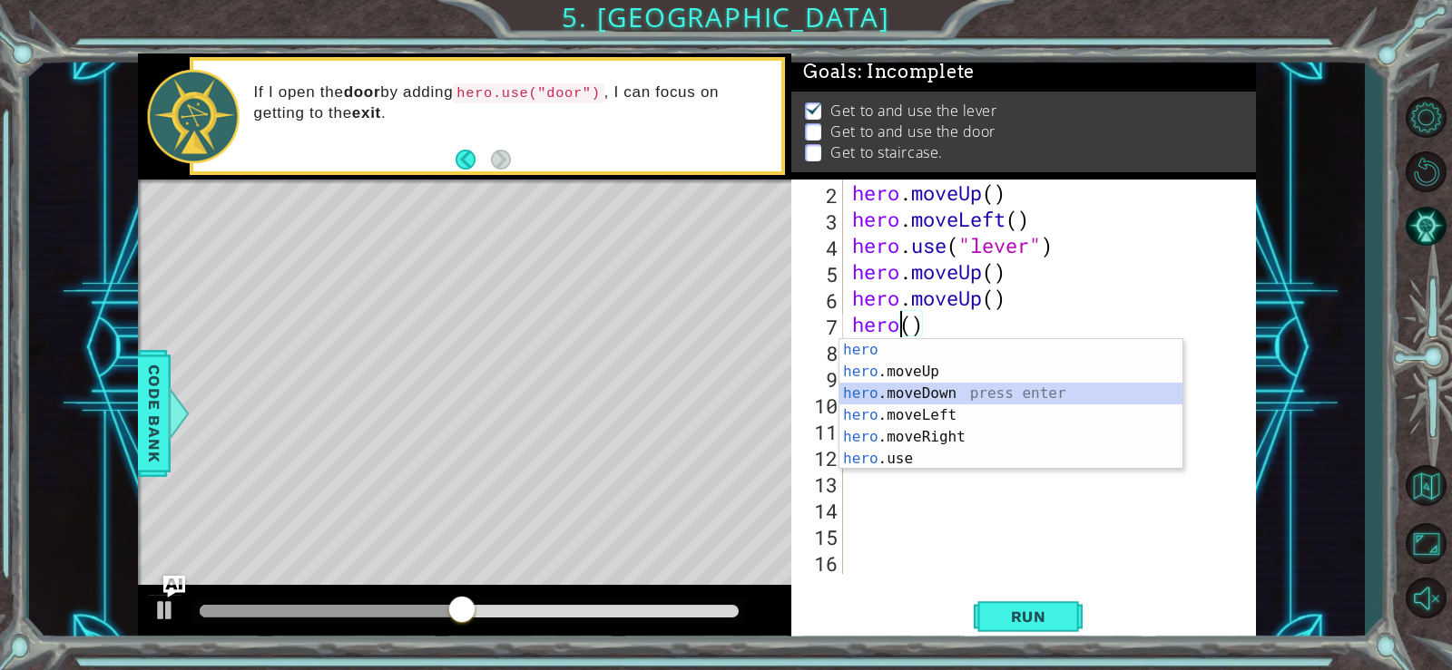
click at [954, 389] on div "hero press enter hero .moveUp press enter hero .moveDown press enter hero .move…" at bounding box center [1010, 426] width 343 height 174
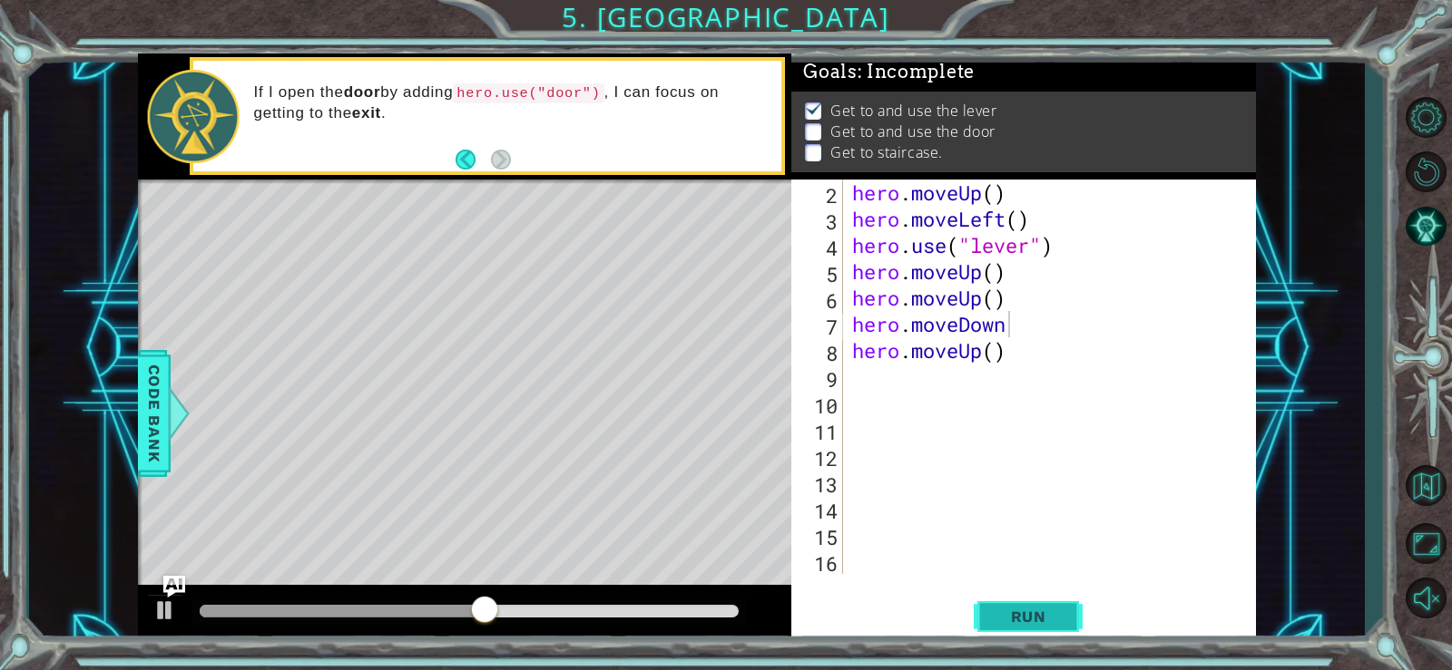
click at [989, 614] on button "Run" at bounding box center [1027, 616] width 109 height 46
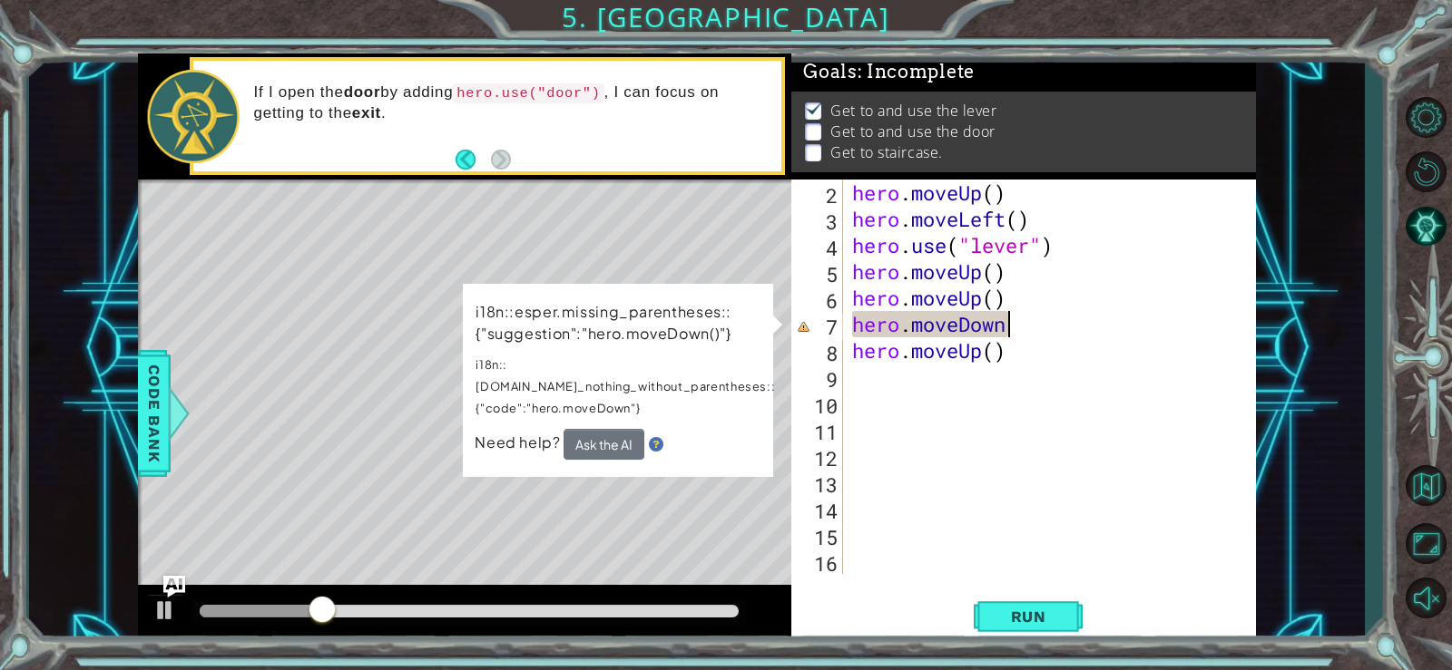
click at [1023, 331] on div "hero . moveUp ( ) hero . moveLeft ( ) hero . use ( "lever" ) hero . moveUp ( ) …" at bounding box center [1047, 403] width 398 height 447
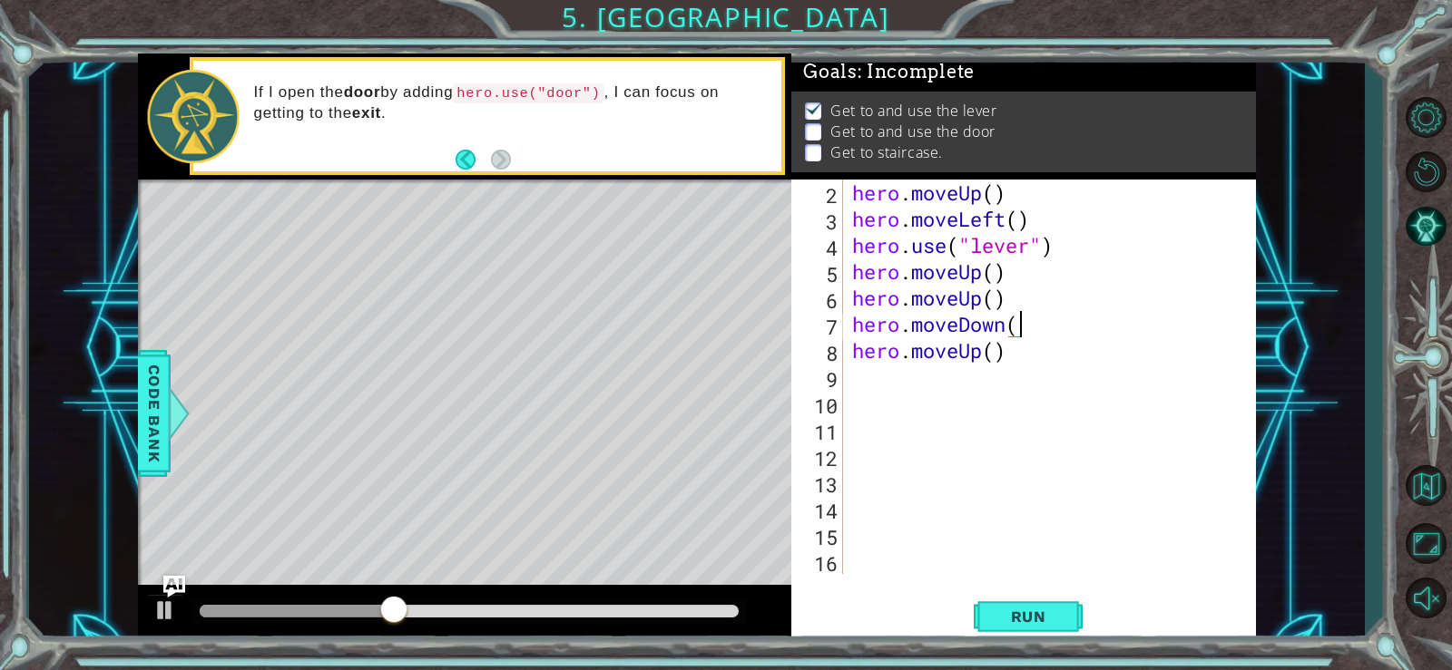
scroll to position [0, 7]
type textarea "hero.moveDown()"
drag, startPoint x: 1032, startPoint y: 616, endPoint x: 1028, endPoint y: 607, distance: 9.8
click at [1031, 612] on span "Run" at bounding box center [1029, 617] width 72 height 18
click at [941, 382] on div "hero . moveUp ( ) hero . moveLeft ( ) hero . use ( "lever" ) hero . moveUp ( ) …" at bounding box center [1047, 403] width 398 height 447
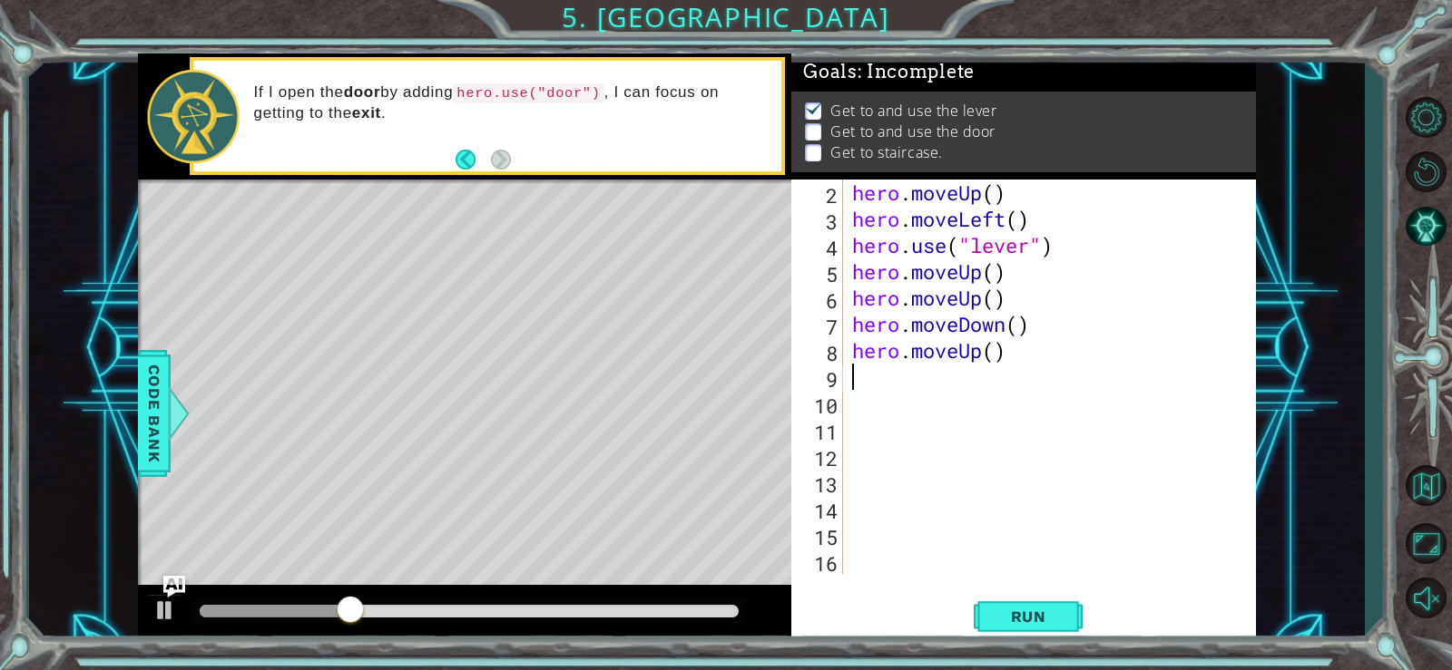
scroll to position [0, 0]
type textarea "h"
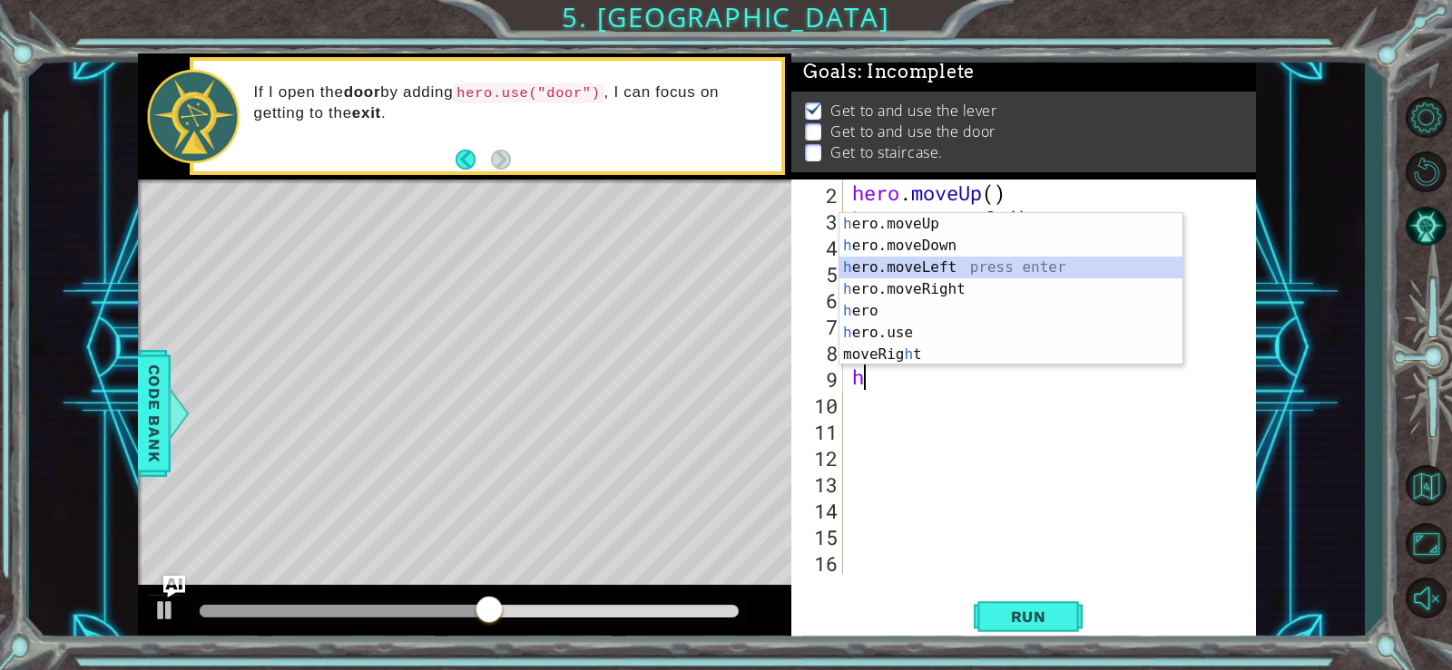
click at [944, 269] on div "h ero.moveUp press enter h ero.moveDown press enter h ero.moveLeft press enter …" at bounding box center [1010, 311] width 343 height 196
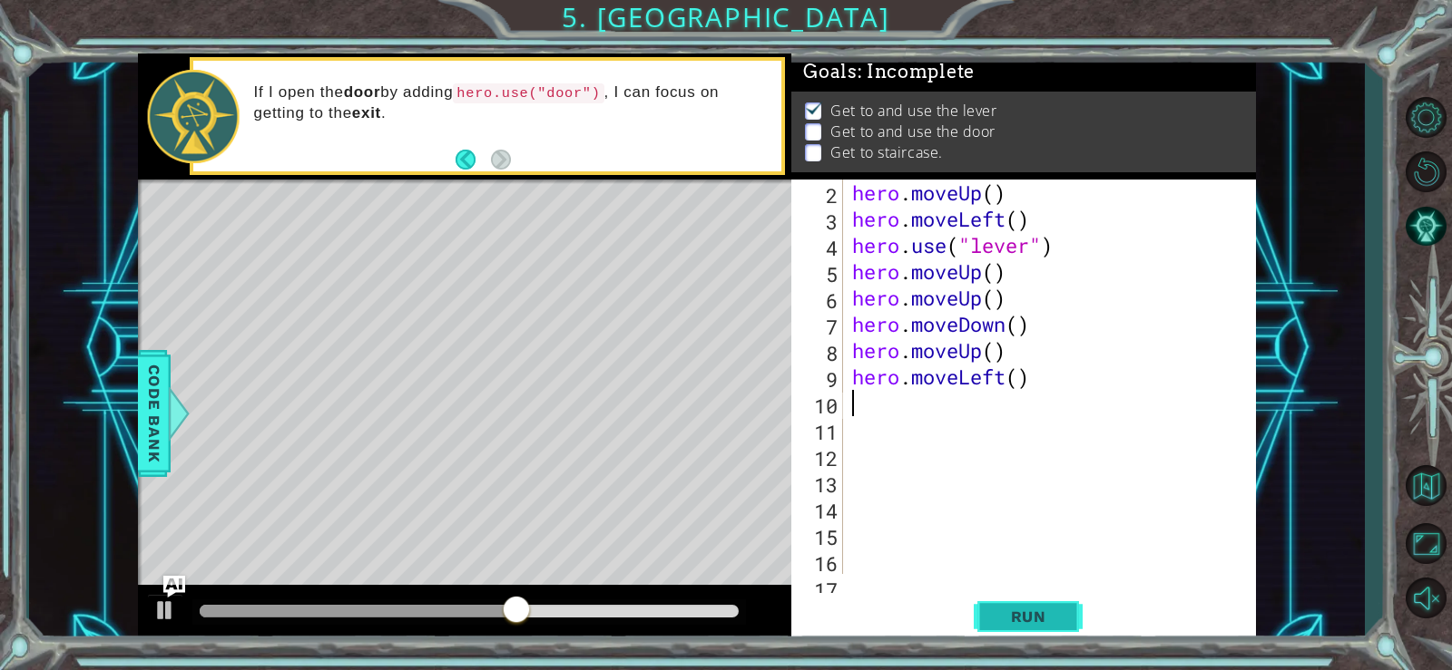
click at [997, 602] on button "Run" at bounding box center [1027, 616] width 109 height 46
click at [909, 369] on div "hero . moveUp ( ) hero . moveLeft ( ) hero . use ( "lever" ) hero . moveUp ( ) …" at bounding box center [1047, 403] width 398 height 447
click at [911, 363] on div "hero . moveUp ( ) hero . moveLeft ( ) hero . use ( "lever" ) hero . moveUp ( ) …" at bounding box center [1047, 403] width 398 height 447
click at [1006, 379] on div "hero . moveUp ( ) hero . moveLeft ( ) hero . use ( "lever" ) hero . moveUp ( ) …" at bounding box center [1047, 403] width 398 height 447
click at [1002, 379] on div "hero . moveUp ( ) hero . moveLeft ( ) hero . use ( "lever" ) hero . moveUp ( ) …" at bounding box center [1047, 403] width 398 height 447
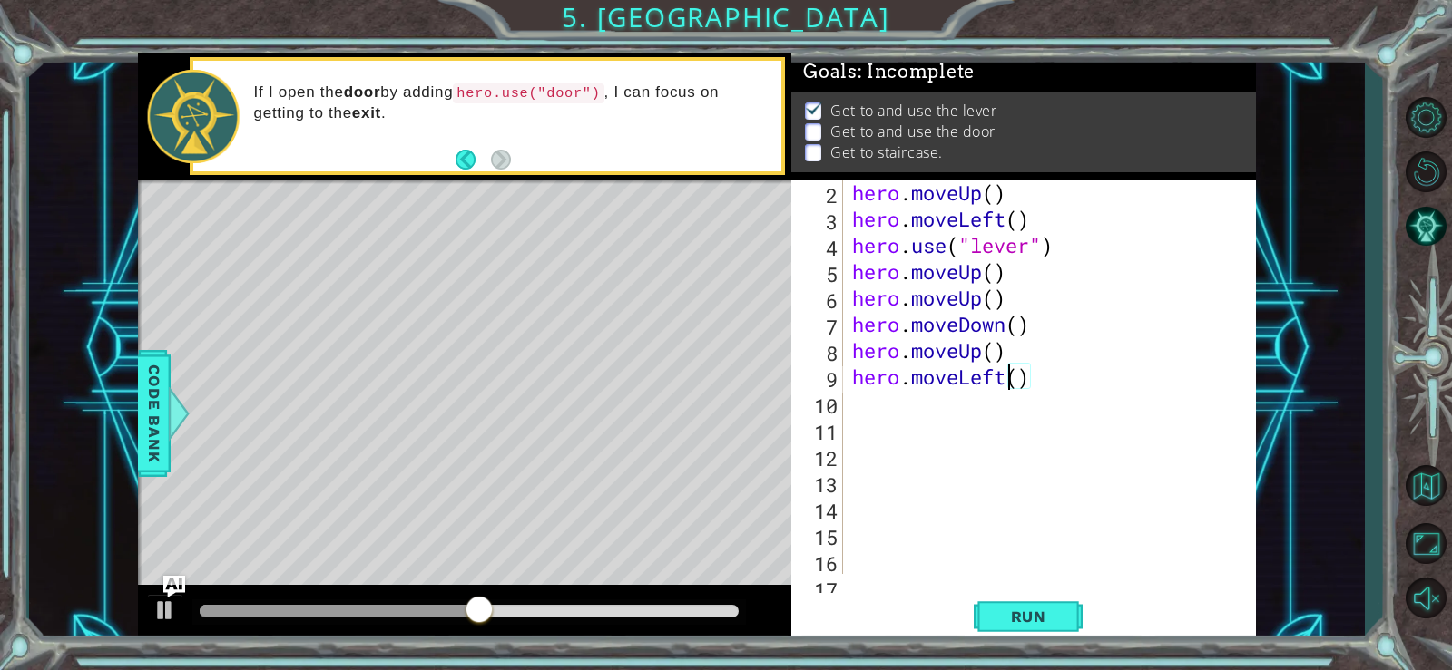
click at [1007, 379] on div "hero . moveUp ( ) hero . moveLeft ( ) hero . use ( "lever" ) hero . moveUp ( ) …" at bounding box center [1047, 403] width 398 height 447
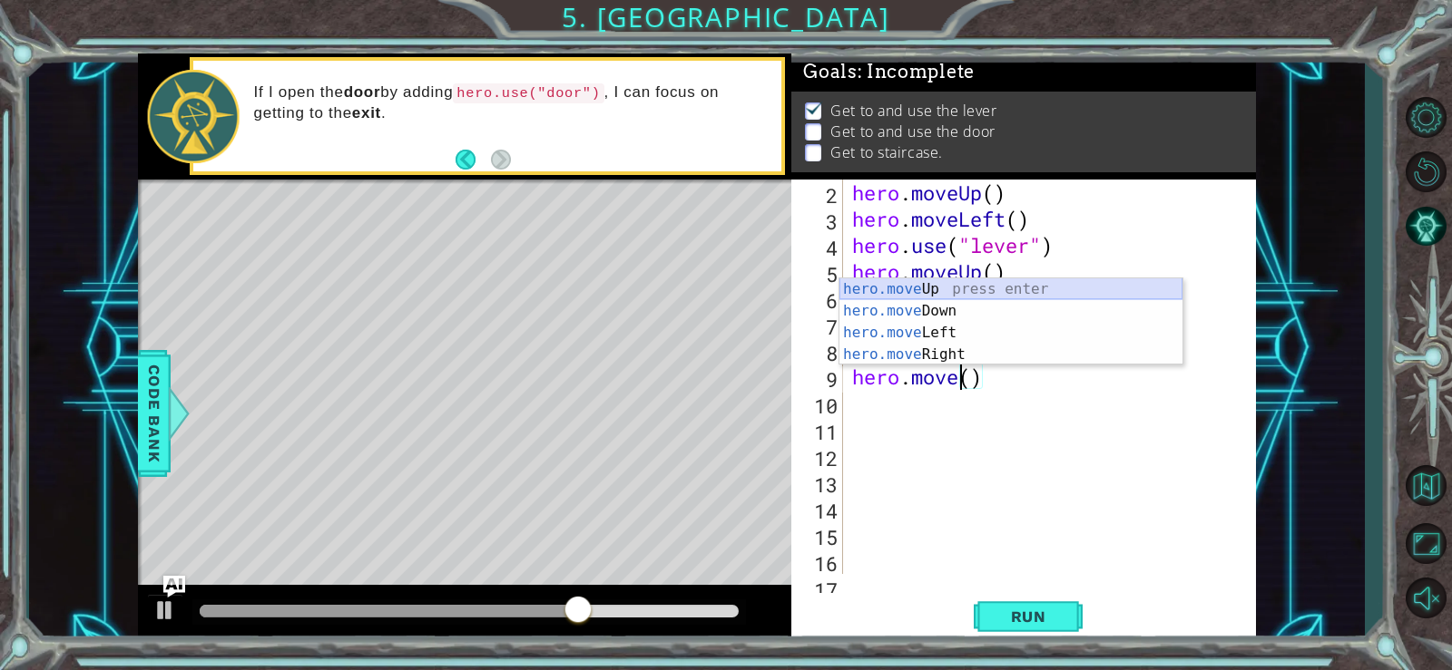
click at [979, 286] on div "hero.move Up press enter hero.move Down press enter hero.move Left press enter …" at bounding box center [1010, 344] width 343 height 131
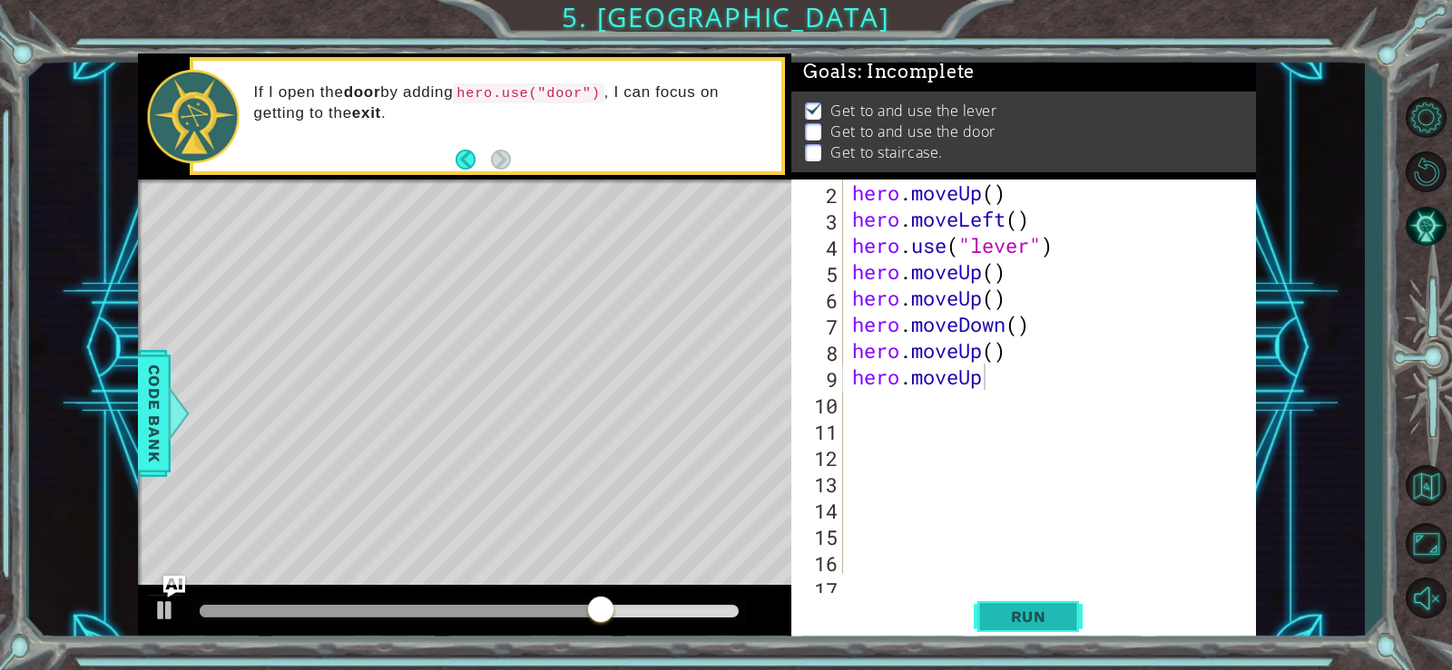
click at [997, 601] on button "Run" at bounding box center [1027, 616] width 109 height 46
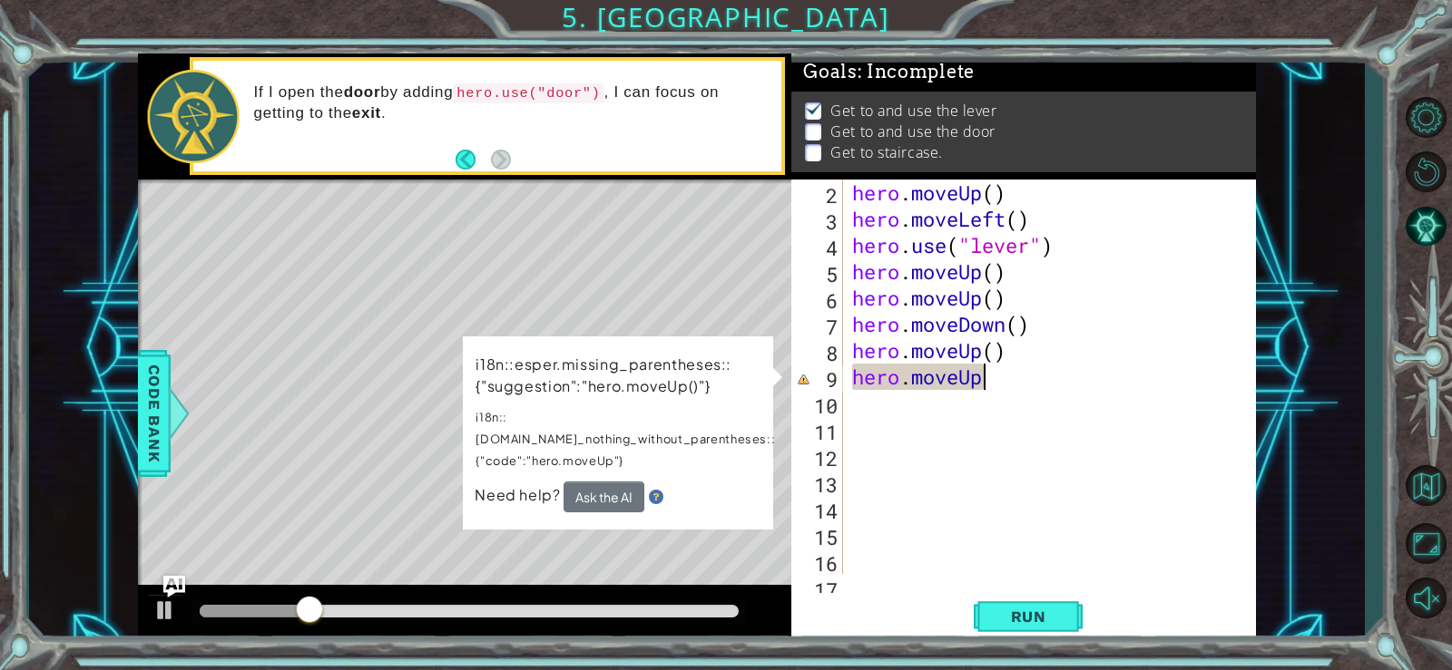
click at [991, 386] on div "hero . moveUp ( ) hero . moveLeft ( ) hero . use ( "lever" ) hero . moveUp ( ) …" at bounding box center [1047, 403] width 398 height 447
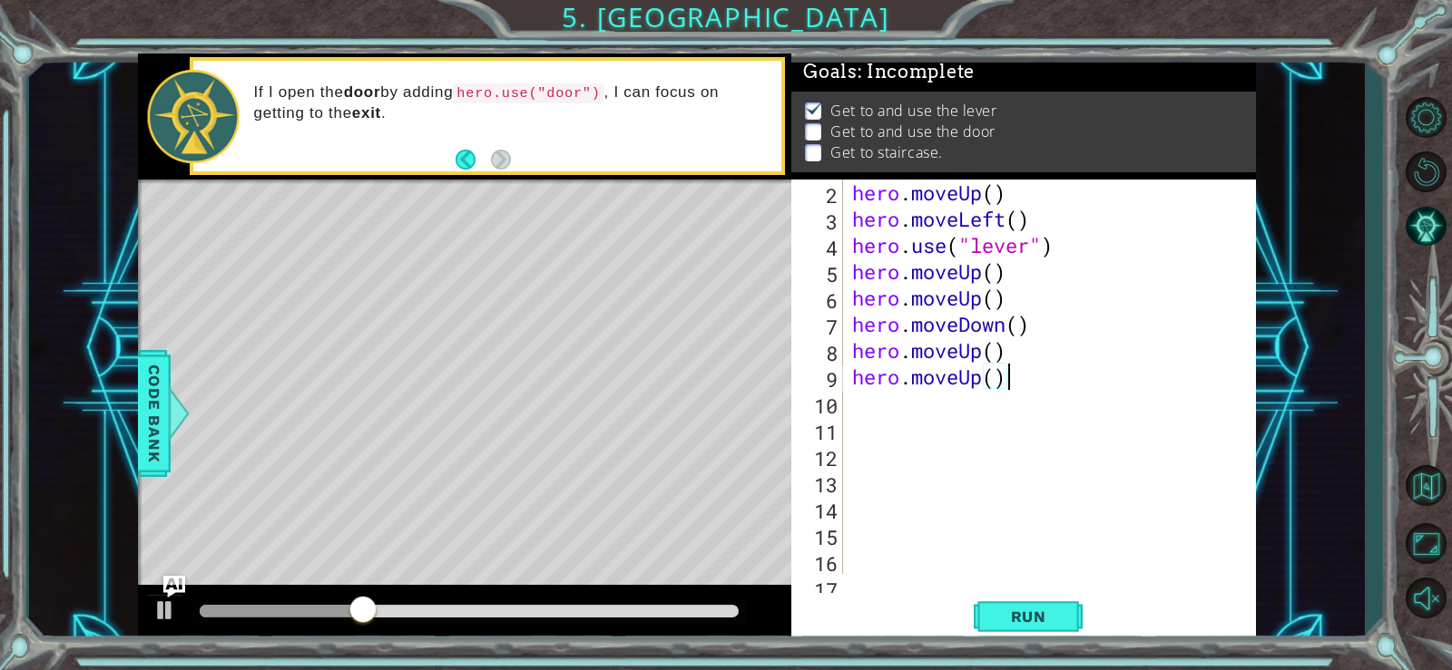
scroll to position [0, 6]
click at [1008, 611] on span "Run" at bounding box center [1029, 617] width 72 height 18
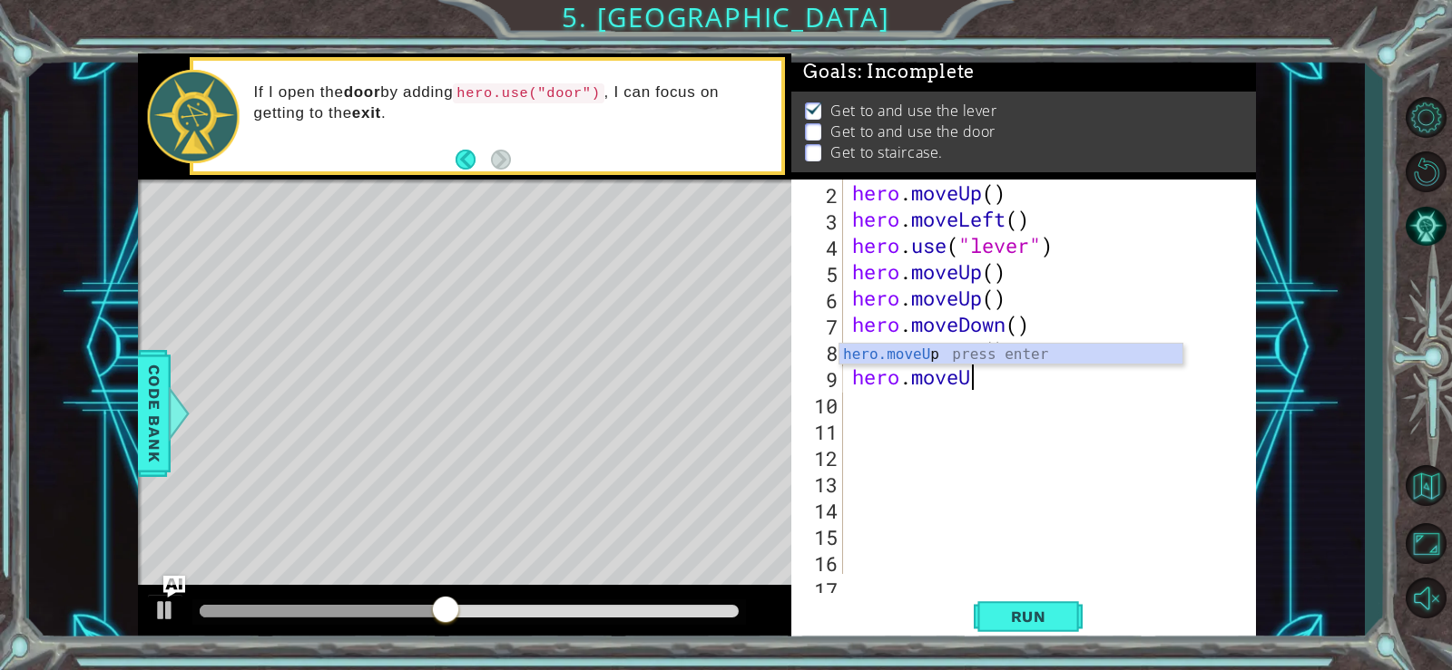
type textarea "hero.move"
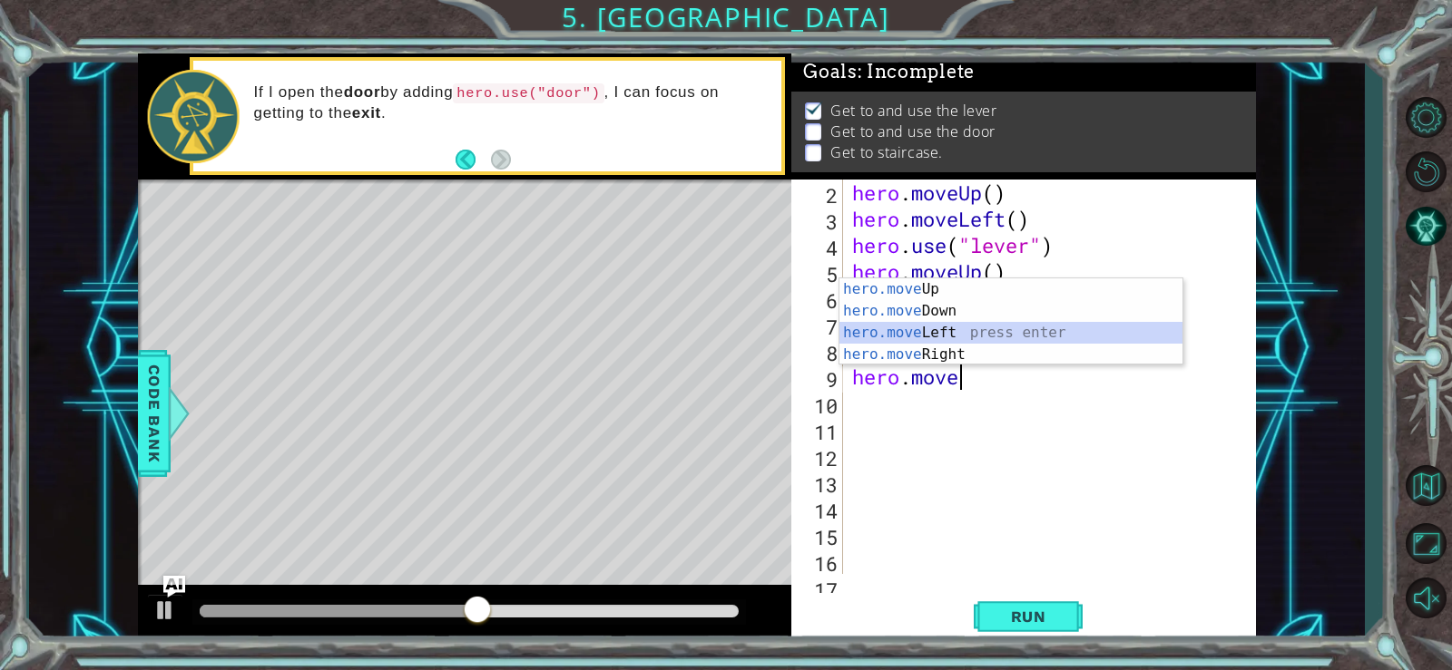
click at [991, 325] on div "hero.move Up press enter hero.move Down press enter hero.move Left press enter …" at bounding box center [1010, 344] width 343 height 131
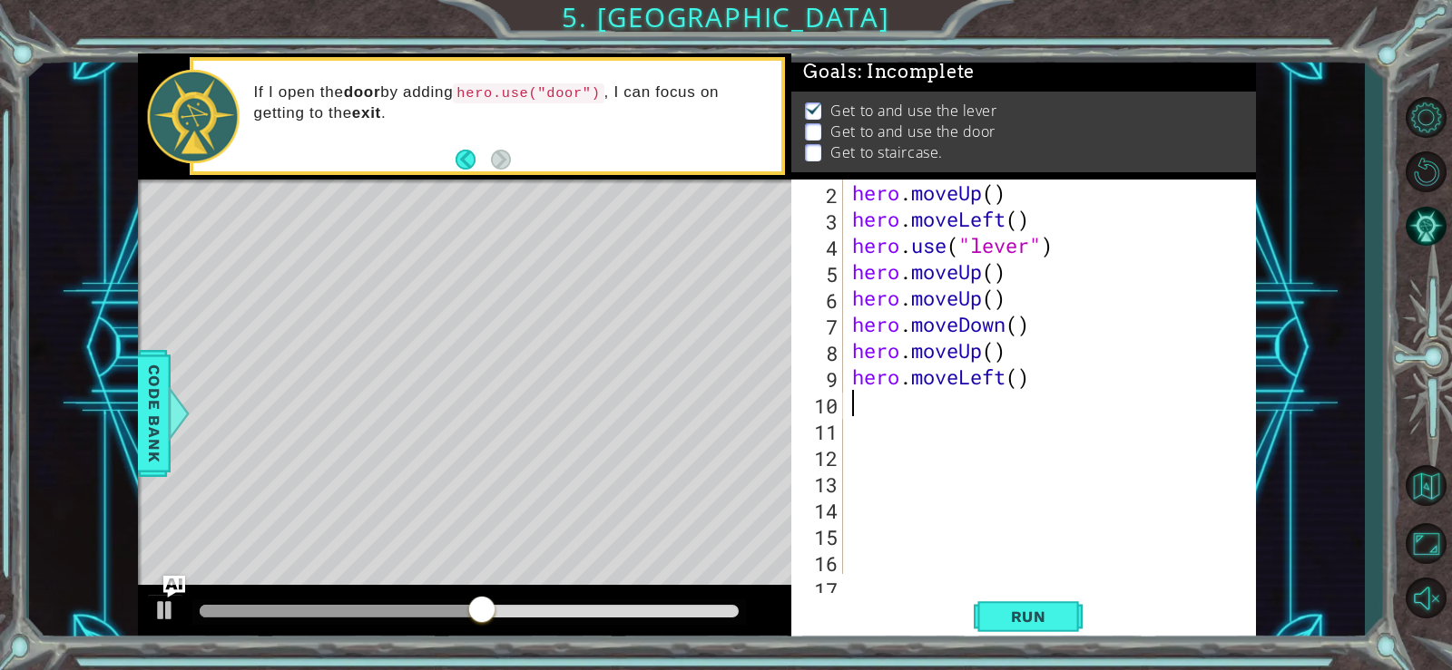
scroll to position [0, 0]
click at [1032, 608] on span "Run" at bounding box center [1029, 617] width 72 height 18
click at [1032, 381] on div "hero . moveUp ( ) hero . moveLeft ( ) hero . use ( "lever" ) hero . moveUp ( ) …" at bounding box center [1047, 403] width 398 height 447
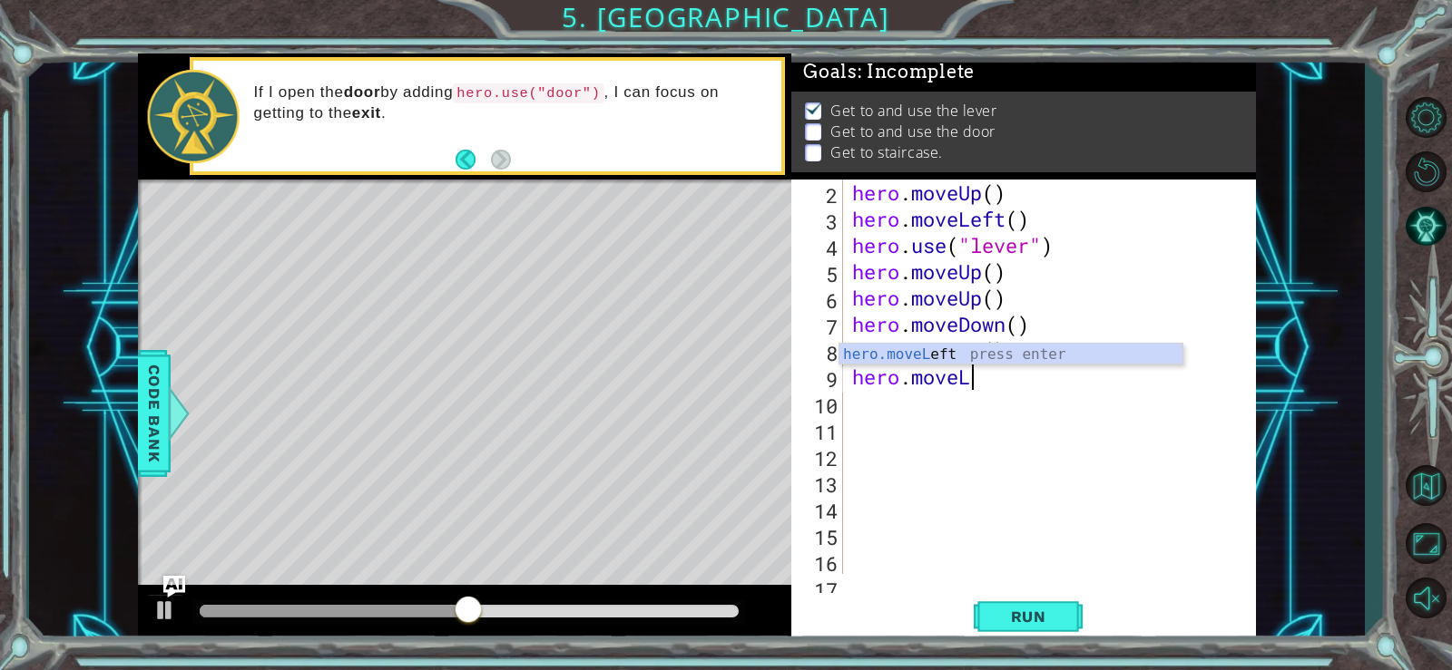
type textarea "hero.move"
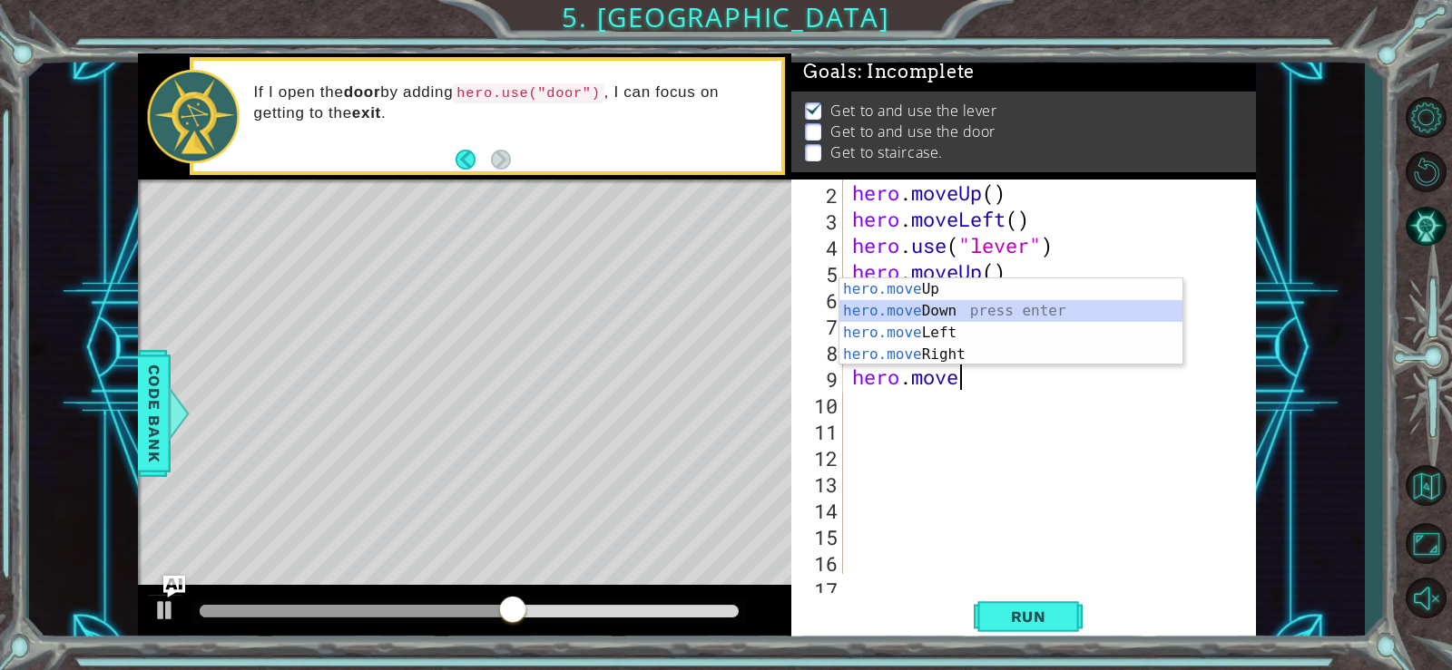
click at [1034, 313] on div "hero.move Up press enter hero.move Down press enter hero.move Left press enter …" at bounding box center [1010, 344] width 343 height 131
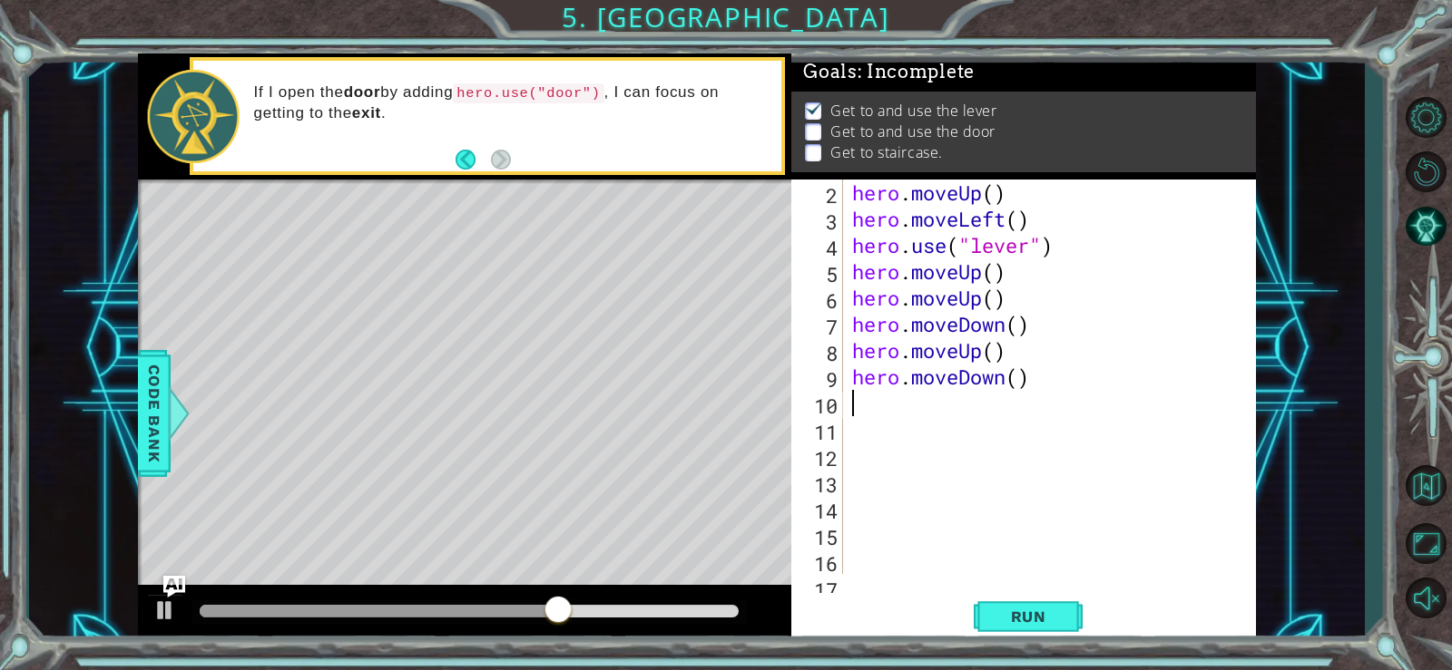
click at [1003, 350] on div "hero . moveUp ( ) hero . moveLeft ( ) hero . use ( "lever" ) hero . moveUp ( ) …" at bounding box center [1047, 403] width 398 height 447
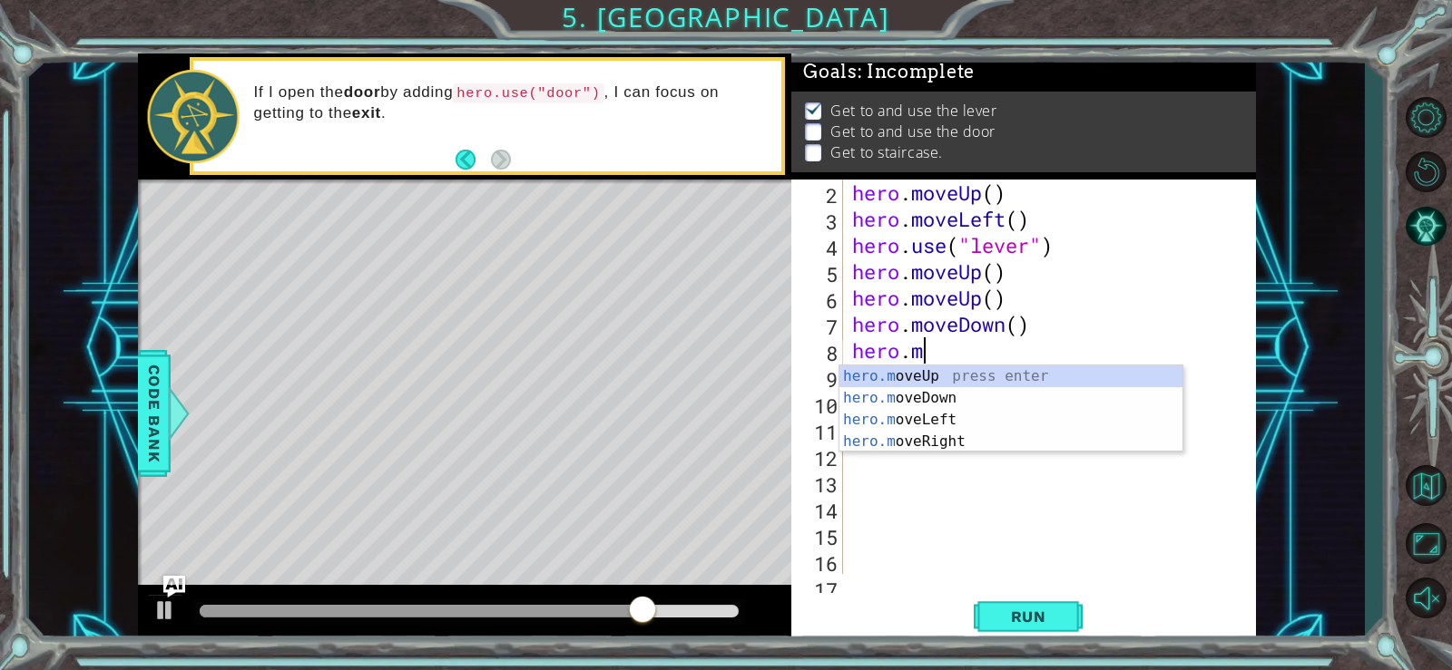
type textarea "hero."
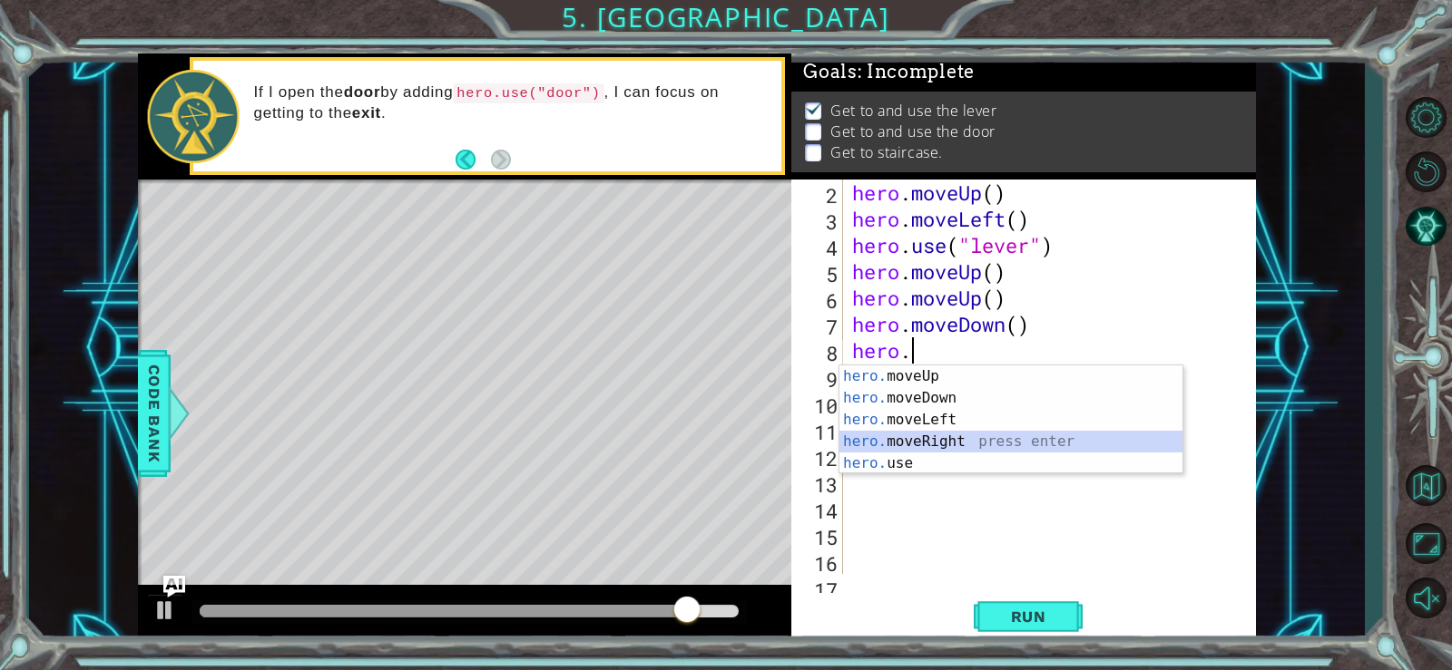
click at [1022, 432] on div "hero. moveUp press enter hero. moveDown press enter hero. moveLeft press enter …" at bounding box center [1010, 442] width 343 height 152
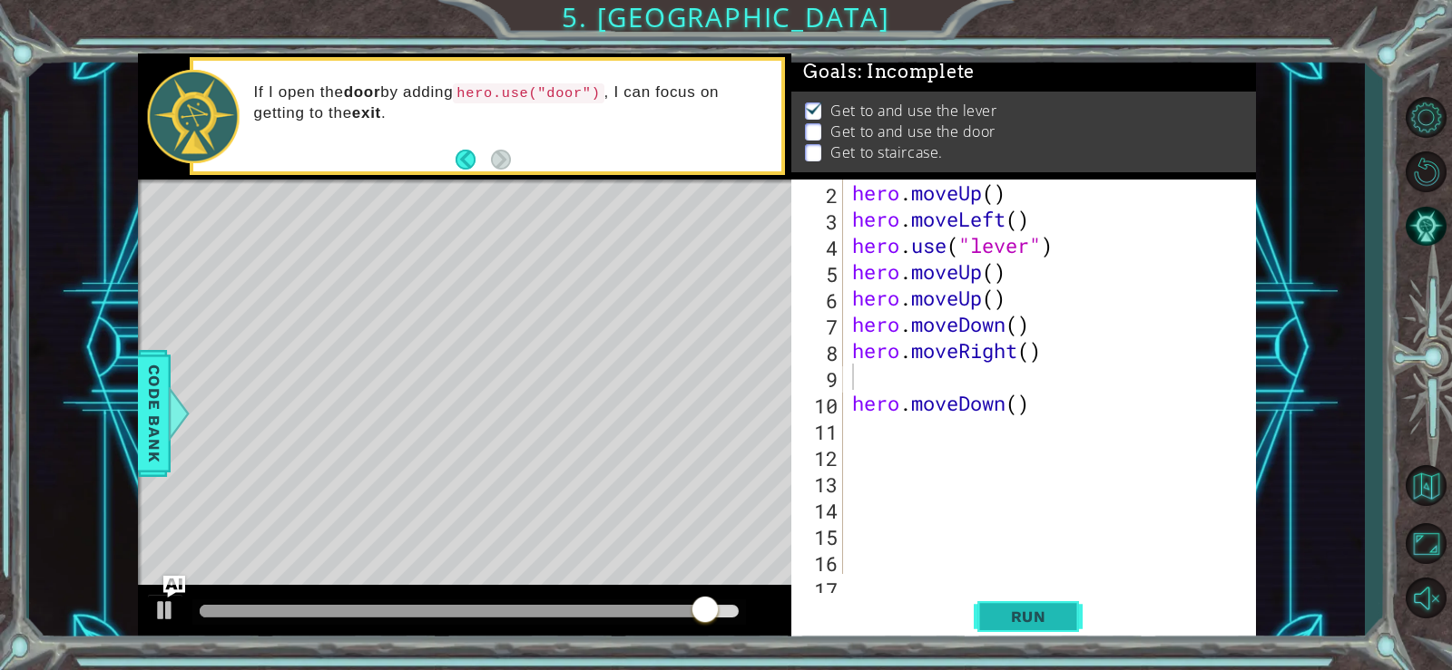
click at [1027, 631] on button "Run" at bounding box center [1027, 616] width 109 height 46
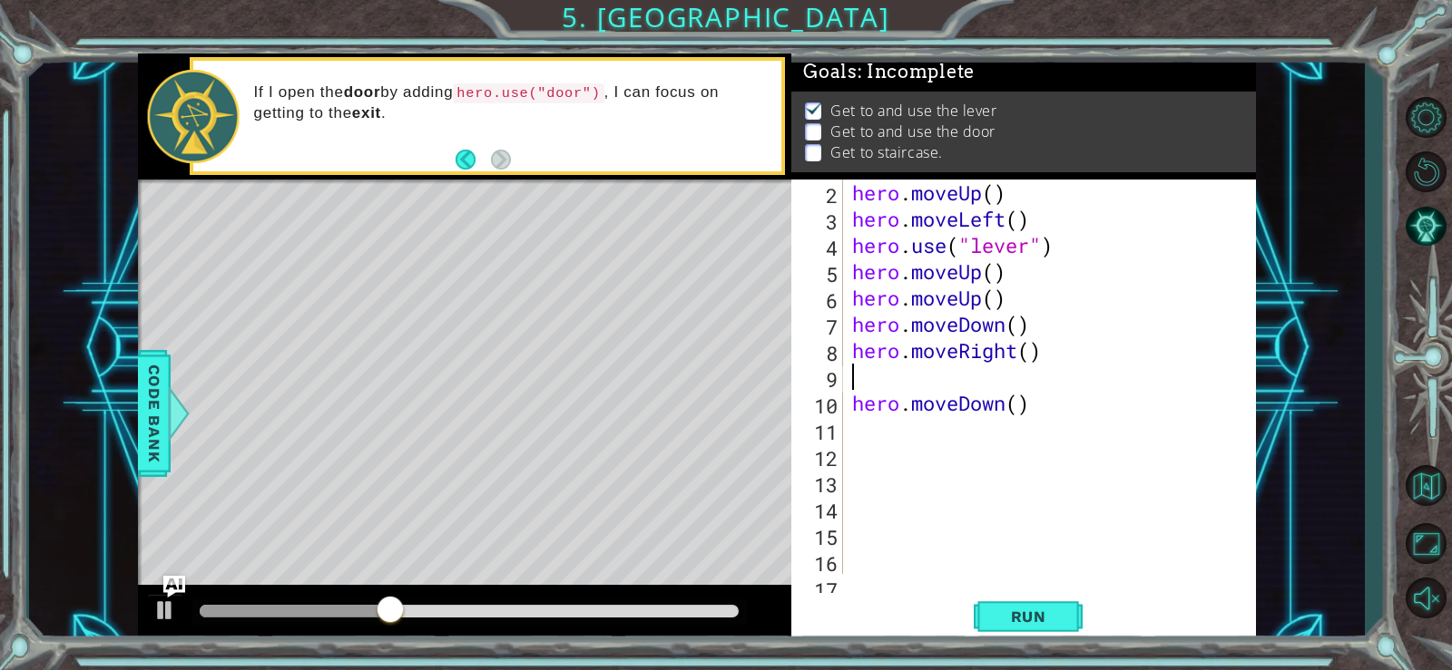
click at [927, 439] on div "hero . moveUp ( ) hero . moveLeft ( ) hero . use ( "lever" ) hero . moveUp ( ) …" at bounding box center [1047, 403] width 398 height 447
type textarea "h"
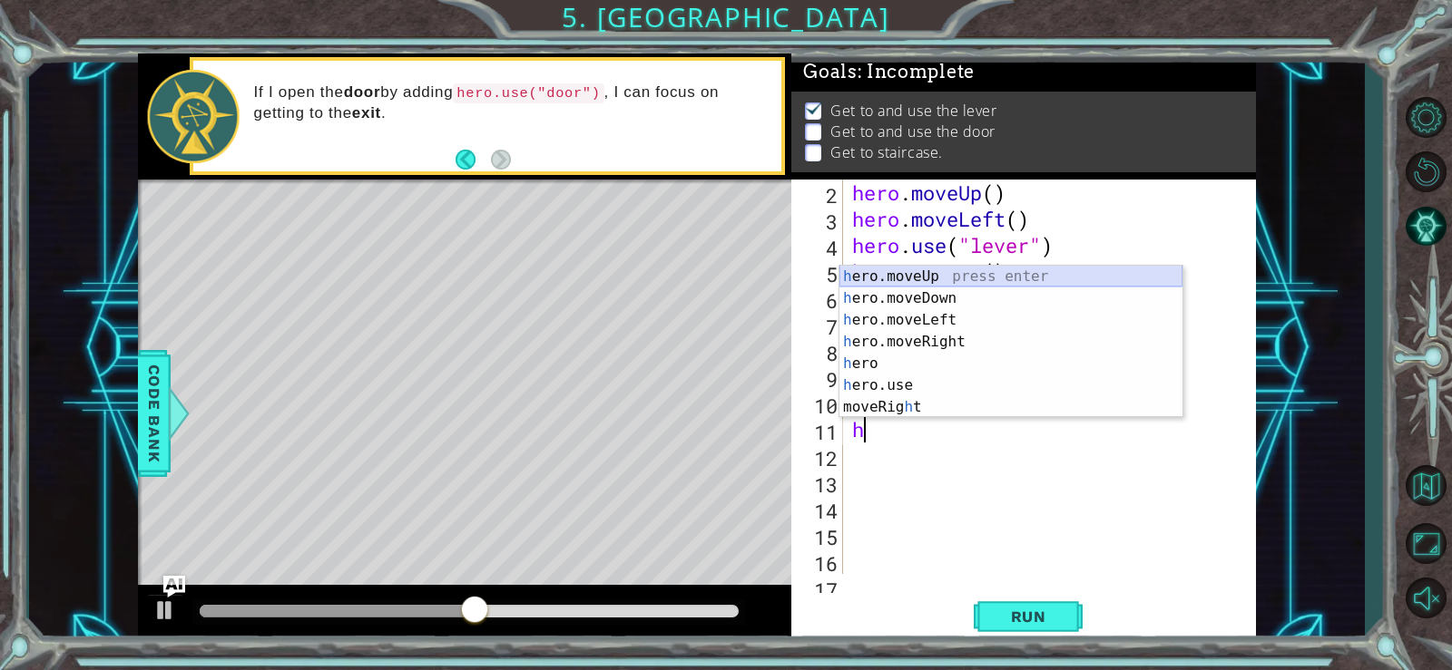
click at [924, 276] on div "h ero.moveUp press enter h ero.moveDown press enter h ero.moveLeft press enter …" at bounding box center [1010, 364] width 343 height 196
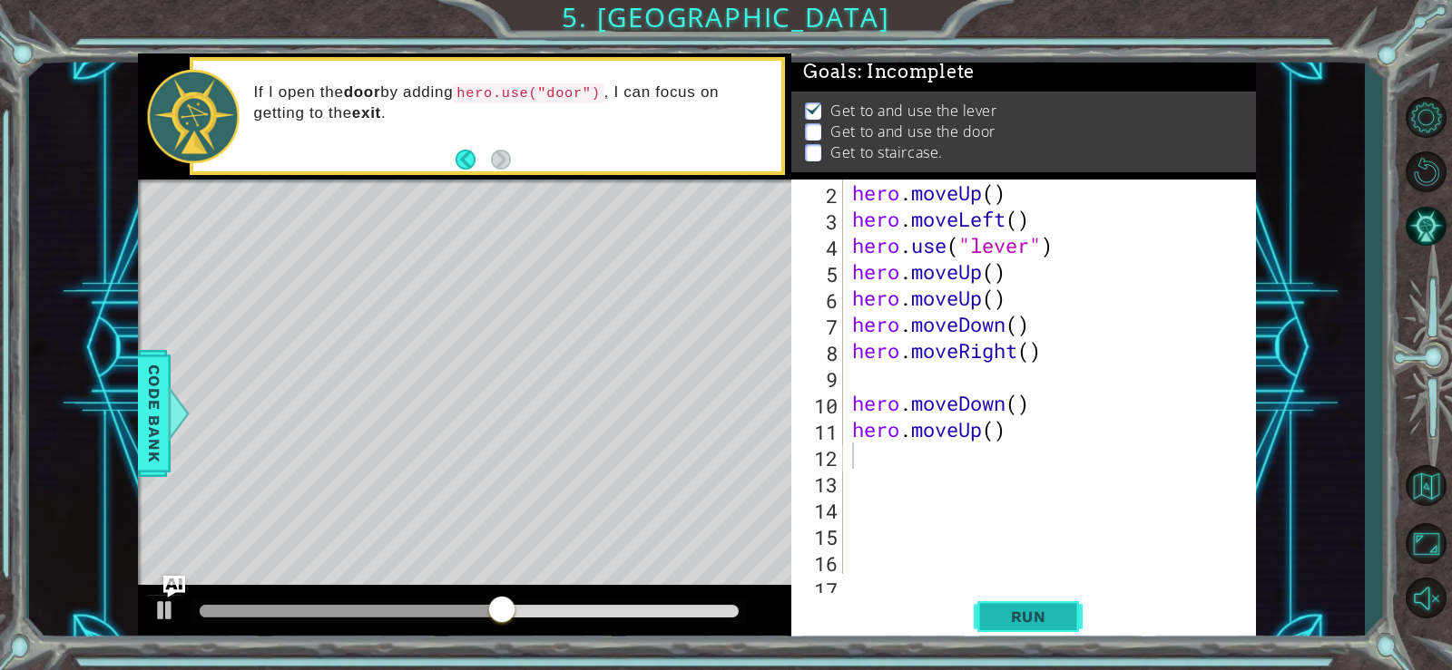
click at [1012, 605] on button "Run" at bounding box center [1027, 616] width 109 height 46
drag, startPoint x: 952, startPoint y: 474, endPoint x: 951, endPoint y: 464, distance: 10.9
click at [951, 464] on div "hero . moveUp ( ) hero . moveLeft ( ) hero . use ( "lever" ) hero . moveUp ( ) …" at bounding box center [1047, 403] width 398 height 447
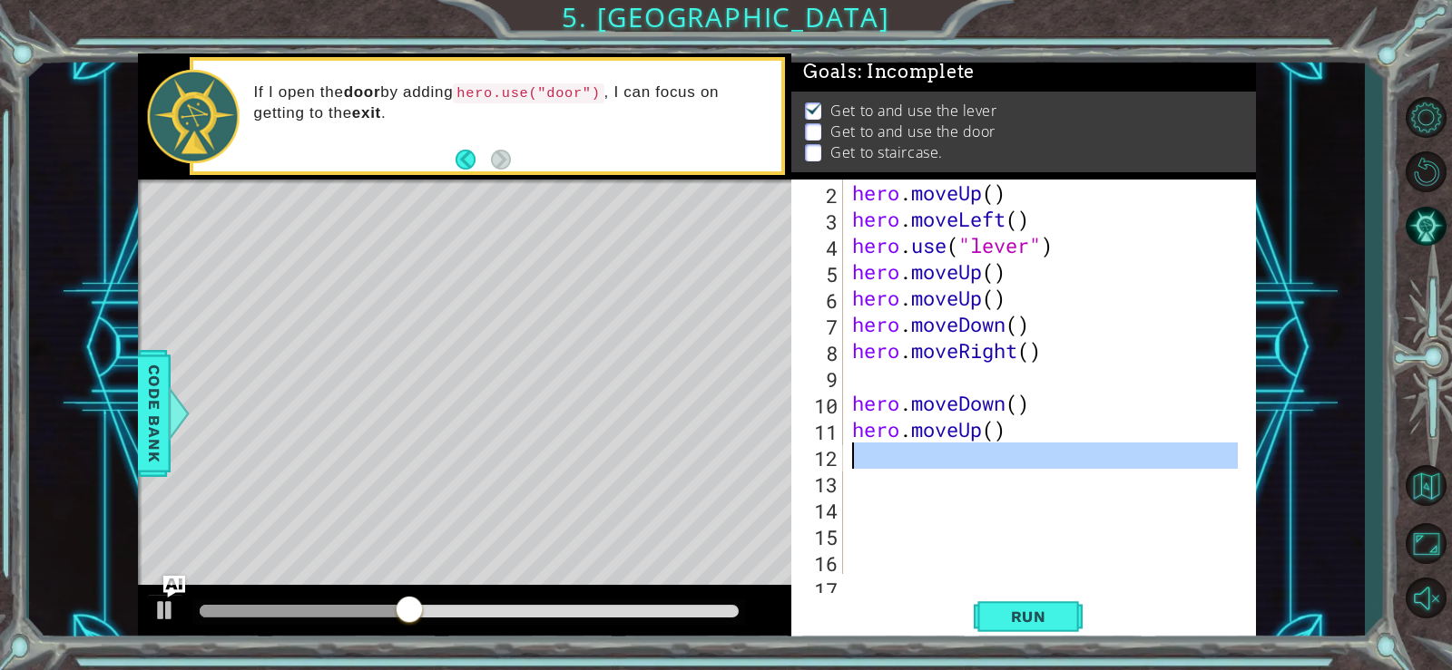
type textarea "h"
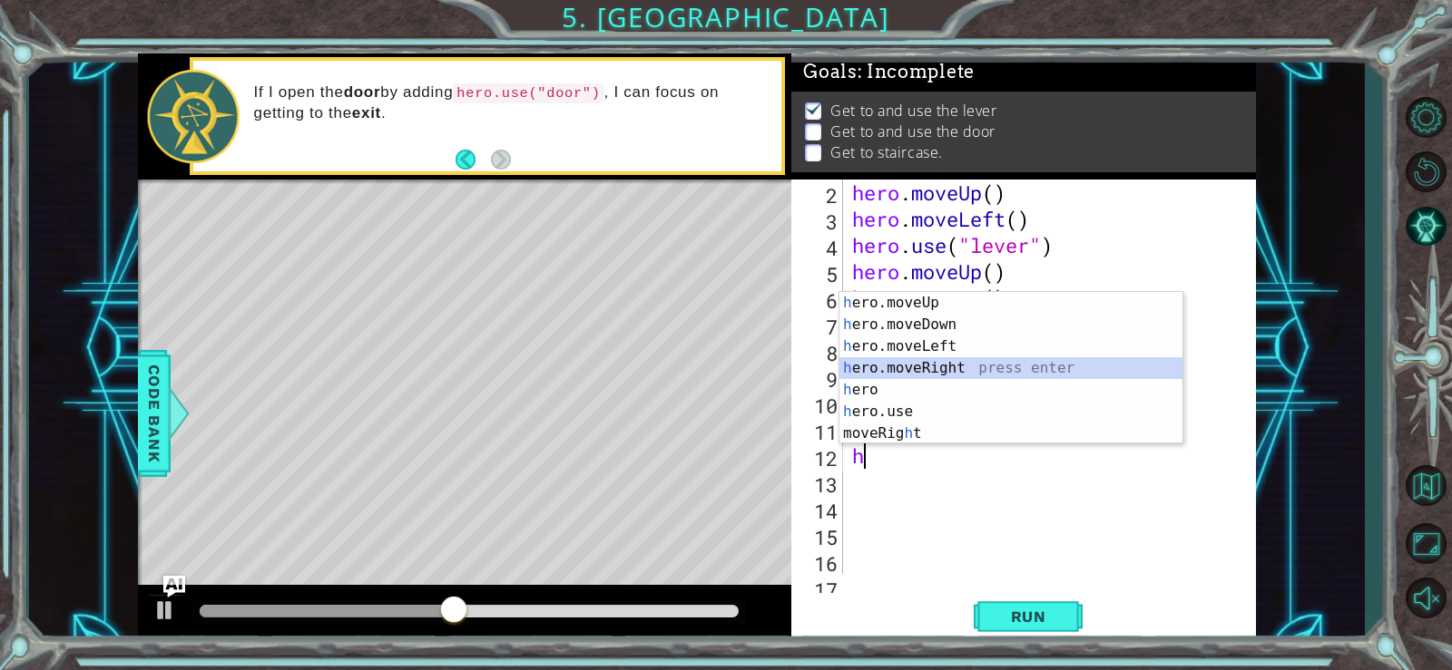
click at [930, 368] on div "h ero.moveUp press enter h ero.moveDown press enter h ero.moveLeft press enter …" at bounding box center [1010, 390] width 343 height 196
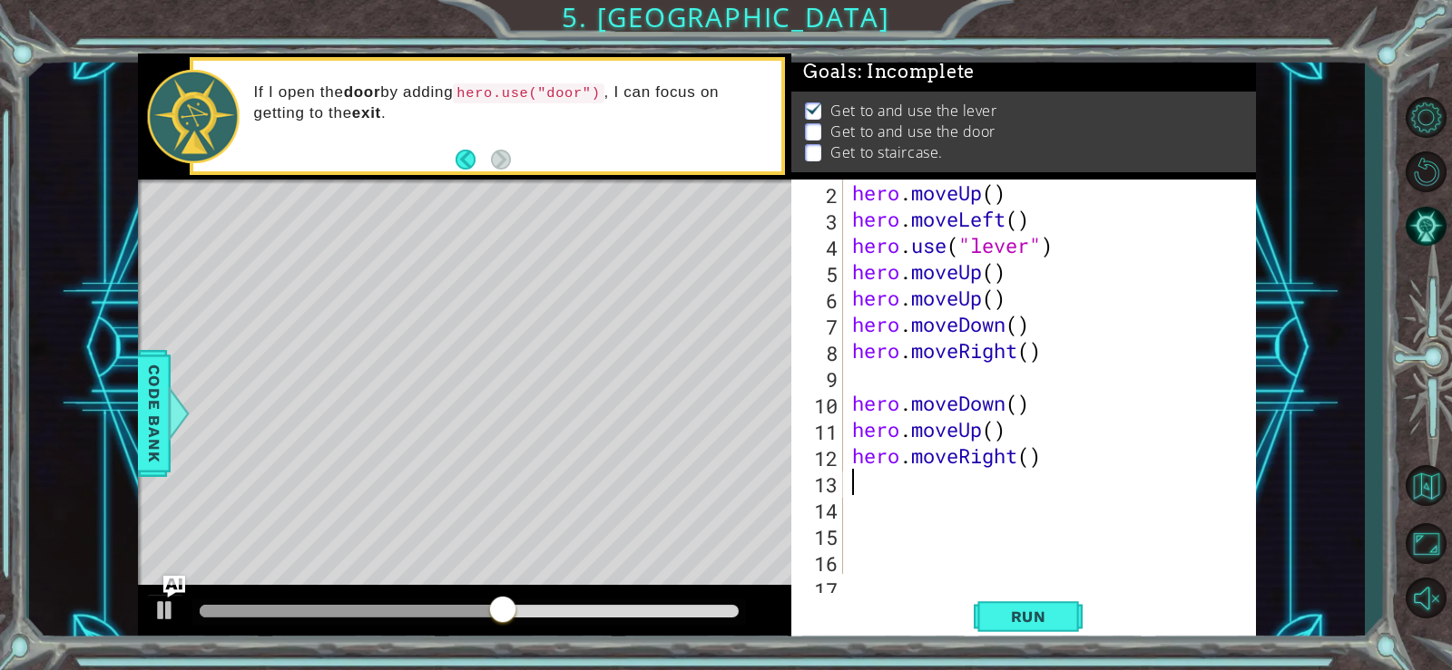
type textarea "h"
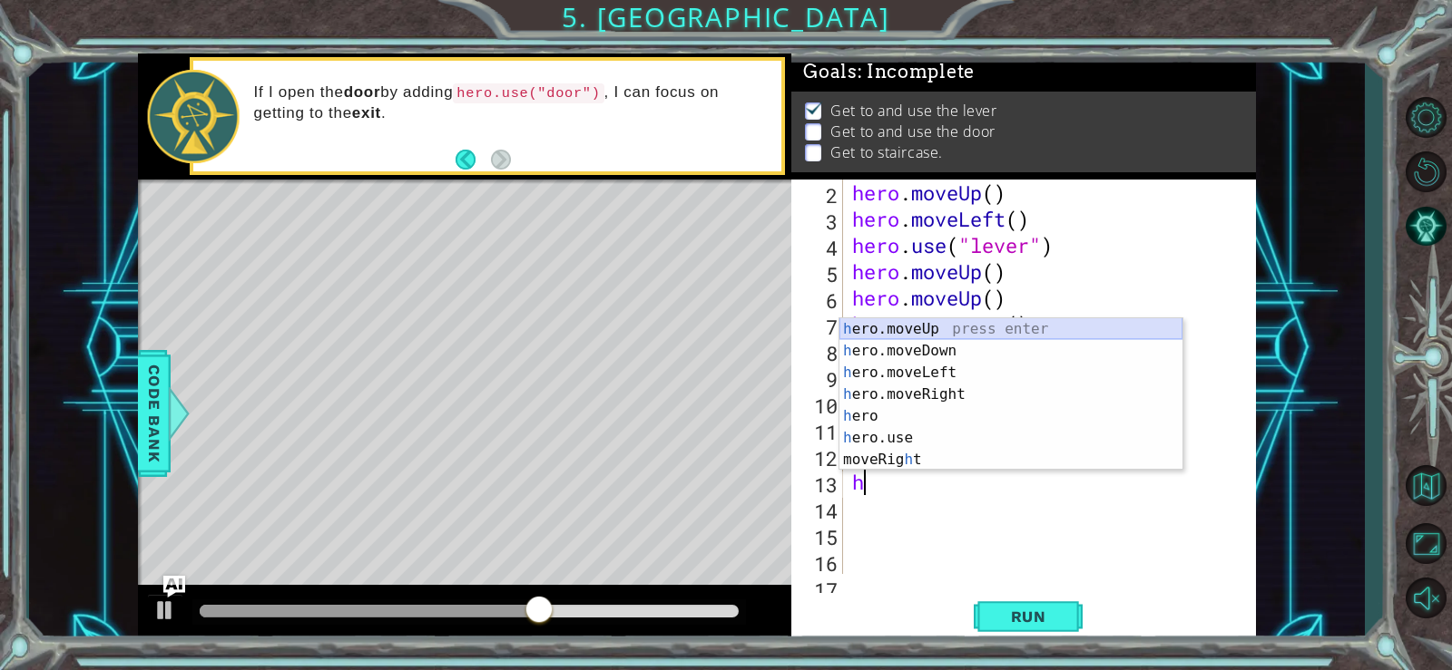
click at [867, 324] on div "h ero.moveUp press enter h ero.moveDown press enter h ero.moveLeft press enter …" at bounding box center [1010, 416] width 343 height 196
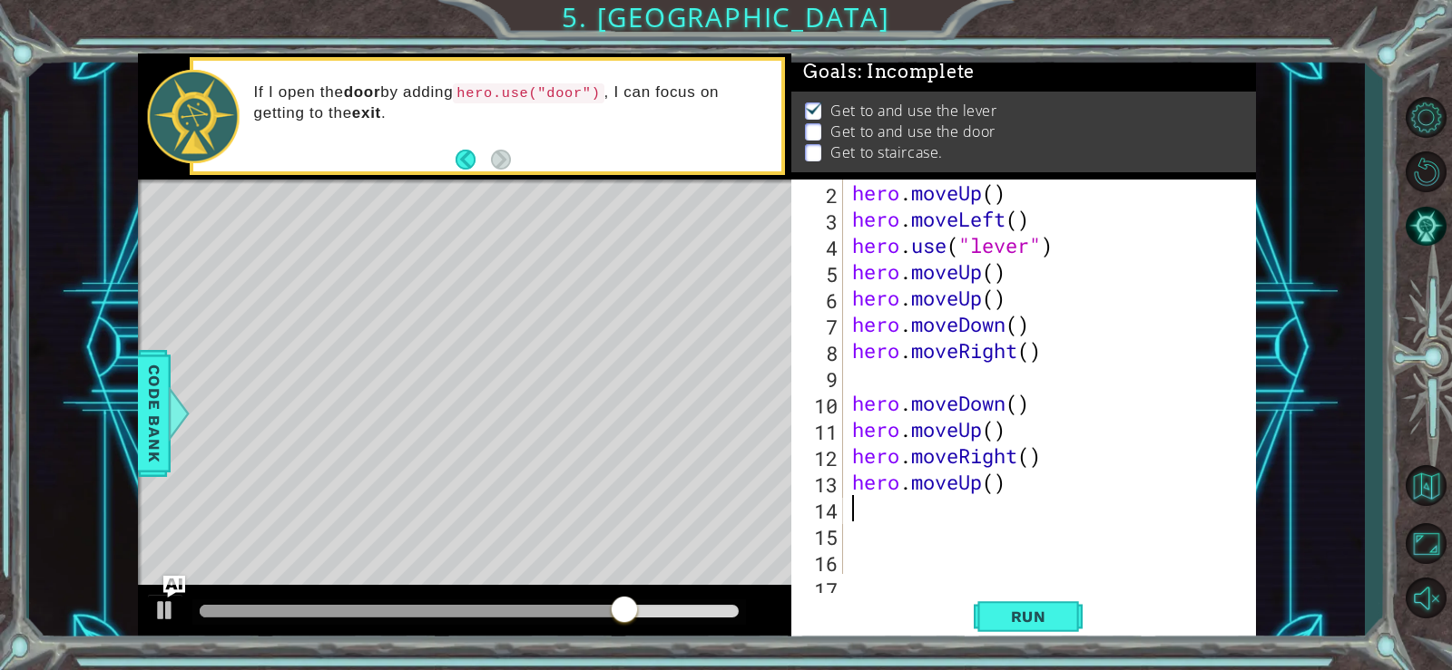
type textarea "h"
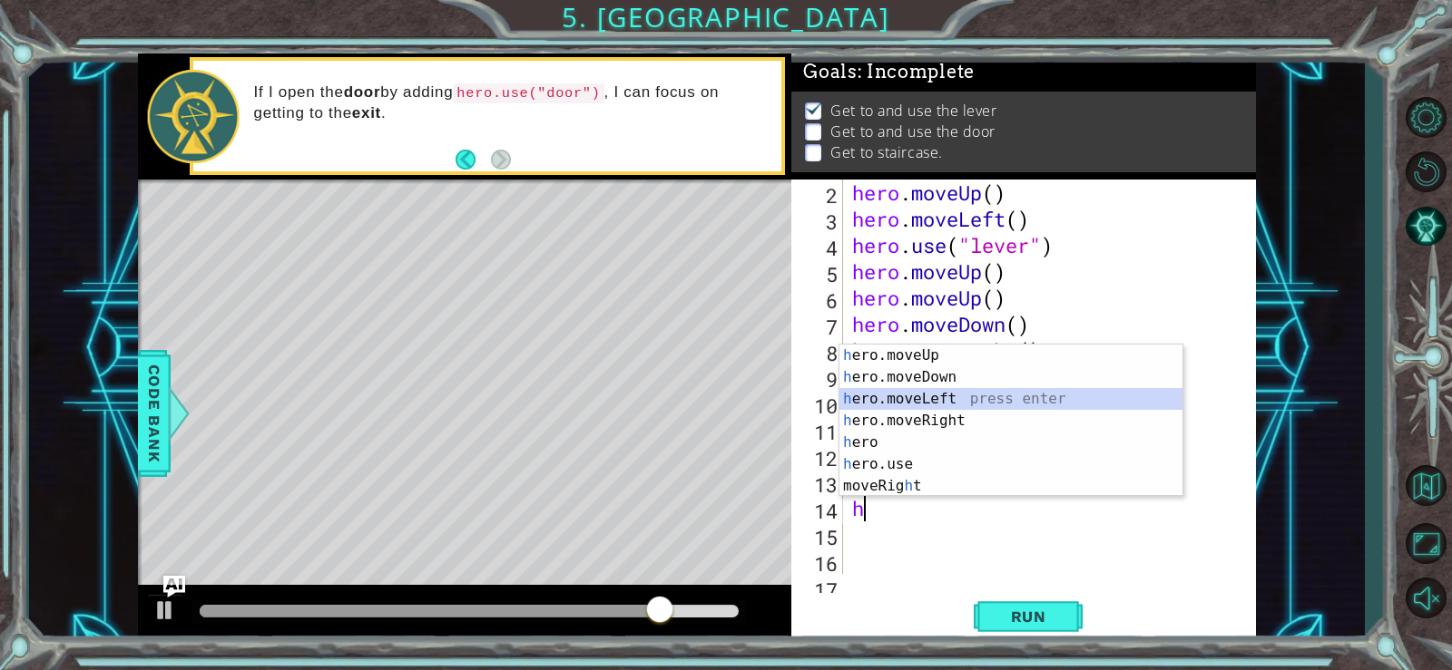
click at [892, 400] on div "h ero.moveUp press enter h ero.moveDown press enter h ero.moveLeft press enter …" at bounding box center [1010, 443] width 343 height 196
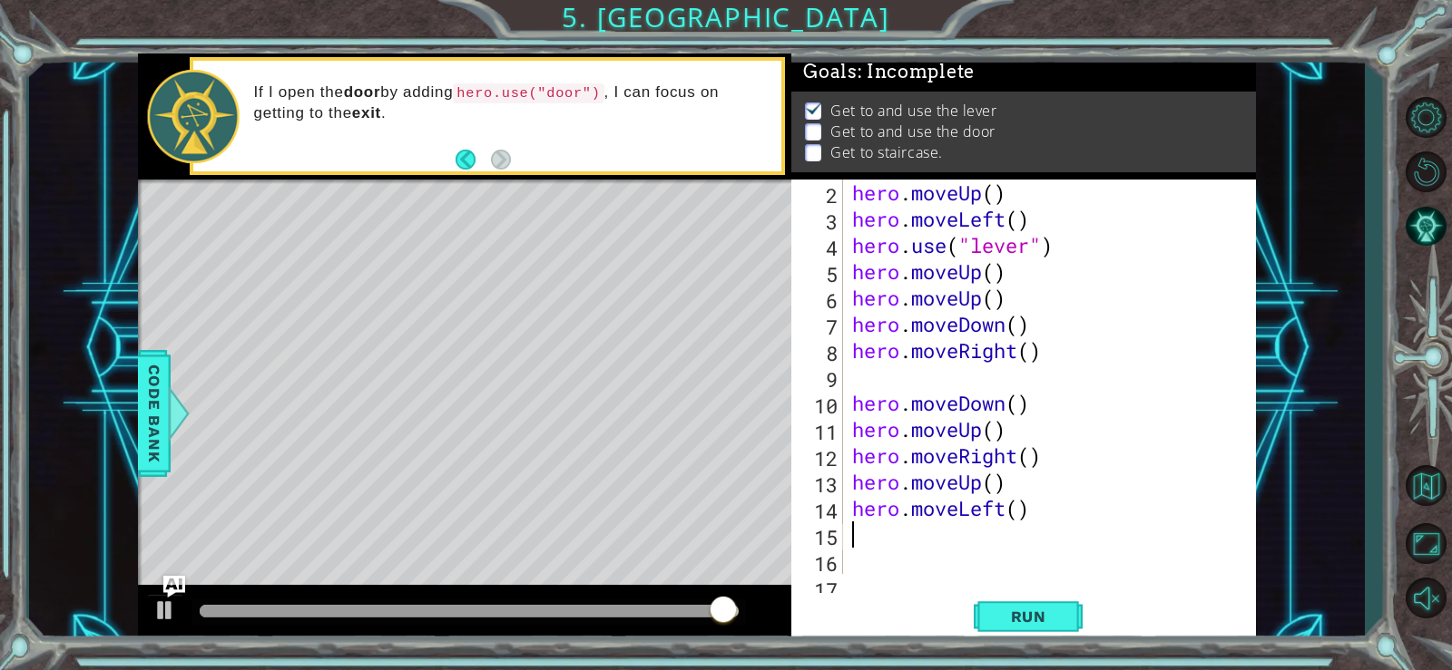
click at [868, 529] on div "hero . moveUp ( ) hero . moveLeft ( ) hero . use ( "lever" ) hero . moveUp ( ) …" at bounding box center [1047, 403] width 398 height 447
type textarea "h"
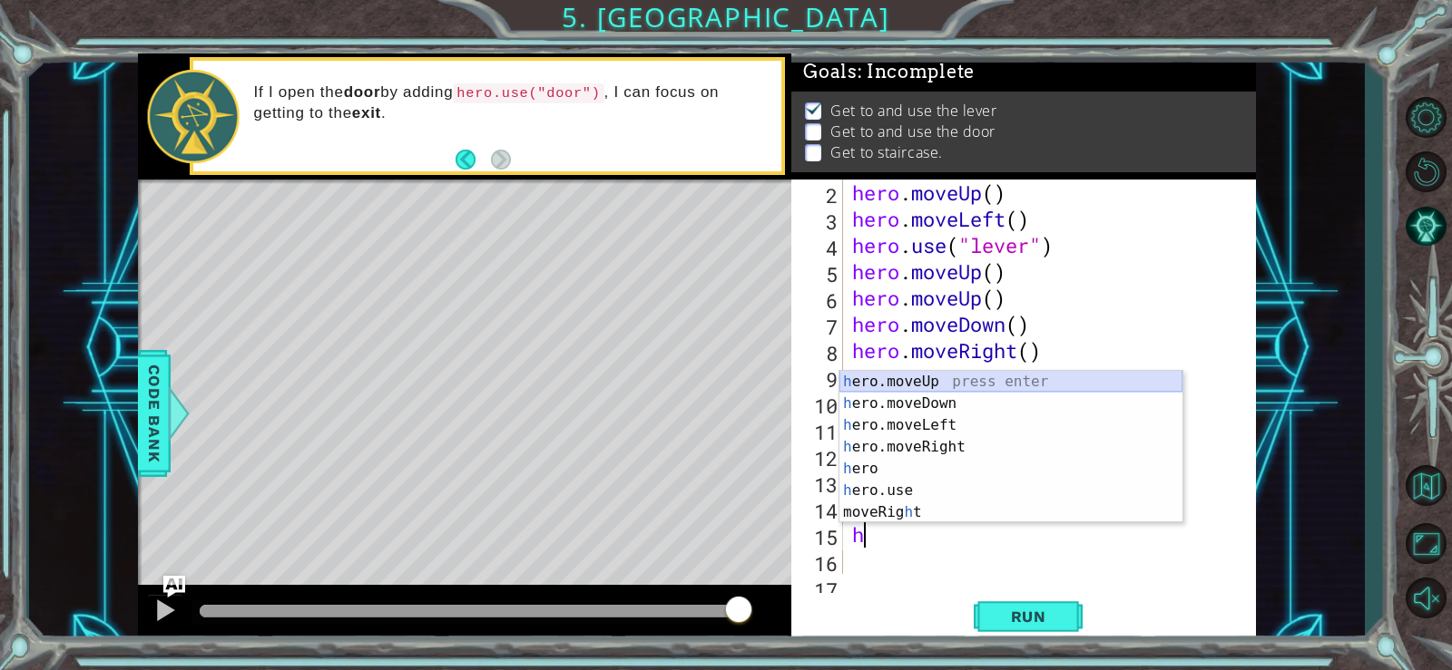
click at [902, 381] on div "h ero.moveUp press enter h ero.moveDown press enter h ero.moveLeft press enter …" at bounding box center [1010, 469] width 343 height 196
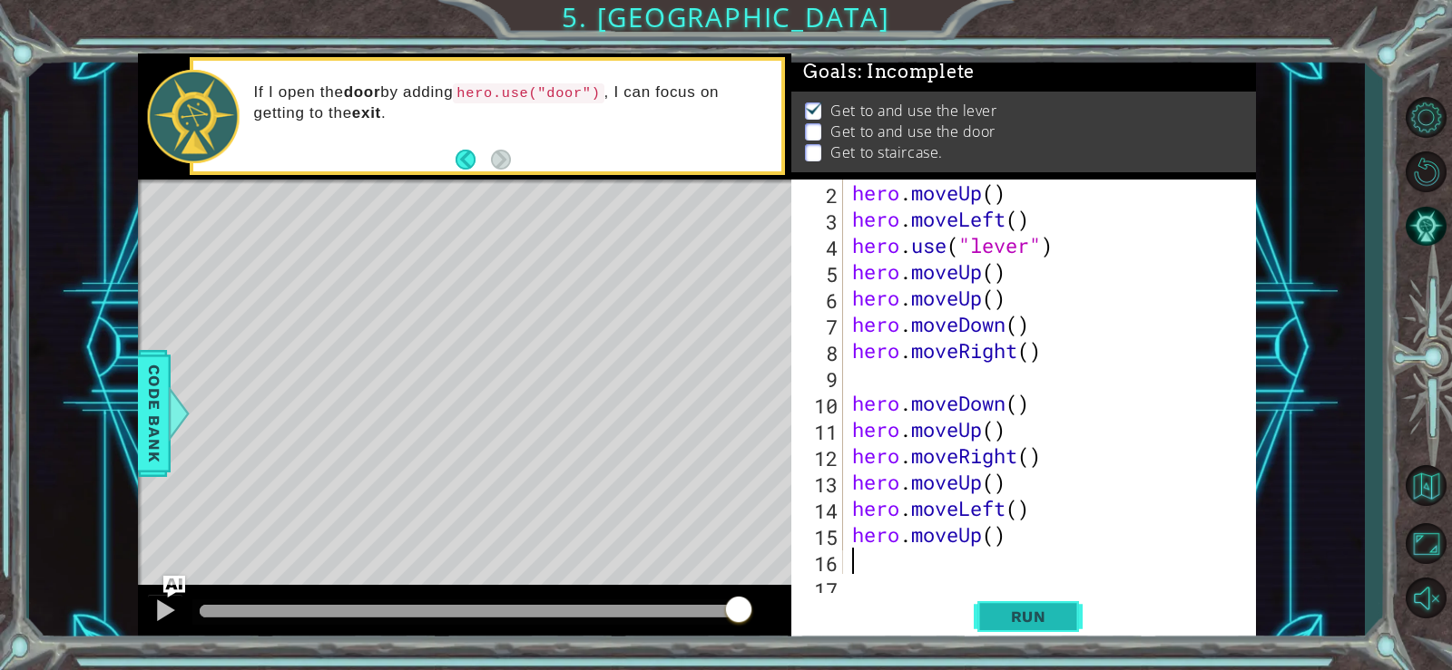
click at [1030, 606] on button "Run" at bounding box center [1027, 616] width 109 height 46
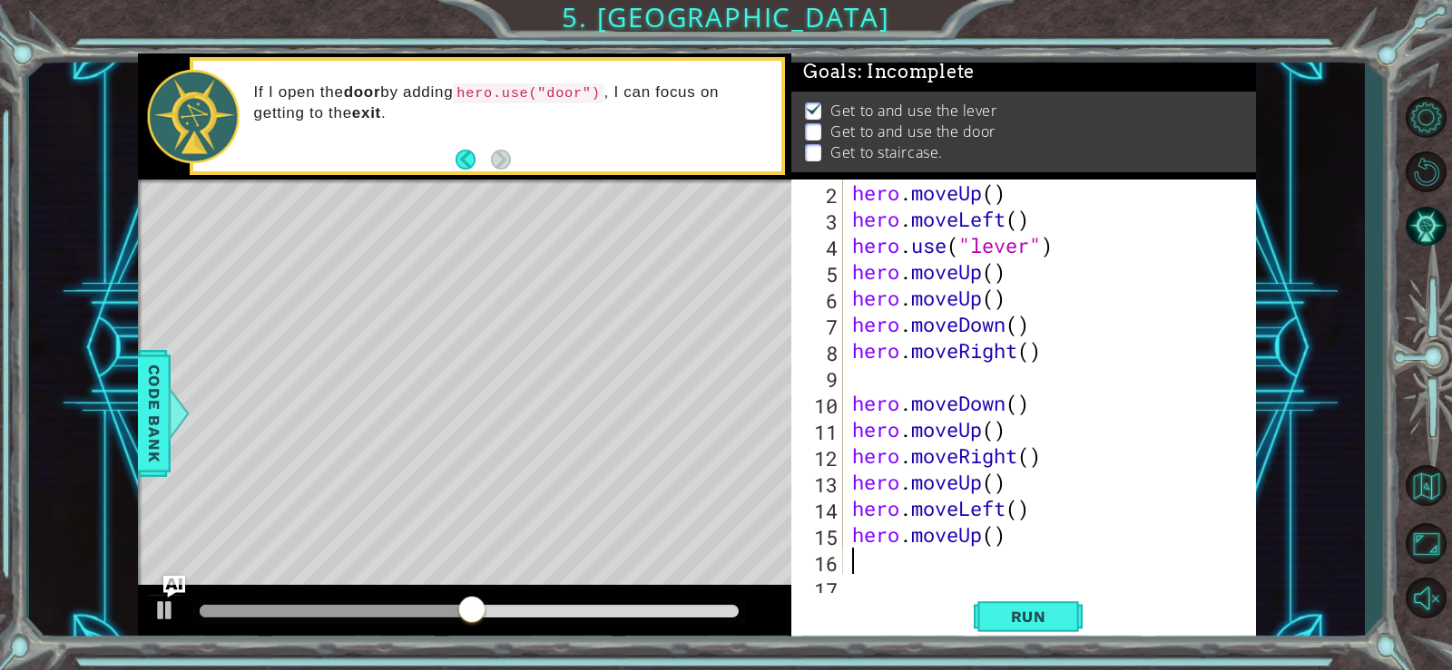
click at [942, 564] on div "hero . moveUp ( ) hero . moveLeft ( ) hero . use ( "lever" ) hero . moveUp ( ) …" at bounding box center [1047, 403] width 398 height 447
type textarea "h"
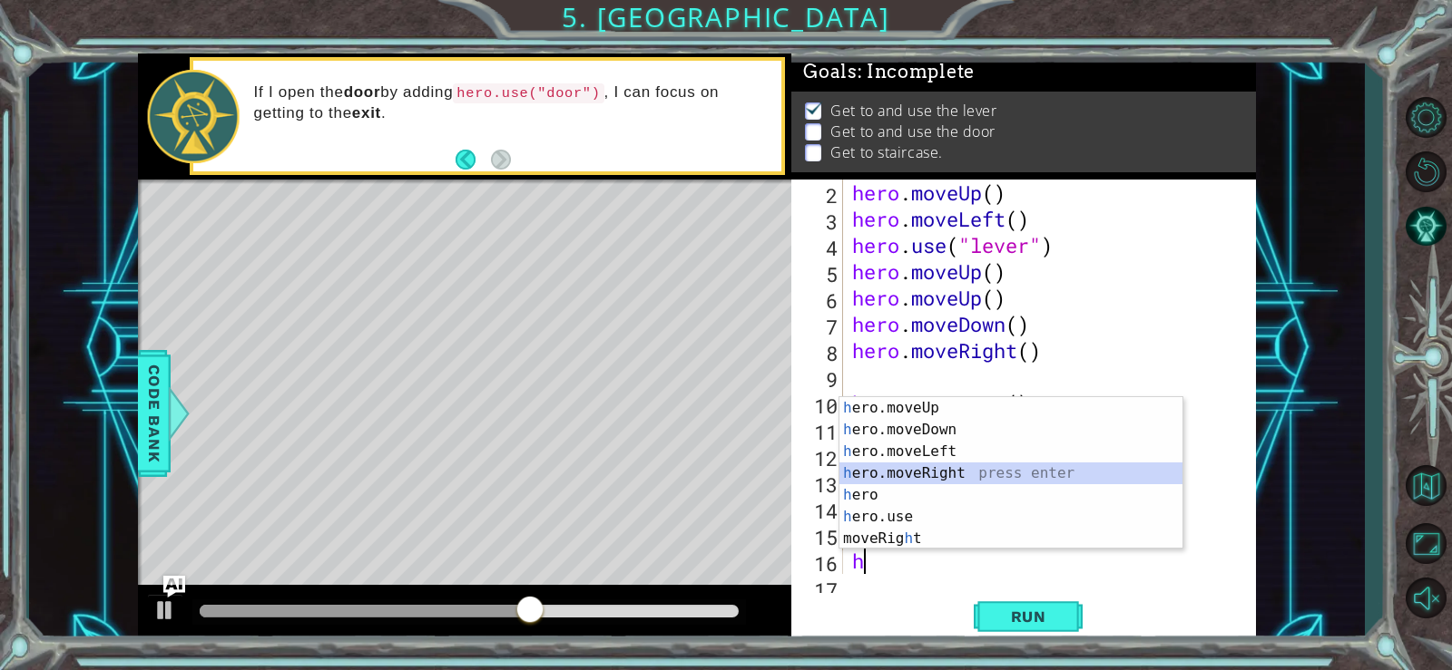
click at [942, 464] on div "h ero.moveUp press enter h ero.moveDown press enter h ero.moveLeft press enter …" at bounding box center [1010, 495] width 343 height 196
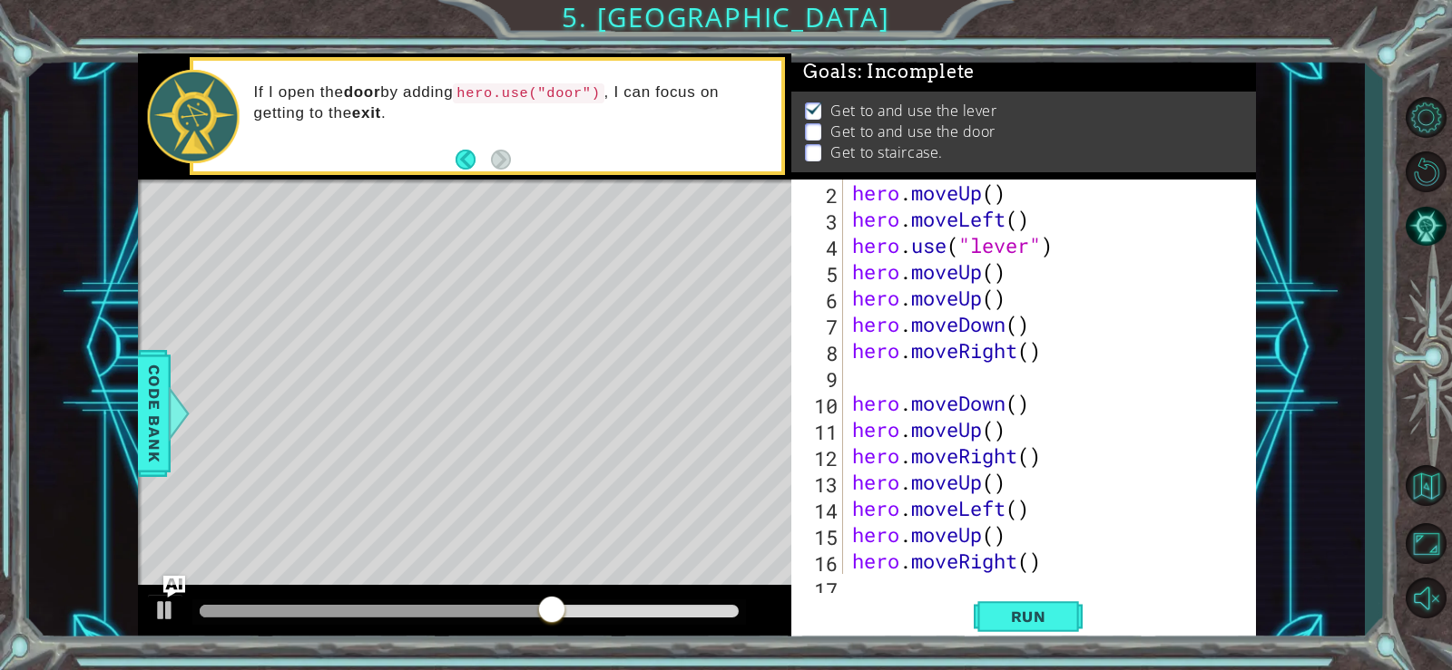
click at [915, 577] on div "2 3 4 5 6 7 8 9 10 11 12 13 14 15 16 17 hero . moveUp ( ) hero . moveLeft ( ) h…" at bounding box center [1023, 412] width 464 height 464
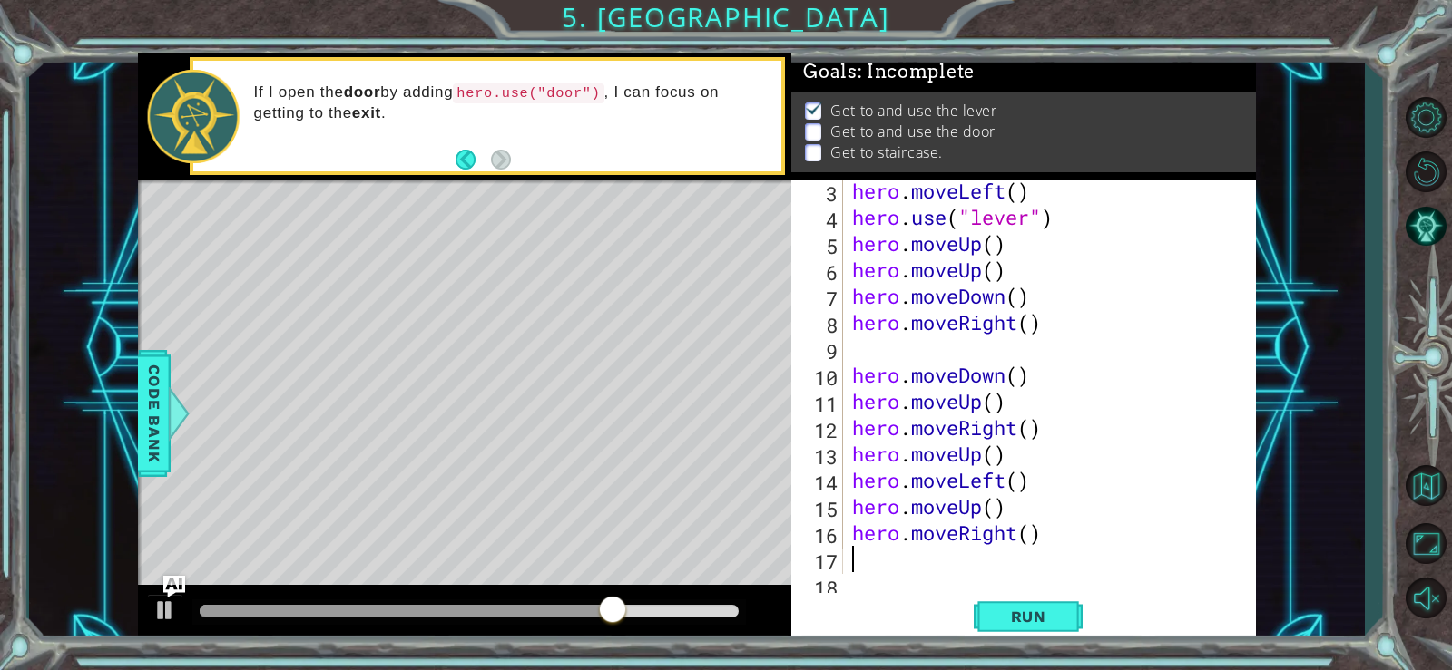
scroll to position [109, 0]
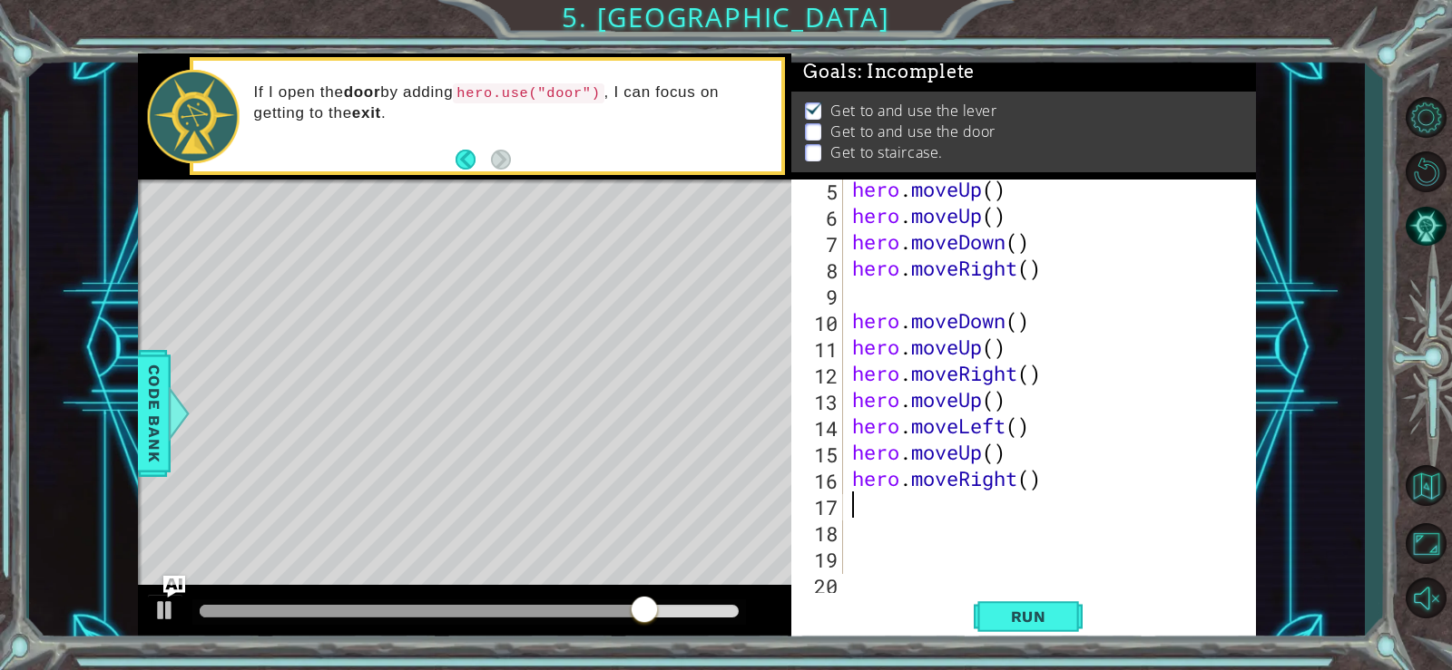
type textarea "h"
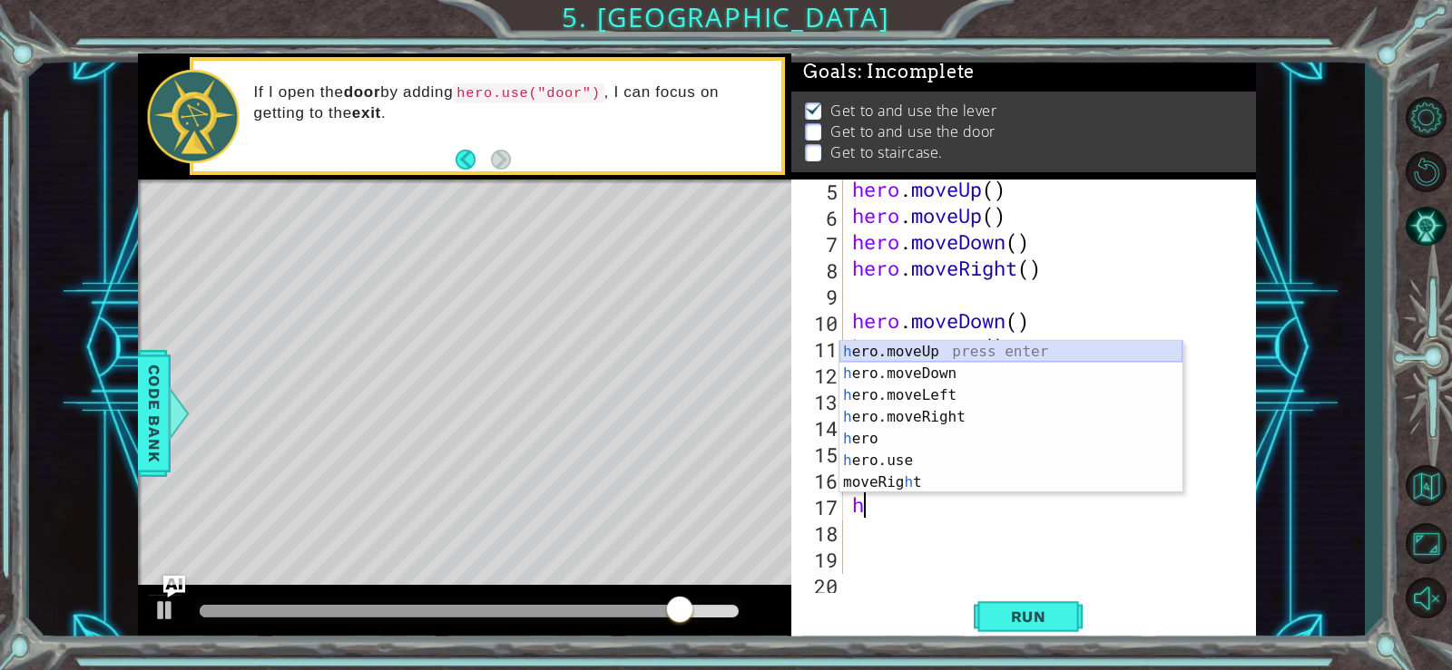
click at [916, 351] on div "h ero.moveUp press enter h ero.moveDown press enter h ero.moveLeft press enter …" at bounding box center [1010, 439] width 343 height 196
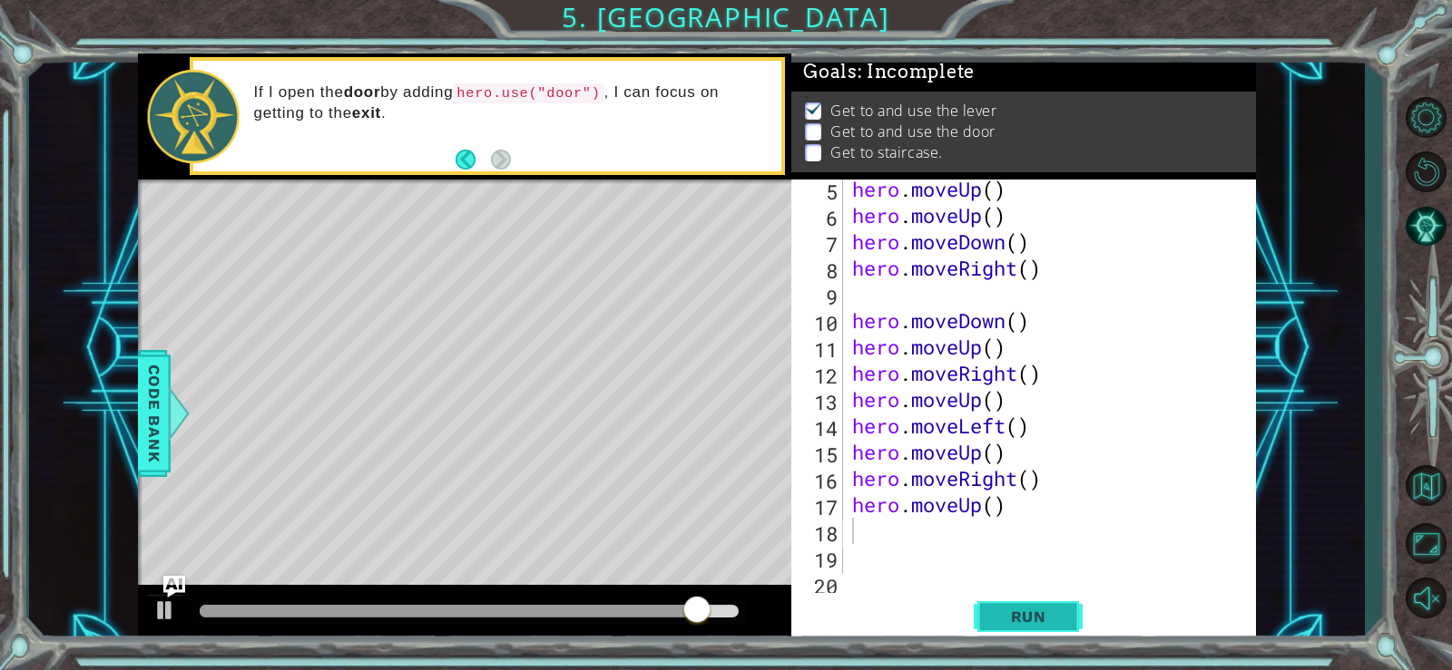
click at [1021, 608] on span "Run" at bounding box center [1029, 617] width 72 height 18
click at [959, 529] on div "hero . moveUp ( ) hero . moveUp ( ) hero . moveDown ( ) hero . moveRight ( ) he…" at bounding box center [1047, 399] width 398 height 447
type textarea "h"
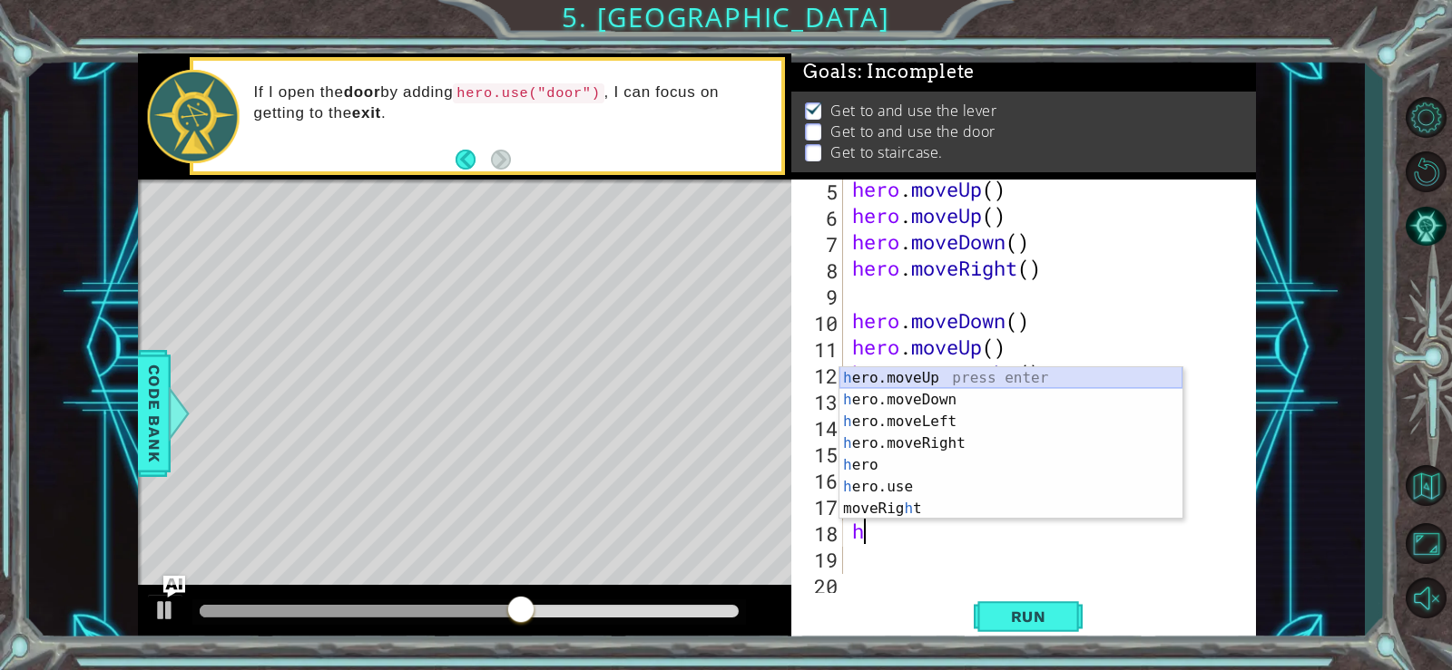
click at [964, 380] on div "h ero.moveUp press enter h ero.moveDown press enter h ero.moveLeft press enter …" at bounding box center [1010, 465] width 343 height 196
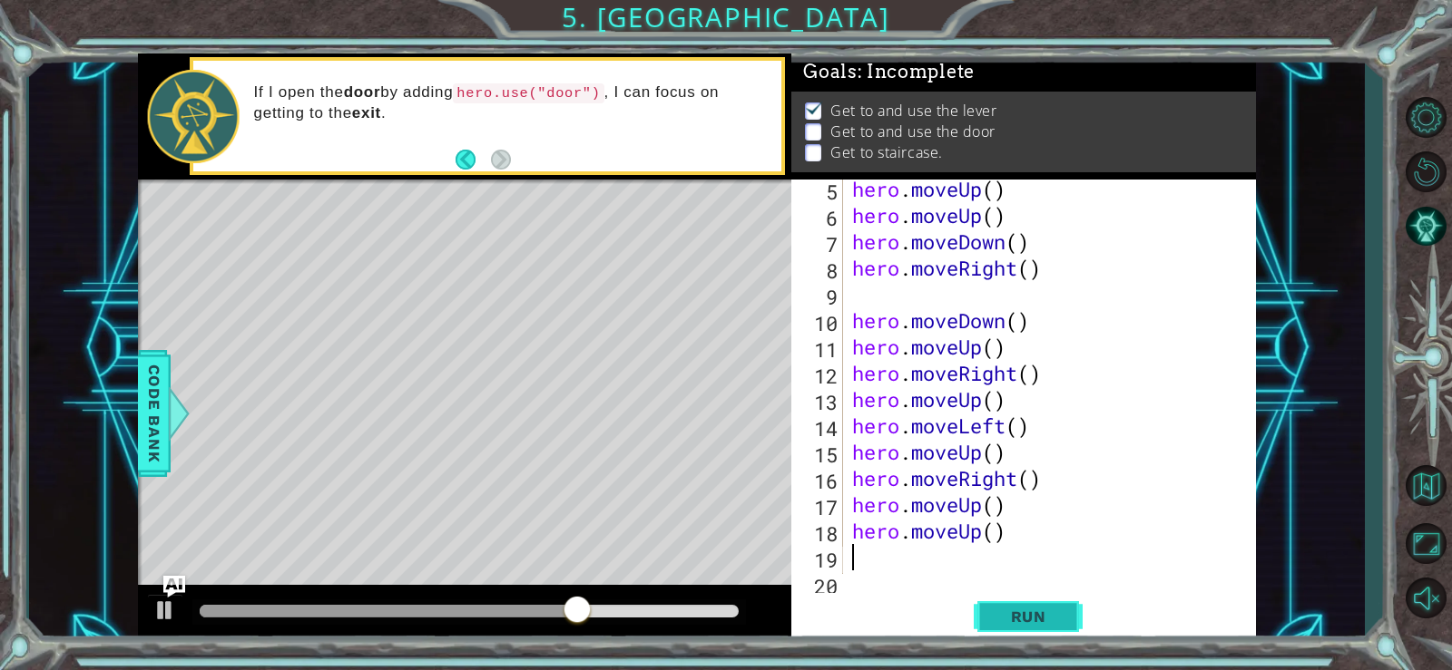
click at [993, 608] on span "Run" at bounding box center [1029, 617] width 72 height 18
click at [928, 557] on div "hero . moveUp ( ) hero . moveUp ( ) hero . moveDown ( ) hero . moveRight ( ) he…" at bounding box center [1047, 399] width 398 height 447
click at [923, 390] on div "hero . moveUp ( ) hero . moveUp ( ) hero . moveDown ( ) hero . moveRight ( ) he…" at bounding box center [1047, 399] width 398 height 447
click at [897, 557] on div "hero . moveUp ( ) hero . moveUp ( ) hero . moveDown ( ) hero . moveRight ( ) he…" at bounding box center [1047, 399] width 398 height 447
click at [900, 559] on div "hero . moveUp ( ) hero . moveUp ( ) hero . moveDown ( ) hero . moveRight ( ) he…" at bounding box center [1047, 399] width 398 height 447
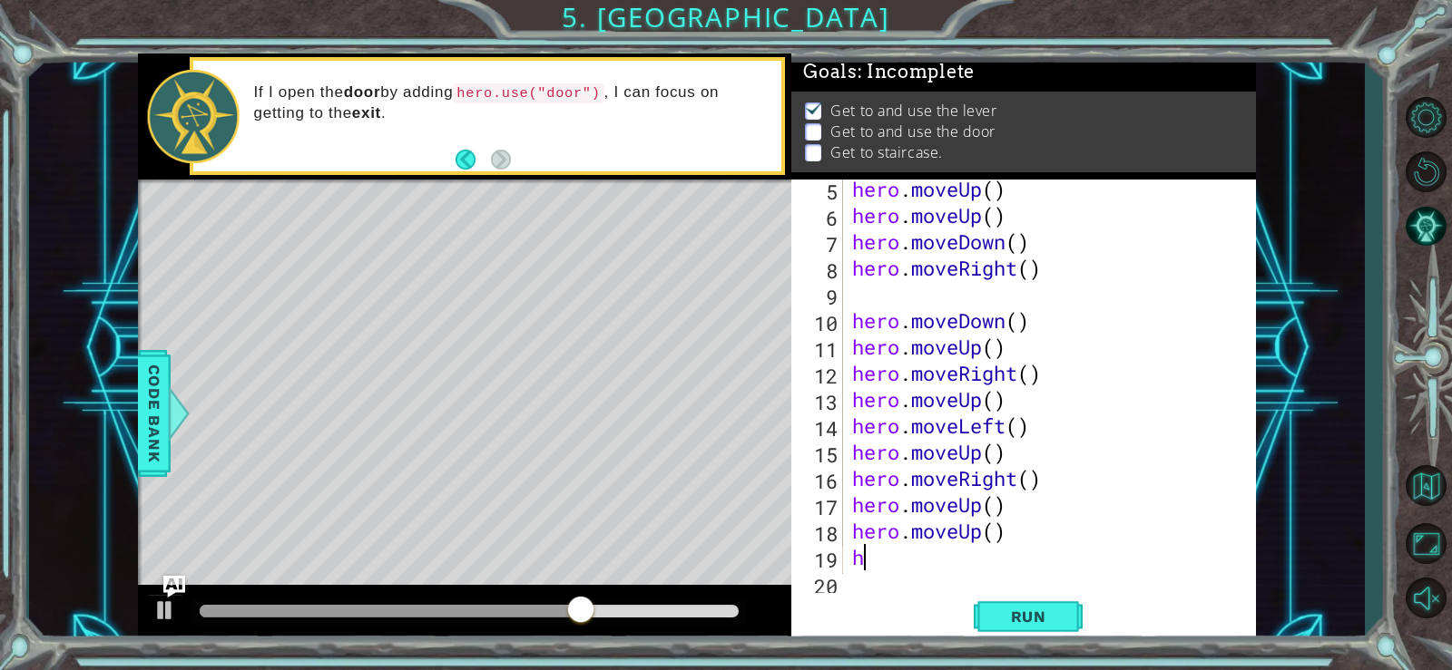
type textarea "he"
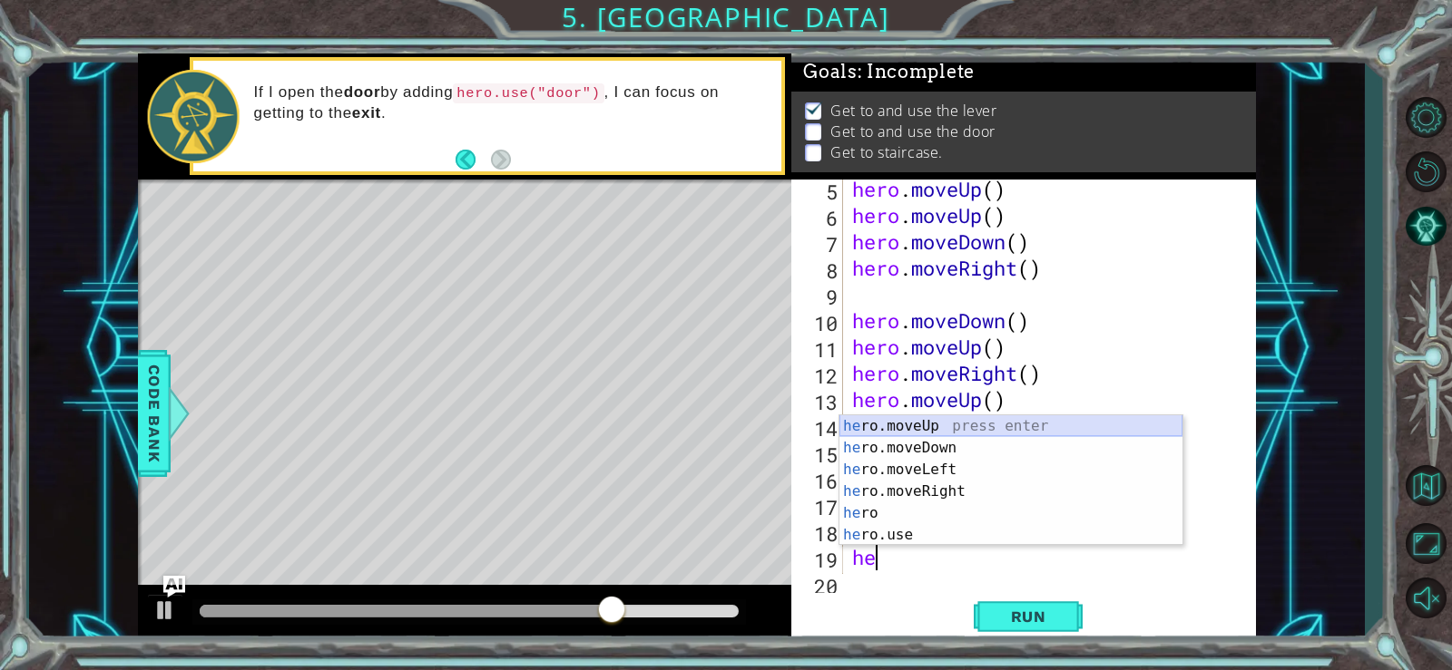
click at [906, 425] on div "he ro.moveUp press enter he ro.moveDown press enter he ro.moveLeft press enter …" at bounding box center [1010, 503] width 343 height 174
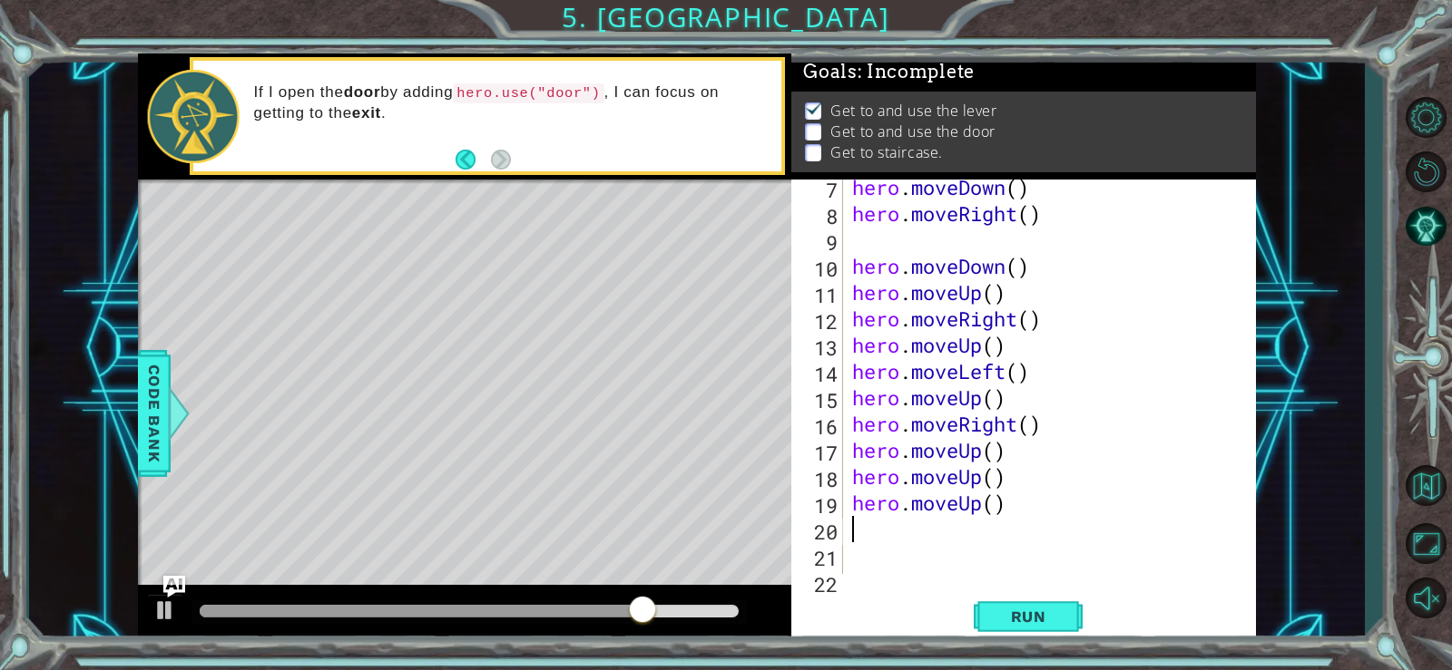
scroll to position [163, 0]
click at [875, 523] on div "hero . moveDown ( ) hero . moveRight ( ) hero . moveDown ( ) hero . moveUp ( ) …" at bounding box center [1047, 397] width 398 height 447
click at [880, 533] on div "hero . moveDown ( ) hero . moveRight ( ) hero . moveDown ( ) hero . moveUp ( ) …" at bounding box center [1047, 397] width 398 height 447
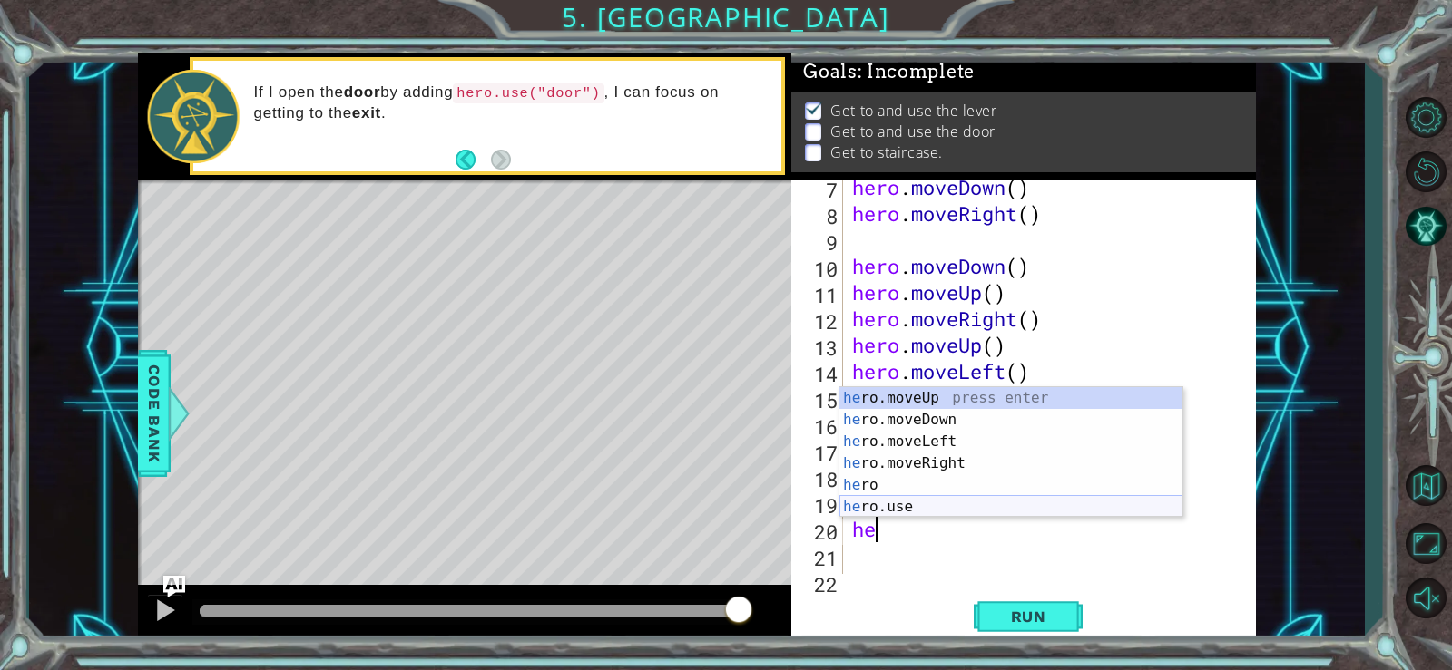
click at [908, 508] on div "he ro.moveUp press enter he ro.moveDown press enter he ro.moveLeft press enter …" at bounding box center [1010, 474] width 343 height 174
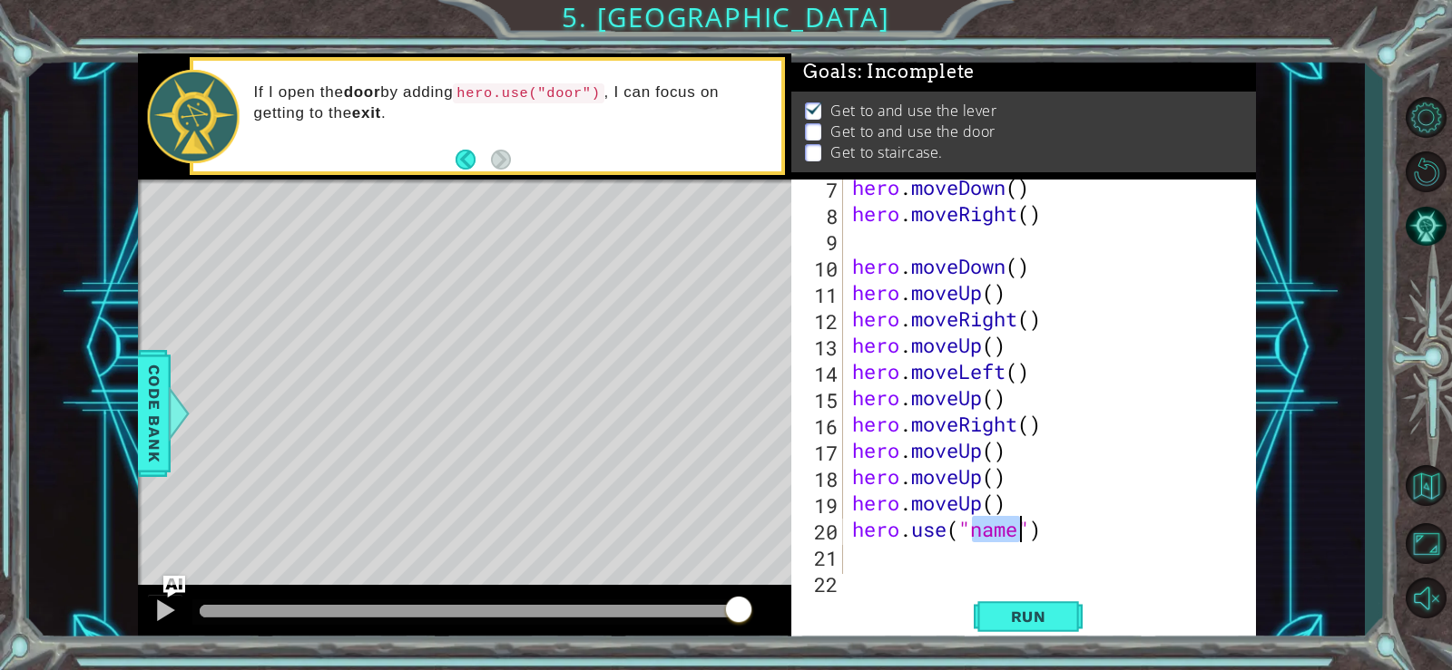
click at [1007, 525] on div "hero . moveDown ( ) hero . moveRight ( ) hero . moveDown ( ) hero . moveUp ( ) …" at bounding box center [1042, 377] width 389 height 395
click at [1018, 531] on div "hero . moveDown ( ) hero . moveRight ( ) hero . moveDown ( ) hero . moveUp ( ) …" at bounding box center [1047, 397] width 398 height 447
click at [1012, 605] on button "Run" at bounding box center [1027, 616] width 109 height 46
click at [886, 516] on div "hero . moveDown ( ) hero . moveRight ( ) hero . moveDown ( ) hero . moveUp ( ) …" at bounding box center [1047, 397] width 398 height 447
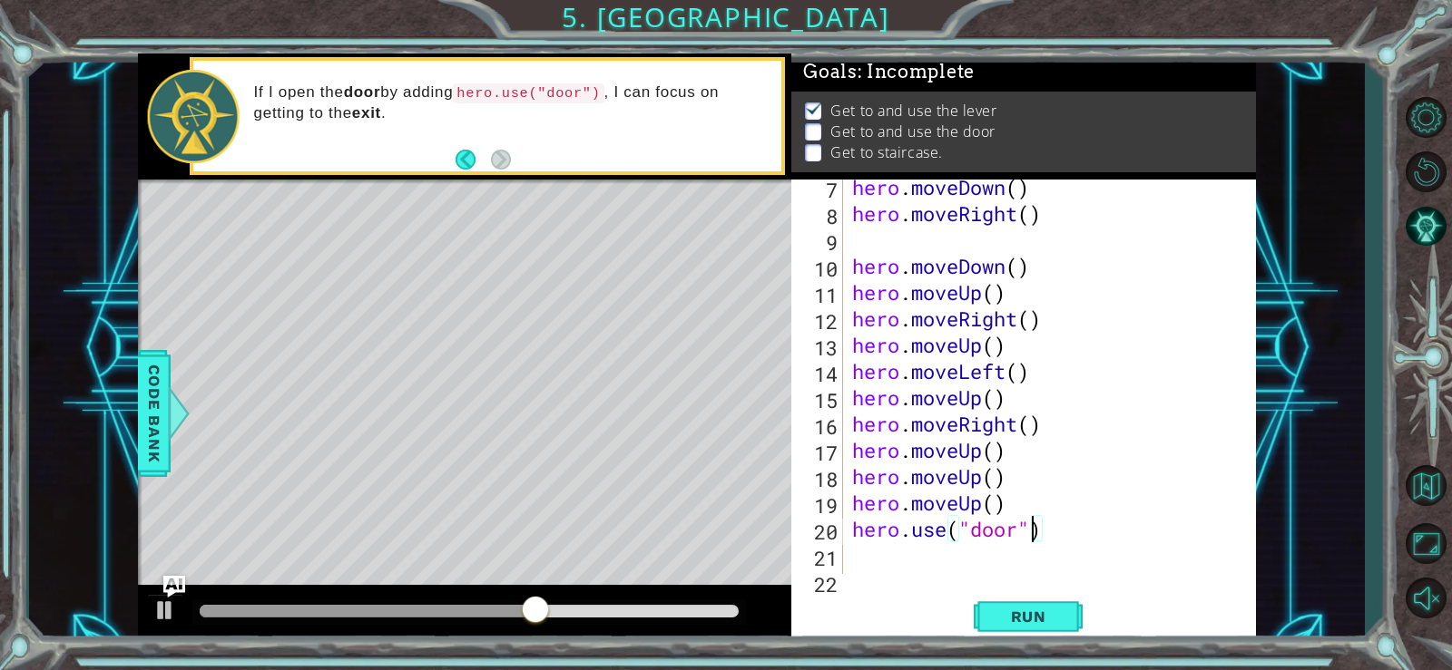
click at [1038, 531] on div "hero . moveDown ( ) hero . moveRight ( ) hero . moveDown ( ) hero . moveUp ( ) …" at bounding box center [1047, 397] width 398 height 447
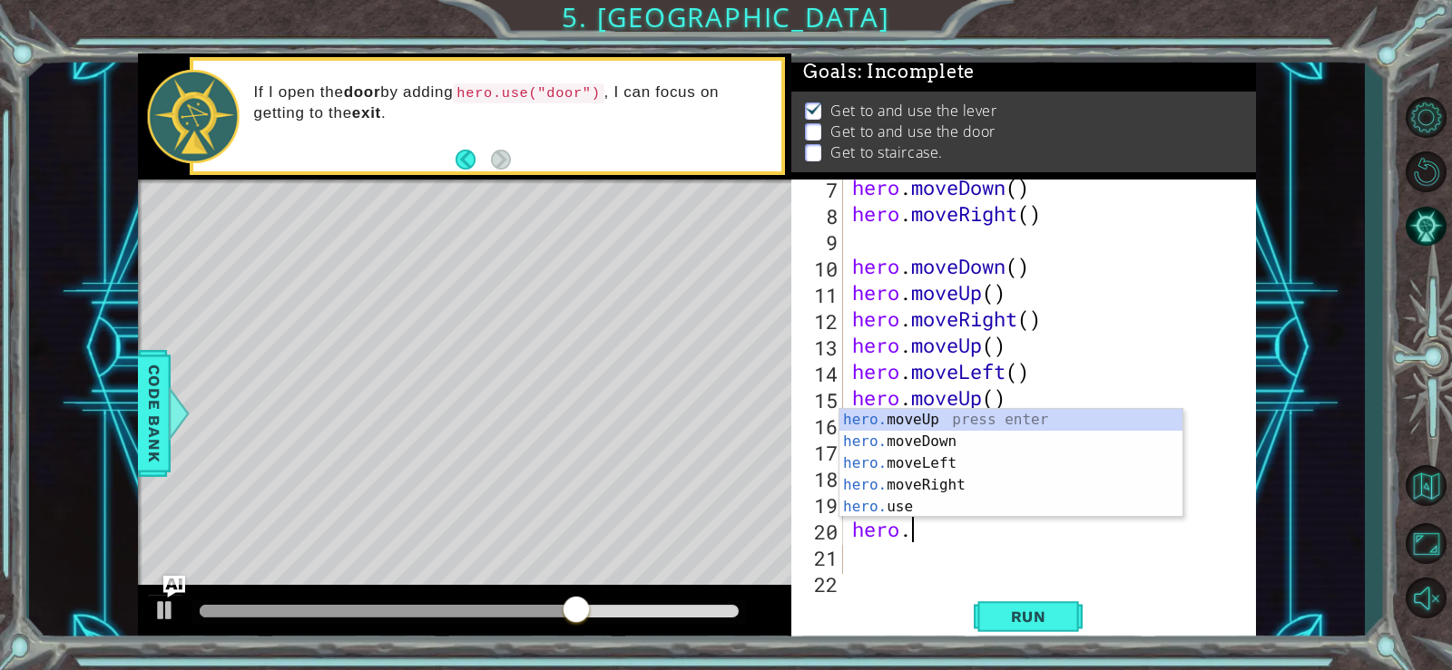
scroll to position [0, 0]
type textarea "h"
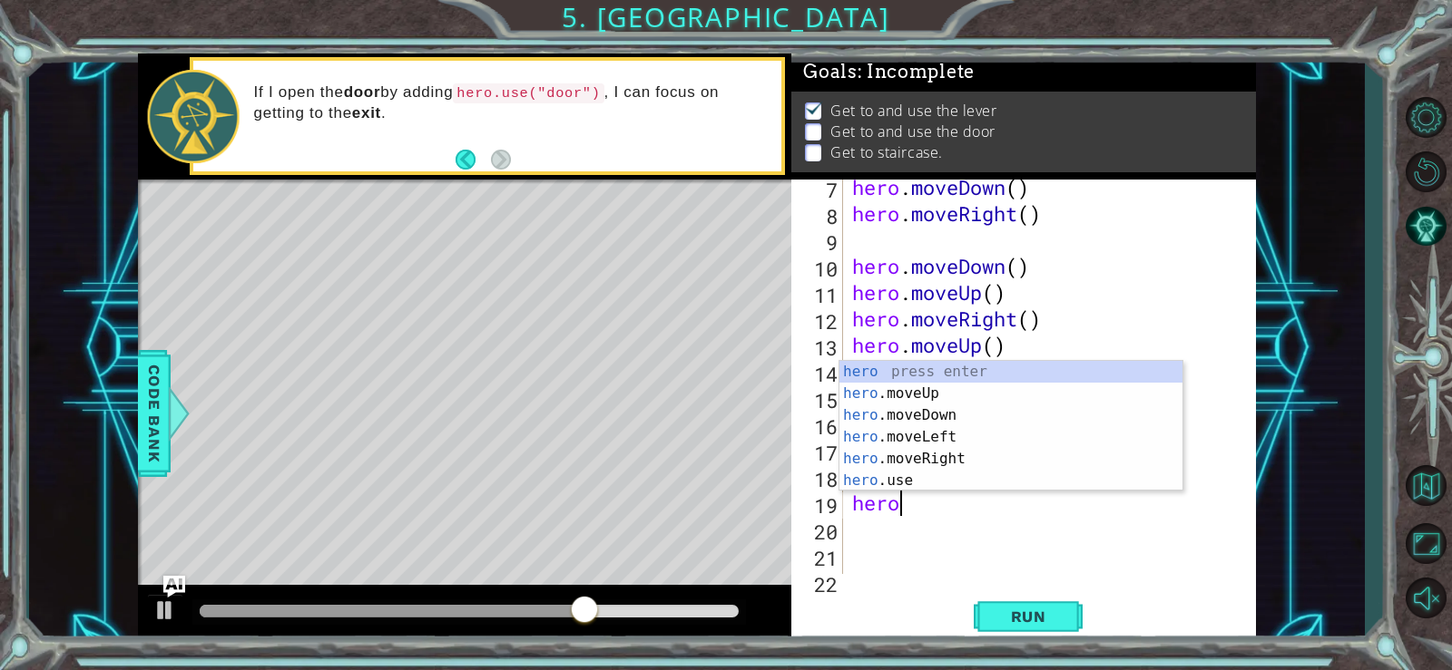
type textarea "her"
